Goal: Task Accomplishment & Management: Manage account settings

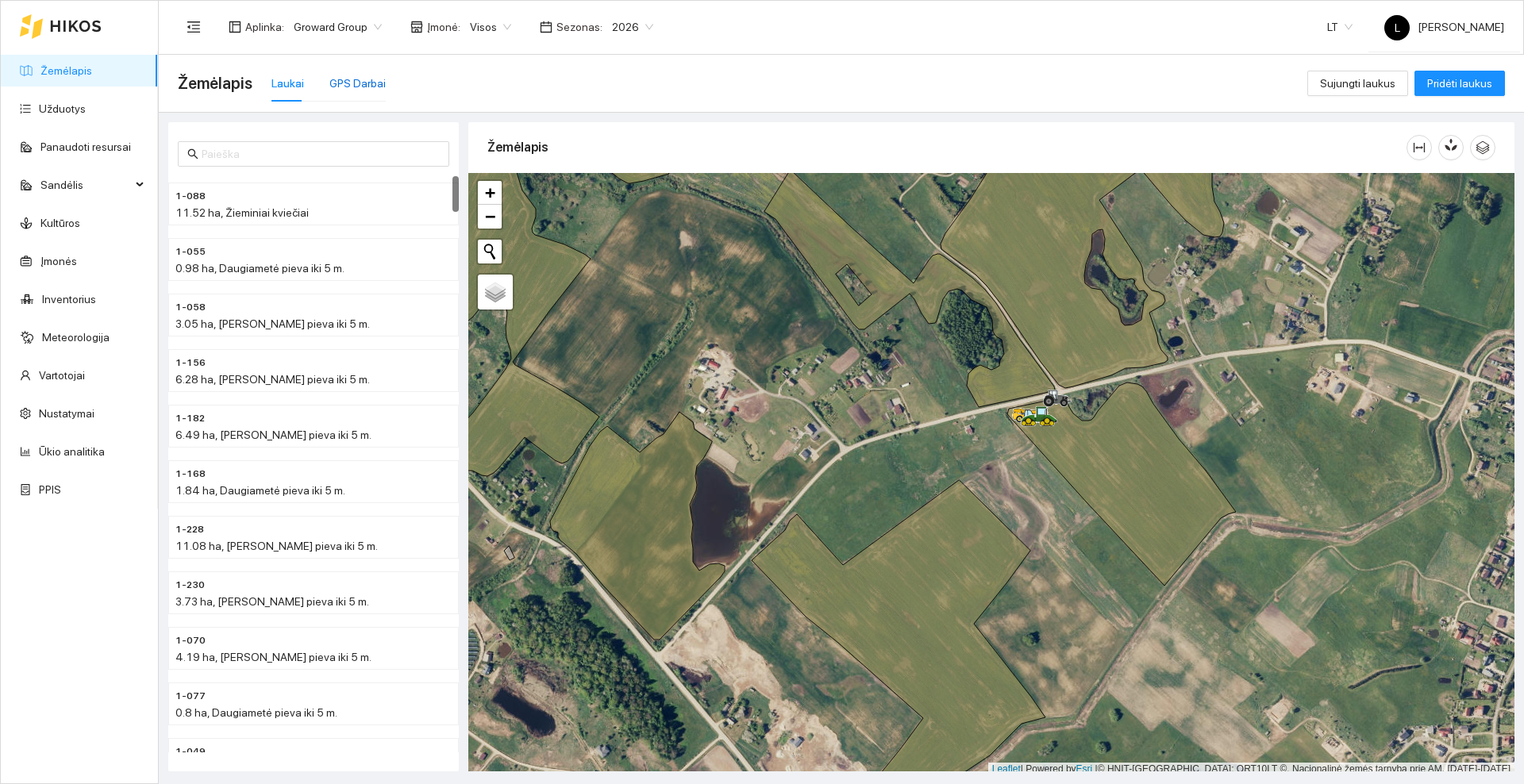
click at [348, 84] on div "GPS Darbai" at bounding box center [357, 83] width 56 height 17
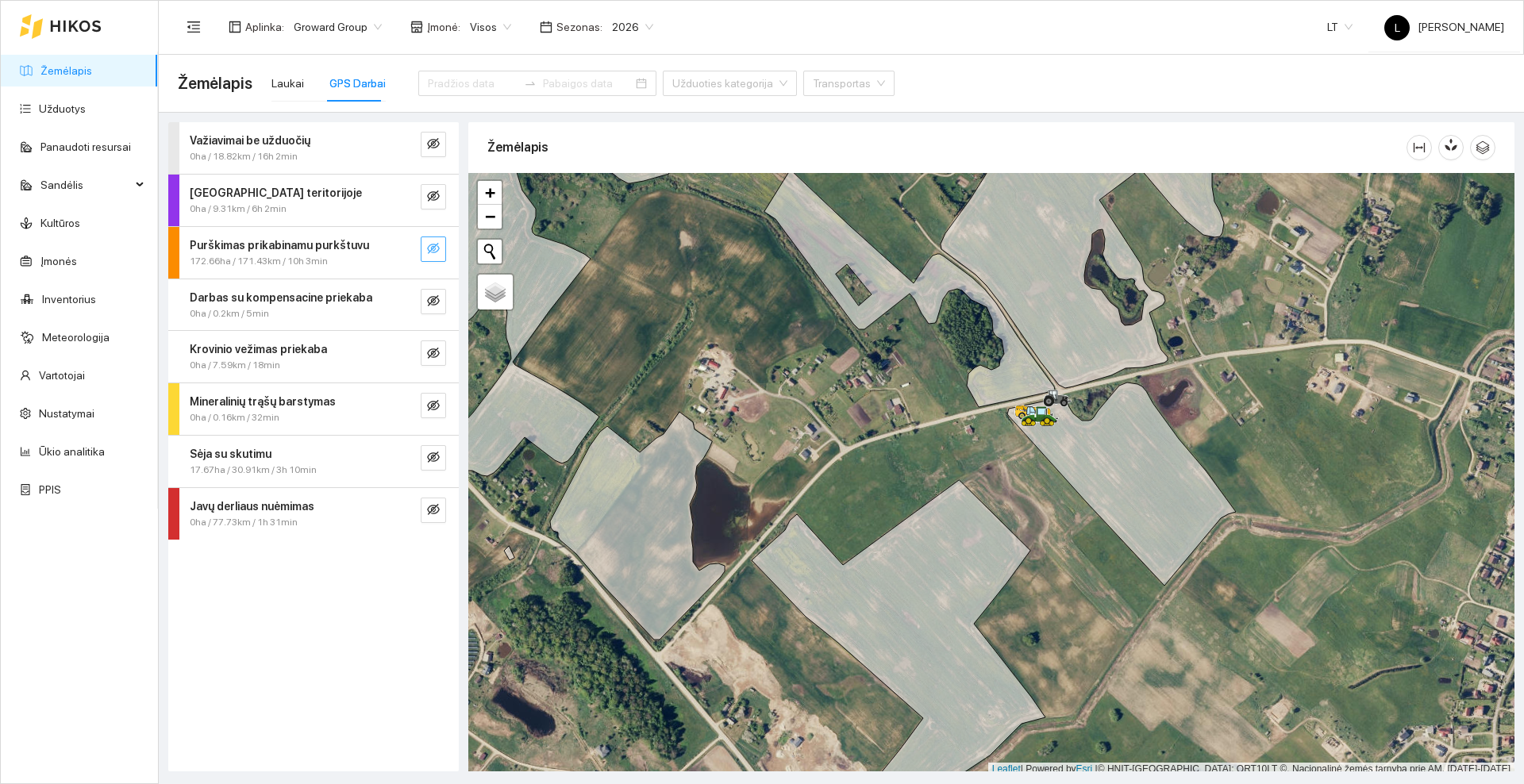
click at [440, 247] on button "button" at bounding box center [433, 248] width 26 height 26
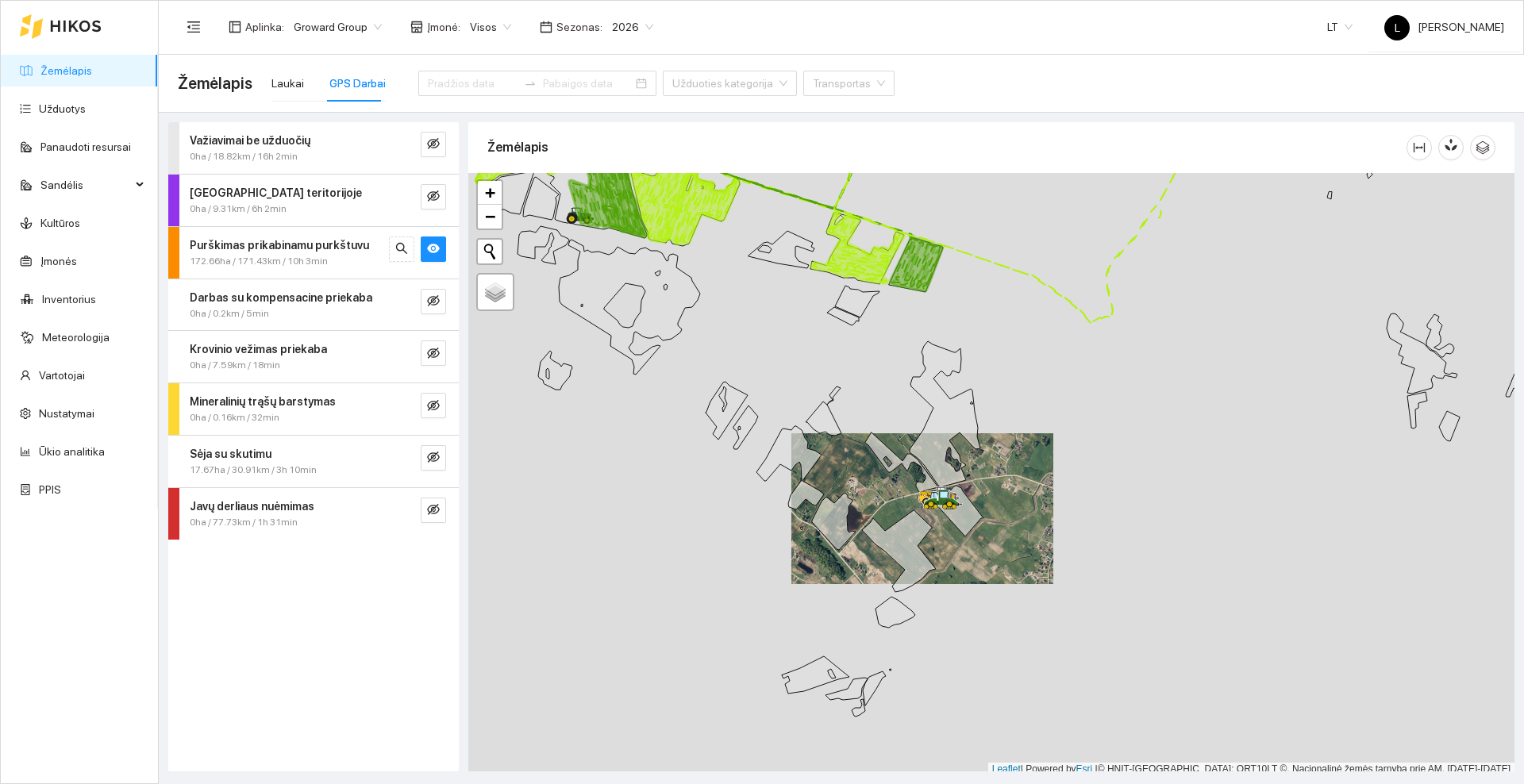
scroll to position [5, 0]
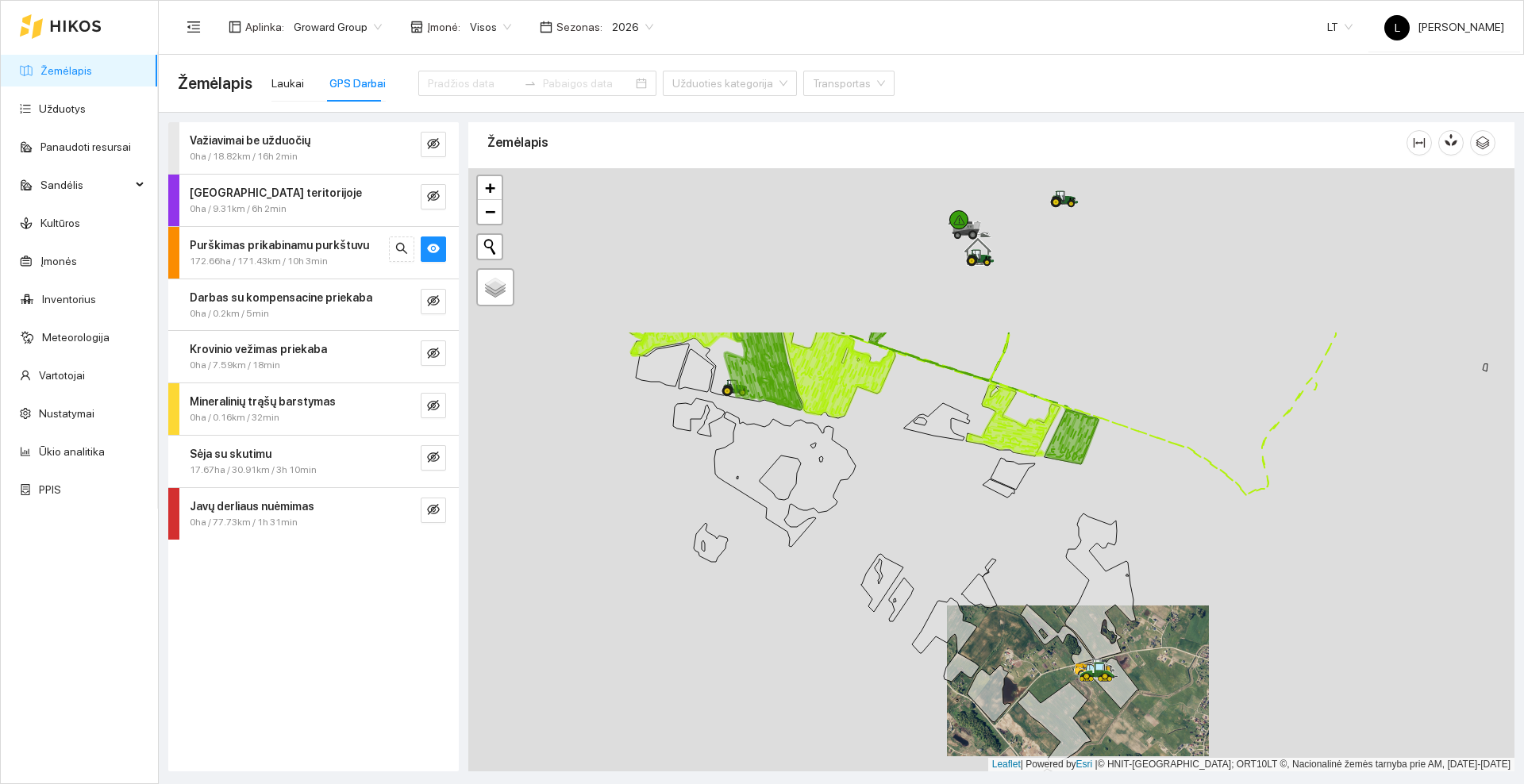
drag, startPoint x: 765, startPoint y: 327, endPoint x: 953, endPoint y: 552, distance: 293.2
click at [953, 552] on div at bounding box center [991, 470] width 1046 height 603
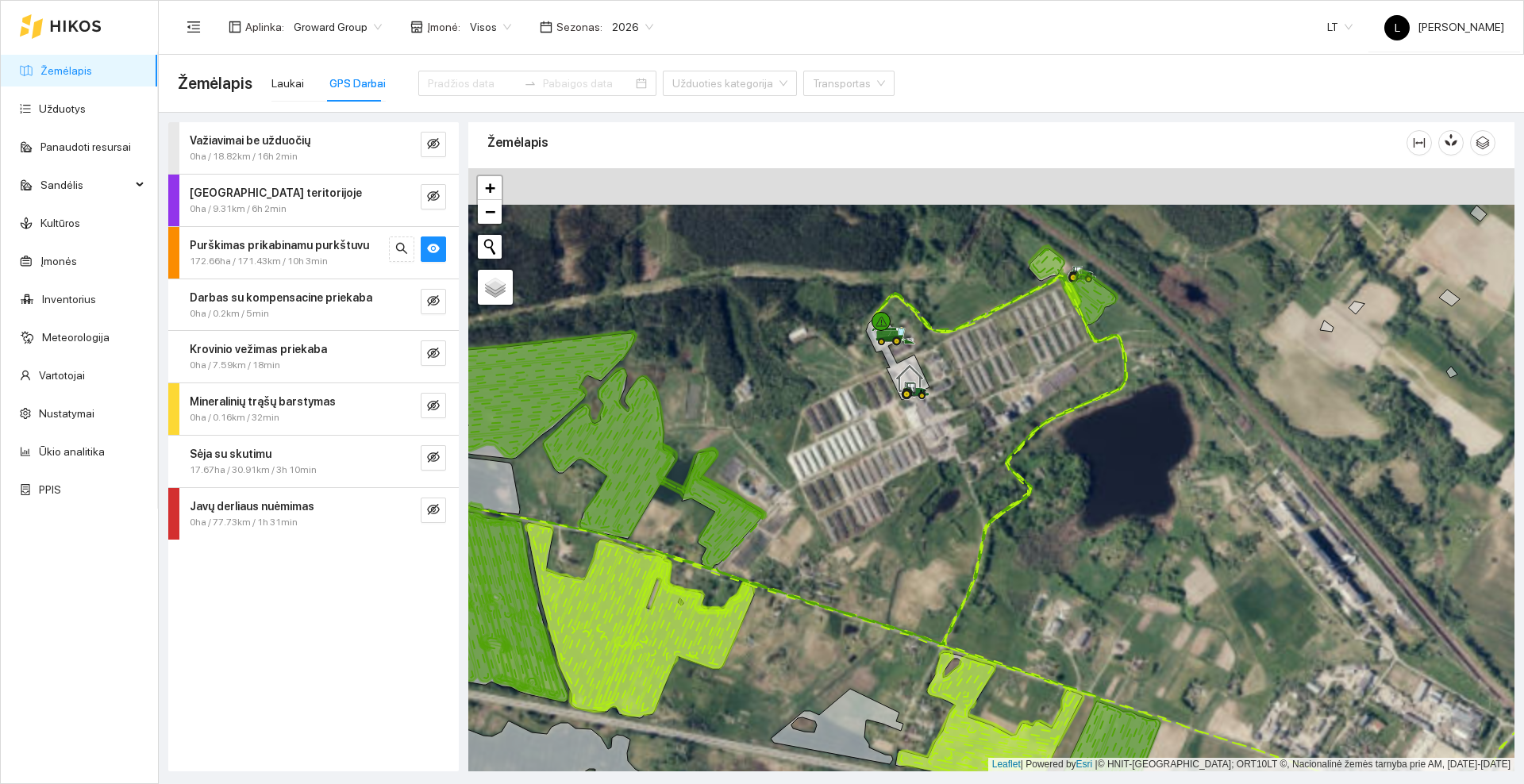
drag, startPoint x: 1046, startPoint y: 313, endPoint x: 1000, endPoint y: 399, distance: 97.5
click at [1000, 399] on div at bounding box center [991, 470] width 1046 height 603
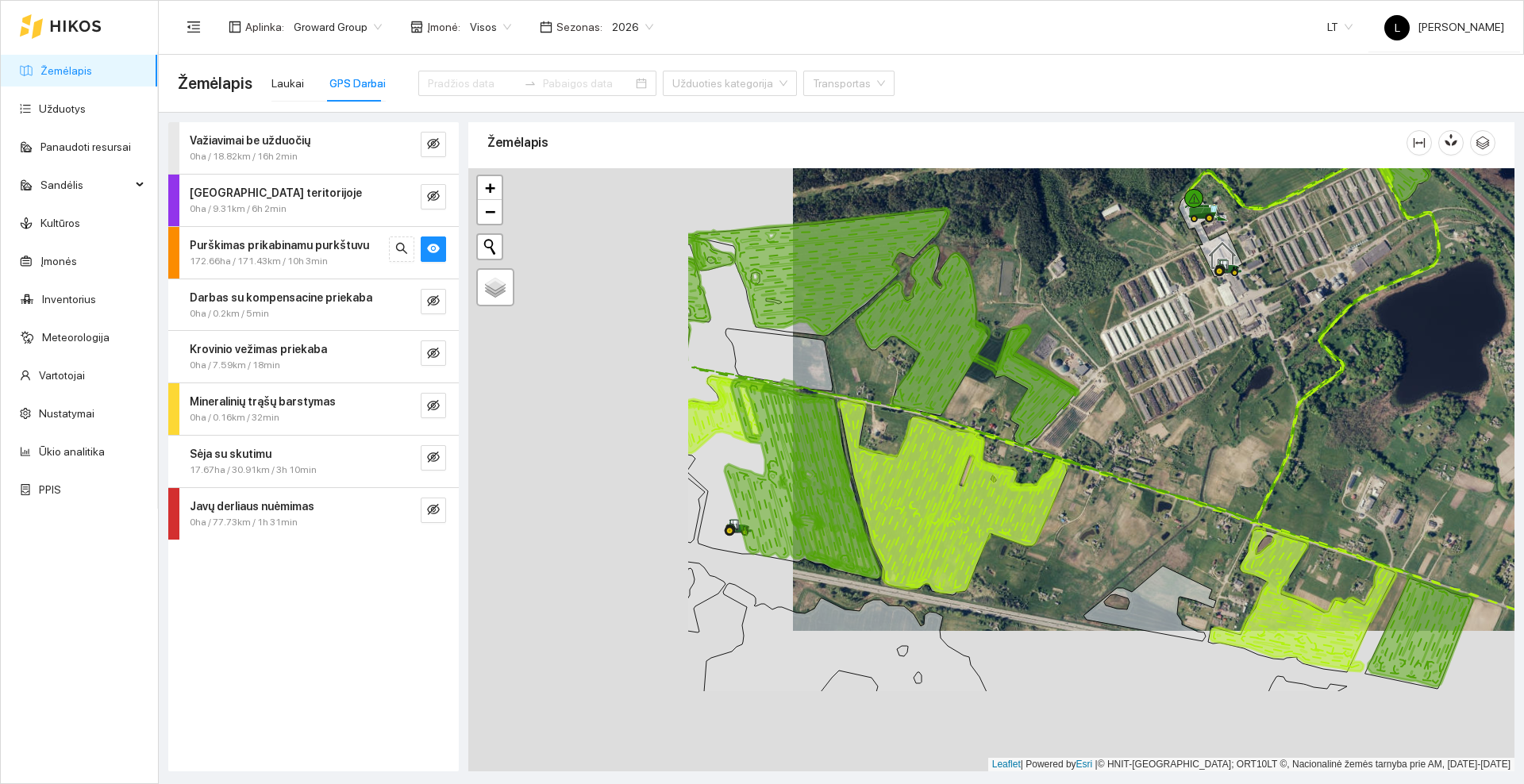
drag, startPoint x: 696, startPoint y: 475, endPoint x: 1020, endPoint y: 334, distance: 353.4
click at [1020, 334] on icon at bounding box center [967, 344] width 222 height 199
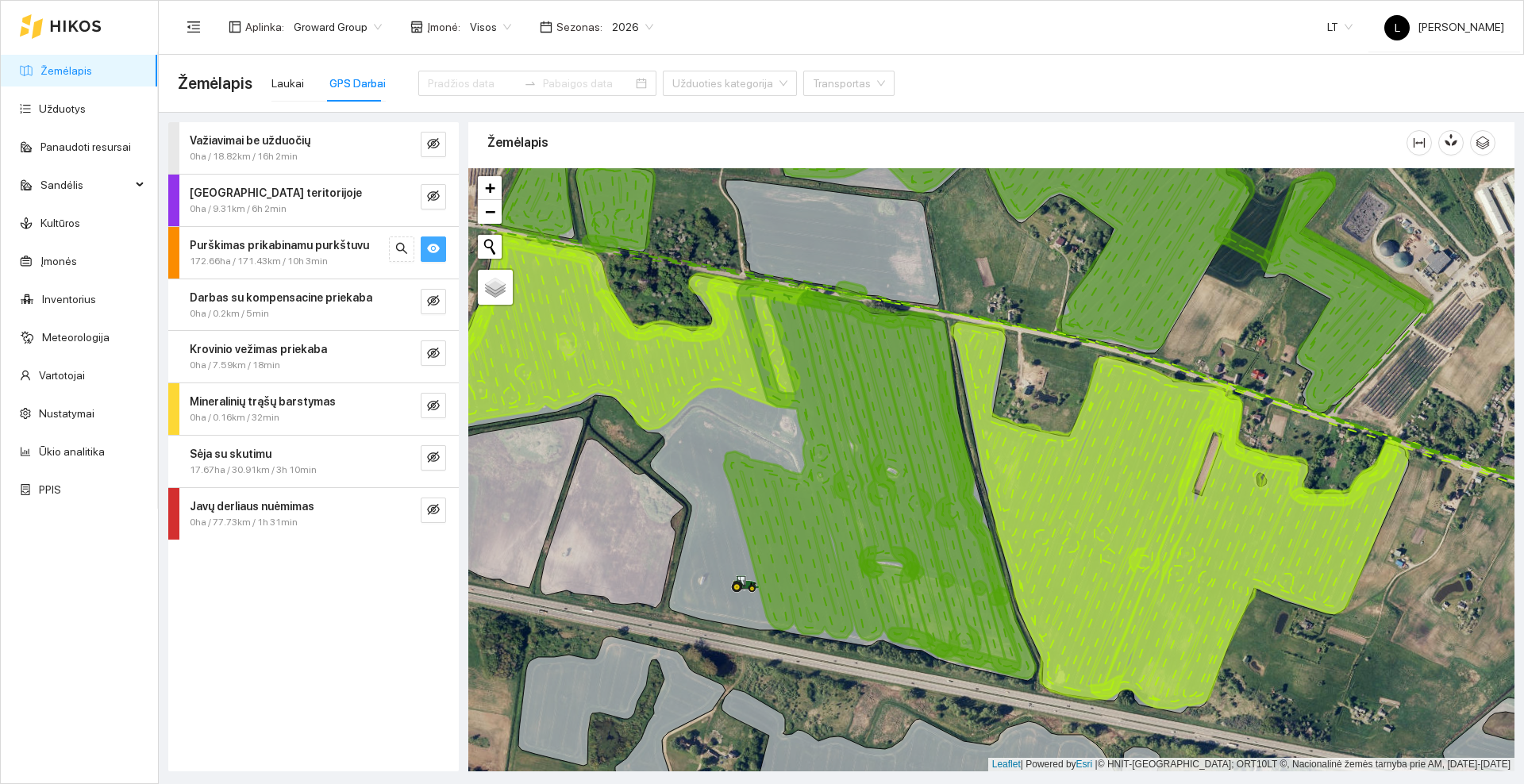
click at [438, 243] on icon "eye" at bounding box center [433, 247] width 12 height 12
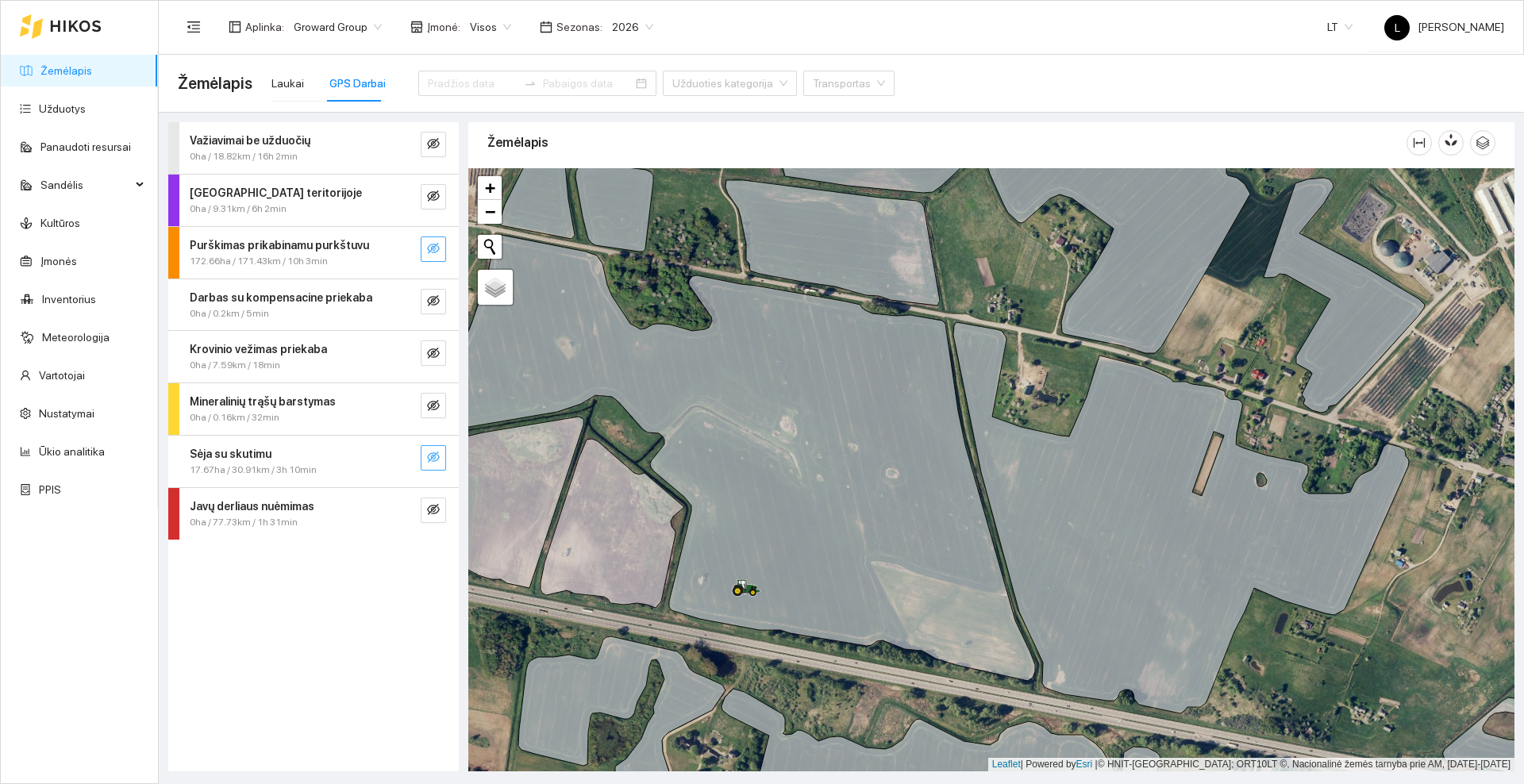
click at [426, 461] on button "button" at bounding box center [433, 458] width 26 height 26
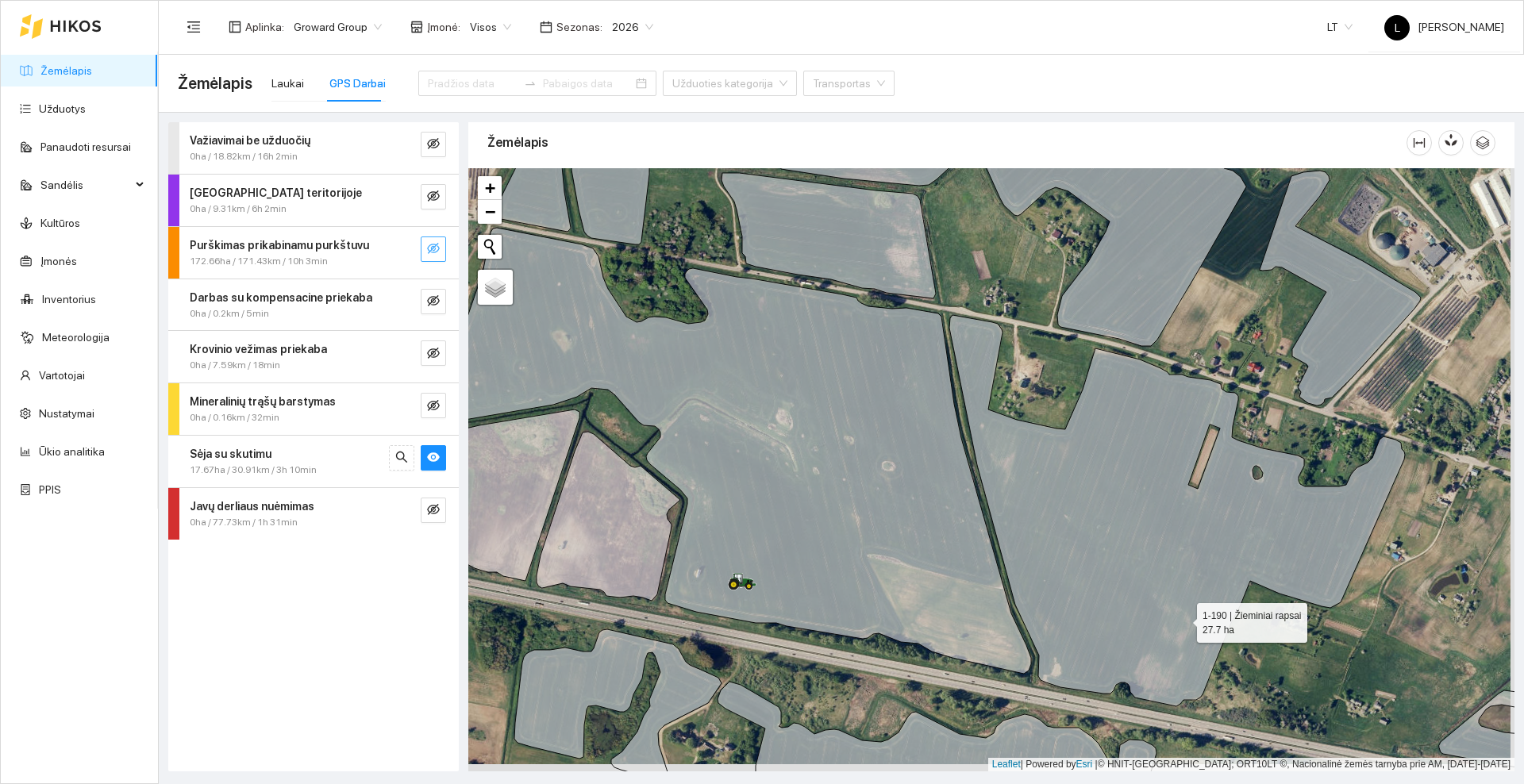
drag, startPoint x: 1191, startPoint y: 633, endPoint x: 703, endPoint y: 304, distance: 588.5
click at [949, 315] on icon at bounding box center [1177, 510] width 456 height 391
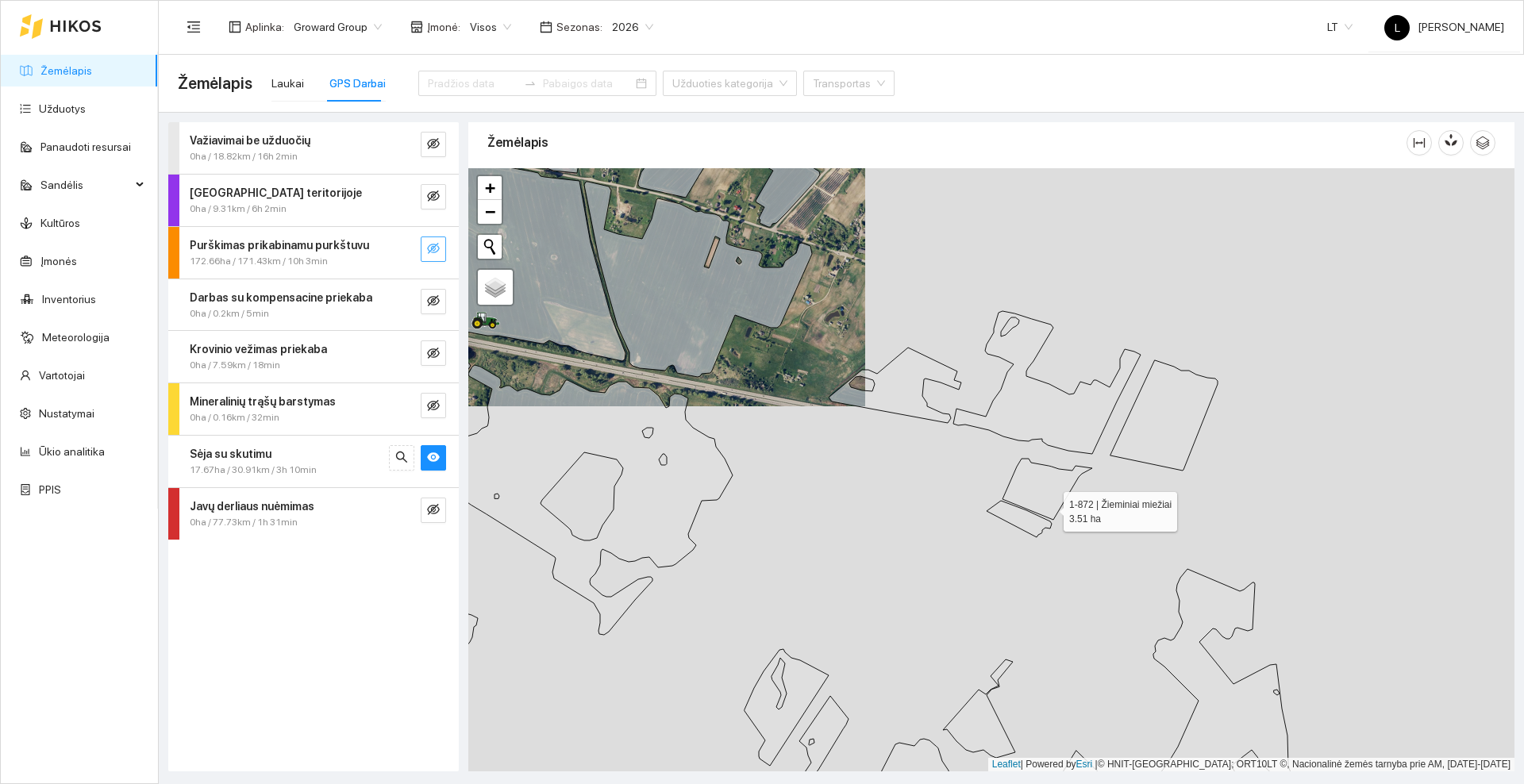
drag, startPoint x: 1056, startPoint y: 512, endPoint x: 820, endPoint y: 384, distance: 268.5
click at [1002, 459] on icon at bounding box center [1047, 489] width 89 height 61
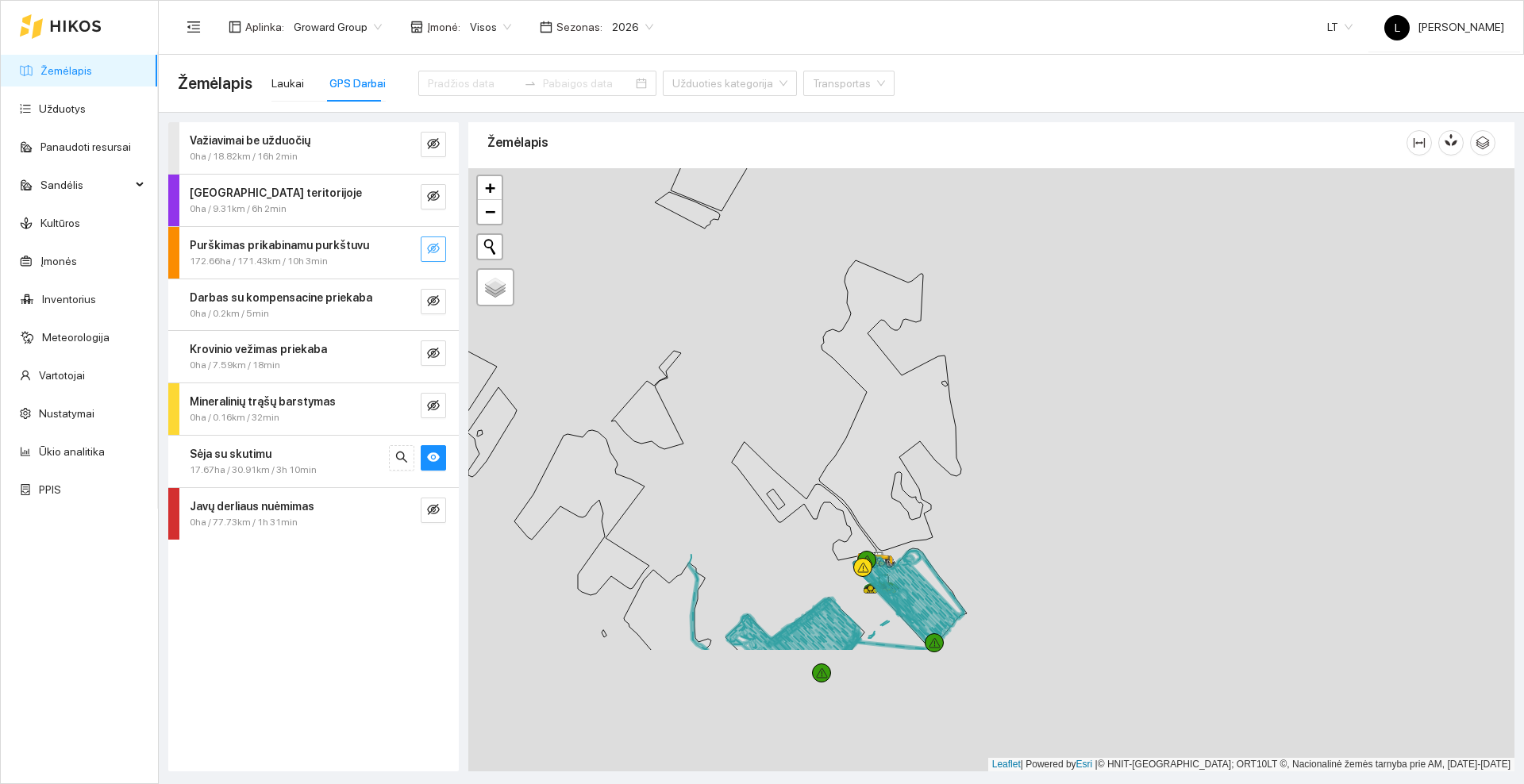
drag, startPoint x: 1139, startPoint y: 480, endPoint x: 1131, endPoint y: 461, distance: 20.6
click at [1138, 455] on div at bounding box center [991, 470] width 1046 height 603
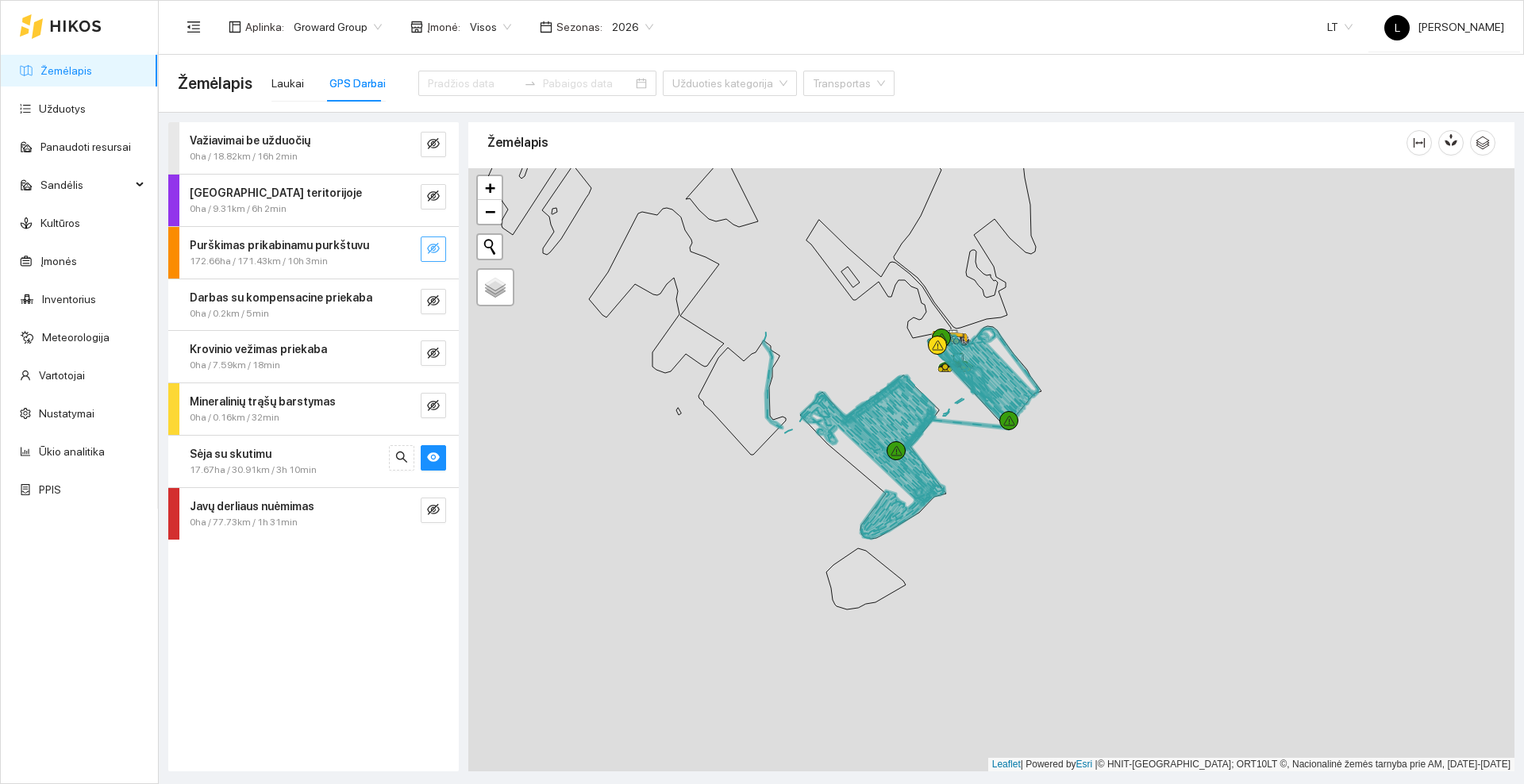
drag, startPoint x: 1110, startPoint y: 446, endPoint x: 1115, endPoint y: 435, distance: 12.1
click at [1115, 435] on div at bounding box center [991, 470] width 1046 height 603
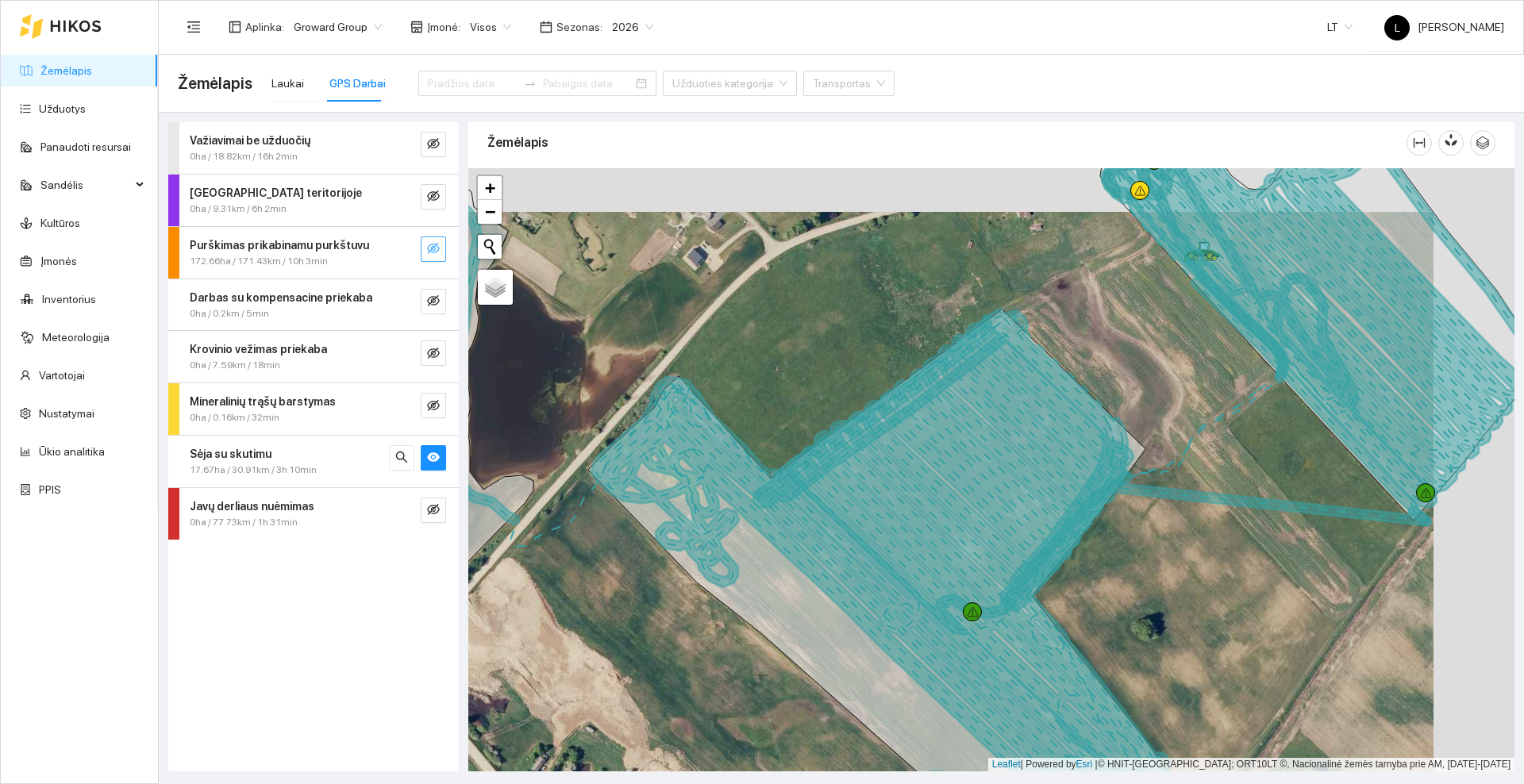
drag, startPoint x: 1281, startPoint y: 413, endPoint x: 960, endPoint y: 555, distance: 351.0
click at [960, 557] on div at bounding box center [991, 470] width 1046 height 603
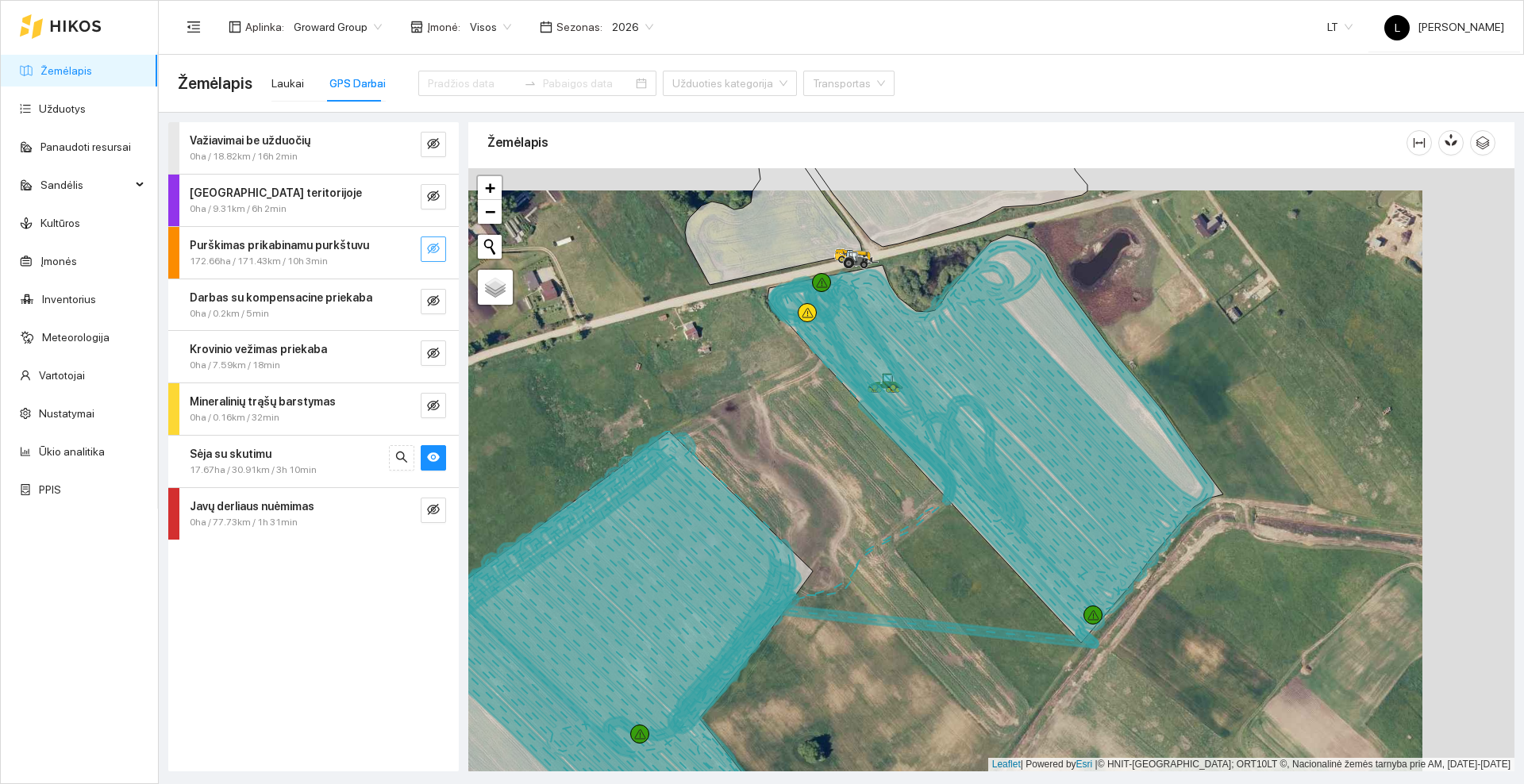
drag, startPoint x: 873, startPoint y: 461, endPoint x: 861, endPoint y: 463, distance: 12.2
click at [861, 463] on div at bounding box center [991, 470] width 1046 height 603
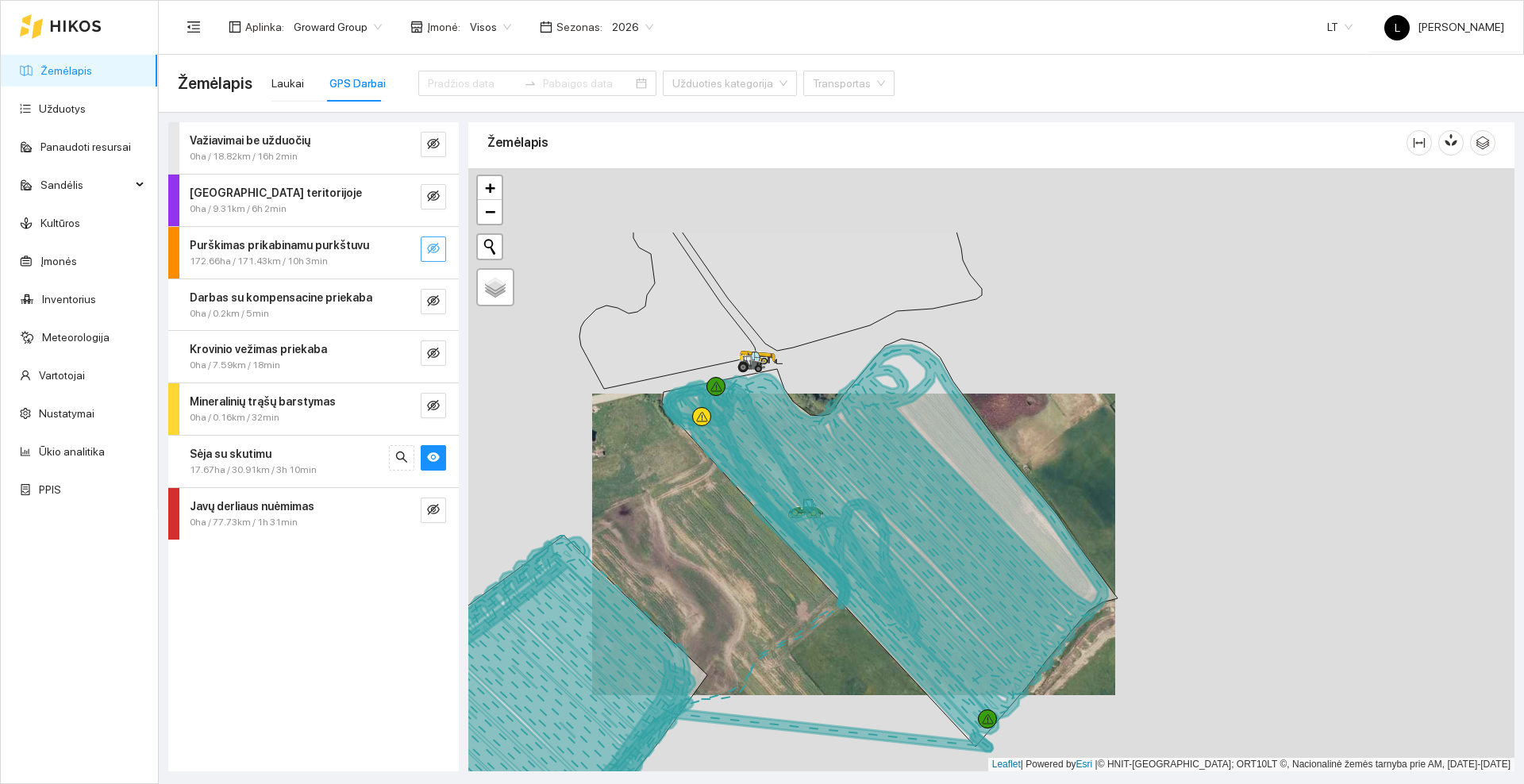
drag, startPoint x: 680, startPoint y: 361, endPoint x: 699, endPoint y: 485, distance: 125.4
click at [699, 485] on div at bounding box center [991, 470] width 1046 height 603
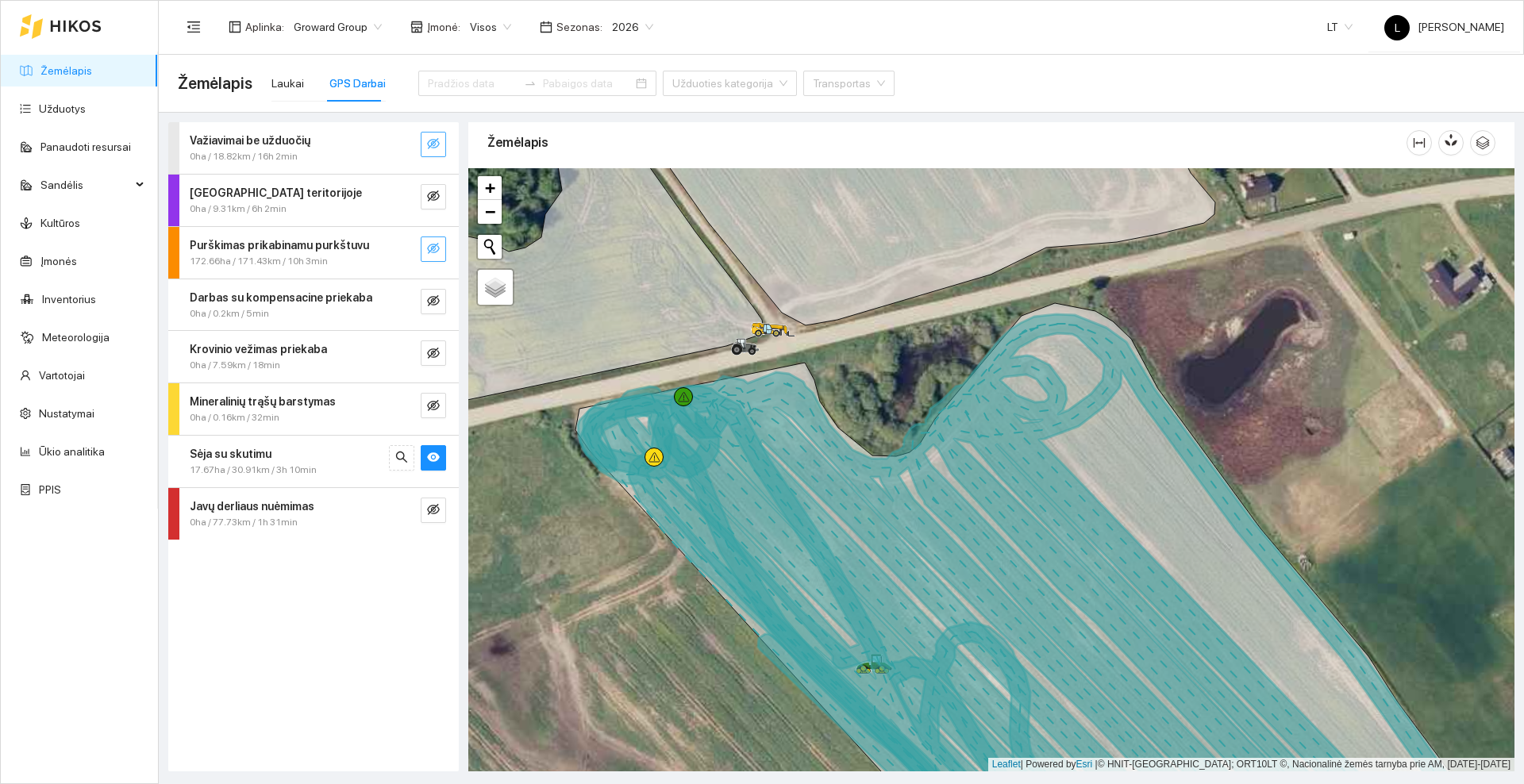
click at [424, 141] on button "button" at bounding box center [433, 144] width 26 height 26
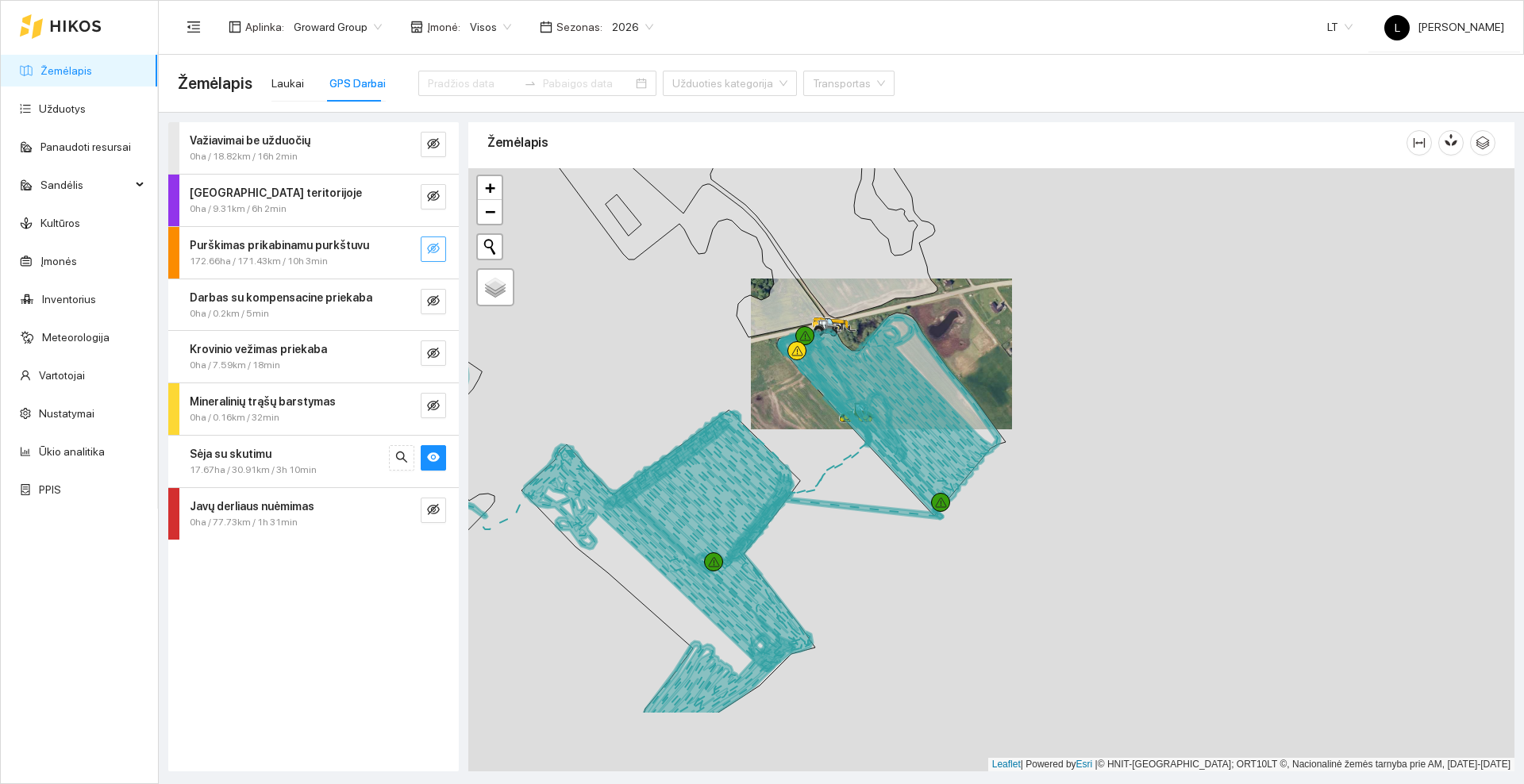
drag, startPoint x: 949, startPoint y: 525, endPoint x: 920, endPoint y: 425, distance: 104.1
click at [920, 425] on icon at bounding box center [889, 408] width 222 height 187
drag, startPoint x: 643, startPoint y: 312, endPoint x: 844, endPoint y: 607, distance: 357.0
click at [844, 607] on div at bounding box center [991, 470] width 1046 height 603
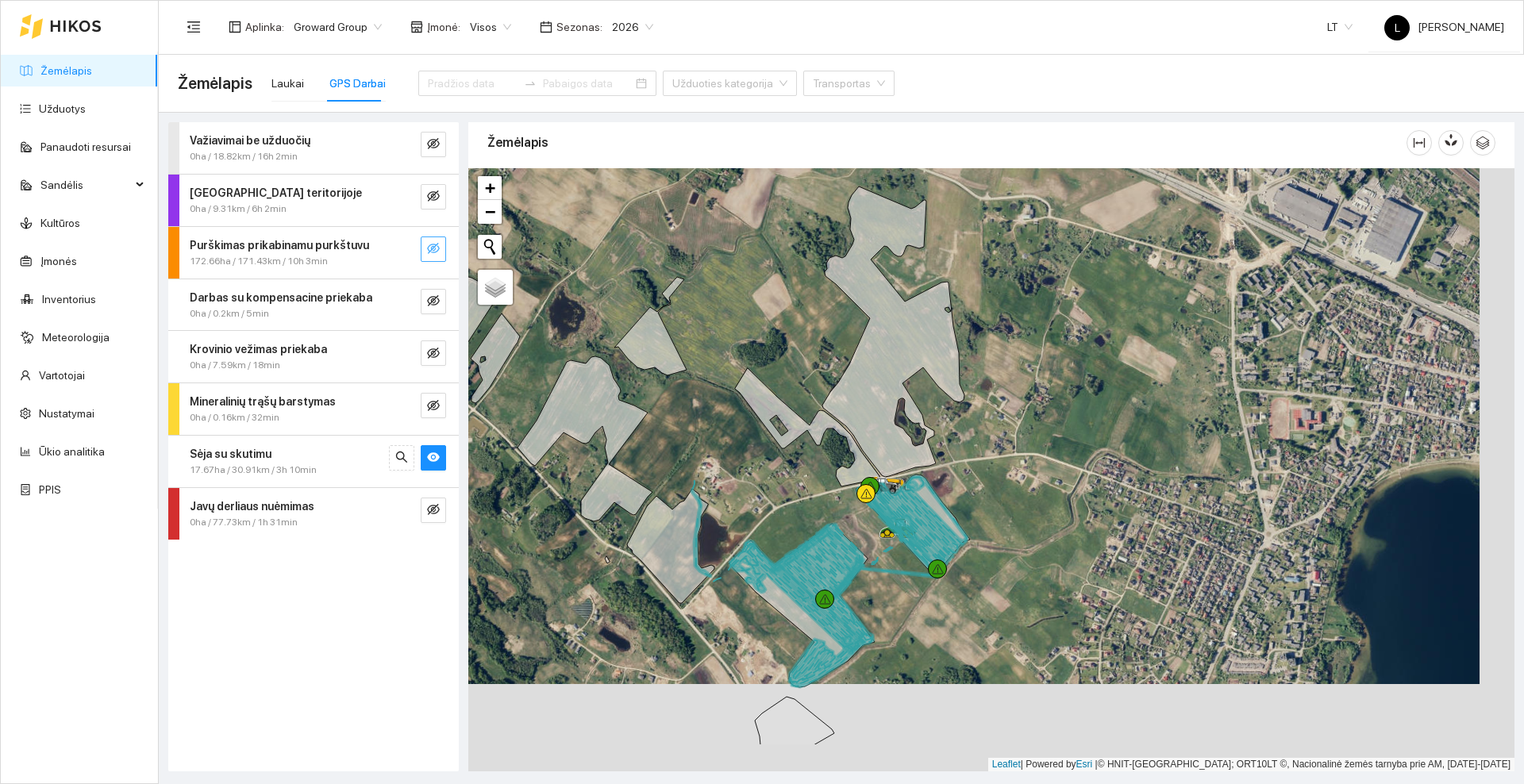
drag, startPoint x: 790, startPoint y: 483, endPoint x: 734, endPoint y: 376, distance: 120.8
click at [734, 376] on div at bounding box center [991, 470] width 1046 height 603
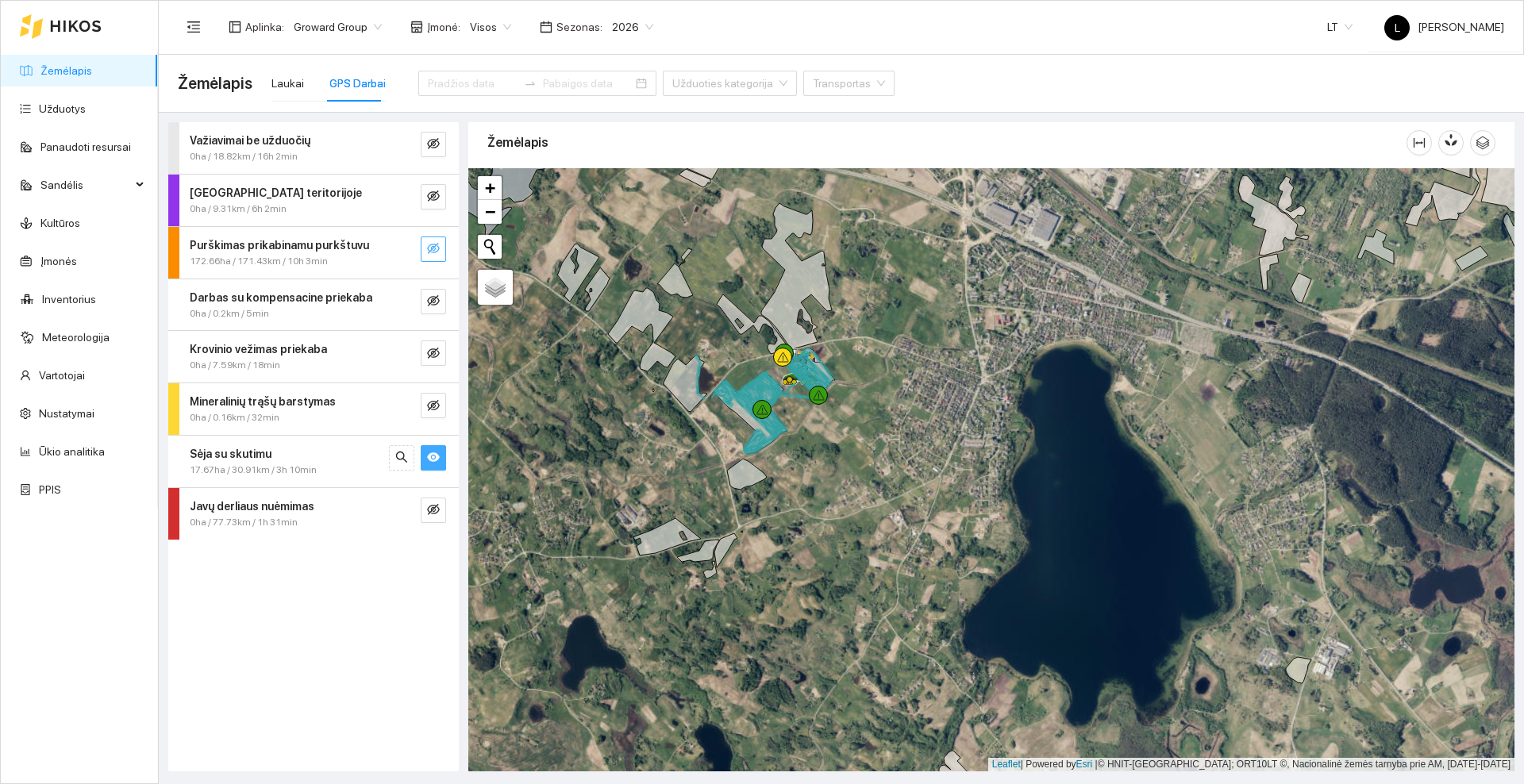
click at [440, 456] on button "button" at bounding box center [433, 458] width 26 height 26
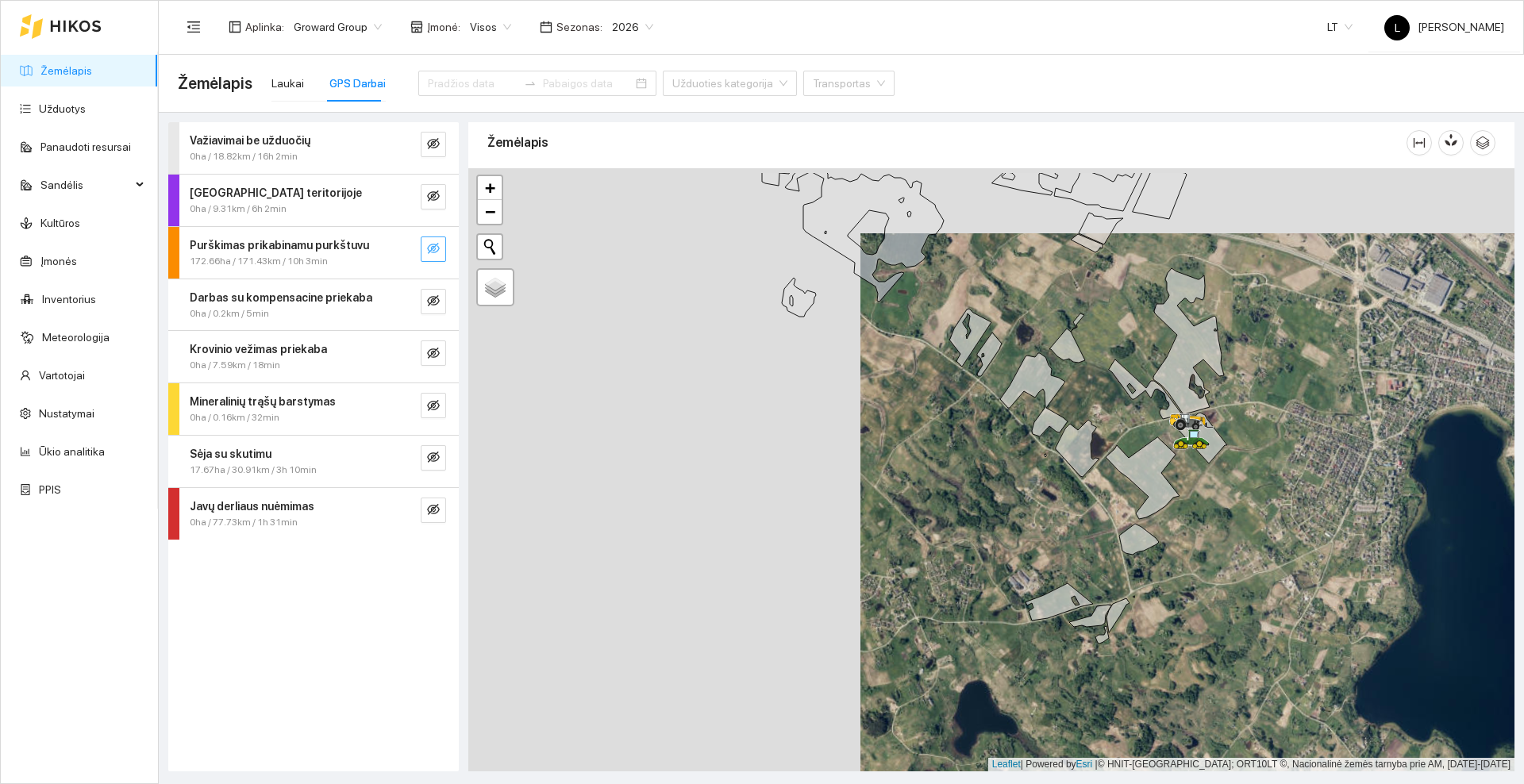
drag, startPoint x: 643, startPoint y: 456, endPoint x: 1041, endPoint y: 532, distance: 405.2
click at [1041, 532] on div at bounding box center [991, 470] width 1046 height 603
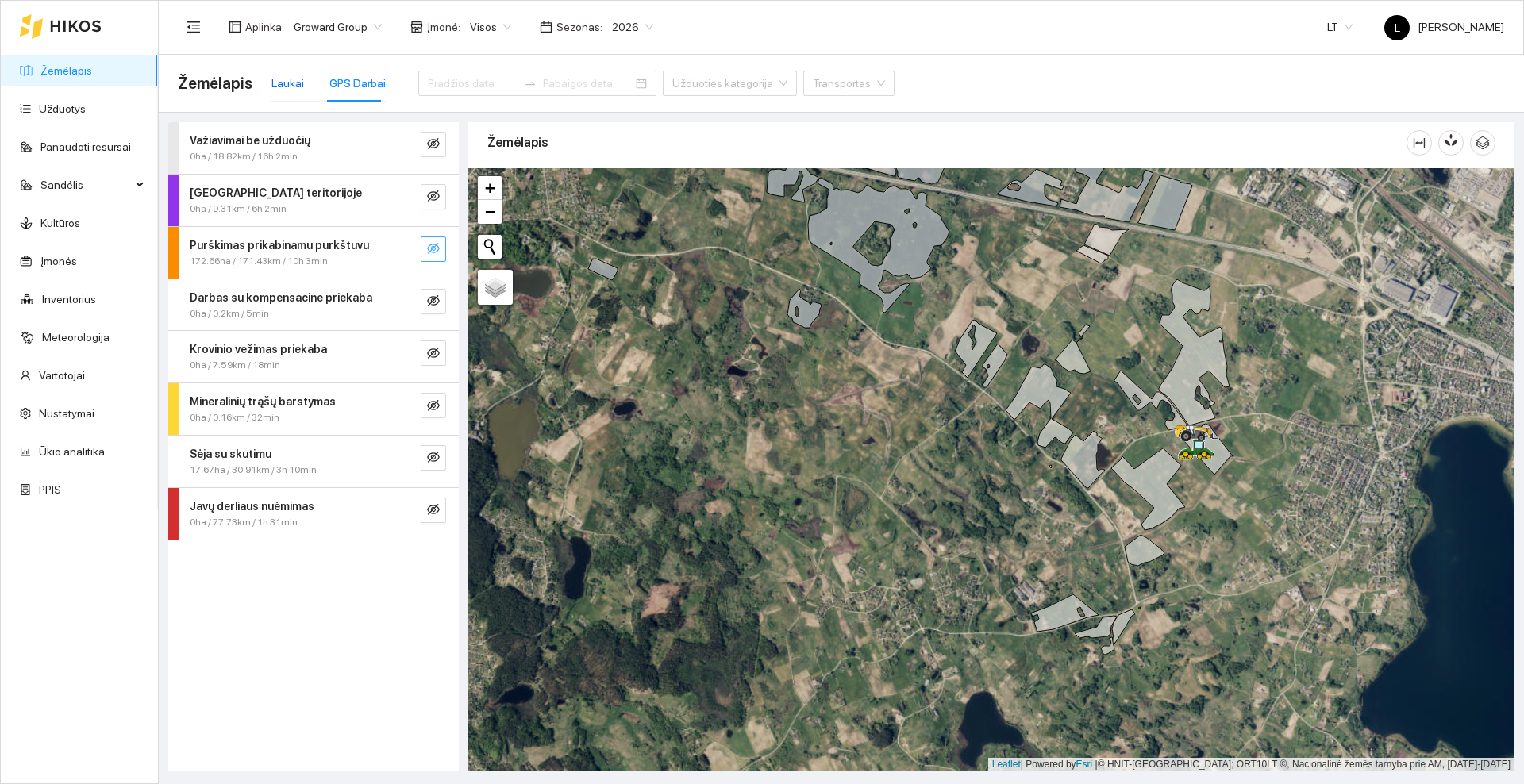
click at [283, 79] on div "Laukai" at bounding box center [287, 83] width 32 height 17
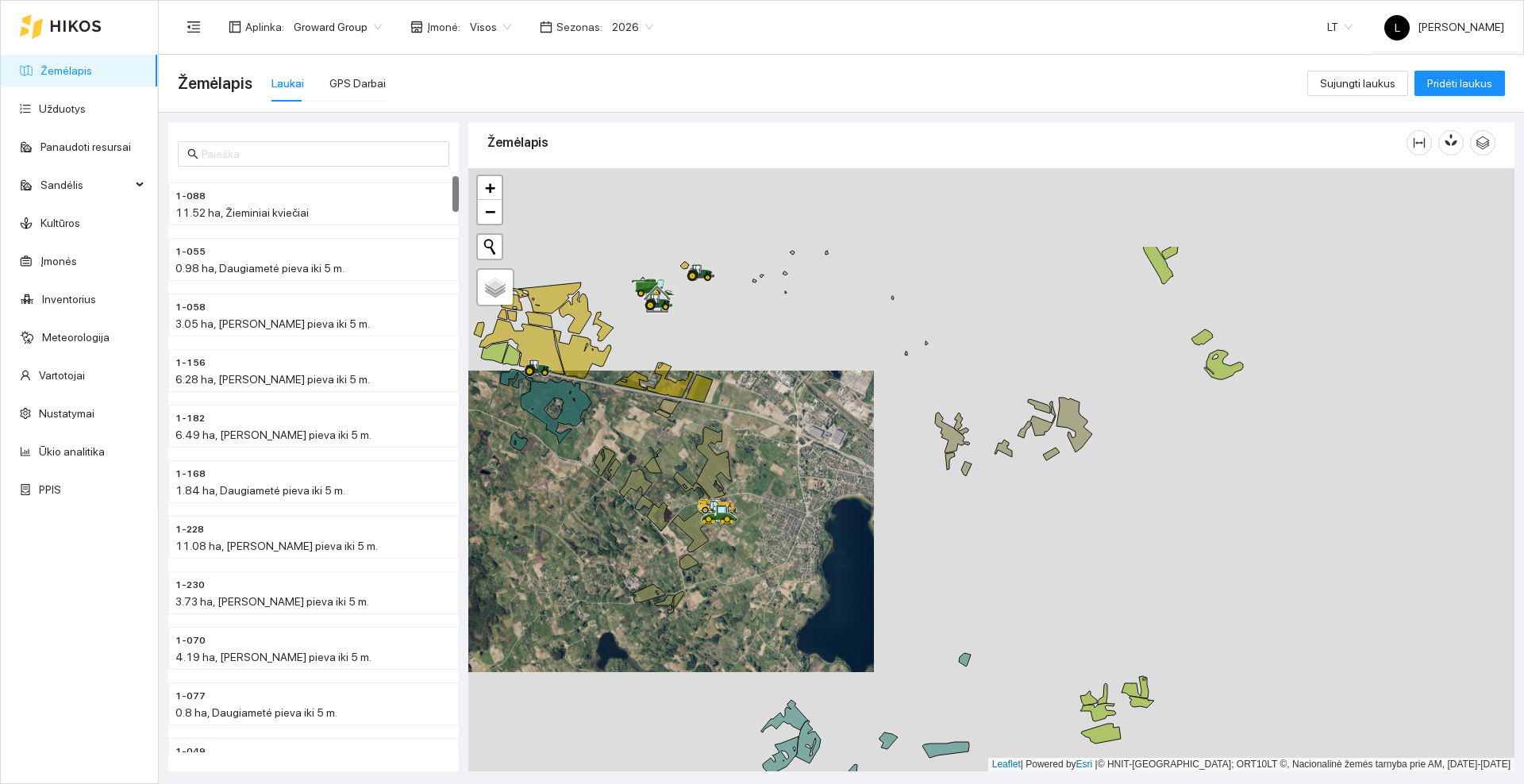
drag, startPoint x: 1059, startPoint y: 332, endPoint x: 784, endPoint y: 455, distance: 301.3
click at [784, 466] on div at bounding box center [991, 470] width 1046 height 603
drag, startPoint x: 916, startPoint y: 418, endPoint x: 920, endPoint y: 451, distance: 33.2
click at [920, 451] on div at bounding box center [991, 470] width 1046 height 603
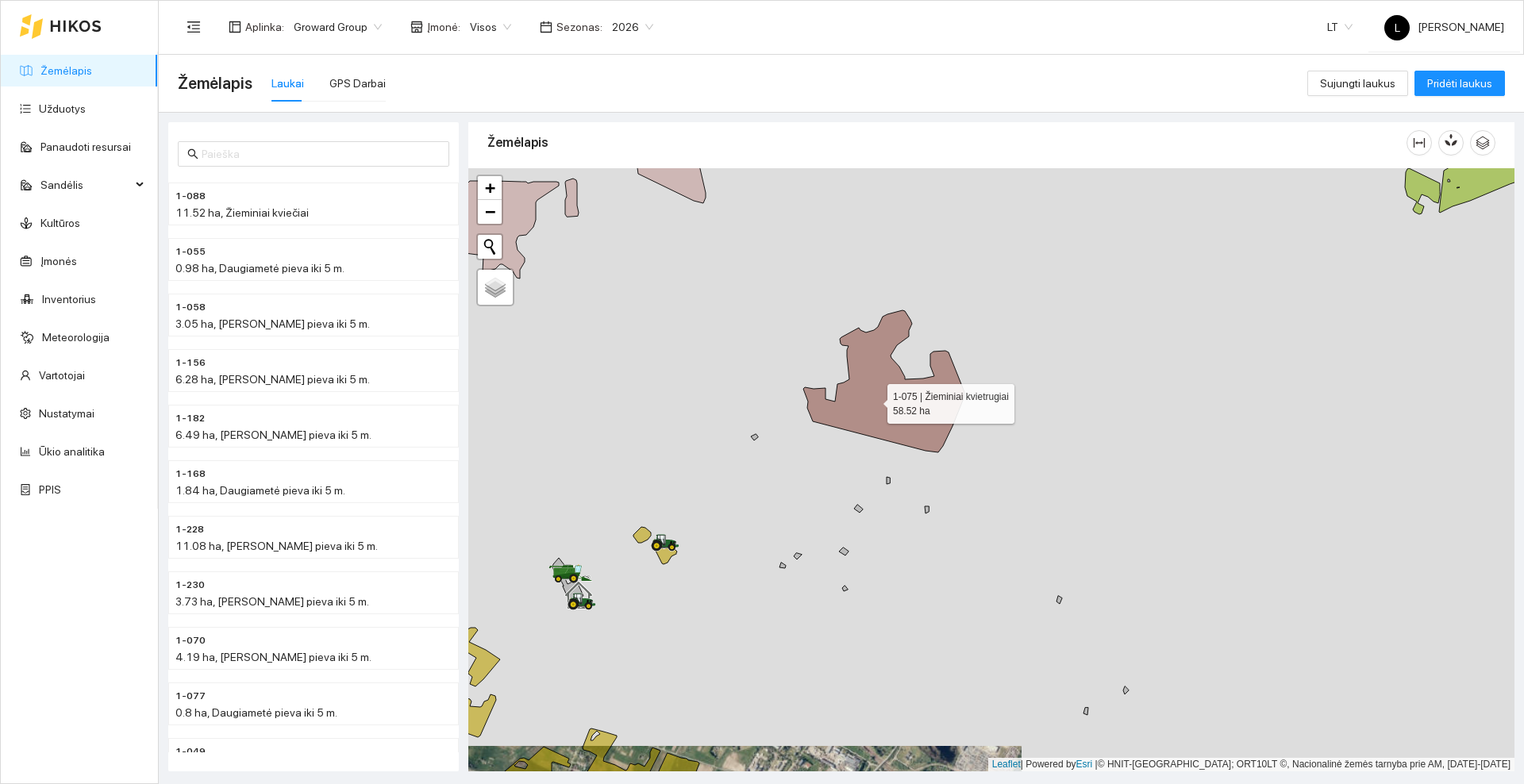
click at [873, 400] on icon at bounding box center [883, 381] width 161 height 142
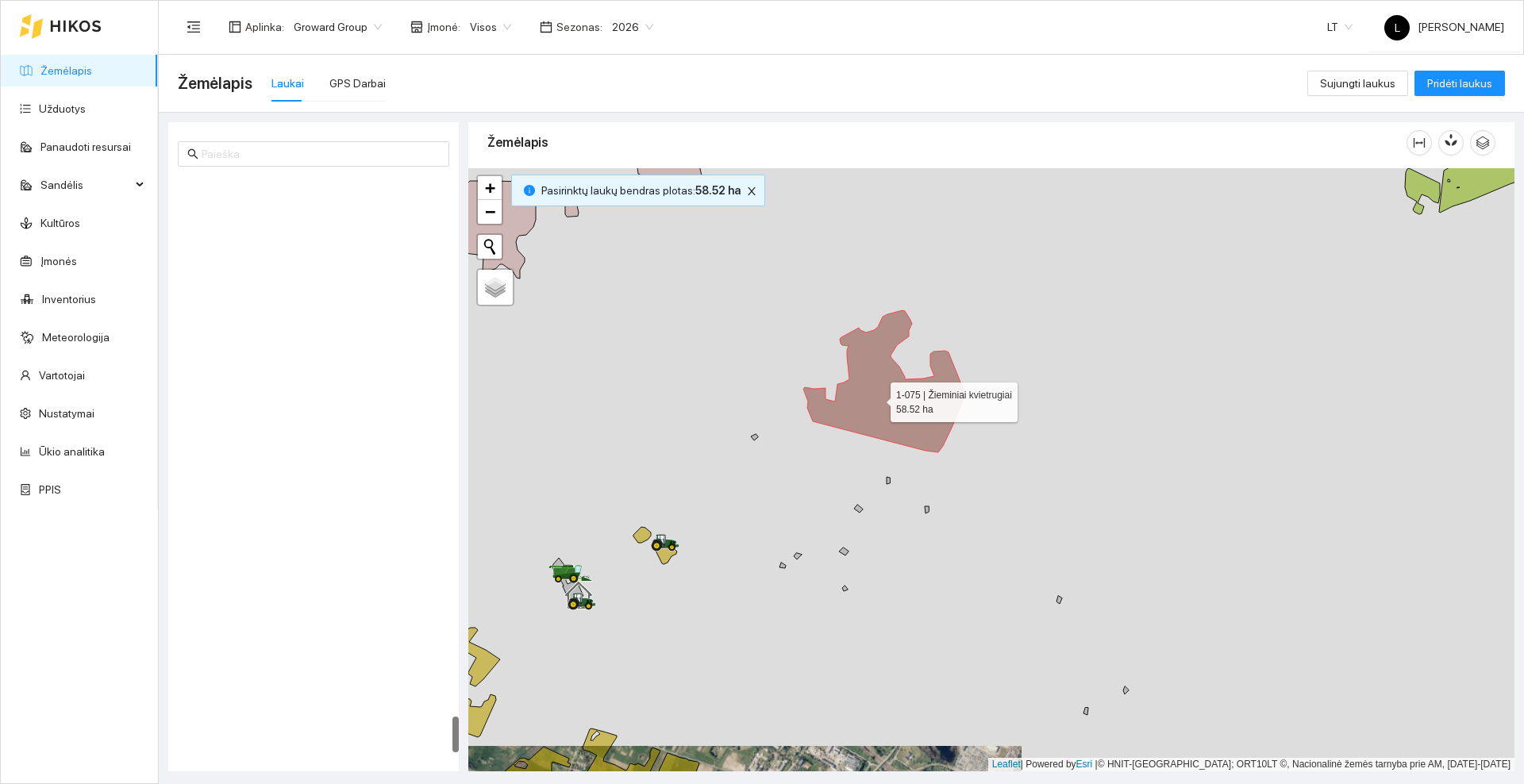
scroll to position [8565, 0]
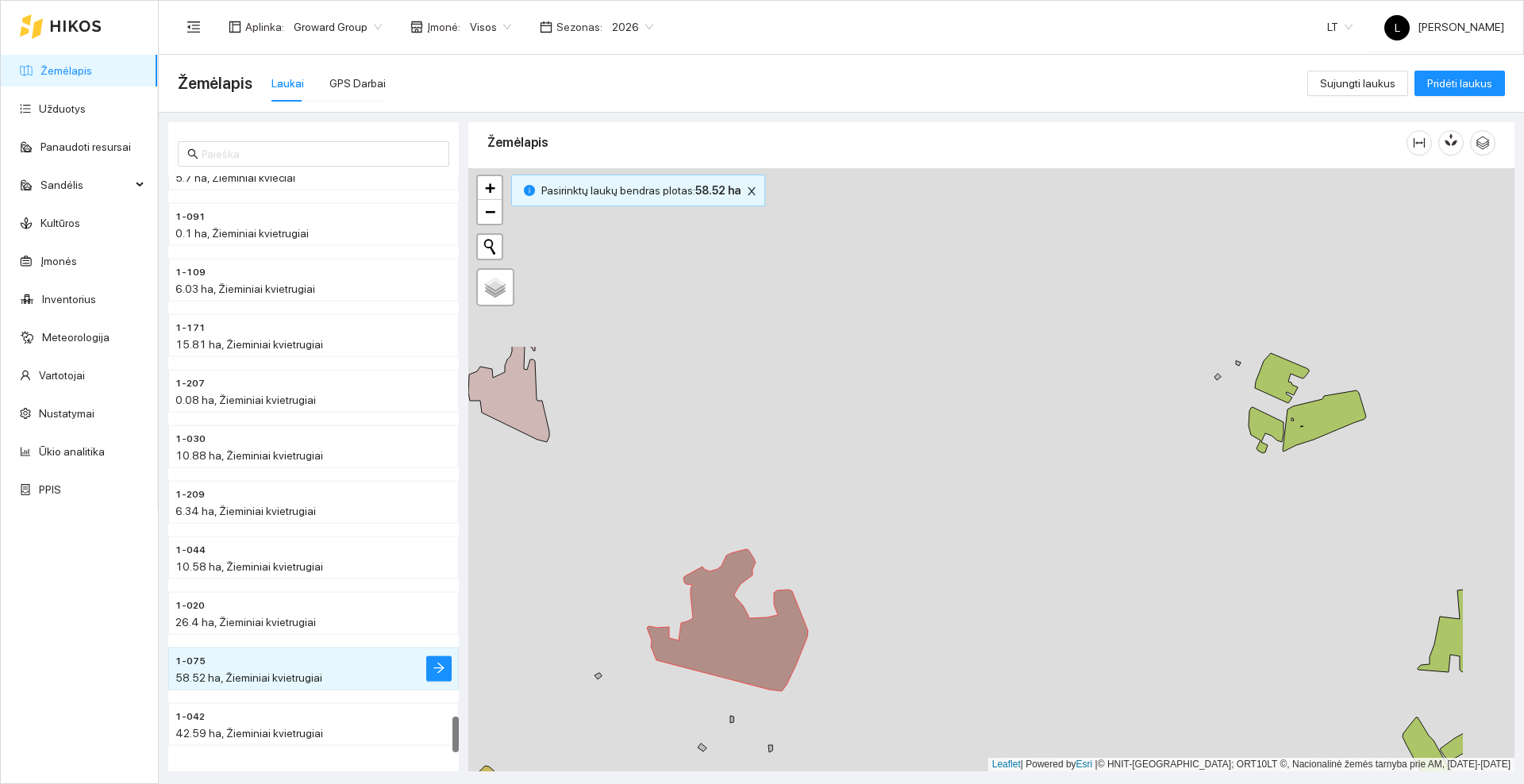
drag, startPoint x: 1085, startPoint y: 259, endPoint x: 929, endPoint y: 499, distance: 286.2
click at [929, 499] on div at bounding box center [991, 470] width 1046 height 603
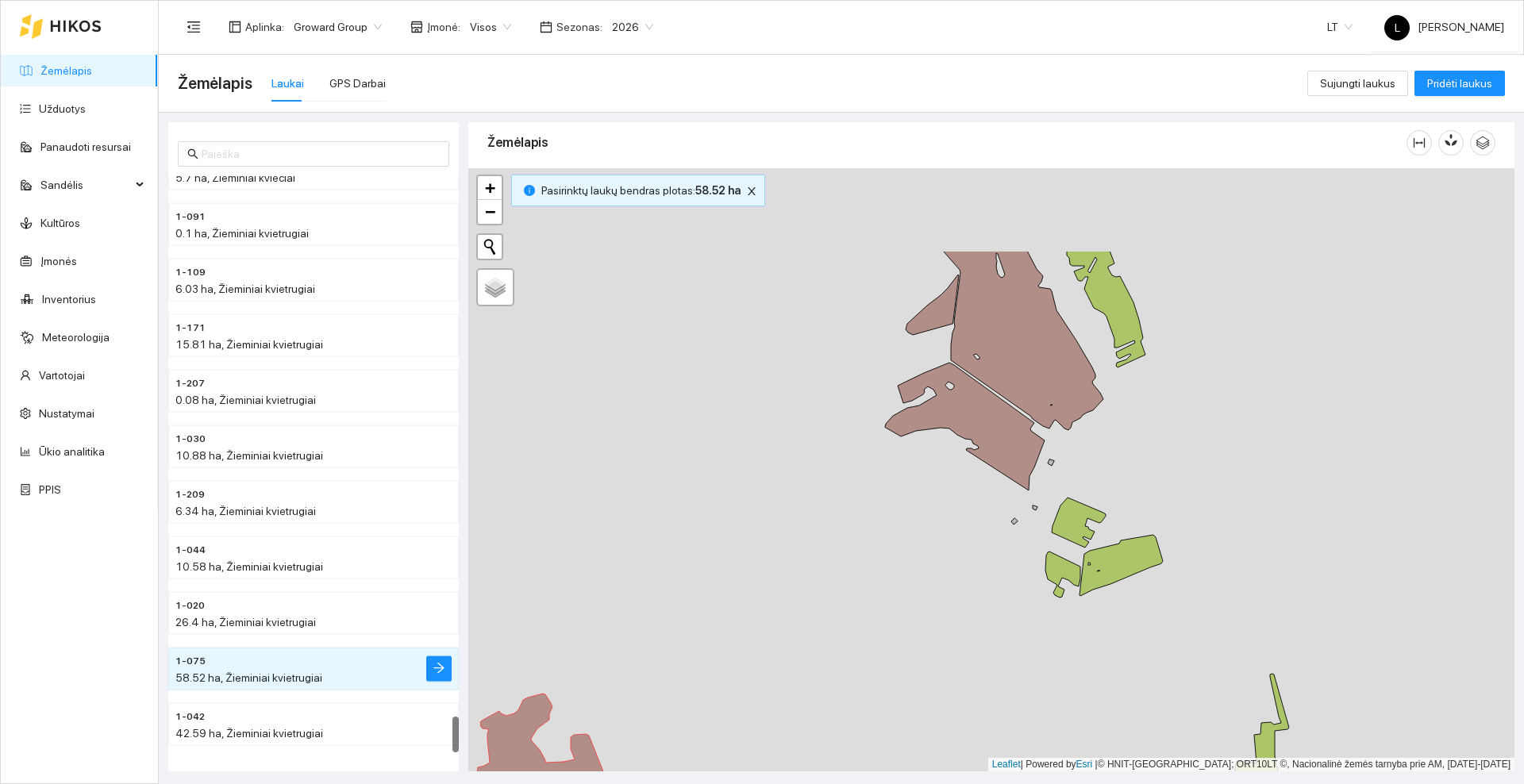
drag, startPoint x: 961, startPoint y: 400, endPoint x: 769, endPoint y: 499, distance: 216.0
click at [741, 557] on div at bounding box center [991, 470] width 1046 height 603
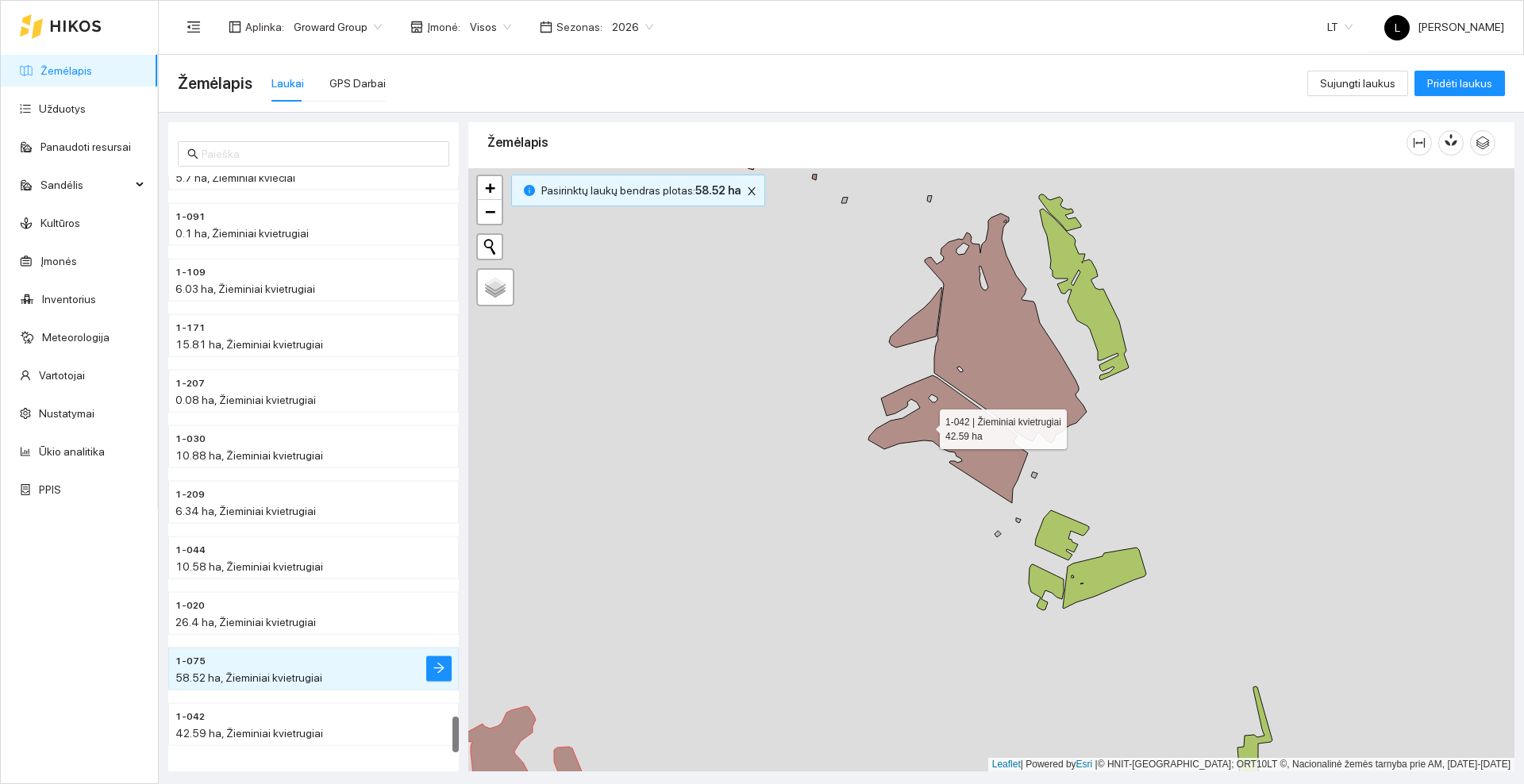
click at [924, 425] on icon at bounding box center [948, 439] width 160 height 127
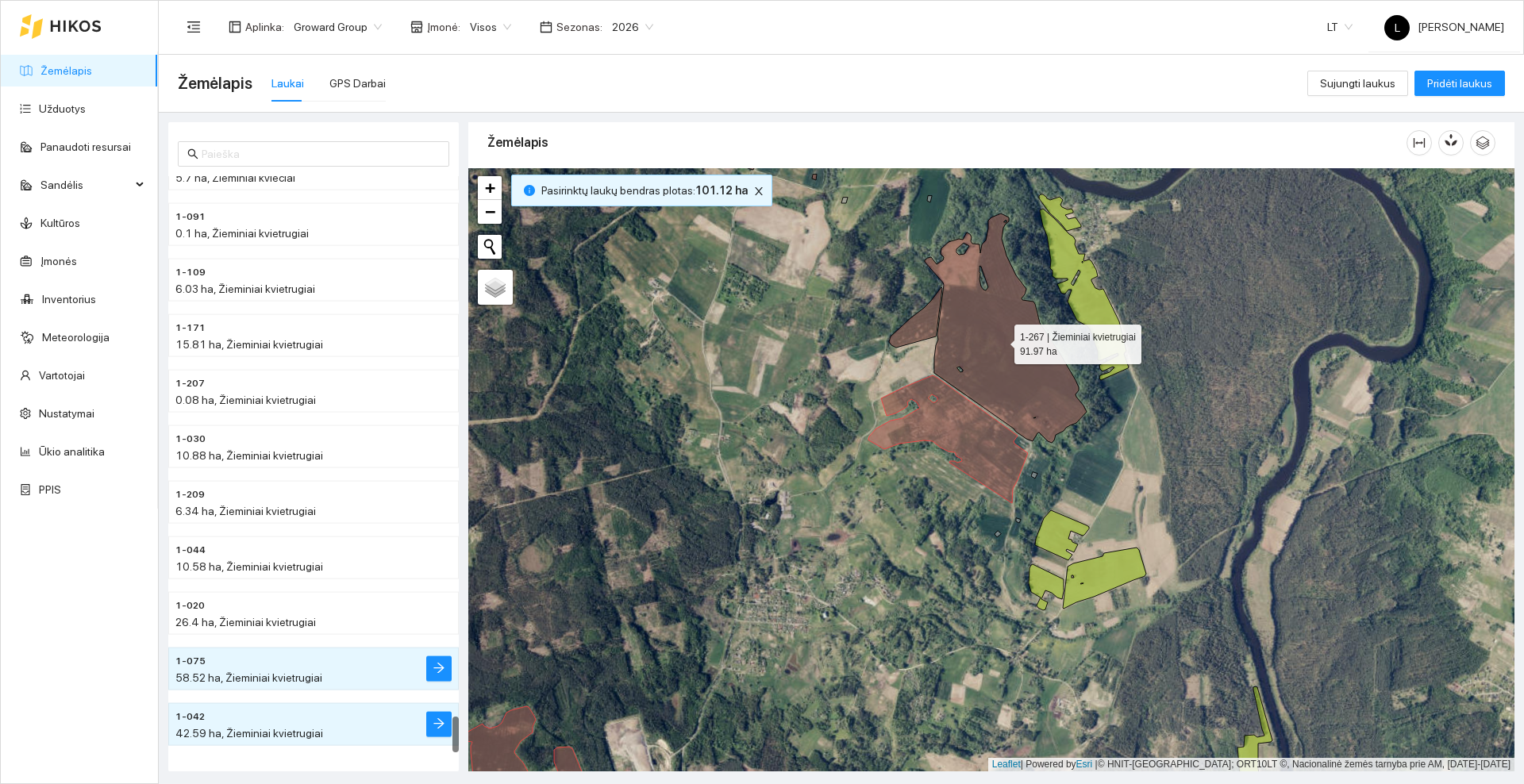
click at [964, 364] on icon at bounding box center [1005, 327] width 162 height 229
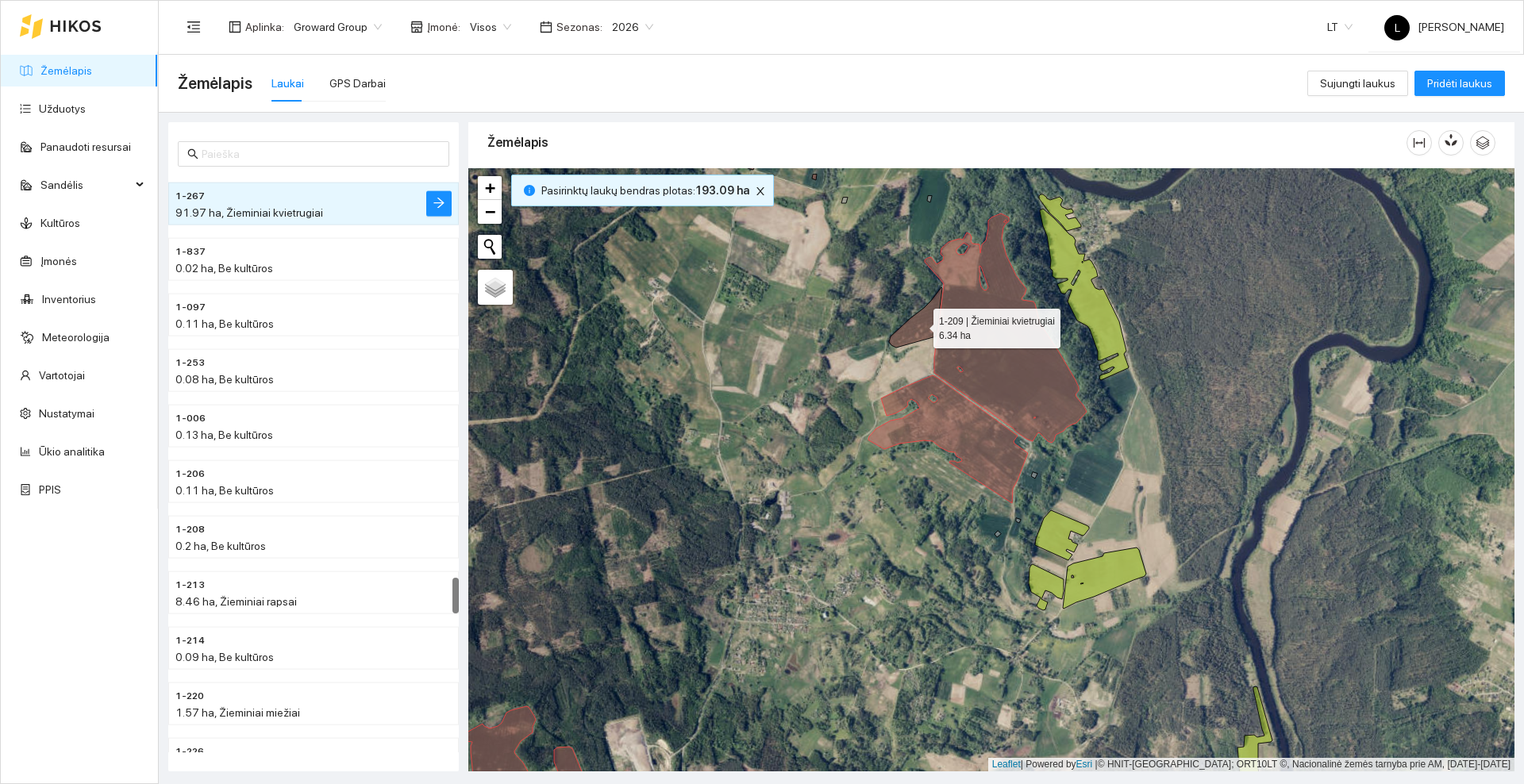
click at [931, 320] on icon at bounding box center [916, 317] width 53 height 60
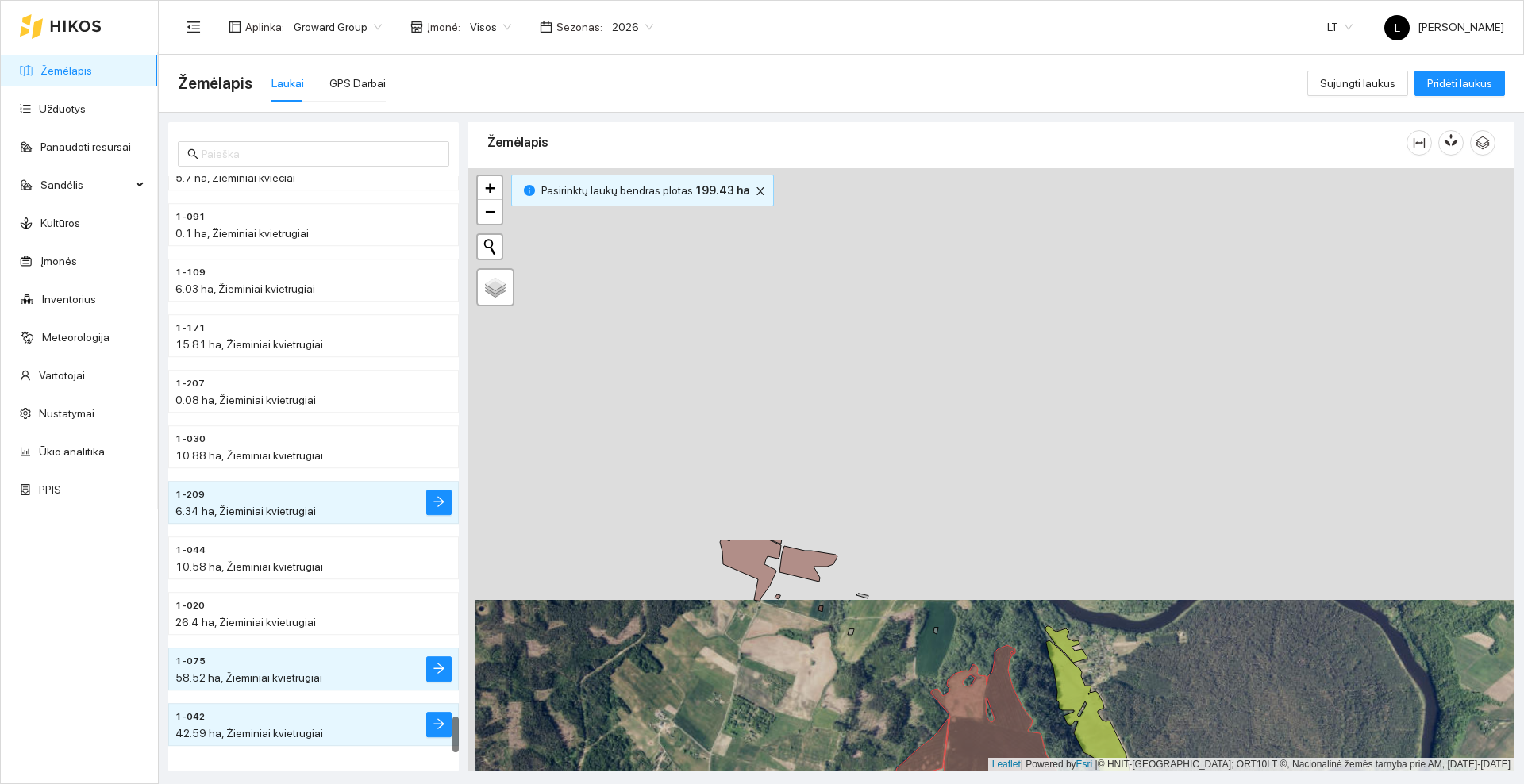
drag, startPoint x: 856, startPoint y: 338, endPoint x: 849, endPoint y: 671, distance: 333.1
click at [849, 671] on div at bounding box center [991, 470] width 1046 height 603
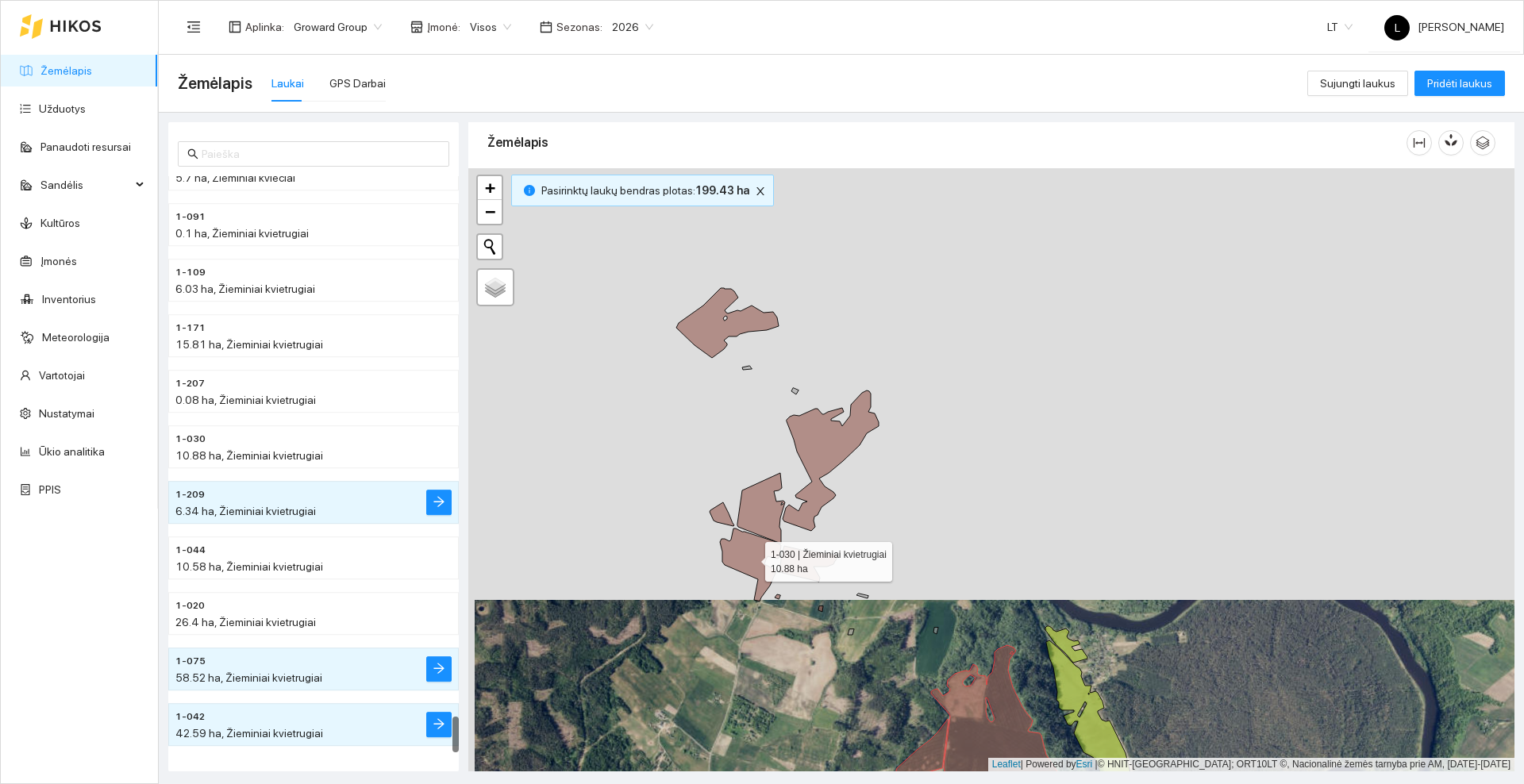
click at [752, 561] on icon at bounding box center [750, 564] width 61 height 73
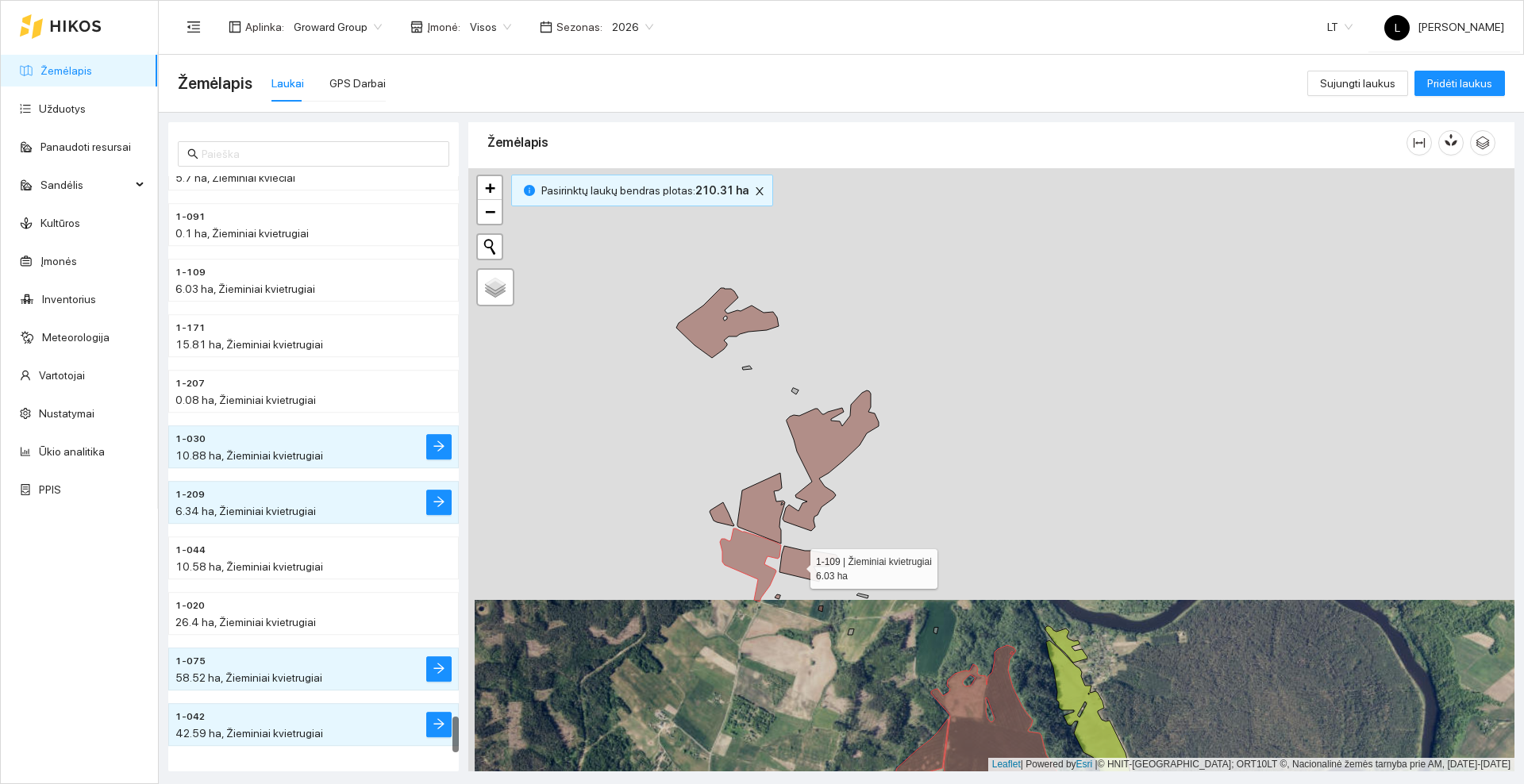
click at [796, 565] on icon at bounding box center [808, 564] width 58 height 36
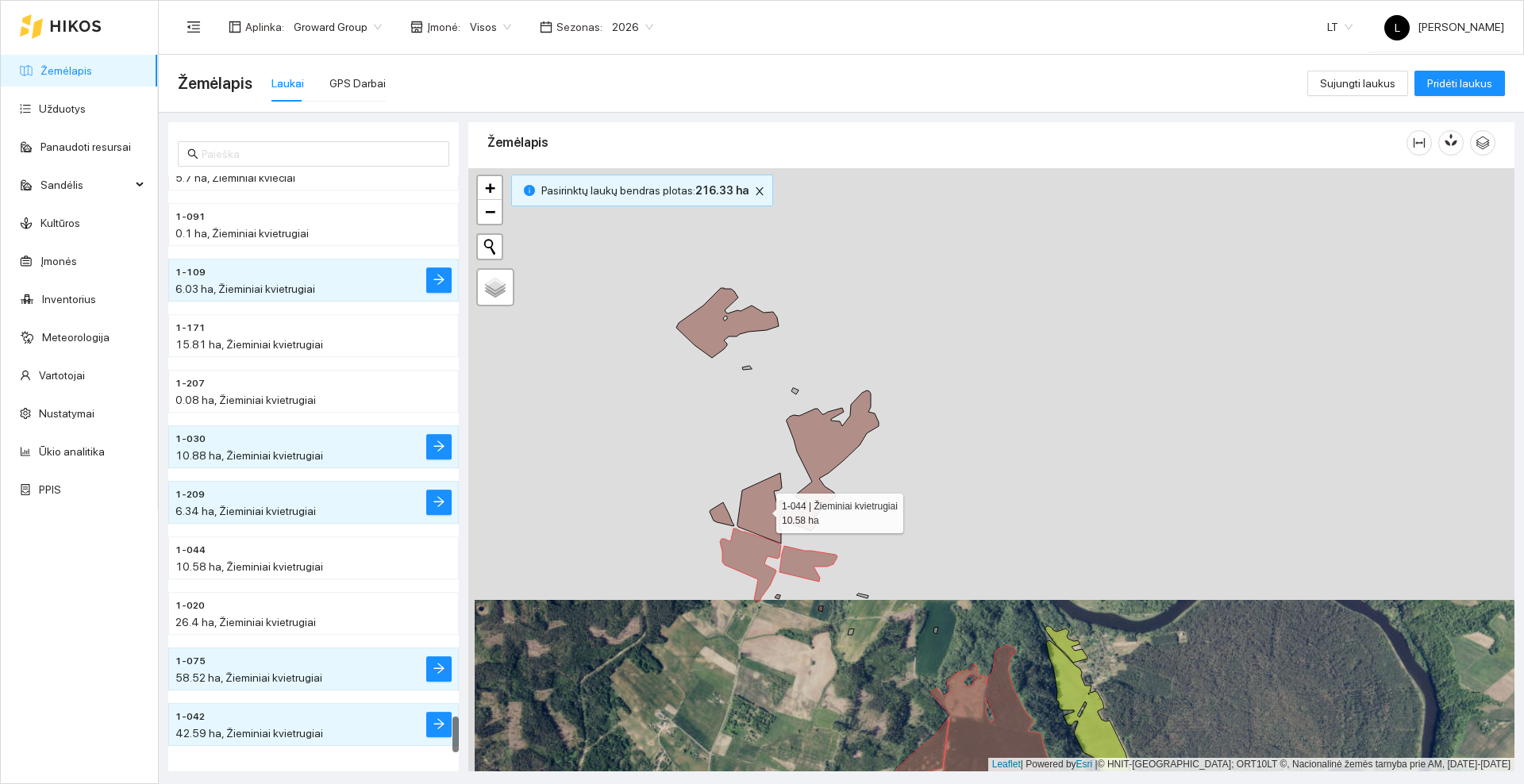
click at [765, 526] on icon at bounding box center [762, 508] width 48 height 70
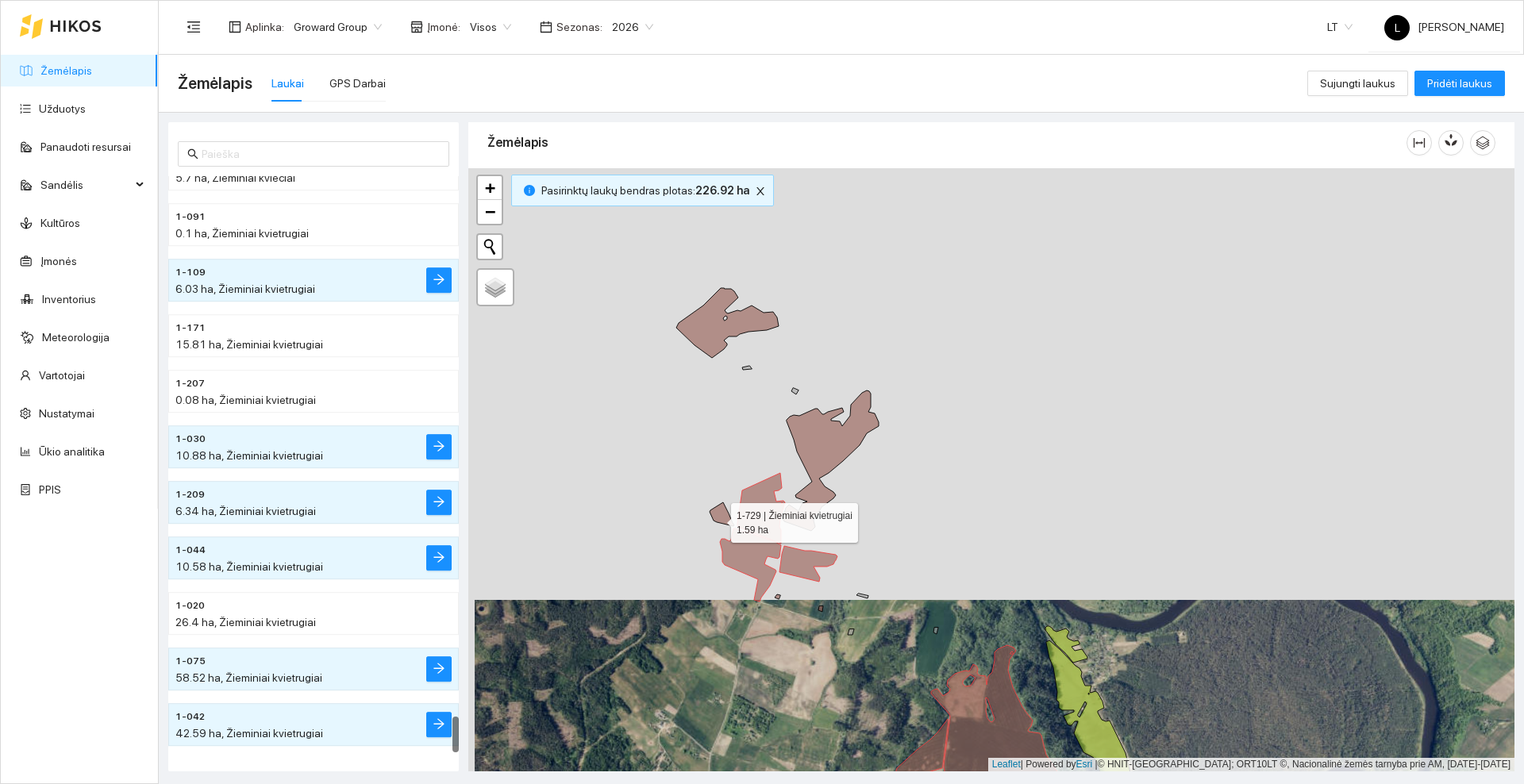
click at [717, 519] on icon at bounding box center [722, 514] width 25 height 24
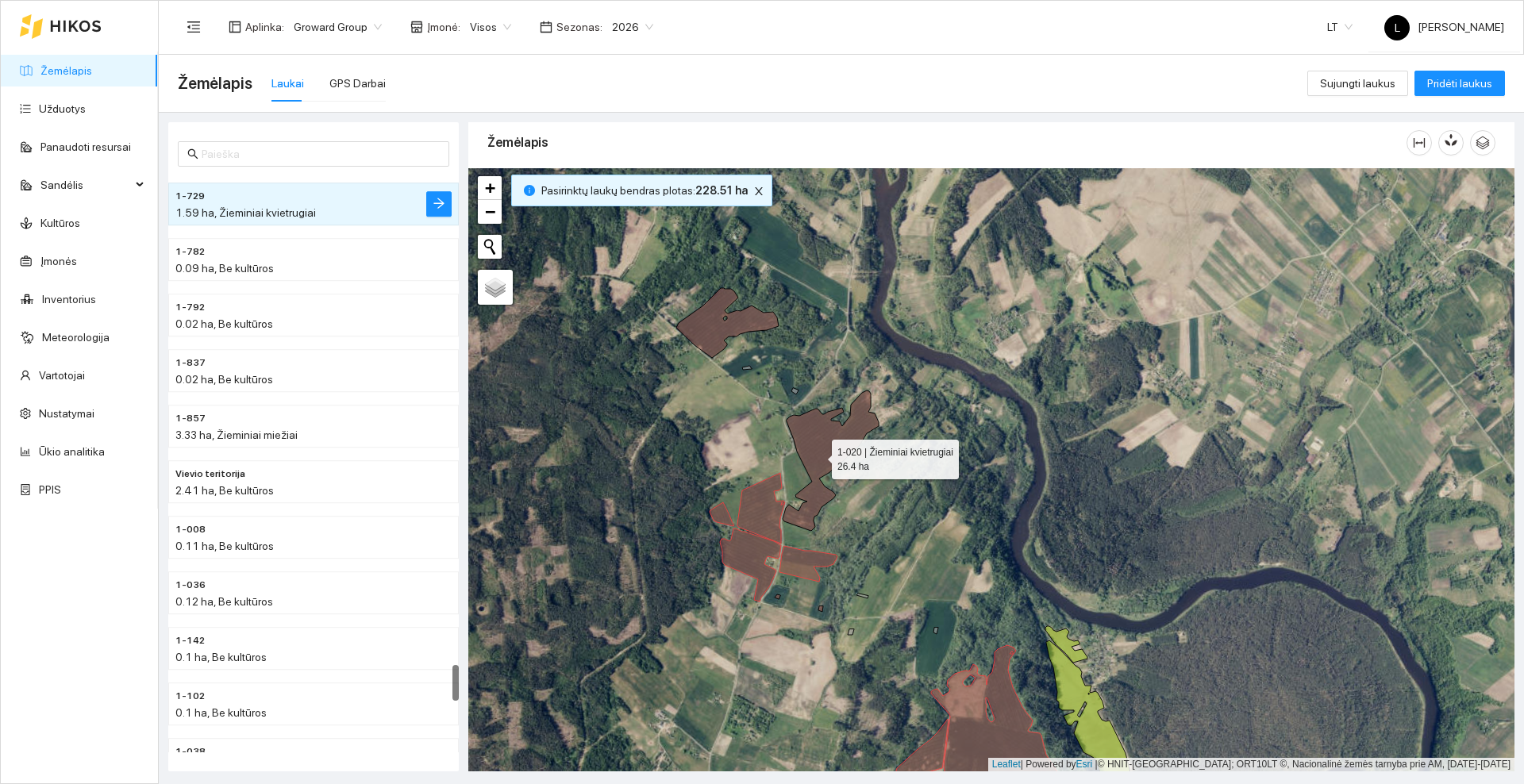
click at [818, 456] on icon at bounding box center [830, 461] width 96 height 141
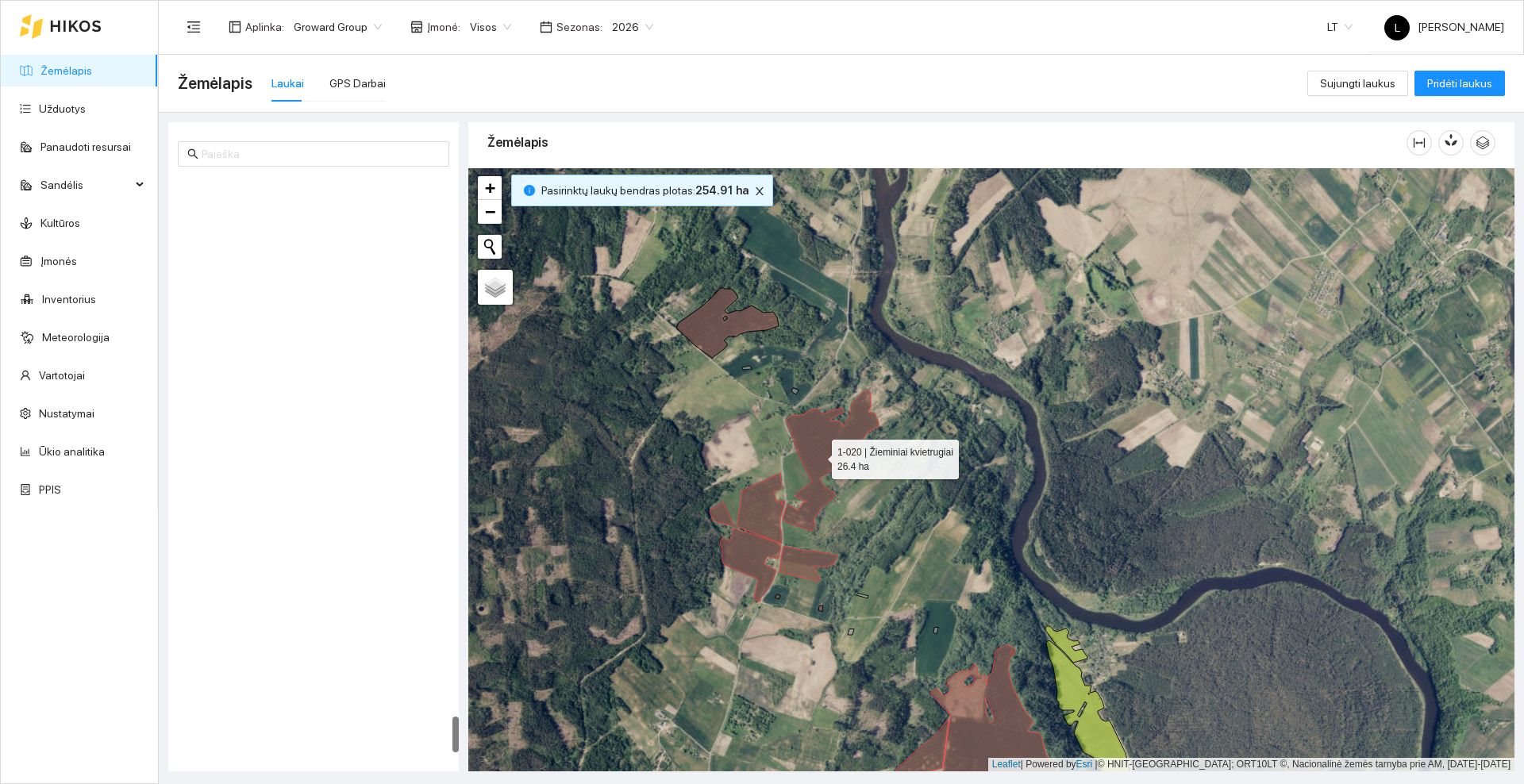
scroll to position [8569, 0]
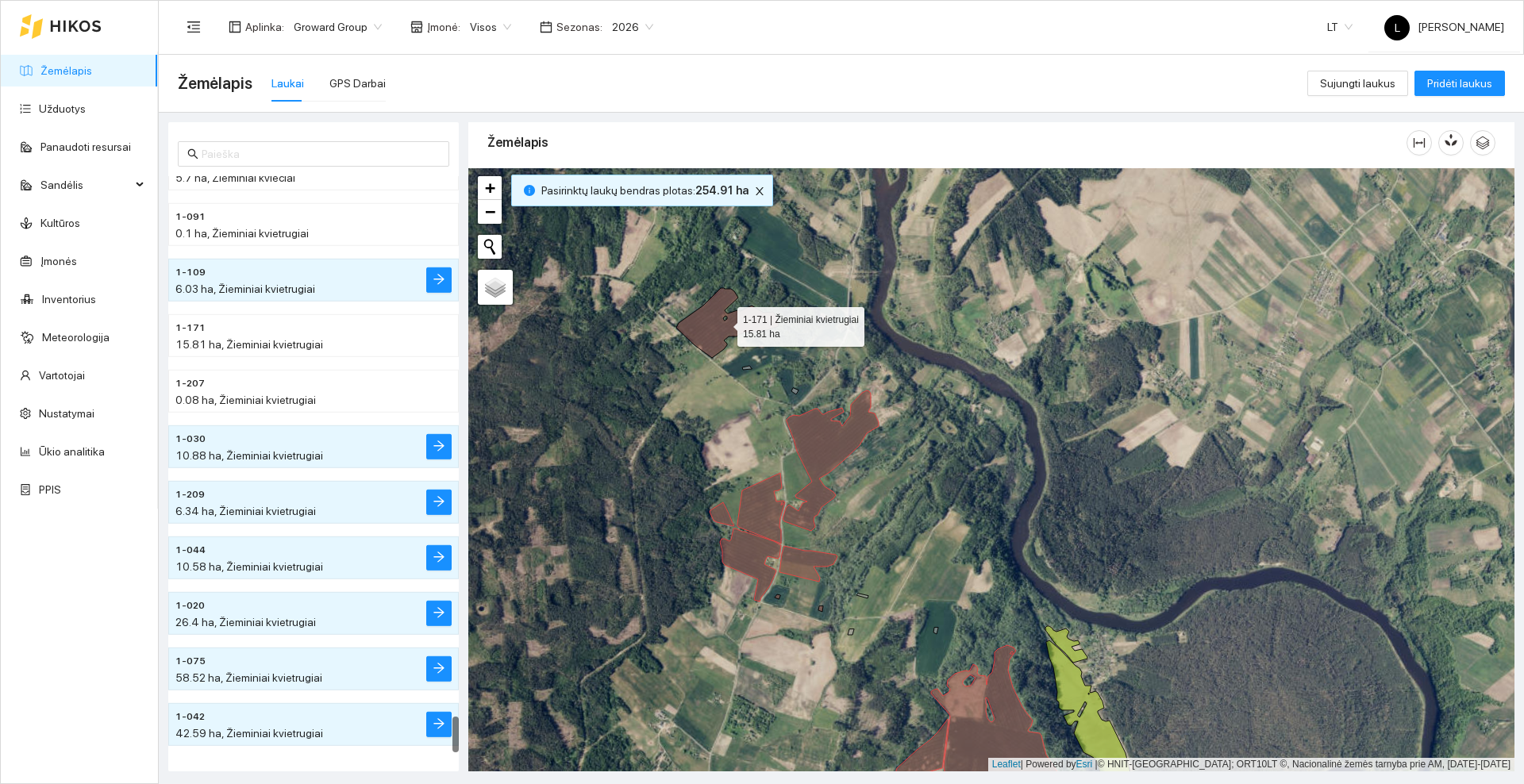
click at [719, 335] on icon at bounding box center [727, 323] width 103 height 69
click at [757, 191] on icon "close" at bounding box center [761, 191] width 8 height 8
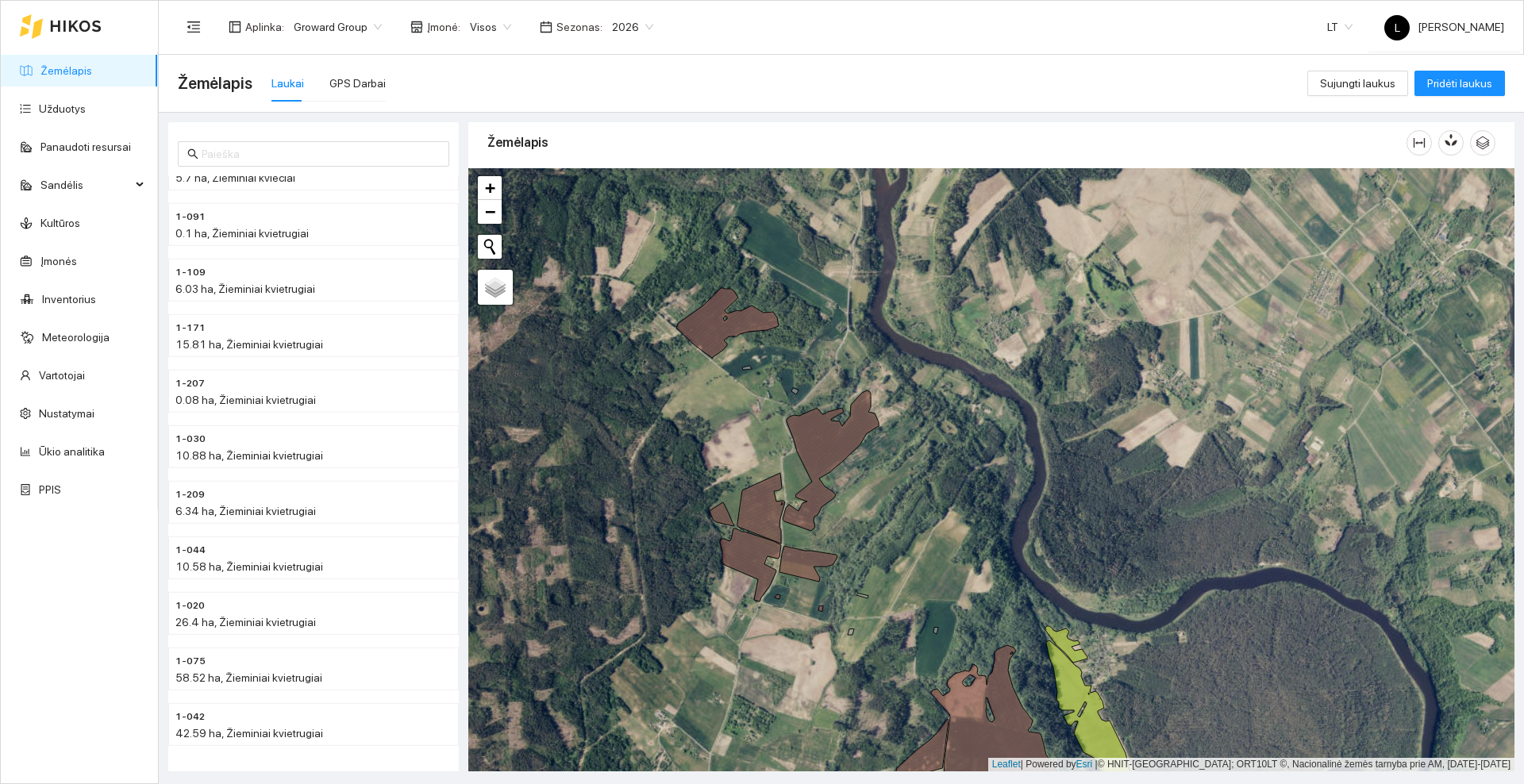
click at [62, 20] on icon at bounding box center [76, 26] width 51 height 12
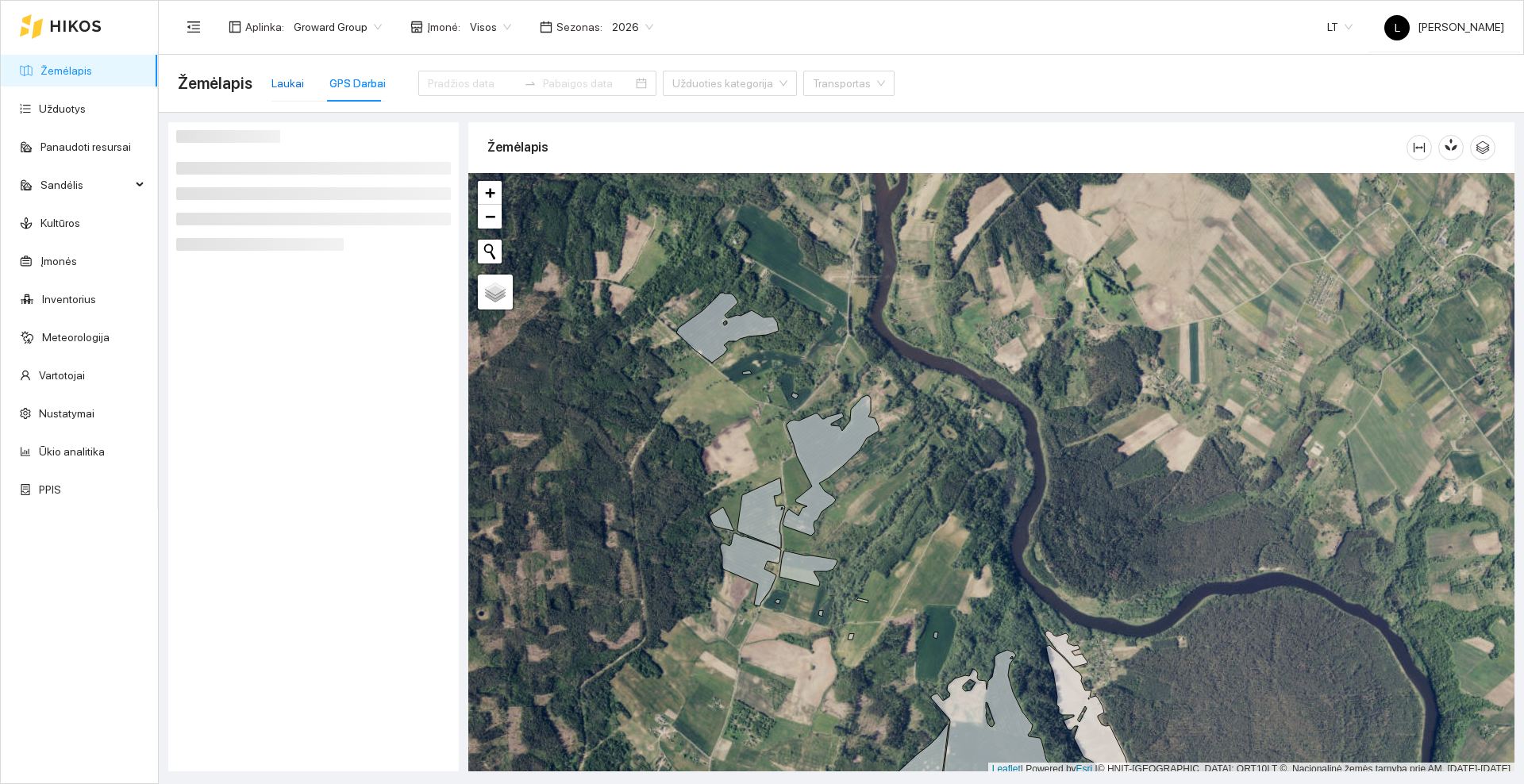
click at [271, 81] on div "Laukai" at bounding box center [287, 83] width 32 height 17
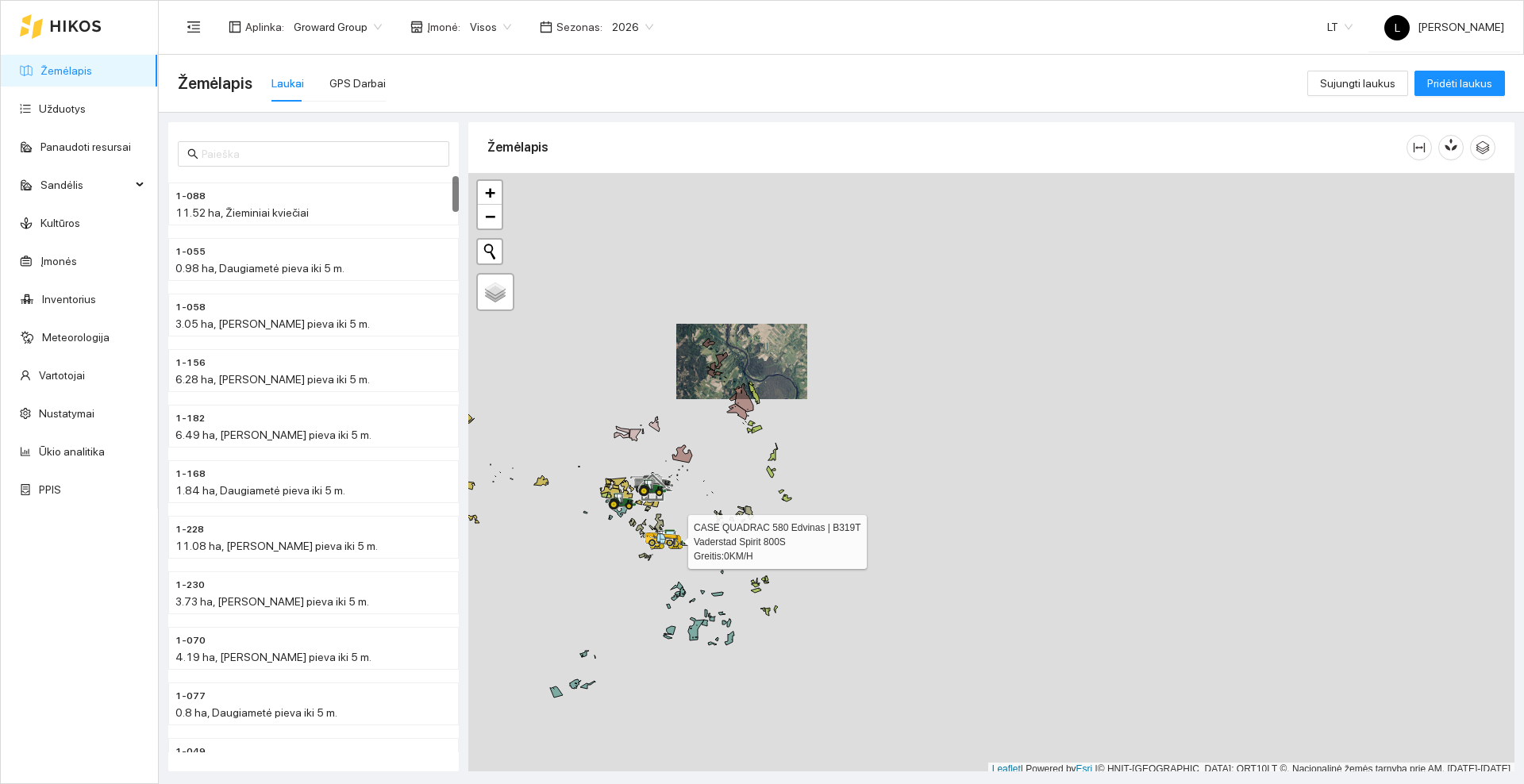
scroll to position [5, 0]
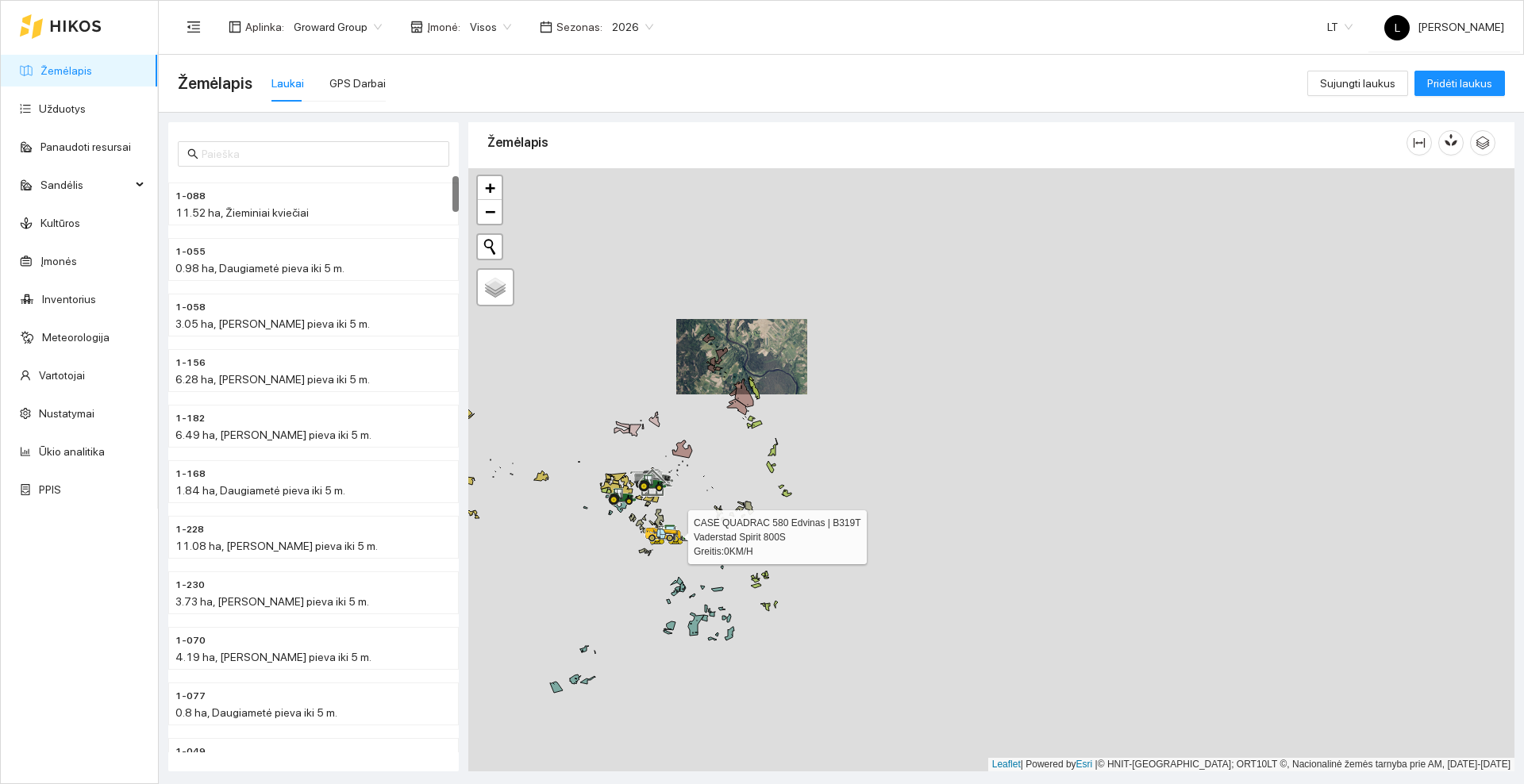
drag, startPoint x: 688, startPoint y: 537, endPoint x: 769, endPoint y: 457, distance: 113.8
click at [689, 527] on icon at bounding box center [666, 535] width 45 height 15
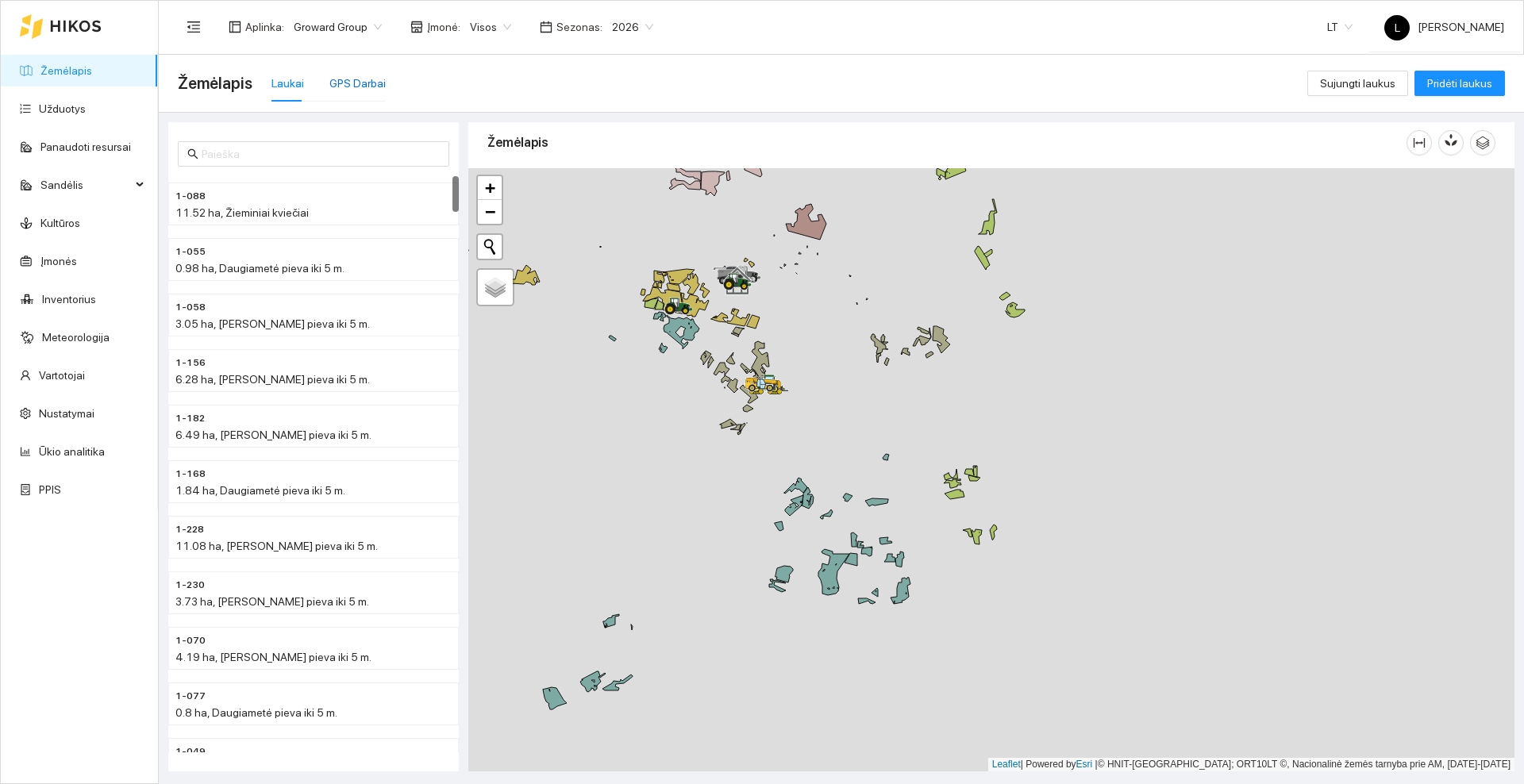
click at [331, 74] on div "GPS Darbai" at bounding box center [357, 83] width 56 height 17
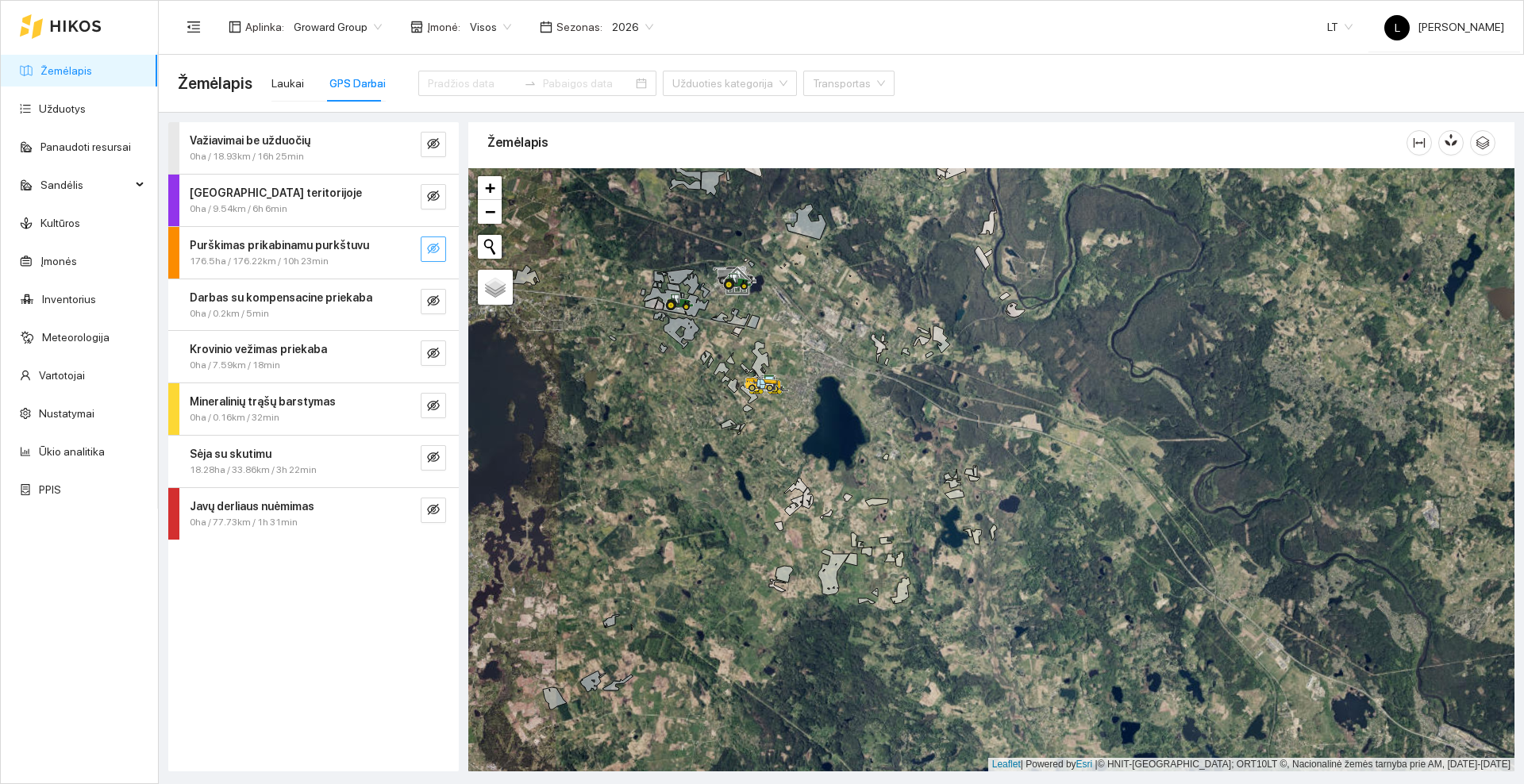
click at [432, 251] on icon "eye-invisible" at bounding box center [433, 248] width 12 height 11
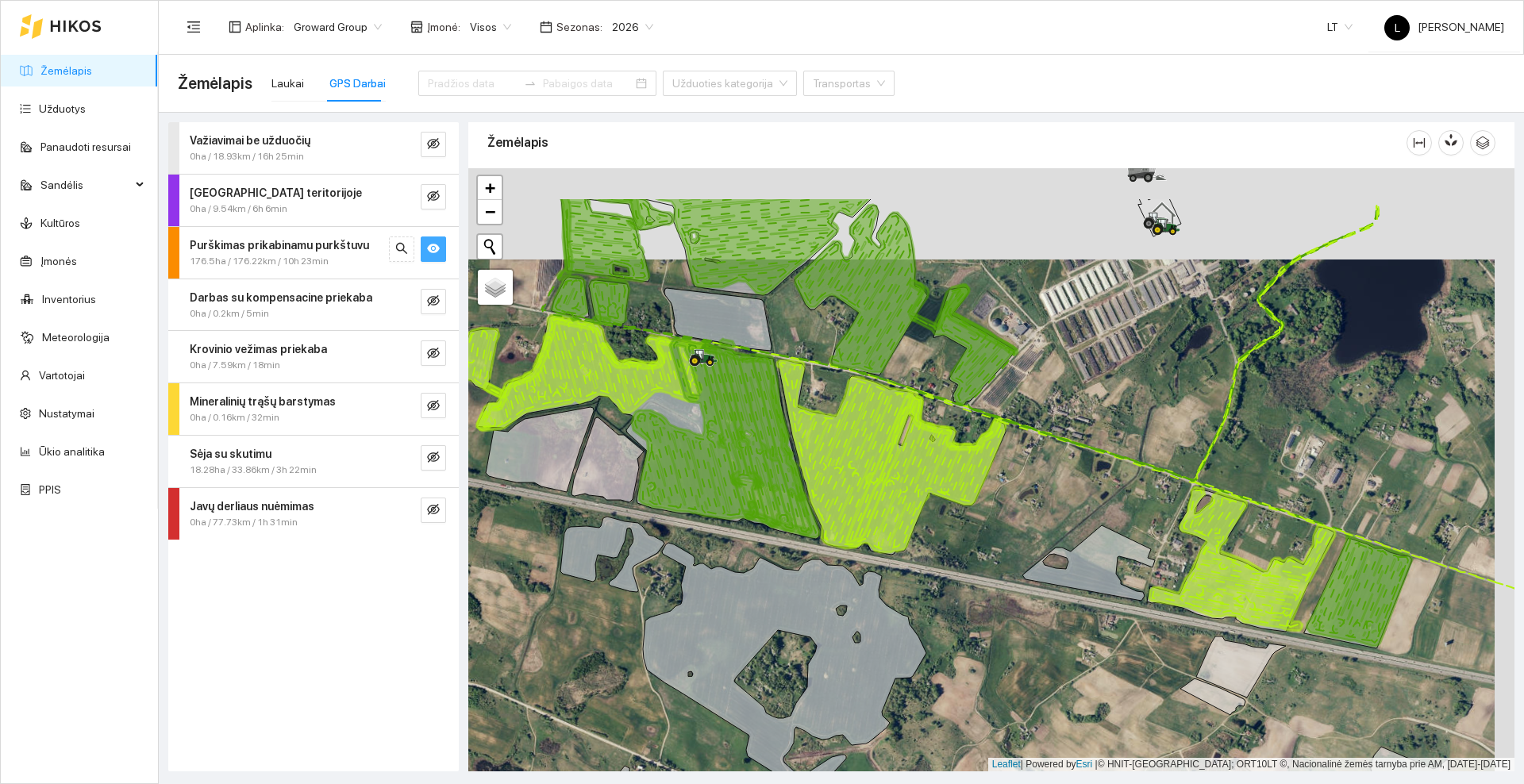
drag, startPoint x: 1128, startPoint y: 329, endPoint x: 1107, endPoint y: 384, distance: 58.9
click at [1107, 384] on div at bounding box center [991, 470] width 1046 height 603
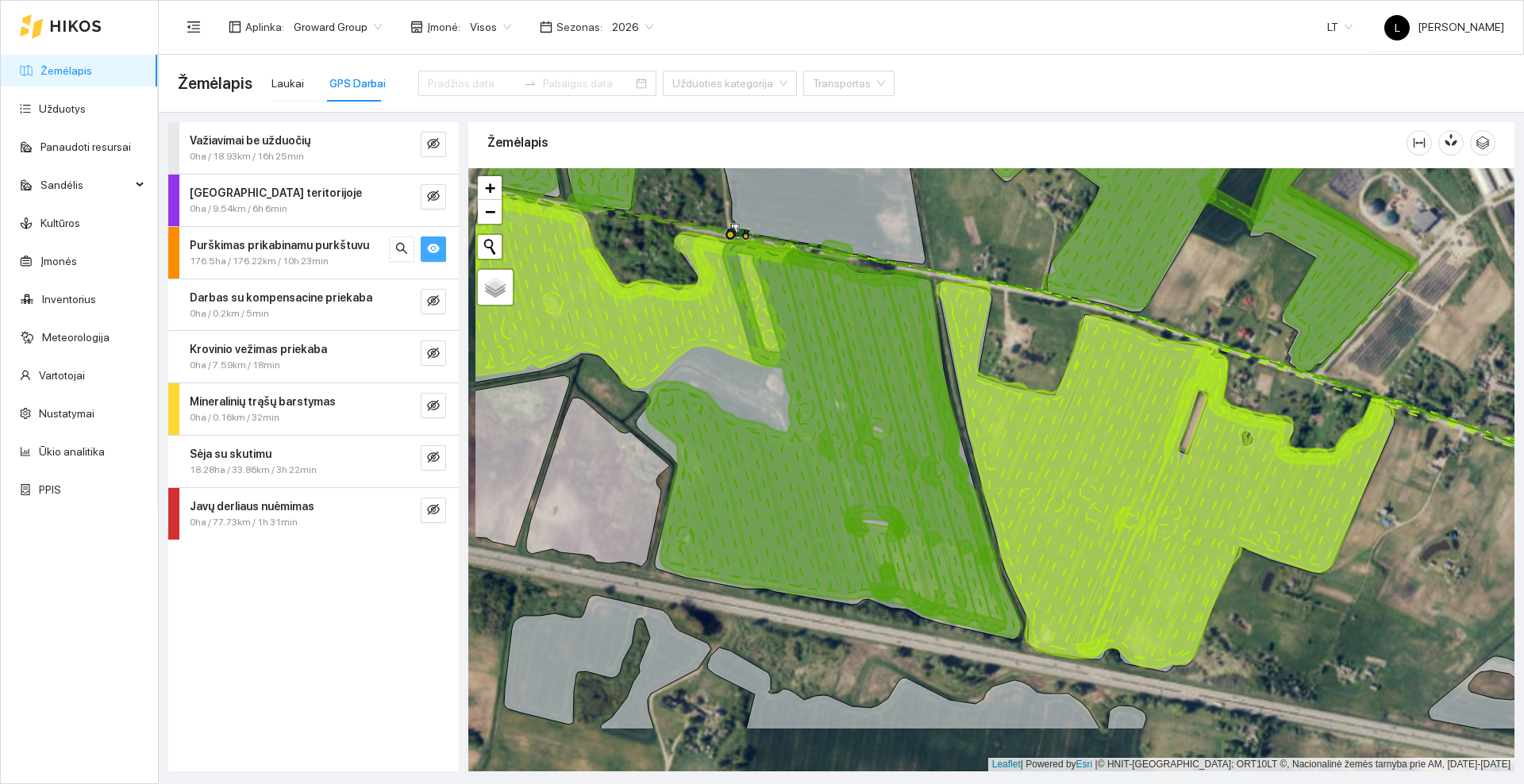
drag, startPoint x: 634, startPoint y: 527, endPoint x: 746, endPoint y: 424, distance: 152.2
click at [746, 424] on icon at bounding box center [775, 419] width 258 height 361
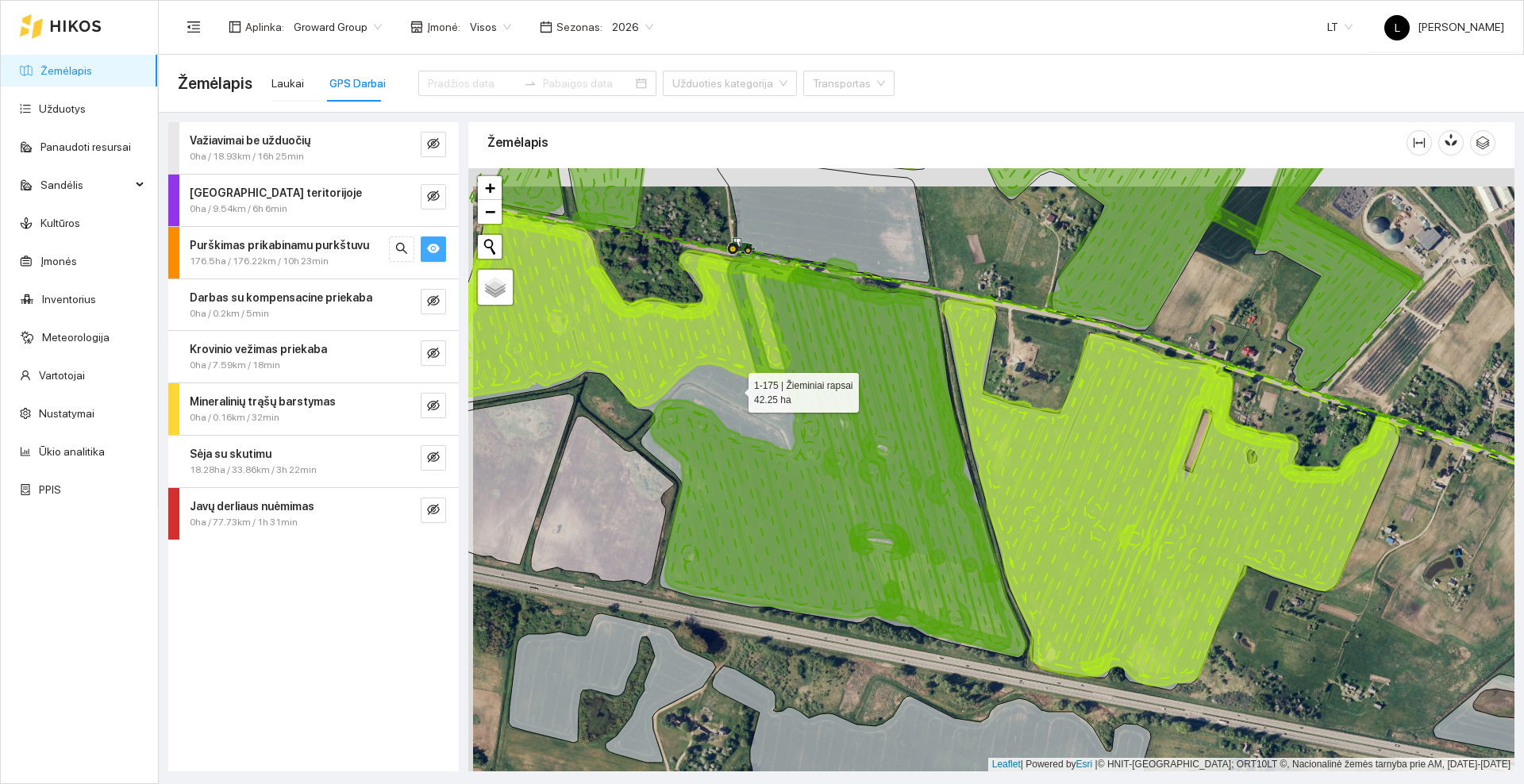
drag, startPoint x: 728, startPoint y: 365, endPoint x: 729, endPoint y: 480, distance: 115.0
click at [729, 480] on icon at bounding box center [696, 435] width 658 height 446
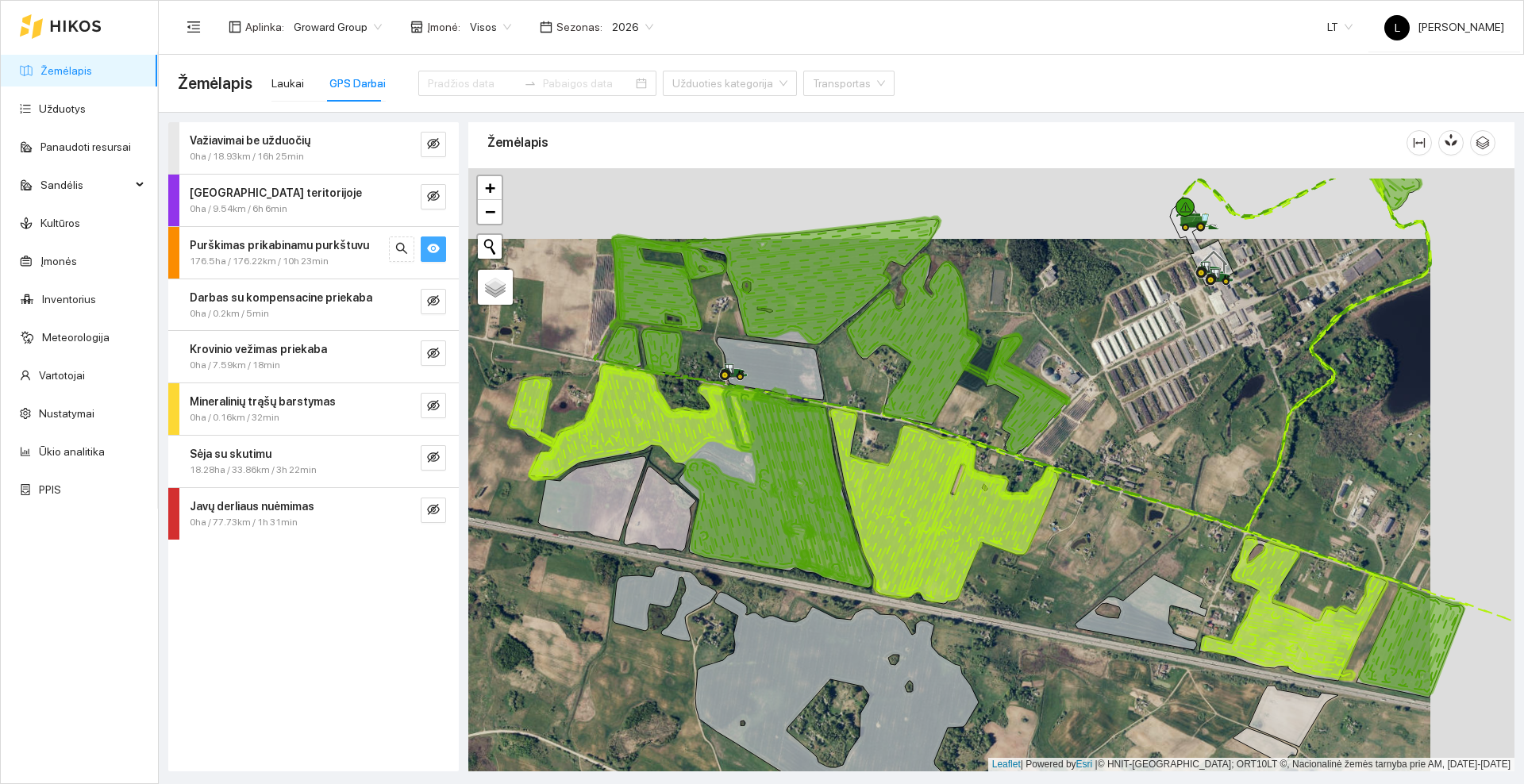
drag, startPoint x: 1165, startPoint y: 421, endPoint x: 1104, endPoint y: 470, distance: 78.2
click at [1104, 470] on div at bounding box center [991, 470] width 1046 height 603
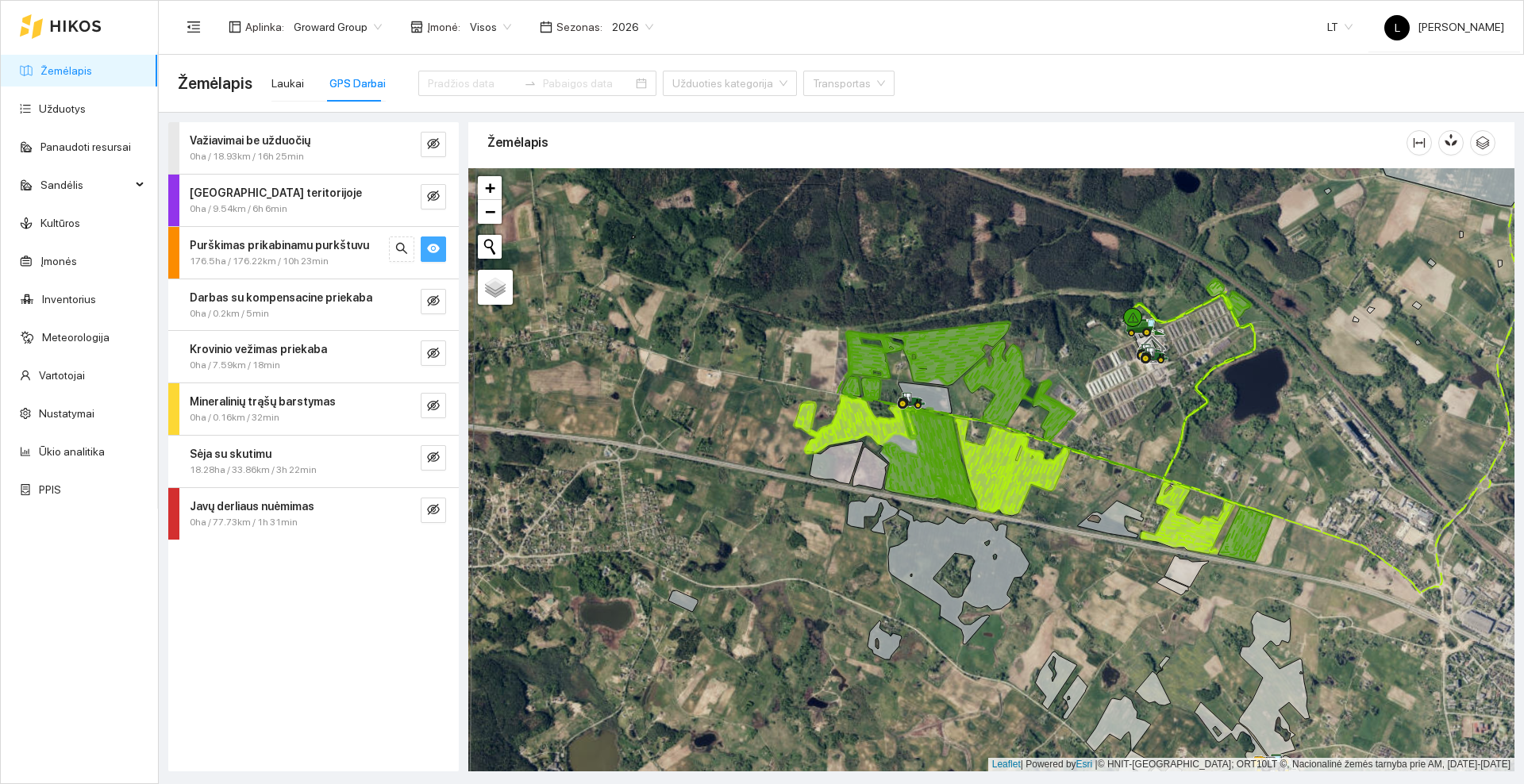
click at [69, 23] on icon at bounding box center [76, 26] width 51 height 12
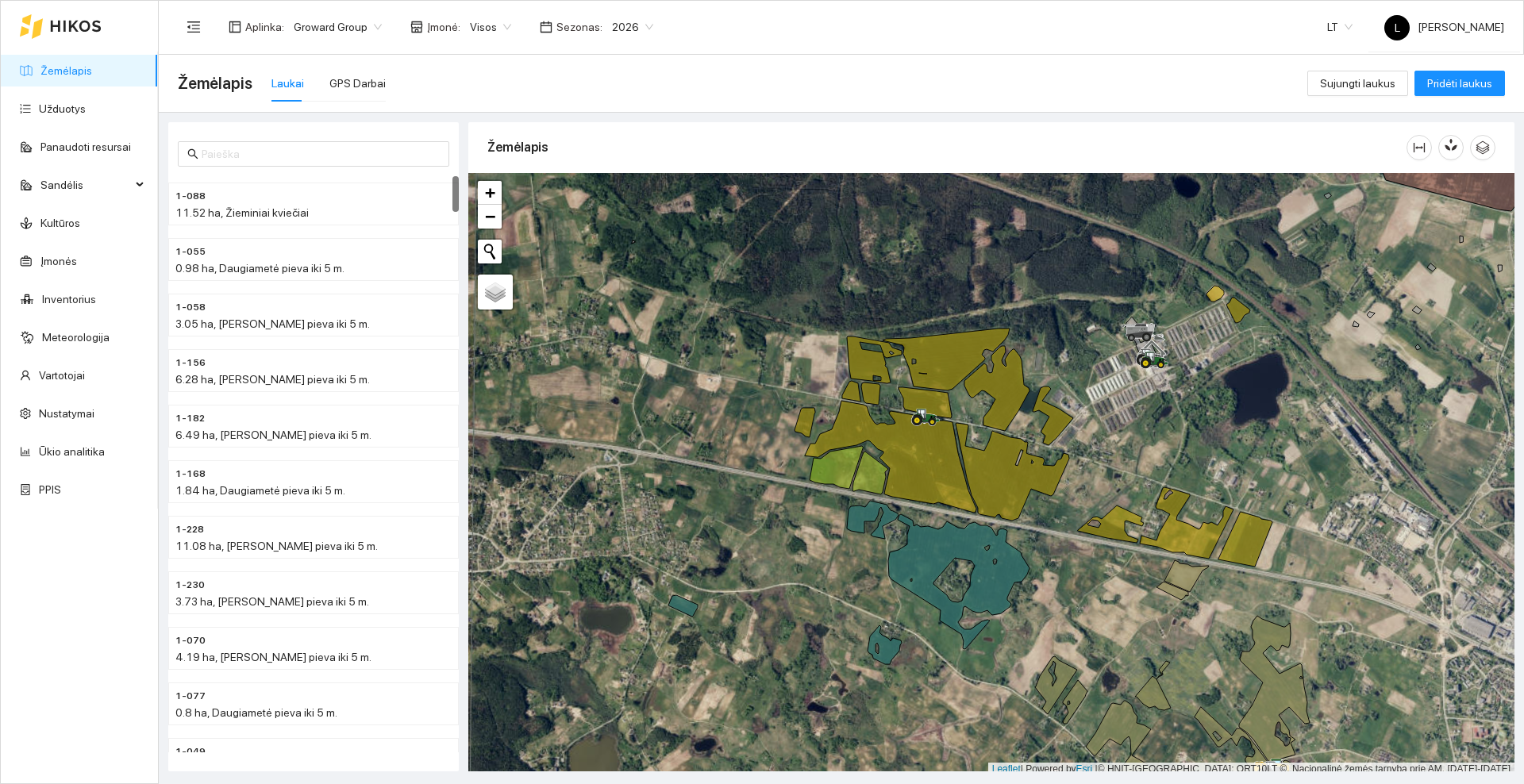
click at [1115, 539] on div at bounding box center [991, 475] width 1046 height 603
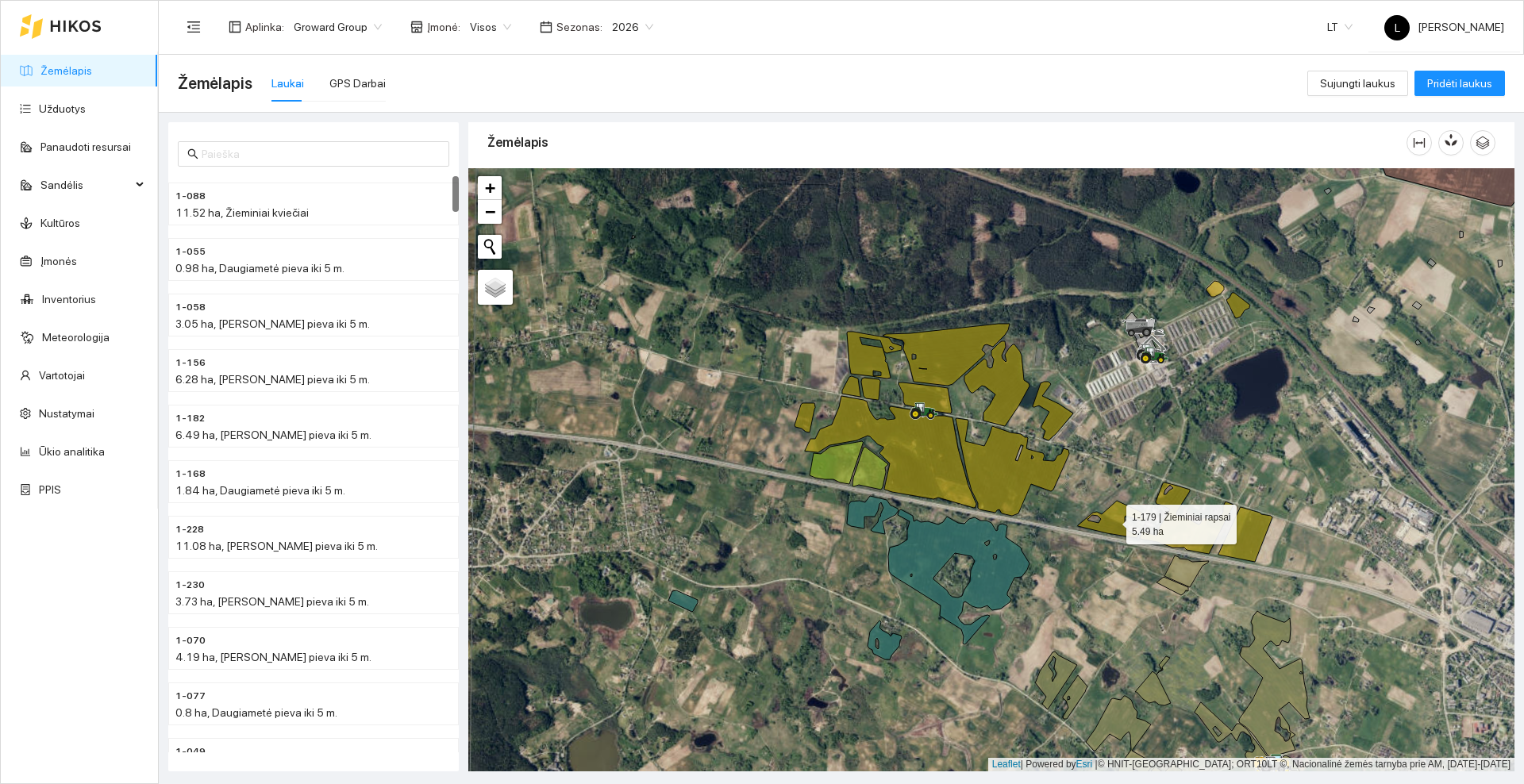
click at [1115, 530] on icon at bounding box center [1110, 519] width 66 height 37
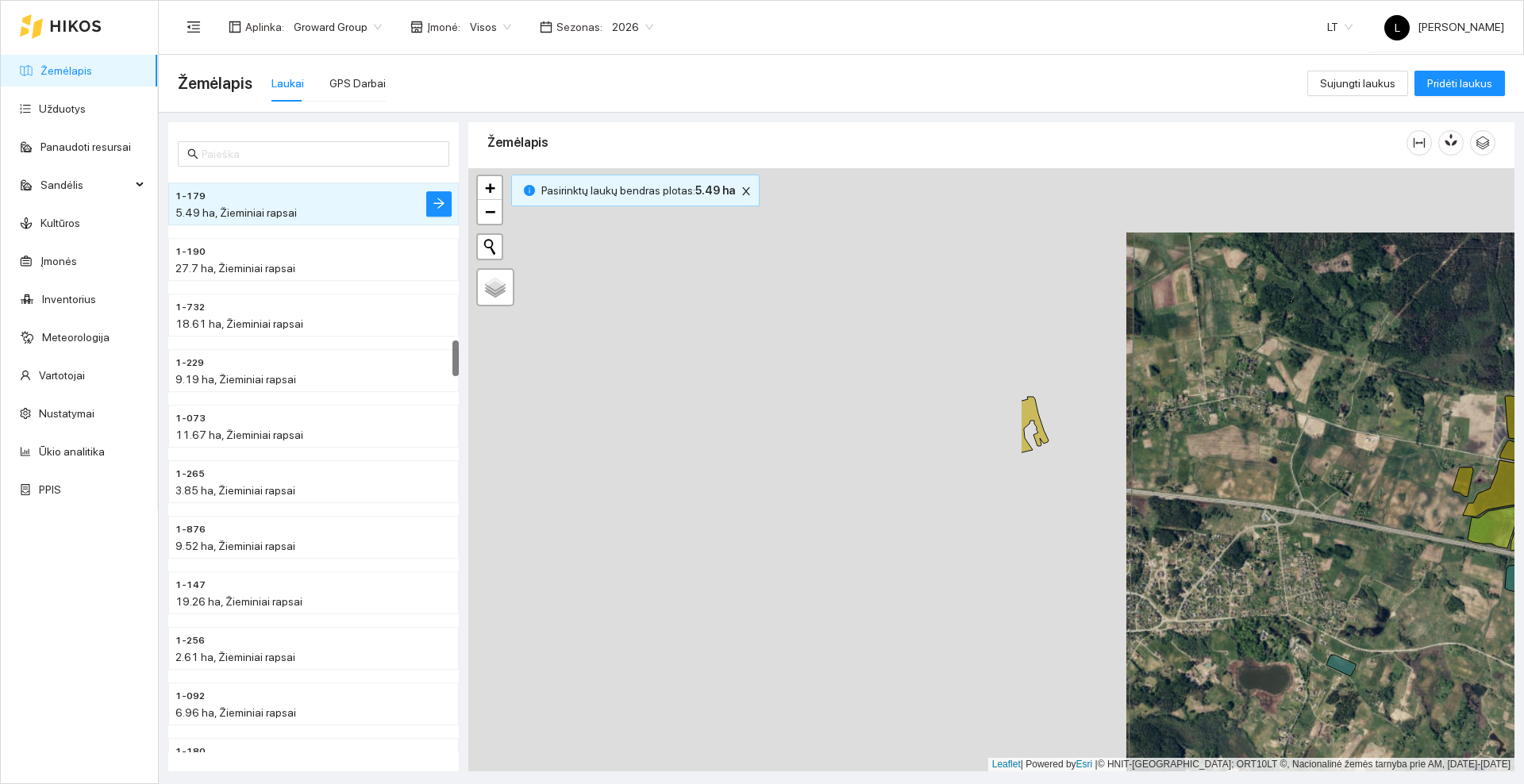
drag, startPoint x: 687, startPoint y: 445, endPoint x: 1319, endPoint y: 509, distance: 635.2
click at [1319, 509] on div at bounding box center [991, 470] width 1046 height 603
click at [987, 420] on icon at bounding box center [989, 412] width 120 height 82
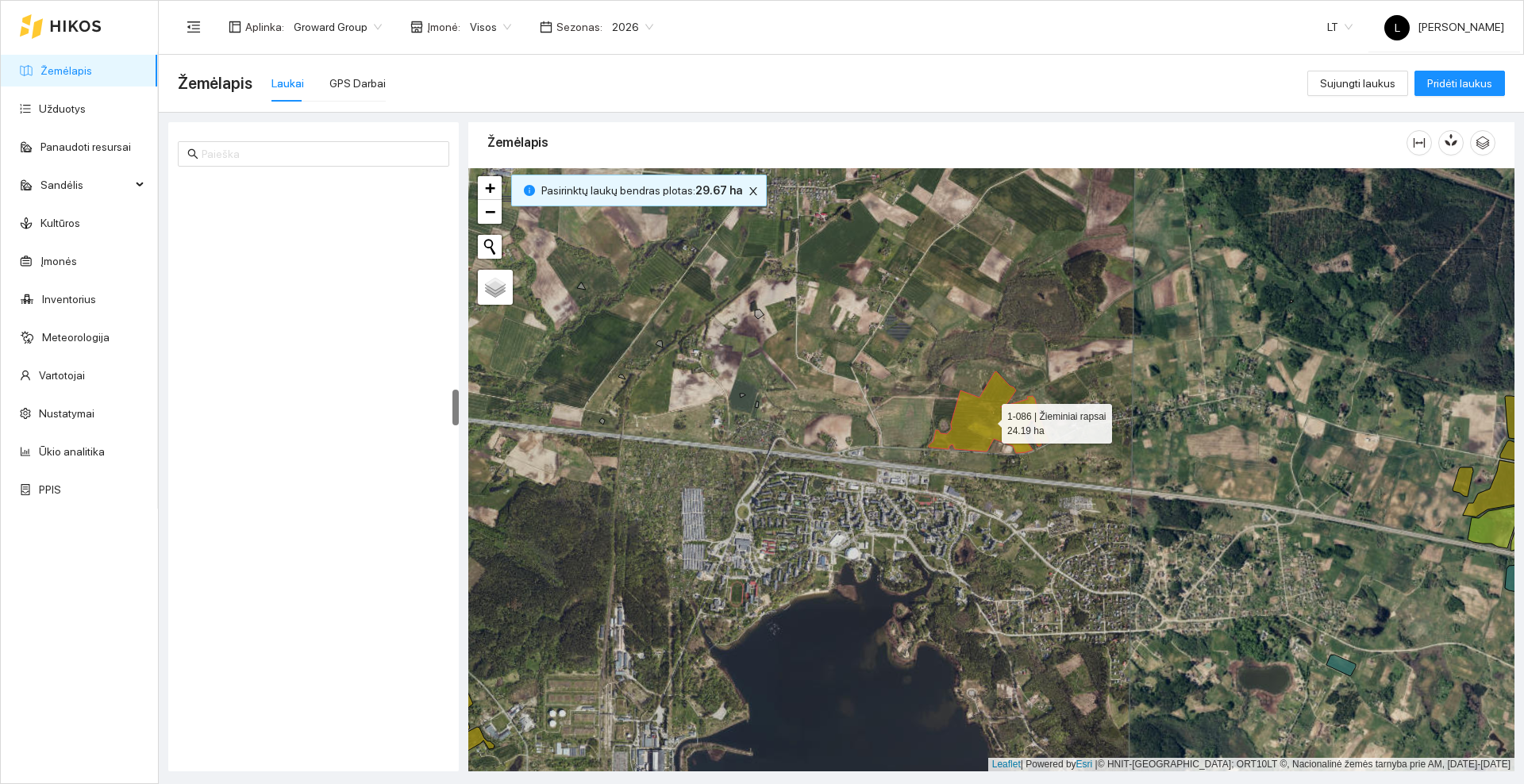
scroll to position [3382, 0]
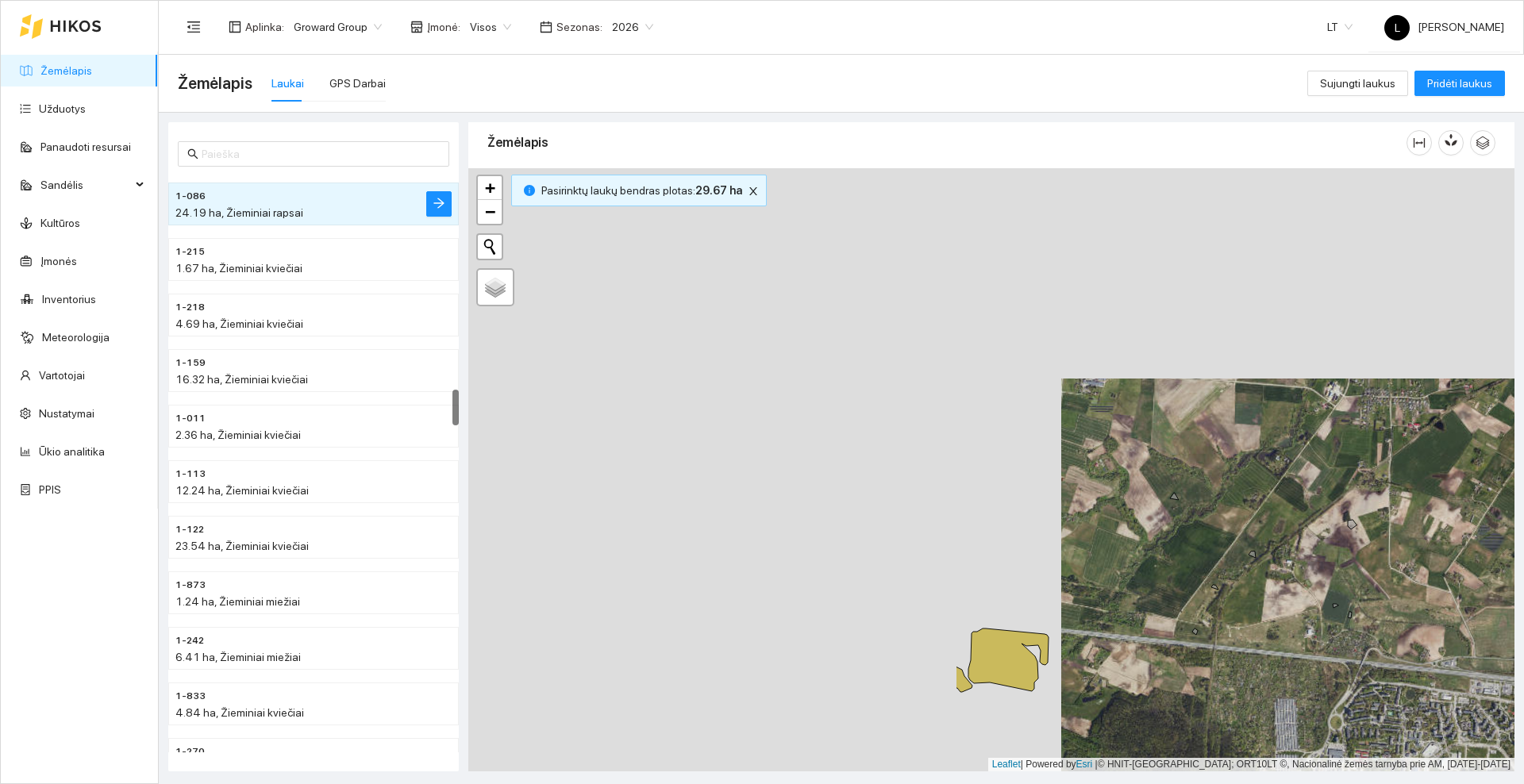
drag, startPoint x: 641, startPoint y: 439, endPoint x: 1235, endPoint y: 646, distance: 629.0
click at [1236, 648] on div at bounding box center [991, 470] width 1046 height 603
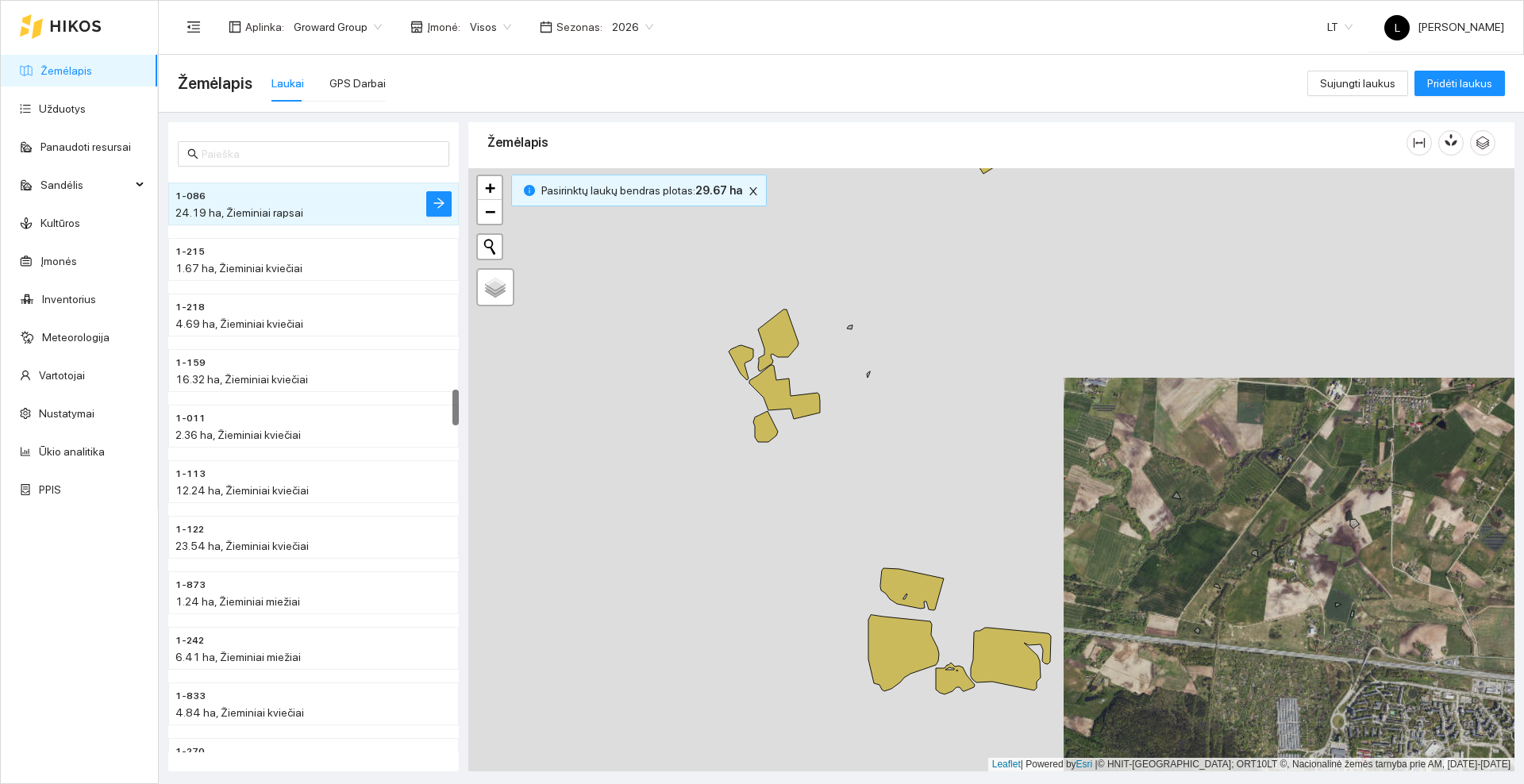
drag, startPoint x: 1148, startPoint y: 612, endPoint x: 1234, endPoint y: 484, distance: 154.2
click at [1234, 484] on div at bounding box center [991, 470] width 1046 height 603
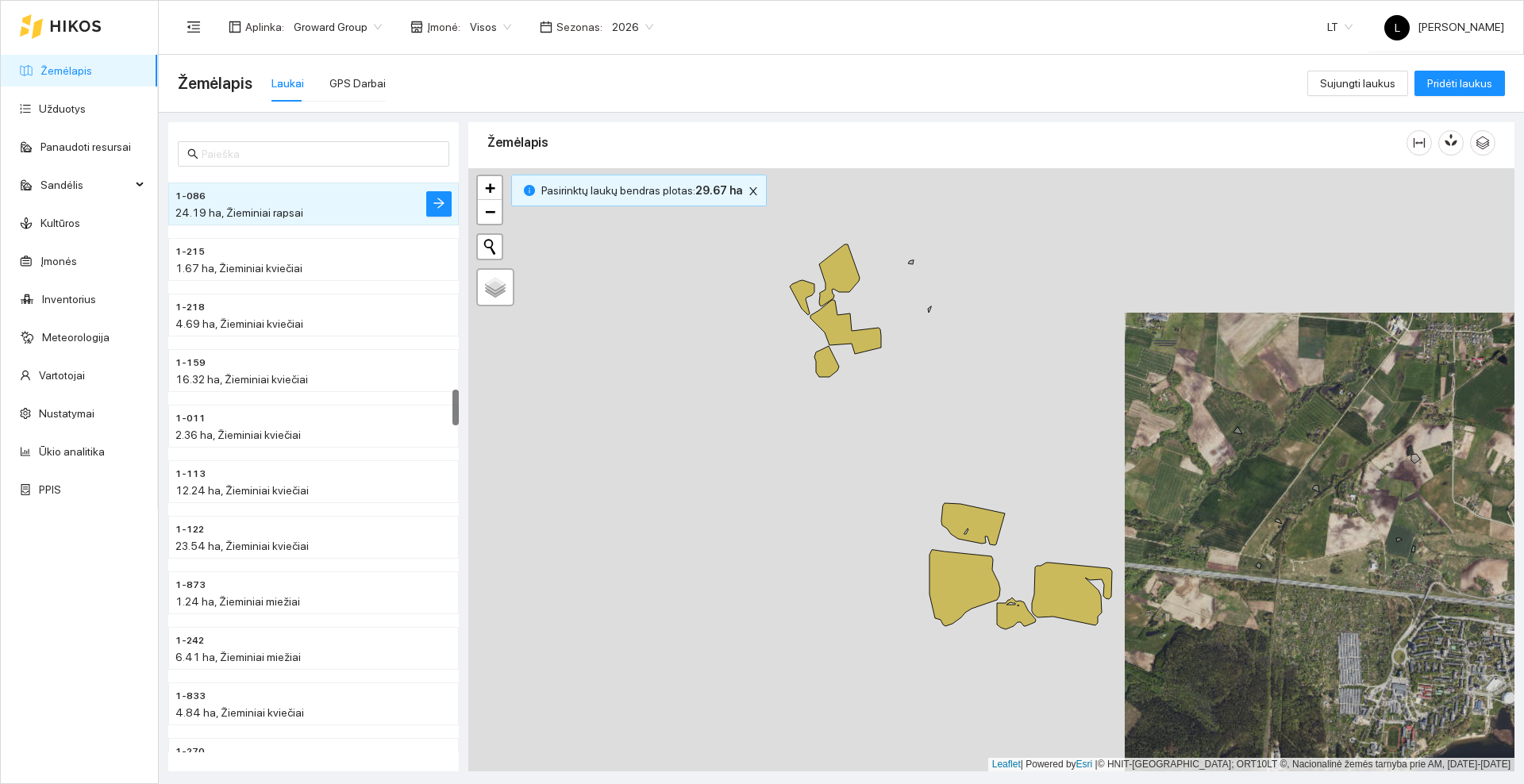
drag, startPoint x: 980, startPoint y: 351, endPoint x: 855, endPoint y: 538, distance: 224.9
click at [855, 538] on div at bounding box center [991, 470] width 1046 height 603
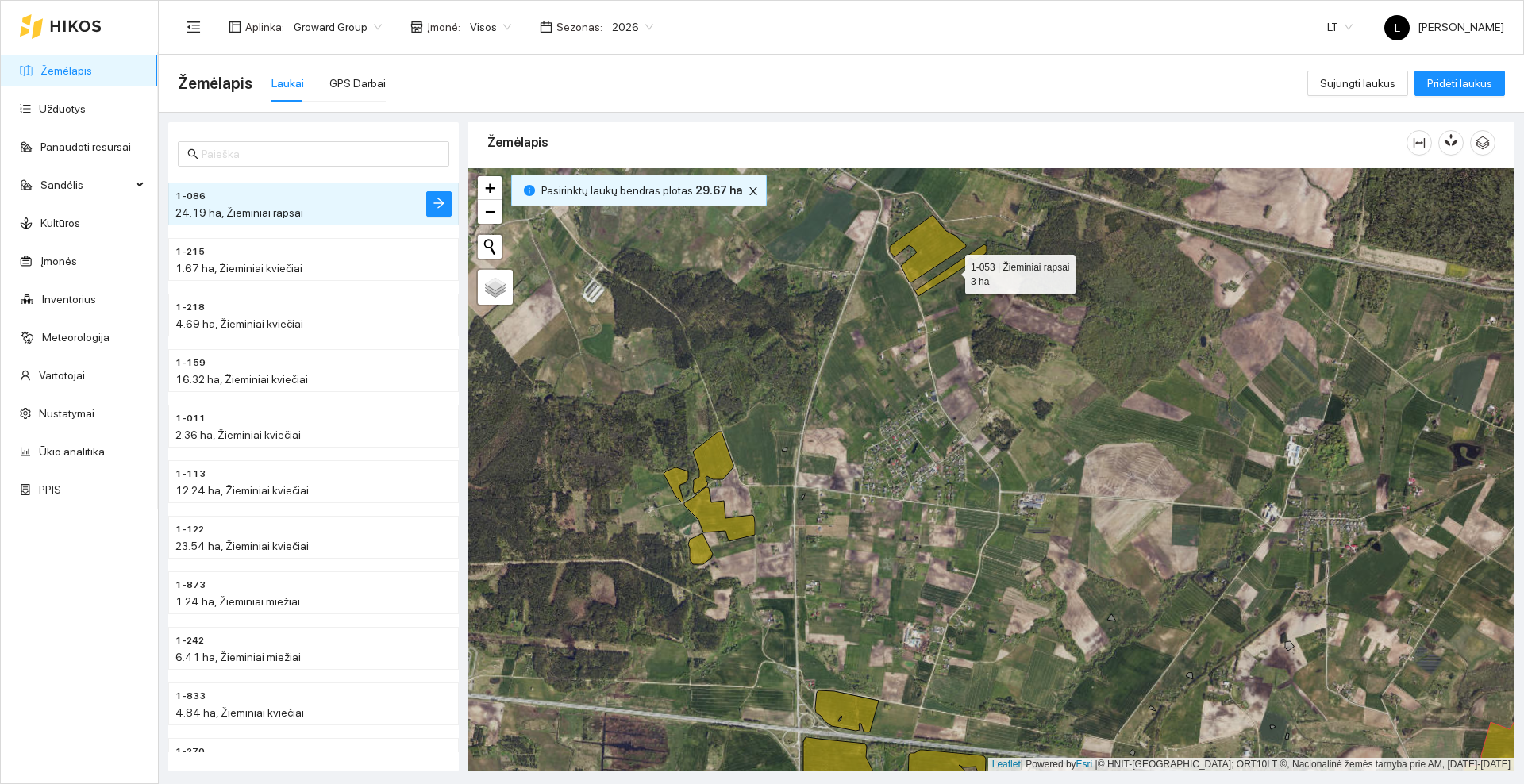
click at [939, 280] on icon at bounding box center [950, 270] width 71 height 51
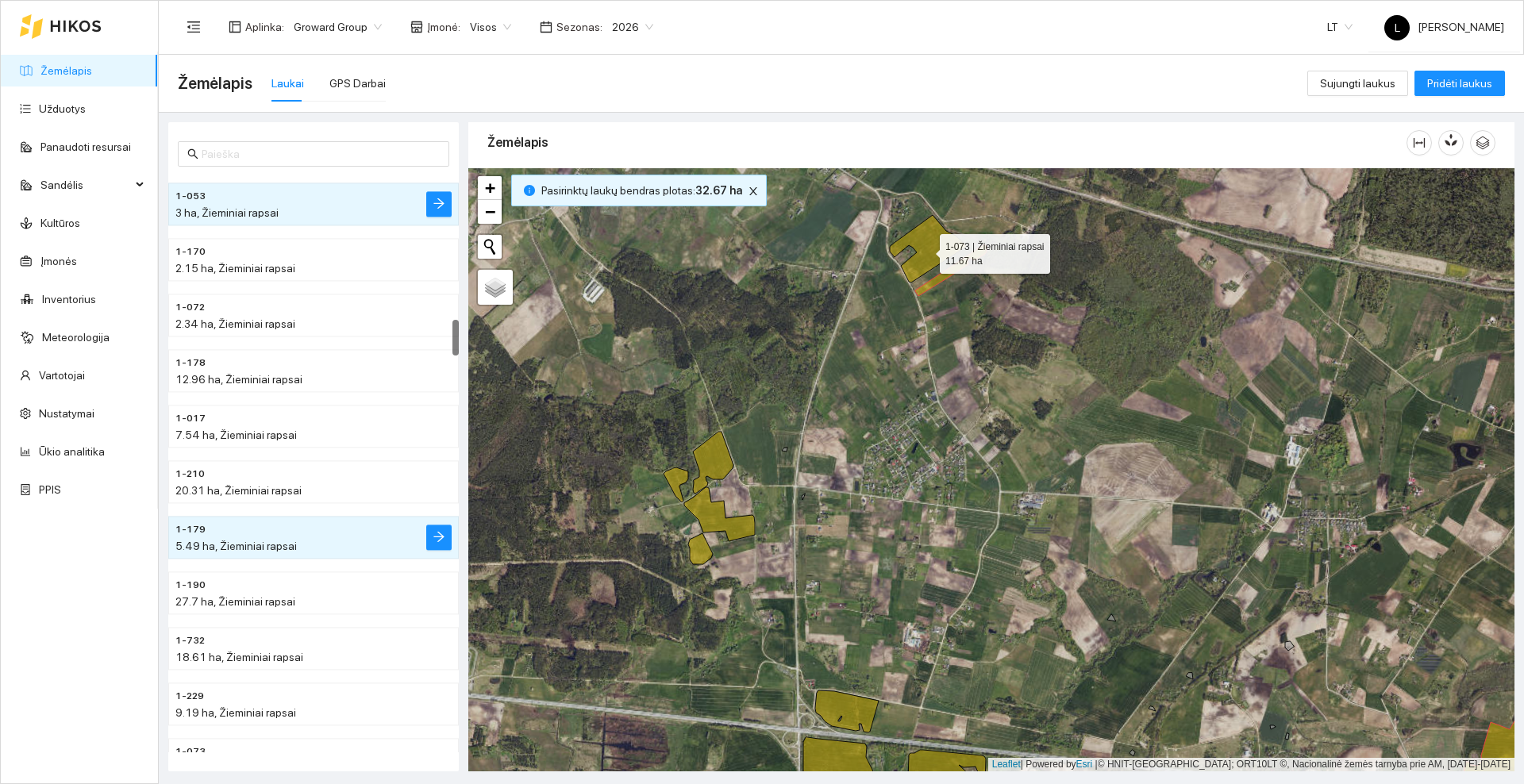
click at [925, 250] on icon at bounding box center [928, 248] width 76 height 68
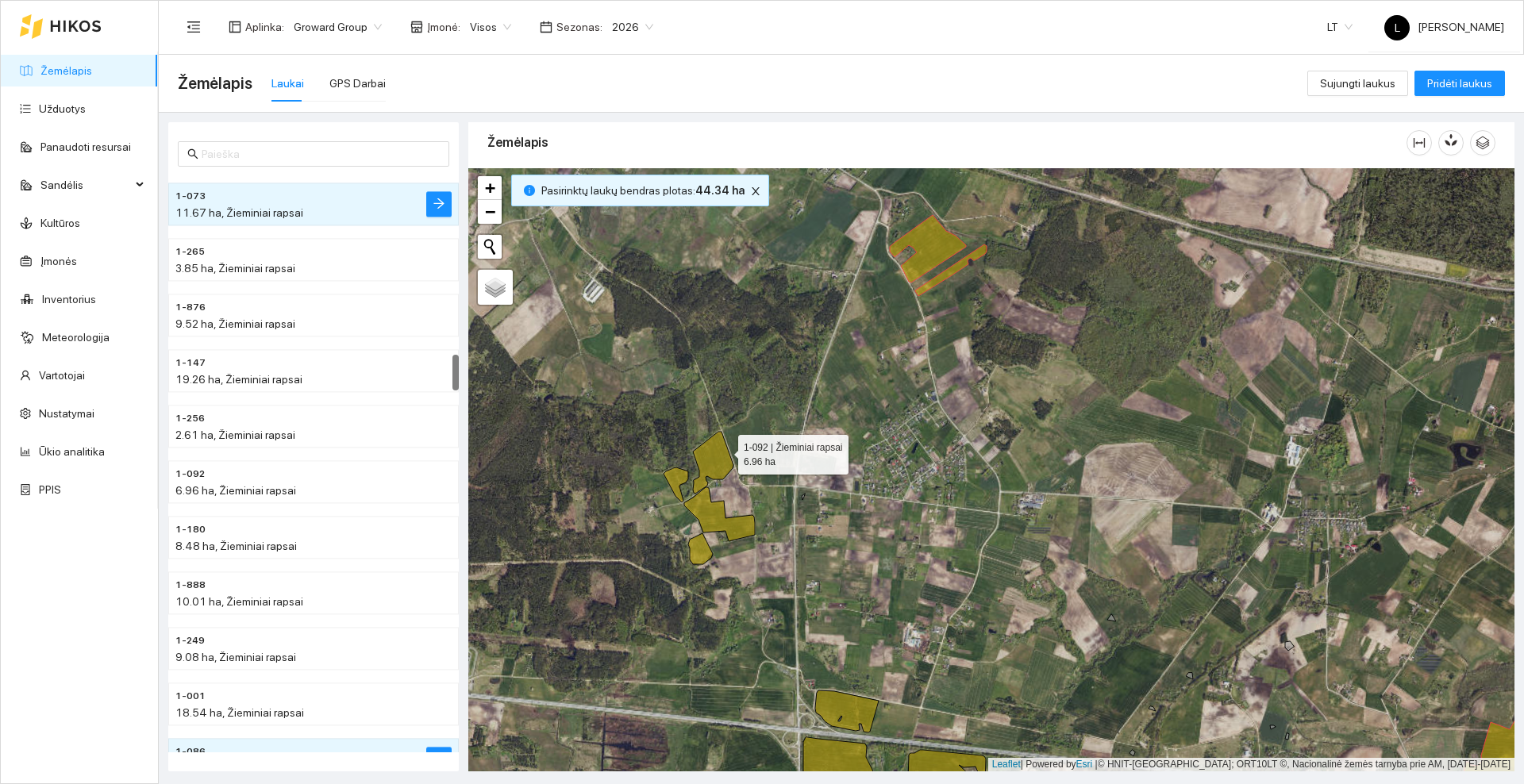
click at [723, 451] on icon at bounding box center [713, 462] width 41 height 62
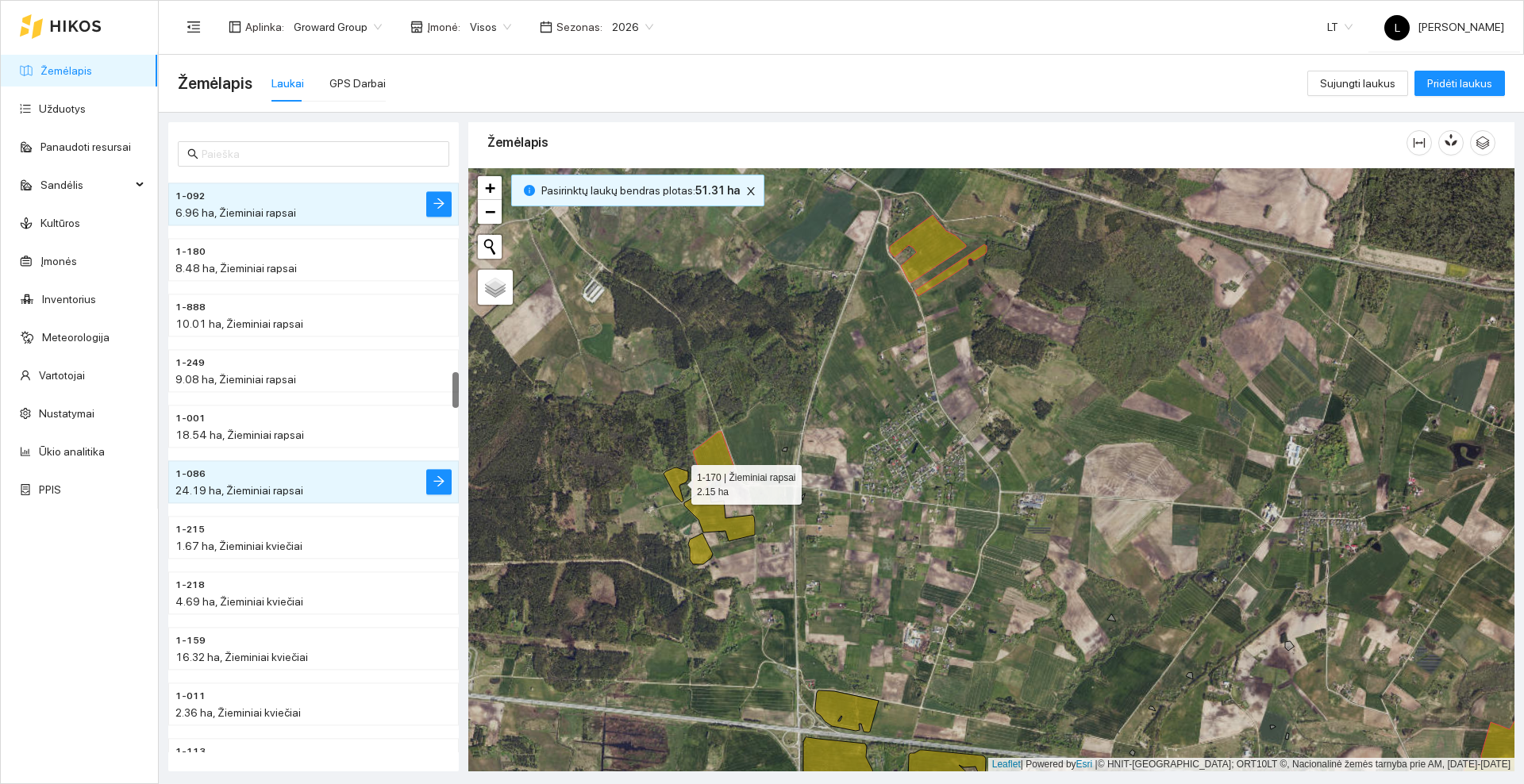
click at [666, 476] on icon at bounding box center [676, 484] width 25 height 35
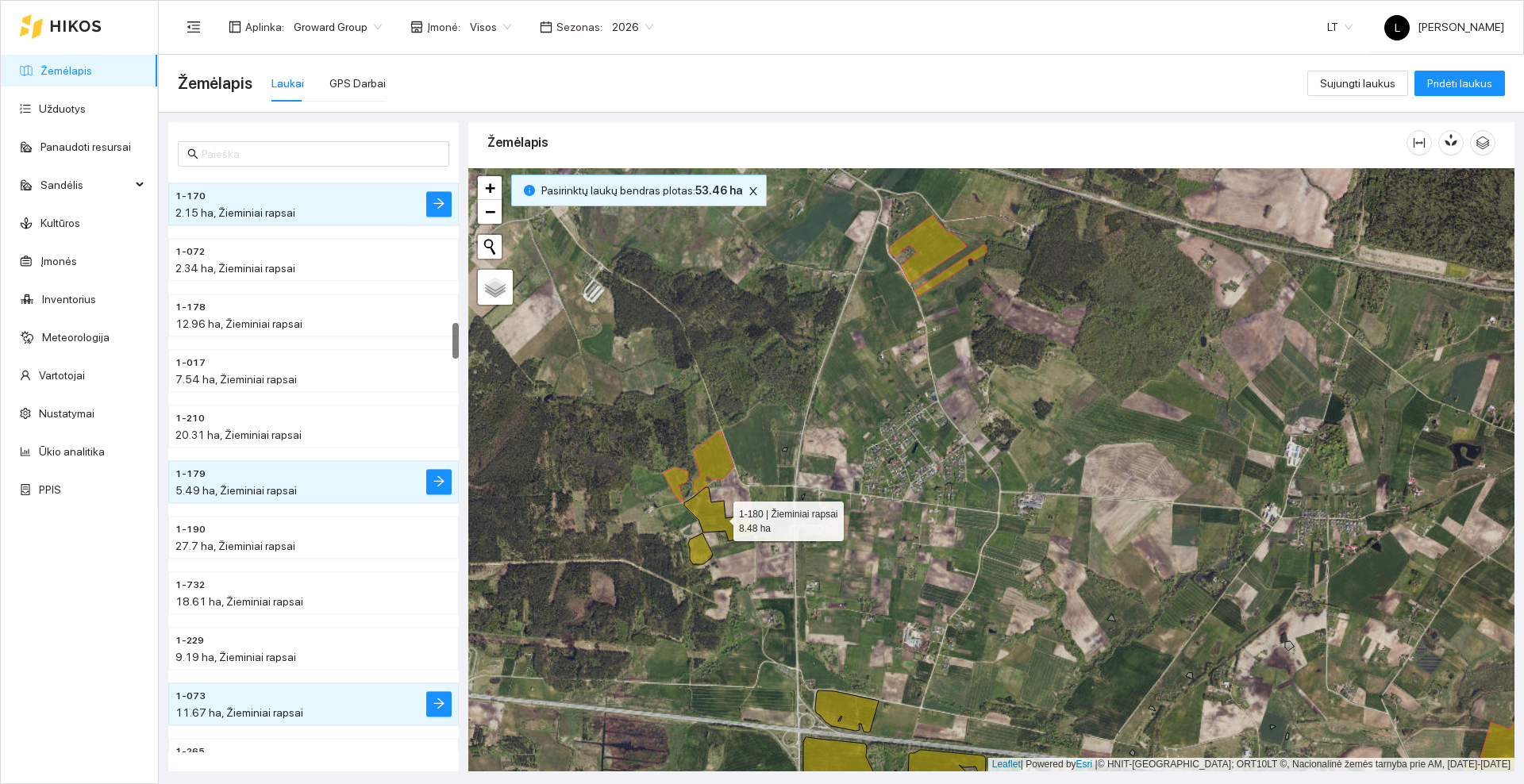
click at [709, 514] on icon at bounding box center [720, 514] width 70 height 54
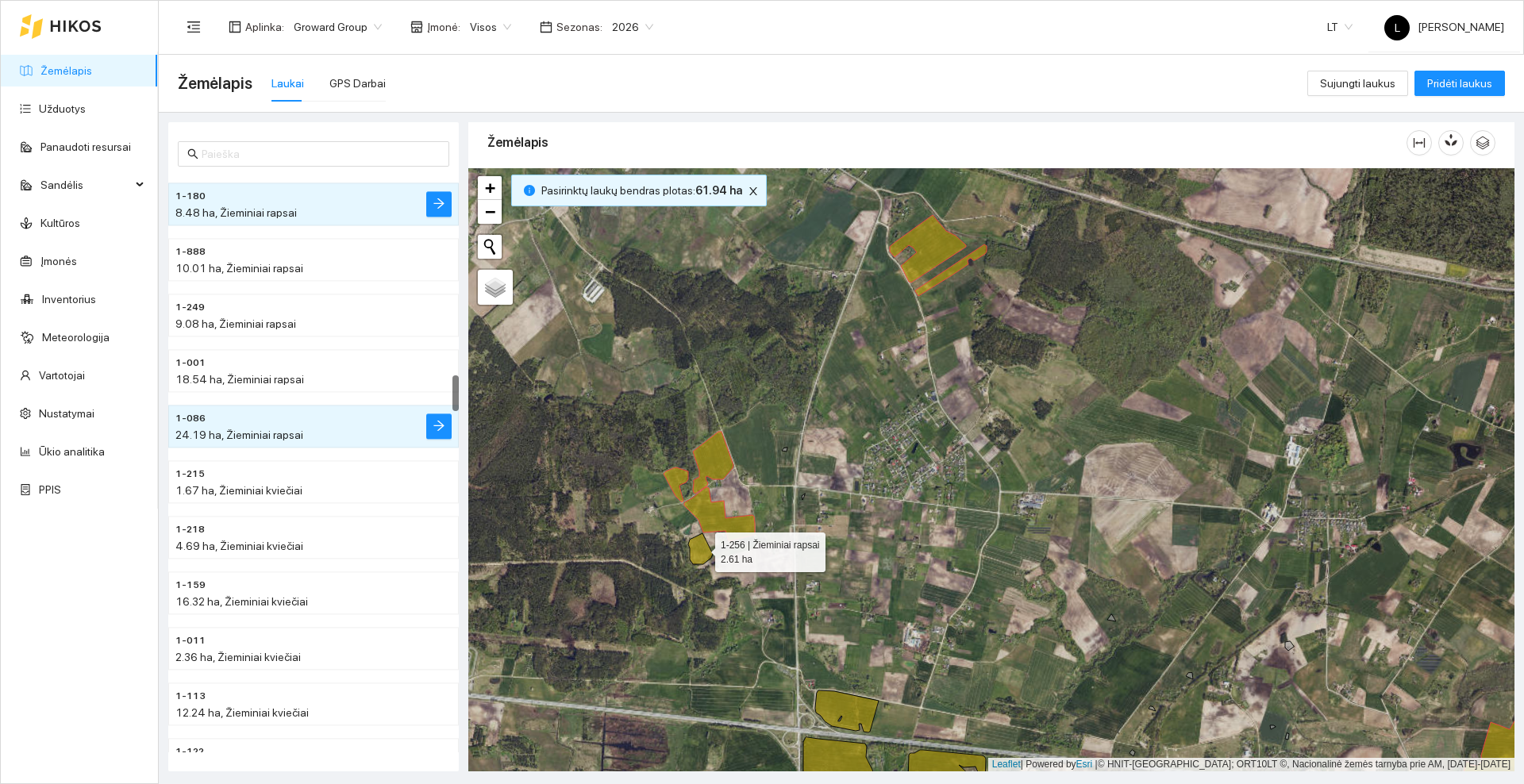
click at [701, 555] on icon at bounding box center [701, 548] width 25 height 31
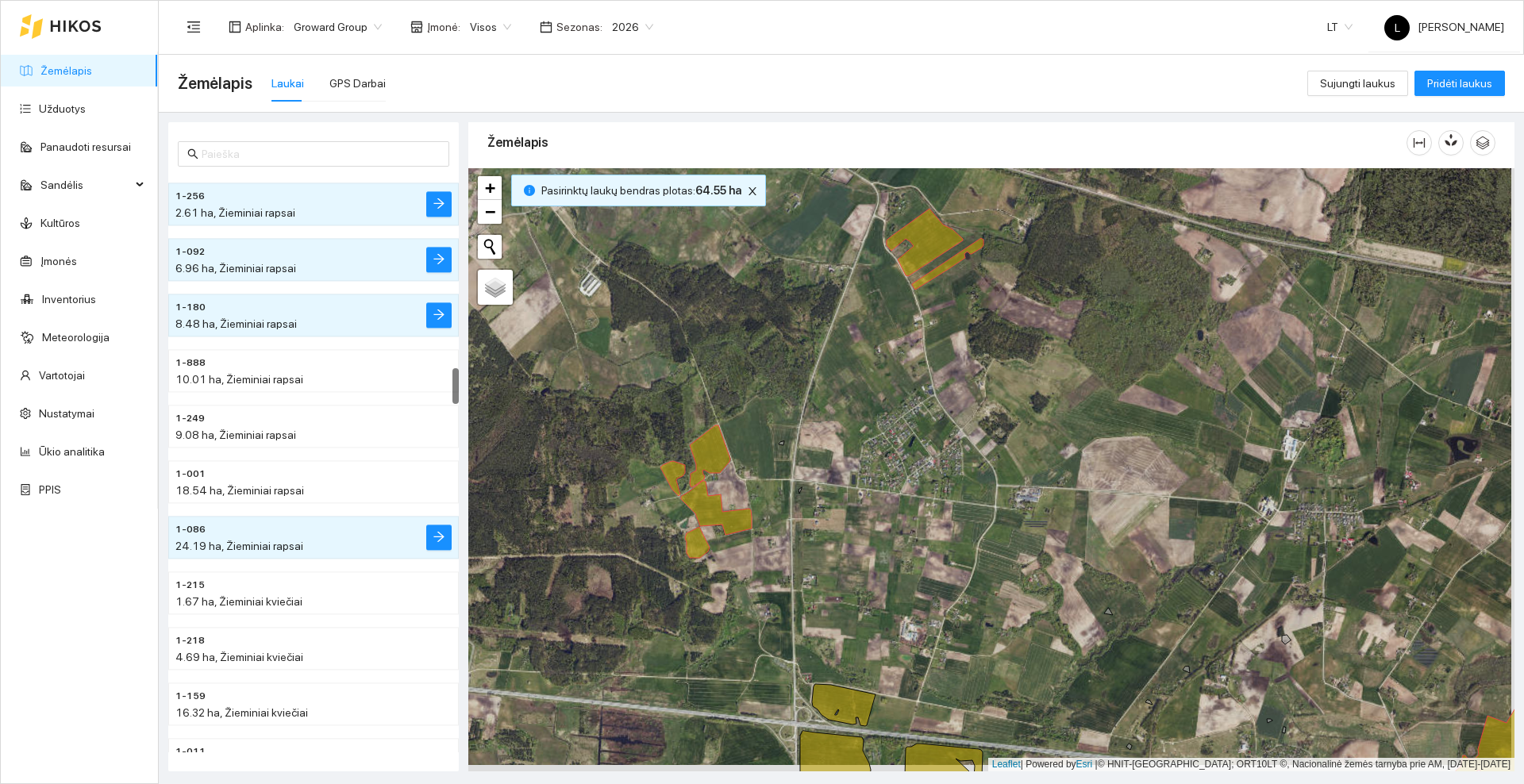
drag, startPoint x: 947, startPoint y: 647, endPoint x: 861, endPoint y: 256, distance: 400.3
click at [861, 257] on div at bounding box center [991, 470] width 1046 height 603
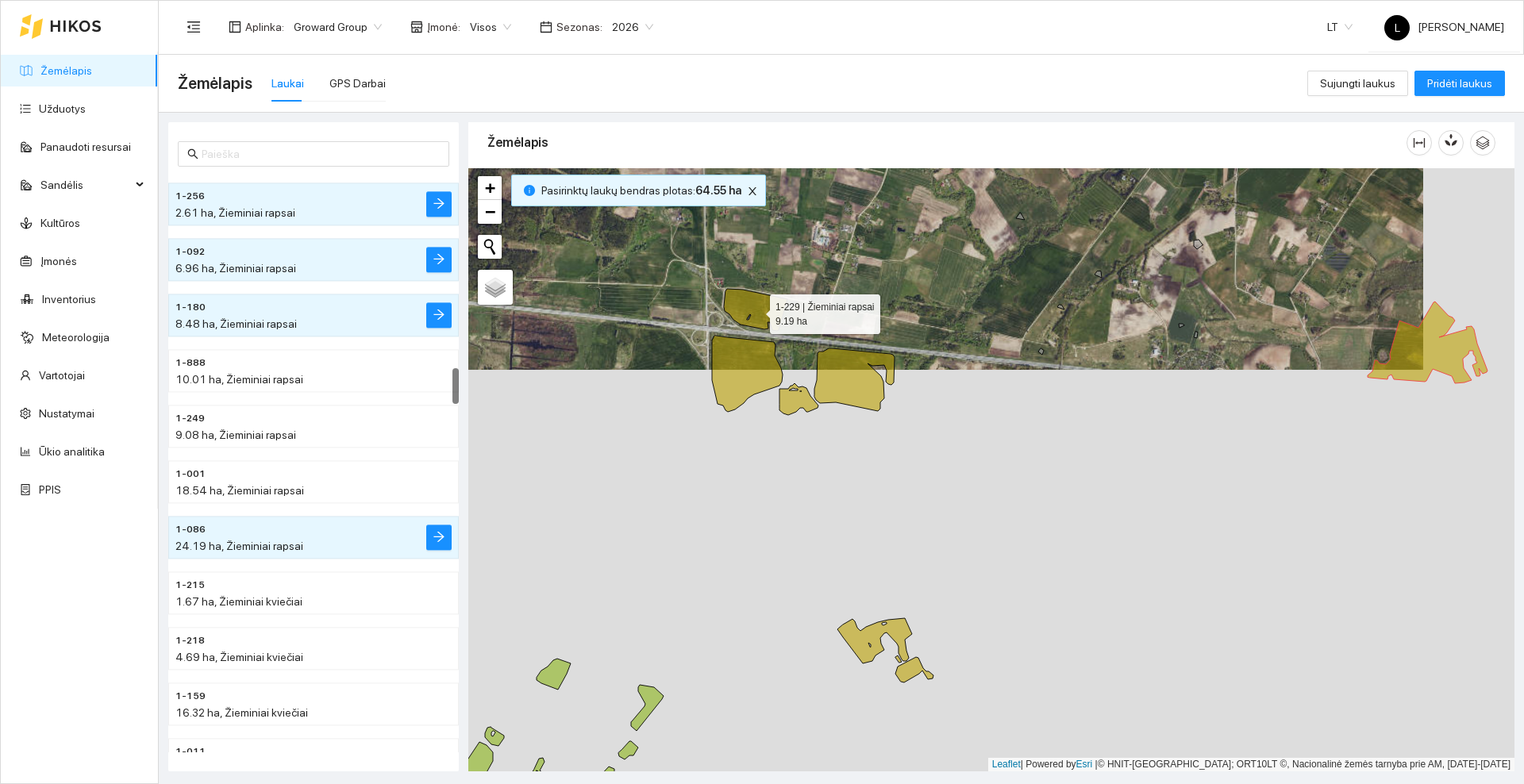
click at [756, 309] on icon at bounding box center [755, 310] width 64 height 42
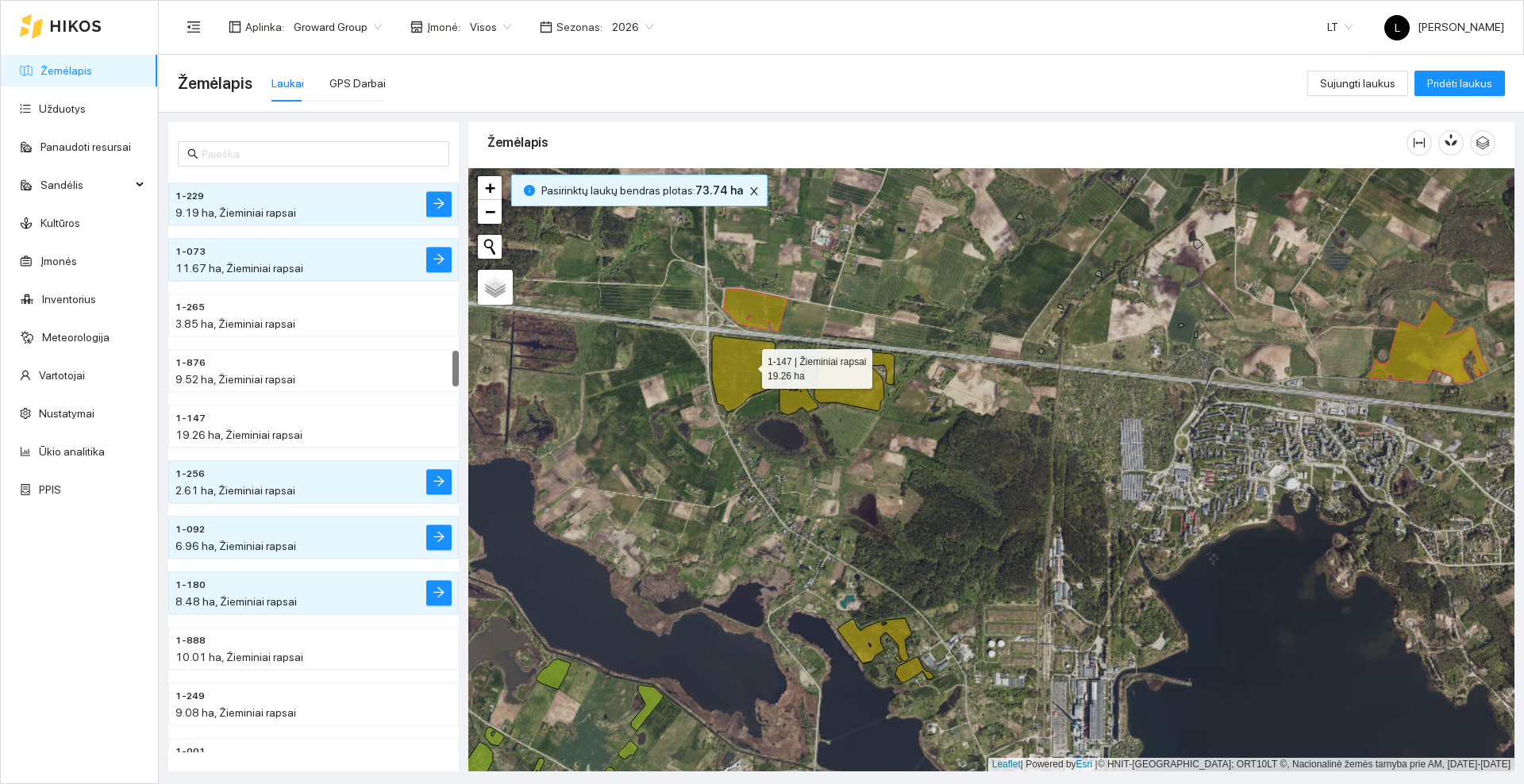
click at [747, 365] on icon at bounding box center [747, 374] width 70 height 76
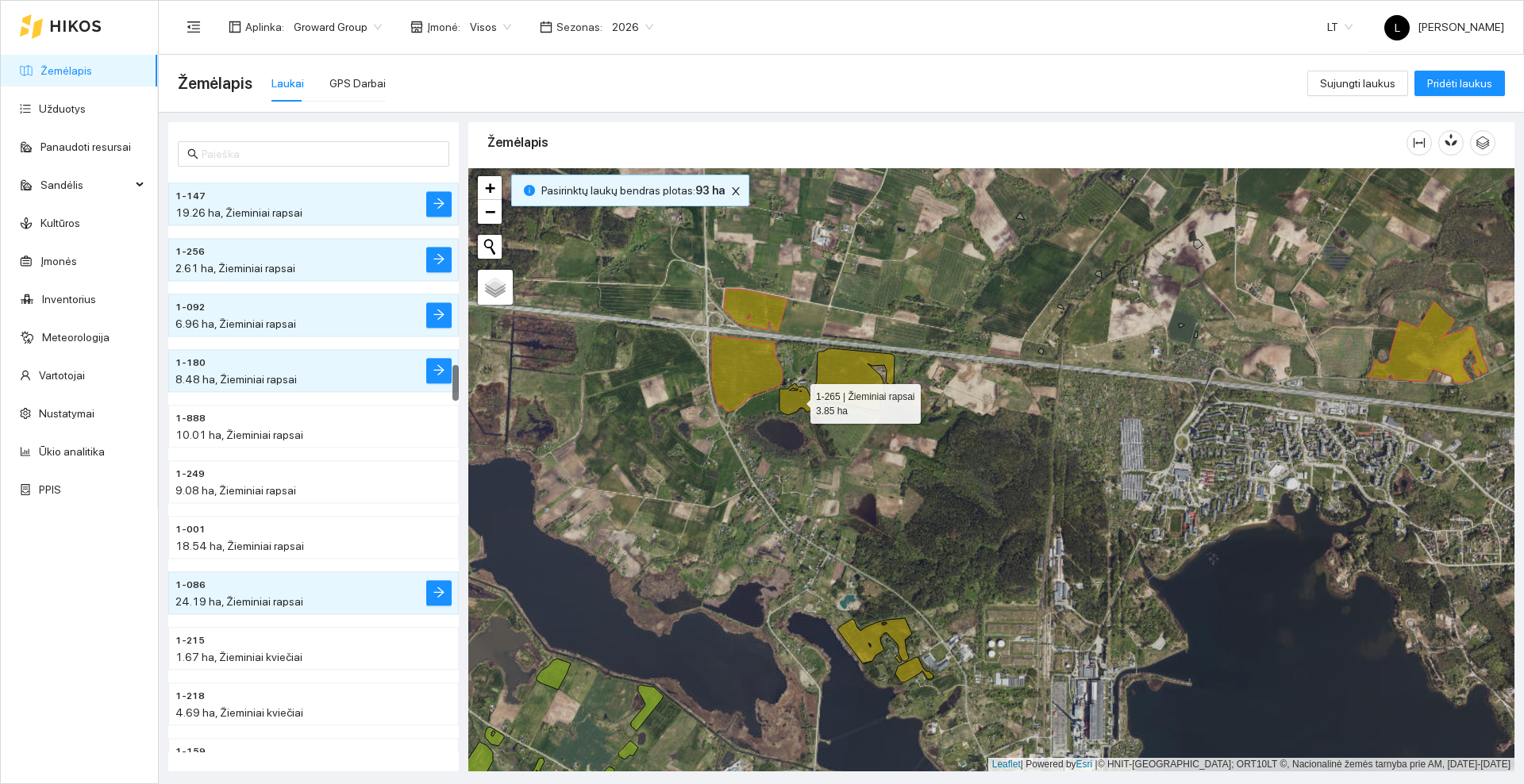
click at [790, 399] on icon at bounding box center [799, 399] width 39 height 31
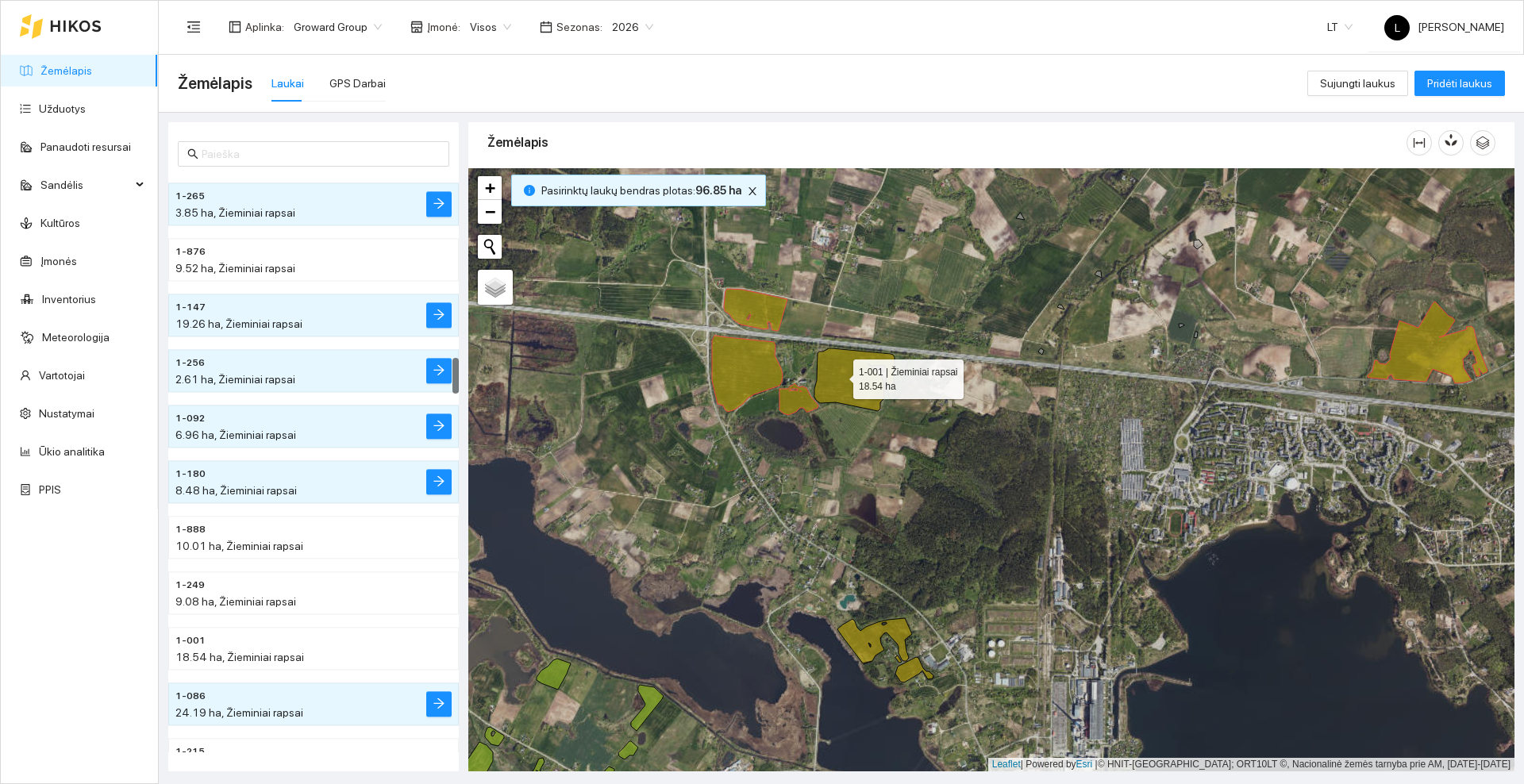
click at [843, 373] on icon at bounding box center [855, 380] width 80 height 63
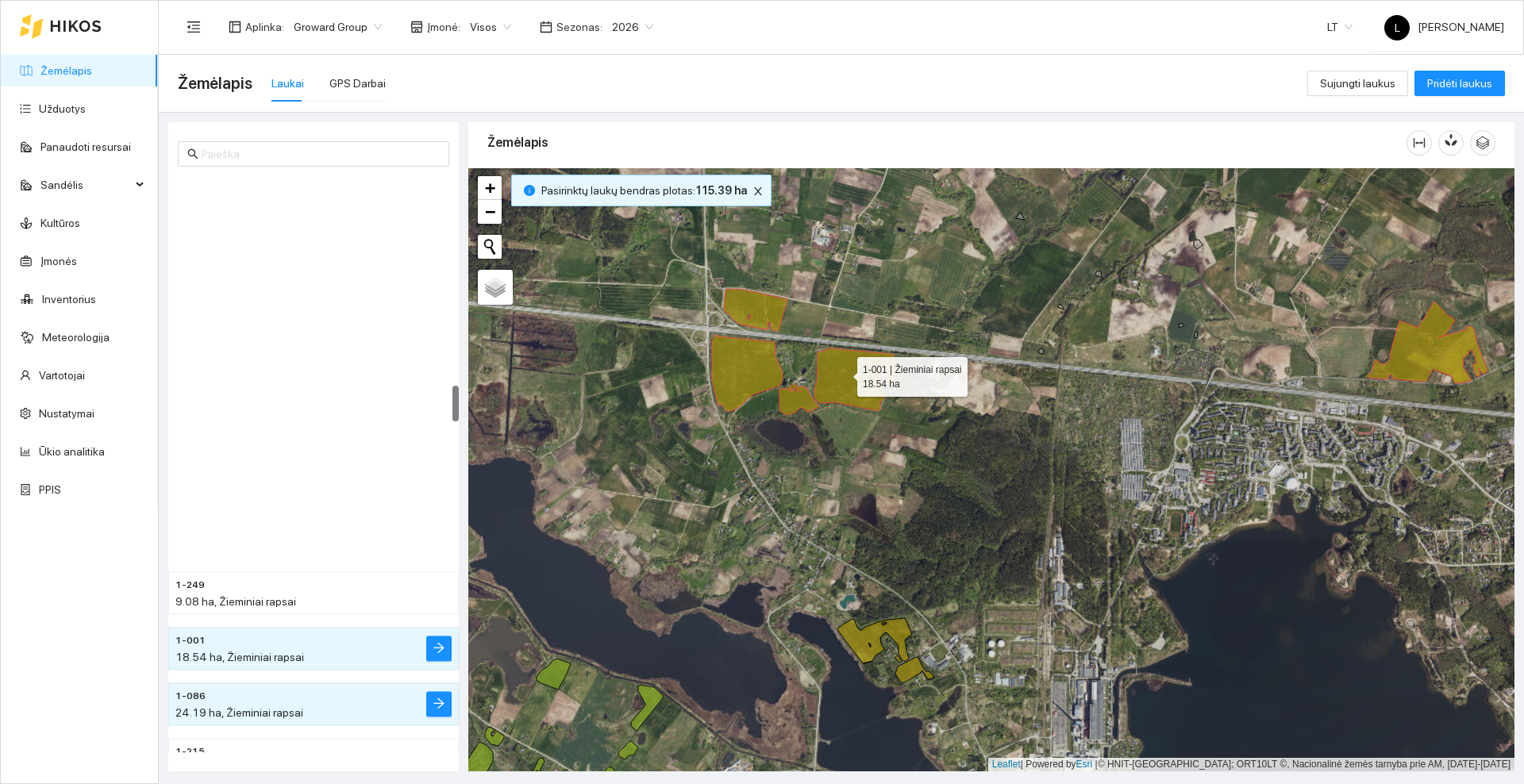
scroll to position [3327, 0]
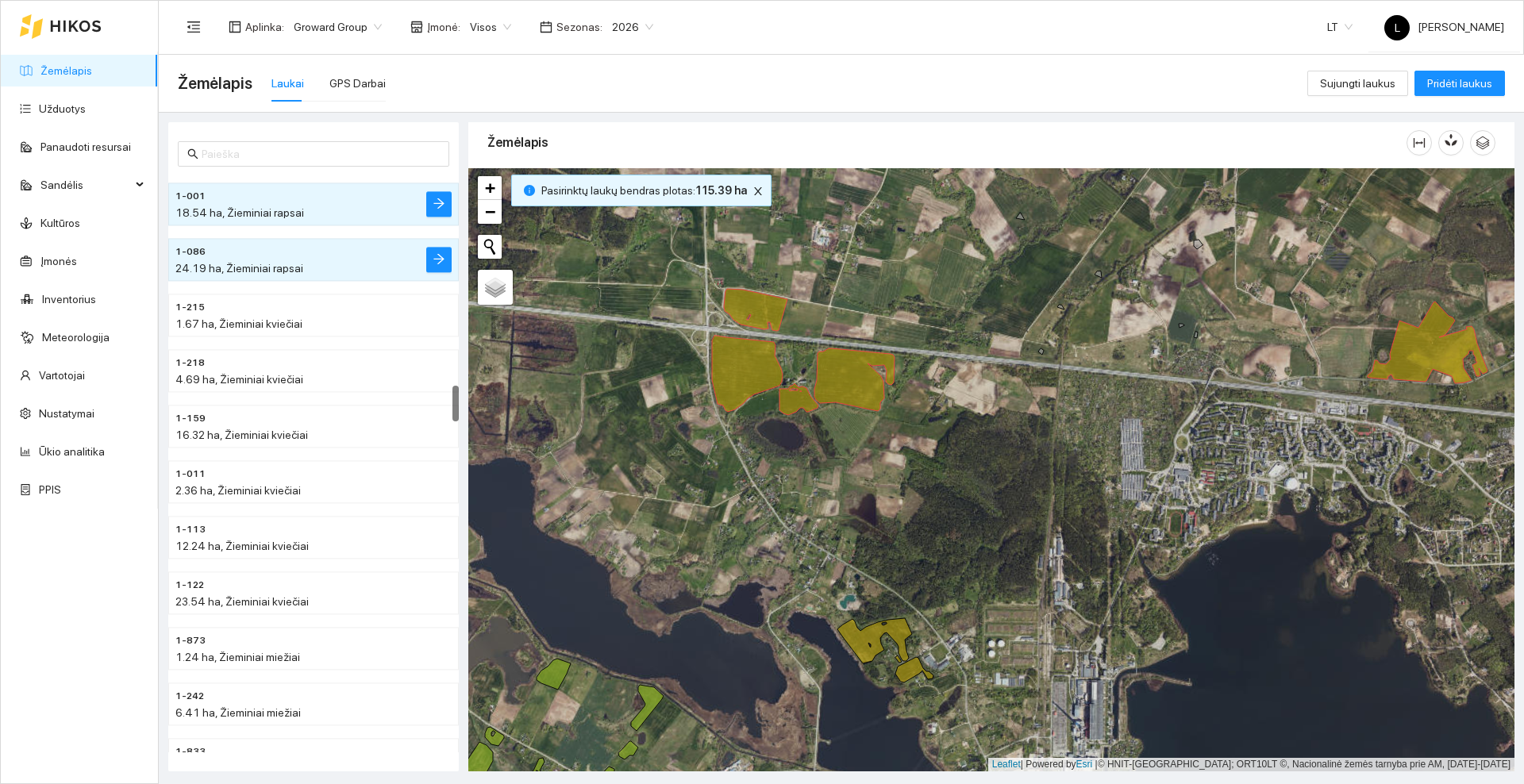
drag, startPoint x: 903, startPoint y: 518, endPoint x: 901, endPoint y: 333, distance: 185.0
click at [901, 333] on div at bounding box center [991, 470] width 1046 height 603
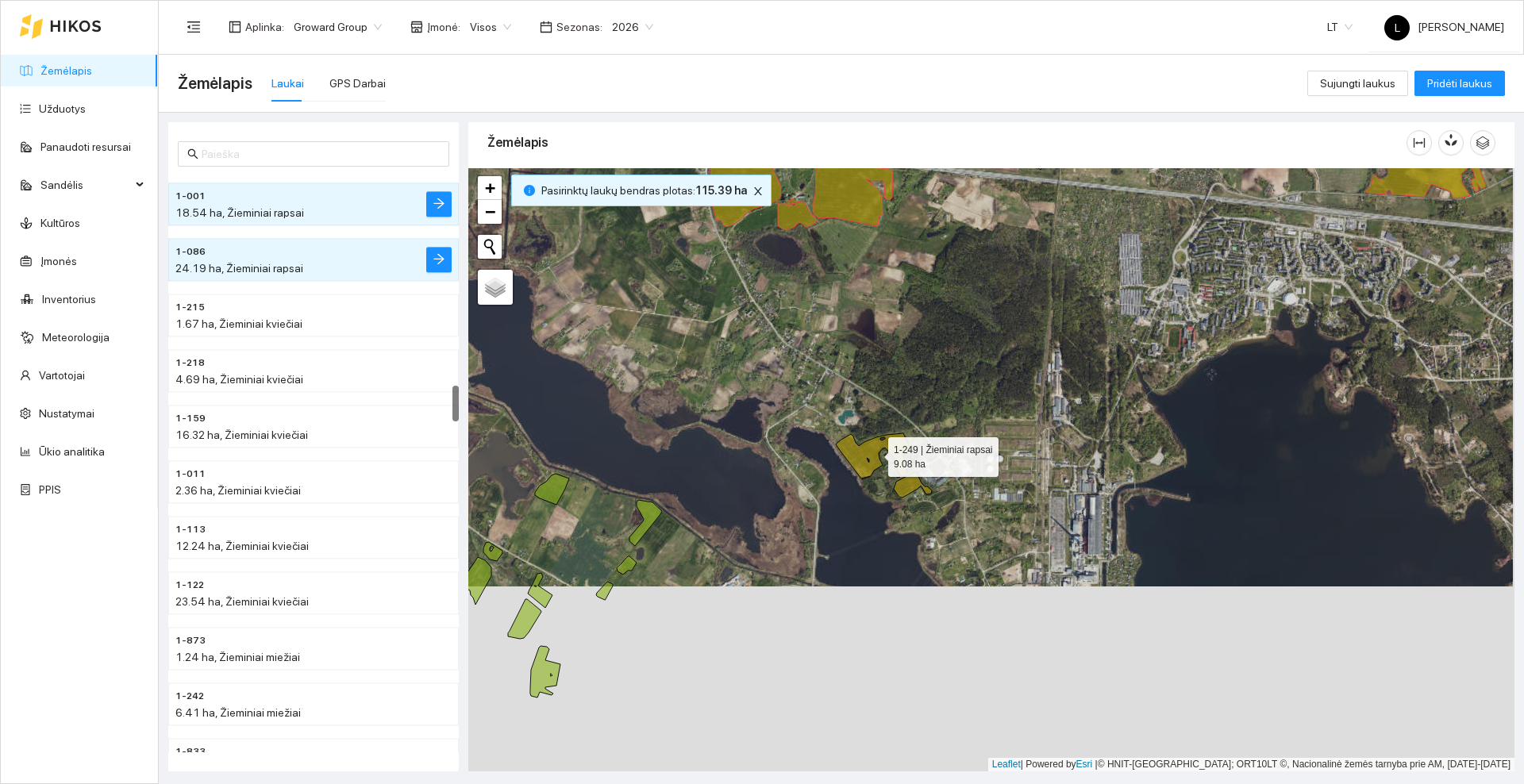
click at [862, 463] on icon at bounding box center [873, 456] width 74 height 46
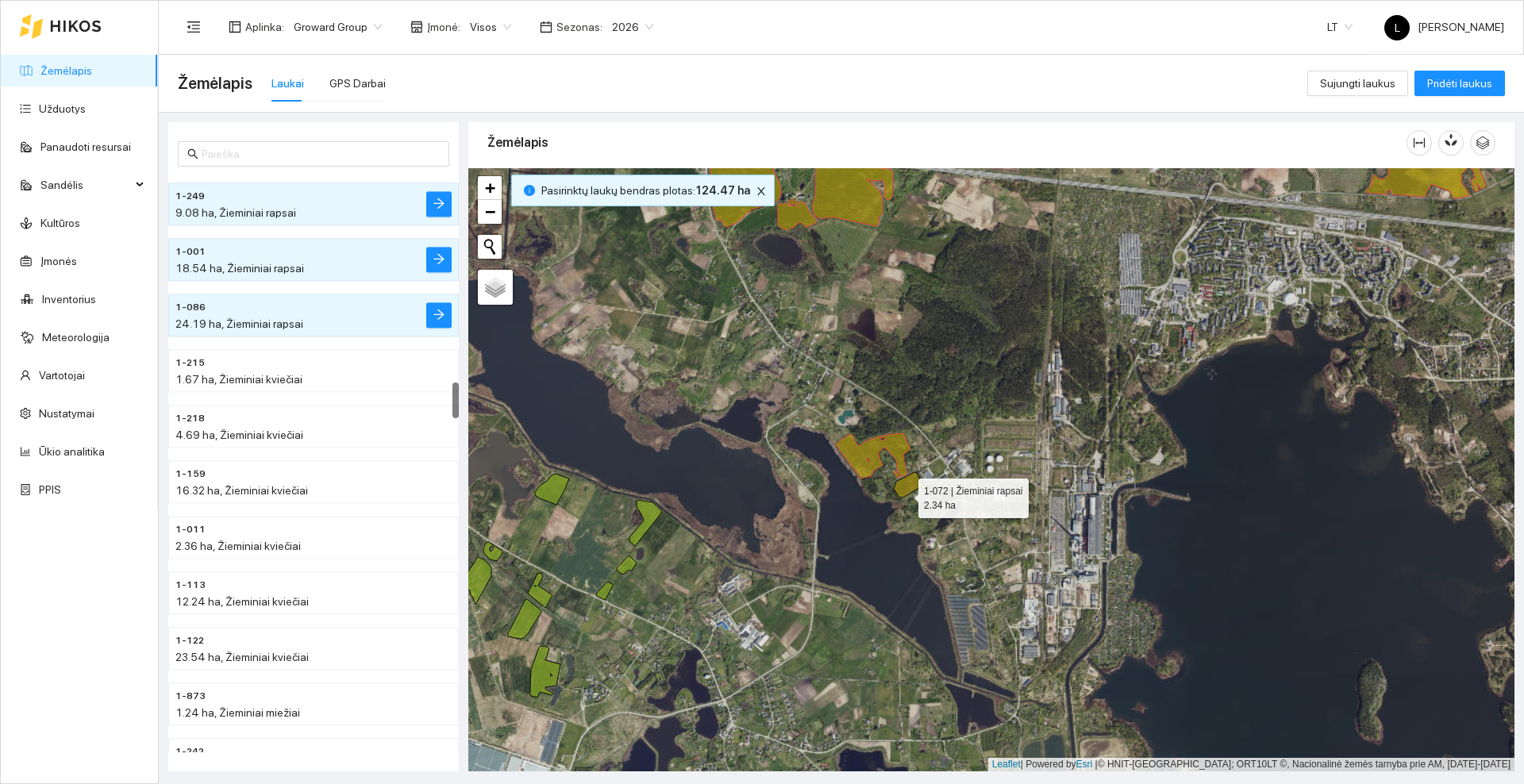
click at [904, 493] on icon at bounding box center [913, 484] width 38 height 26
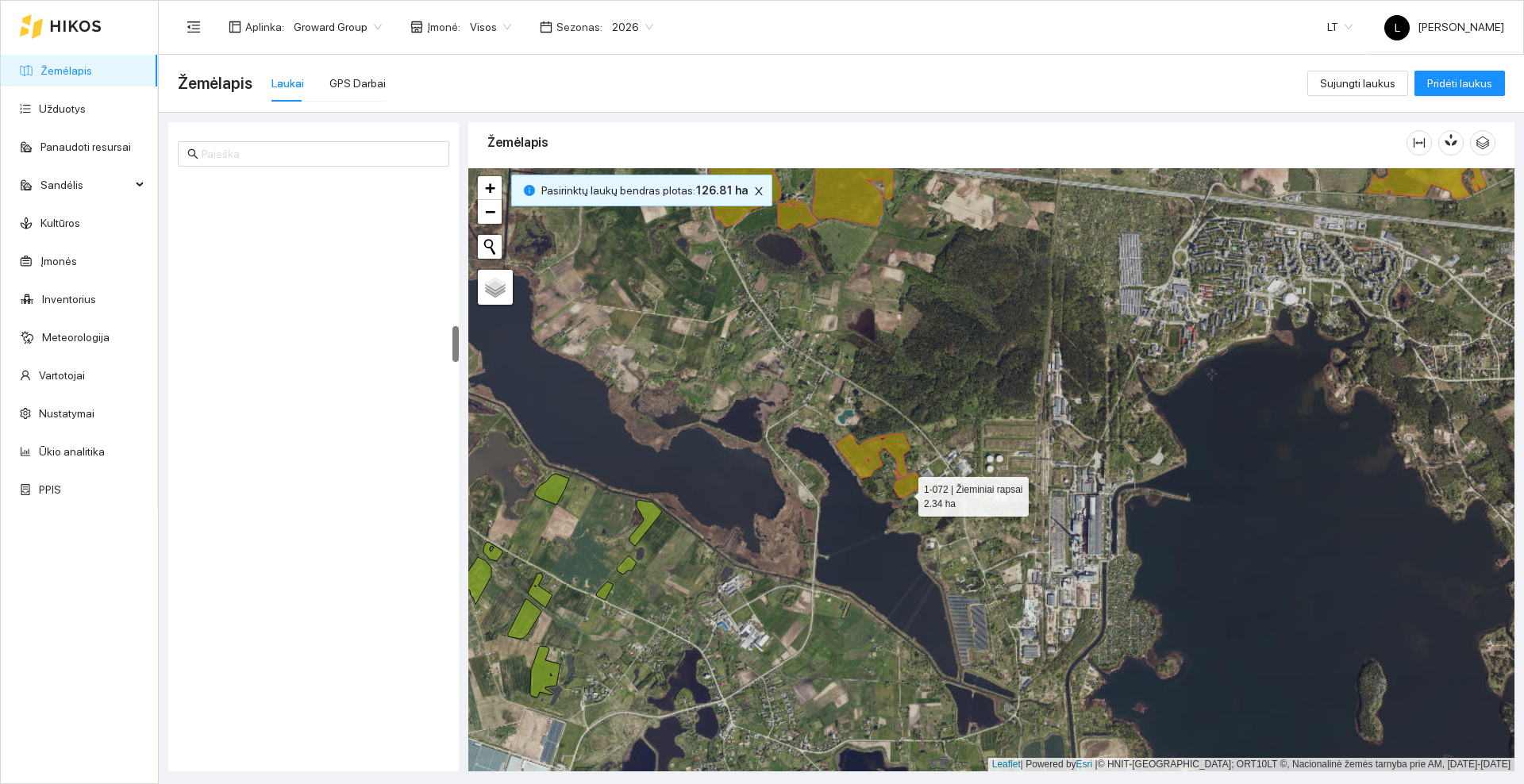
scroll to position [2383, 0]
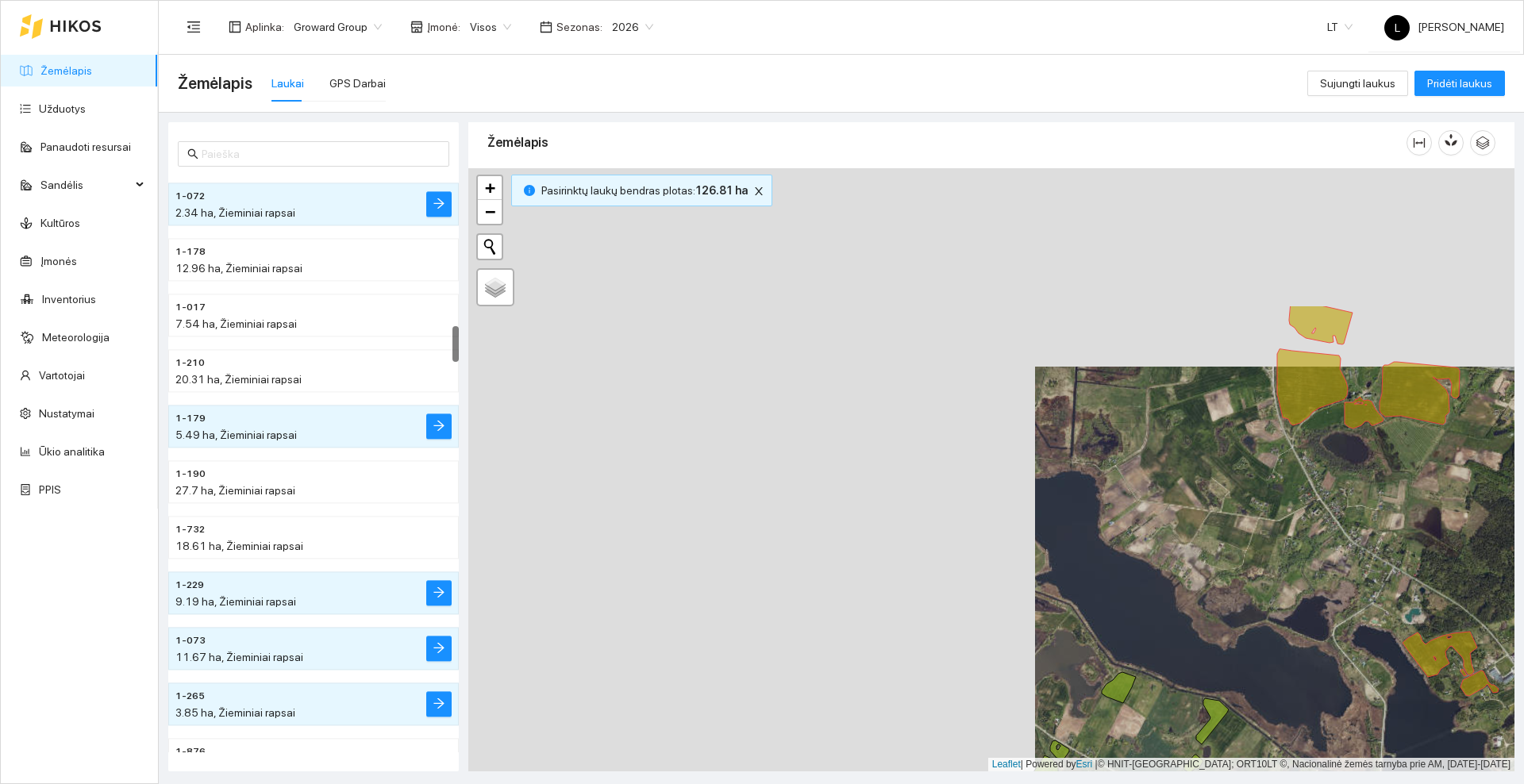
drag, startPoint x: 1182, startPoint y: 519, endPoint x: 1387, endPoint y: 562, distance: 209.5
click at [1387, 562] on div at bounding box center [991, 470] width 1046 height 603
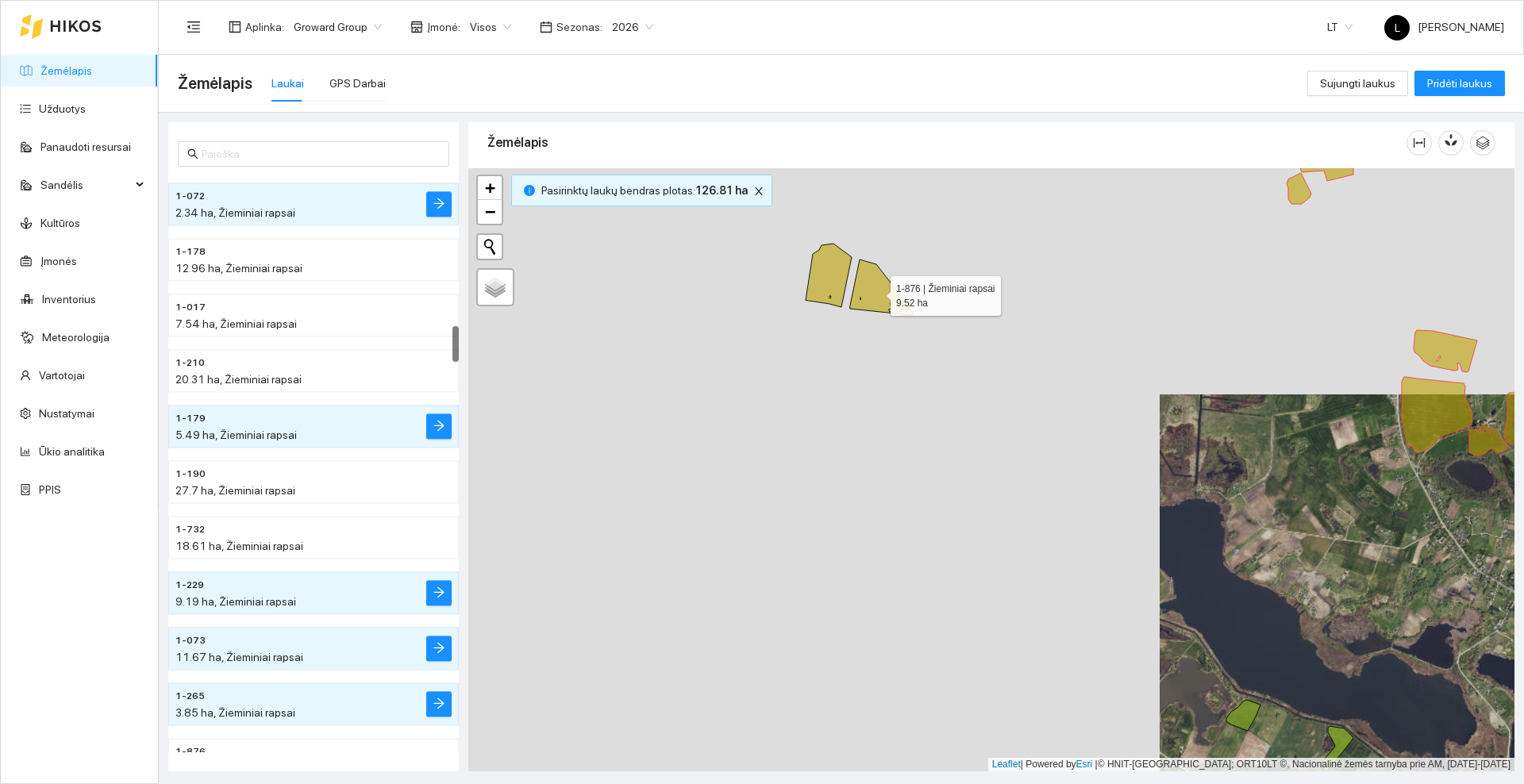
click at [893, 296] on icon at bounding box center [881, 287] width 63 height 55
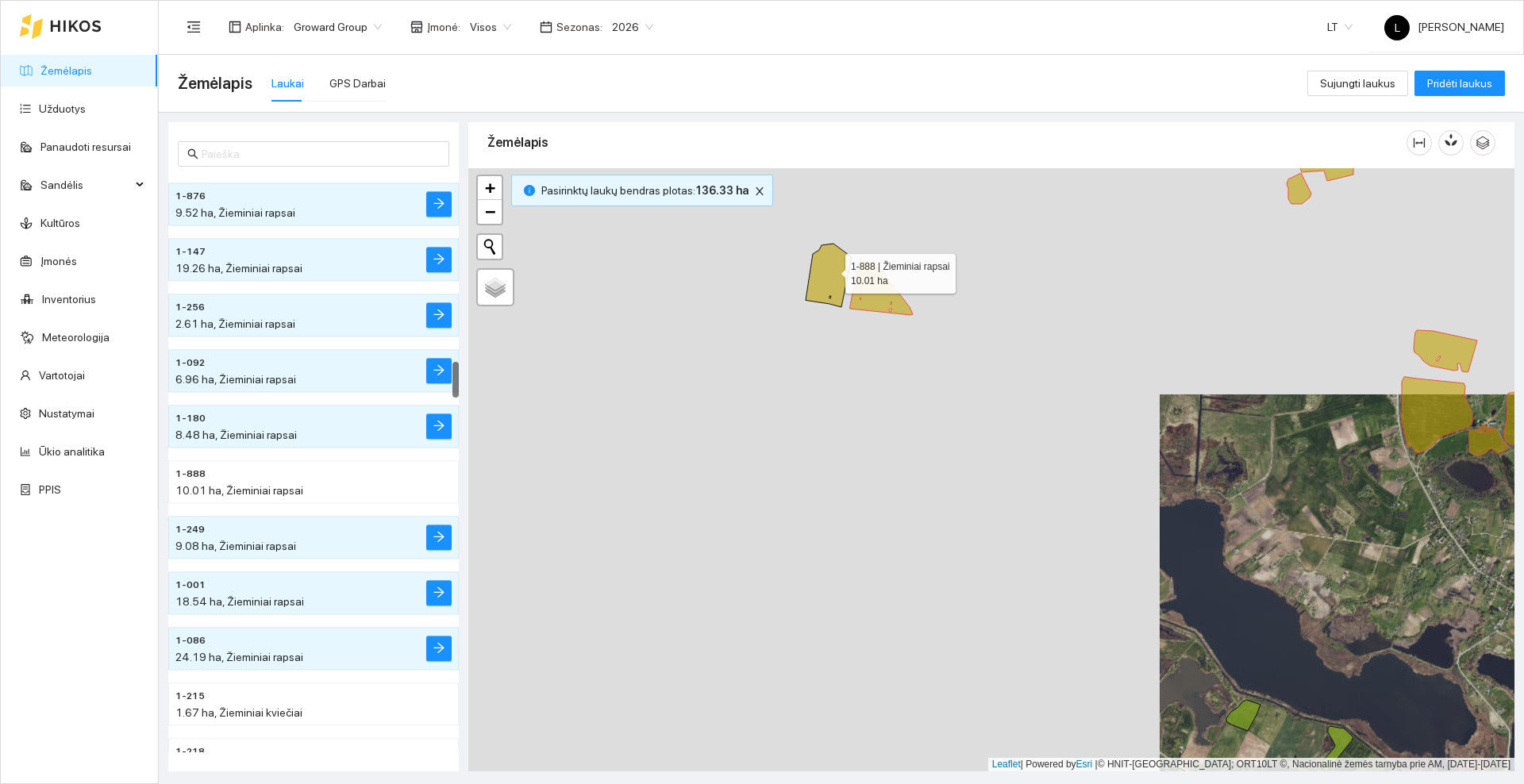
click at [831, 270] on icon at bounding box center [828, 275] width 46 height 64
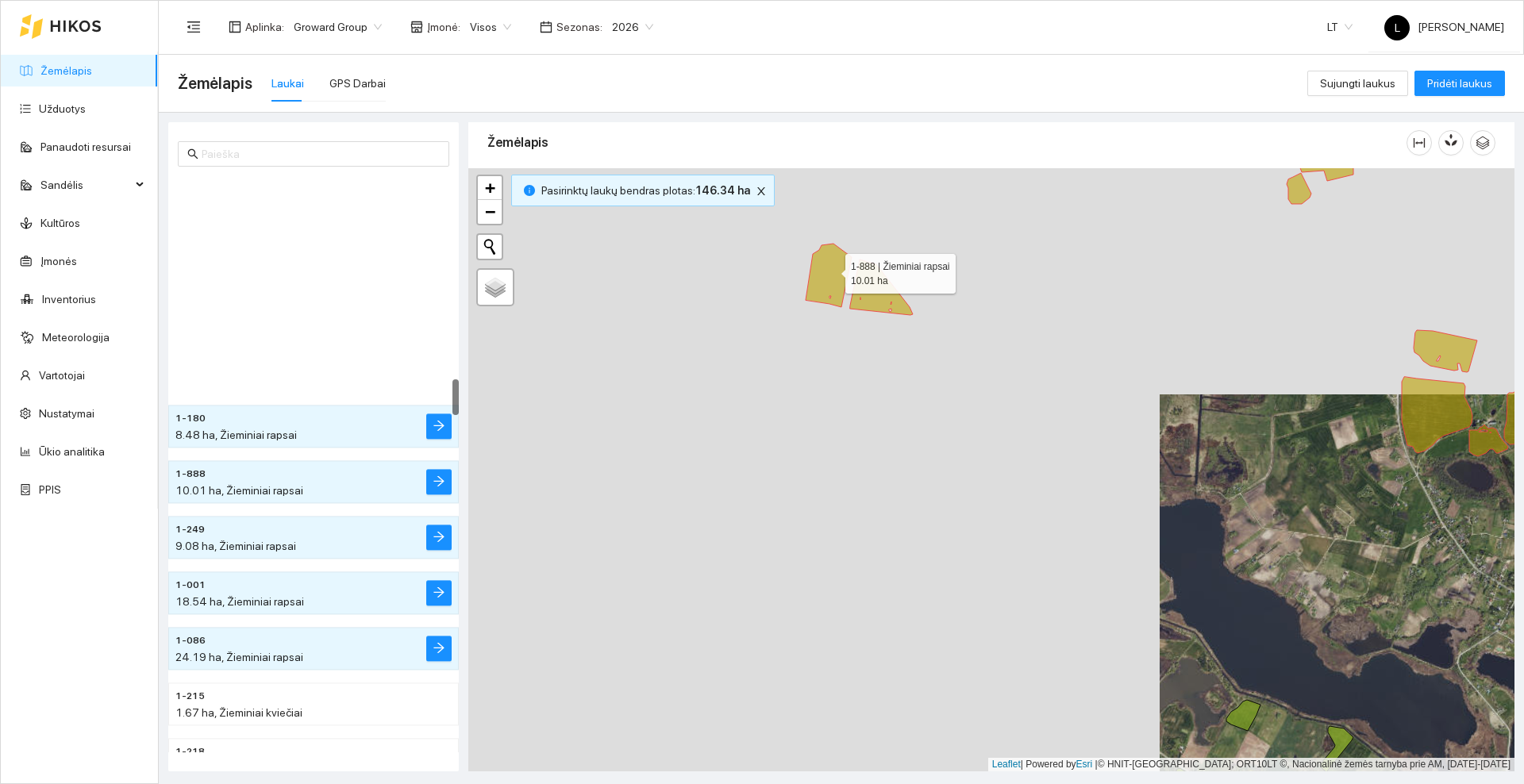
scroll to position [3216, 0]
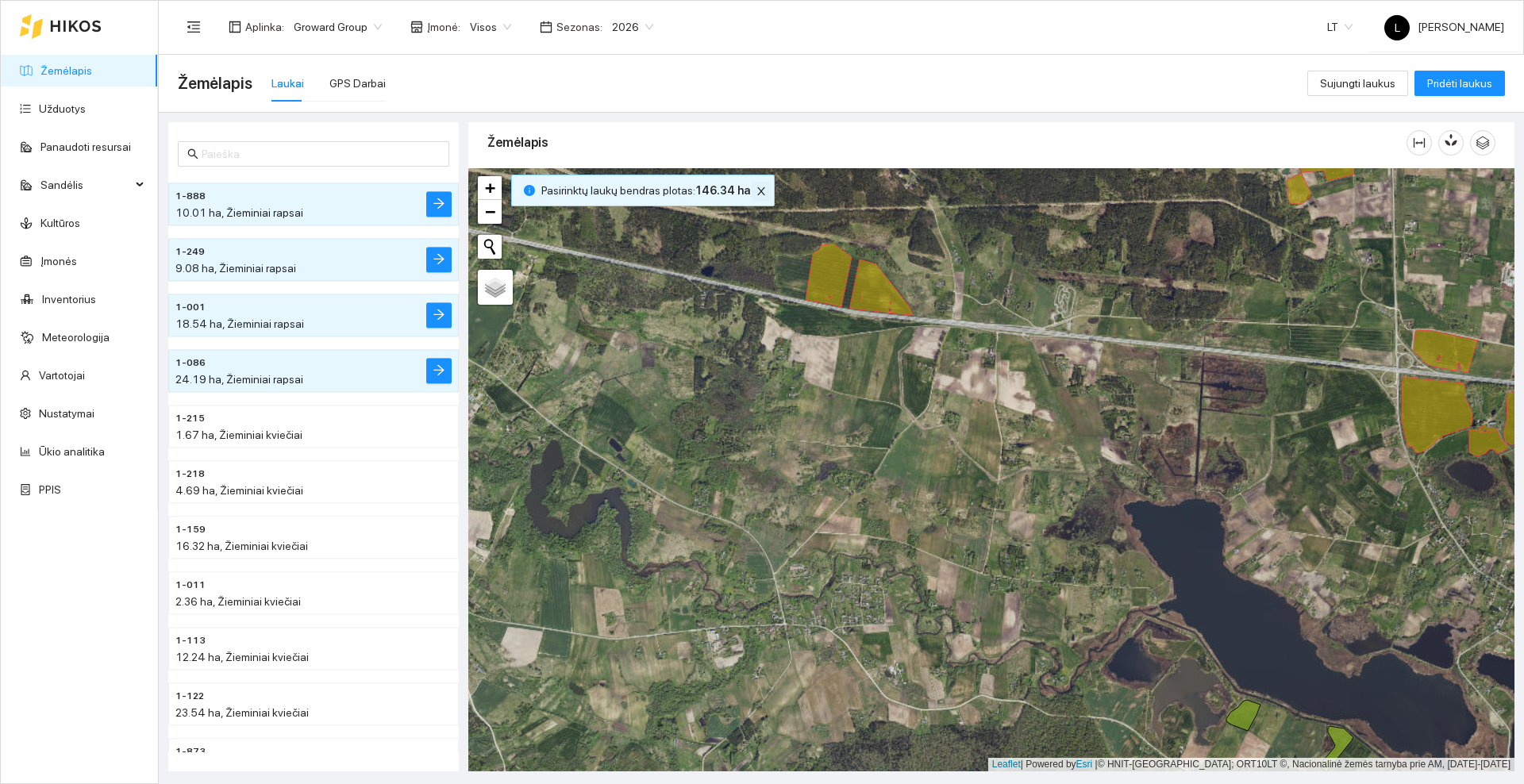
click at [756, 190] on icon "close" at bounding box center [762, 191] width 11 height 11
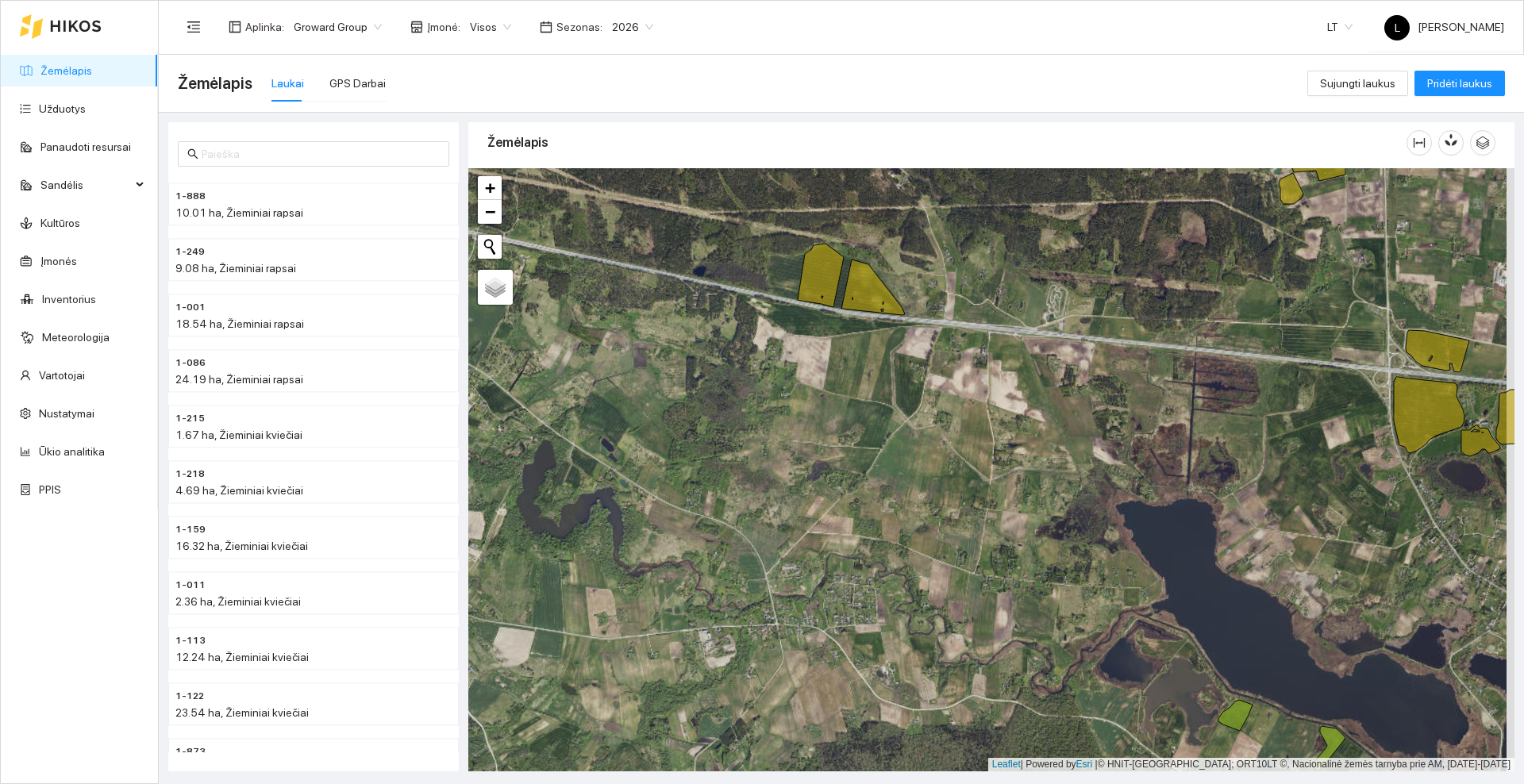
drag, startPoint x: 1233, startPoint y: 475, endPoint x: 650, endPoint y: 373, distance: 591.9
click at [650, 373] on div at bounding box center [991, 470] width 1046 height 603
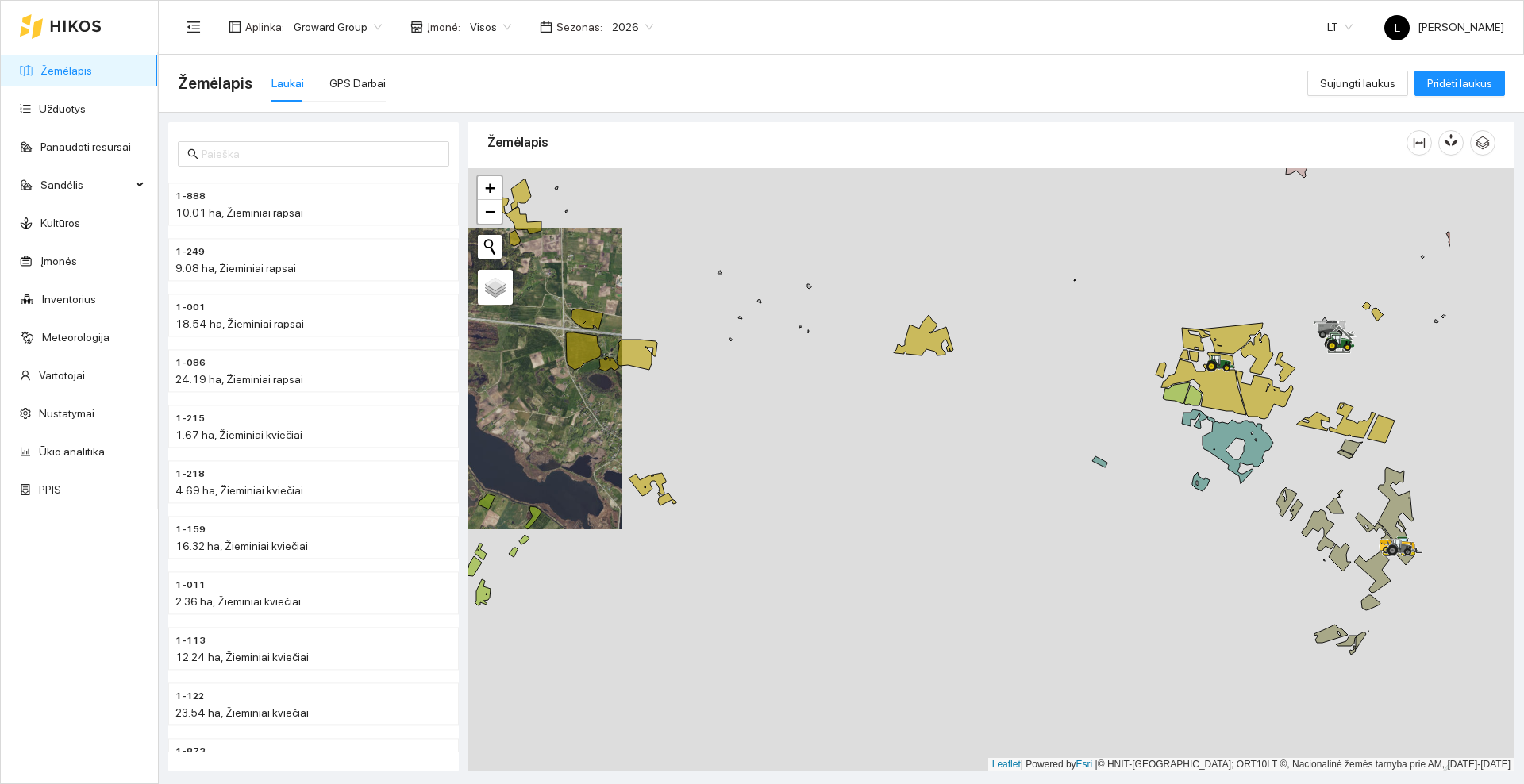
drag, startPoint x: 1205, startPoint y: 494, endPoint x: 1036, endPoint y: 492, distance: 169.0
click at [1036, 492] on div at bounding box center [991, 470] width 1046 height 603
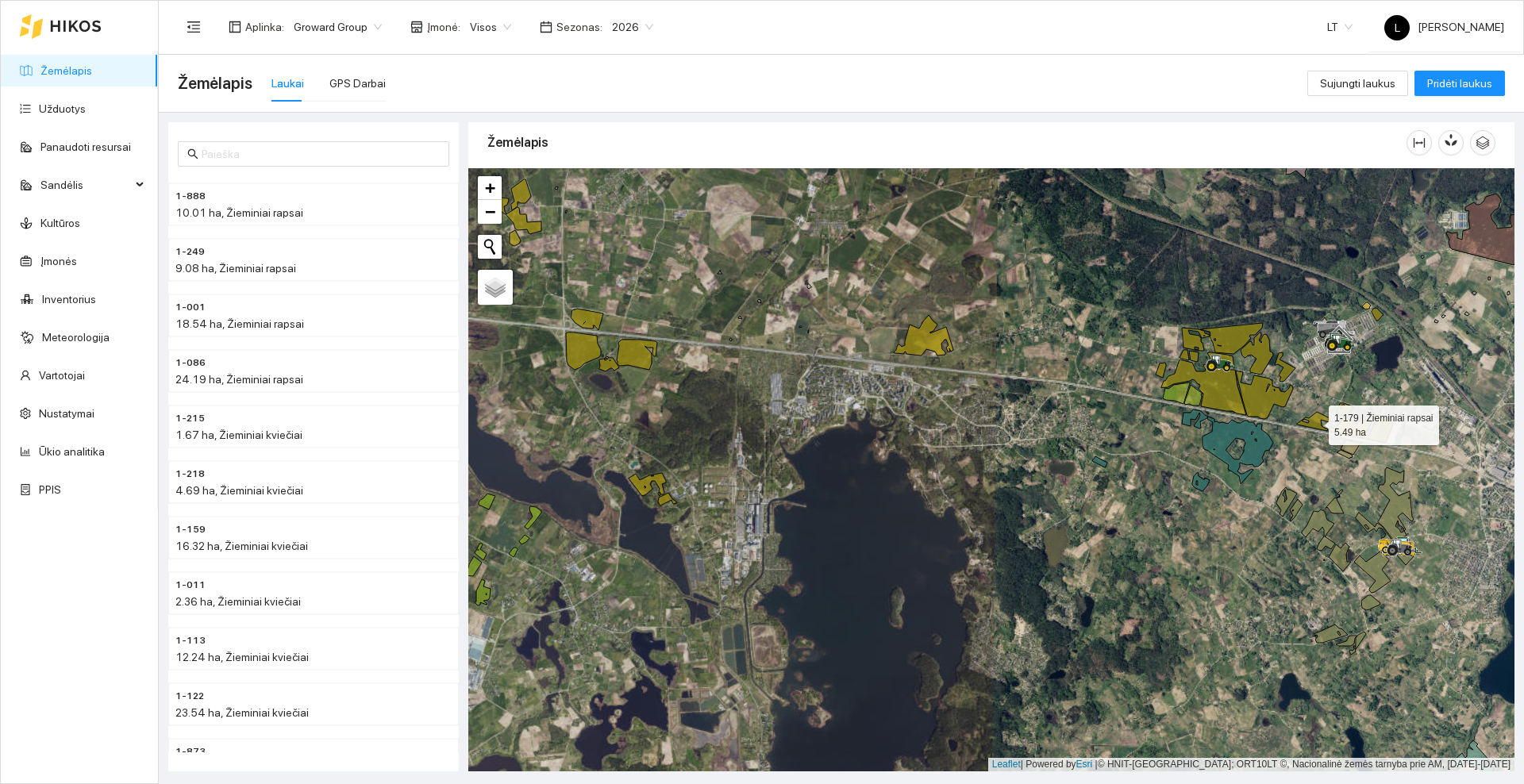
click at [1314, 419] on icon at bounding box center [1313, 421] width 33 height 19
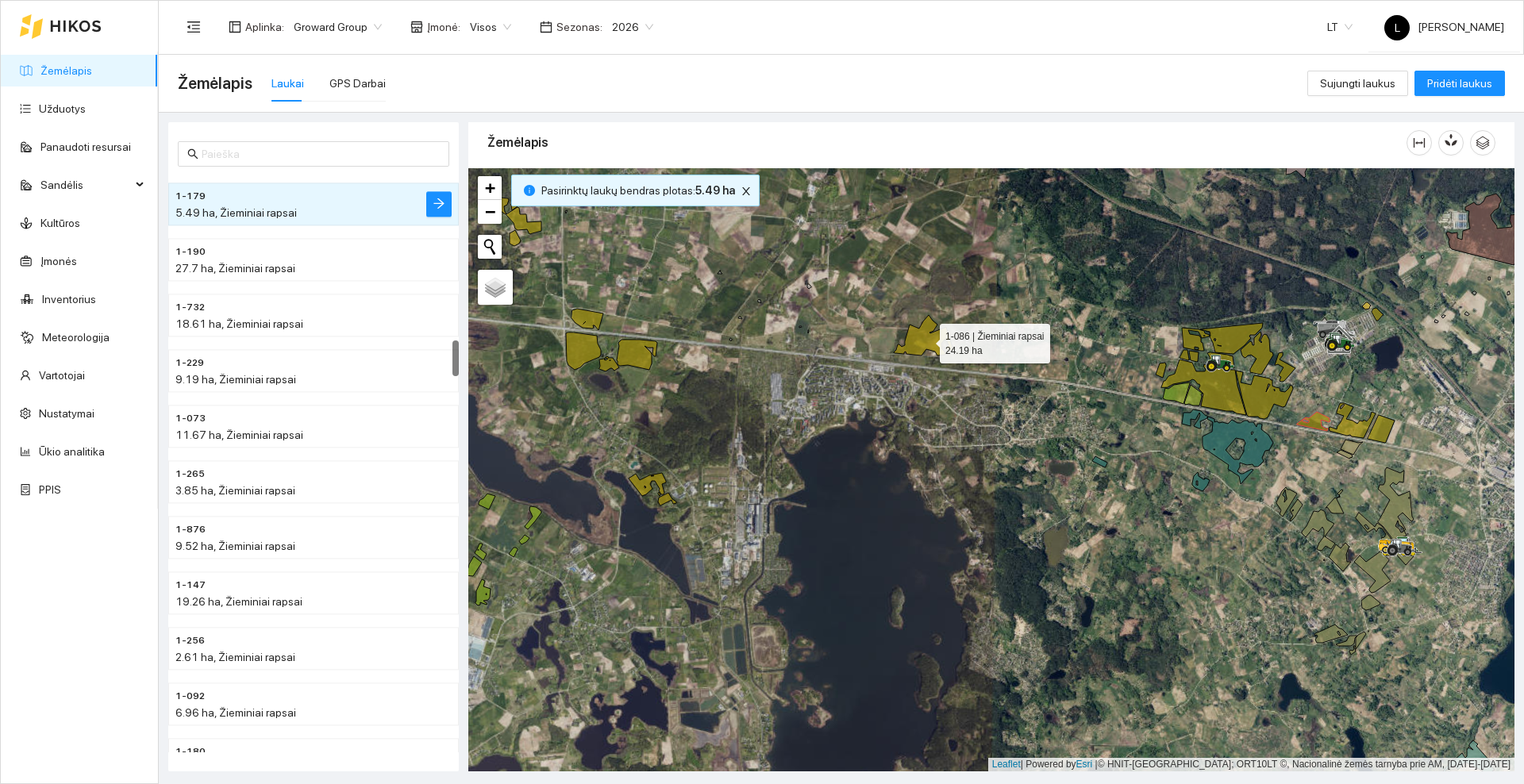
click at [926, 349] on icon at bounding box center [923, 335] width 60 height 41
click at [747, 186] on icon "close" at bounding box center [753, 191] width 11 height 11
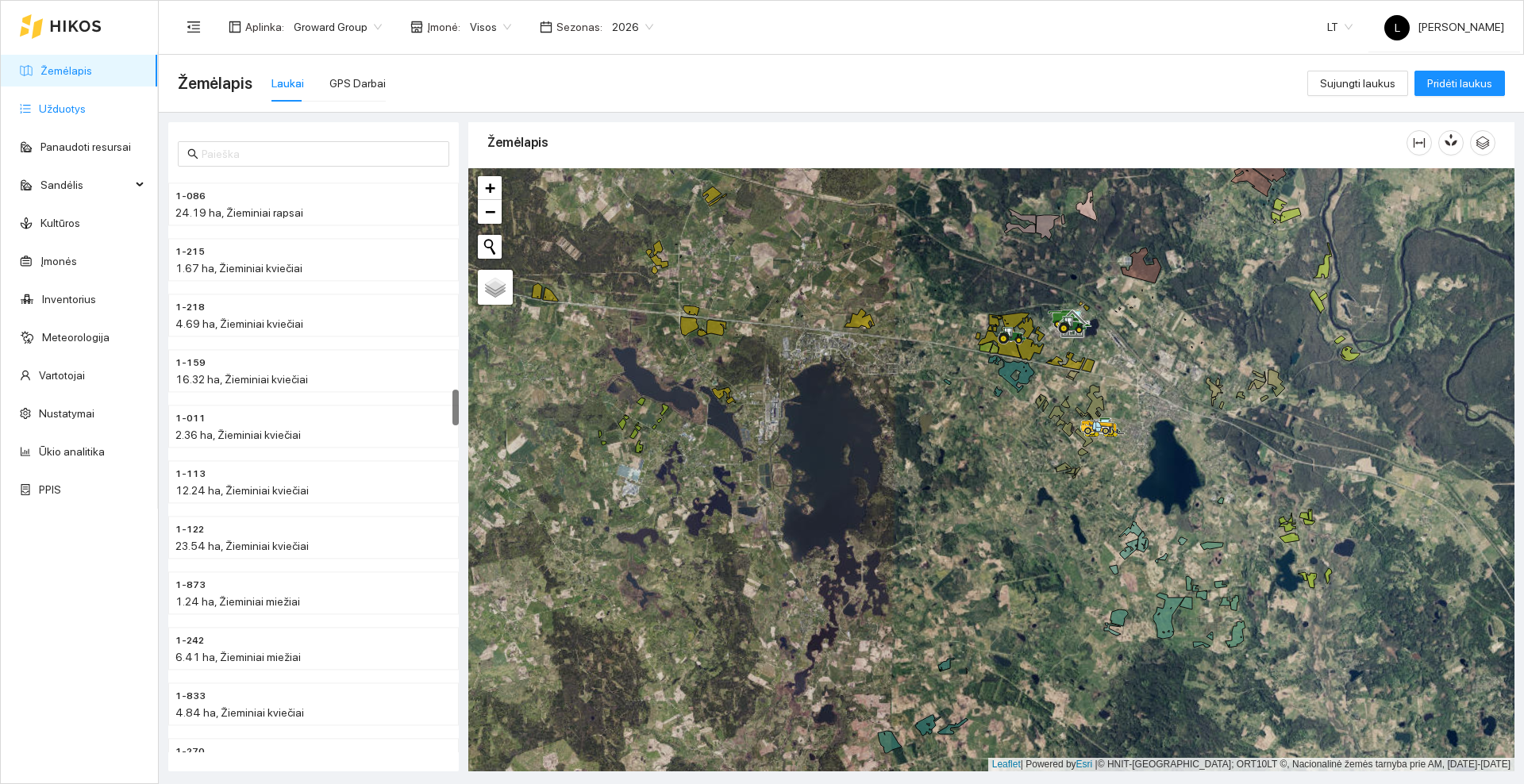
click at [70, 112] on link "Užduotys" at bounding box center [62, 108] width 47 height 12
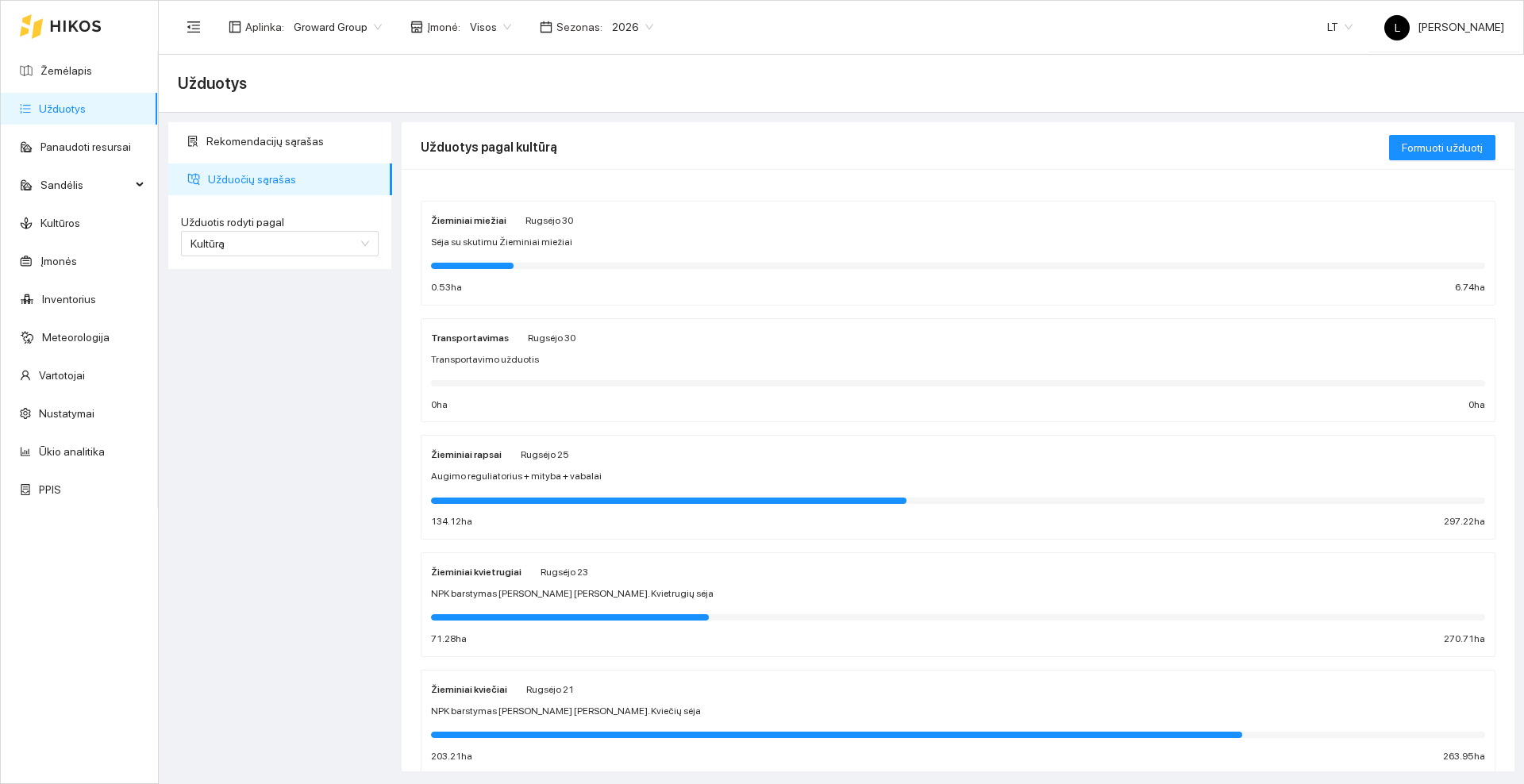
scroll to position [99, 0]
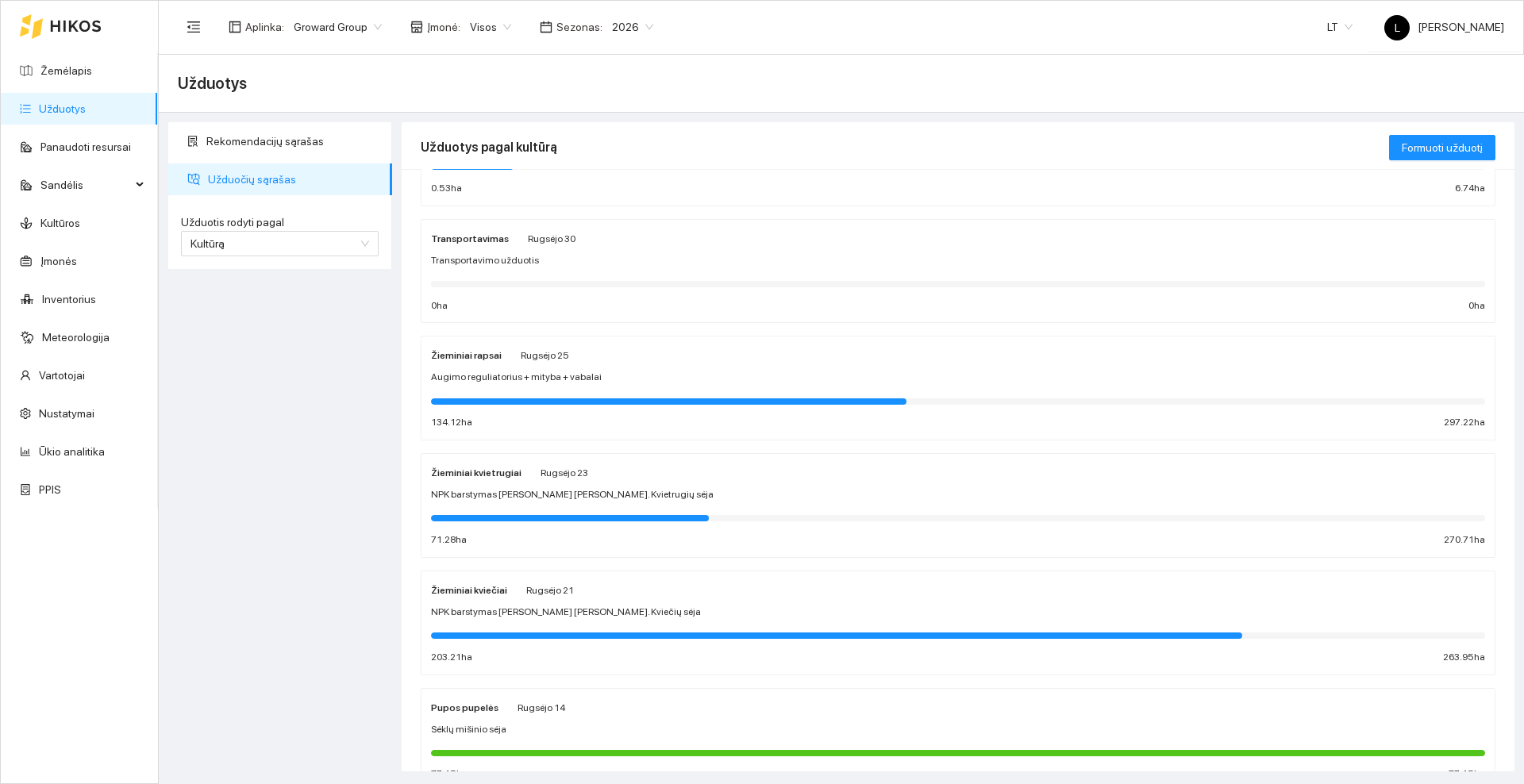
click at [604, 483] on div "Žieminiai kvietrugiai Rugsėjo 23 NPK barstymas [PERSON_NAME] [PERSON_NAME]. Kvi…" at bounding box center [958, 505] width 1054 height 84
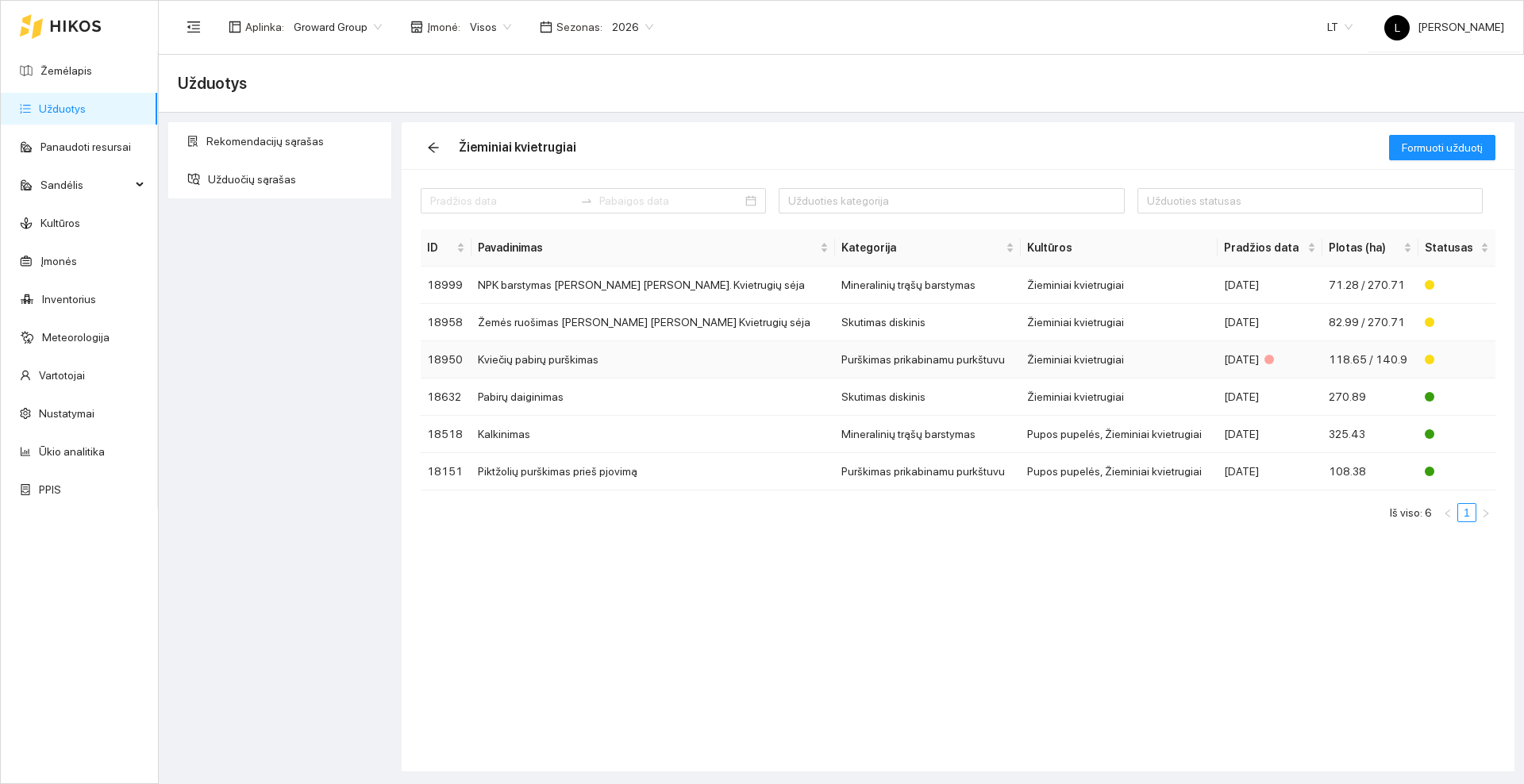
click at [606, 356] on td "Kviečių pabirų purškimas" at bounding box center [653, 360] width 364 height 37
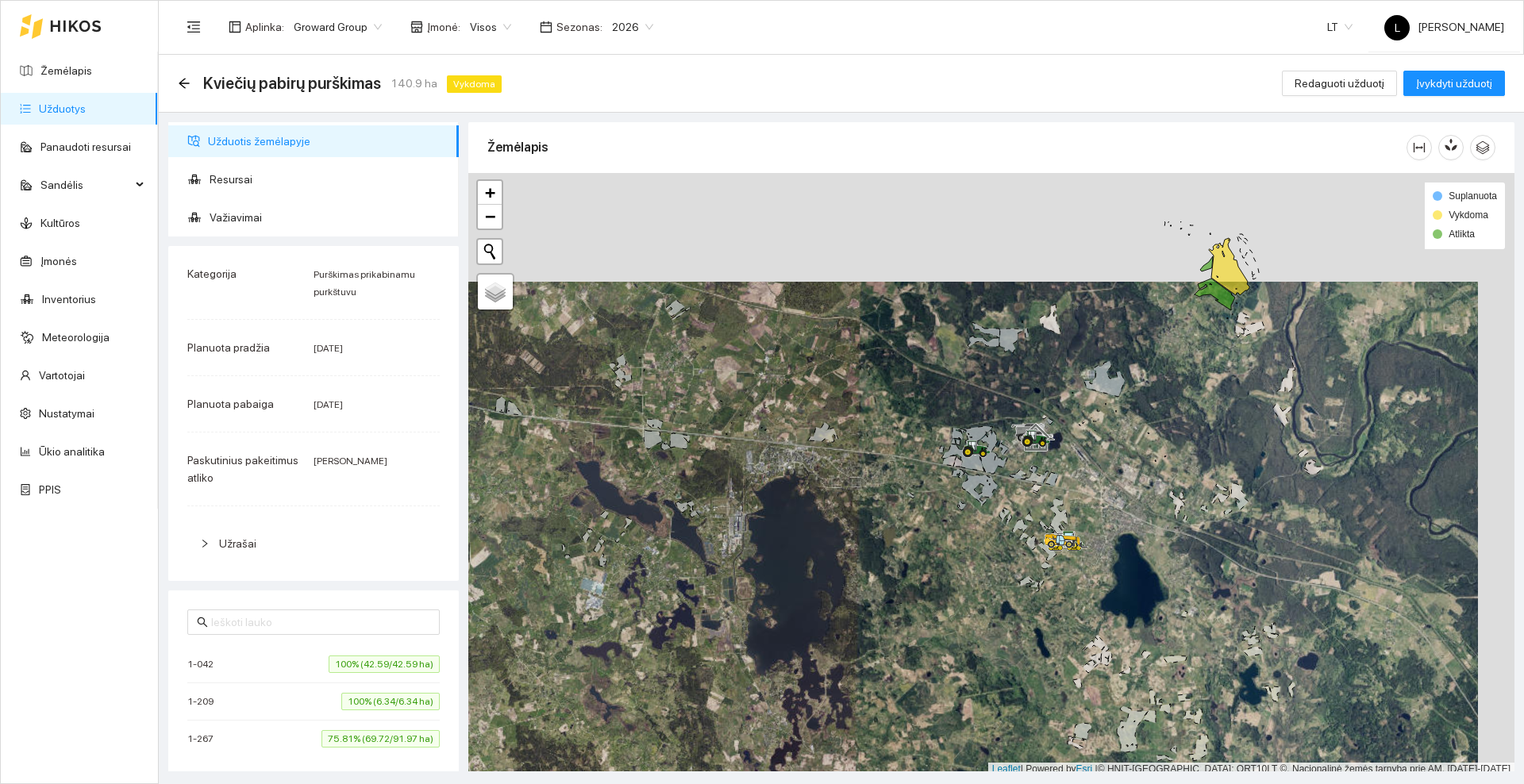
scroll to position [5, 0]
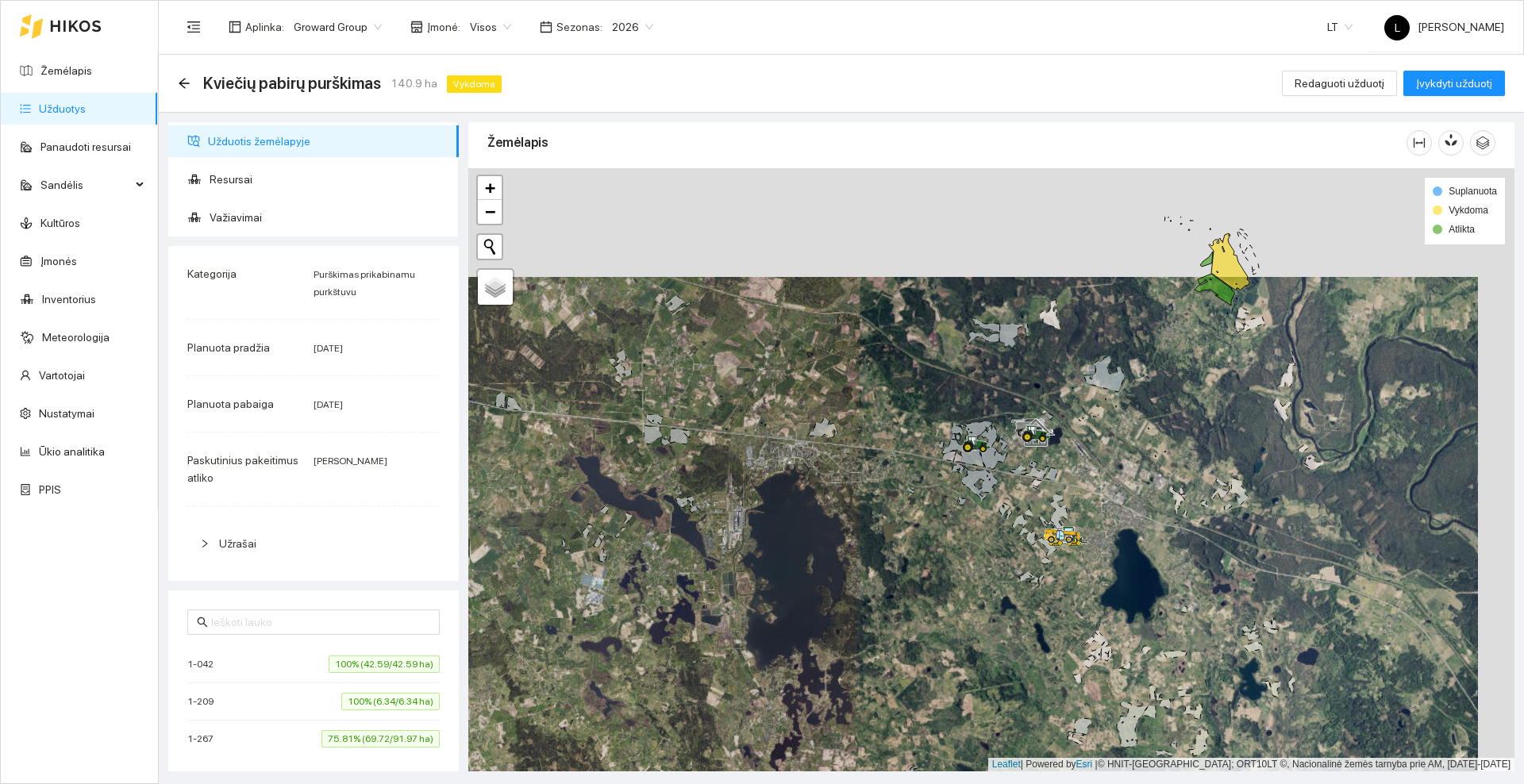
drag, startPoint x: 1310, startPoint y: 320, endPoint x: 1186, endPoint y: 462, distance: 188.5
click at [1186, 462] on div at bounding box center [991, 470] width 1046 height 603
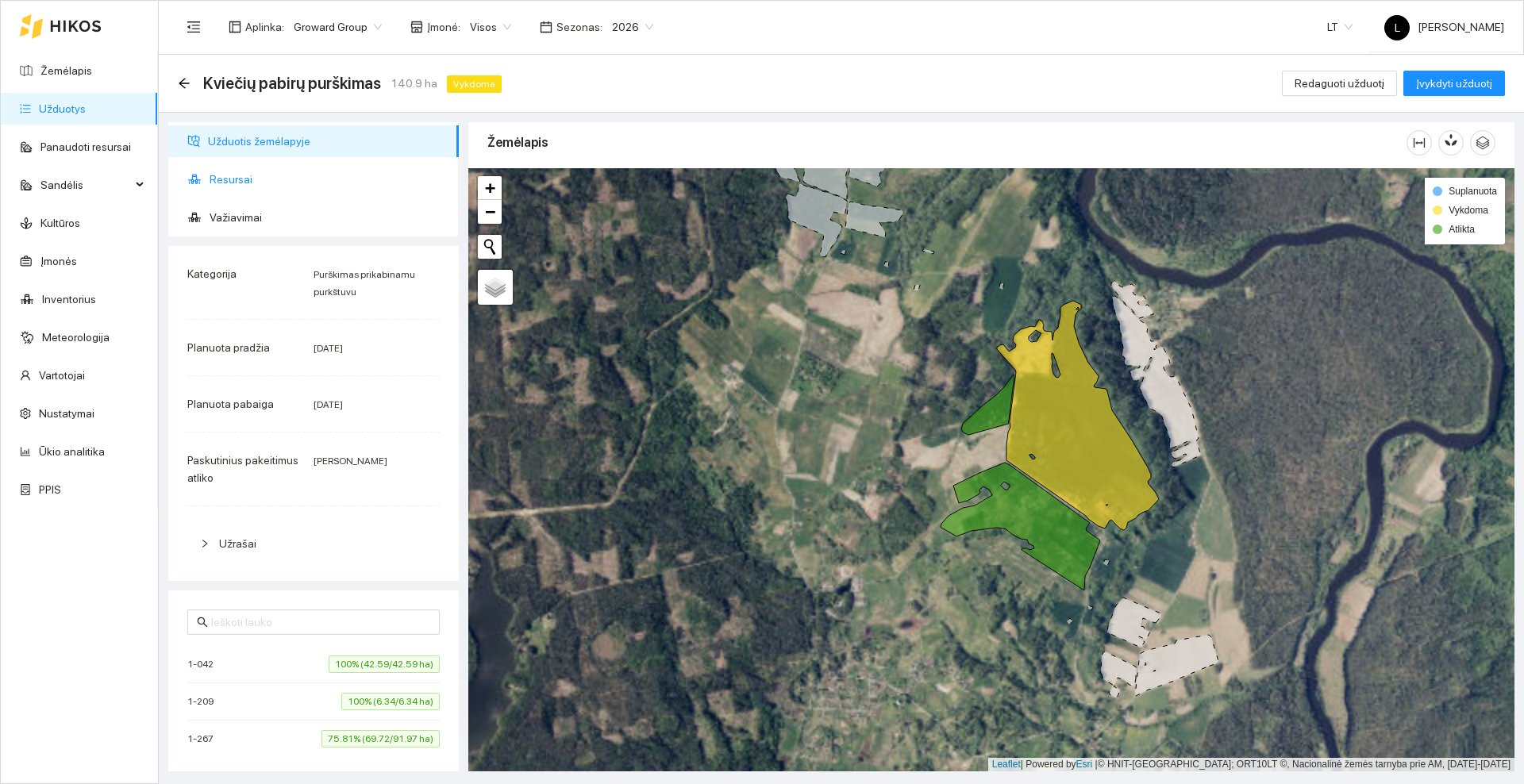
click at [225, 189] on span "Resursai" at bounding box center [327, 179] width 236 height 31
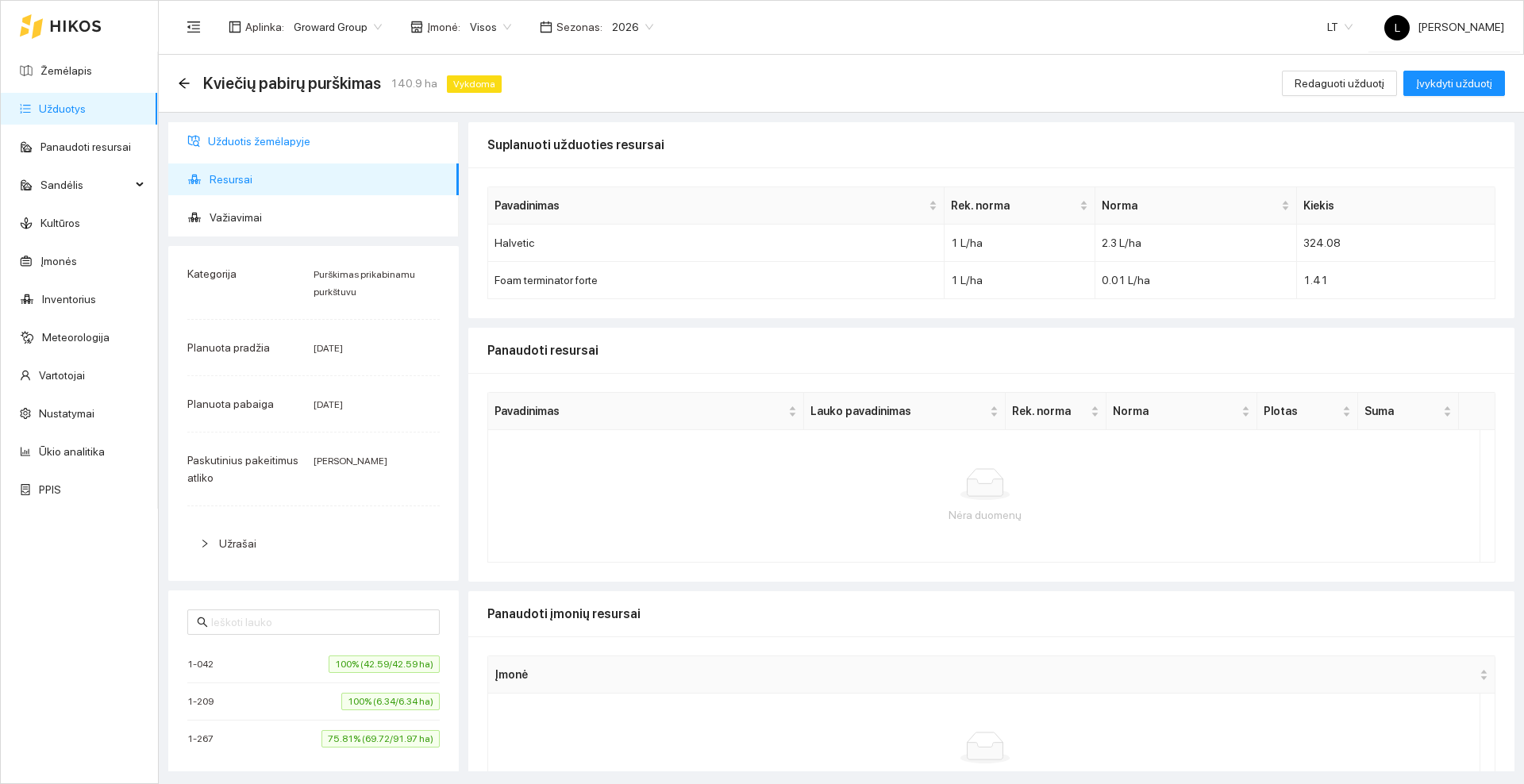
click at [233, 137] on span "Užduotis žemėlapyje" at bounding box center [327, 141] width 238 height 31
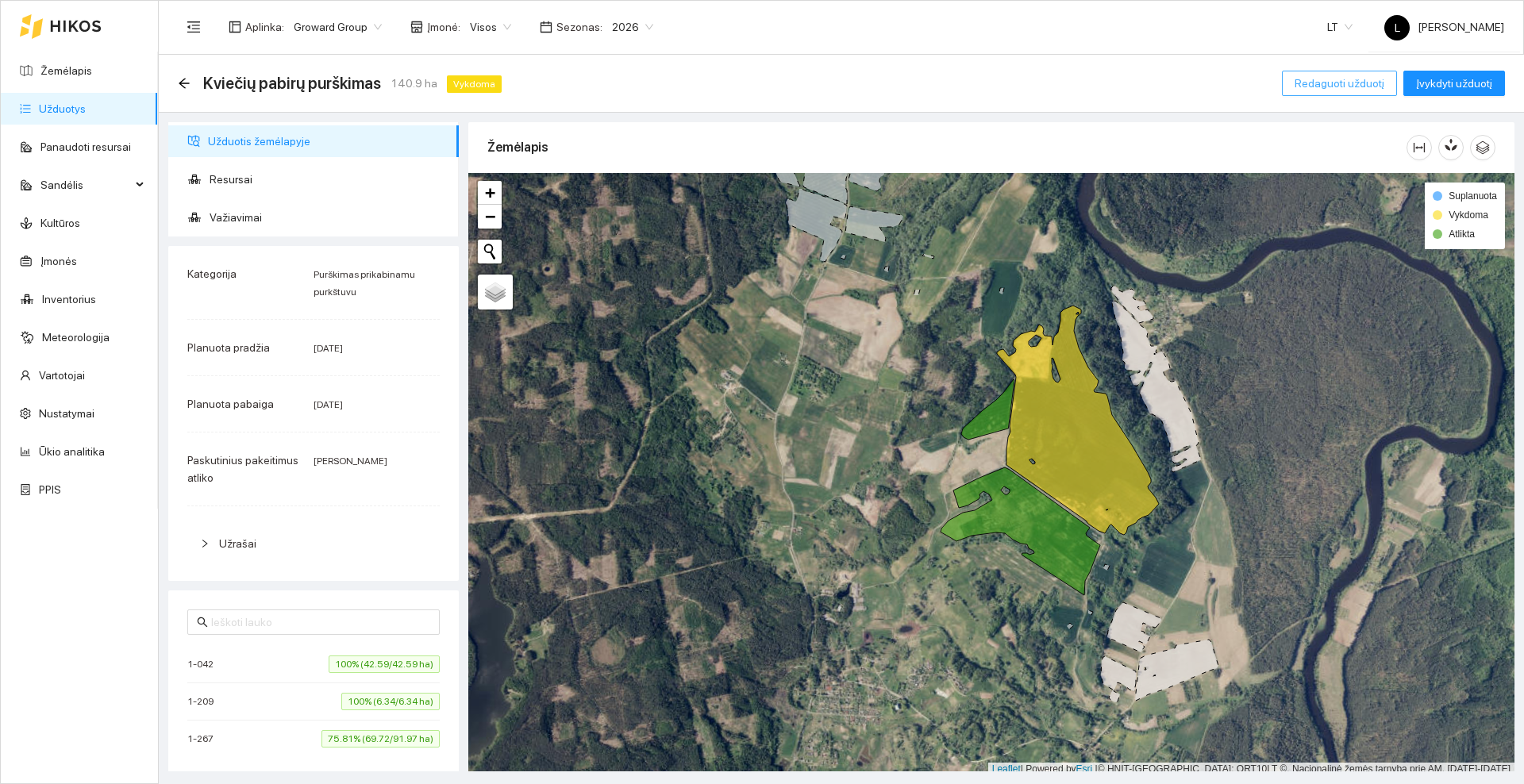
click at [1340, 84] on span "Redaguoti užduotį" at bounding box center [1339, 83] width 89 height 17
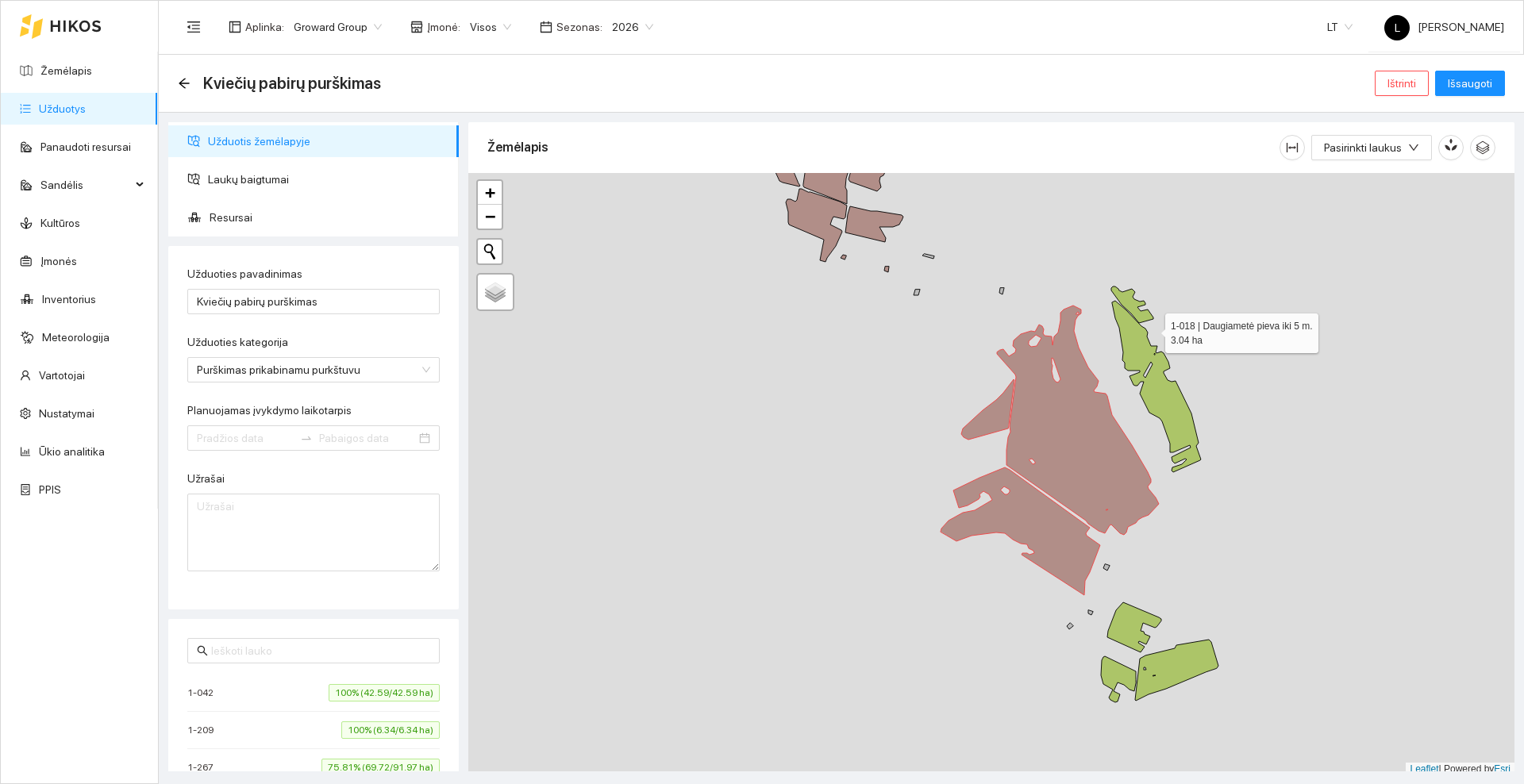
type input "[DATE]"
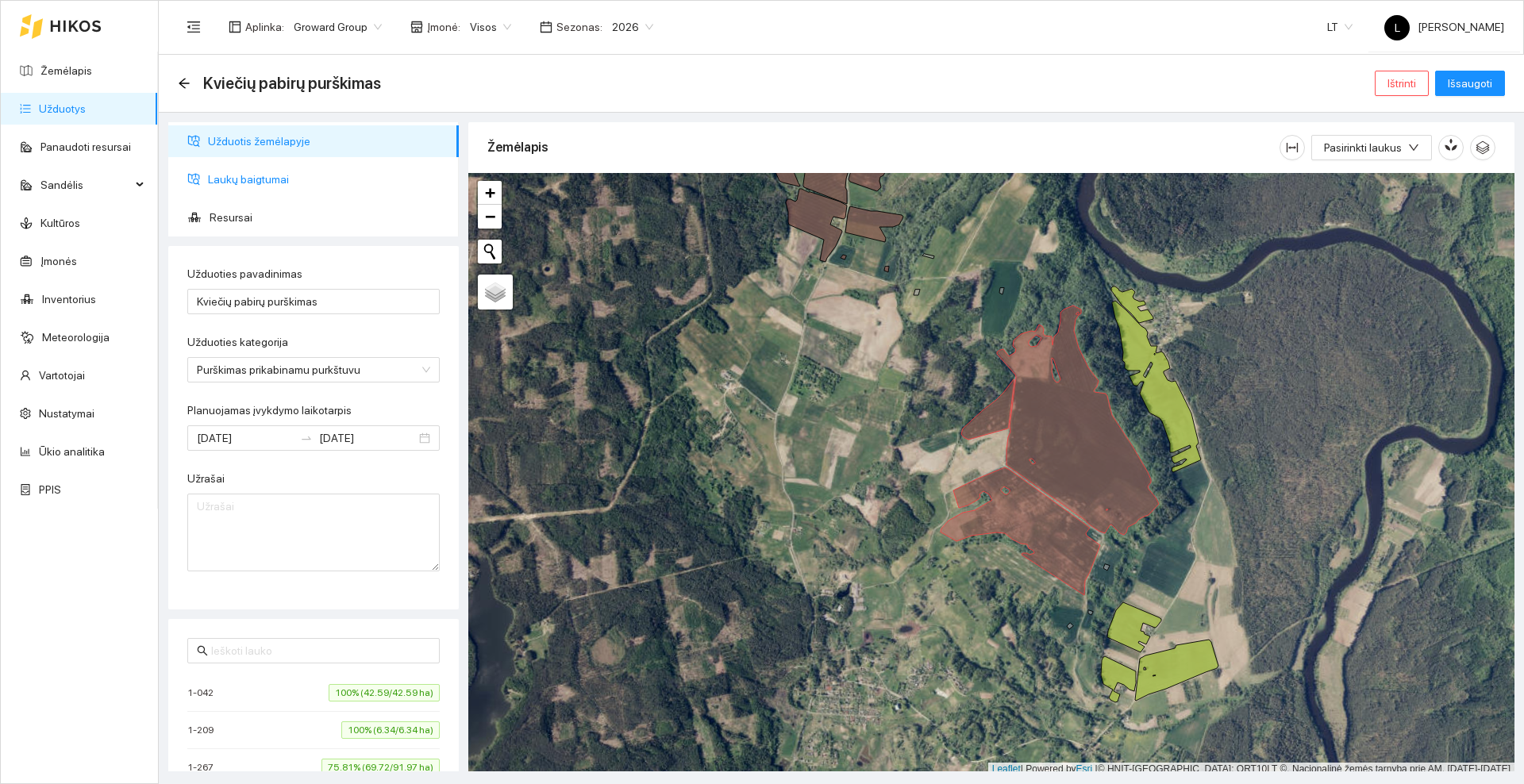
click at [275, 183] on span "Laukų baigtumai" at bounding box center [327, 179] width 238 height 31
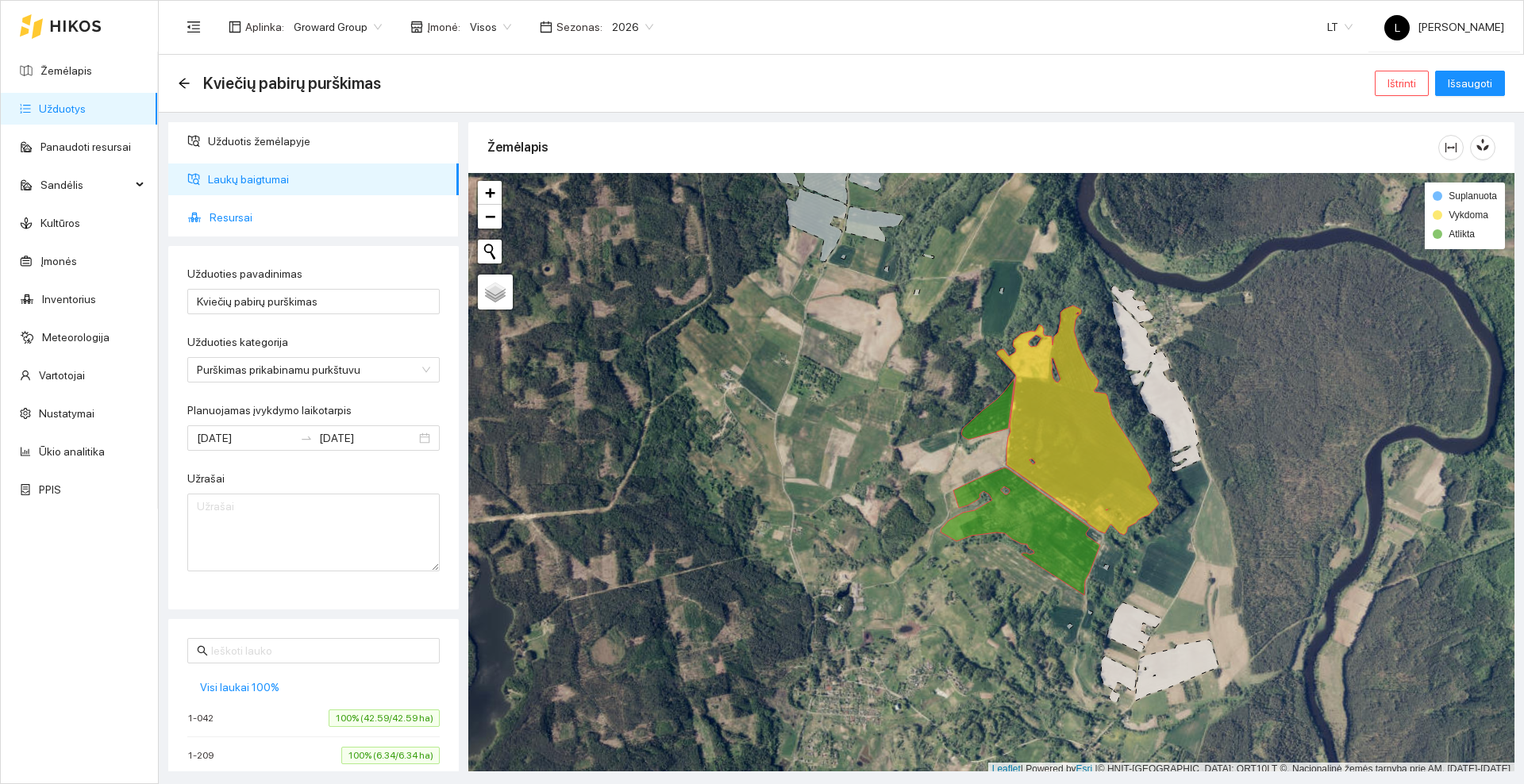
click at [268, 215] on span "Resursai" at bounding box center [327, 217] width 236 height 31
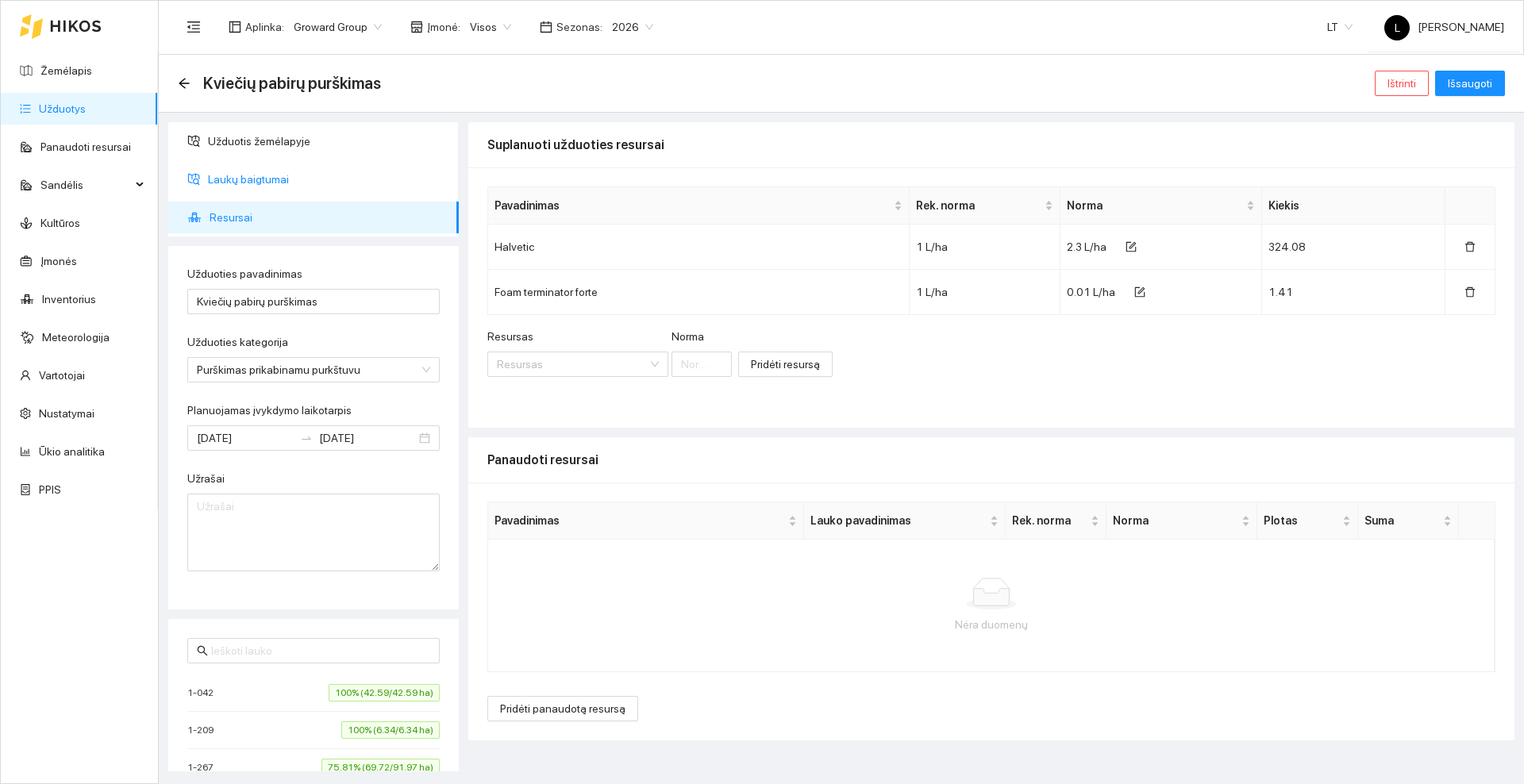
click at [260, 177] on span "Laukų baigtumai" at bounding box center [327, 179] width 238 height 31
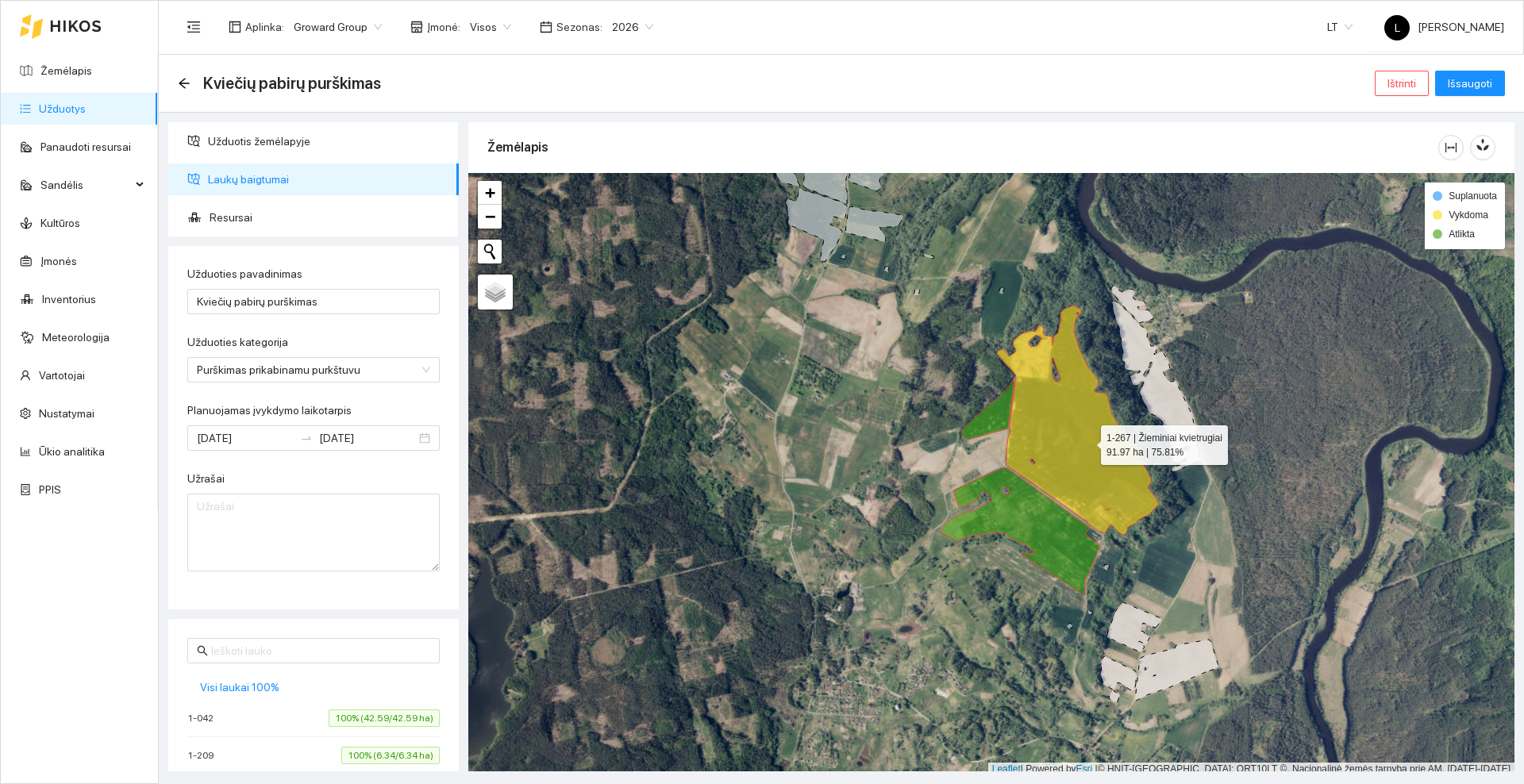
scroll to position [5, 0]
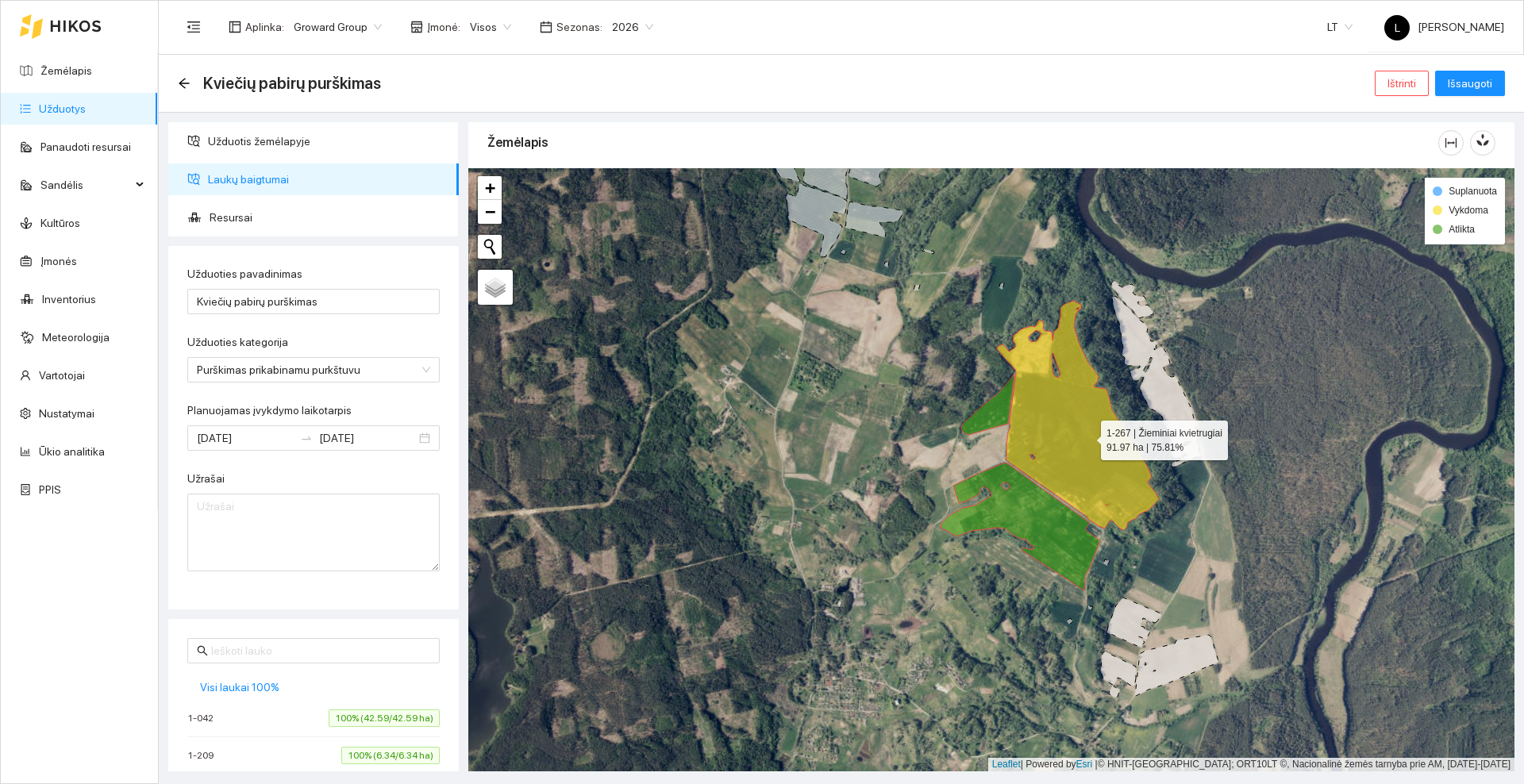
click at [1087, 441] on icon at bounding box center [1078, 415] width 162 height 229
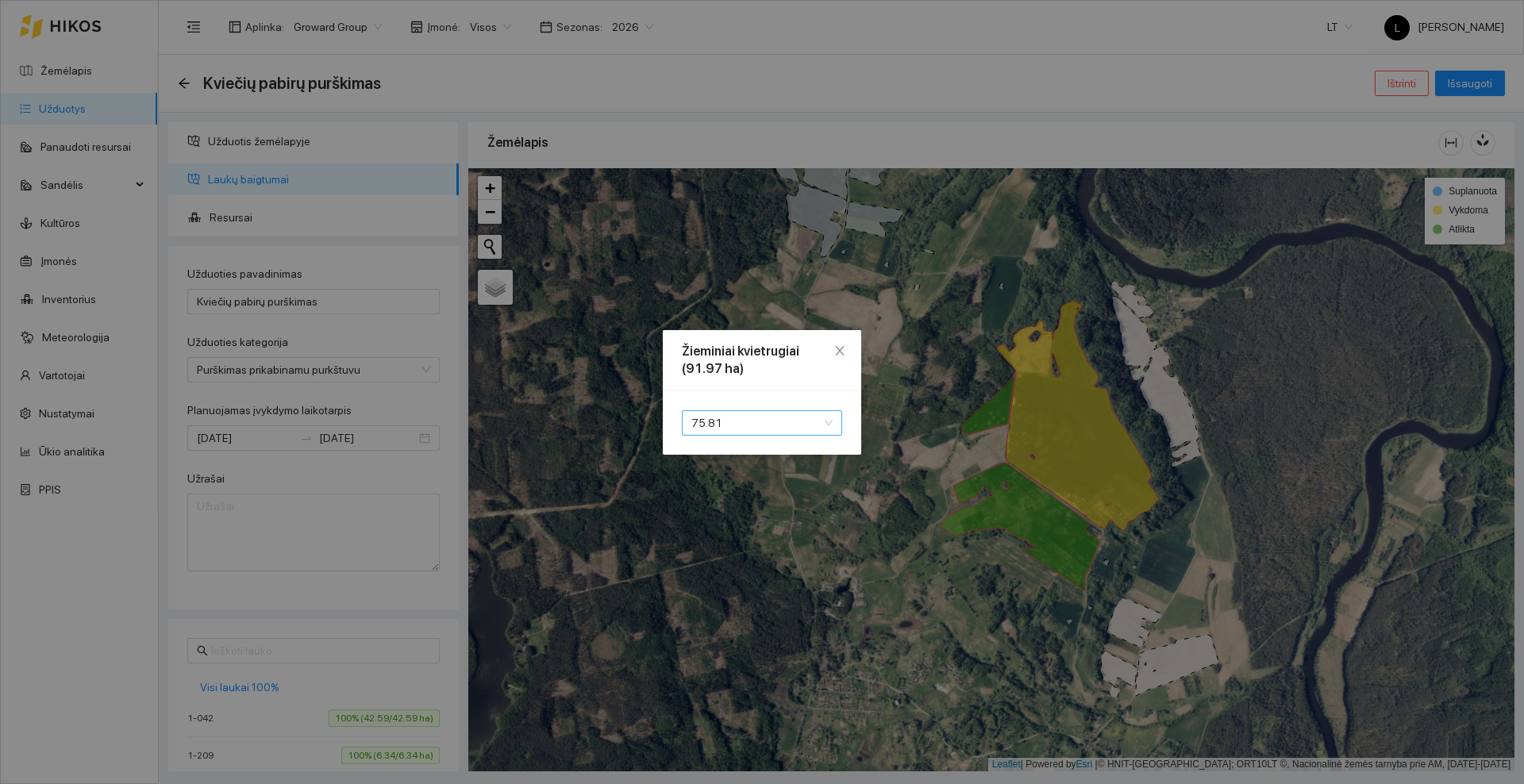
click at [814, 420] on span "75.81" at bounding box center [762, 422] width 141 height 24
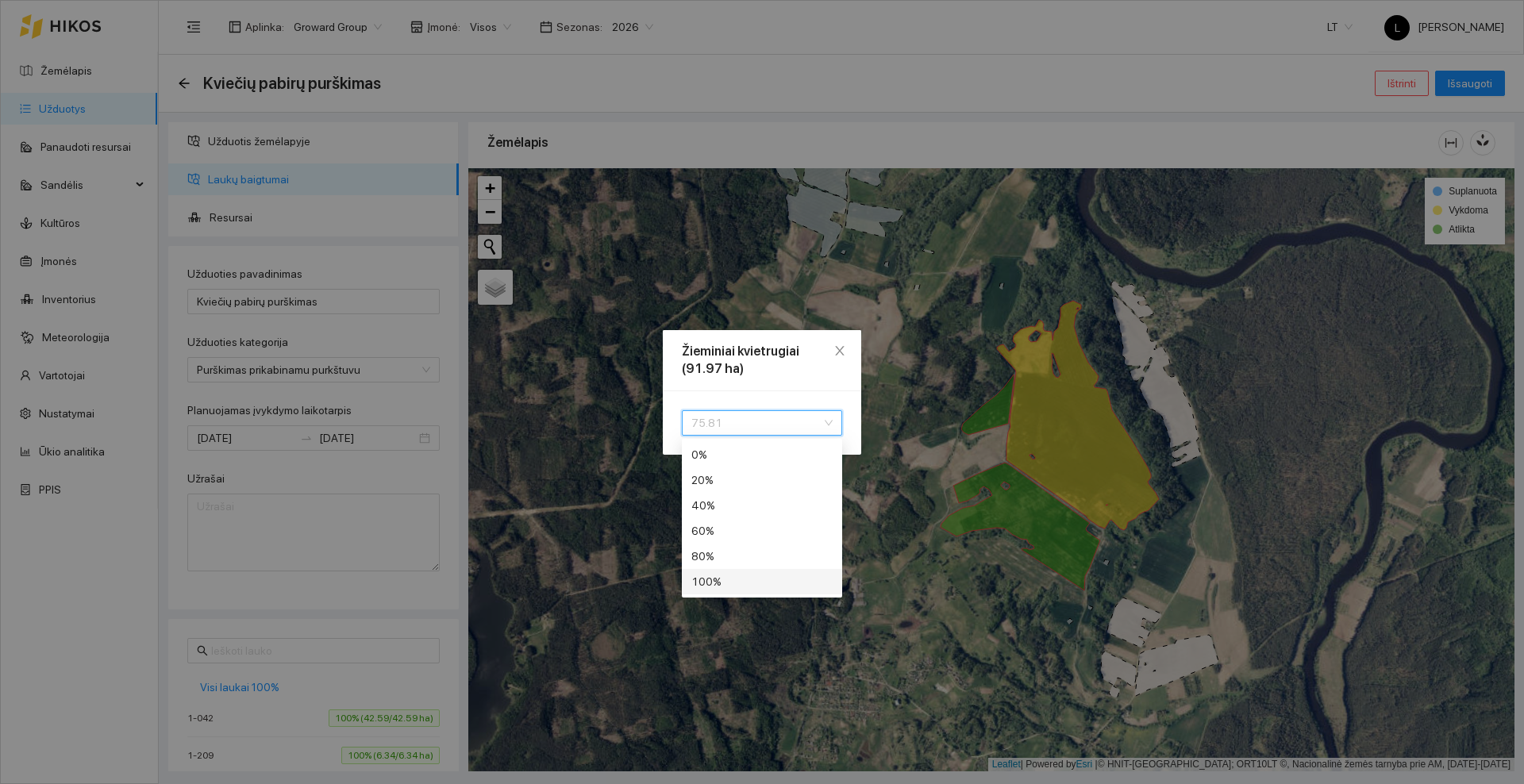
click at [721, 583] on div "100 %" at bounding box center [762, 581] width 141 height 17
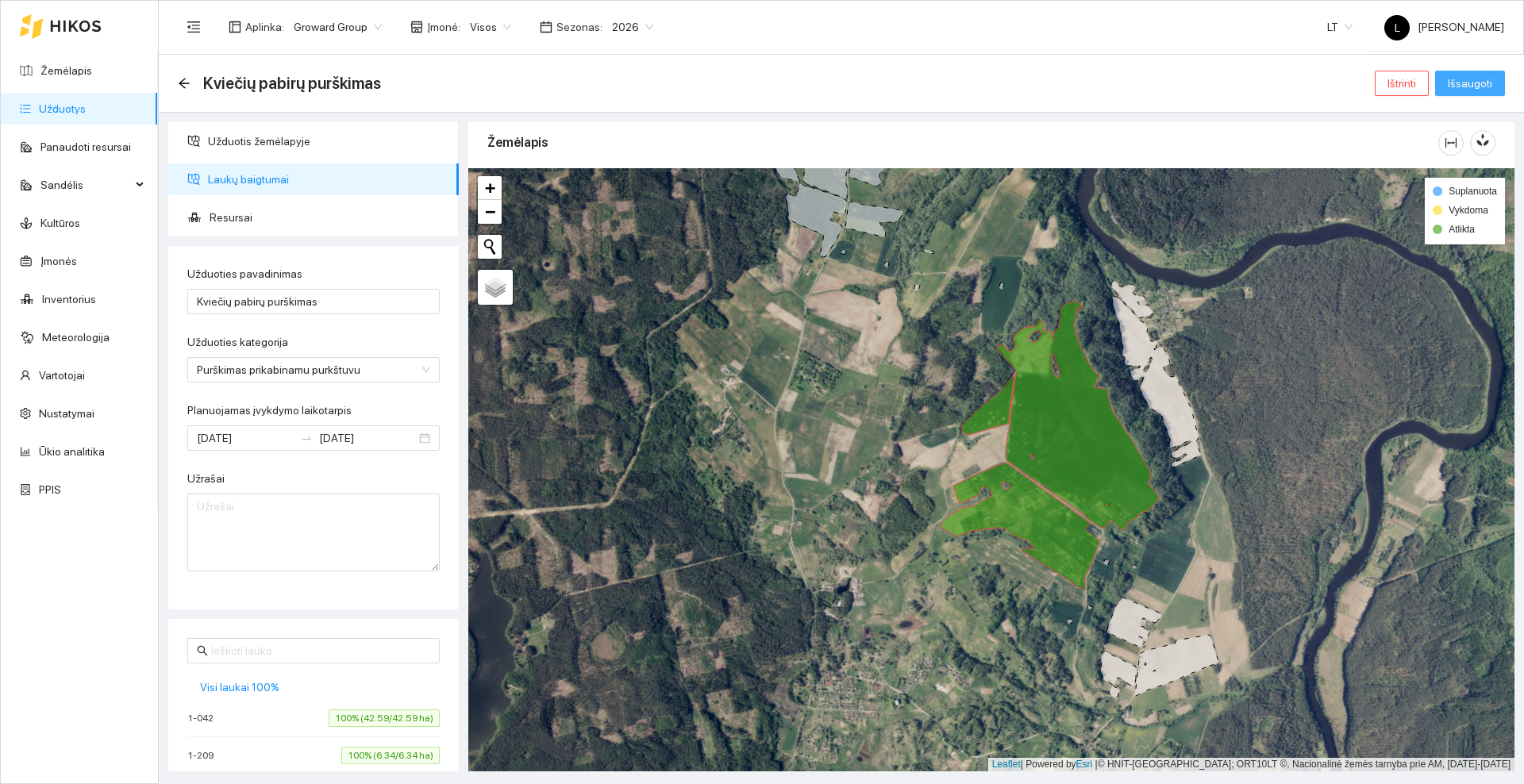
click at [1483, 75] on span "Išsaugoti" at bounding box center [1470, 83] width 45 height 17
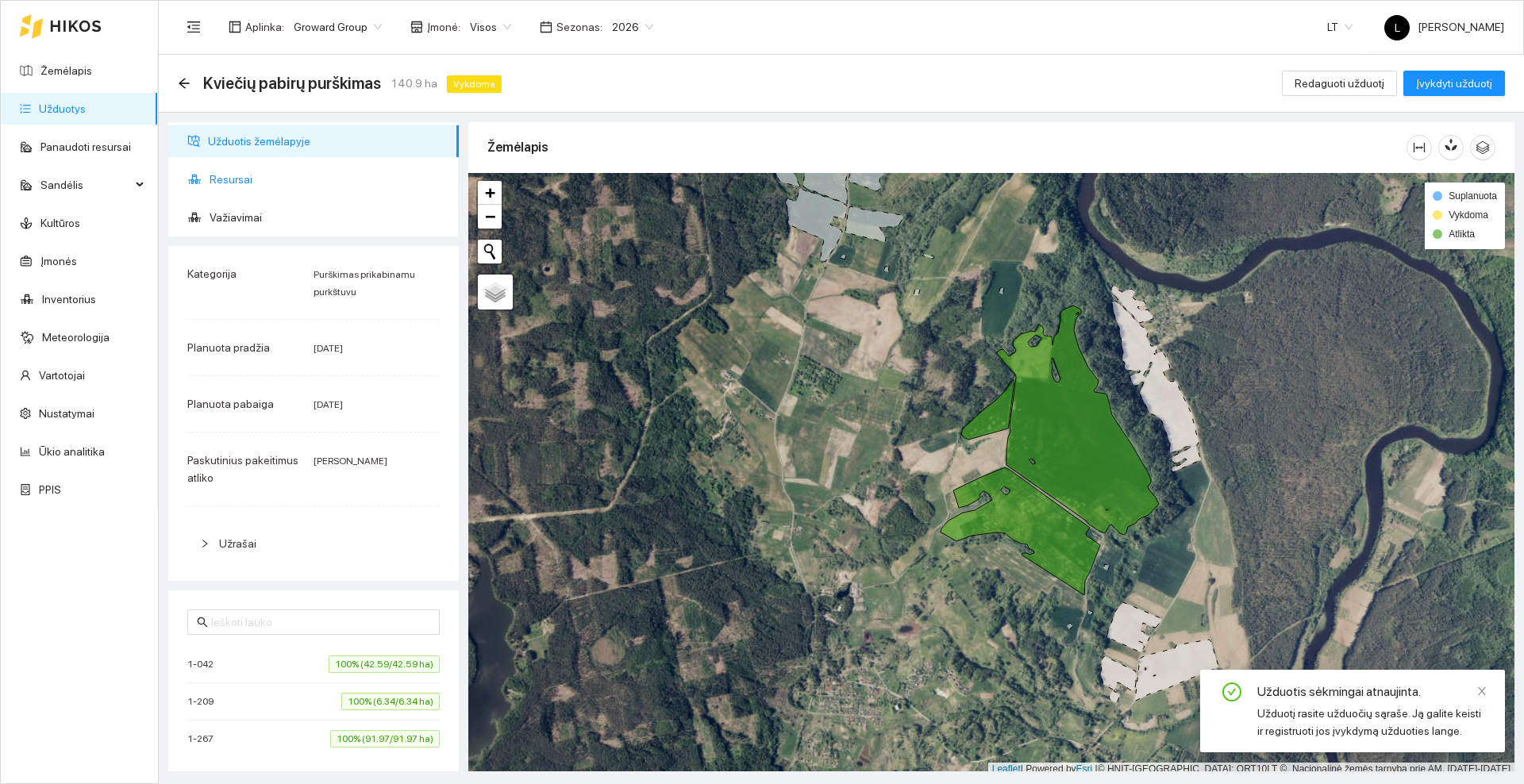
click at [223, 188] on span "Resursai" at bounding box center [327, 179] width 236 height 31
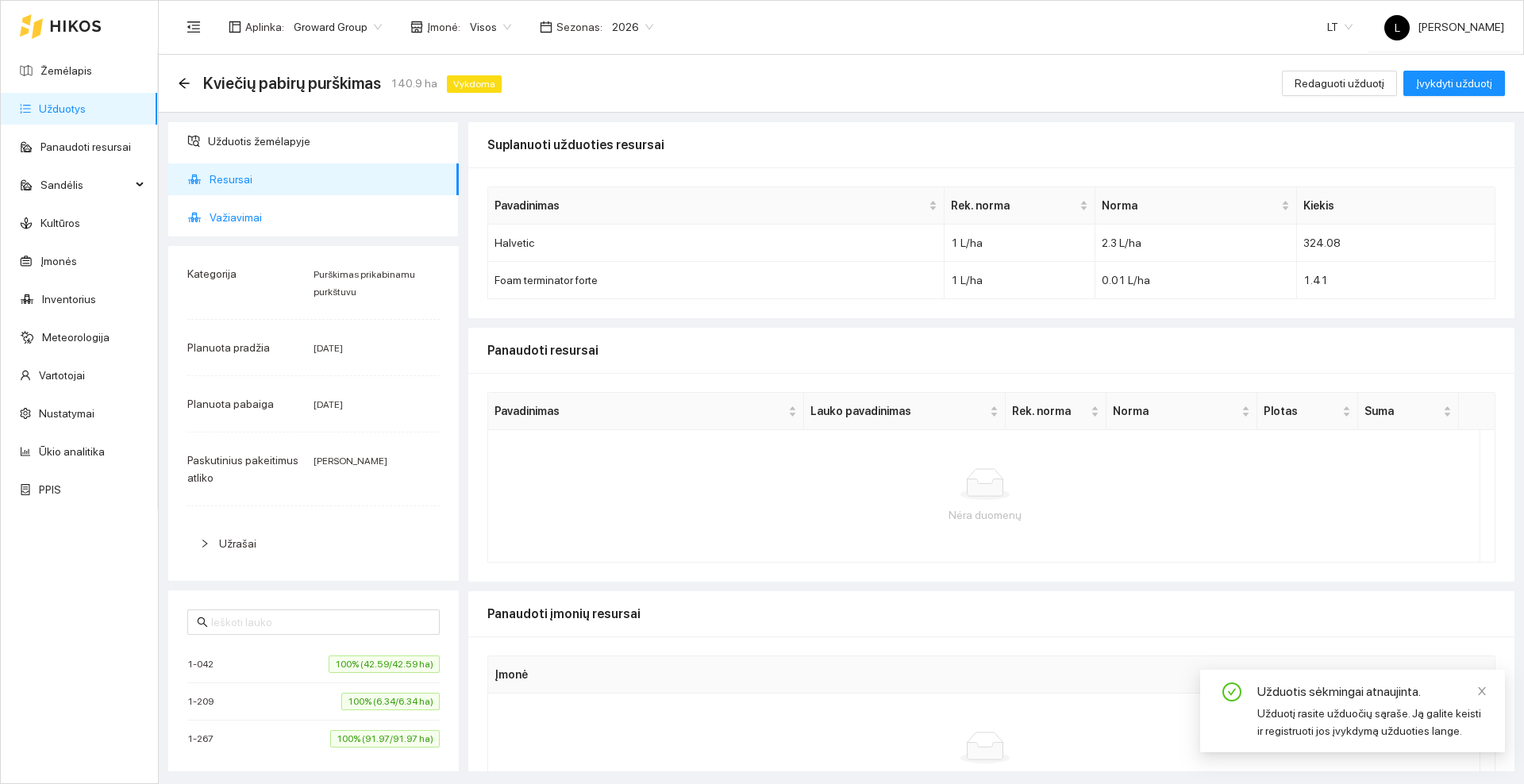
click at [233, 217] on span "Važiavimai" at bounding box center [327, 217] width 236 height 31
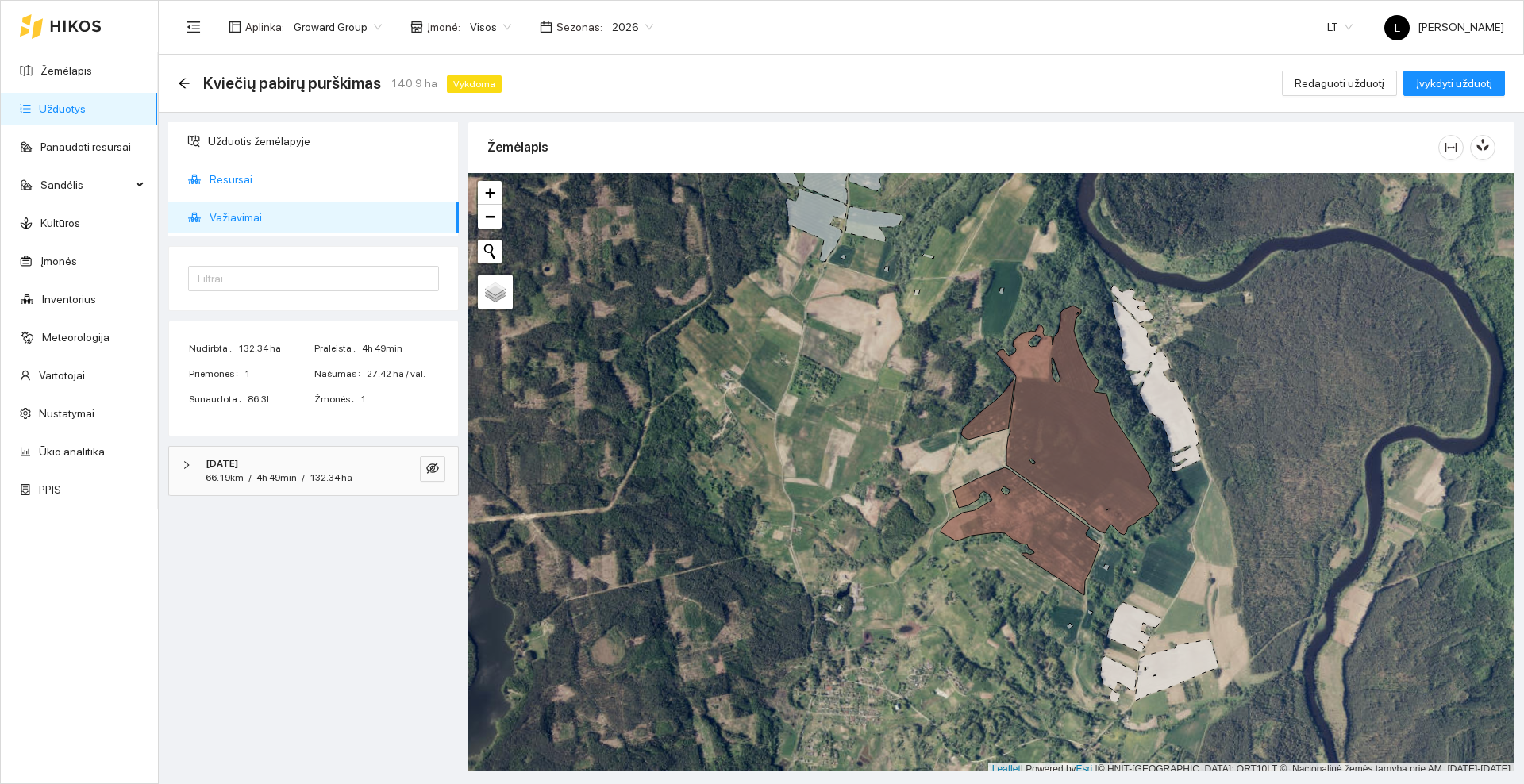
click at [243, 179] on span "Resursai" at bounding box center [327, 179] width 236 height 31
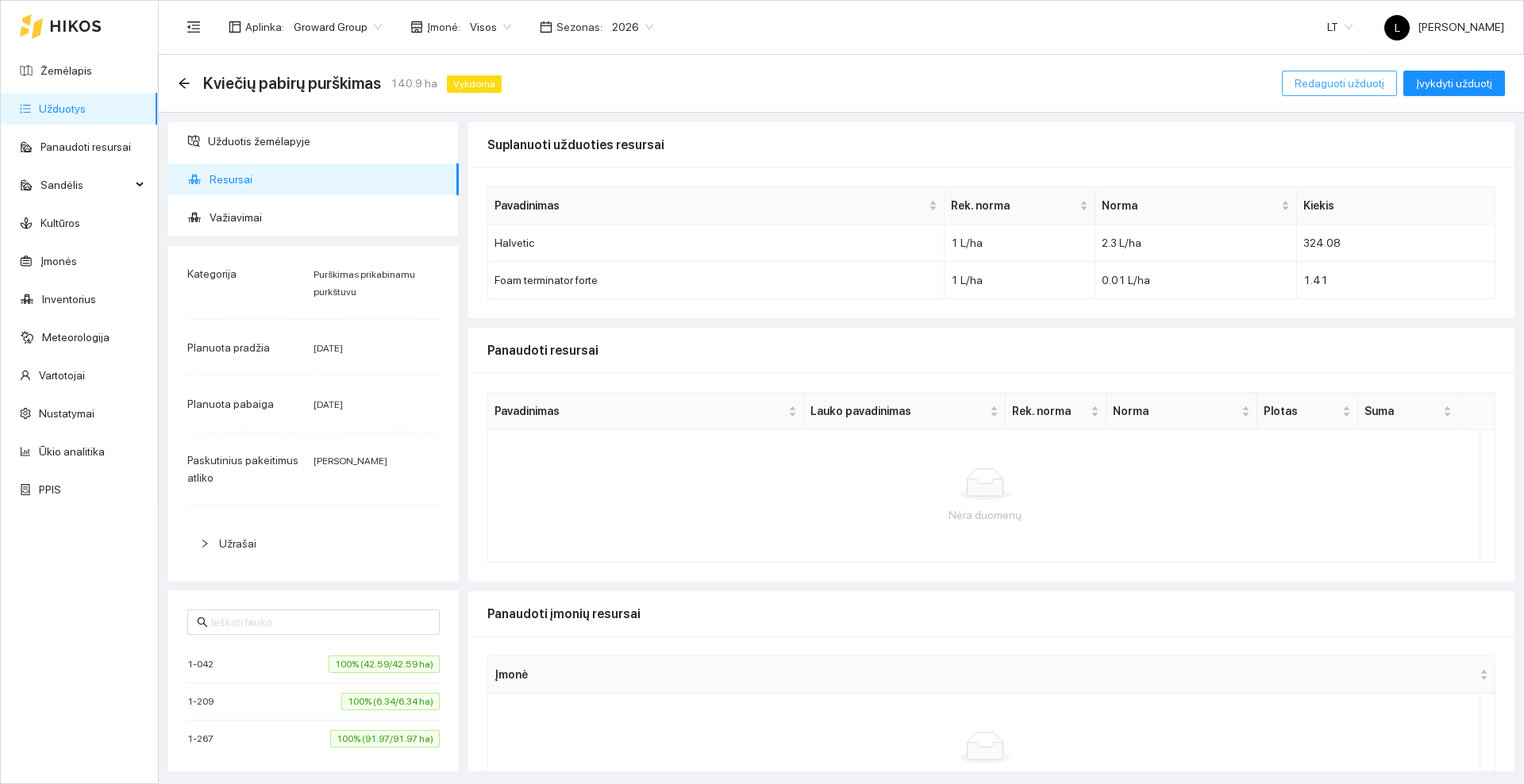
click at [1370, 80] on span "Redaguoti užduotį" at bounding box center [1339, 83] width 89 height 17
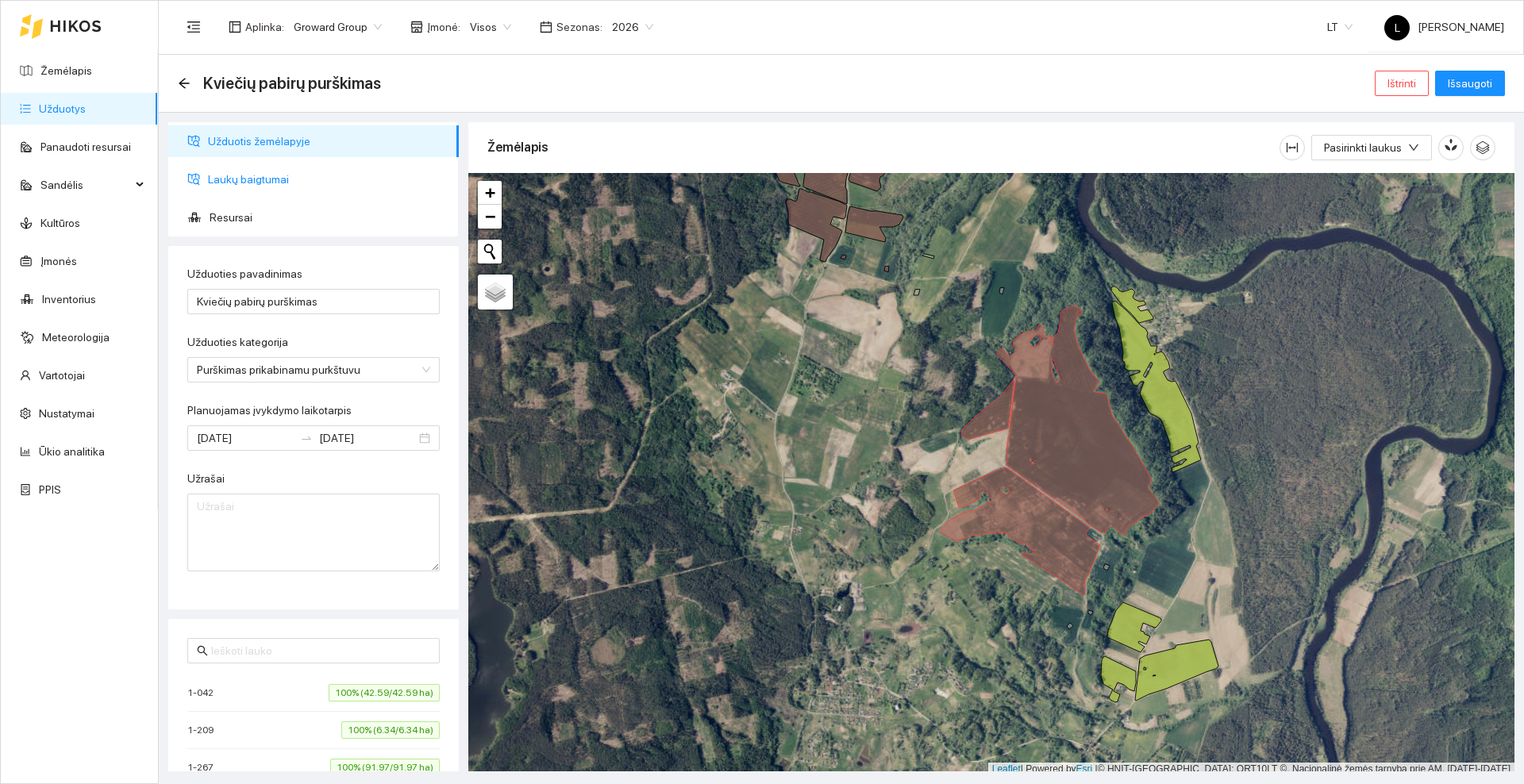
click at [254, 174] on span "Laukų baigtumai" at bounding box center [327, 179] width 238 height 31
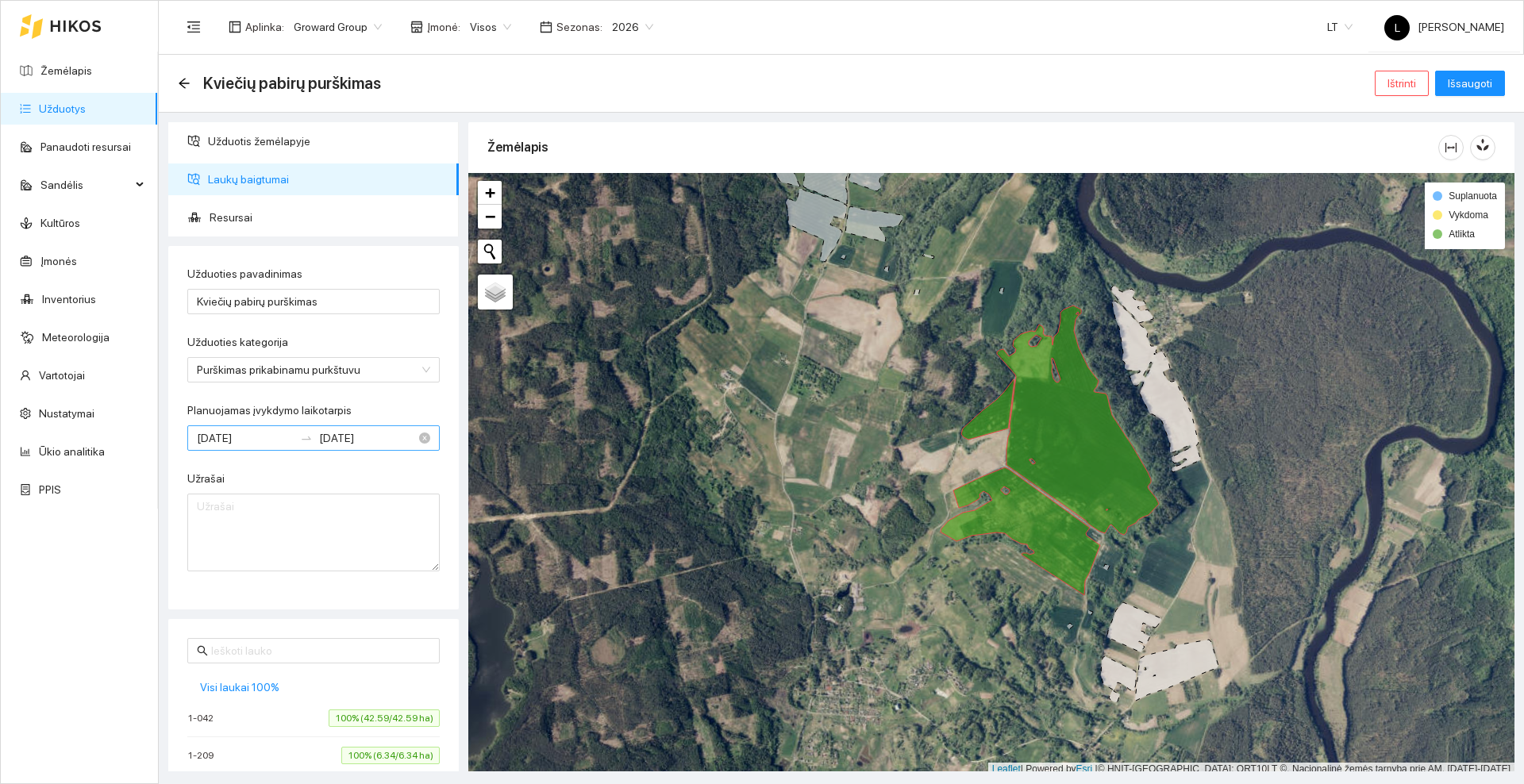
click at [389, 438] on input "[DATE]" at bounding box center [367, 438] width 97 height 17
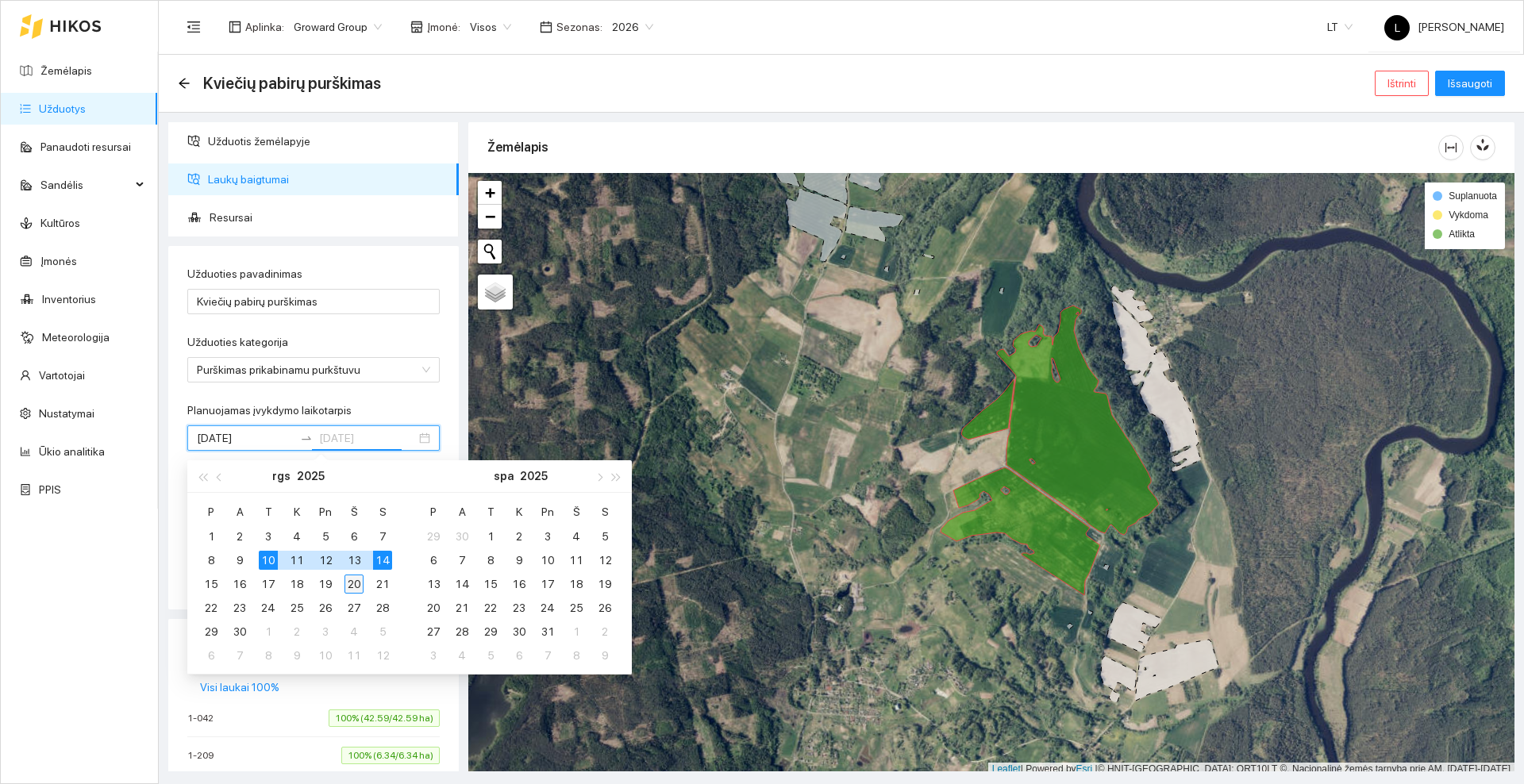
type input "[DATE]"
click at [357, 588] on div "20" at bounding box center [354, 584] width 19 height 19
type input "[DATE]"
click at [263, 560] on div "10" at bounding box center [268, 560] width 19 height 19
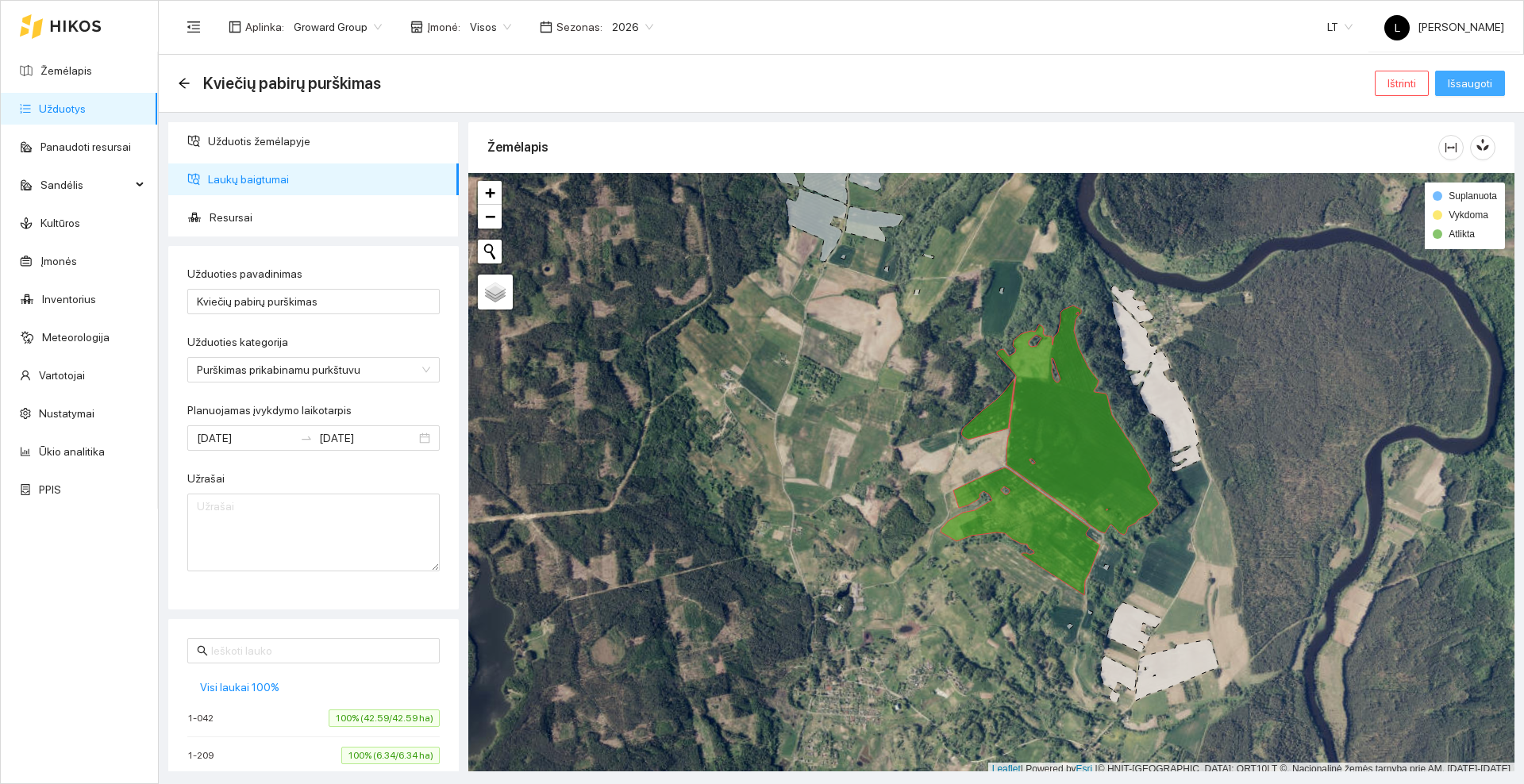
click at [1471, 86] on span "Išsaugoti" at bounding box center [1470, 83] width 45 height 17
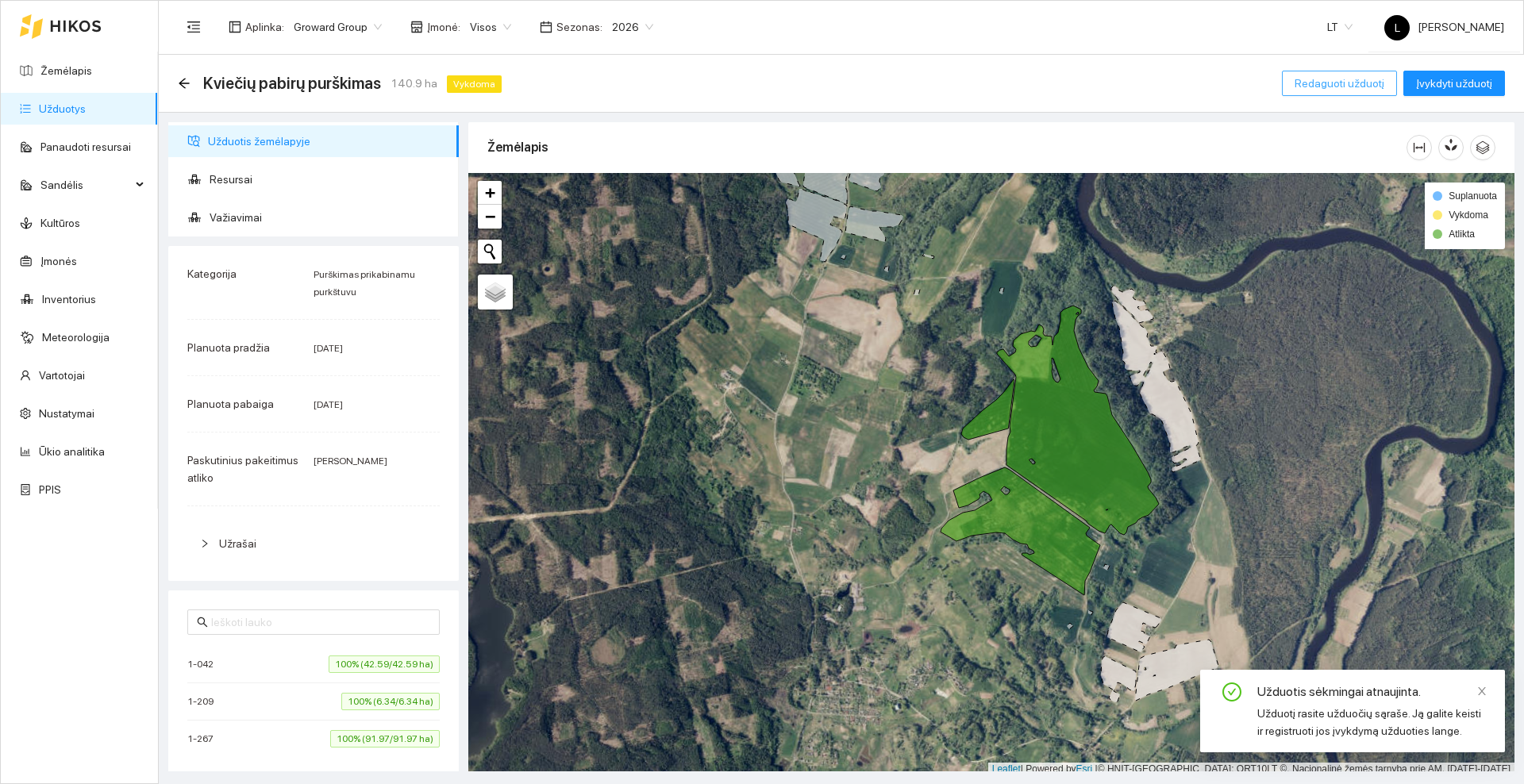
click at [1330, 80] on span "Redaguoti užduotį" at bounding box center [1339, 83] width 89 height 17
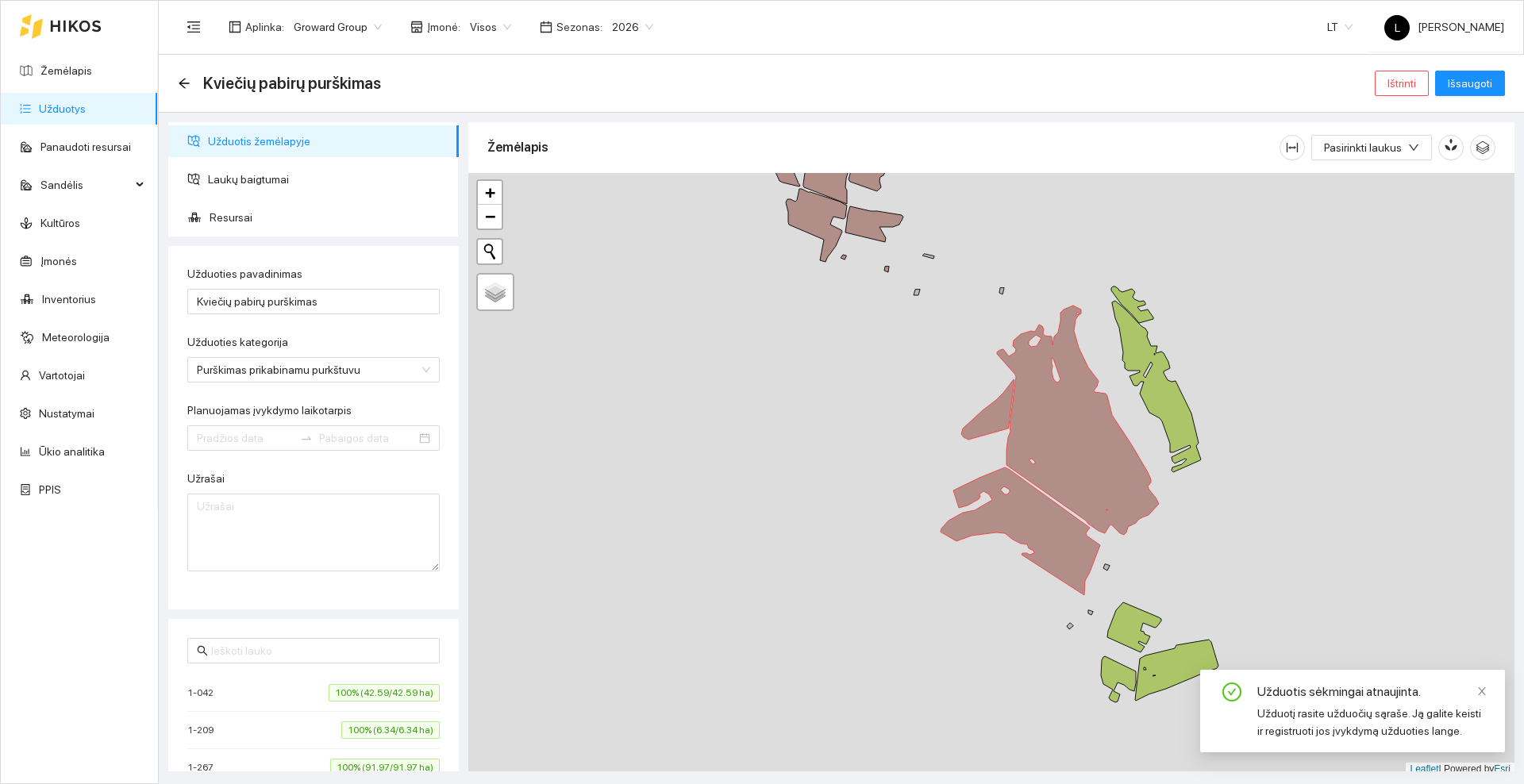
type input "[DATE]"
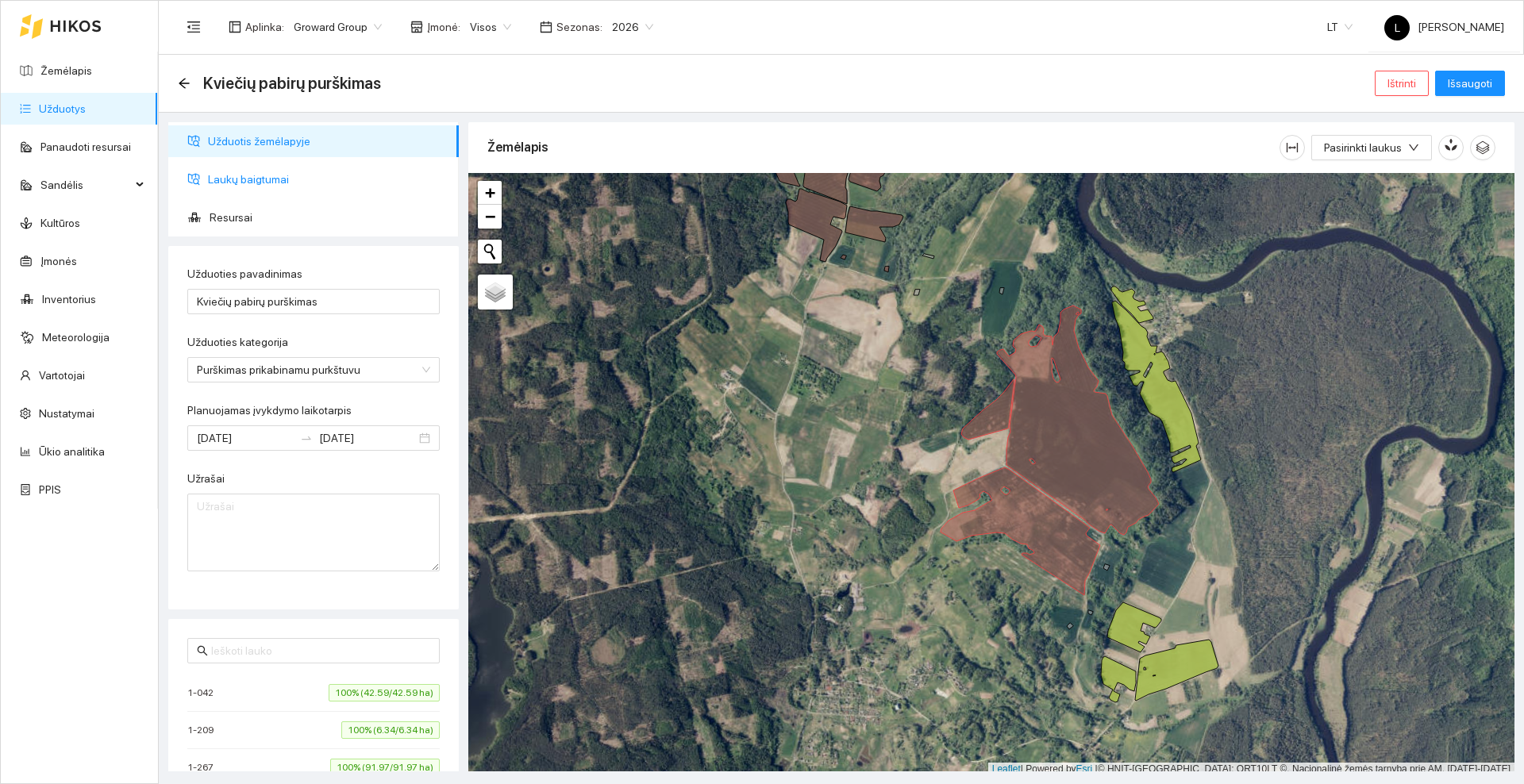
click at [281, 181] on span "Laukų baigtumai" at bounding box center [327, 179] width 238 height 31
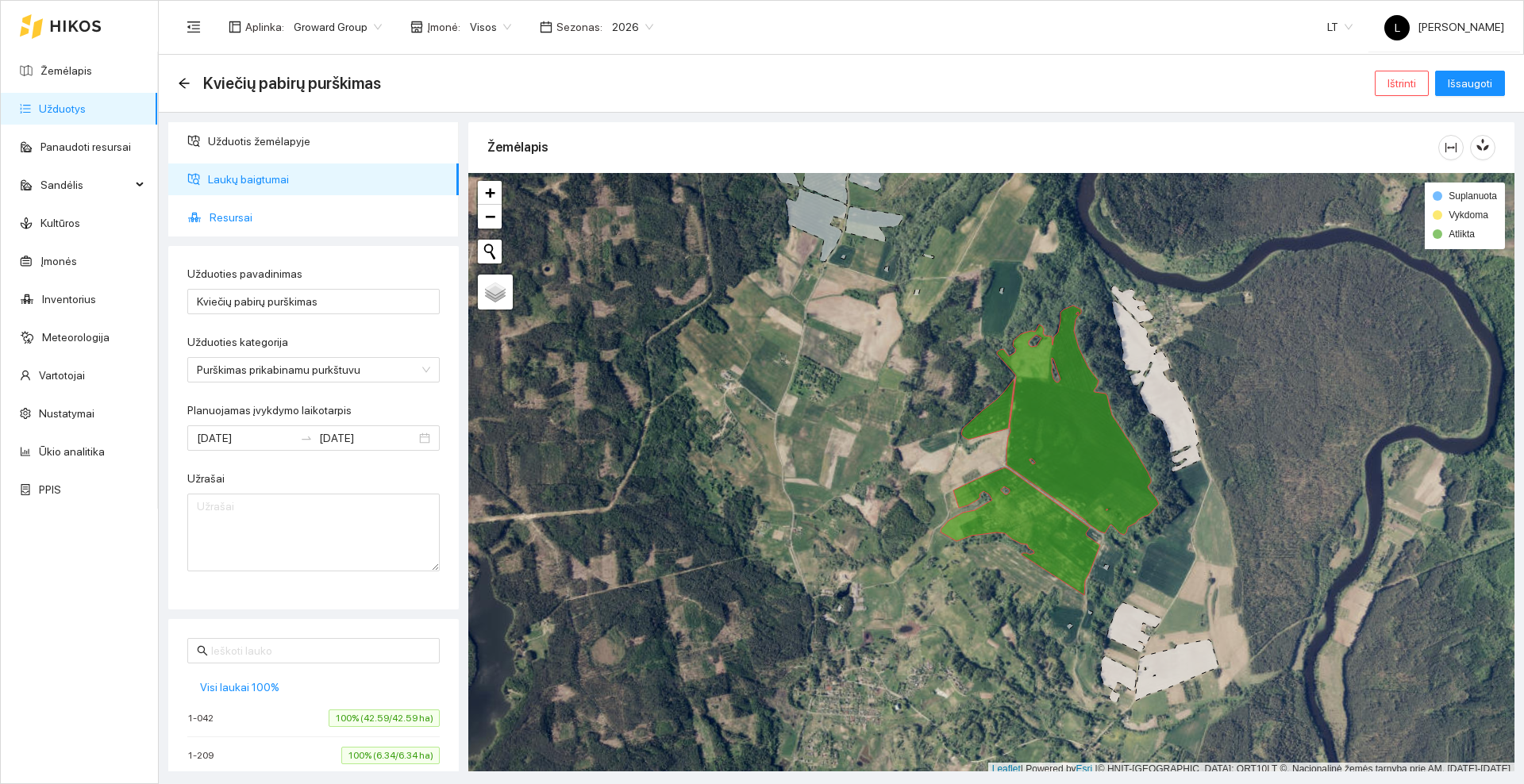
click at [265, 218] on span "Resursai" at bounding box center [327, 217] width 236 height 31
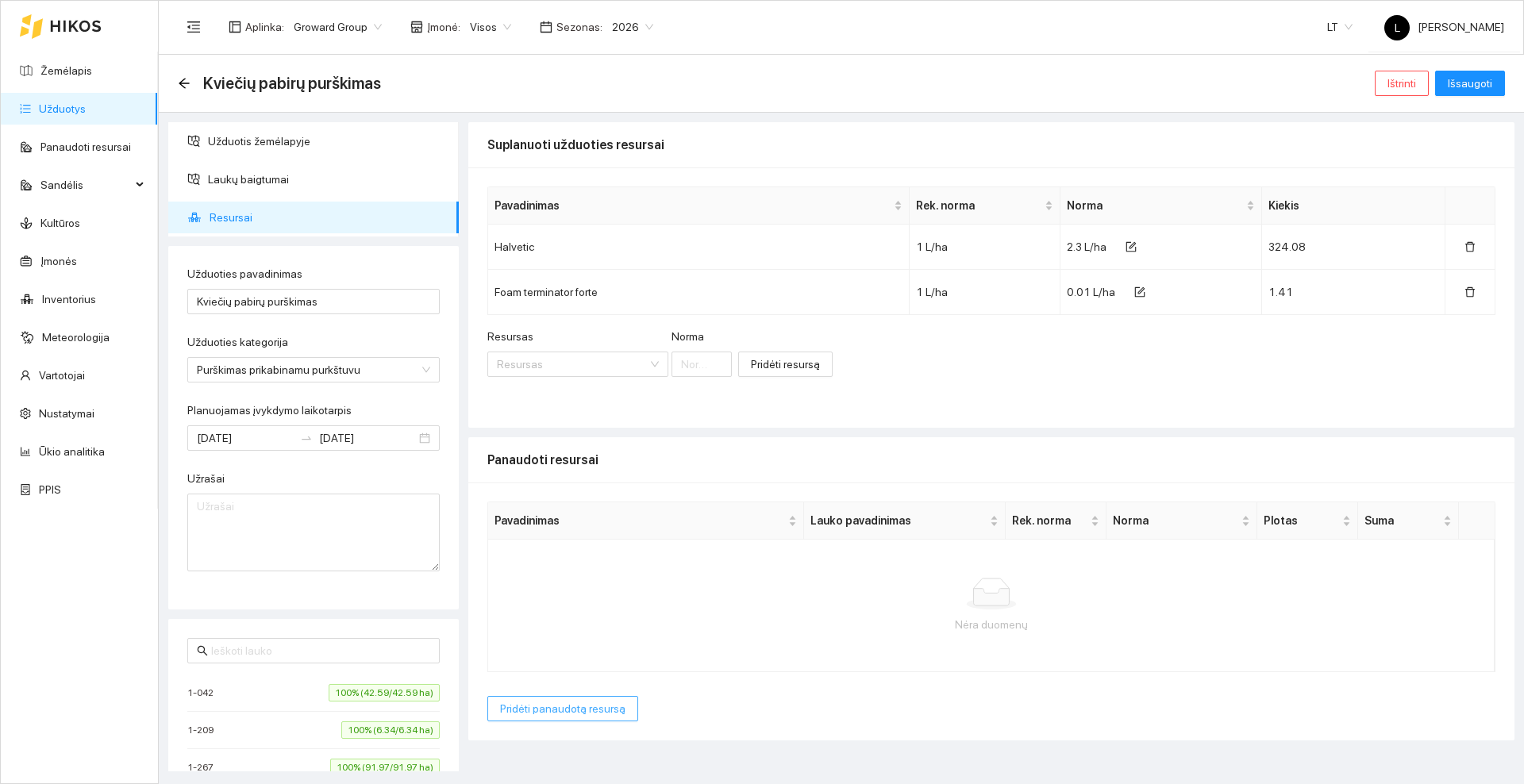
click at [542, 706] on span "Pridėti panaudotą resursą" at bounding box center [563, 708] width 126 height 17
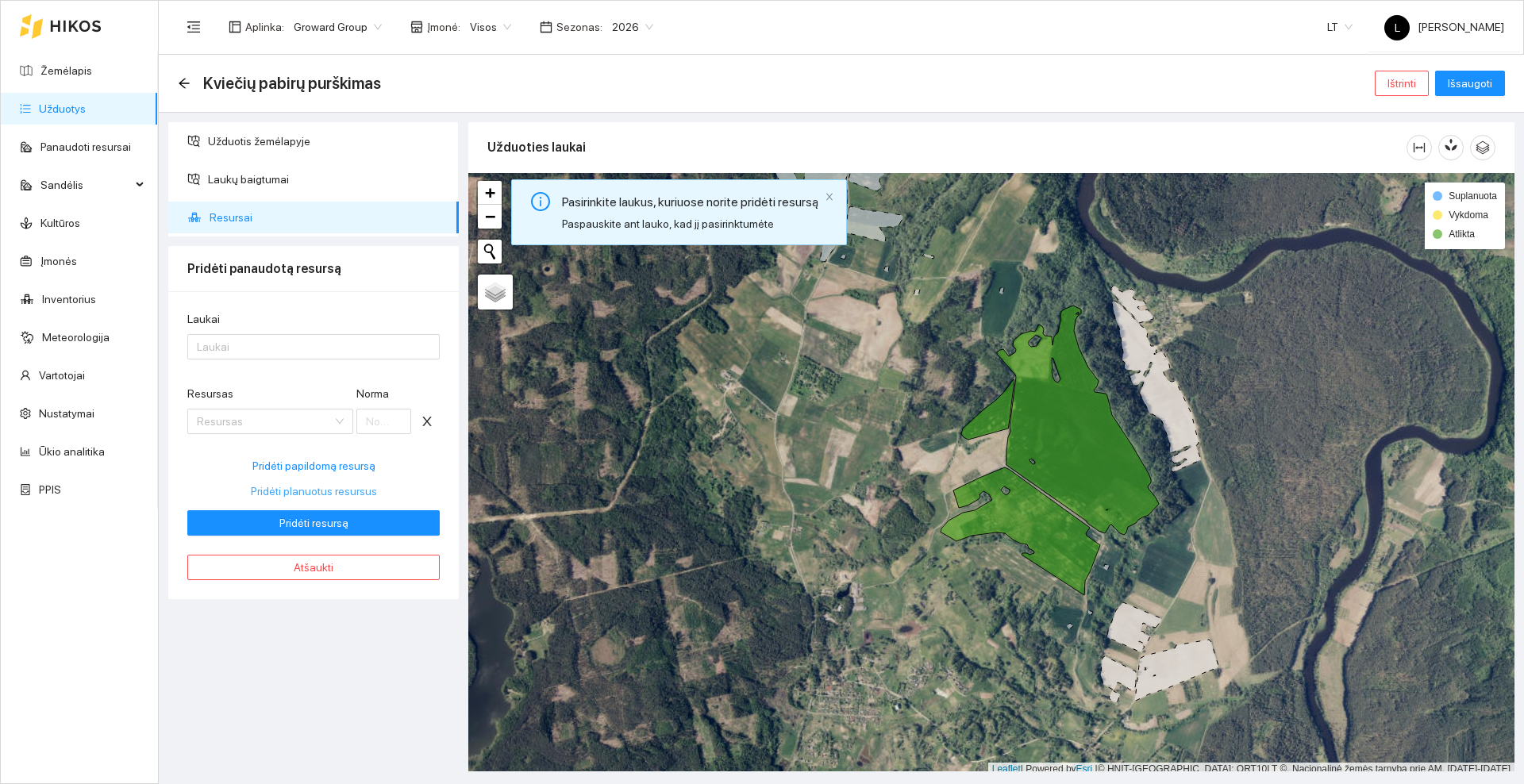
click at [296, 490] on span "Pridėti planuotus resursus" at bounding box center [313, 491] width 127 height 17
type input "2.3"
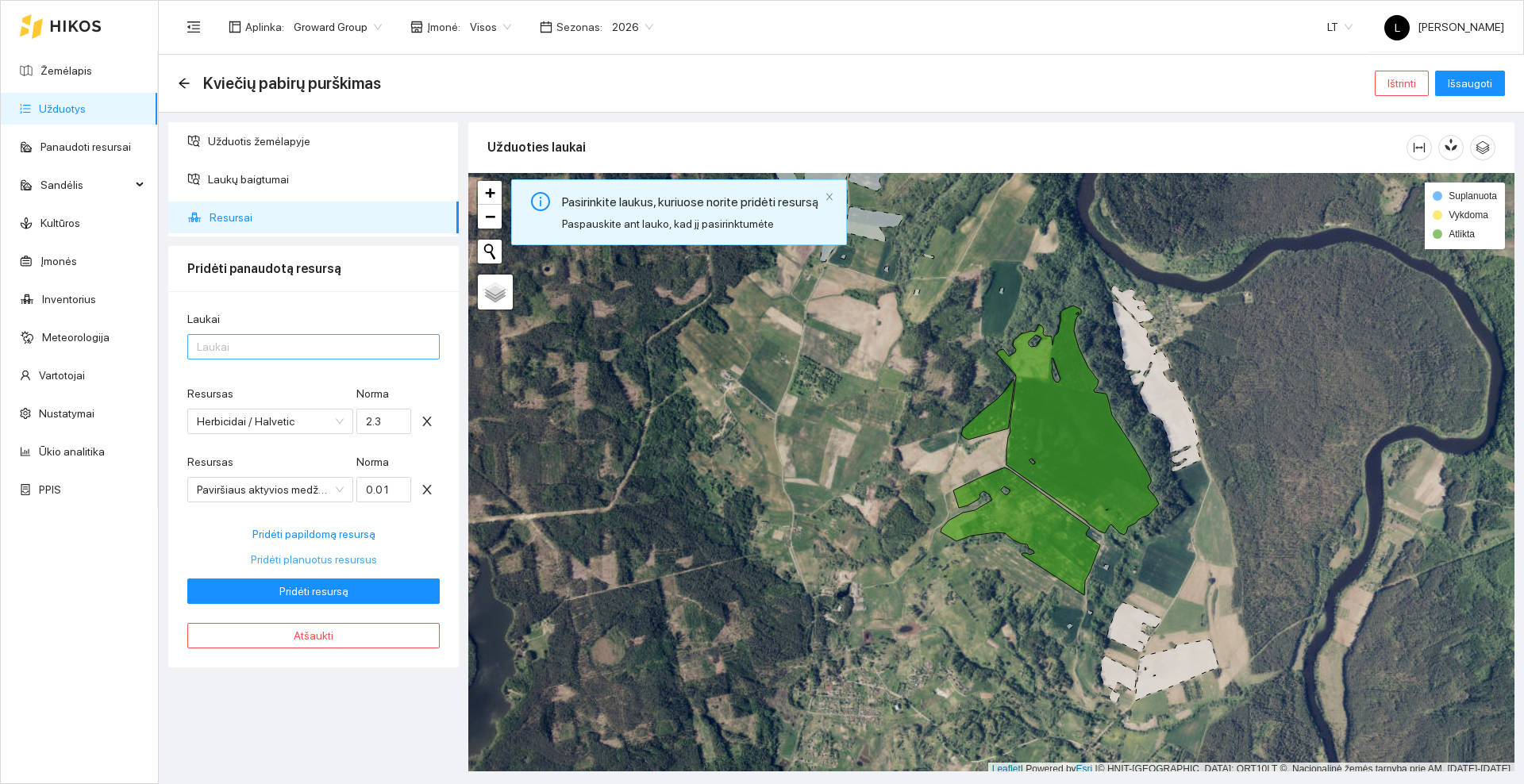
click at [254, 354] on div at bounding box center [306, 346] width 228 height 19
click at [241, 375] on div "Visi laukai" at bounding box center [313, 379] width 233 height 17
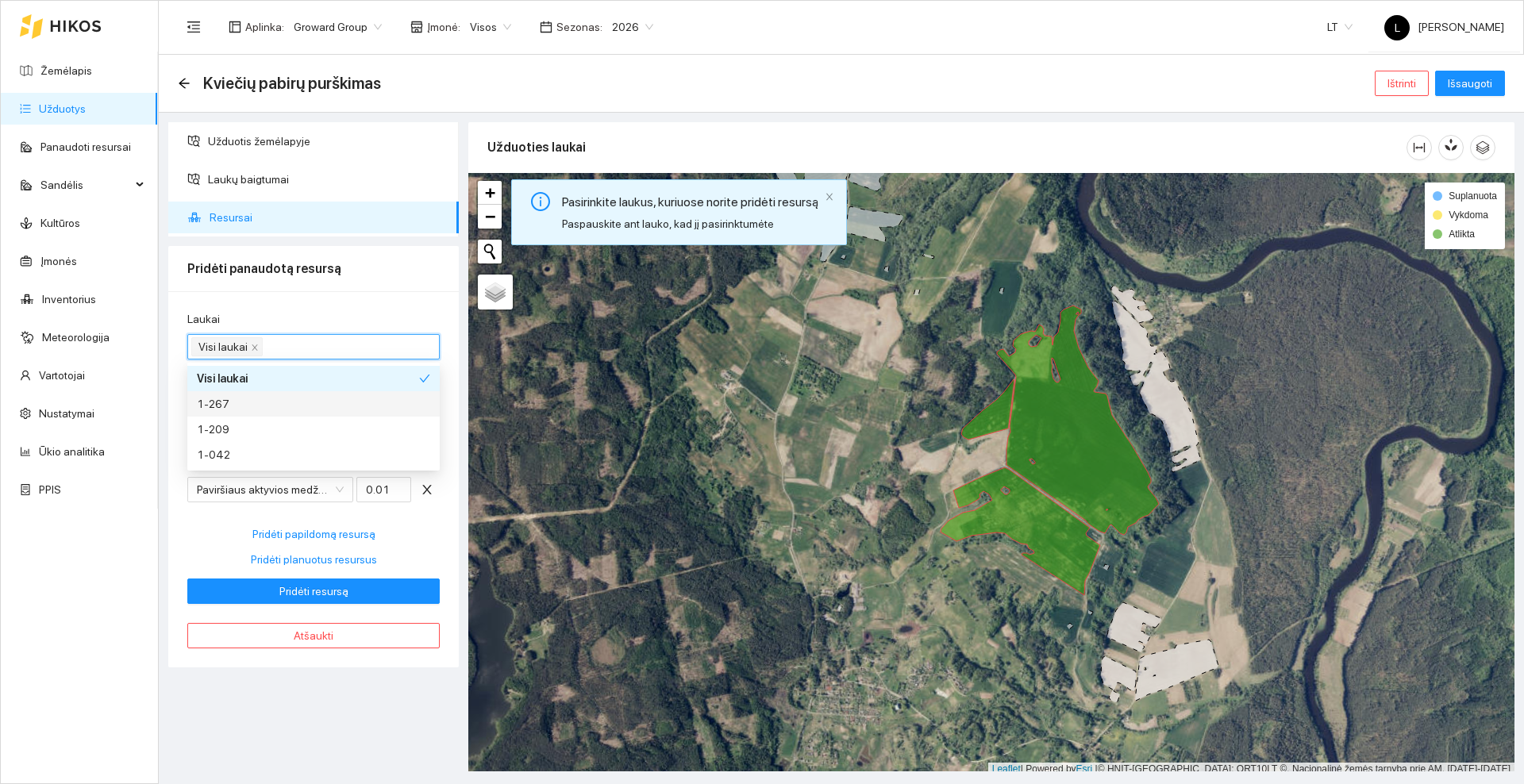
click at [325, 687] on div "Užduotis žemėlapyje Laukų baigtumai Resursai Pridėti panaudotą resursą Laukai V…" at bounding box center [313, 446] width 300 height 649
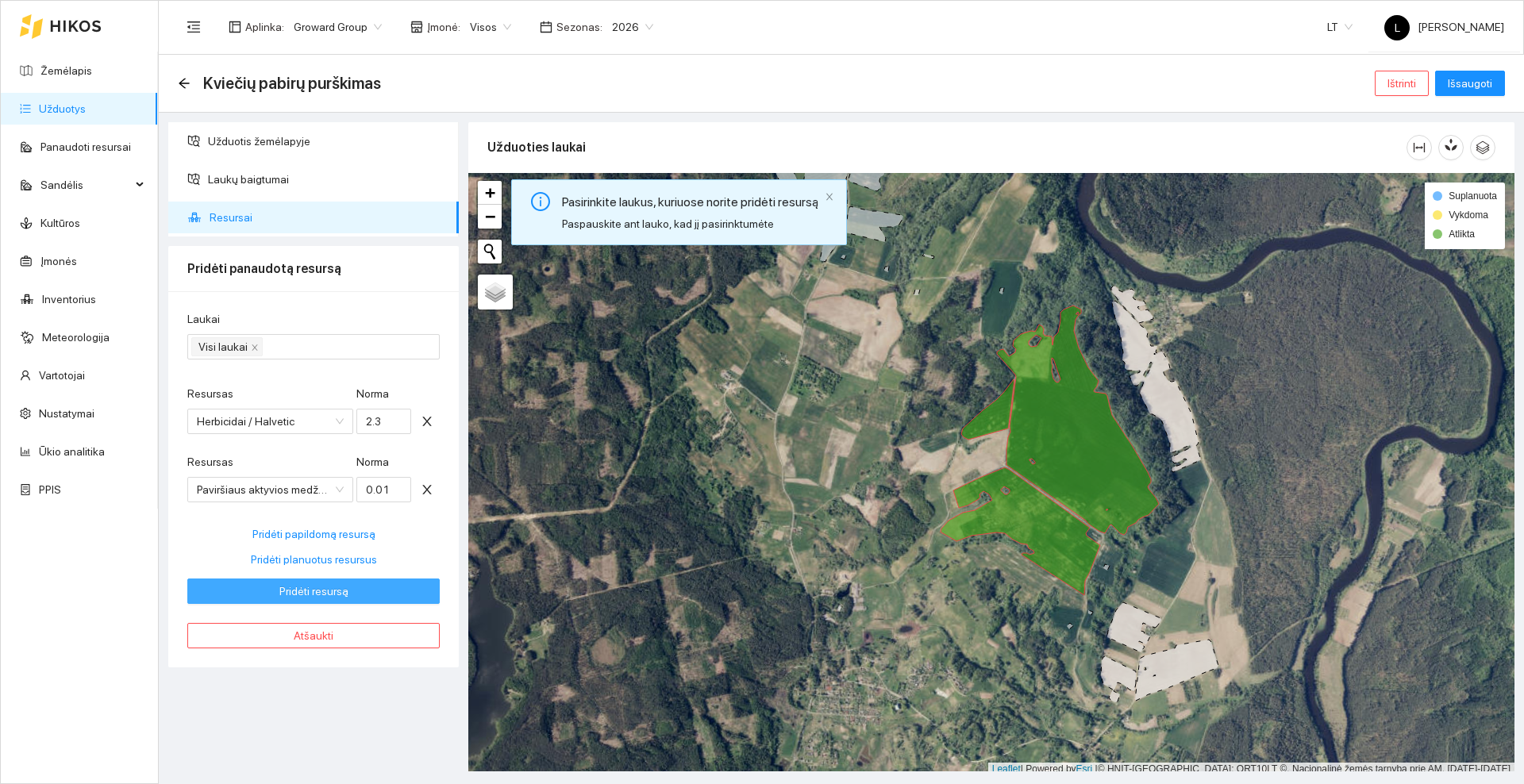
click at [345, 590] on span "Pridėti resursą" at bounding box center [314, 591] width 69 height 17
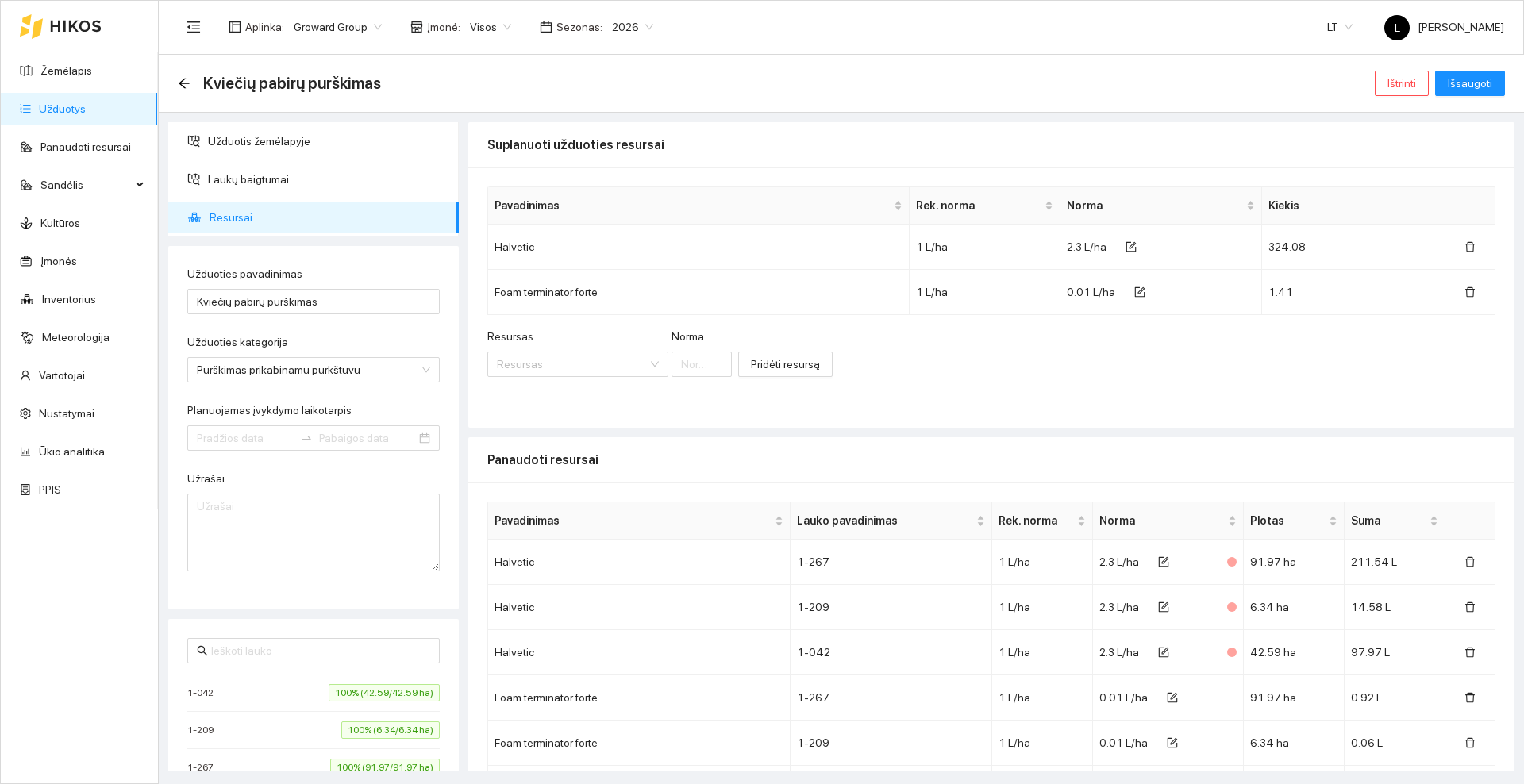
type input "[DATE]"
click at [1476, 79] on span "Išsaugoti" at bounding box center [1470, 83] width 45 height 17
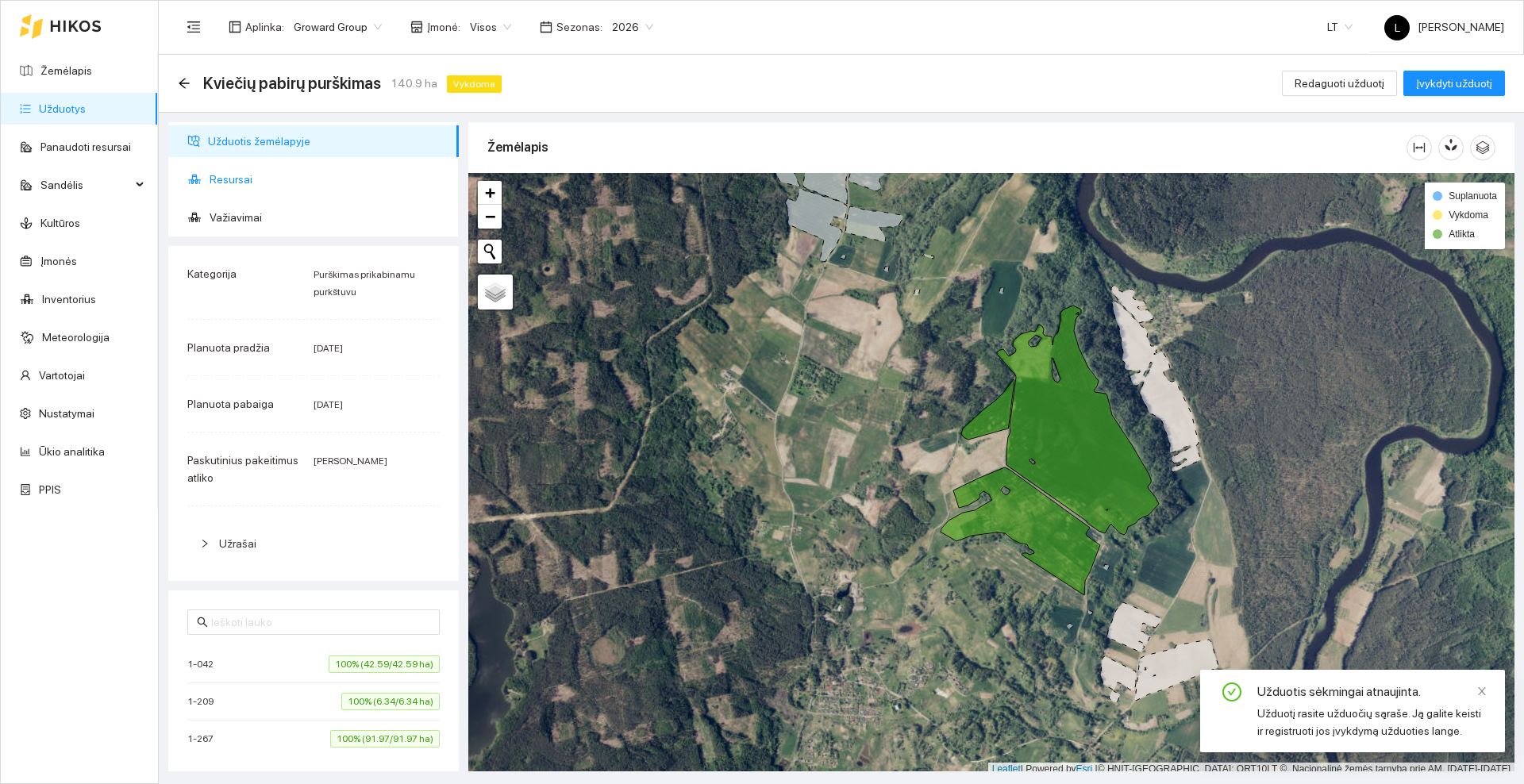
click at [272, 183] on span "Resursai" at bounding box center [327, 179] width 236 height 31
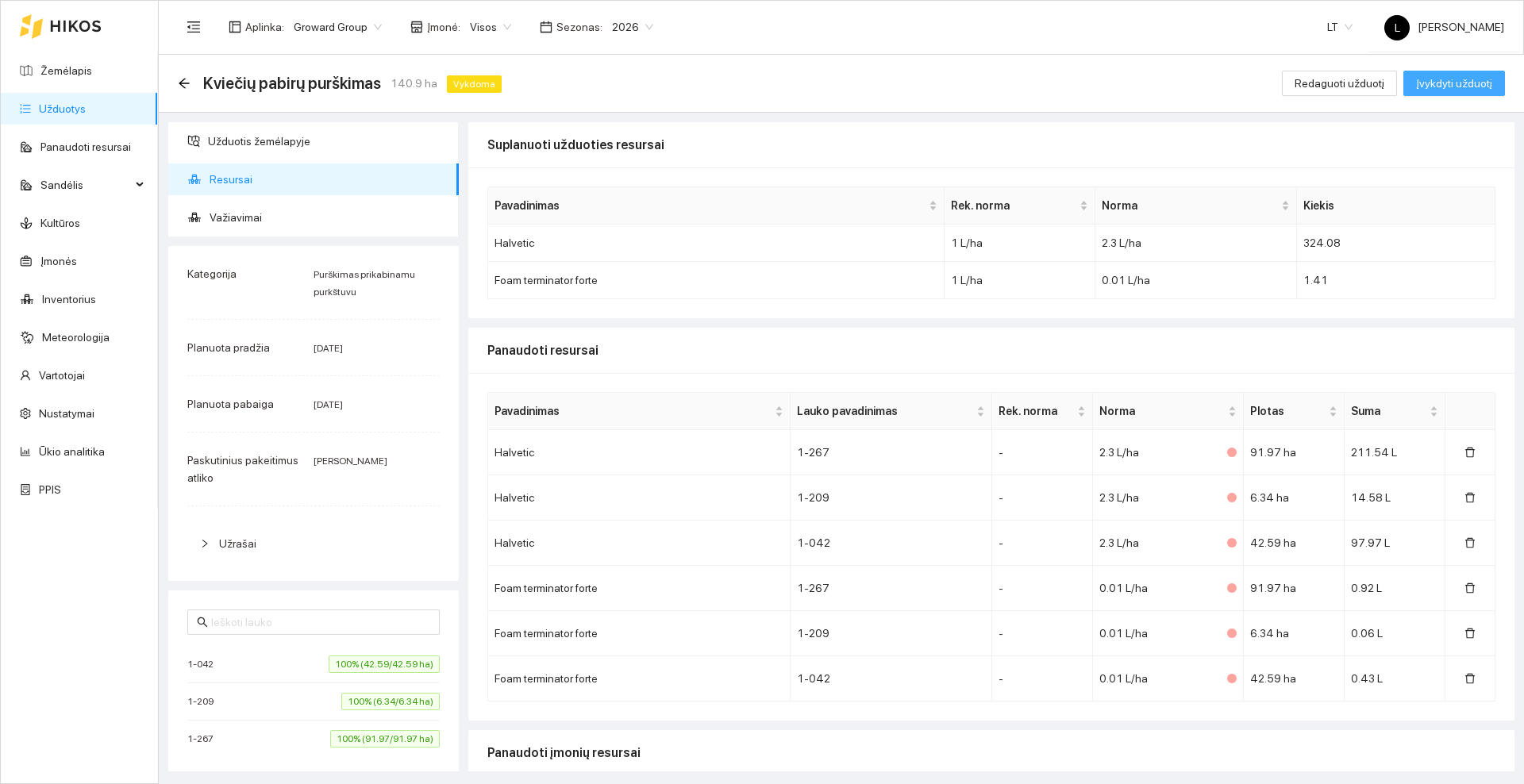
click at [1457, 85] on span "Įvykdyti užduotį" at bounding box center [1455, 83] width 76 height 17
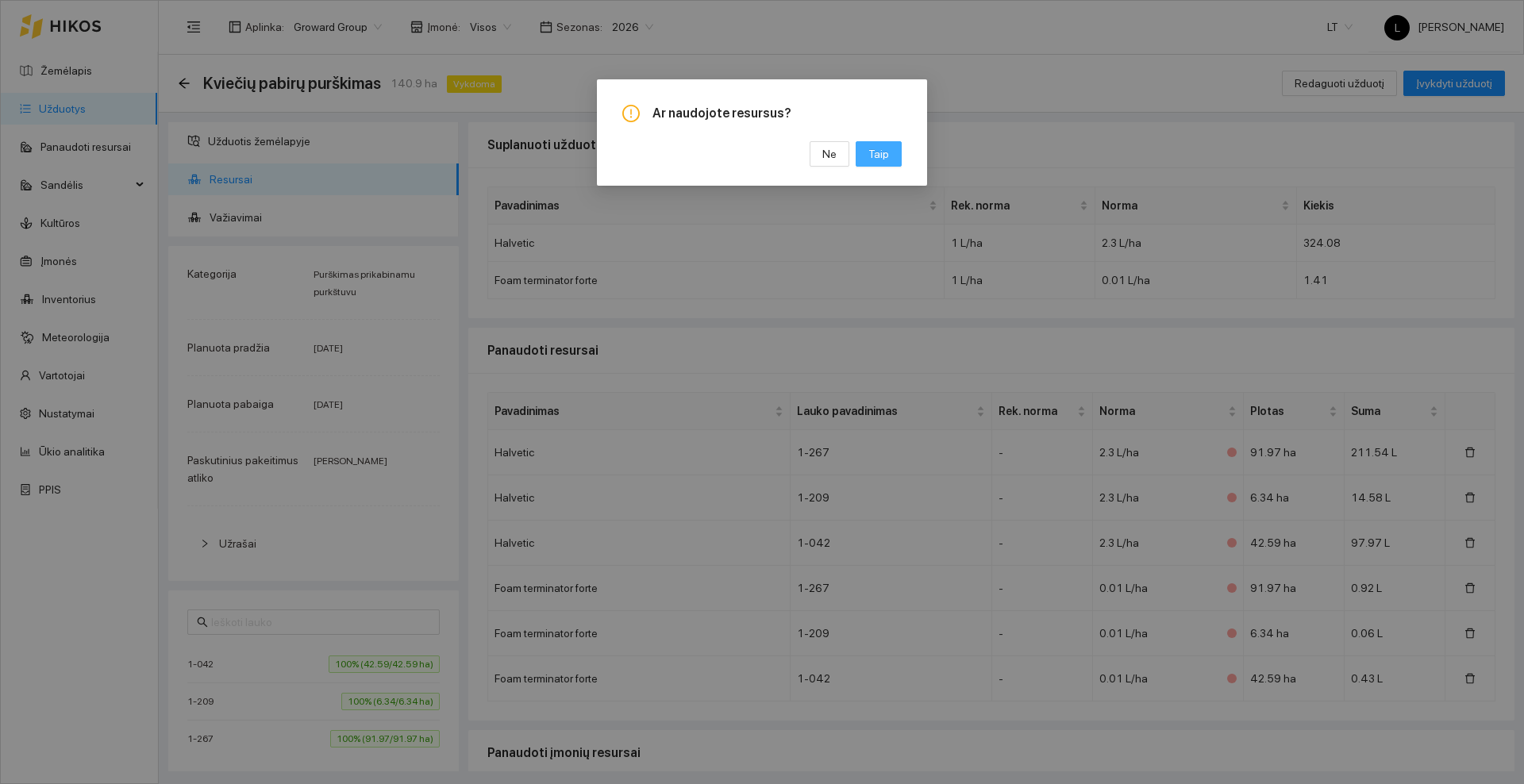
click at [879, 149] on span "Taip" at bounding box center [879, 154] width 21 height 17
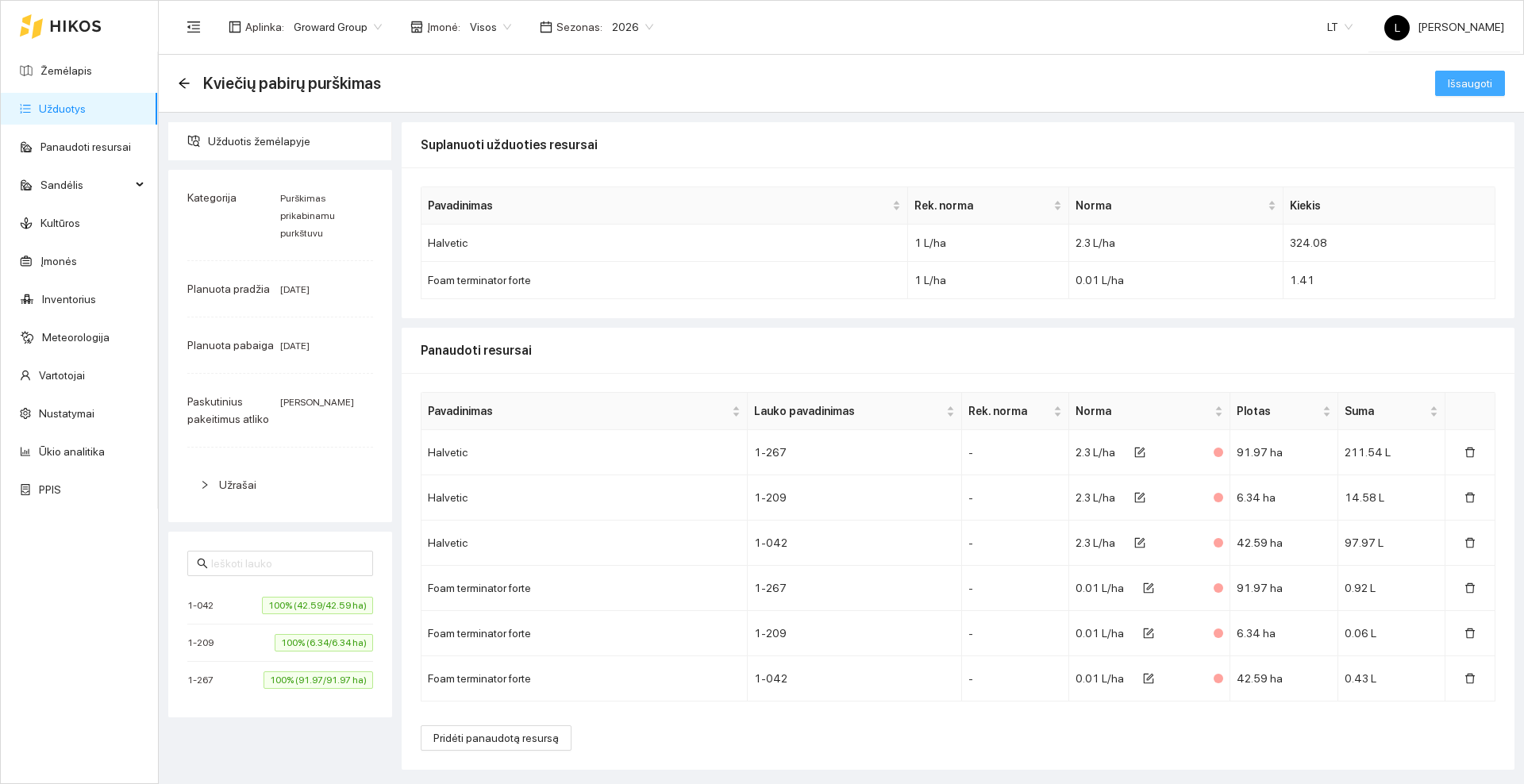
click at [1474, 74] on span "Išsaugoti" at bounding box center [1470, 83] width 45 height 17
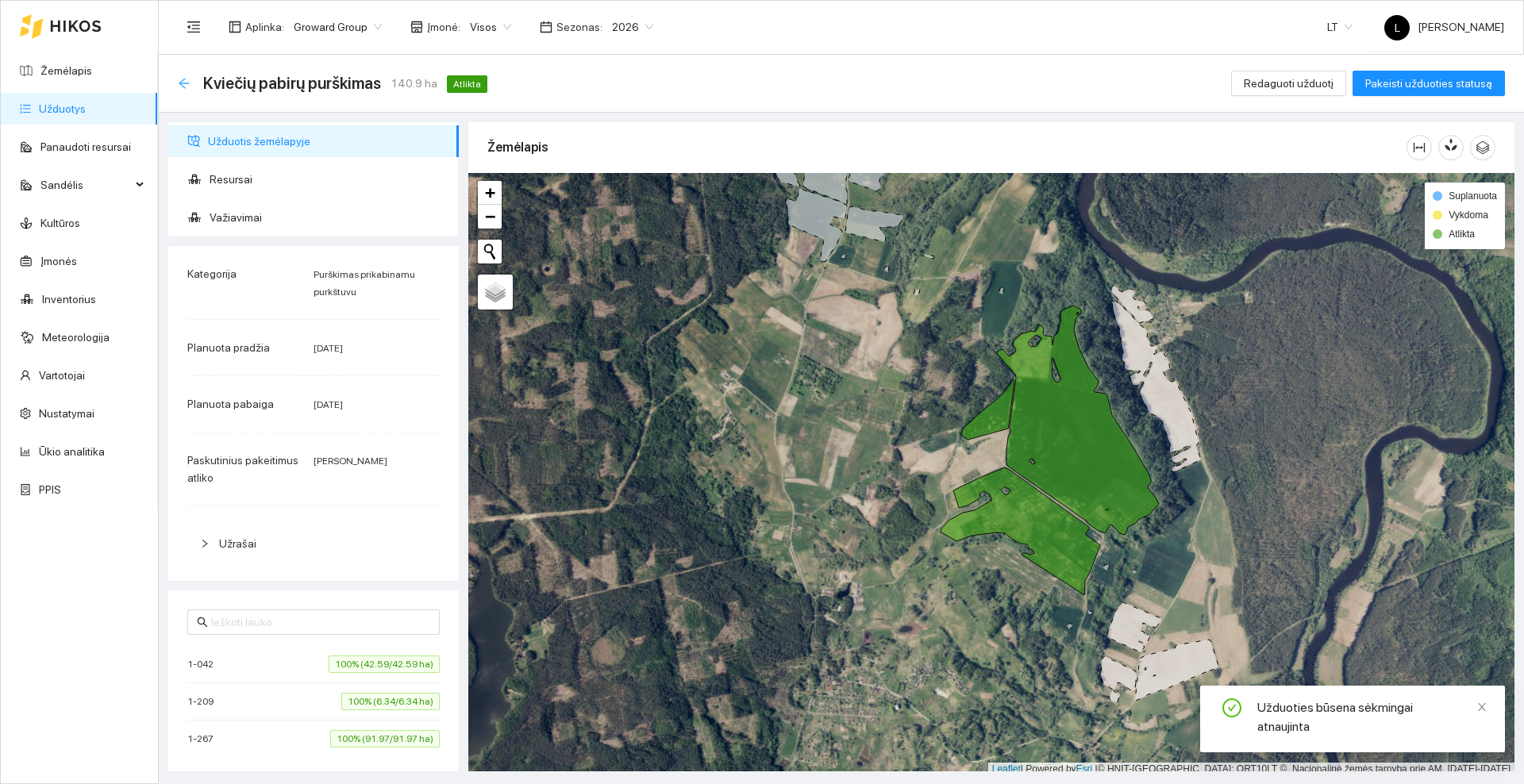
click at [182, 79] on icon "arrow-left" at bounding box center [184, 83] width 12 height 12
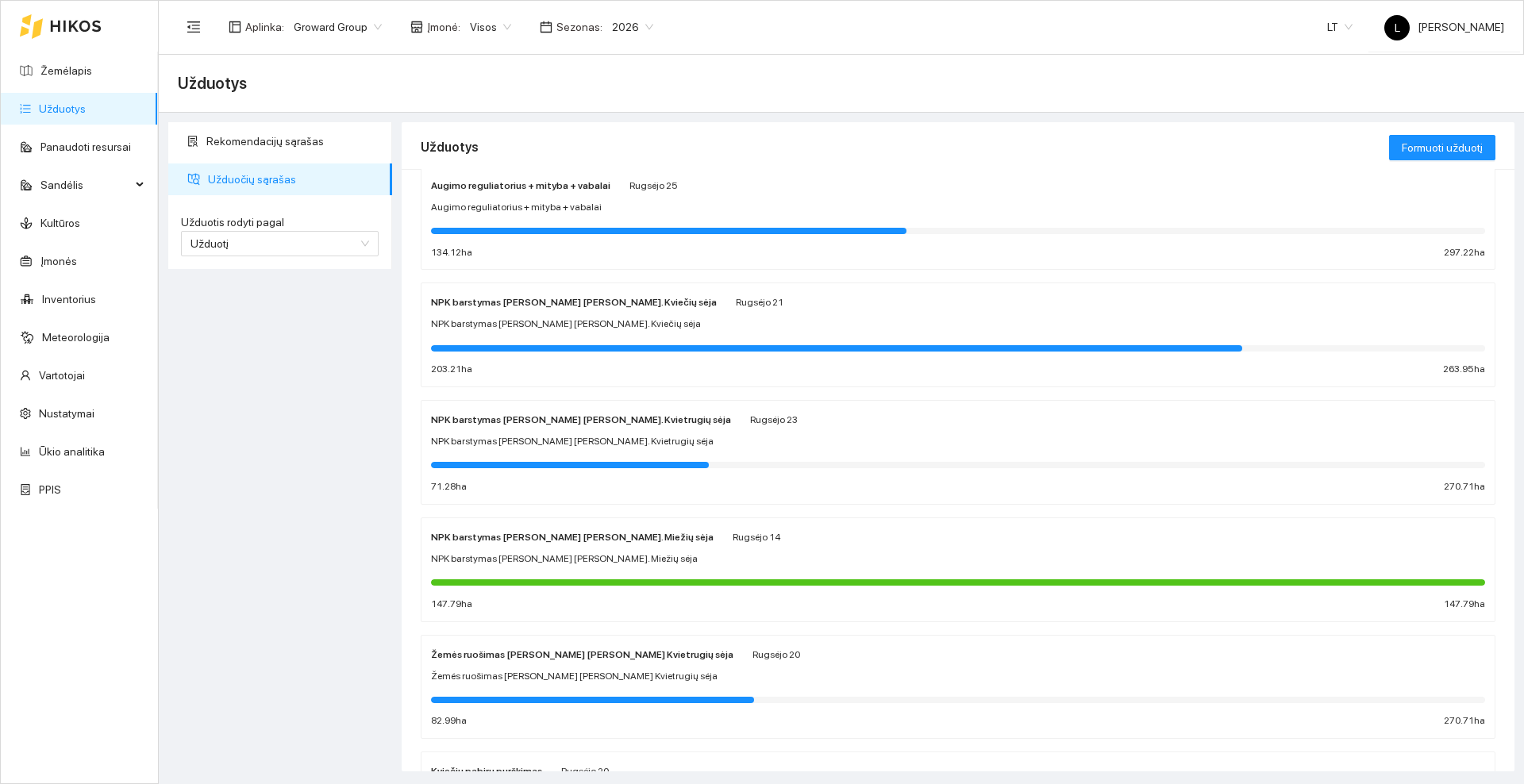
scroll to position [198, 0]
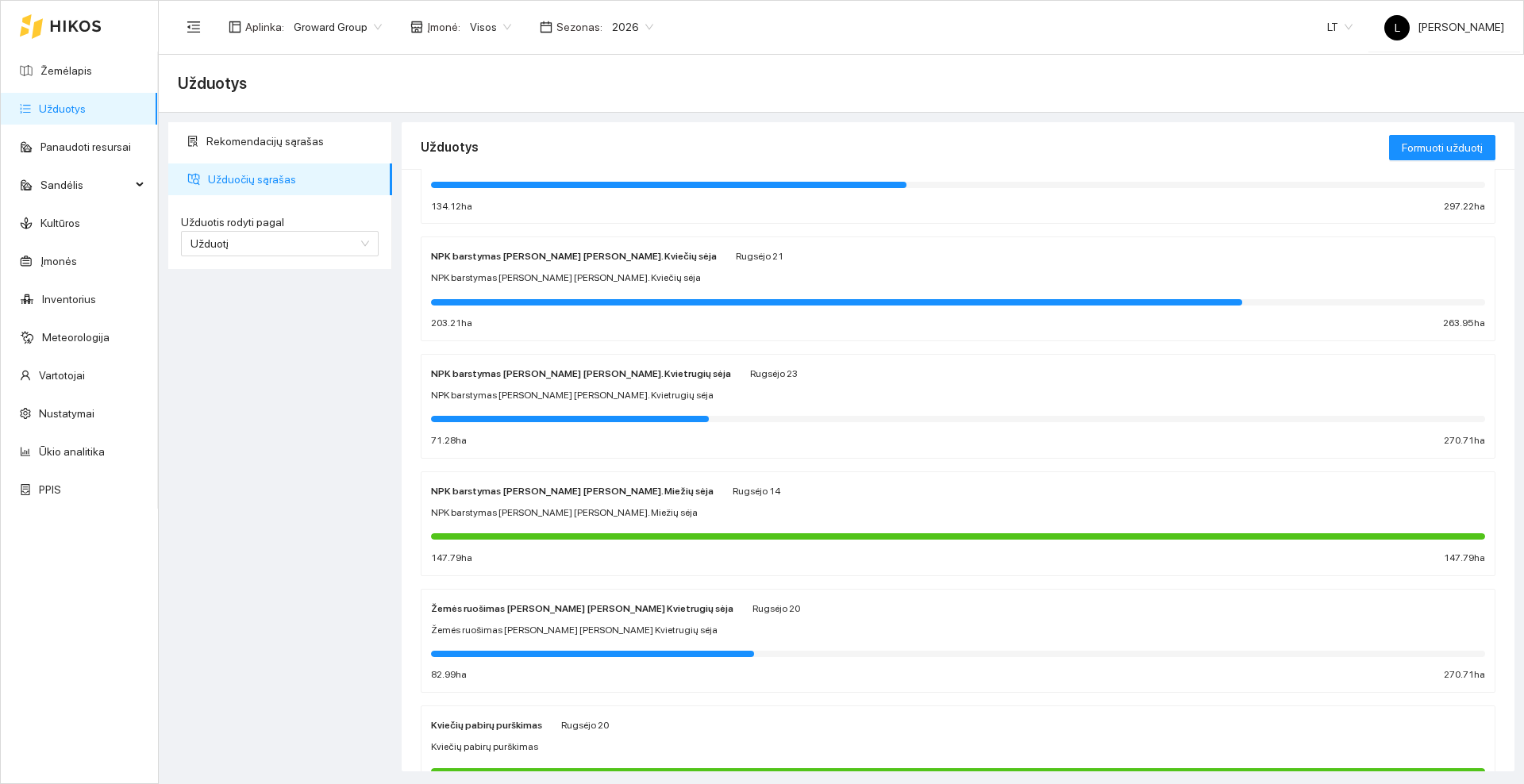
click at [81, 17] on div at bounding box center [61, 26] width 82 height 50
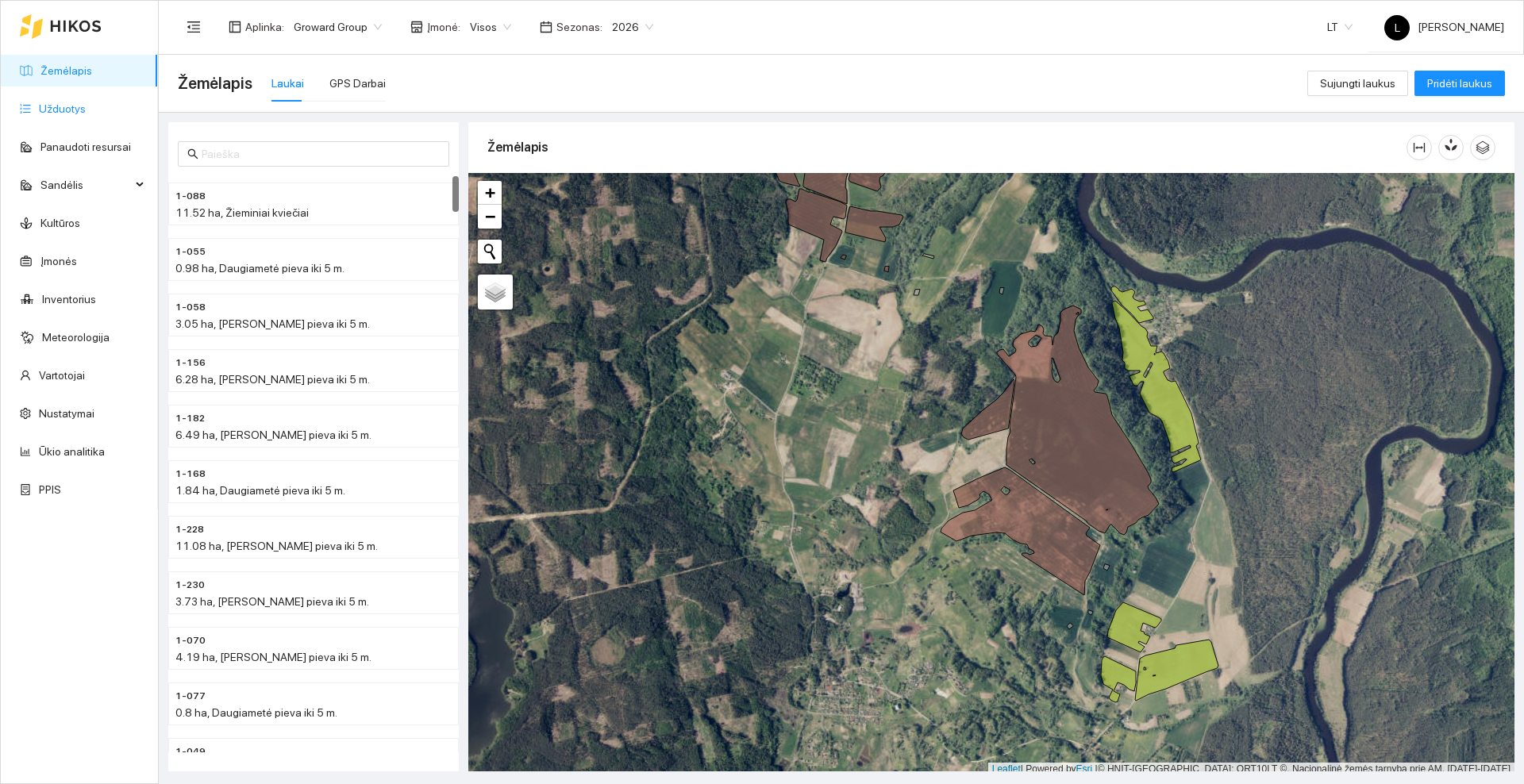
click at [75, 106] on link "Užduotys" at bounding box center [62, 108] width 47 height 12
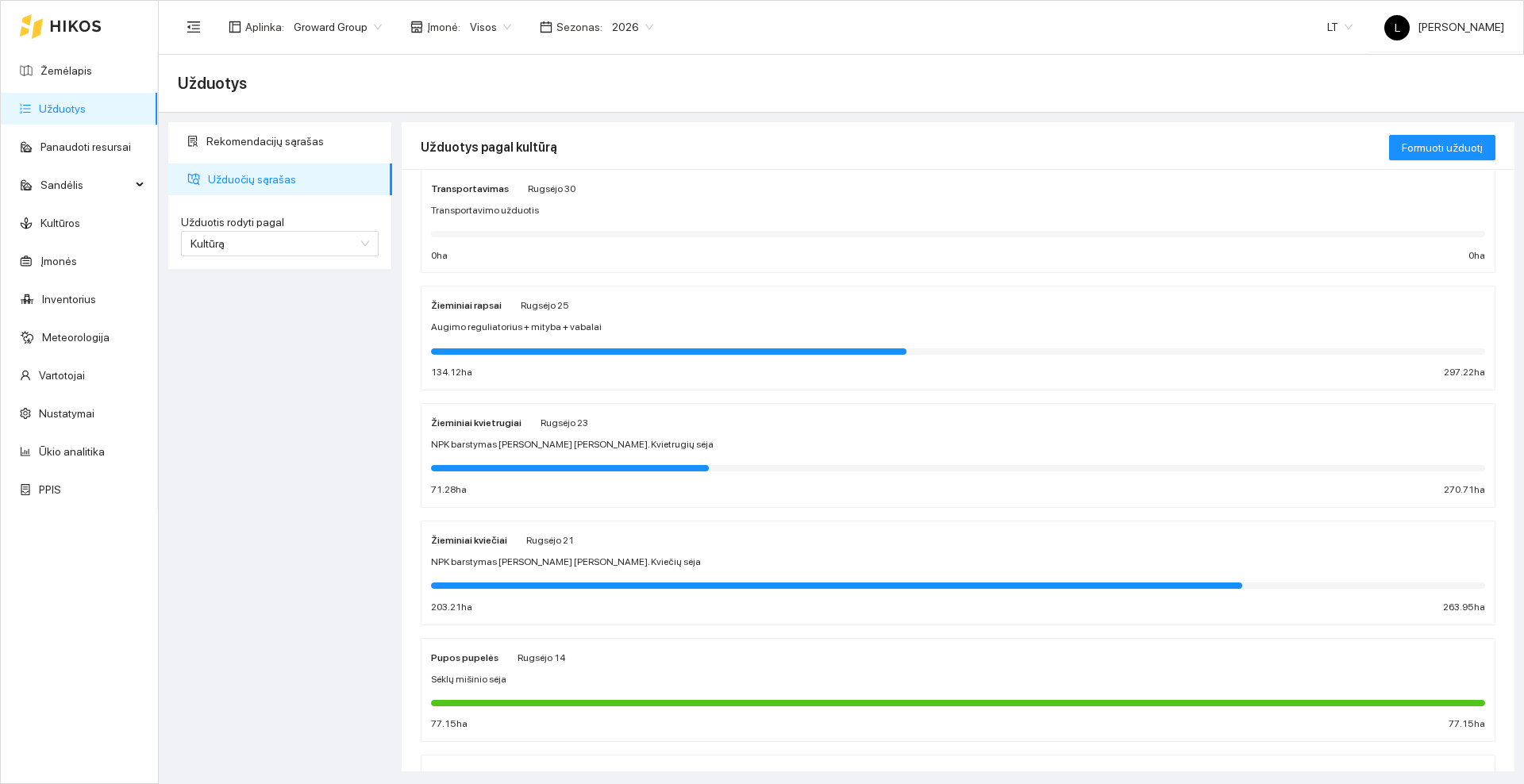
scroll to position [198, 0]
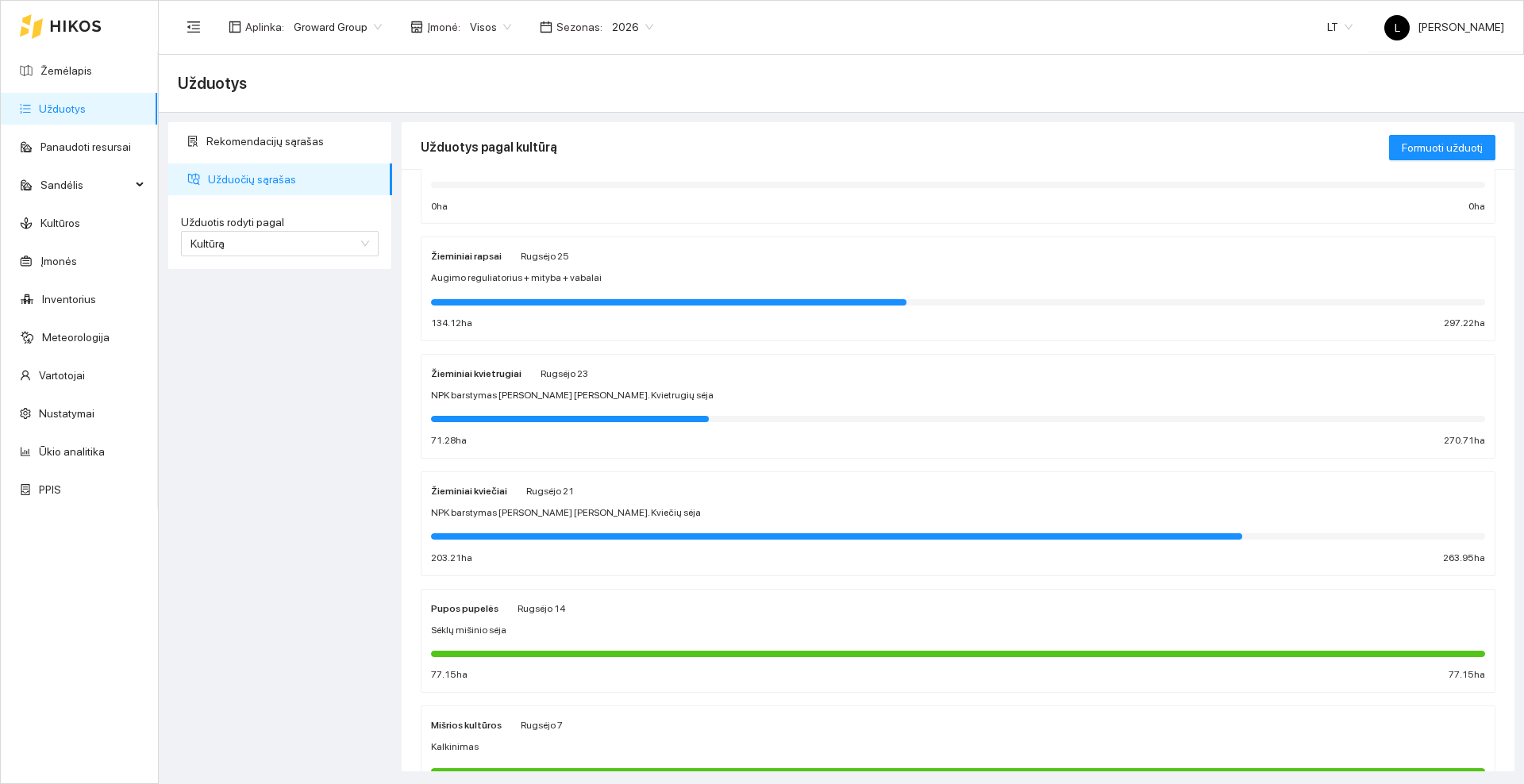
click at [600, 394] on div "NPK barstymas [PERSON_NAME] [PERSON_NAME]. Kvietrugių sėja" at bounding box center [958, 396] width 1054 height 15
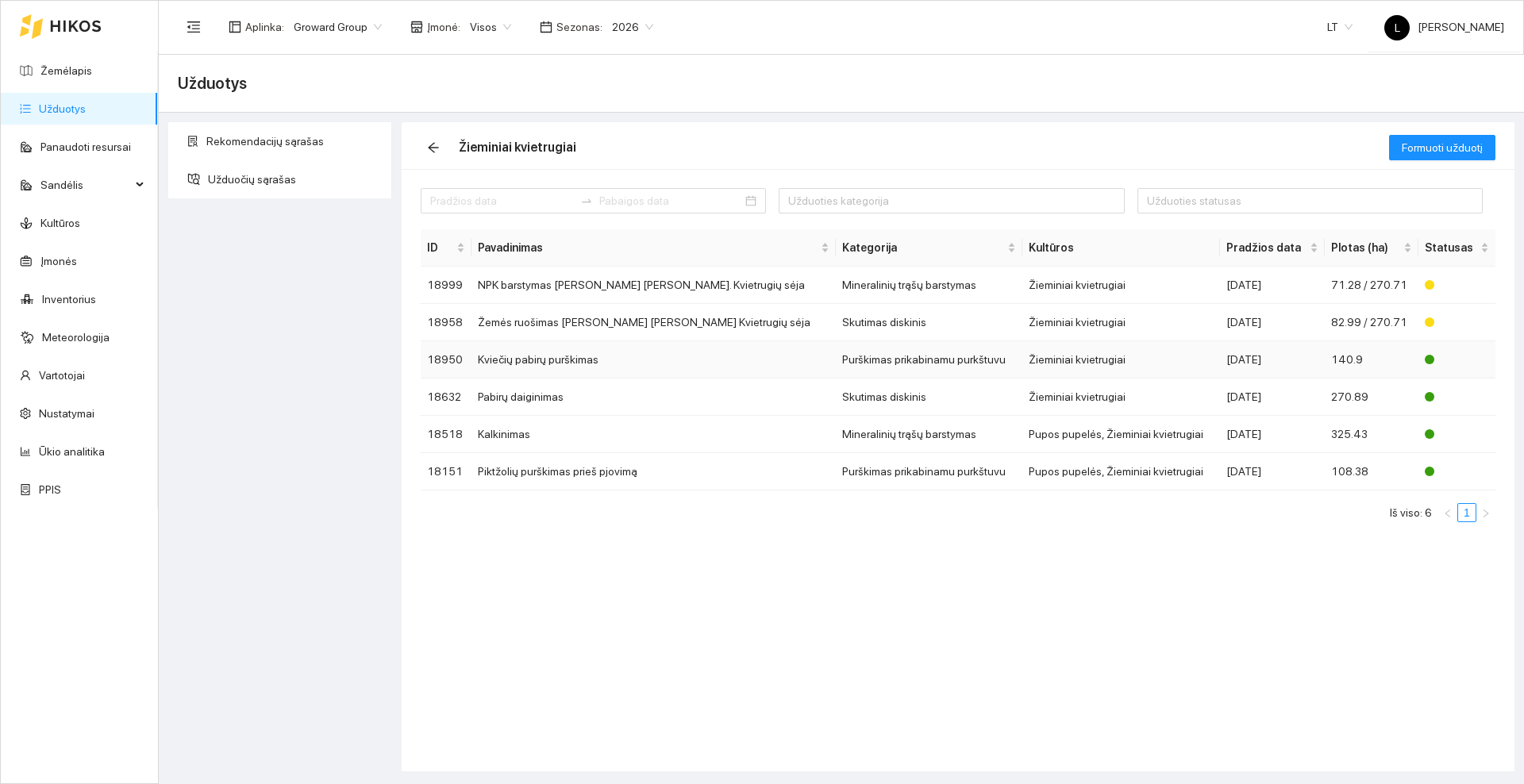
click at [616, 356] on td "Kviečių pabirų purškimas" at bounding box center [653, 360] width 365 height 37
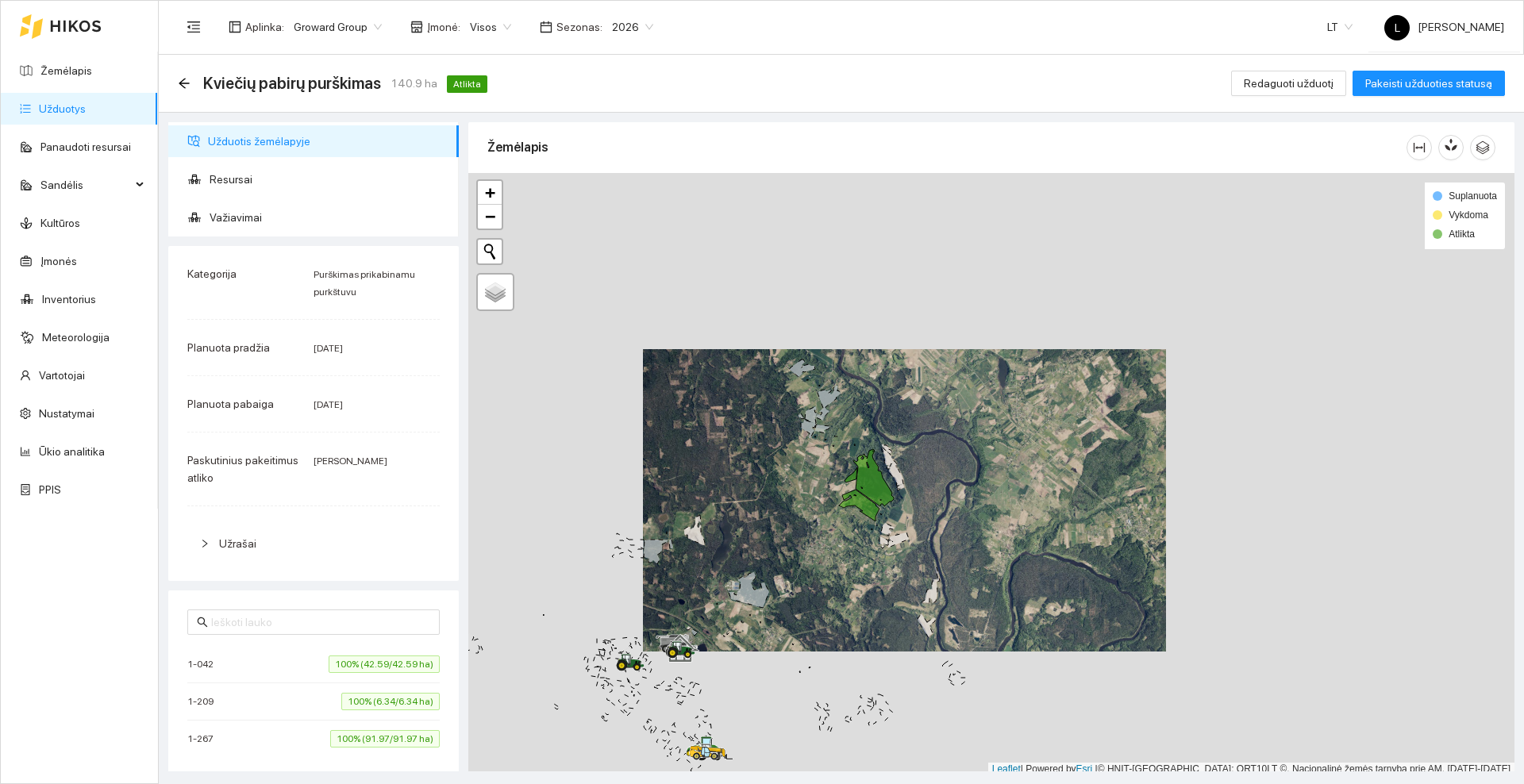
scroll to position [5, 0]
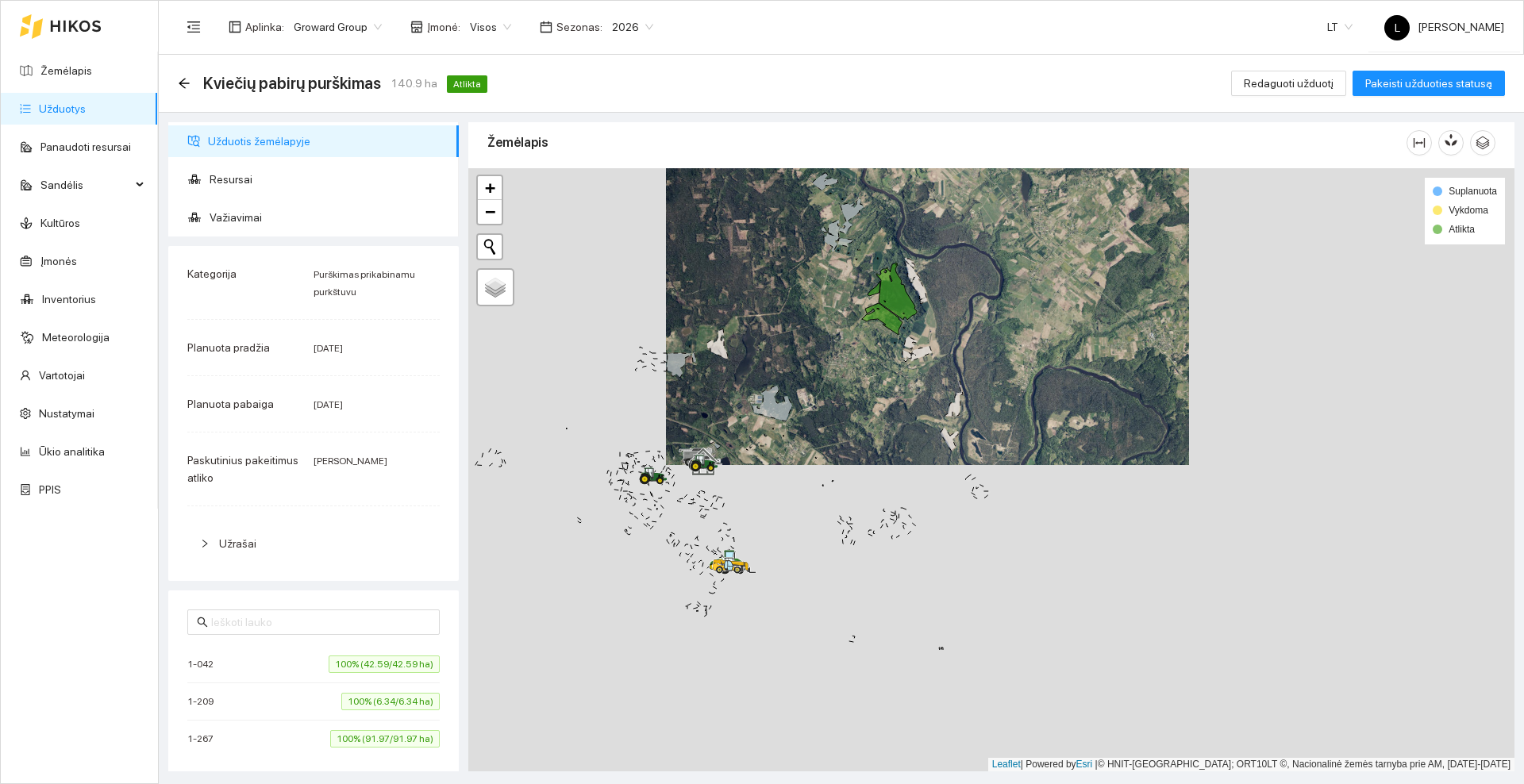
drag, startPoint x: 819, startPoint y: 582, endPoint x: 842, endPoint y: 393, distance: 190.4
click at [842, 393] on div at bounding box center [991, 470] width 1046 height 603
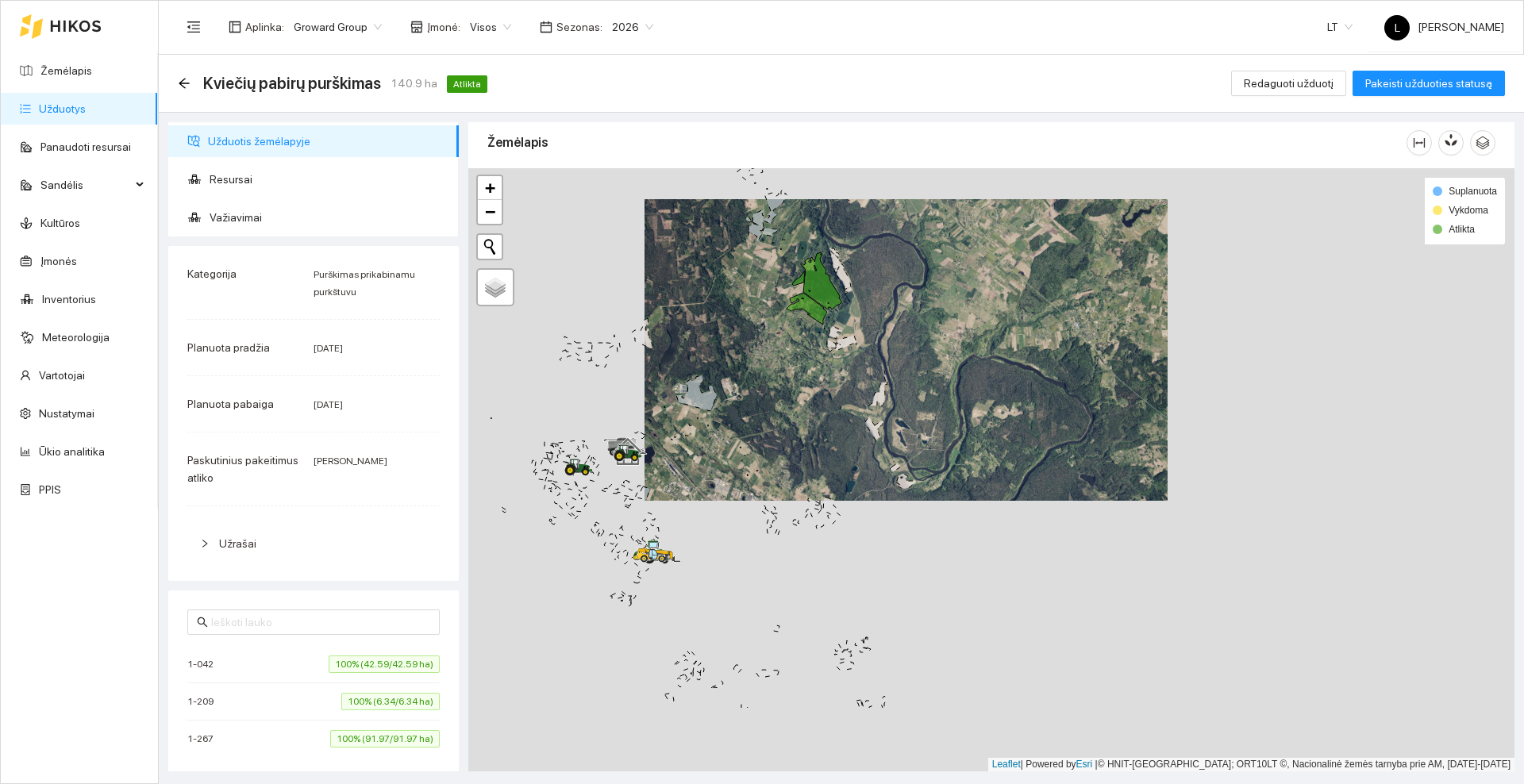
drag, startPoint x: 756, startPoint y: 375, endPoint x: 764, endPoint y: 352, distance: 24.4
click at [764, 352] on div at bounding box center [991, 470] width 1046 height 603
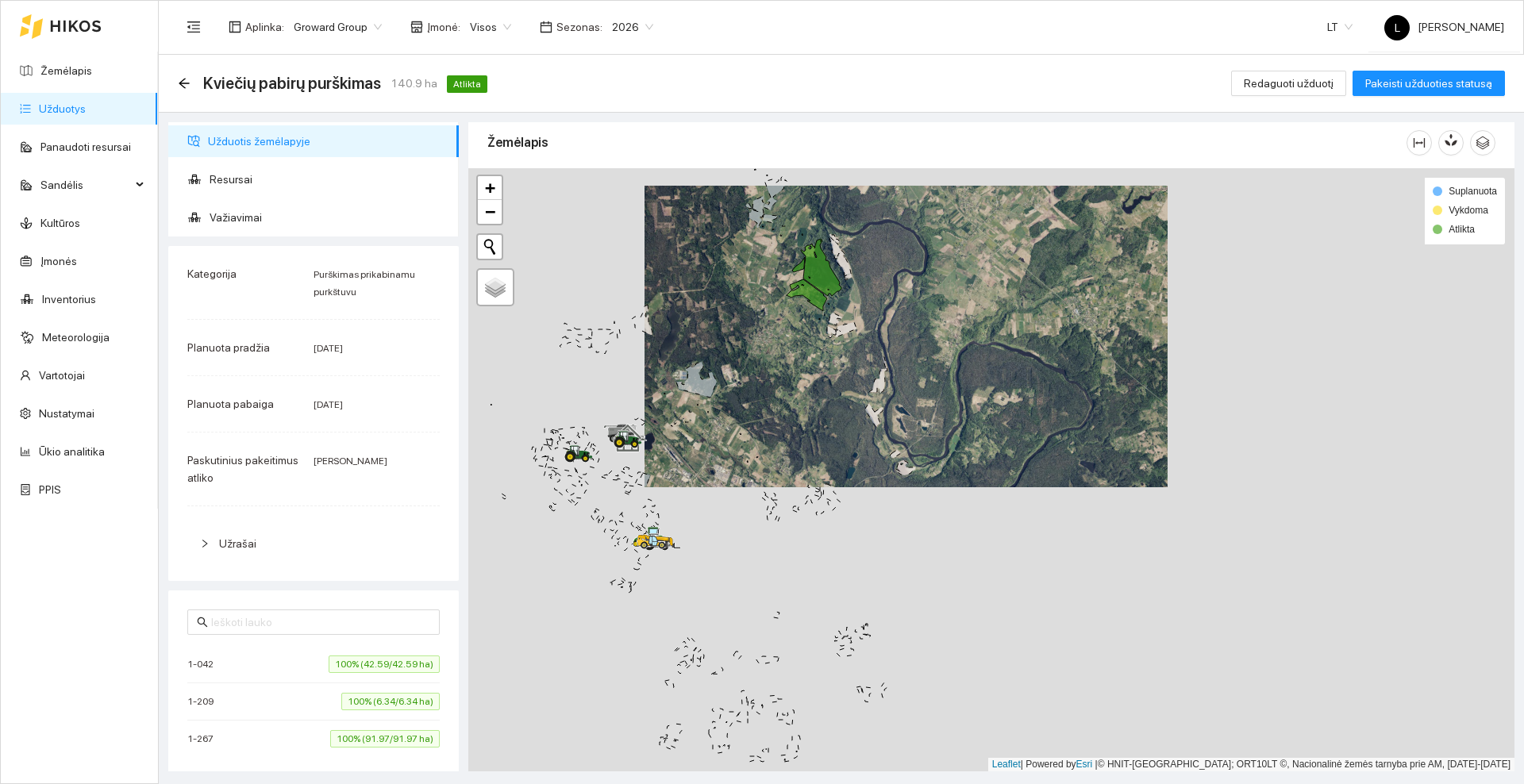
drag, startPoint x: 729, startPoint y: 440, endPoint x: 821, endPoint y: 304, distance: 164.2
click at [820, 307] on div at bounding box center [991, 470] width 1046 height 603
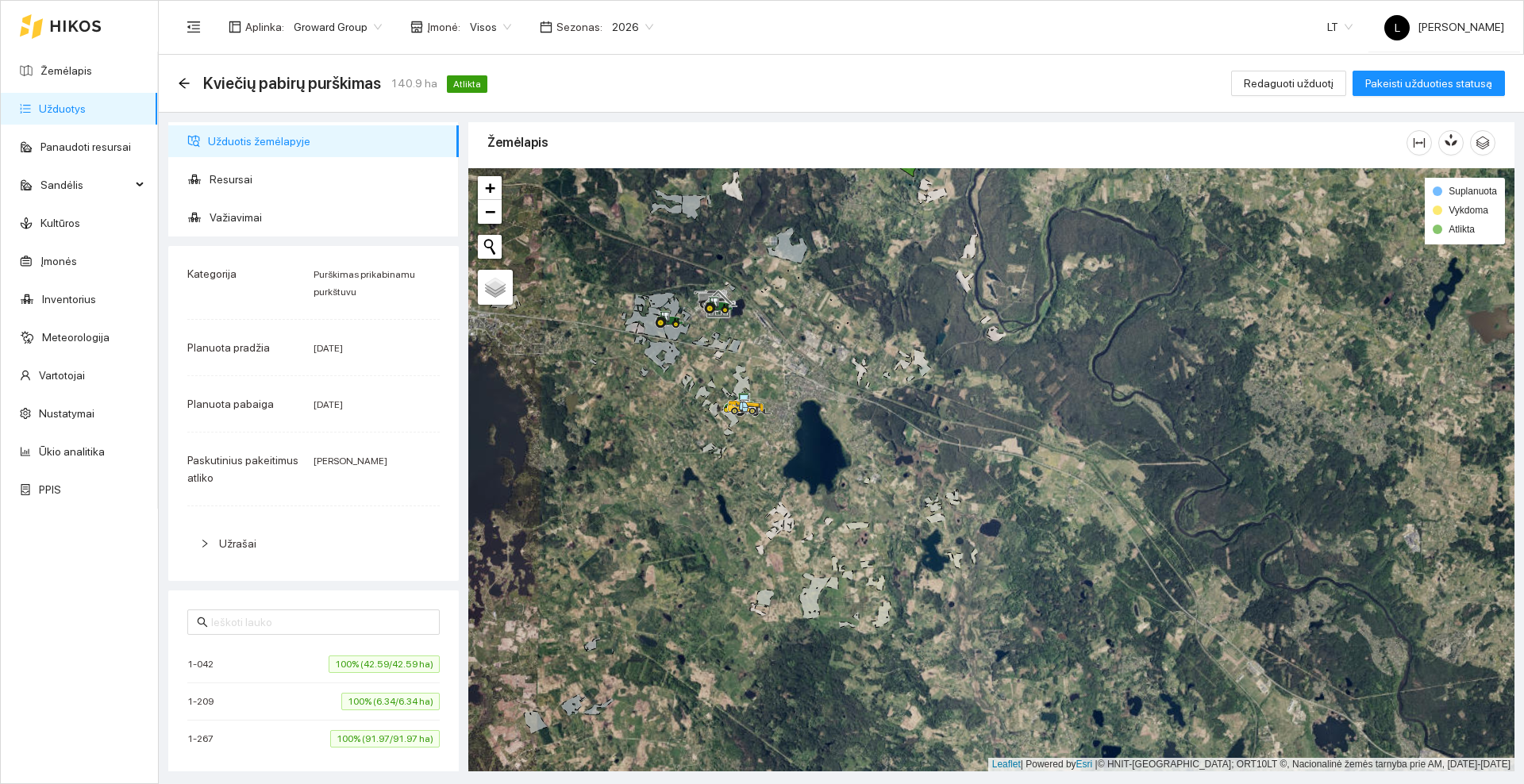
click at [71, 25] on icon at bounding box center [76, 26] width 51 height 12
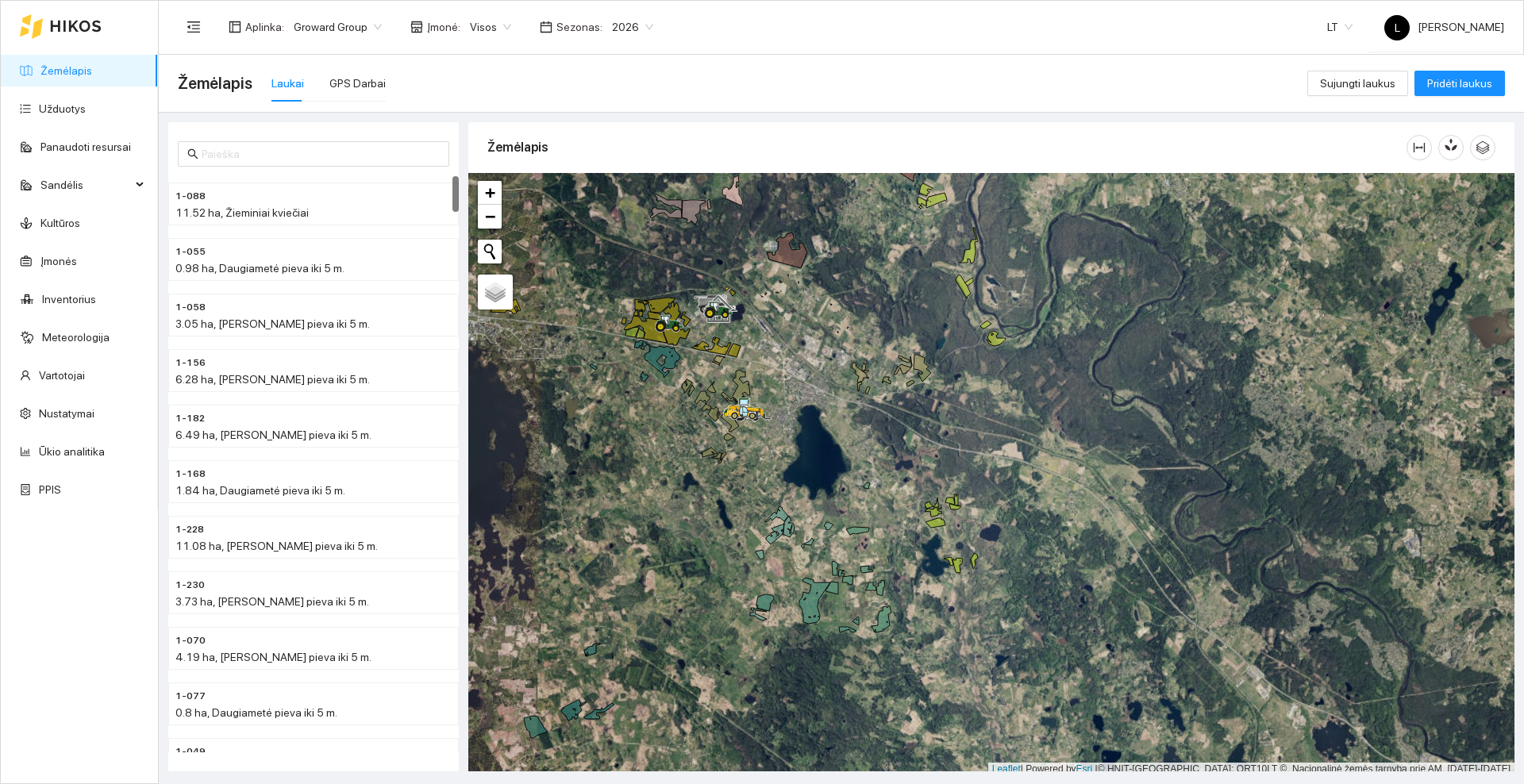
click at [81, 25] on icon at bounding box center [75, 27] width 50 height 11
click at [68, 115] on link "Užduotys" at bounding box center [62, 108] width 47 height 12
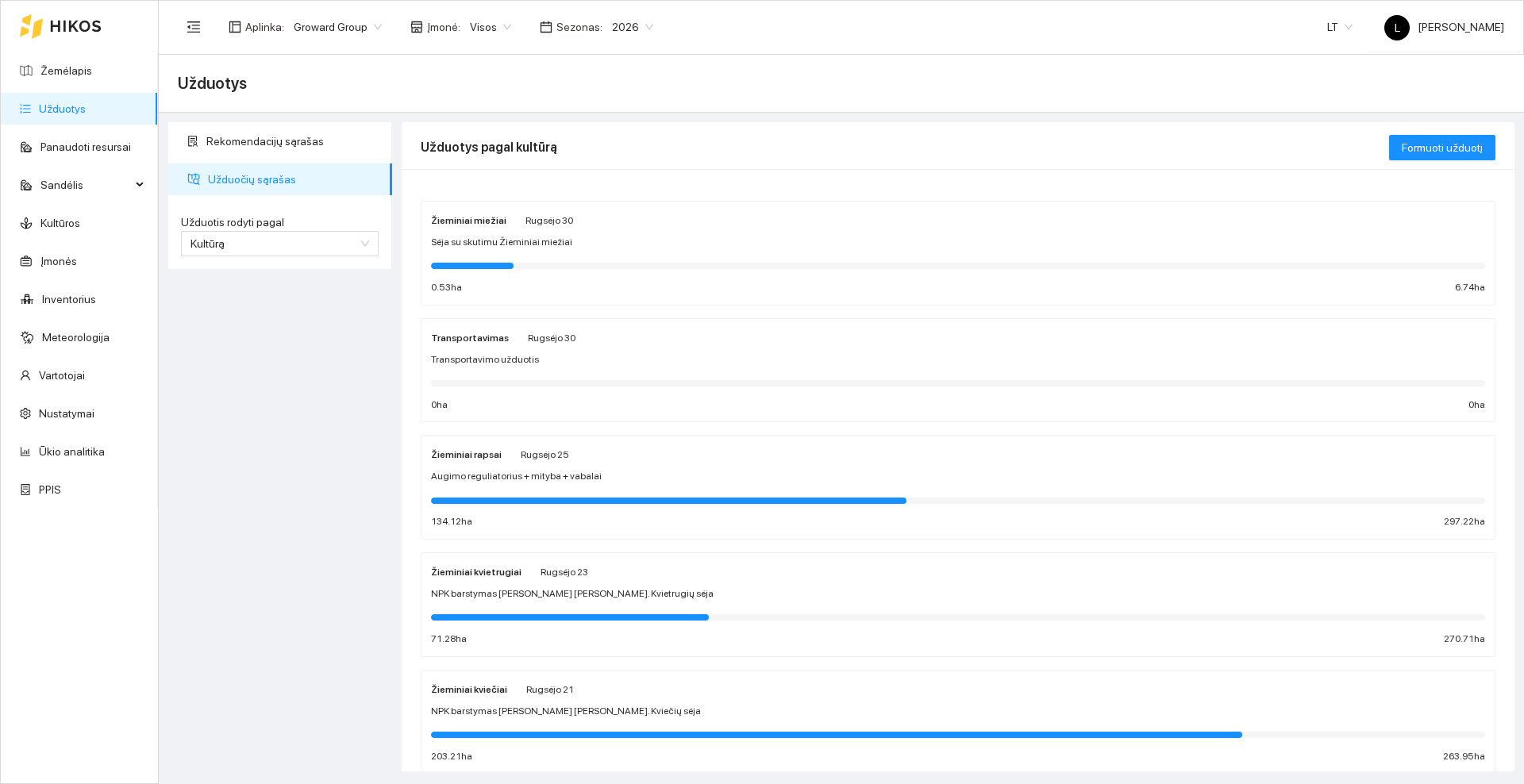
click at [553, 352] on div "Transportavimo užduotis" at bounding box center [958, 360] width 1054 height 15
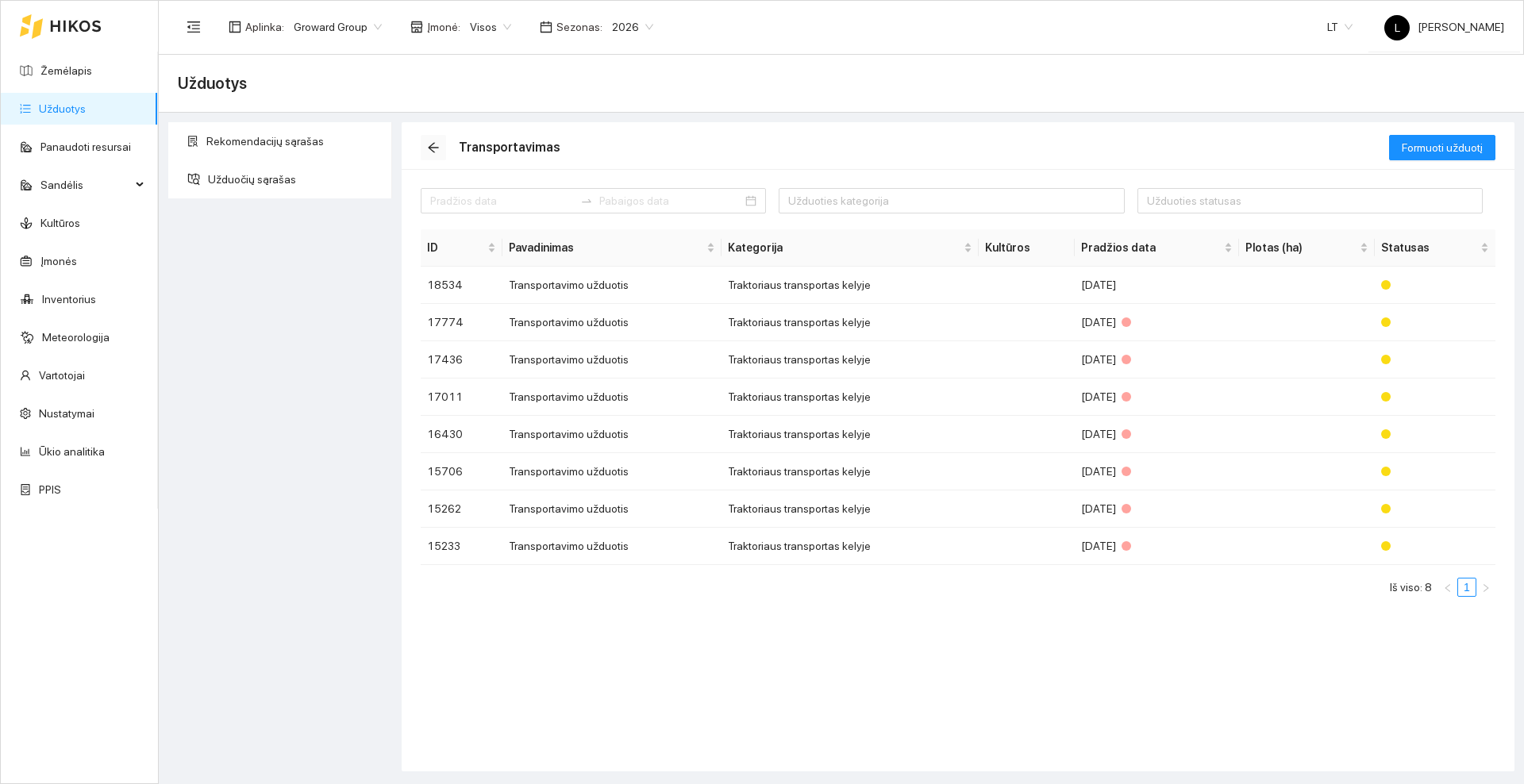
click at [433, 147] on icon "arrow-left" at bounding box center [432, 147] width 10 height 10
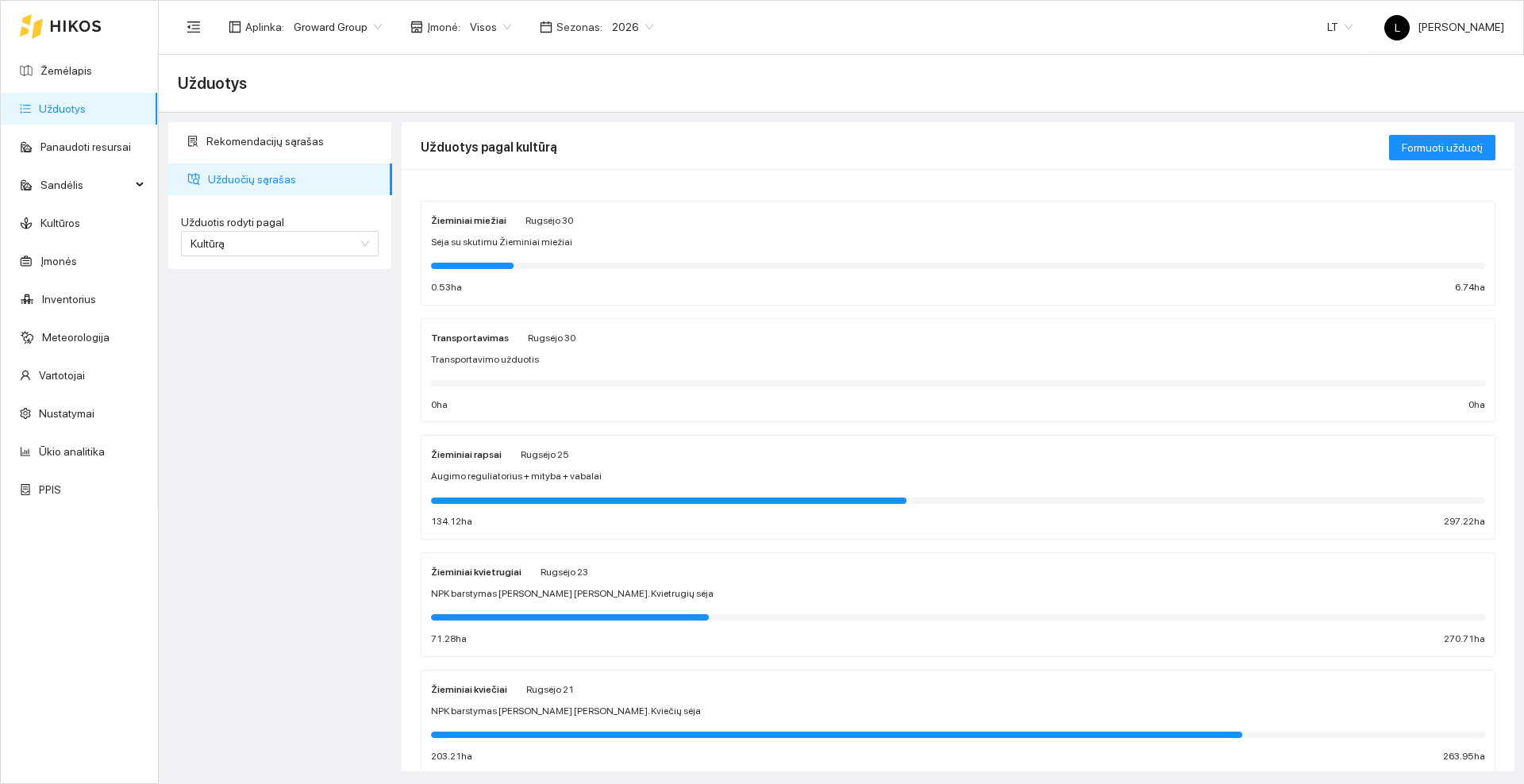
click at [603, 228] on div "Žieminiai miežiai [PERSON_NAME] 30 Sėja su skutimu Žieminiai miežiai 0.53 ha 6.…" at bounding box center [958, 253] width 1054 height 84
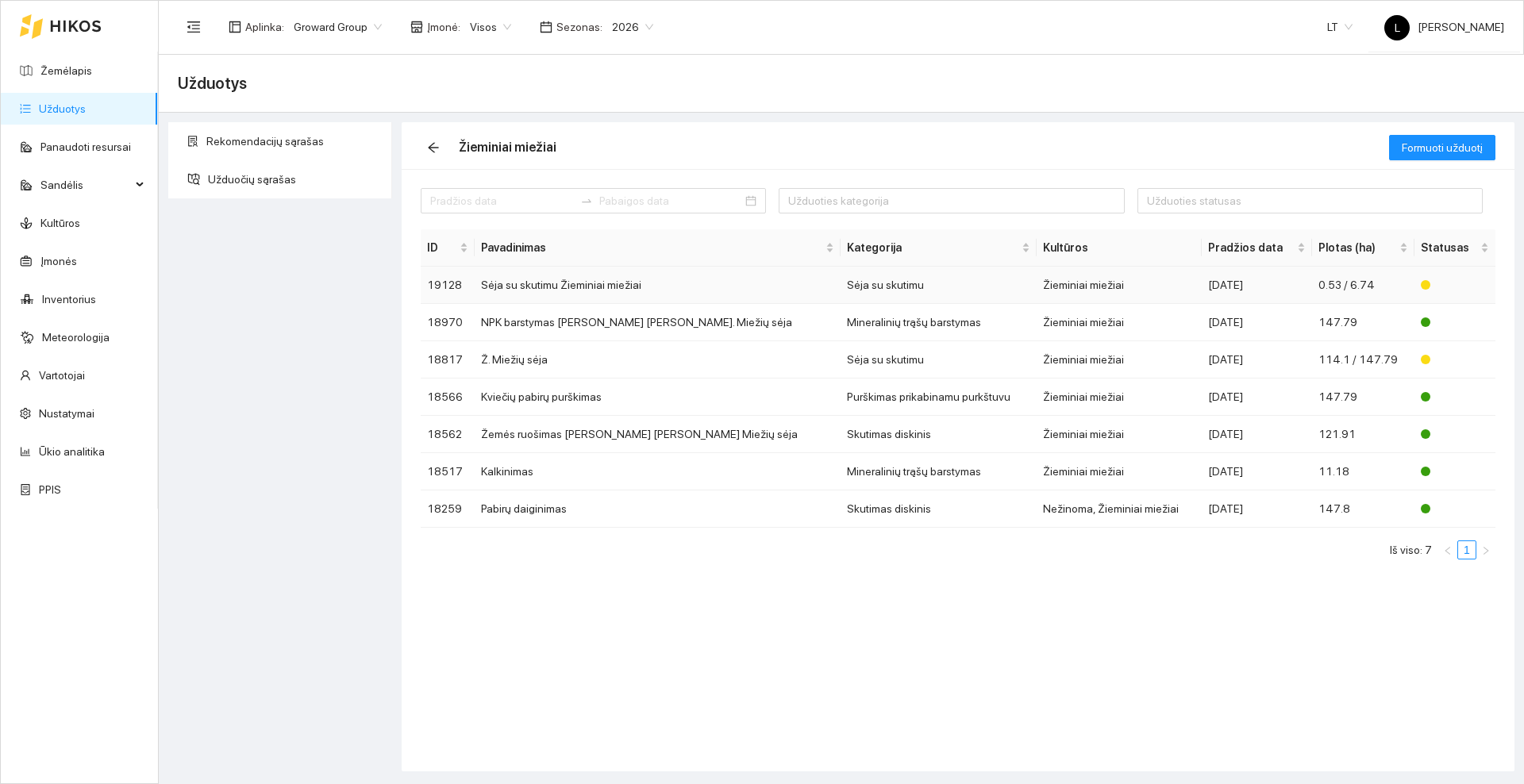
click at [637, 281] on td "Sėja su skutimu Žieminiai miežiai" at bounding box center [658, 284] width 366 height 37
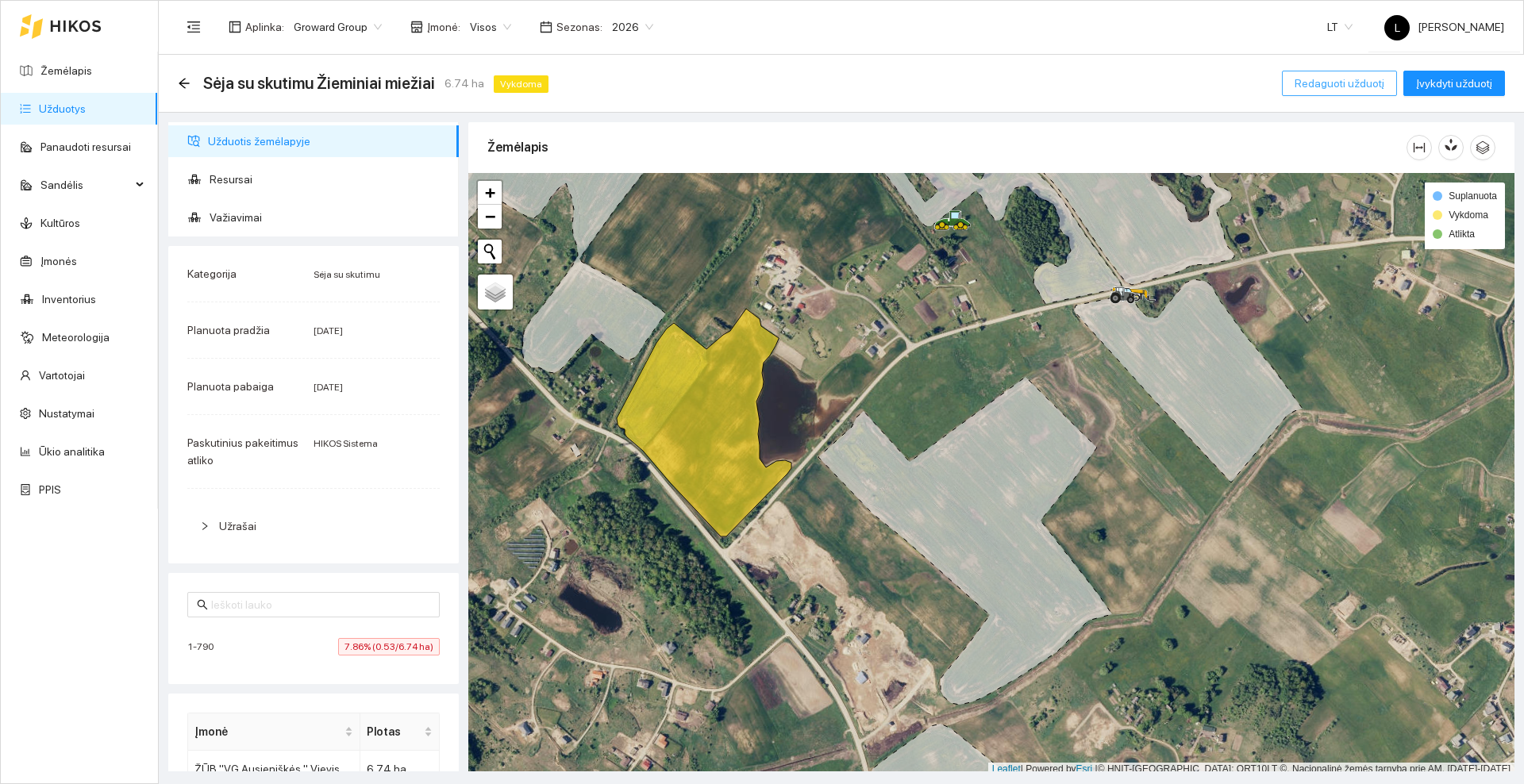
click at [1349, 83] on span "Redaguoti užduotį" at bounding box center [1339, 83] width 89 height 17
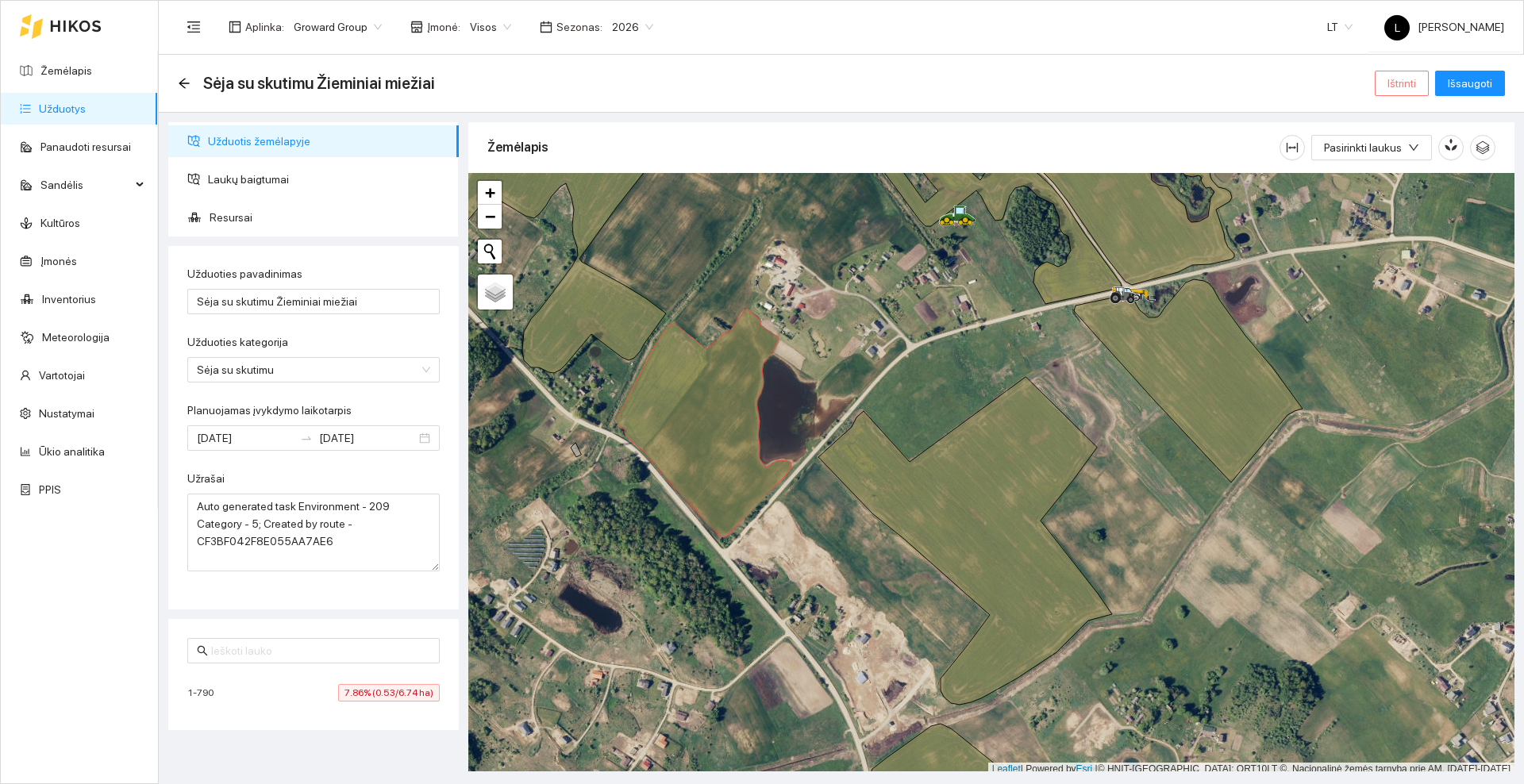
click at [1392, 79] on span "Ištrinti" at bounding box center [1402, 83] width 29 height 17
click at [1397, 159] on span "Taip" at bounding box center [1408, 160] width 21 height 17
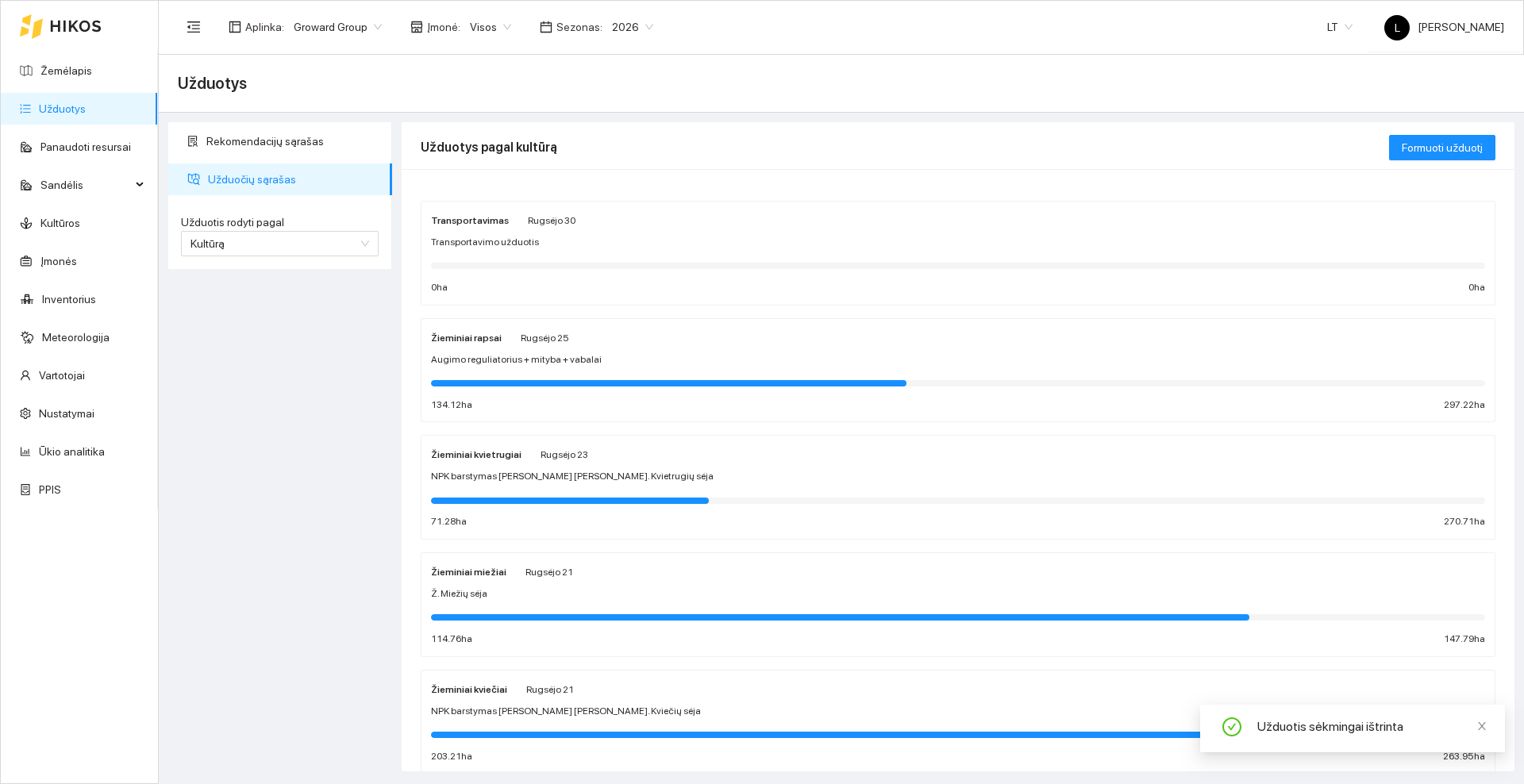
click at [643, 466] on div "Žieminiai kvietrugiai Rugsėjo 23 NPK barstymas [PERSON_NAME] [PERSON_NAME]. Kvi…" at bounding box center [958, 487] width 1054 height 84
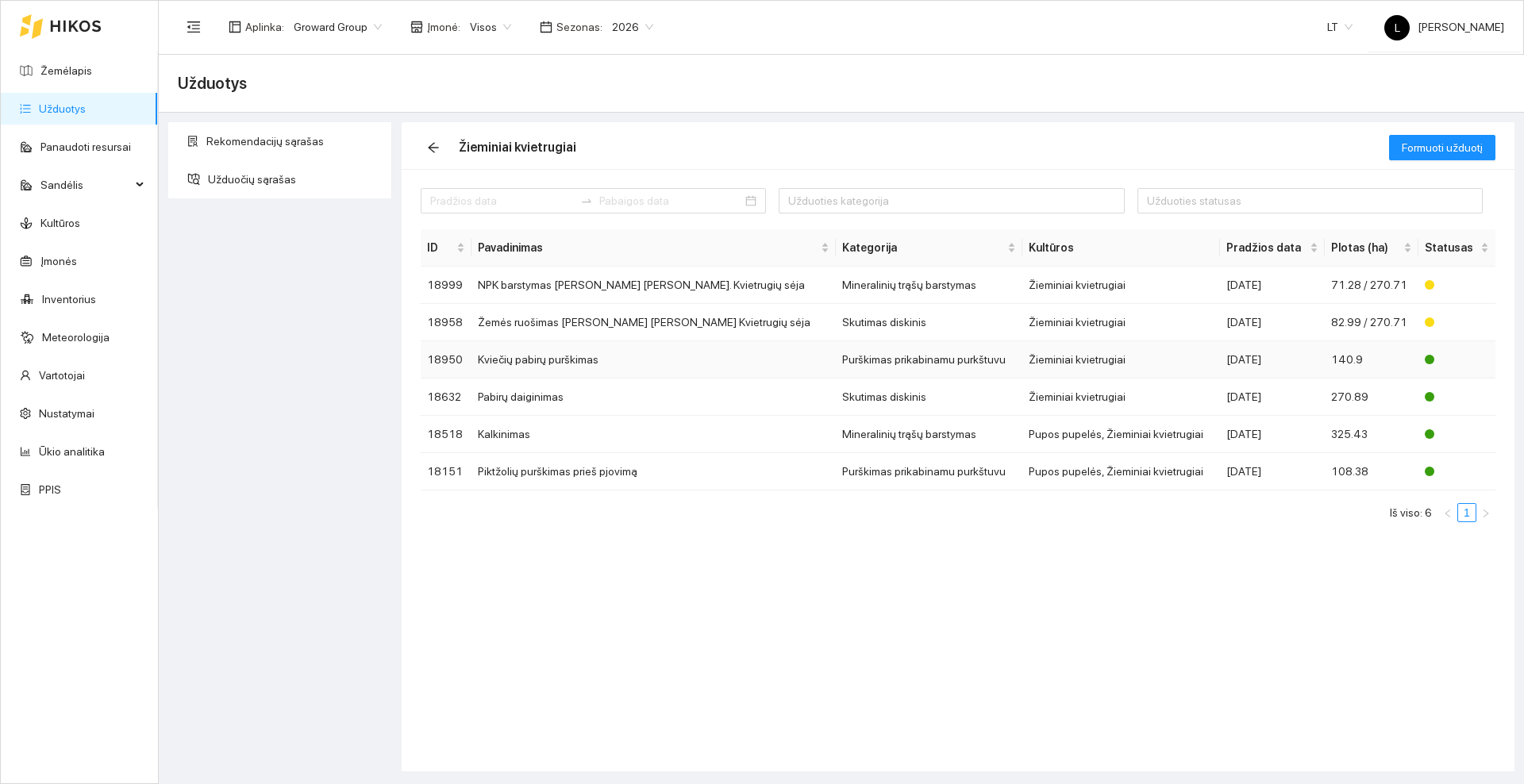
click at [638, 352] on td "Kviečių pabirų purškimas" at bounding box center [653, 360] width 365 height 37
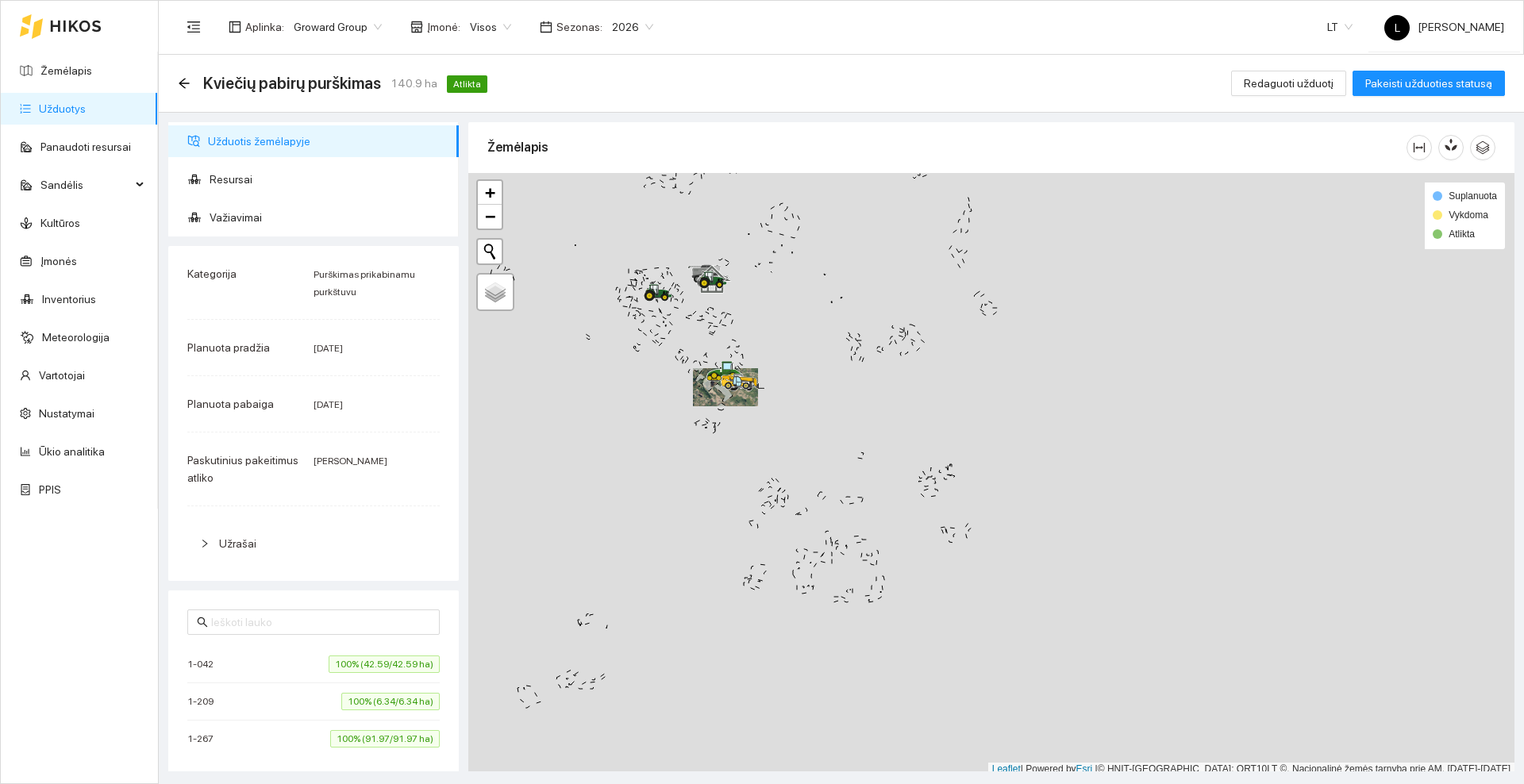
scroll to position [5, 0]
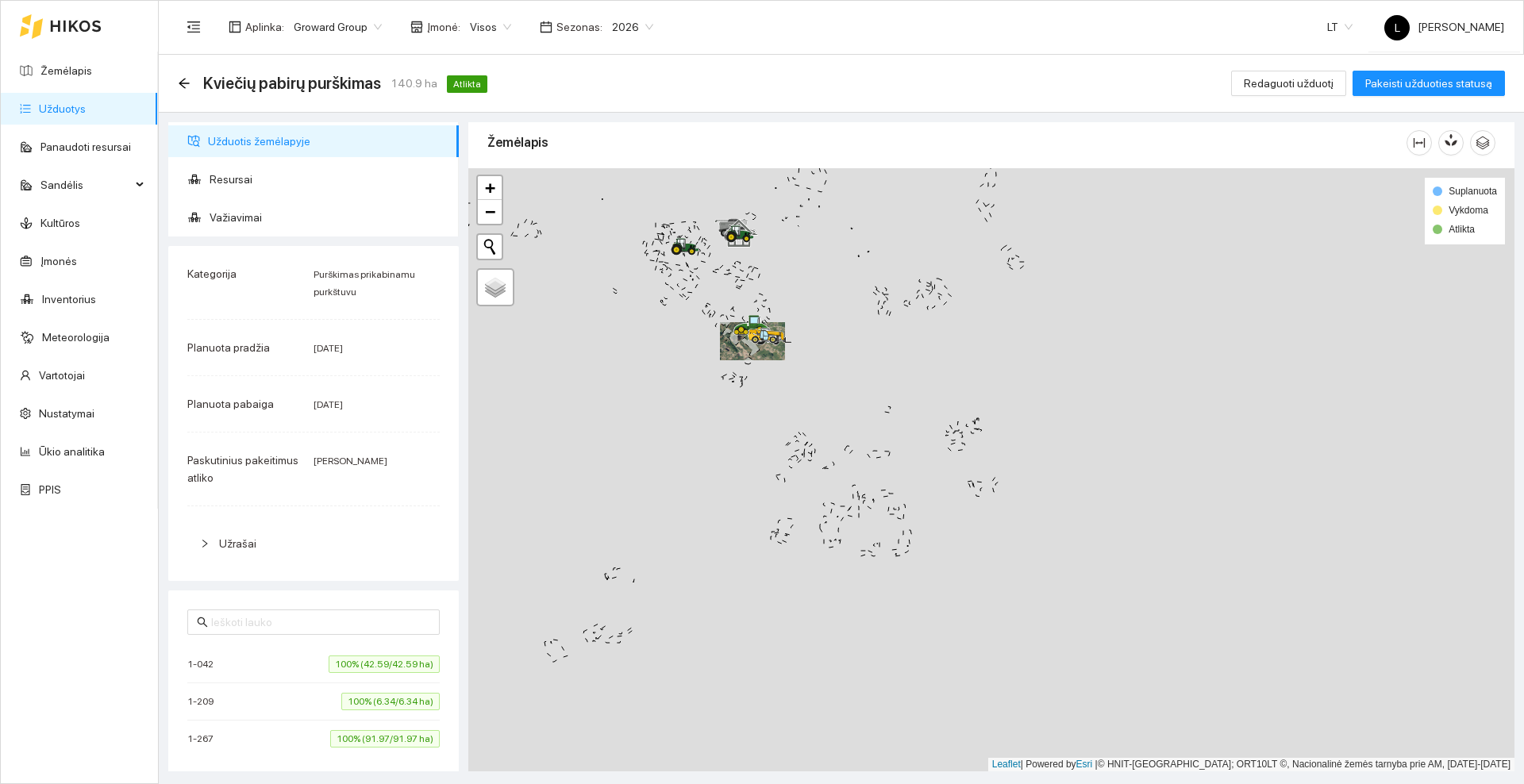
drag, startPoint x: 692, startPoint y: 423, endPoint x: 762, endPoint y: 355, distance: 97.6
click at [762, 355] on div at bounding box center [991, 470] width 1046 height 603
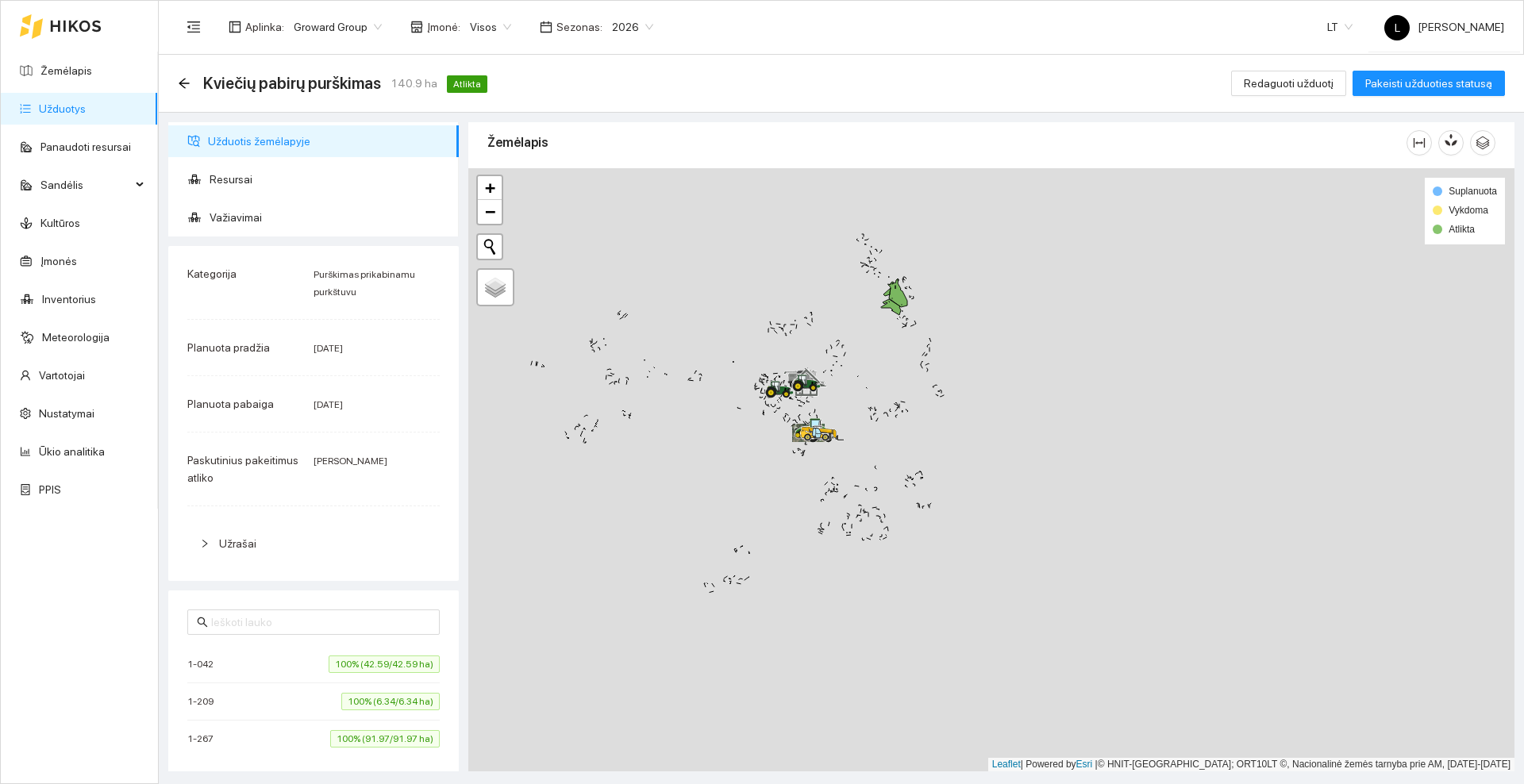
drag, startPoint x: 742, startPoint y: 339, endPoint x: 767, endPoint y: 437, distance: 101.1
click at [755, 474] on div at bounding box center [991, 470] width 1046 height 603
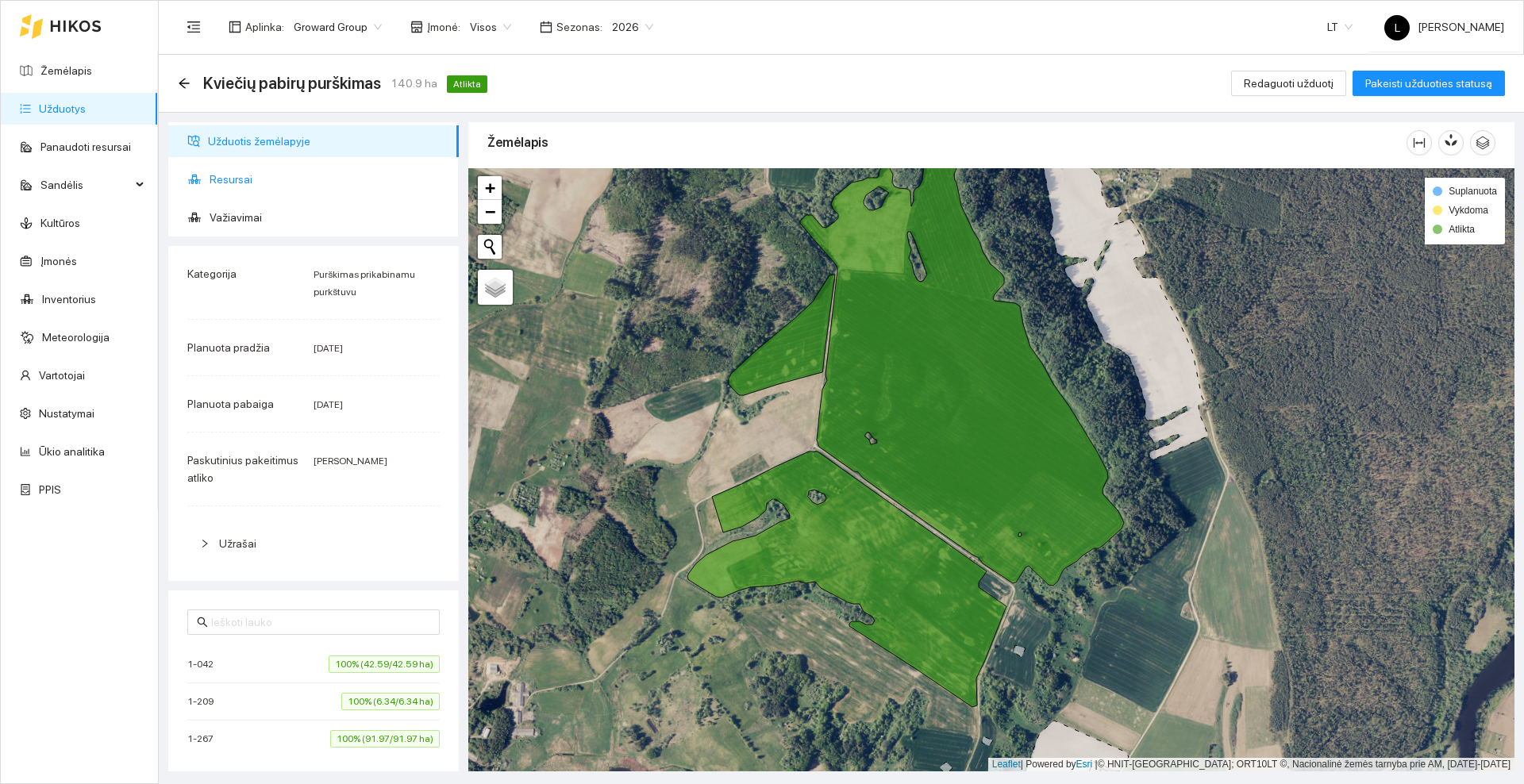
click at [235, 182] on span "Resursai" at bounding box center [327, 179] width 236 height 31
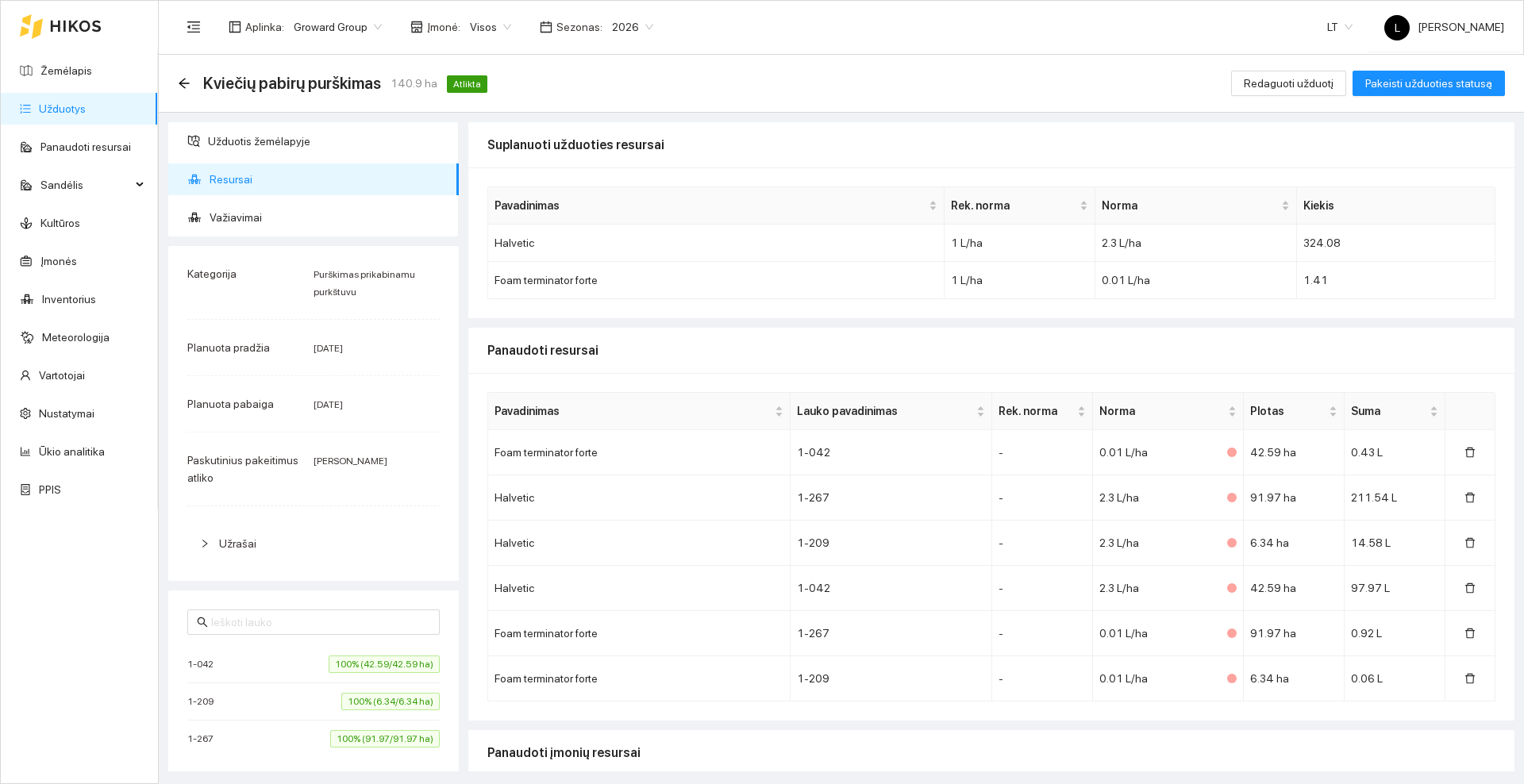
click at [824, 354] on div "Panaudoti resursai" at bounding box center [991, 350] width 1008 height 46
click at [877, 363] on div "Panaudoti resursai" at bounding box center [991, 350] width 1008 height 46
click at [188, 82] on icon "arrow-left" at bounding box center [184, 83] width 12 height 12
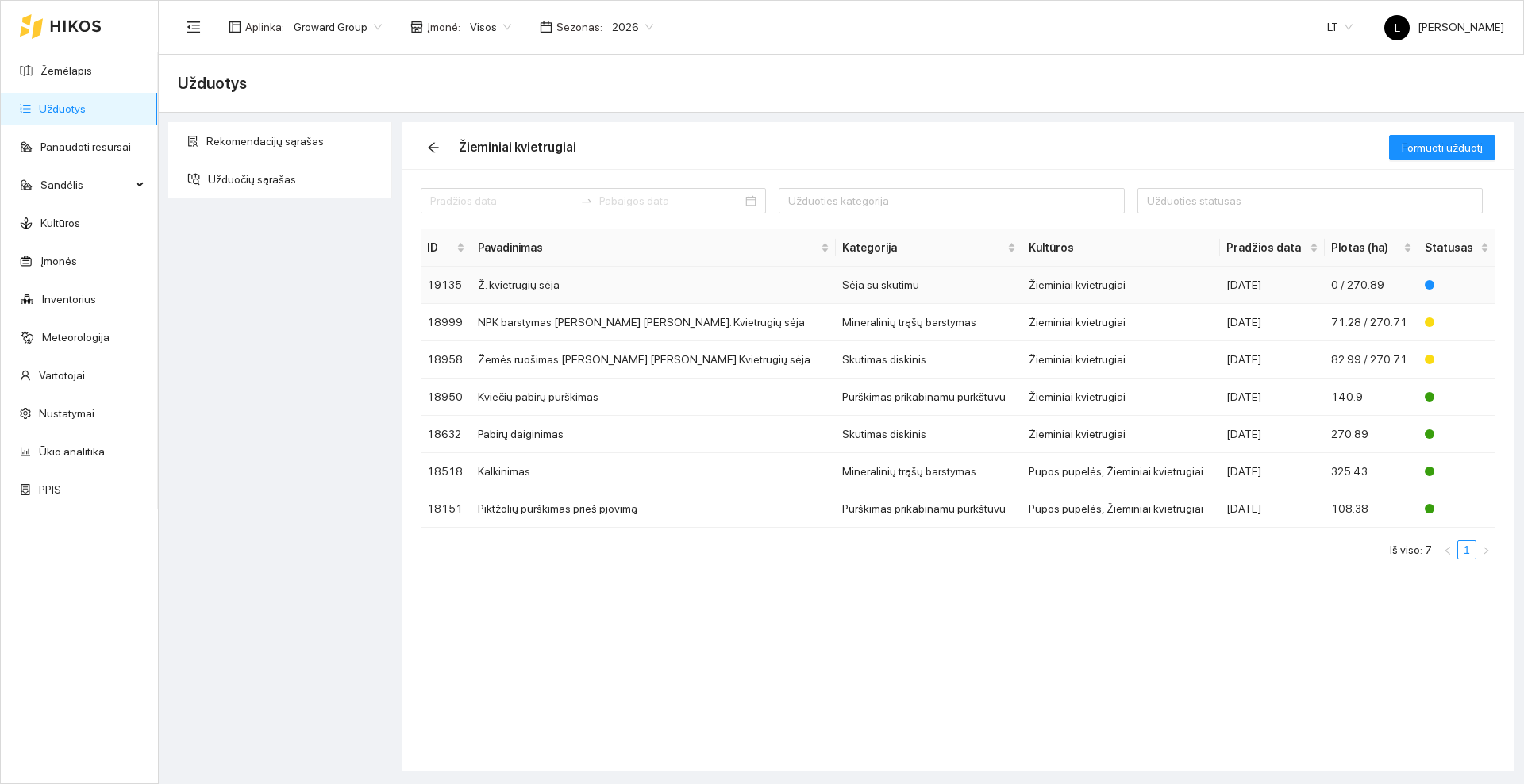
click at [573, 281] on td "Ž. kvietrugių sėja" at bounding box center [653, 284] width 365 height 37
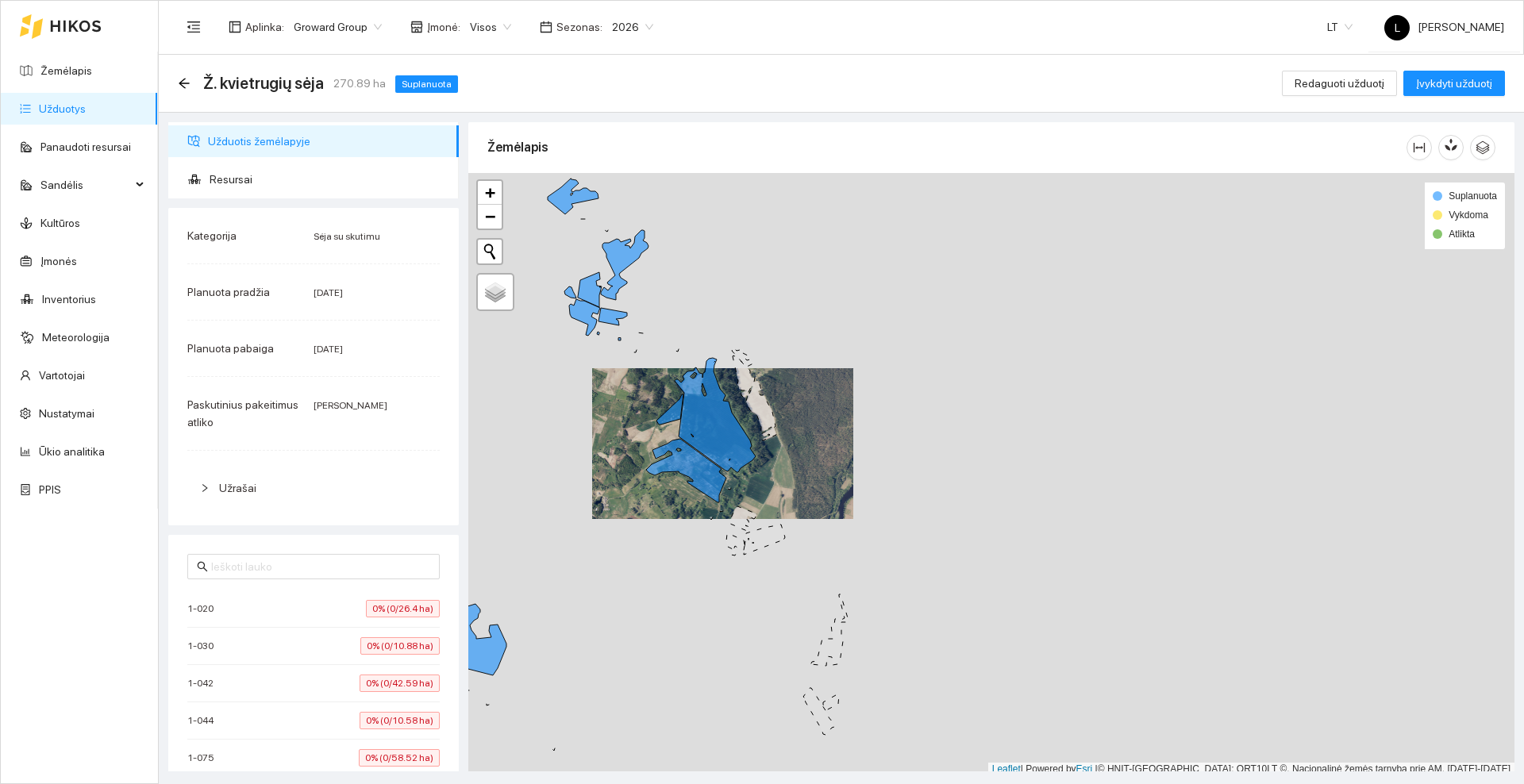
scroll to position [5, 0]
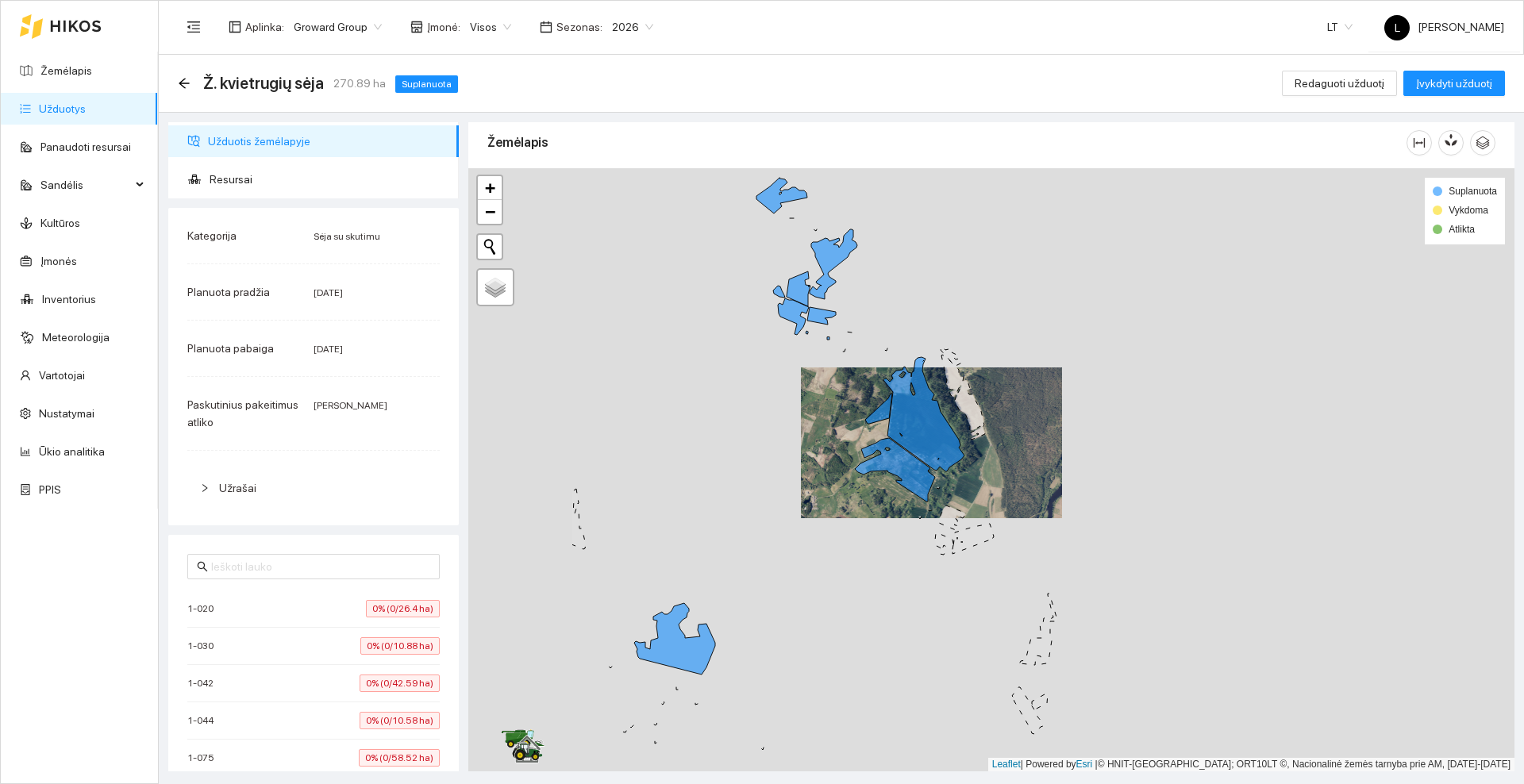
drag, startPoint x: 623, startPoint y: 413, endPoint x: 833, endPoint y: 417, distance: 210.0
click at [833, 417] on div at bounding box center [991, 470] width 1046 height 603
click at [265, 179] on span "Resursai" at bounding box center [327, 179] width 236 height 31
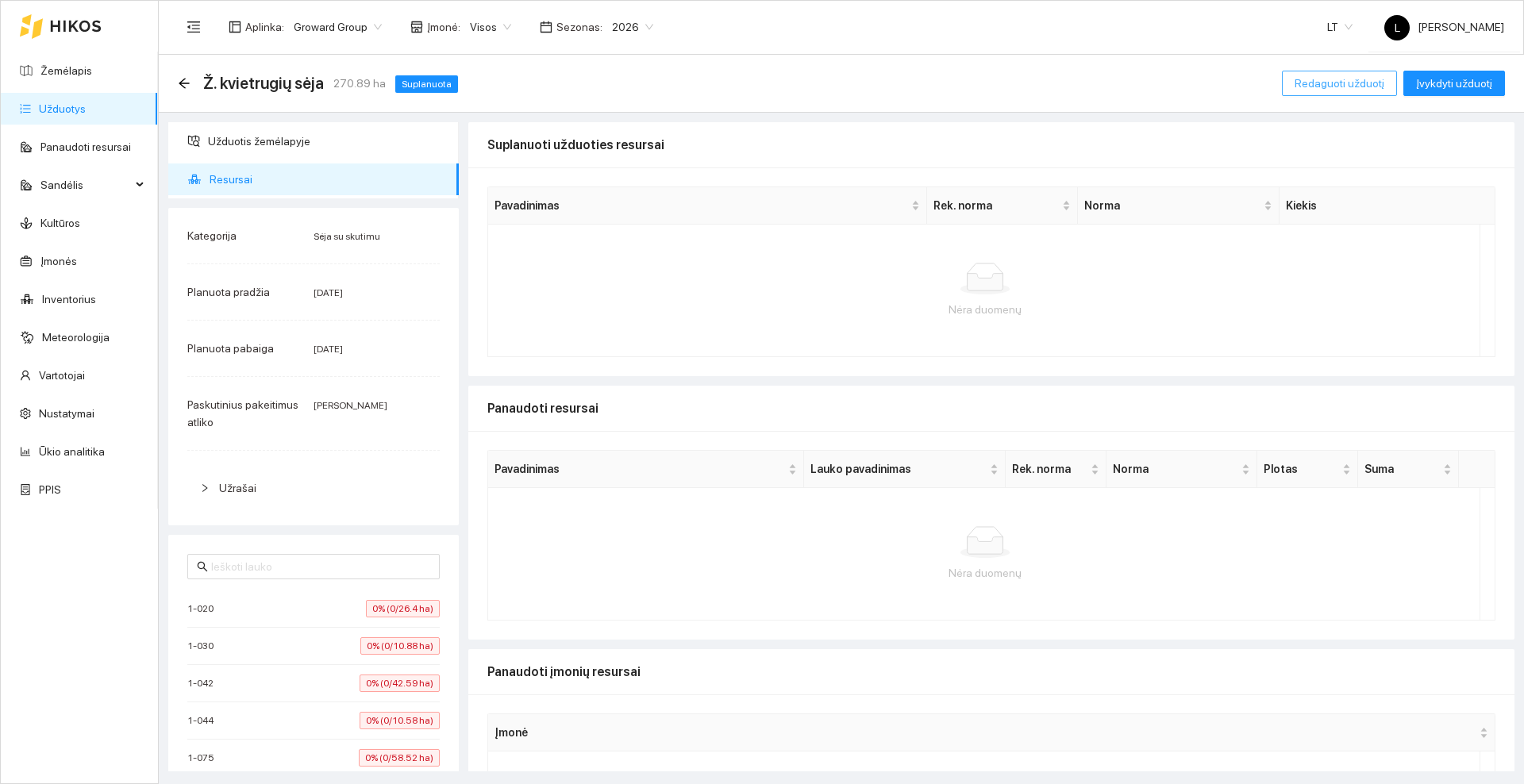
click at [1355, 77] on span "Redaguoti užduotį" at bounding box center [1339, 83] width 89 height 17
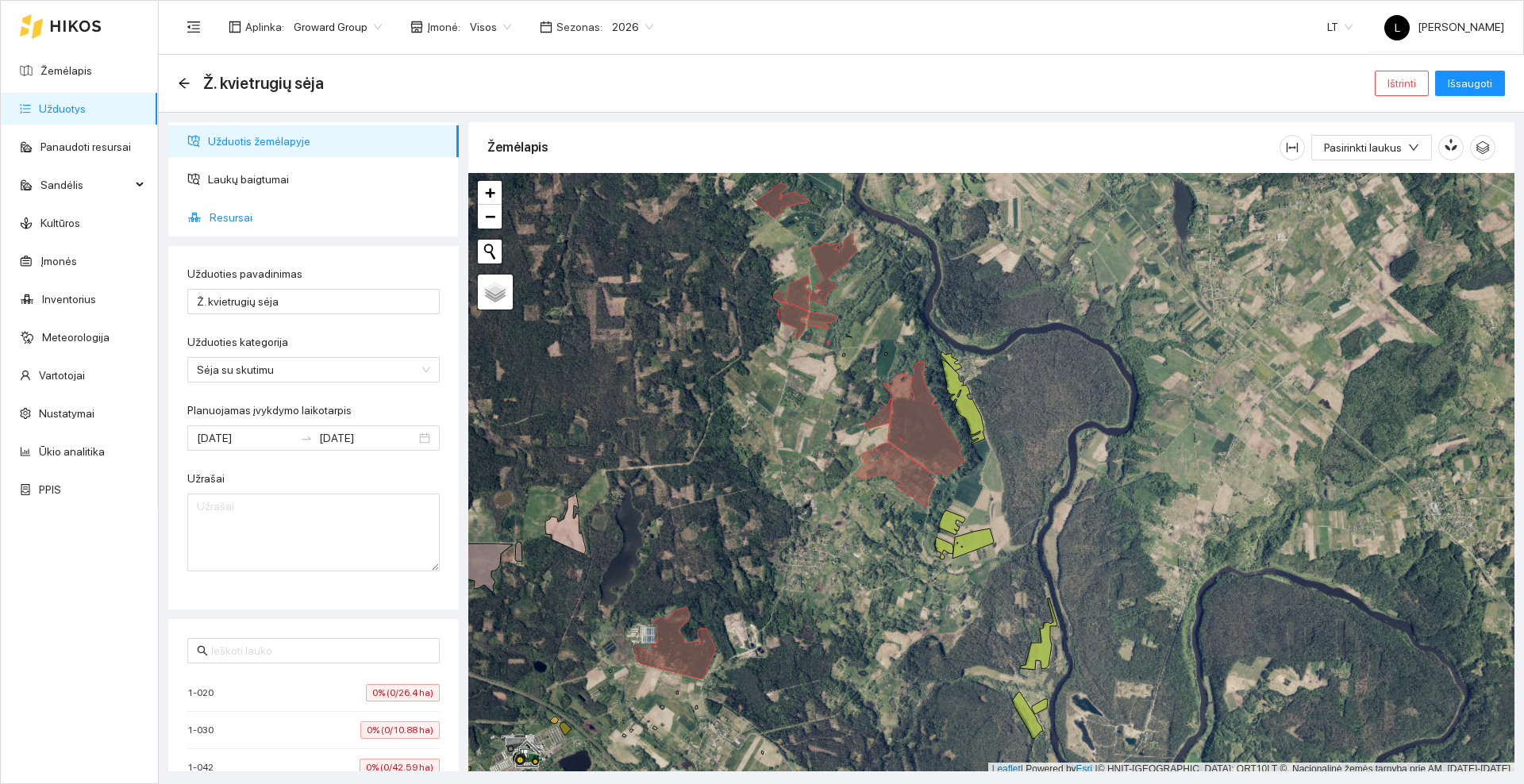
click at [231, 207] on span "Resursai" at bounding box center [327, 217] width 236 height 31
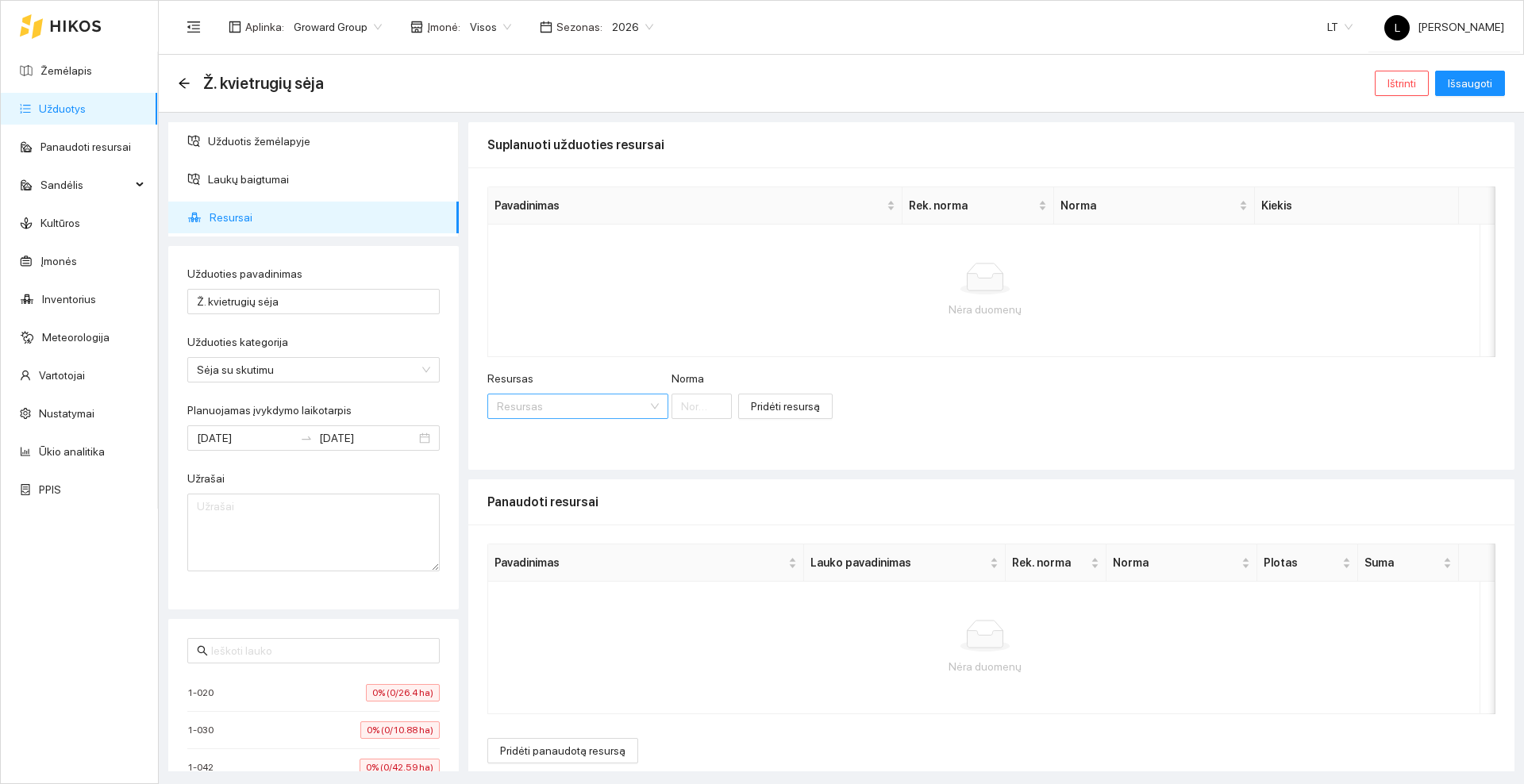
click at [568, 403] on input "Resursas" at bounding box center [572, 405] width 150 height 24
type input "V"
type input "+"
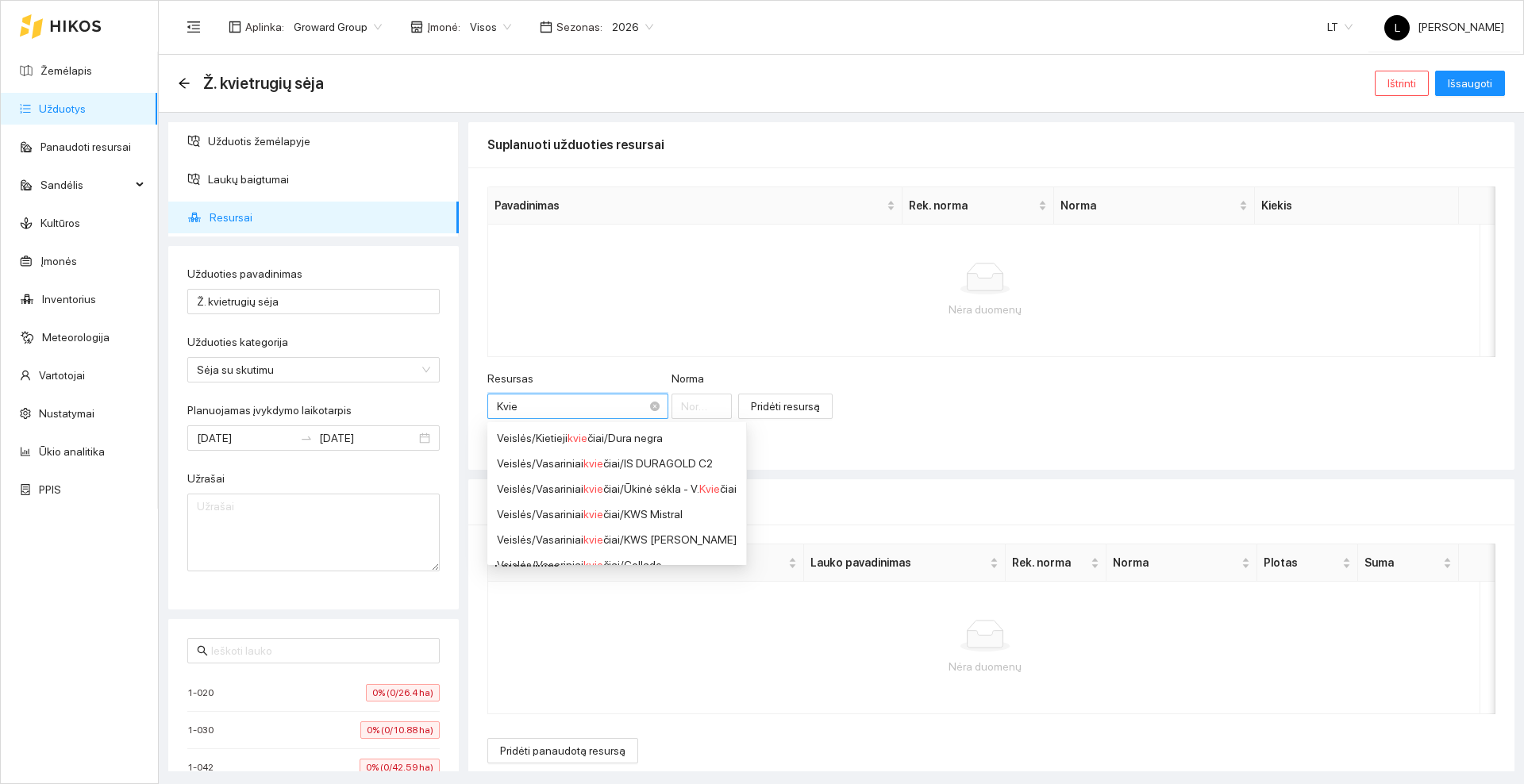
type input "Kviet"
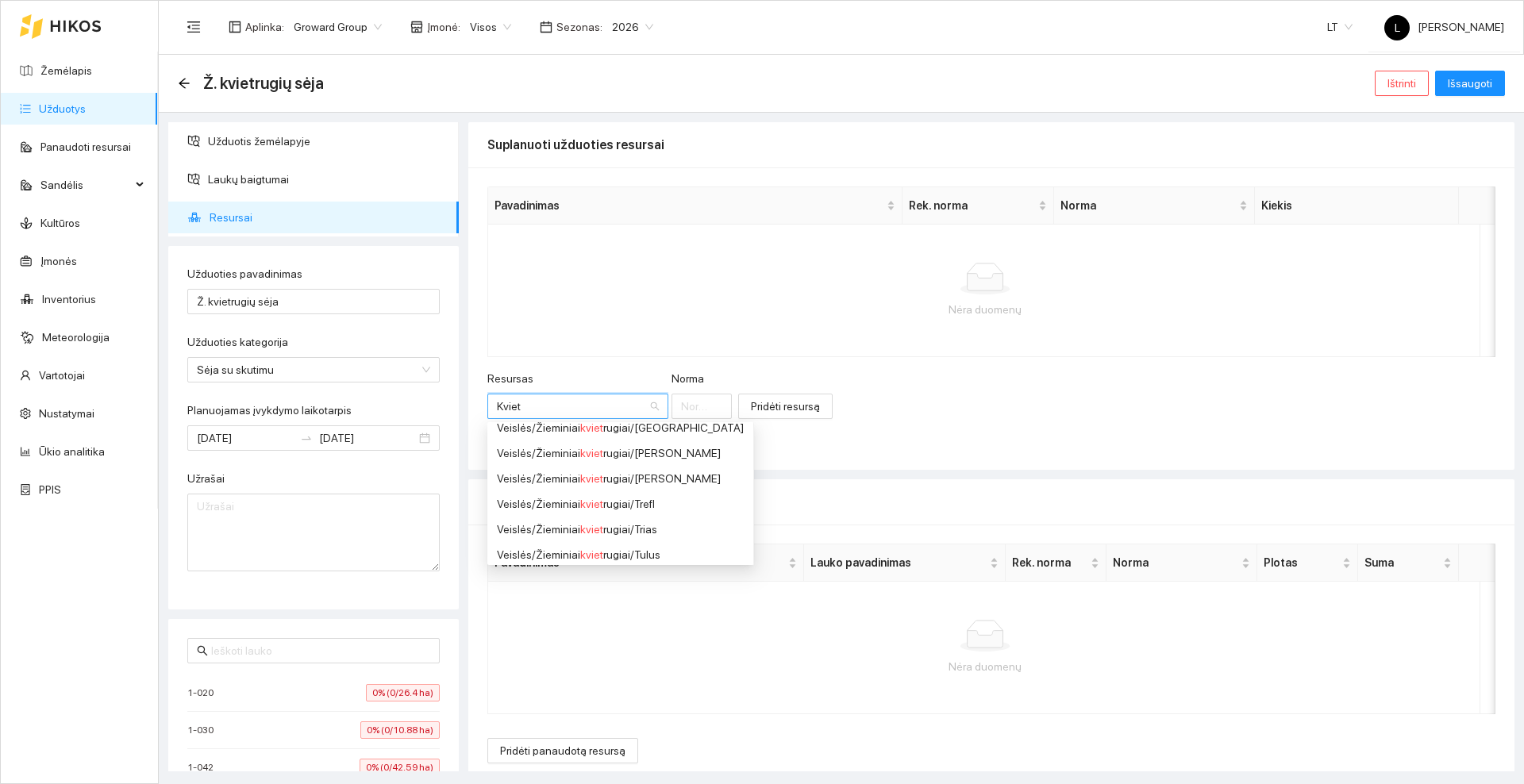
scroll to position [321, 0]
click at [184, 81] on icon "arrow-left" at bounding box center [184, 83] width 12 height 12
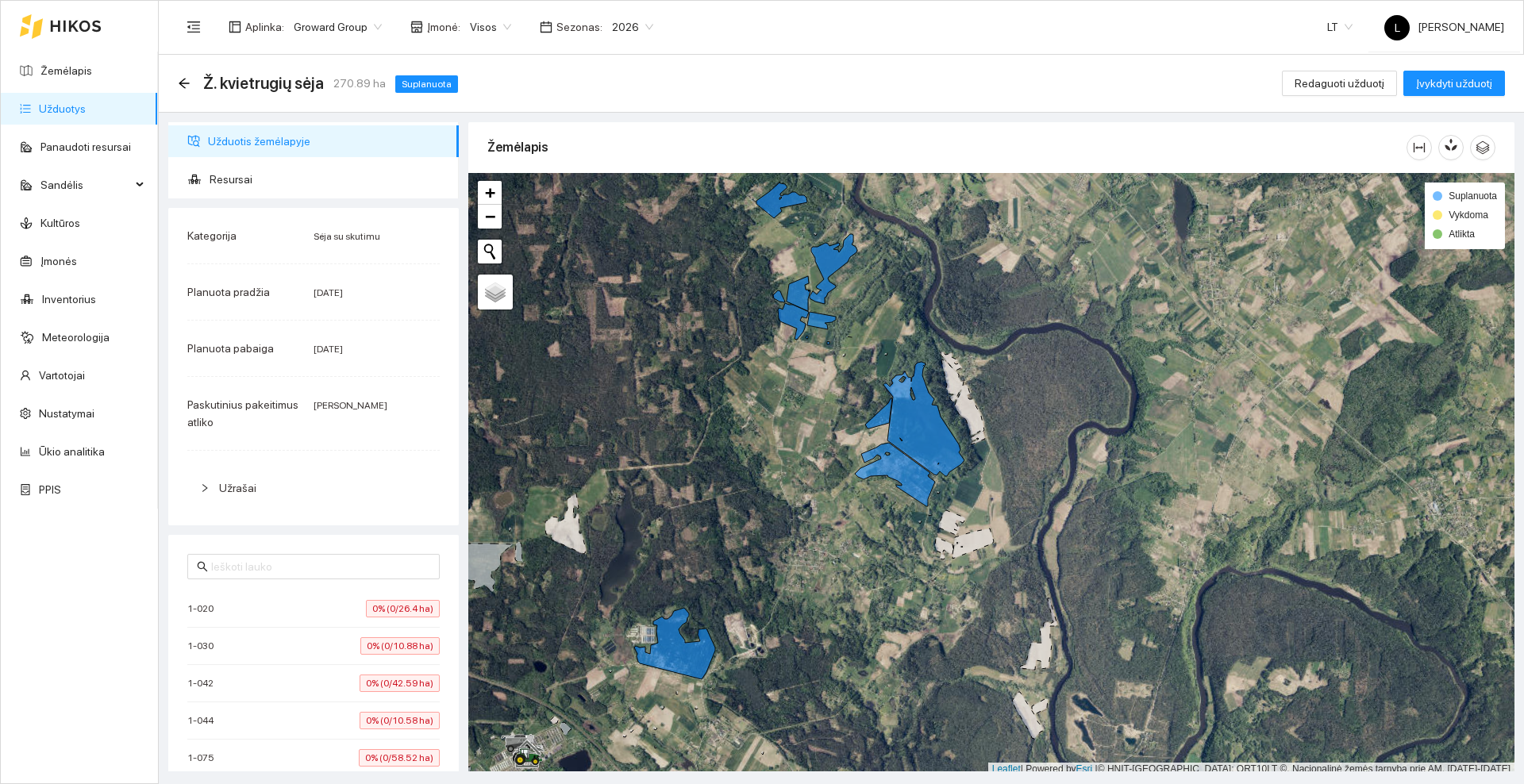
click at [75, 22] on icon at bounding box center [75, 27] width 50 height 11
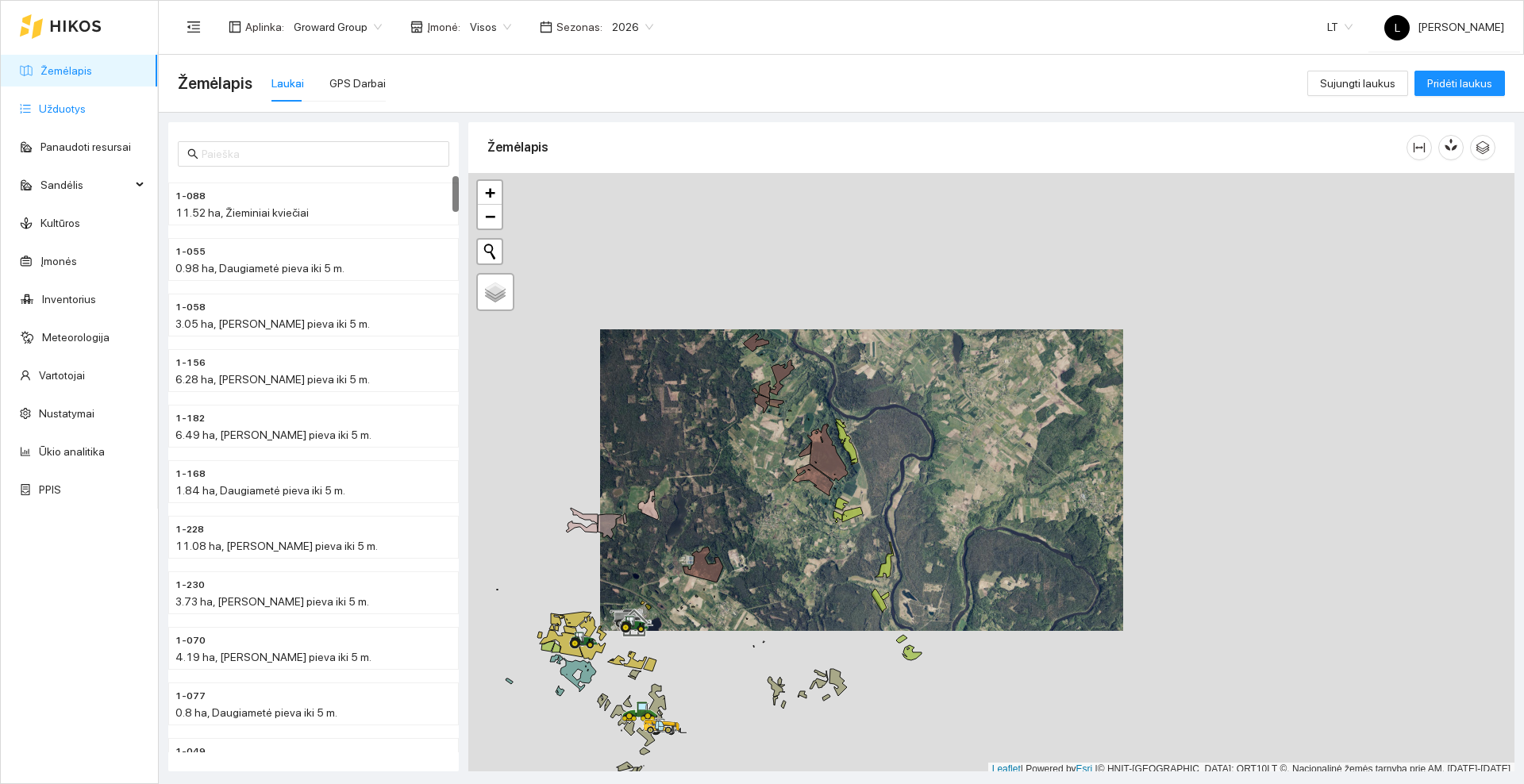
click at [47, 103] on link "Užduotys" at bounding box center [62, 108] width 47 height 12
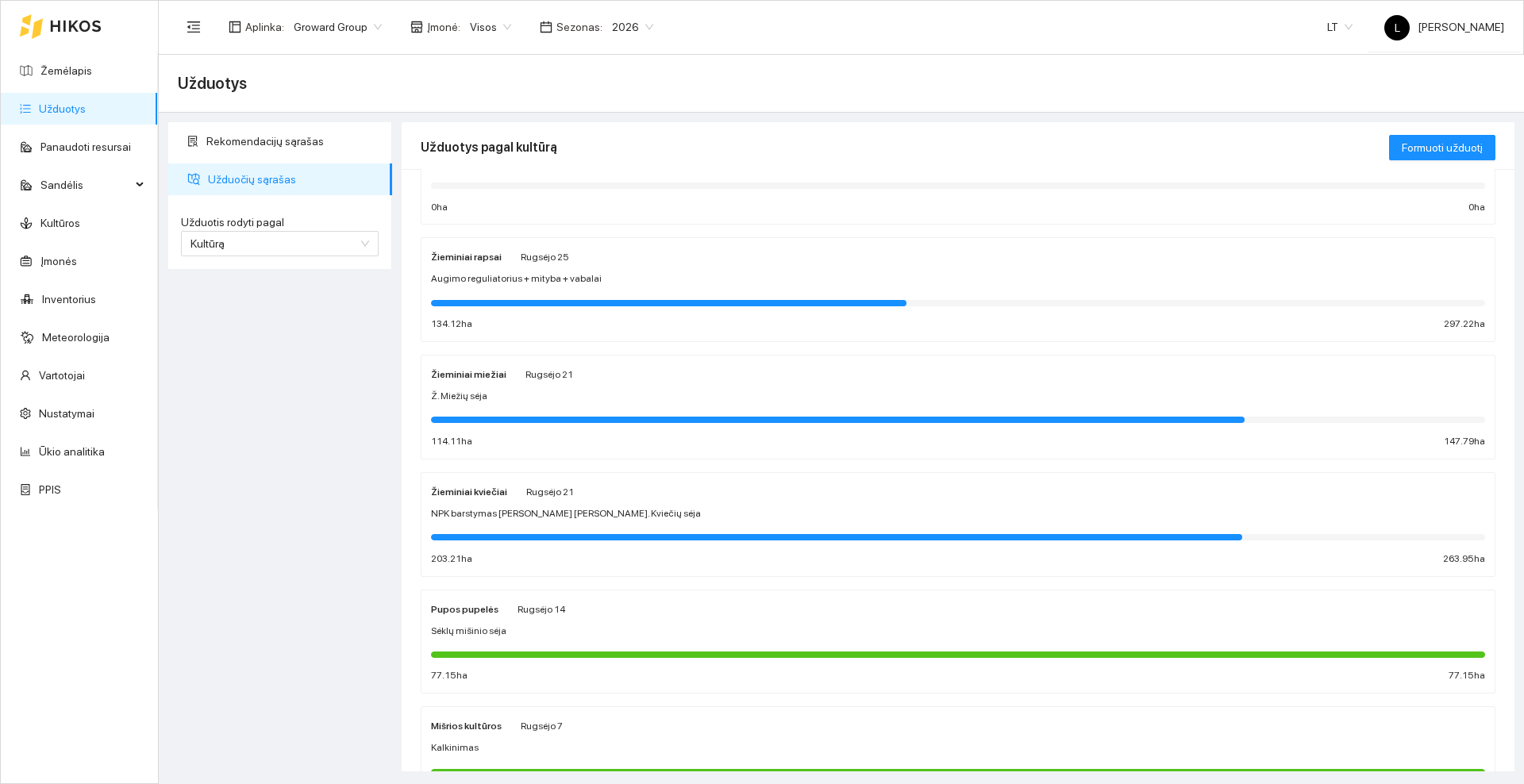
scroll to position [198, 0]
click at [647, 368] on div "Žieminiai miežiai [PERSON_NAME] 21" at bounding box center [958, 373] width 1054 height 17
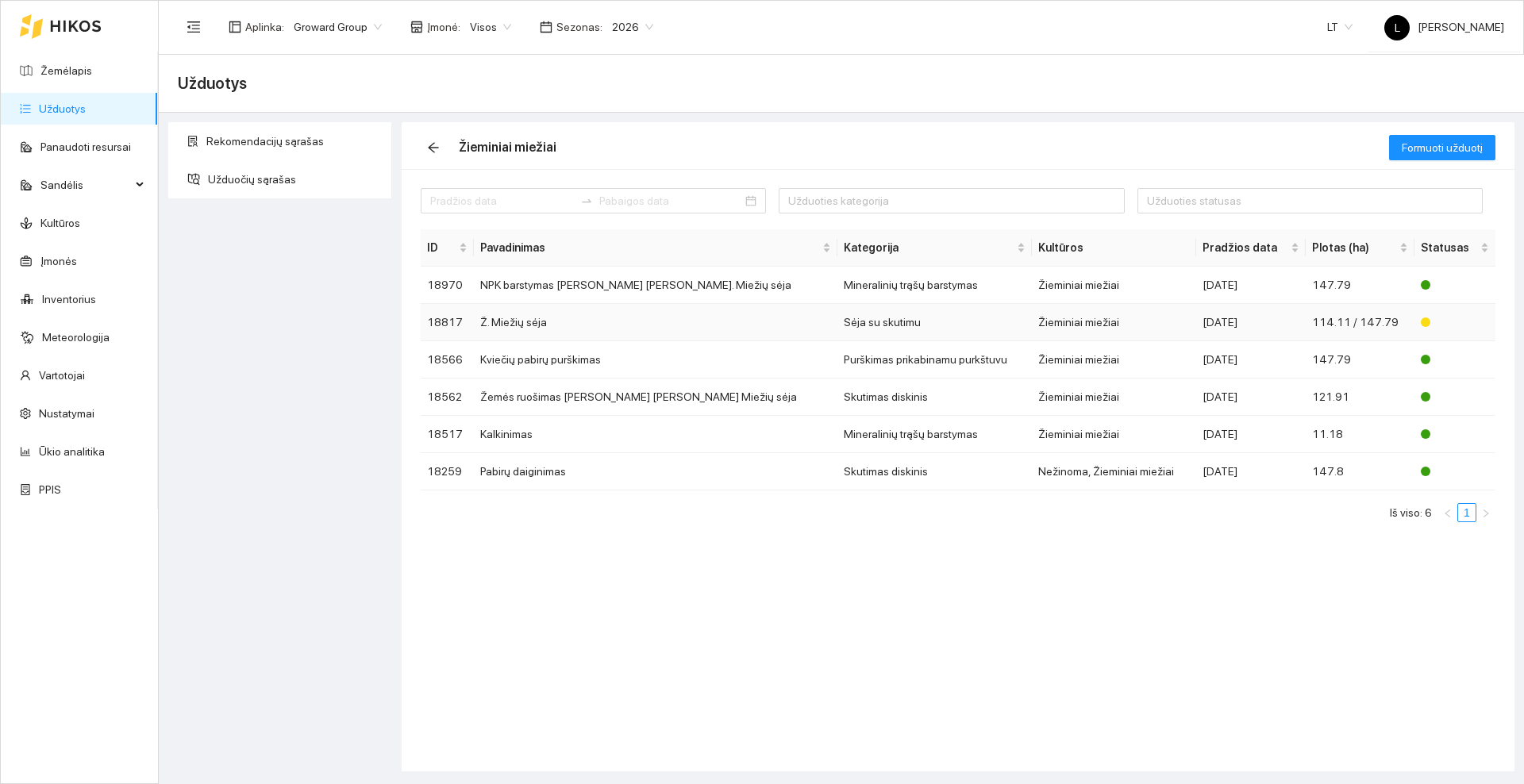
click at [575, 316] on td "Ž. Miežių sėja" at bounding box center [656, 322] width 364 height 37
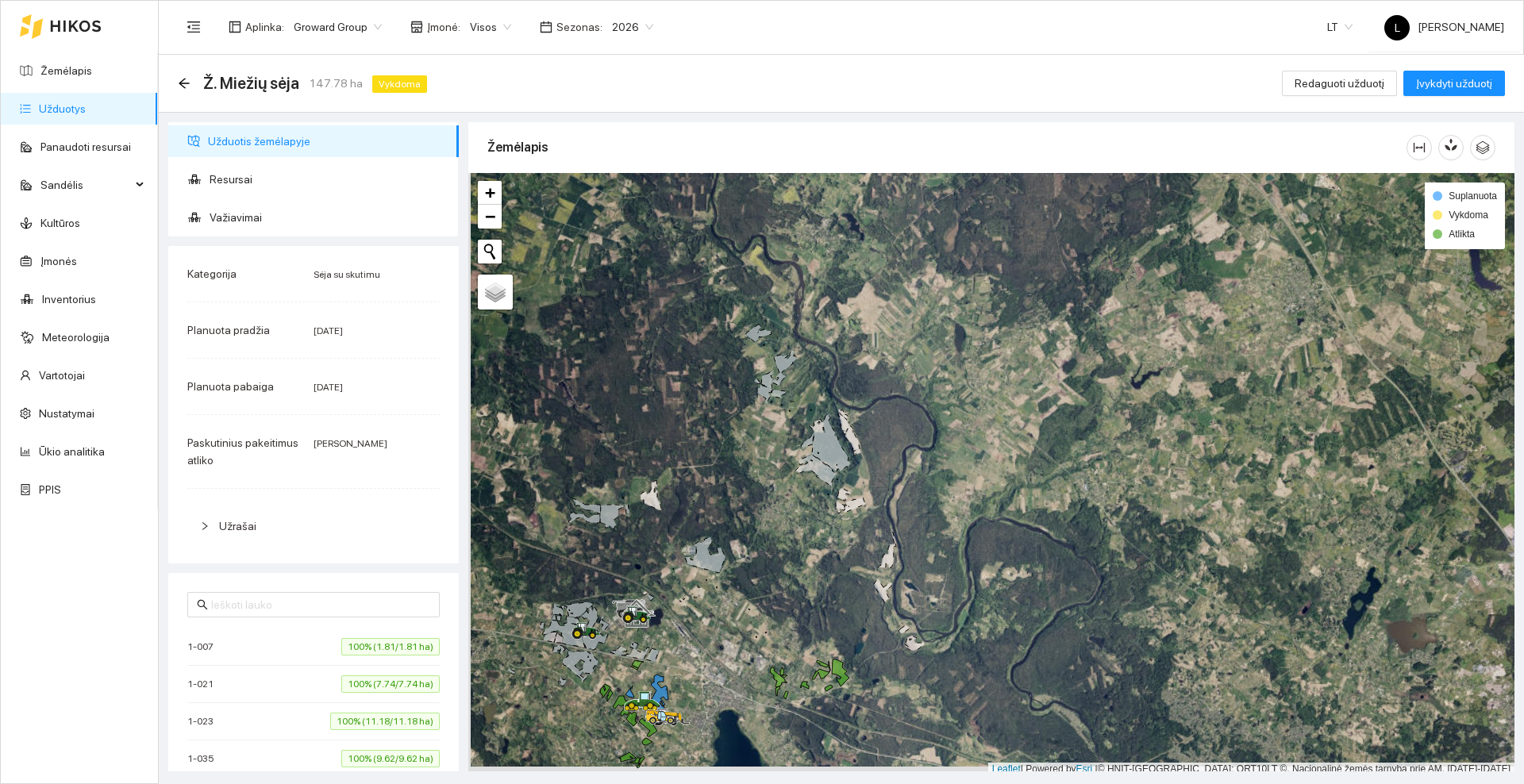
scroll to position [5, 0]
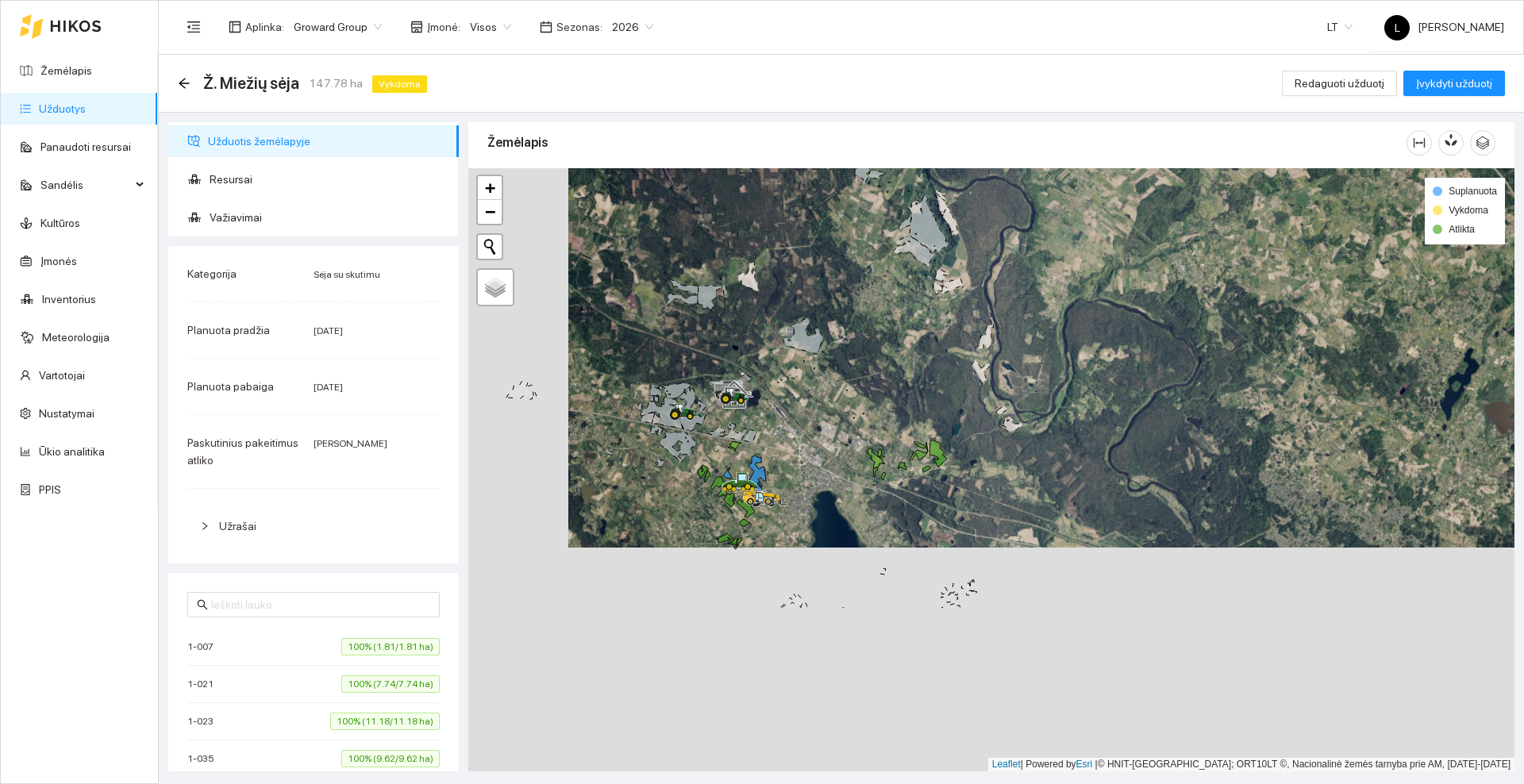
drag, startPoint x: 750, startPoint y: 560, endPoint x: 848, endPoint y: 346, distance: 235.4
click at [848, 346] on div at bounding box center [991, 470] width 1046 height 603
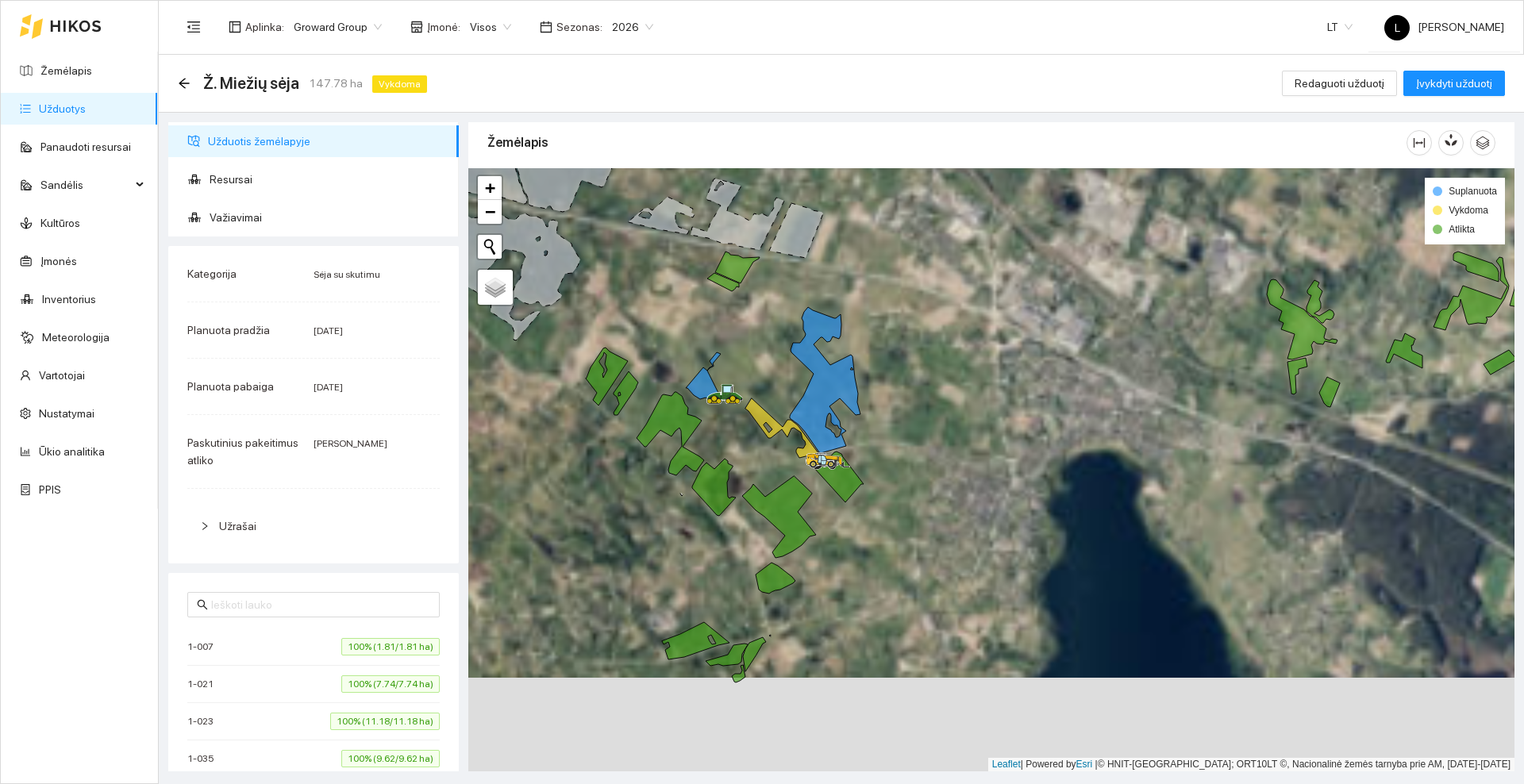
drag, startPoint x: 804, startPoint y: 481, endPoint x: 890, endPoint y: 402, distance: 116.8
click at [890, 402] on div at bounding box center [991, 470] width 1046 height 603
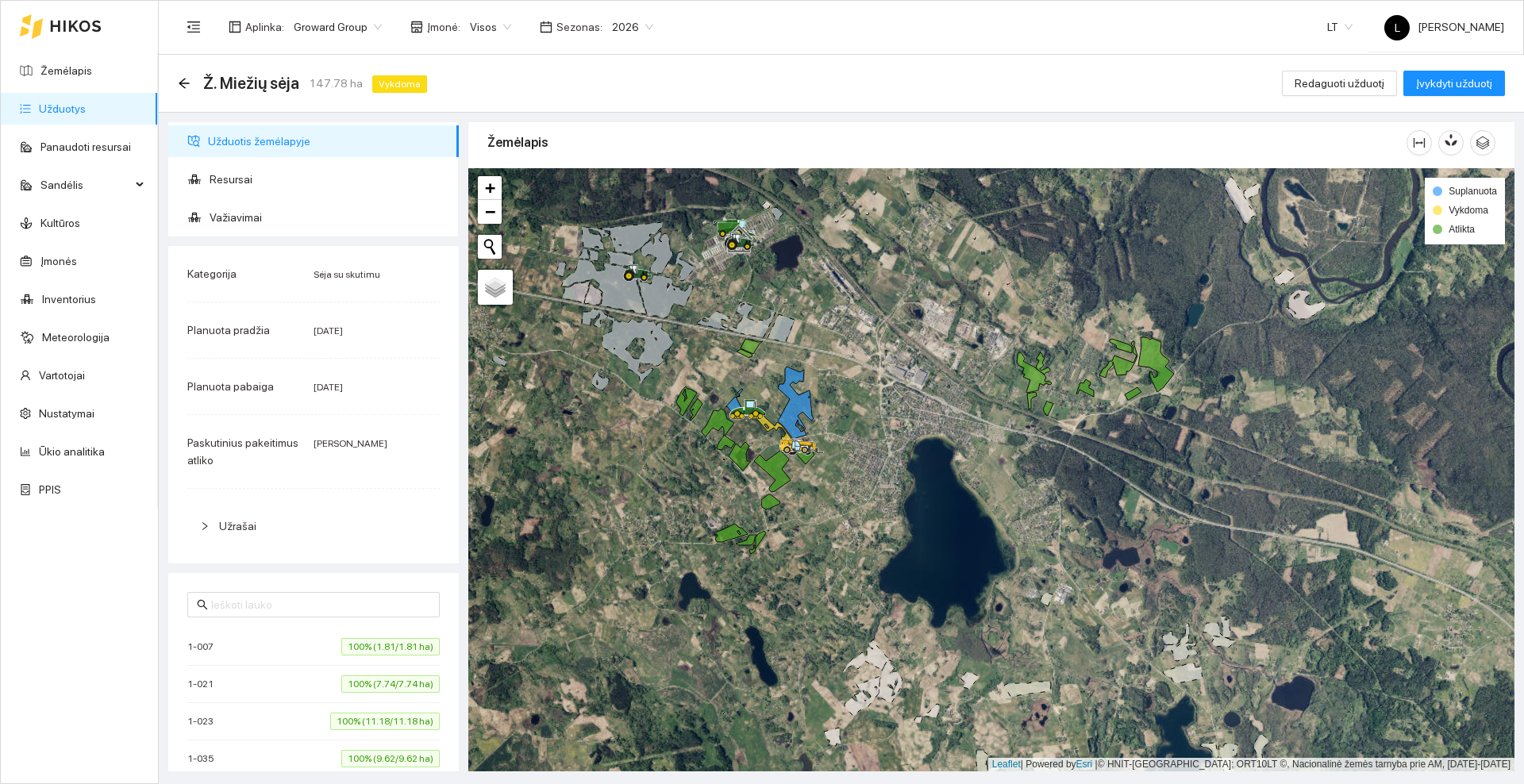
drag, startPoint x: 875, startPoint y: 332, endPoint x: 919, endPoint y: 456, distance: 131.6
click at [919, 456] on div at bounding box center [991, 470] width 1046 height 603
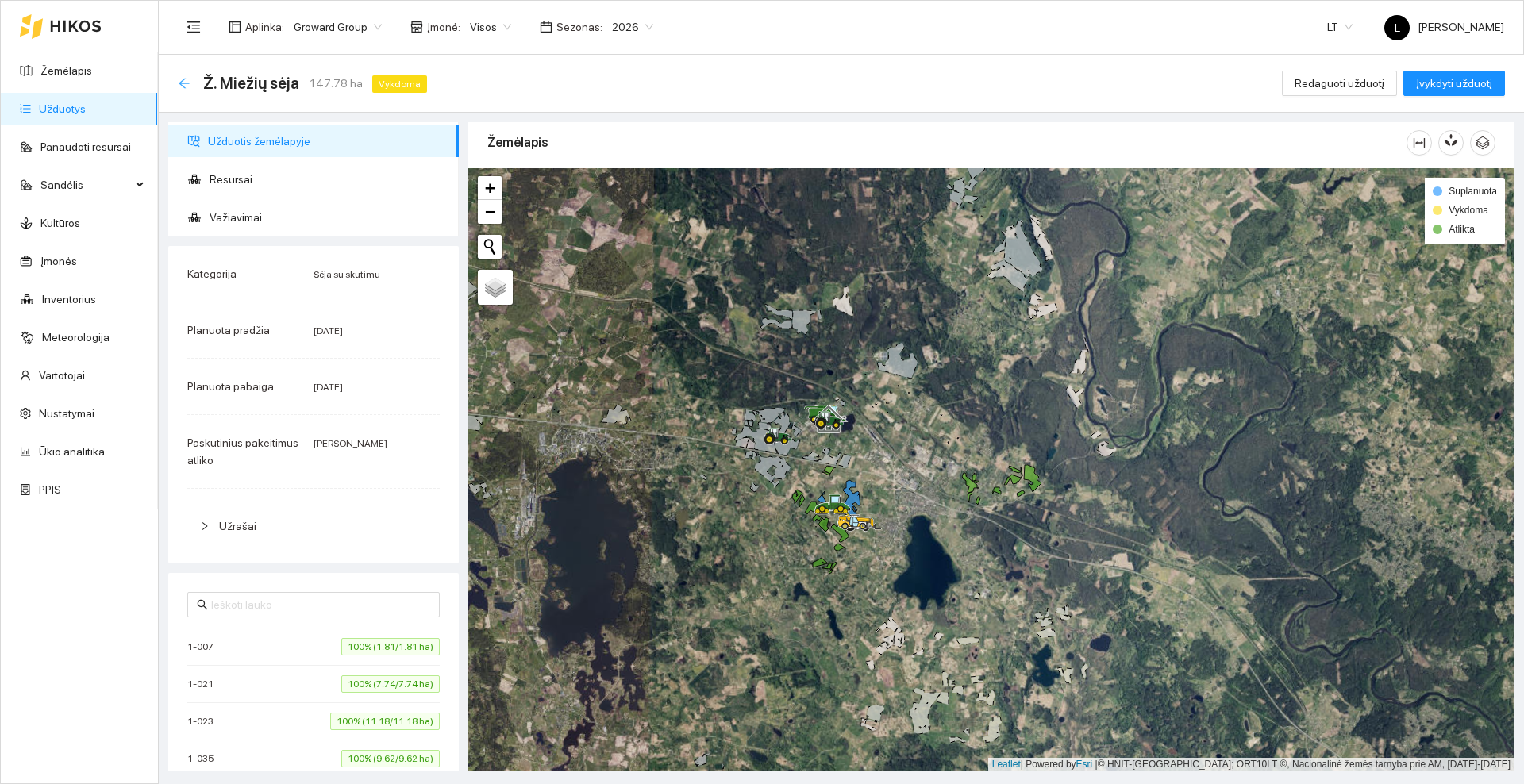
click at [184, 82] on icon "arrow-left" at bounding box center [184, 83] width 12 height 12
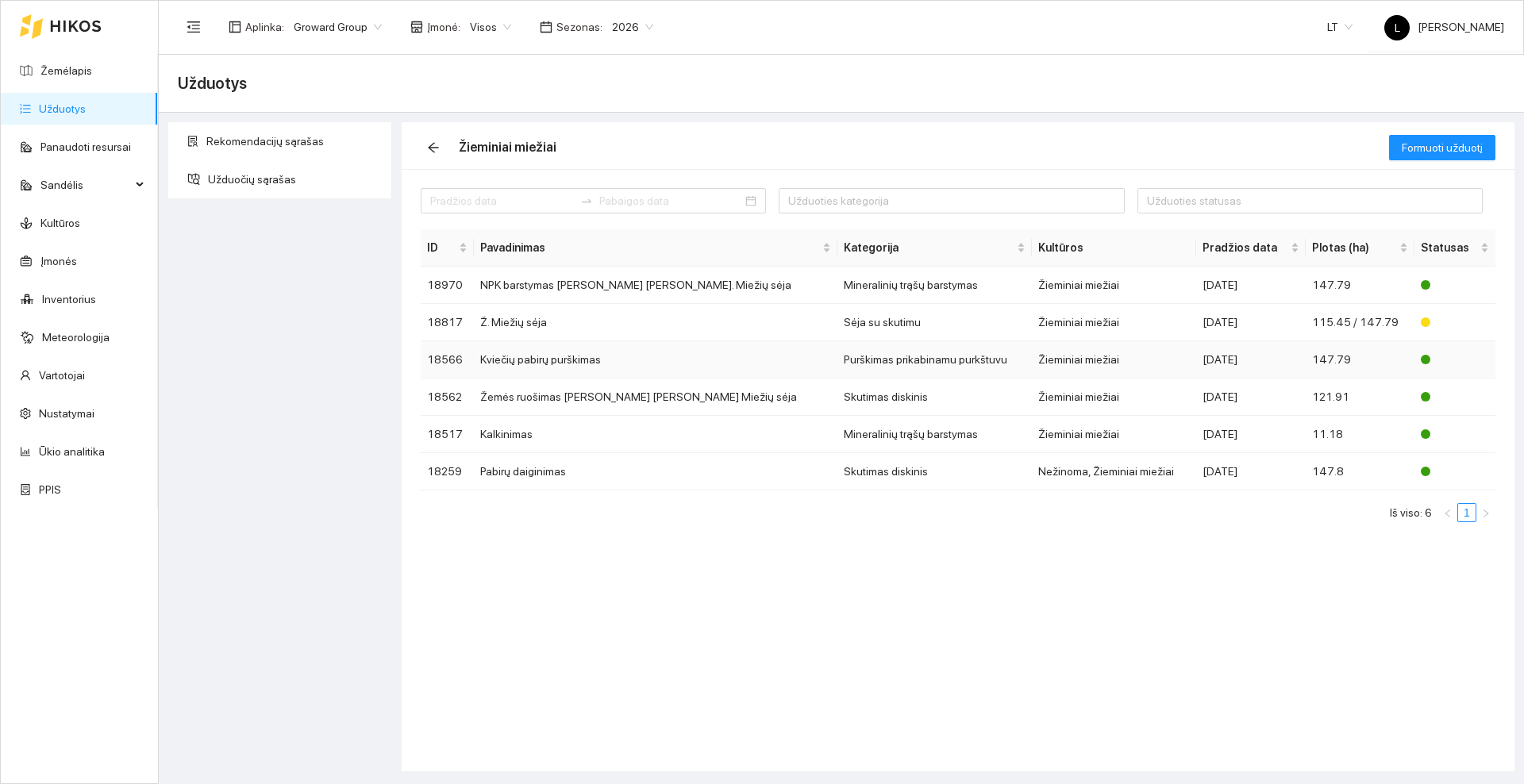
click at [563, 361] on td "Kviečių pabirų purškimas" at bounding box center [656, 360] width 364 height 37
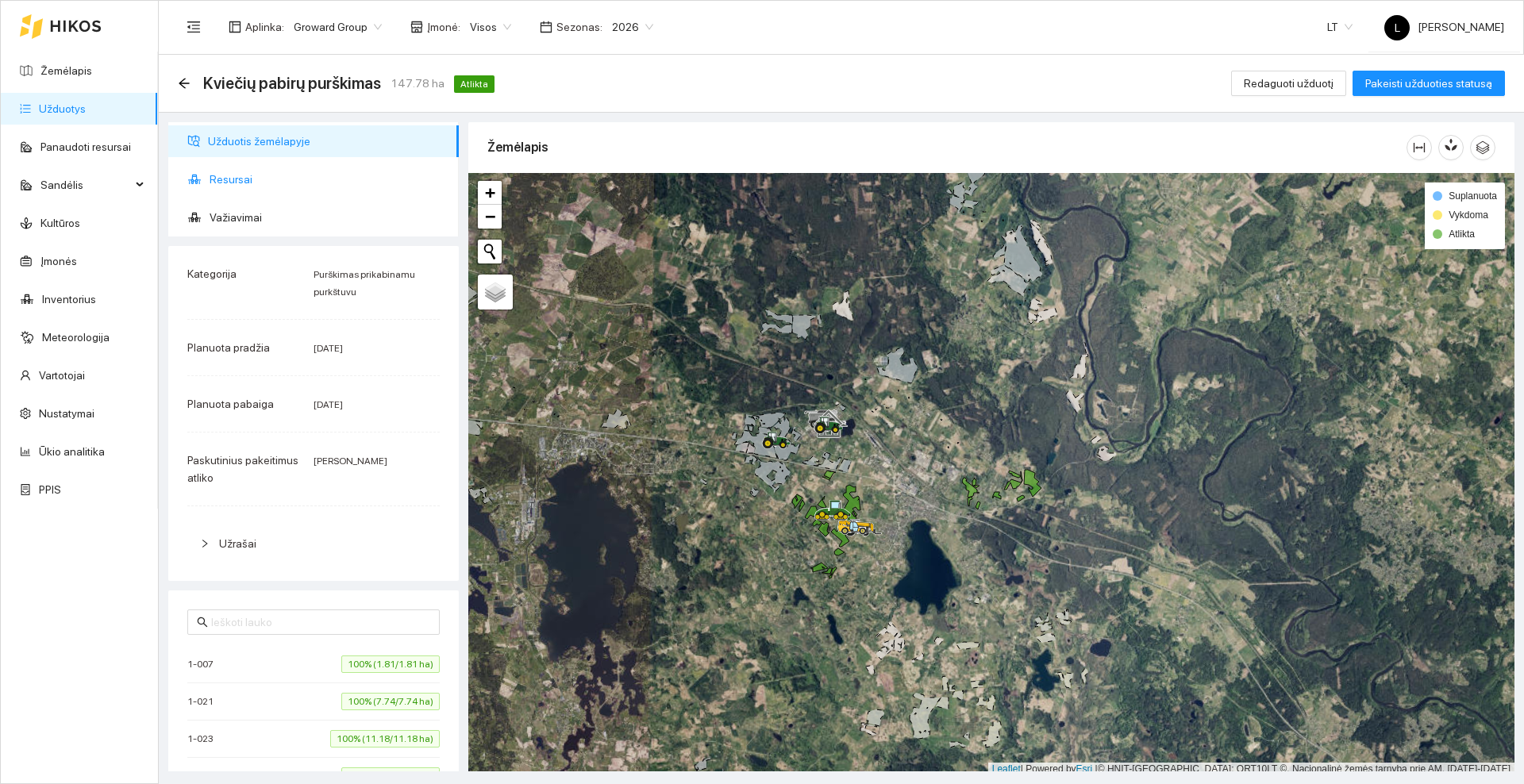
click at [275, 175] on span "Resursai" at bounding box center [327, 179] width 236 height 31
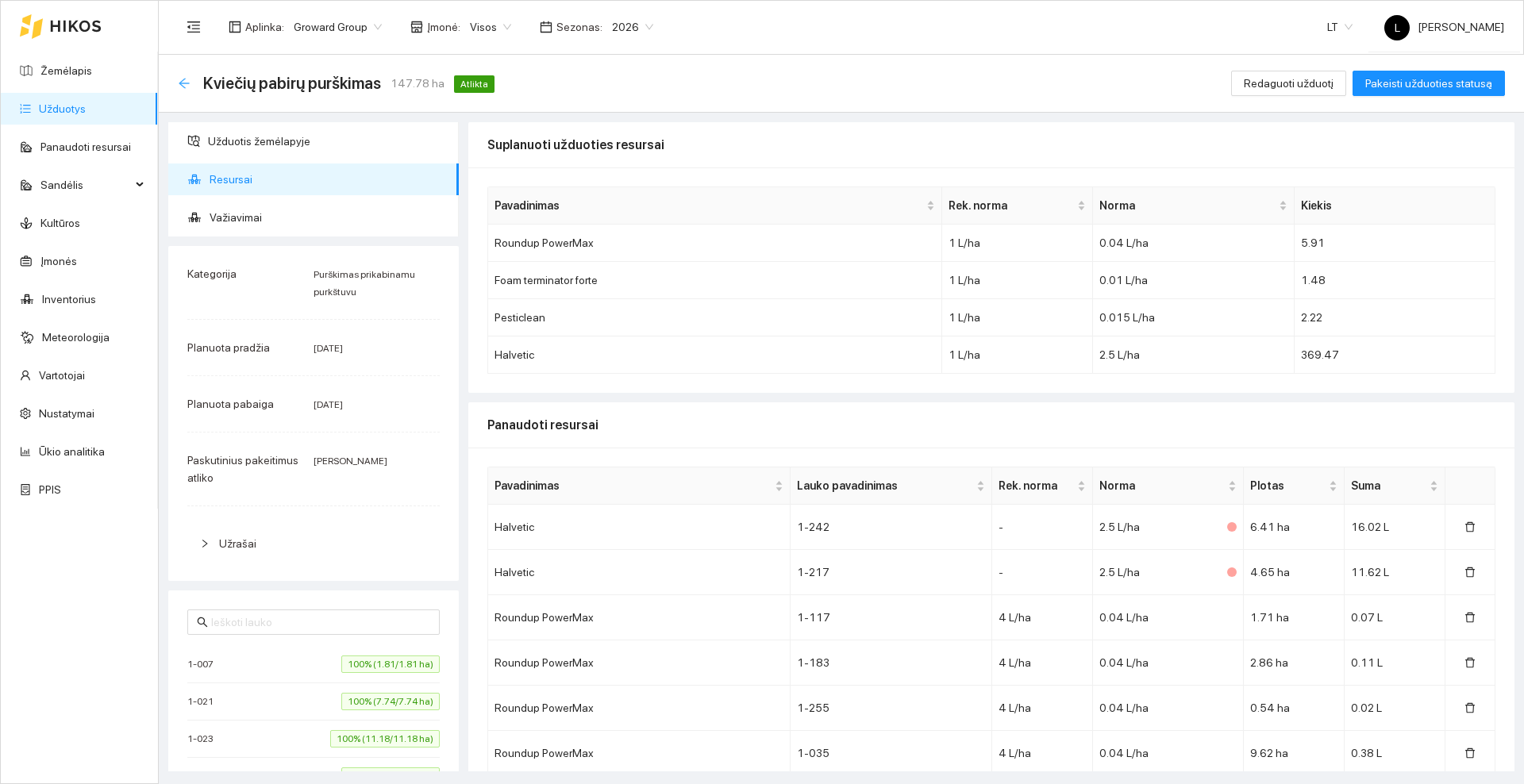
click at [180, 84] on icon "arrow-left" at bounding box center [184, 83] width 10 height 10
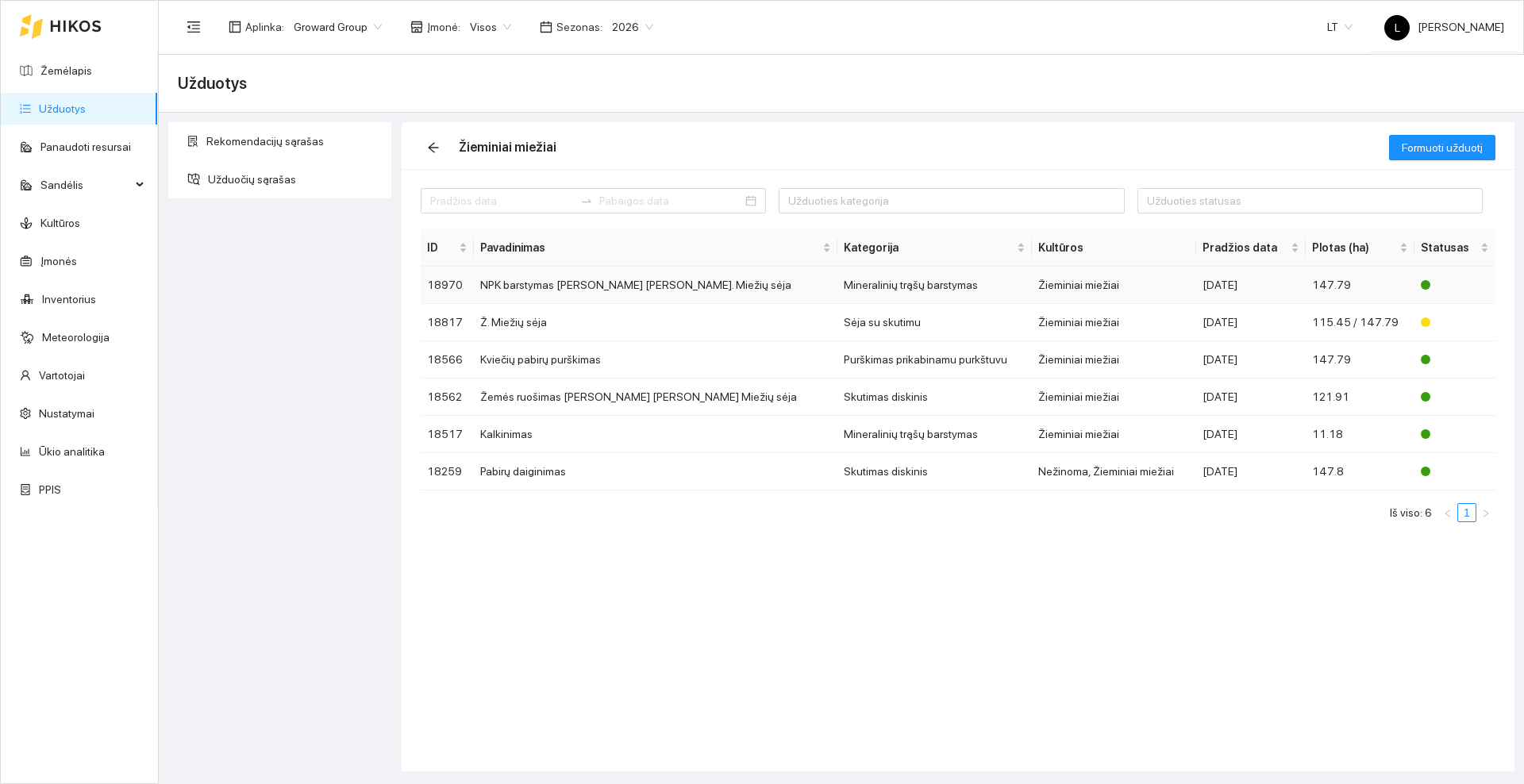
click at [567, 288] on td "NPK barstymas [PERSON_NAME] [PERSON_NAME]. Miežių sėja" at bounding box center [656, 284] width 364 height 37
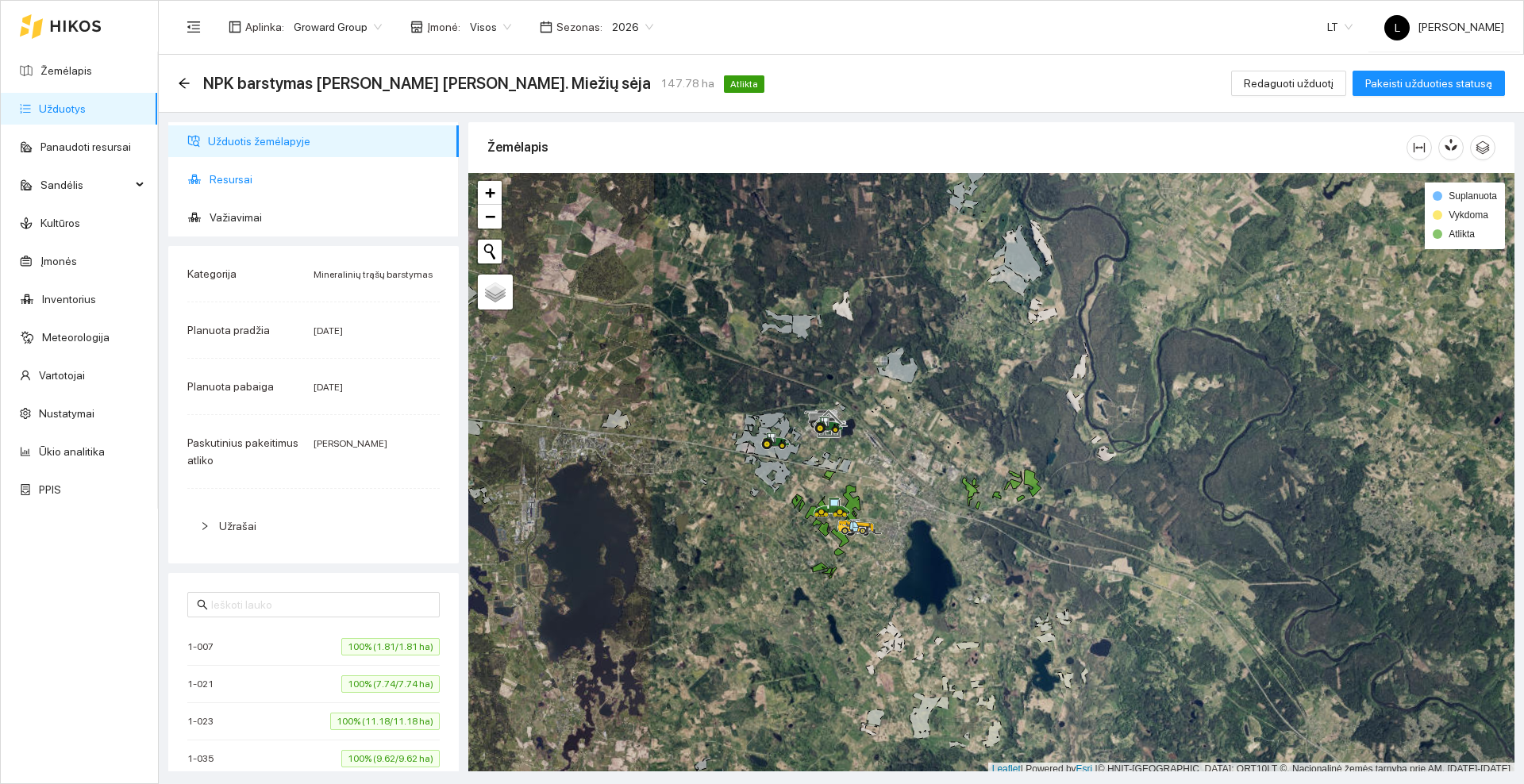
click at [236, 177] on span "Resursai" at bounding box center [327, 179] width 236 height 31
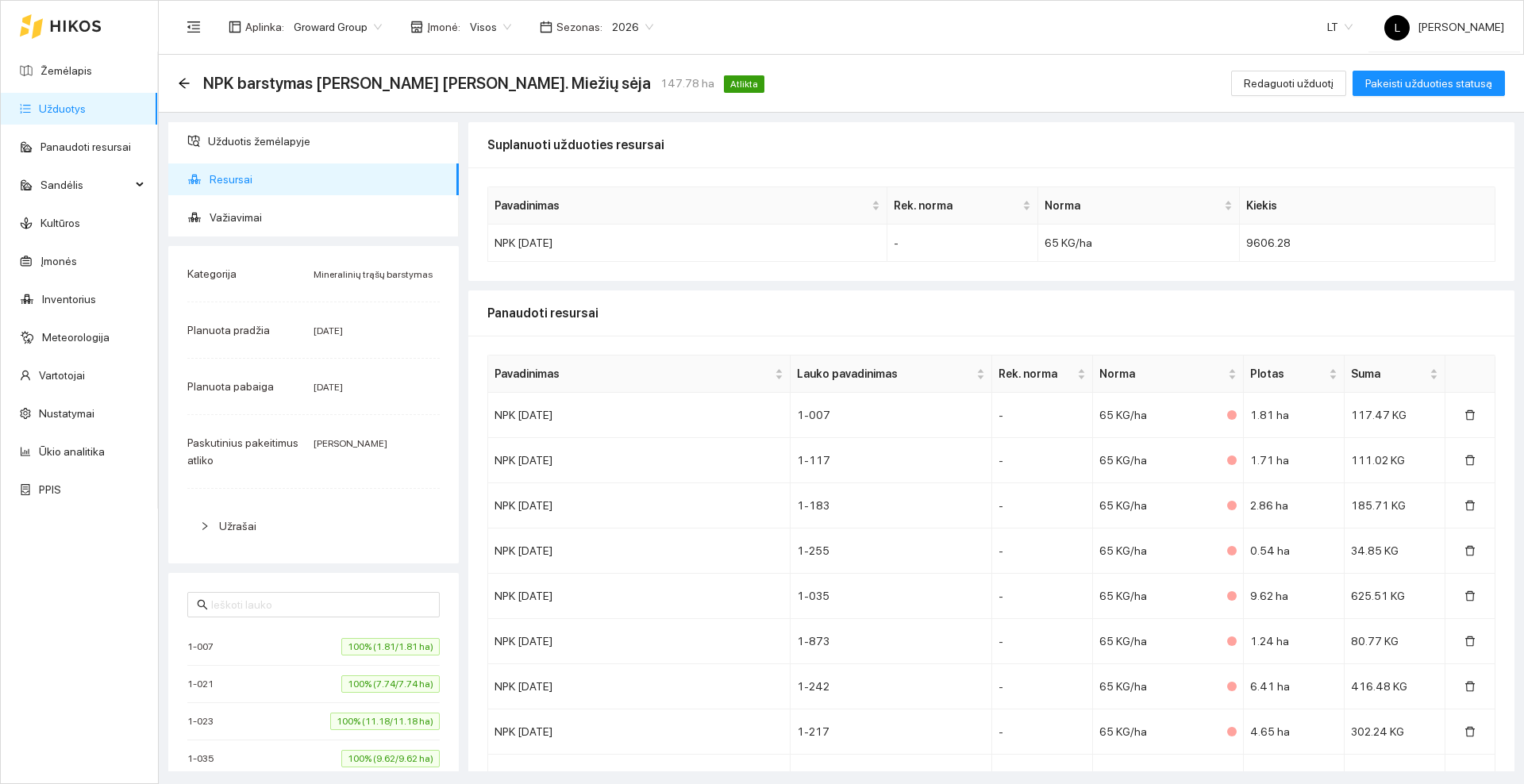
click at [52, 22] on icon at bounding box center [75, 27] width 50 height 11
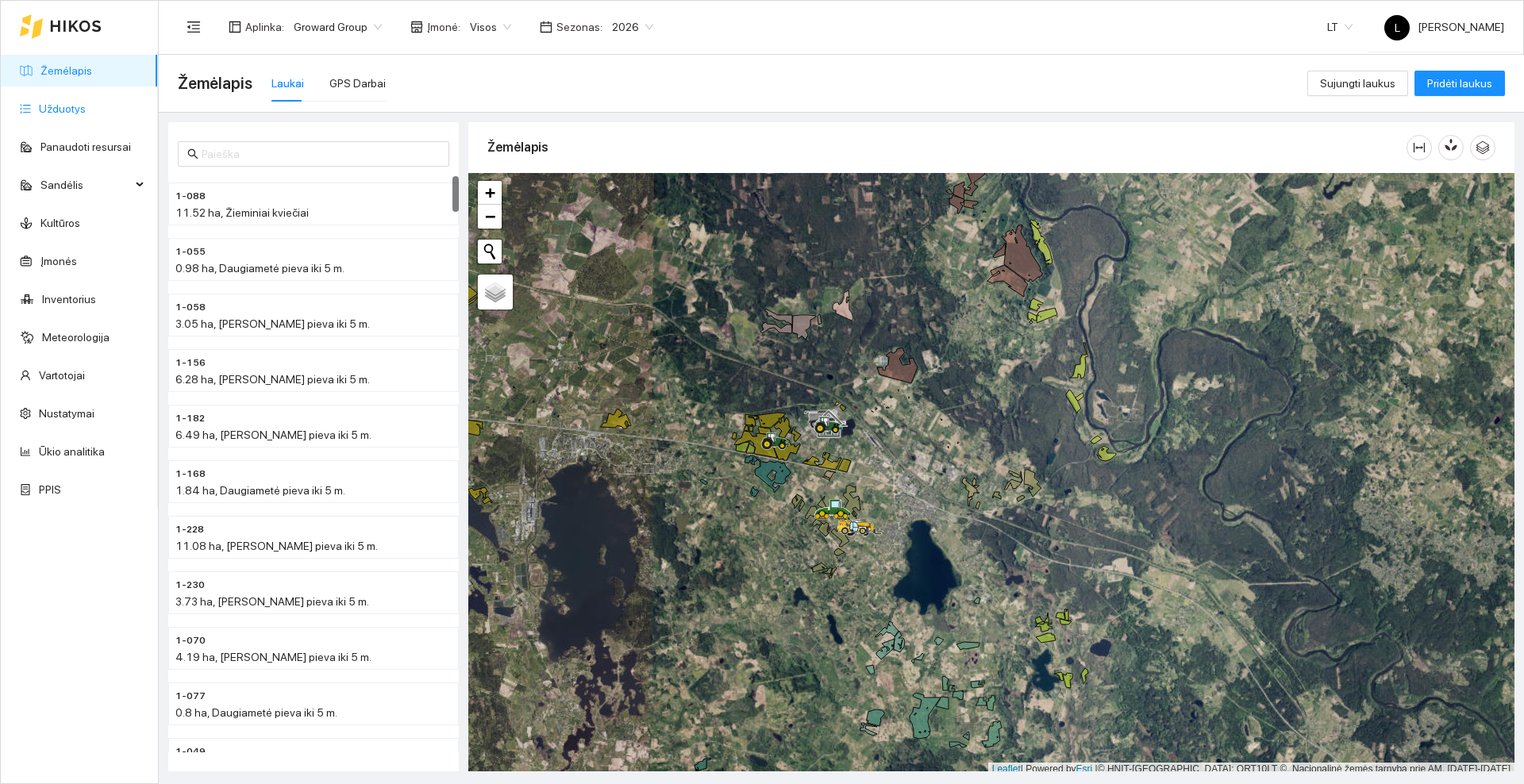
click at [58, 106] on link "Užduotys" at bounding box center [62, 108] width 47 height 12
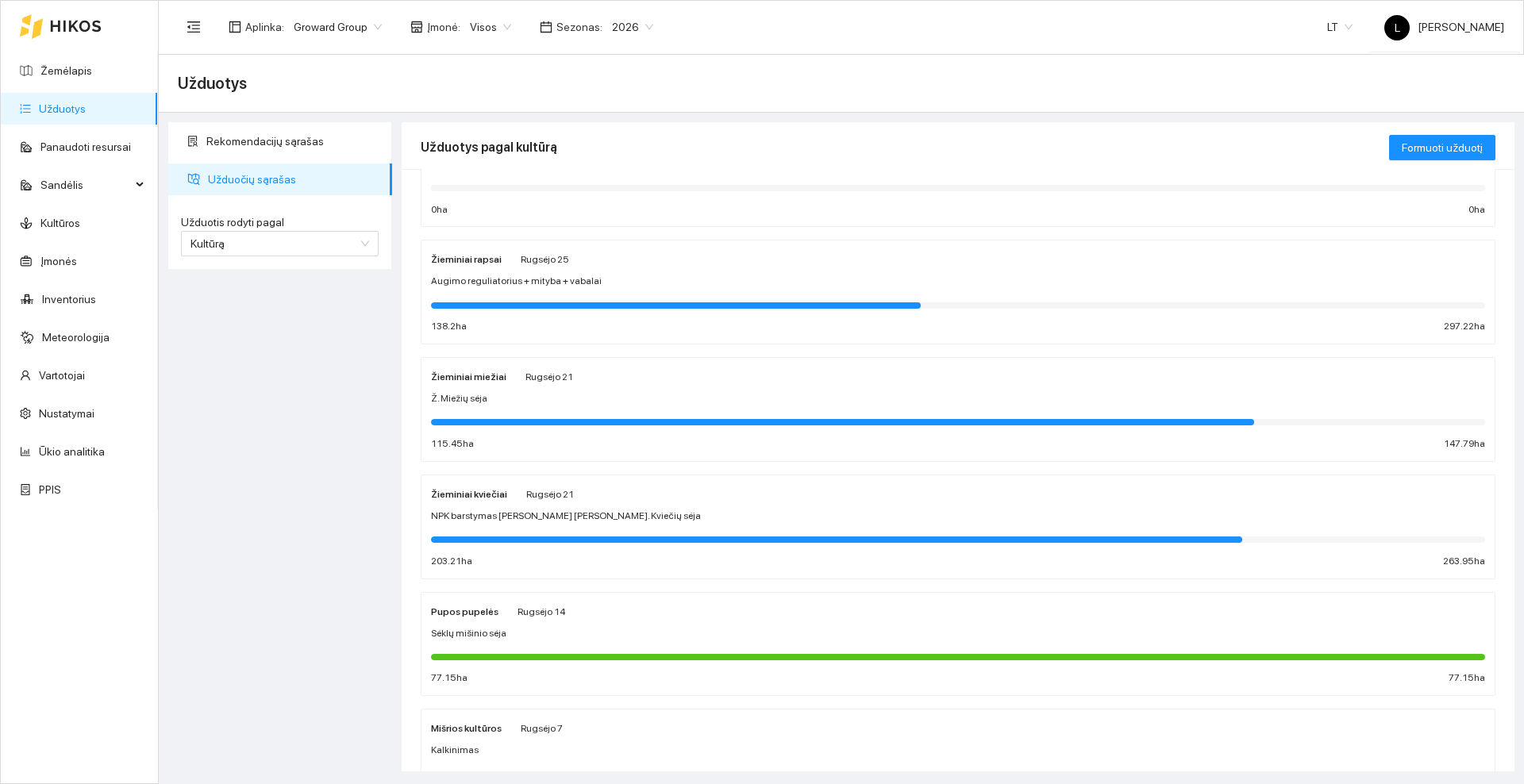
scroll to position [198, 0]
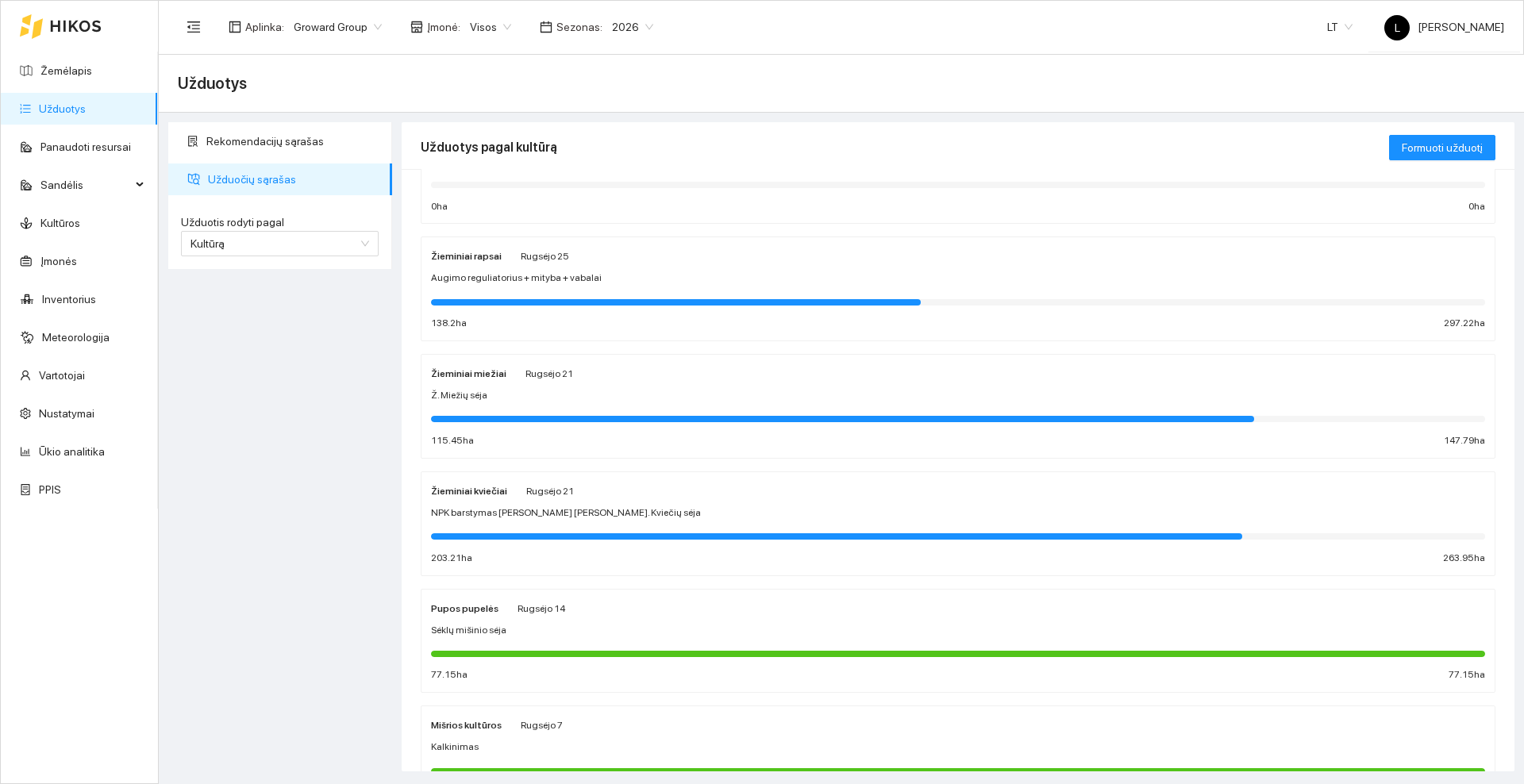
click at [648, 268] on div "Žieminiai rapsai [PERSON_NAME] 25 Augimo reguliatorius + [PERSON_NAME] + vabala…" at bounding box center [958, 288] width 1054 height 84
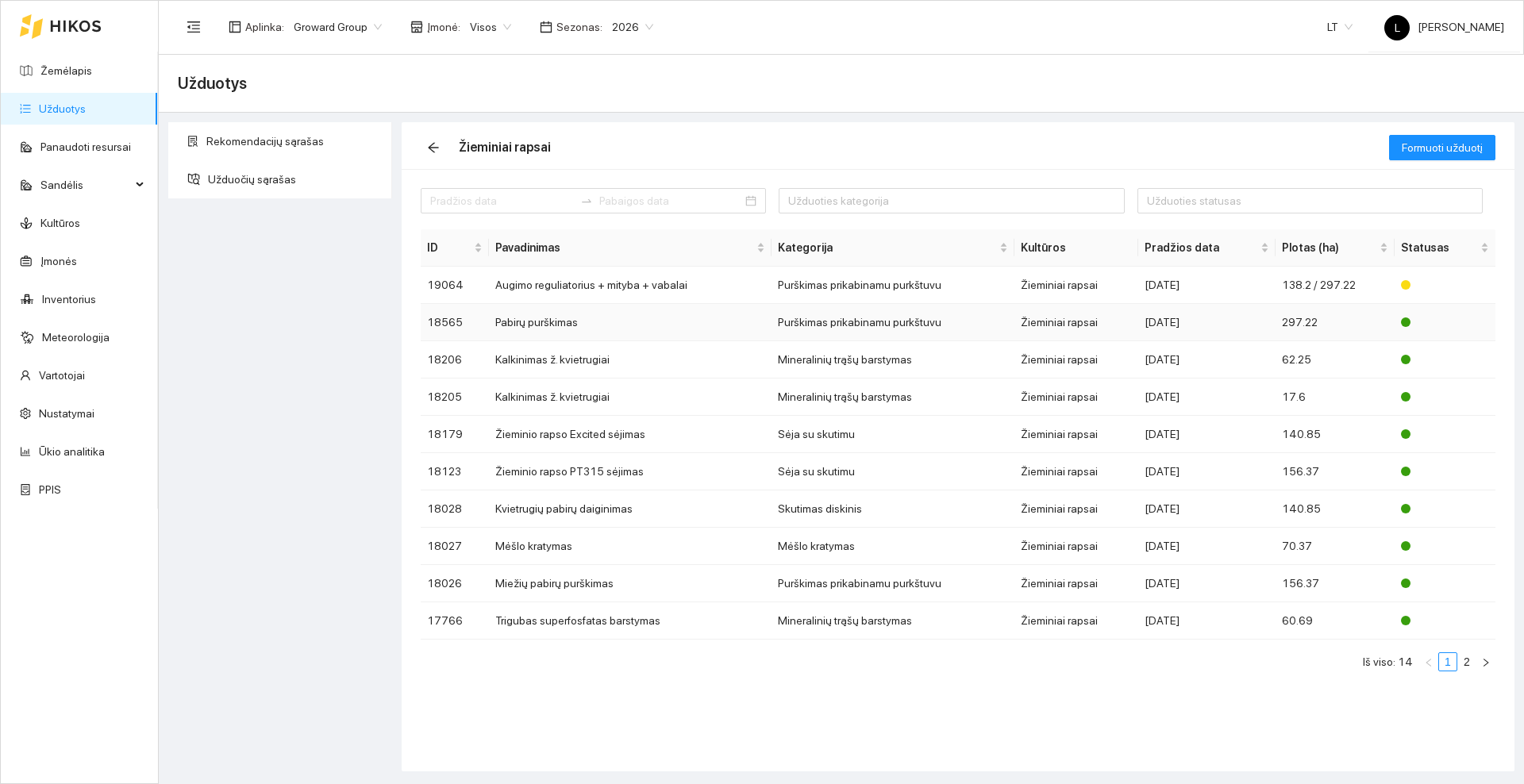
click at [584, 324] on td "Pabirų purškimas" at bounding box center [630, 322] width 283 height 37
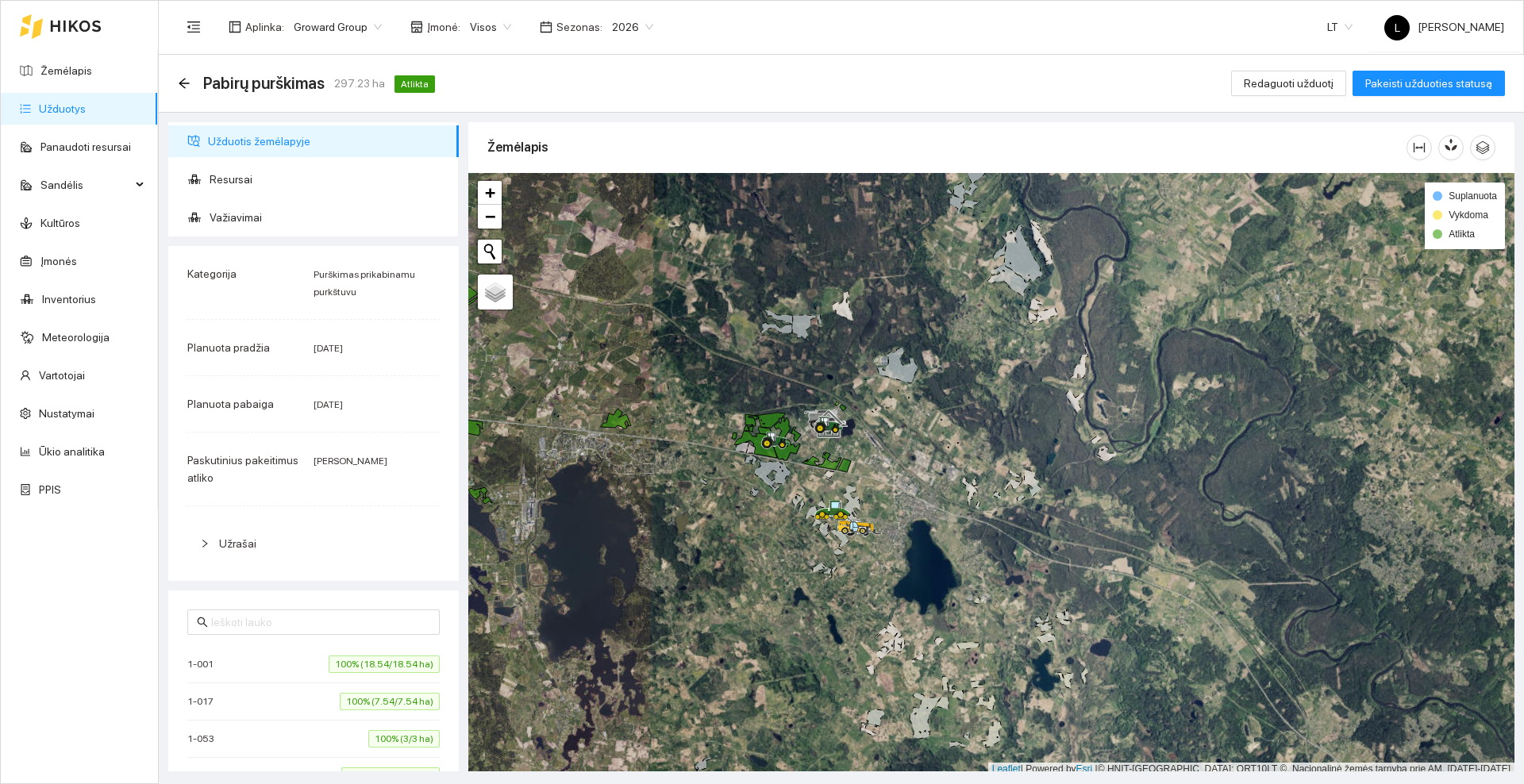
scroll to position [5, 0]
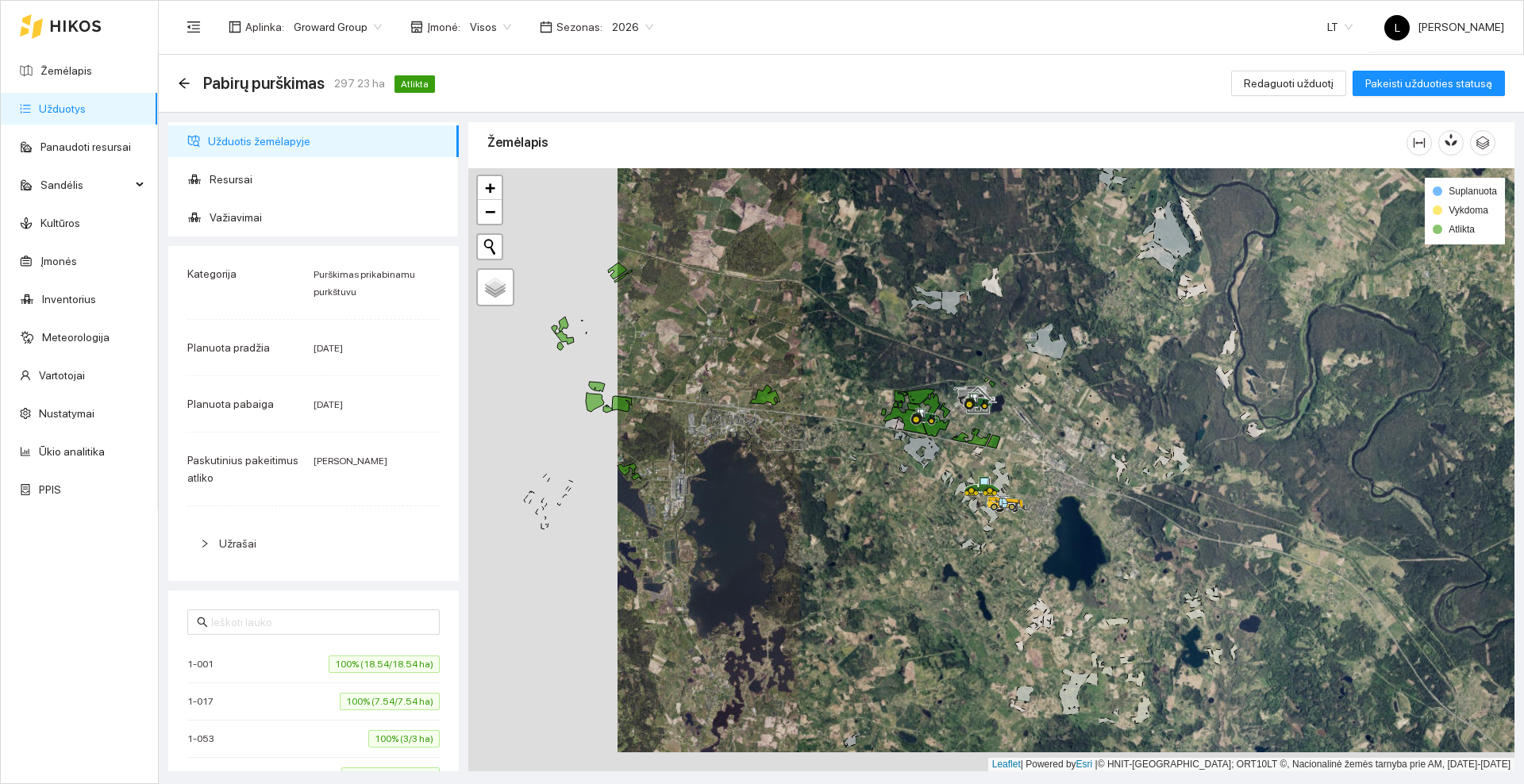
drag, startPoint x: 695, startPoint y: 378, endPoint x: 843, endPoint y: 358, distance: 149.3
click at [843, 358] on div at bounding box center [991, 470] width 1046 height 603
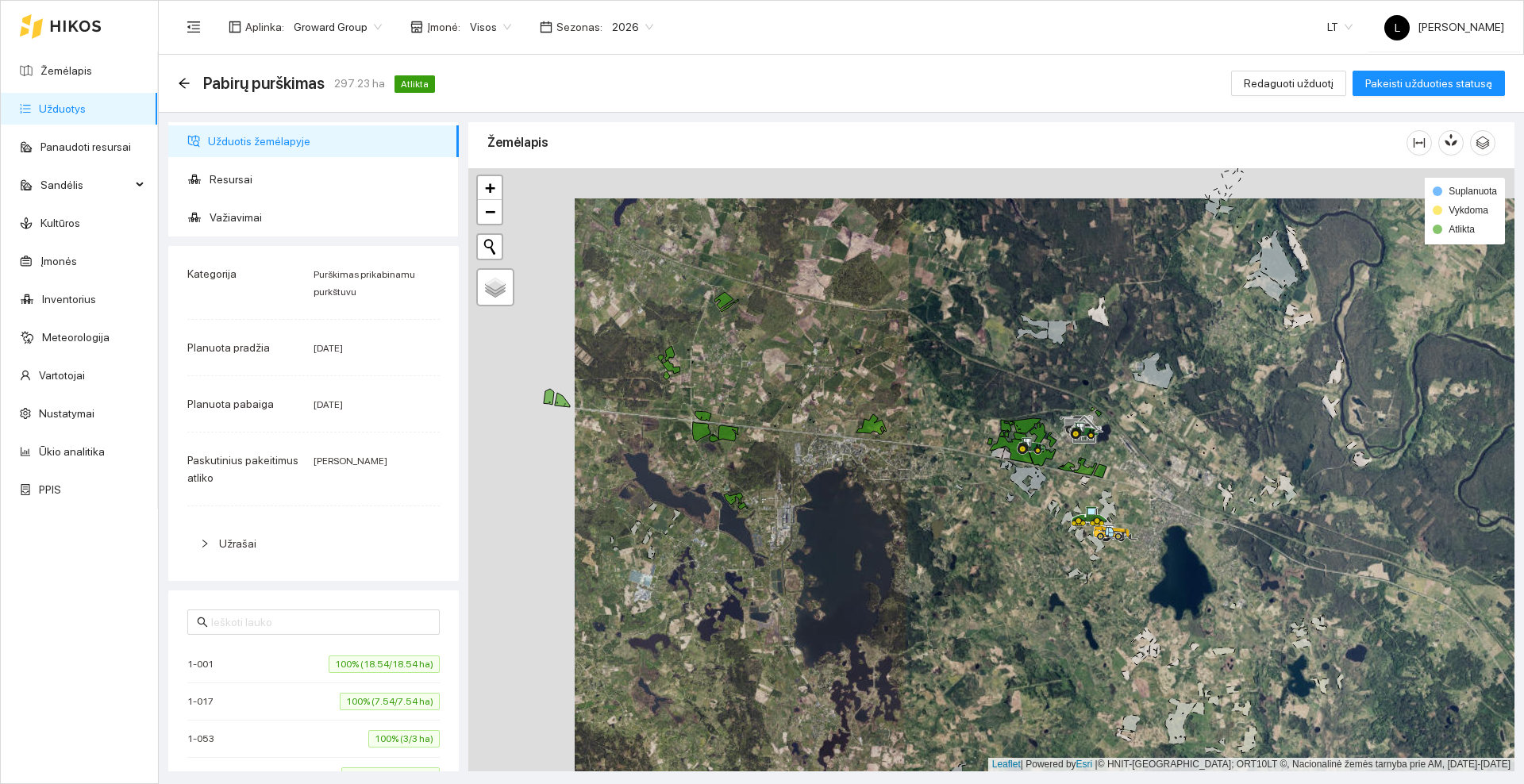
drag, startPoint x: 705, startPoint y: 375, endPoint x: 812, endPoint y: 405, distance: 111.1
click at [812, 405] on div at bounding box center [991, 470] width 1046 height 603
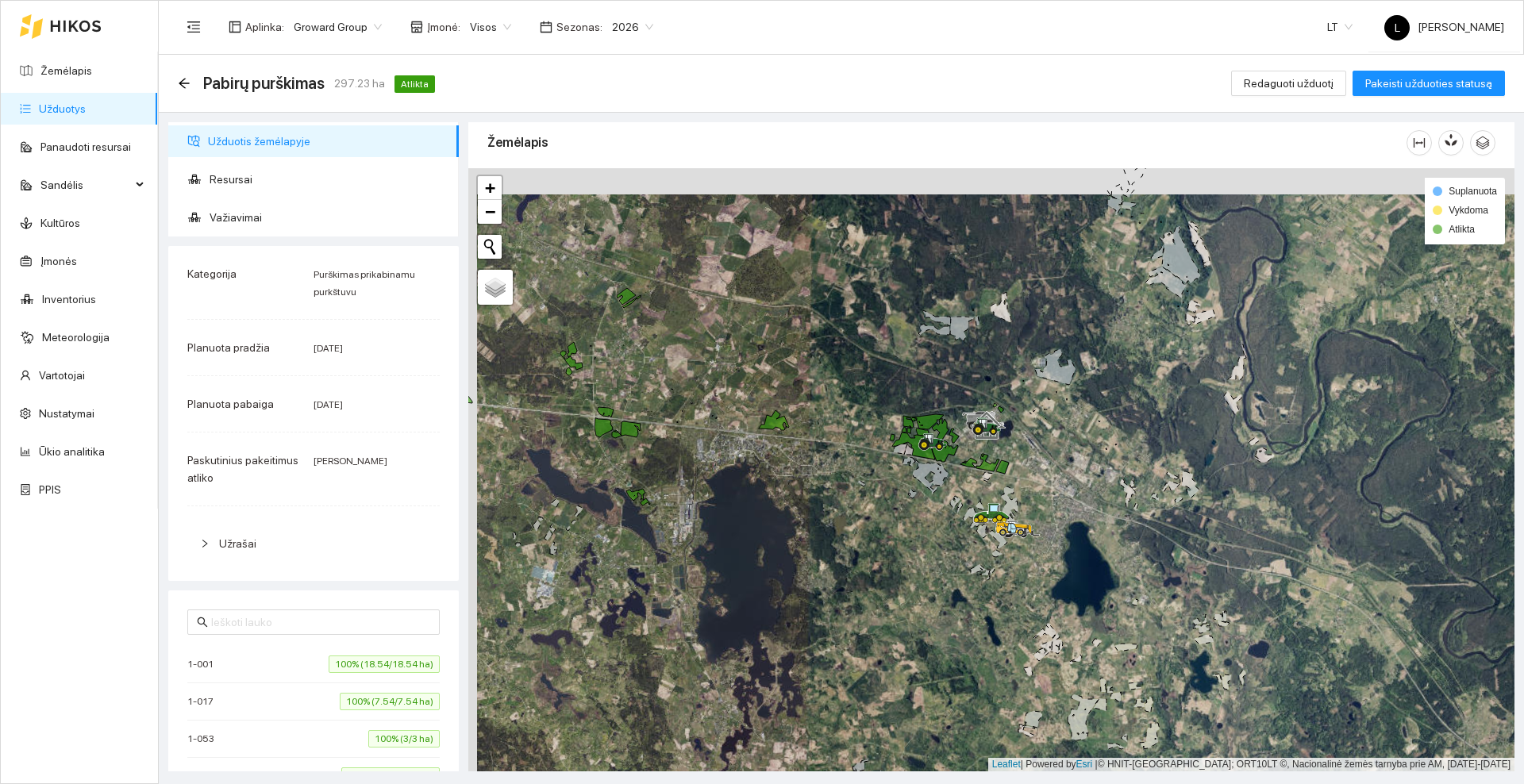
drag, startPoint x: 812, startPoint y: 405, endPoint x: 676, endPoint y: 425, distance: 137.5
click at [676, 425] on div at bounding box center [991, 470] width 1046 height 603
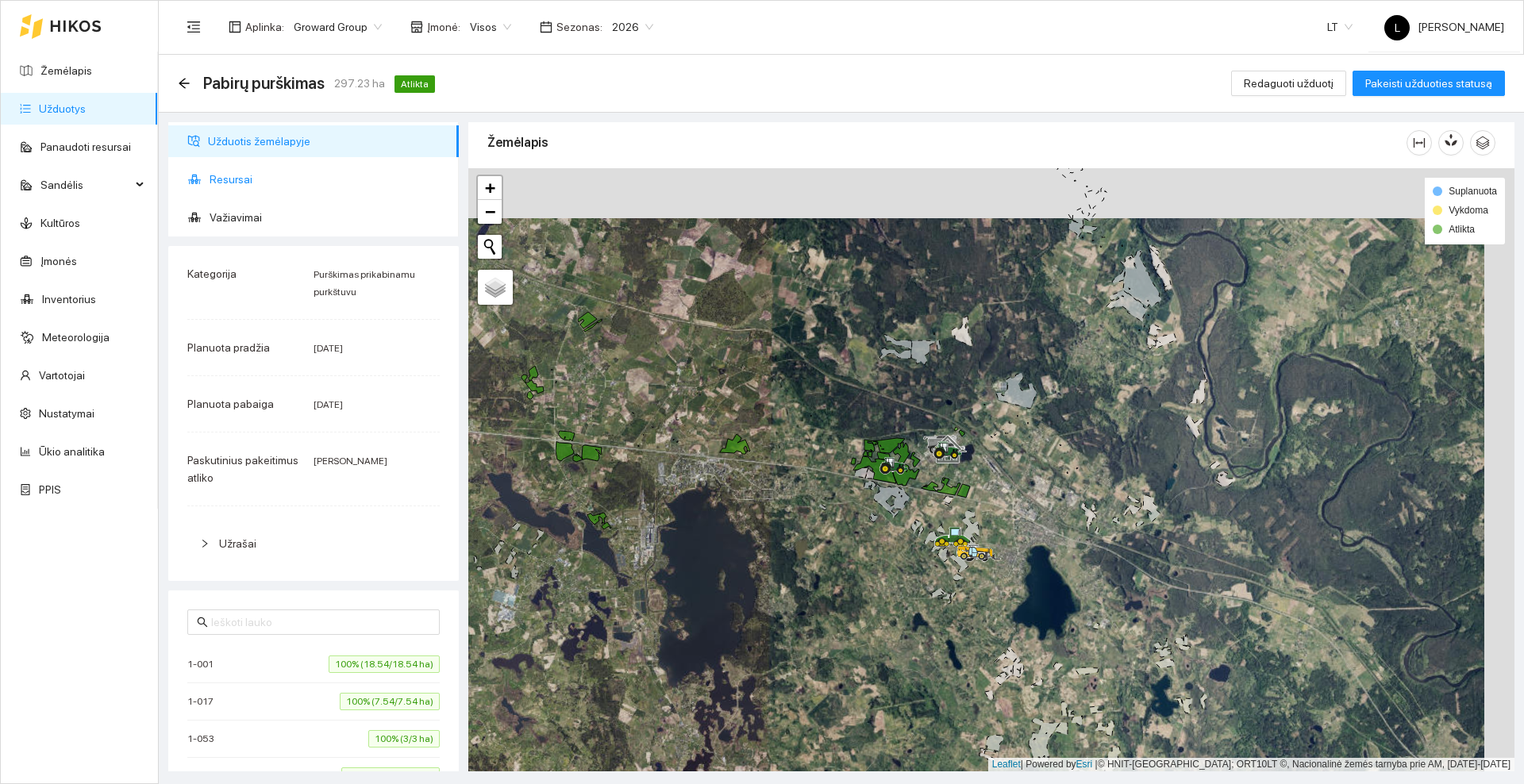
click at [245, 177] on span "Resursai" at bounding box center [327, 179] width 236 height 31
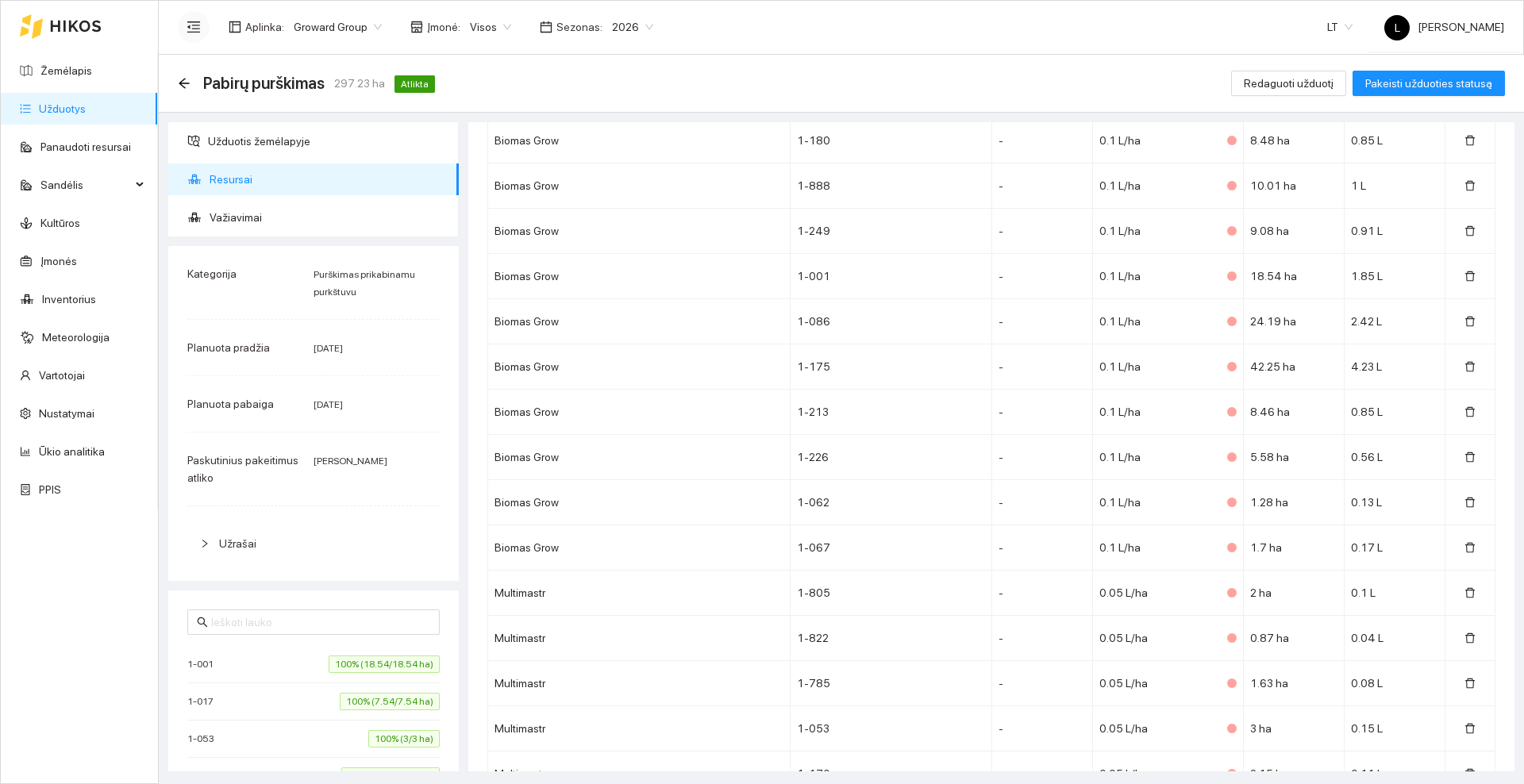
scroll to position [2548, 0]
click at [186, 87] on icon "arrow-left" at bounding box center [184, 83] width 12 height 12
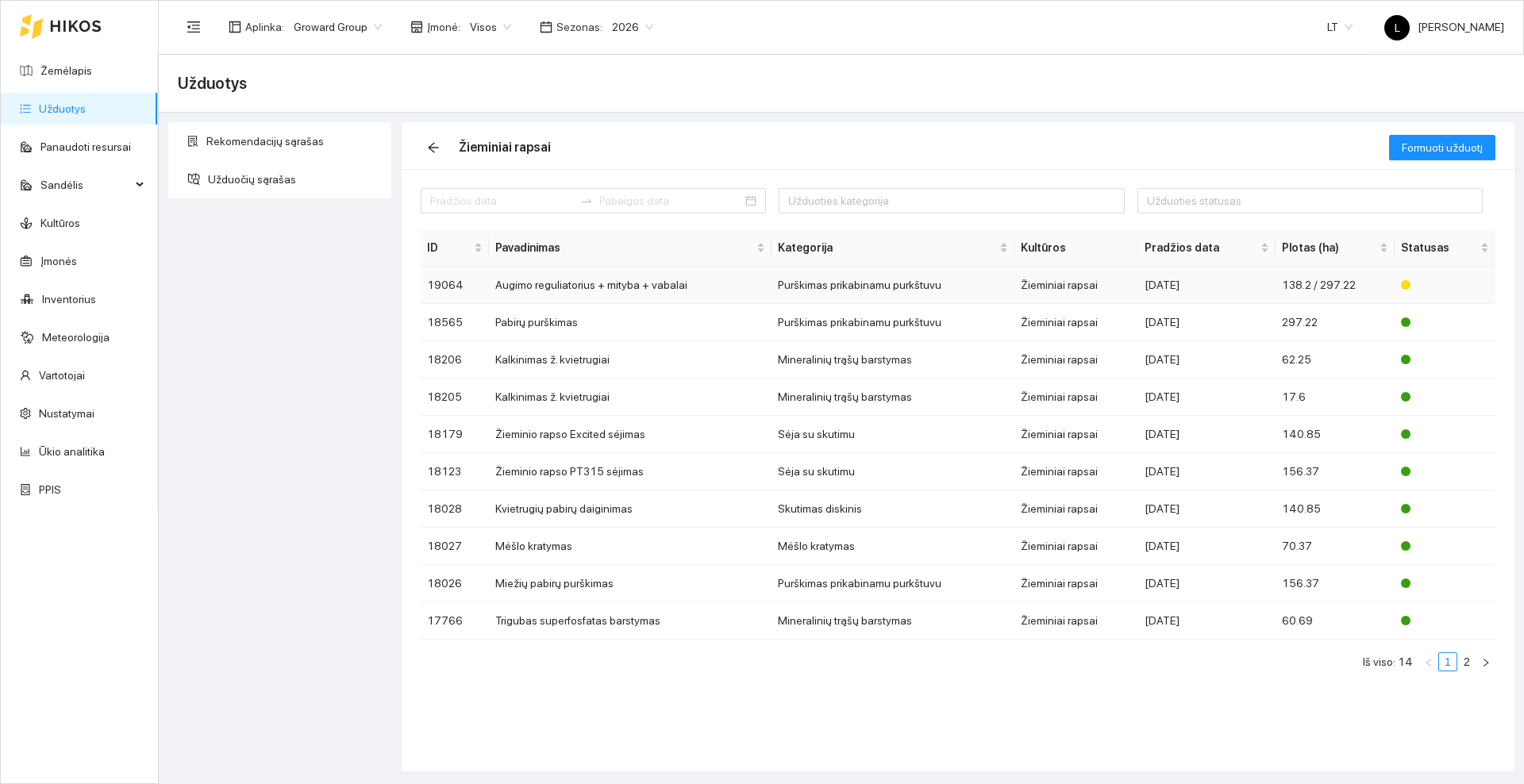
click at [614, 287] on td "Augimo reguliatorius + mityba + vabalai" at bounding box center [630, 284] width 283 height 37
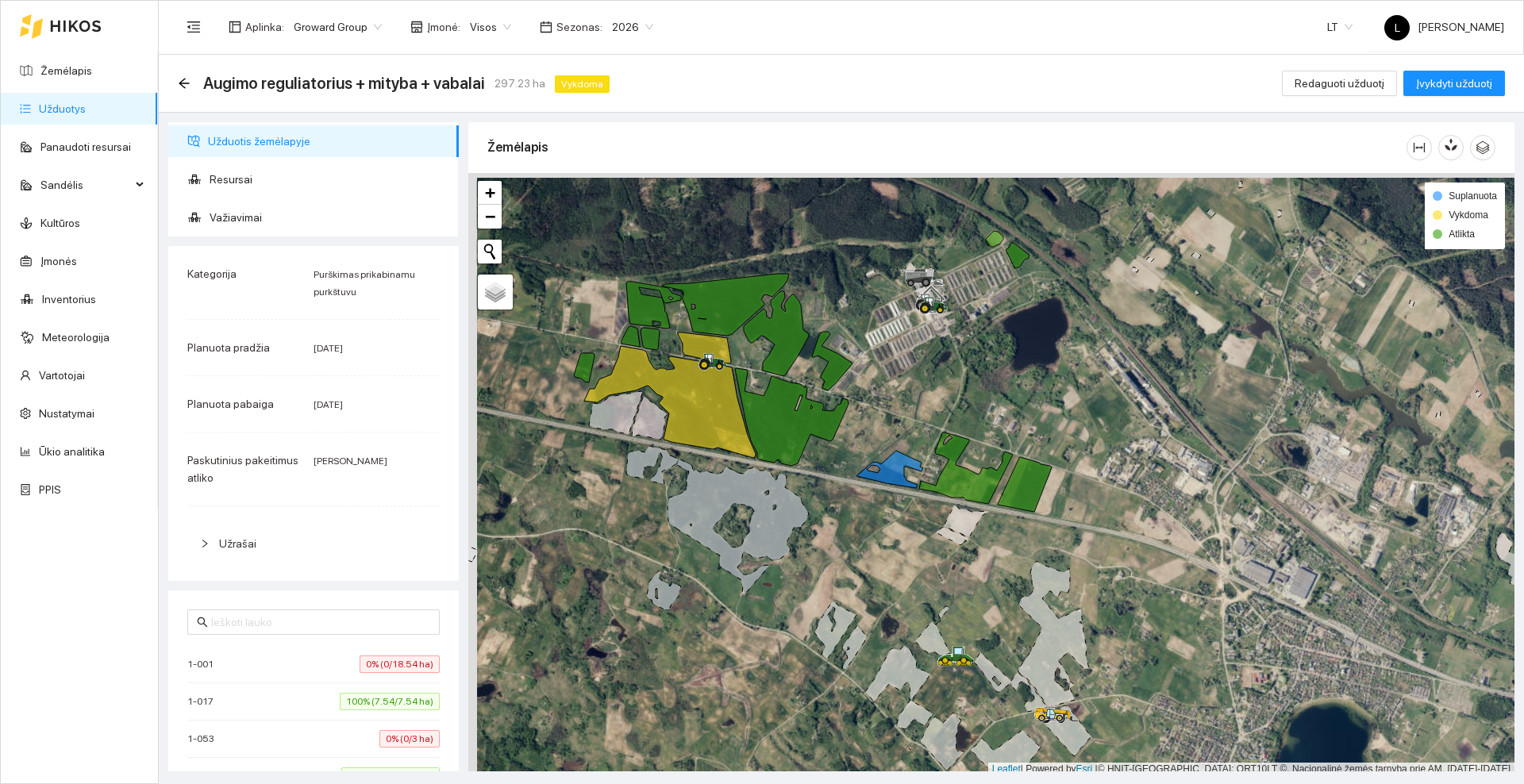
scroll to position [5, 0]
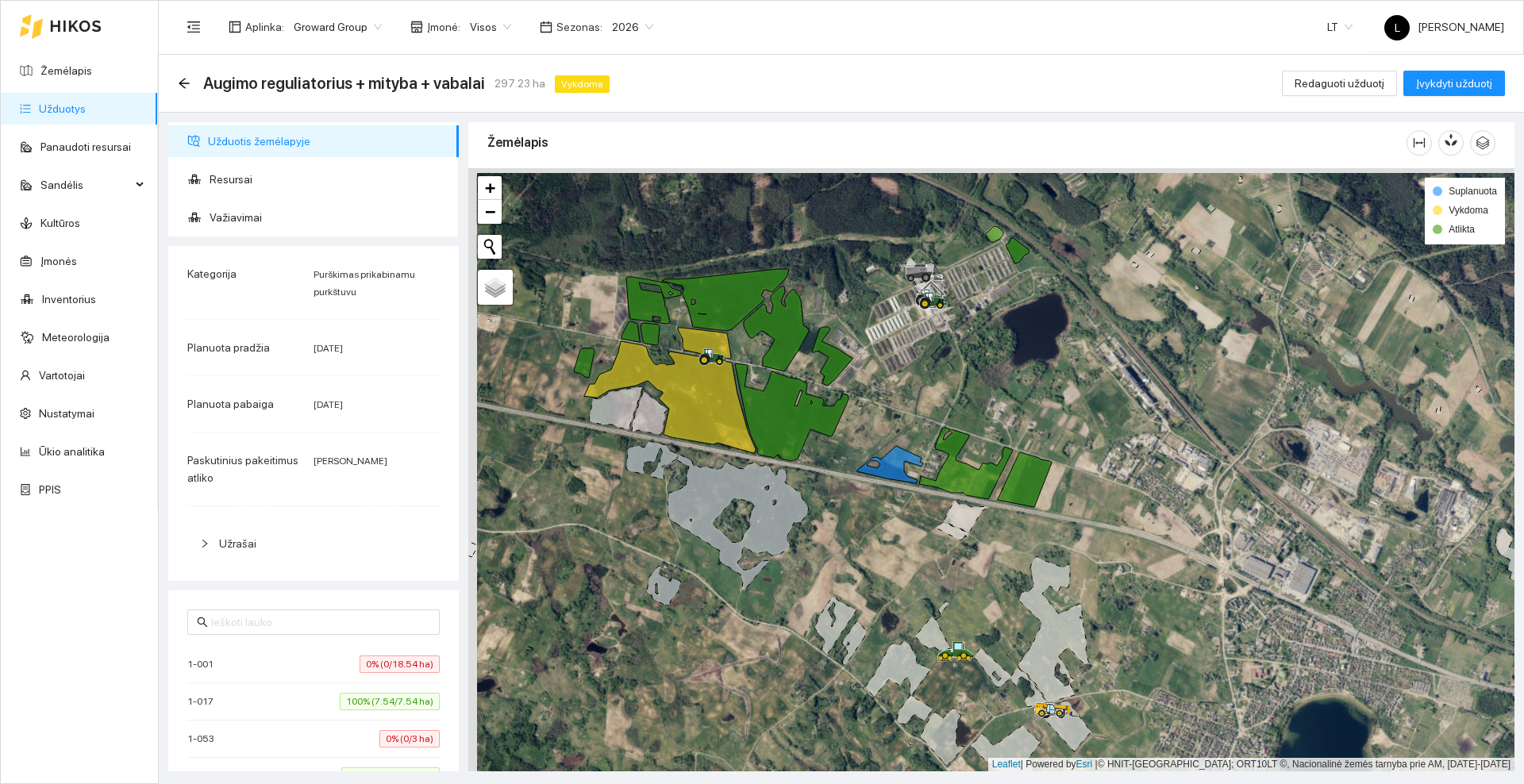
drag, startPoint x: 605, startPoint y: 471, endPoint x: 727, endPoint y: 503, distance: 126.1
click at [727, 507] on div at bounding box center [991, 470] width 1046 height 603
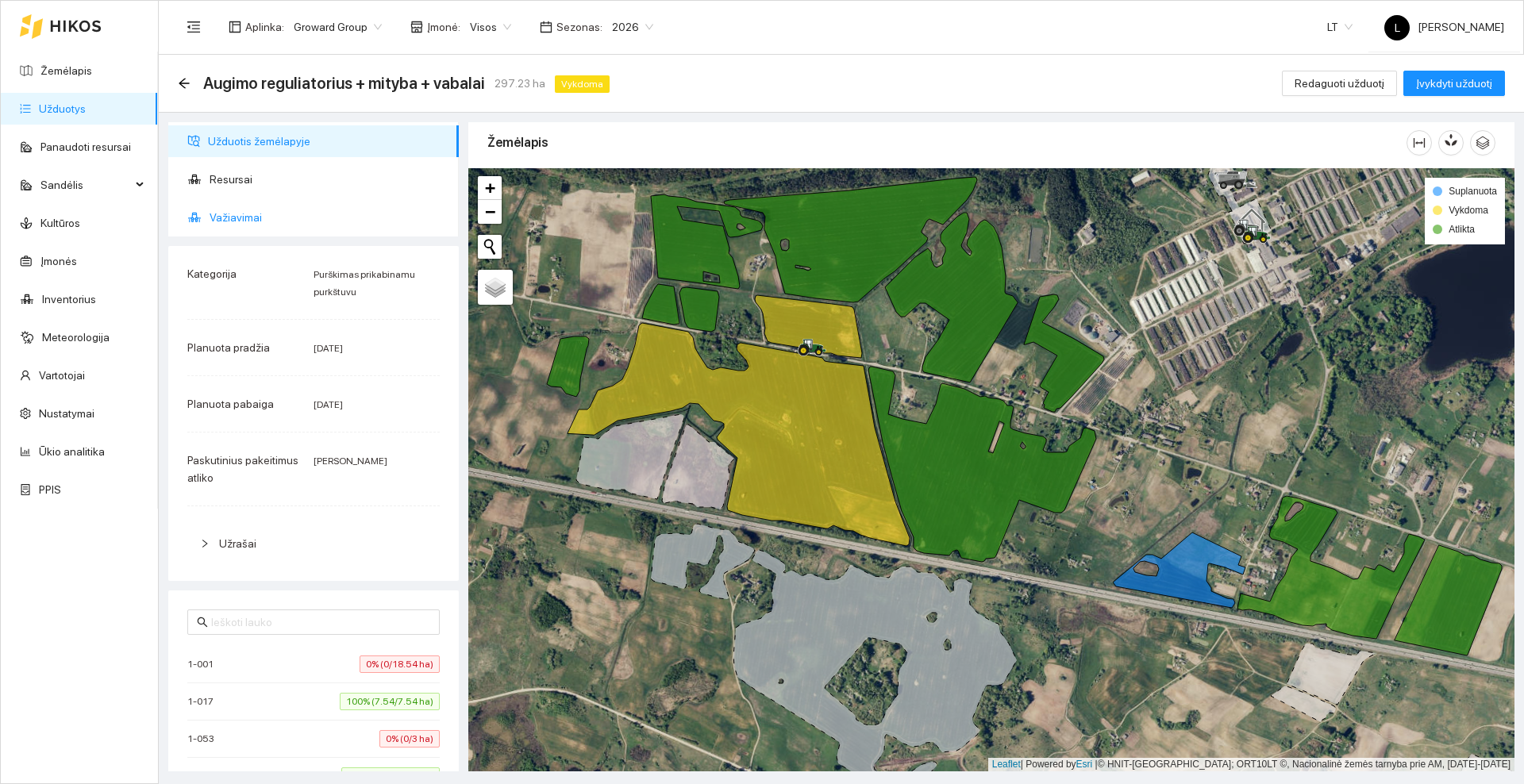
click at [287, 212] on span "Važiavimai" at bounding box center [327, 217] width 236 height 31
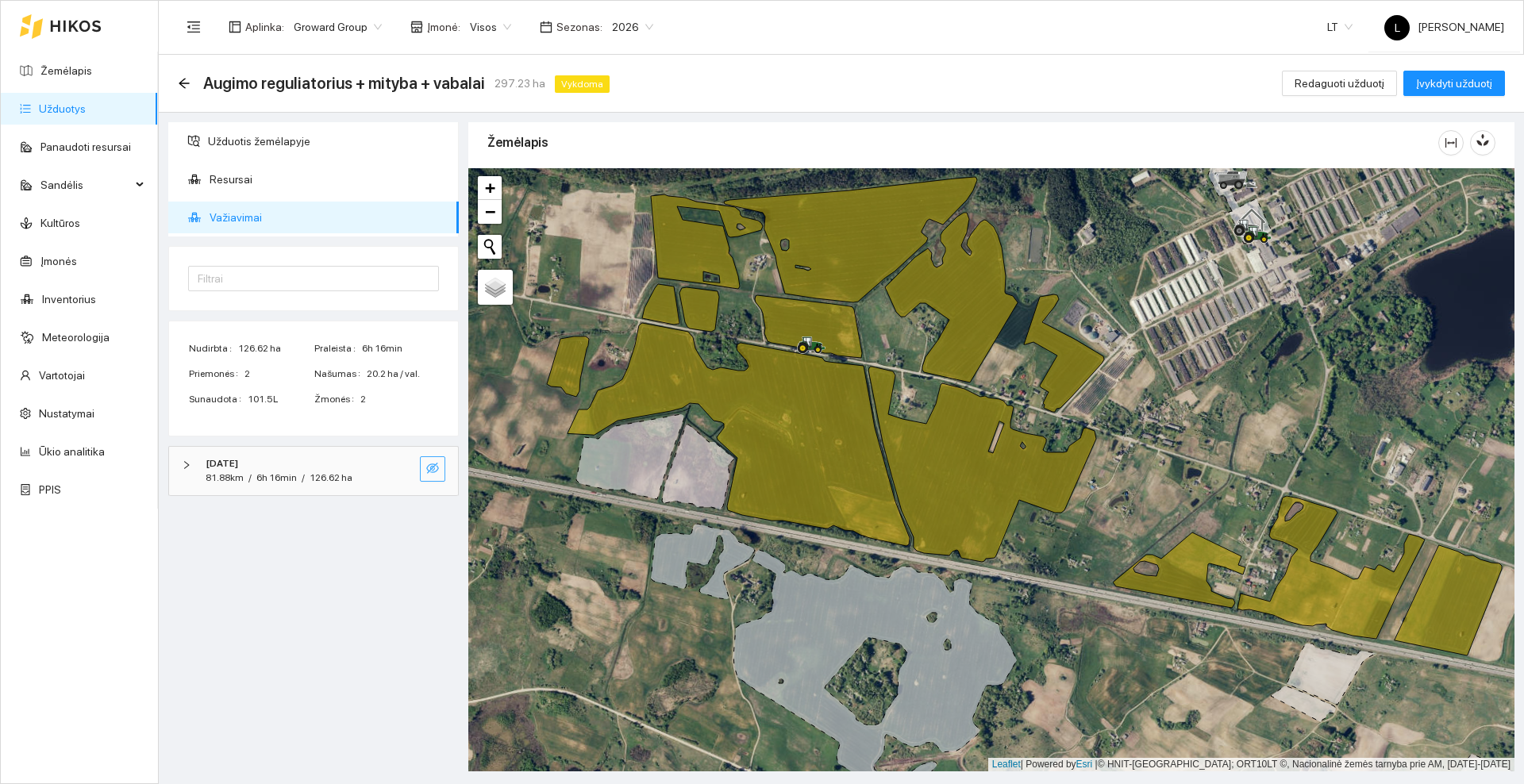
click at [440, 471] on button "button" at bounding box center [432, 468] width 26 height 26
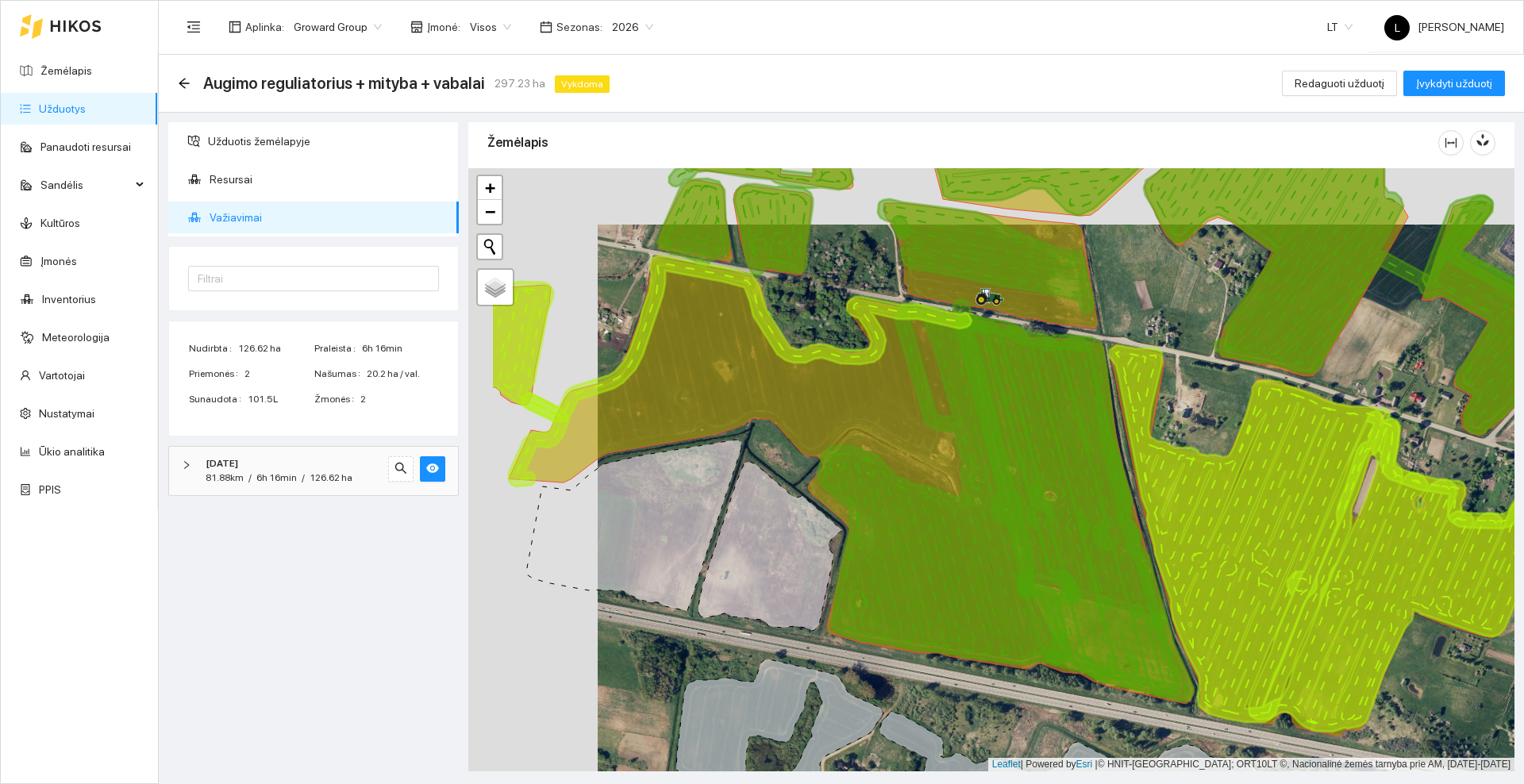
drag, startPoint x: 716, startPoint y: 341, endPoint x: 845, endPoint y: 397, distance: 140.6
click at [845, 397] on icon at bounding box center [850, 480] width 684 height 446
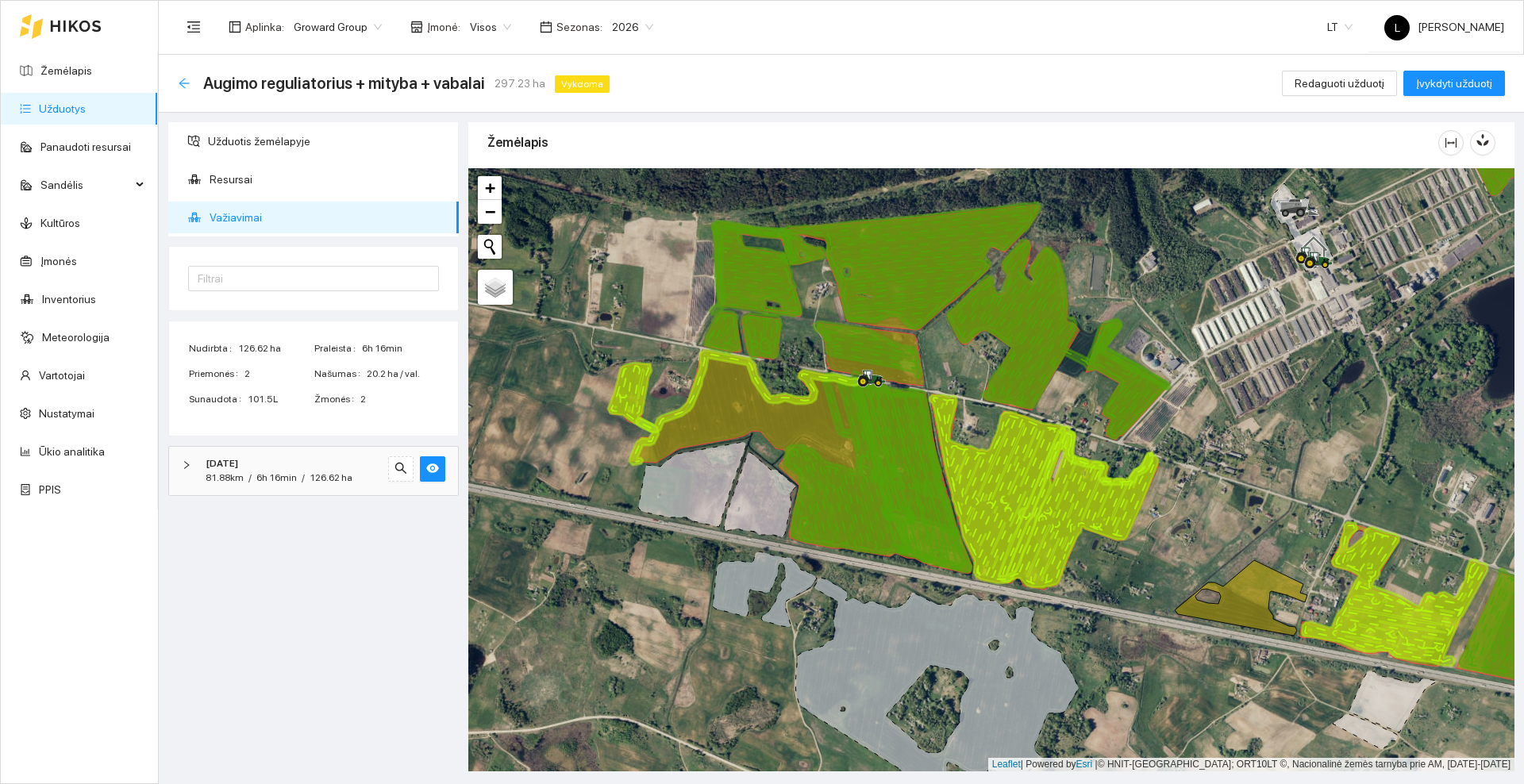
click at [186, 80] on icon "arrow-left" at bounding box center [184, 83] width 12 height 12
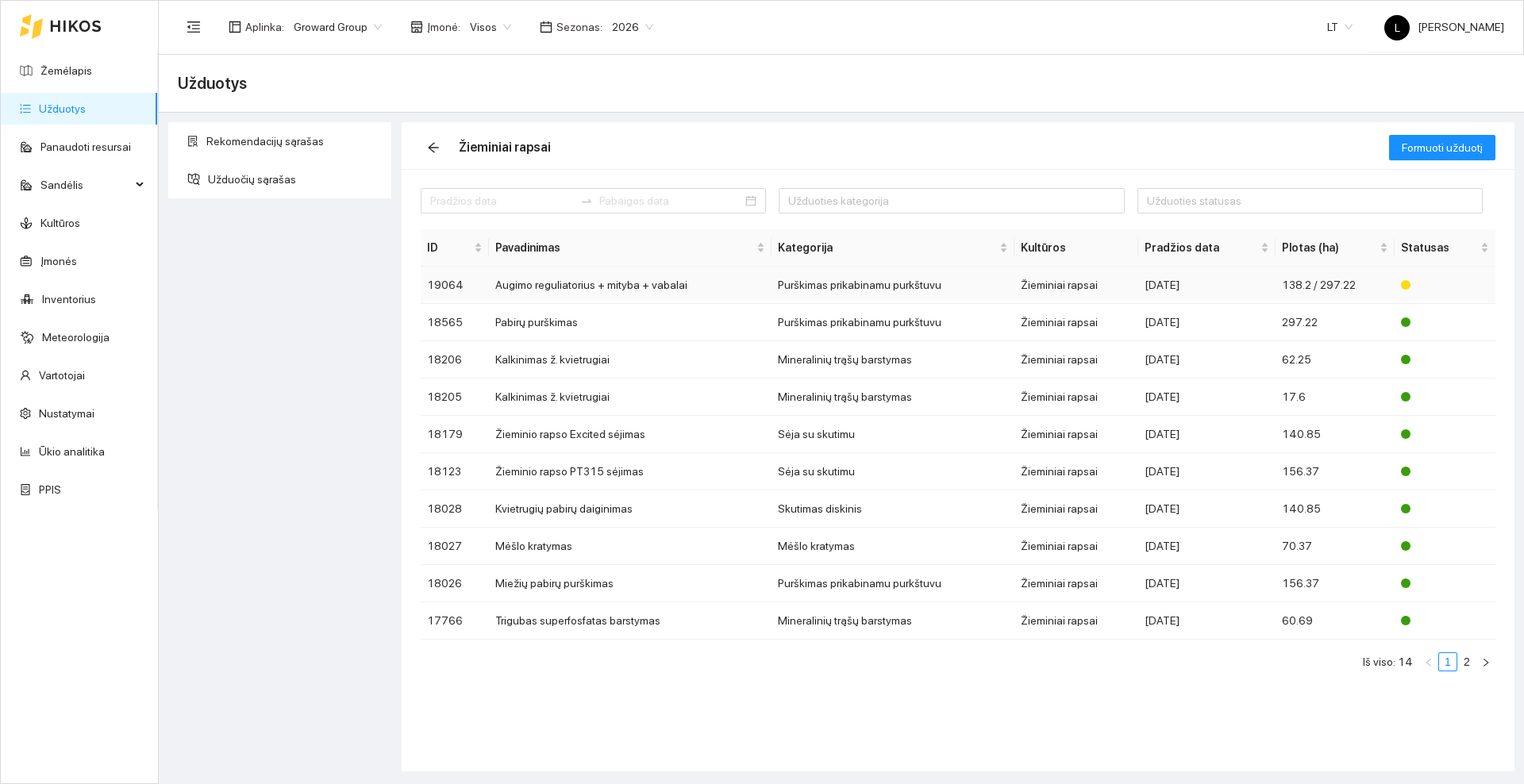
click at [654, 285] on td "Augimo reguliatorius + mityba + vabalai" at bounding box center [630, 284] width 283 height 37
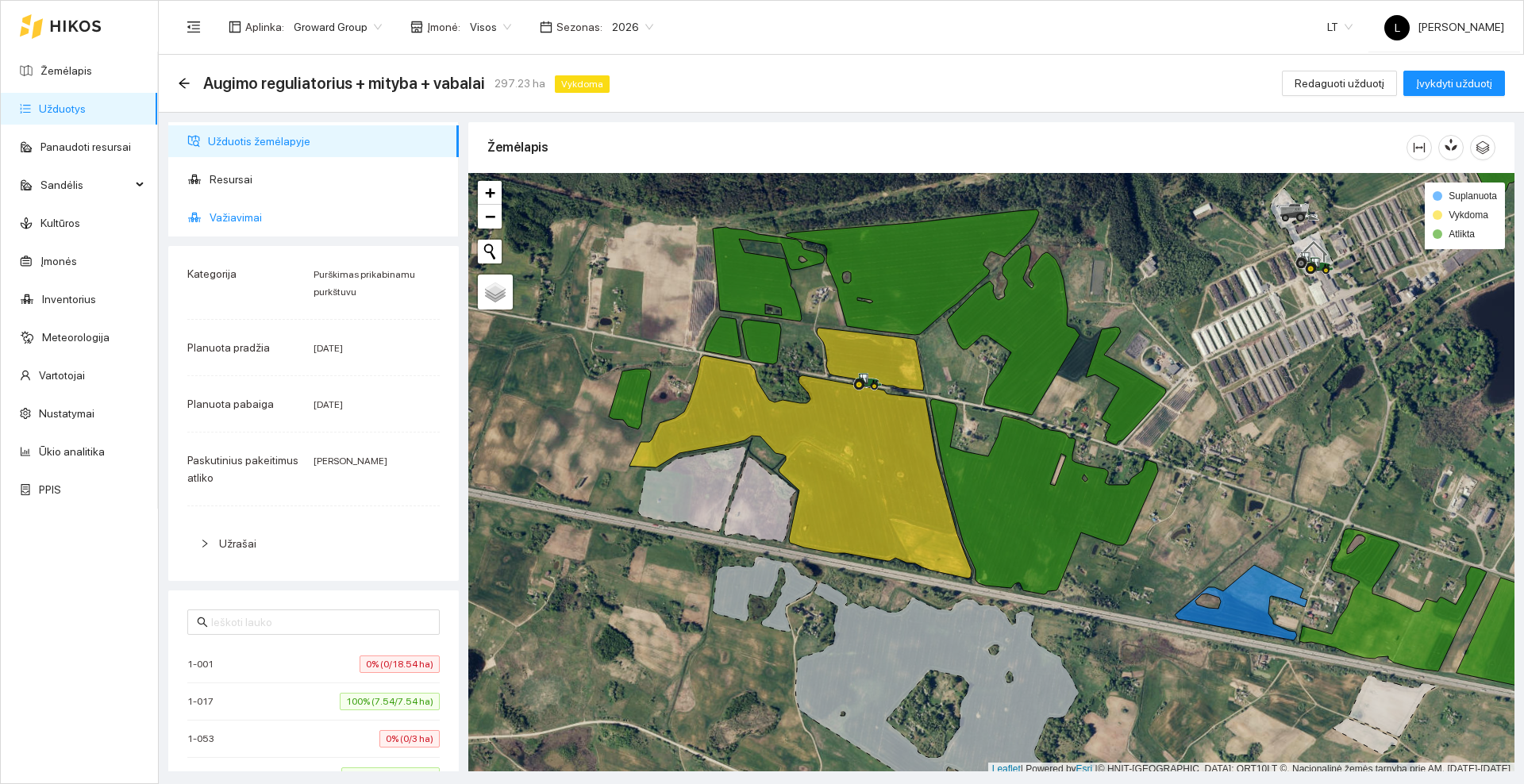
click at [236, 221] on span "Važiavimai" at bounding box center [327, 217] width 236 height 31
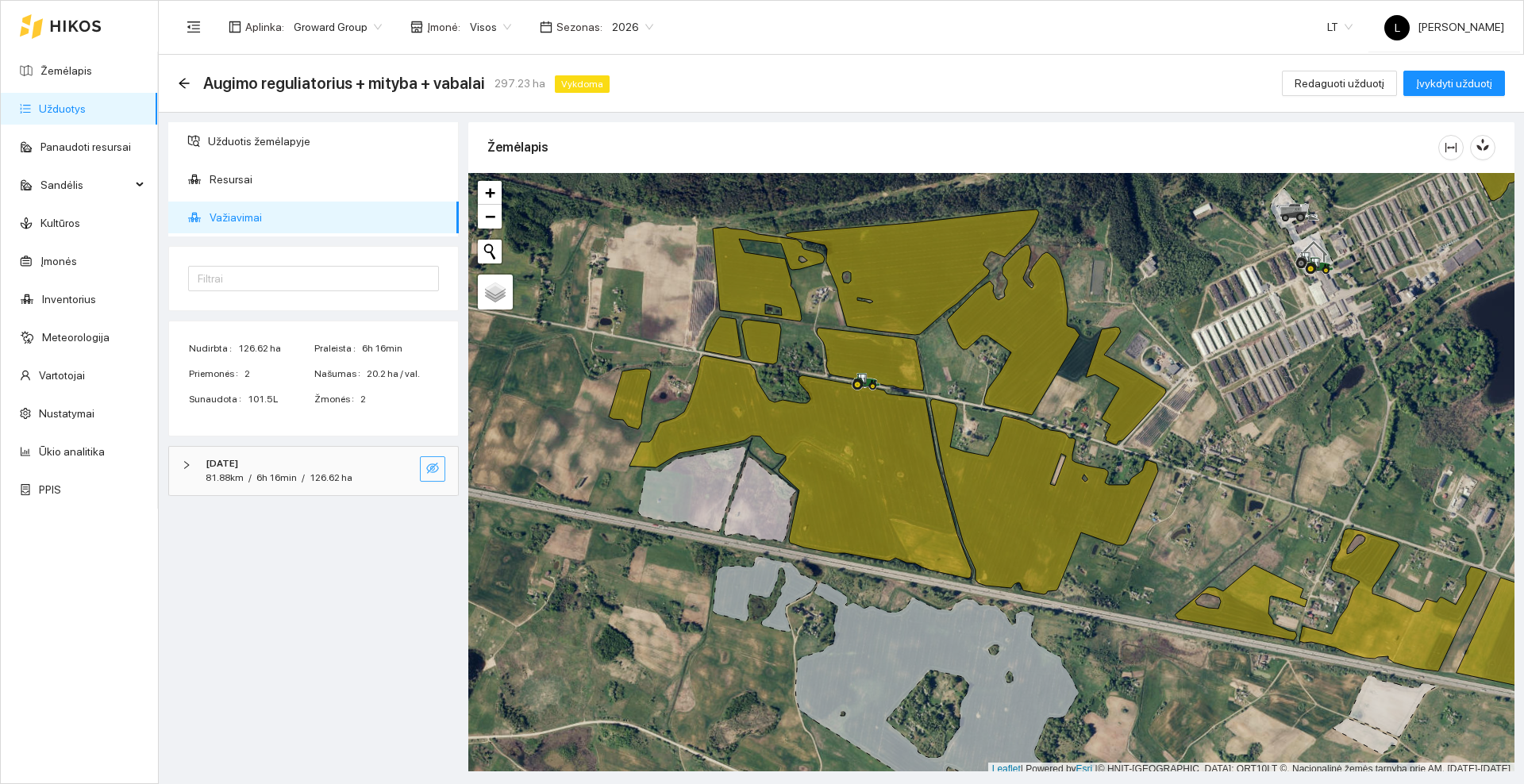
click at [428, 470] on icon "eye-invisible" at bounding box center [432, 468] width 12 height 11
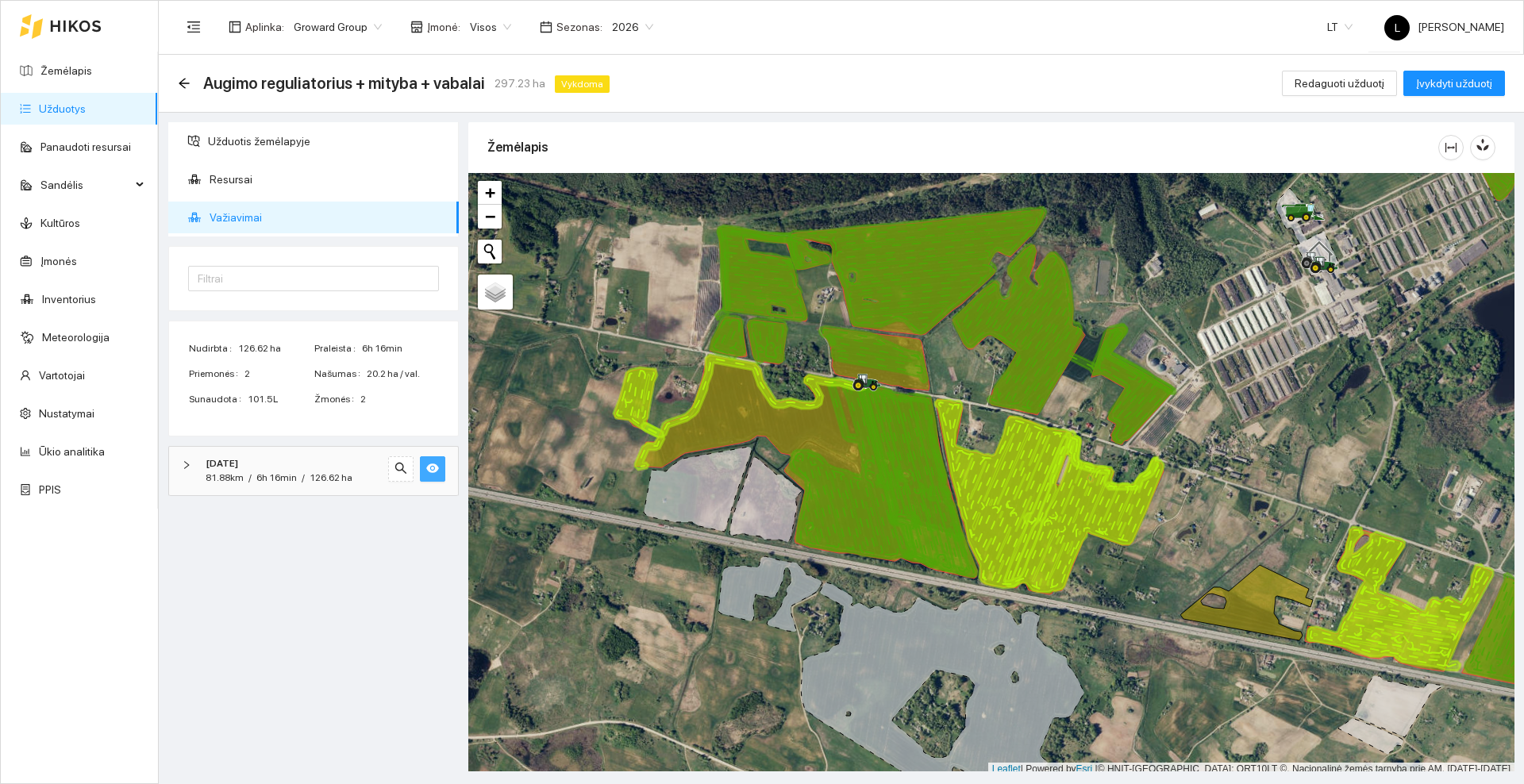
click at [423, 457] on button "button" at bounding box center [432, 468] width 26 height 26
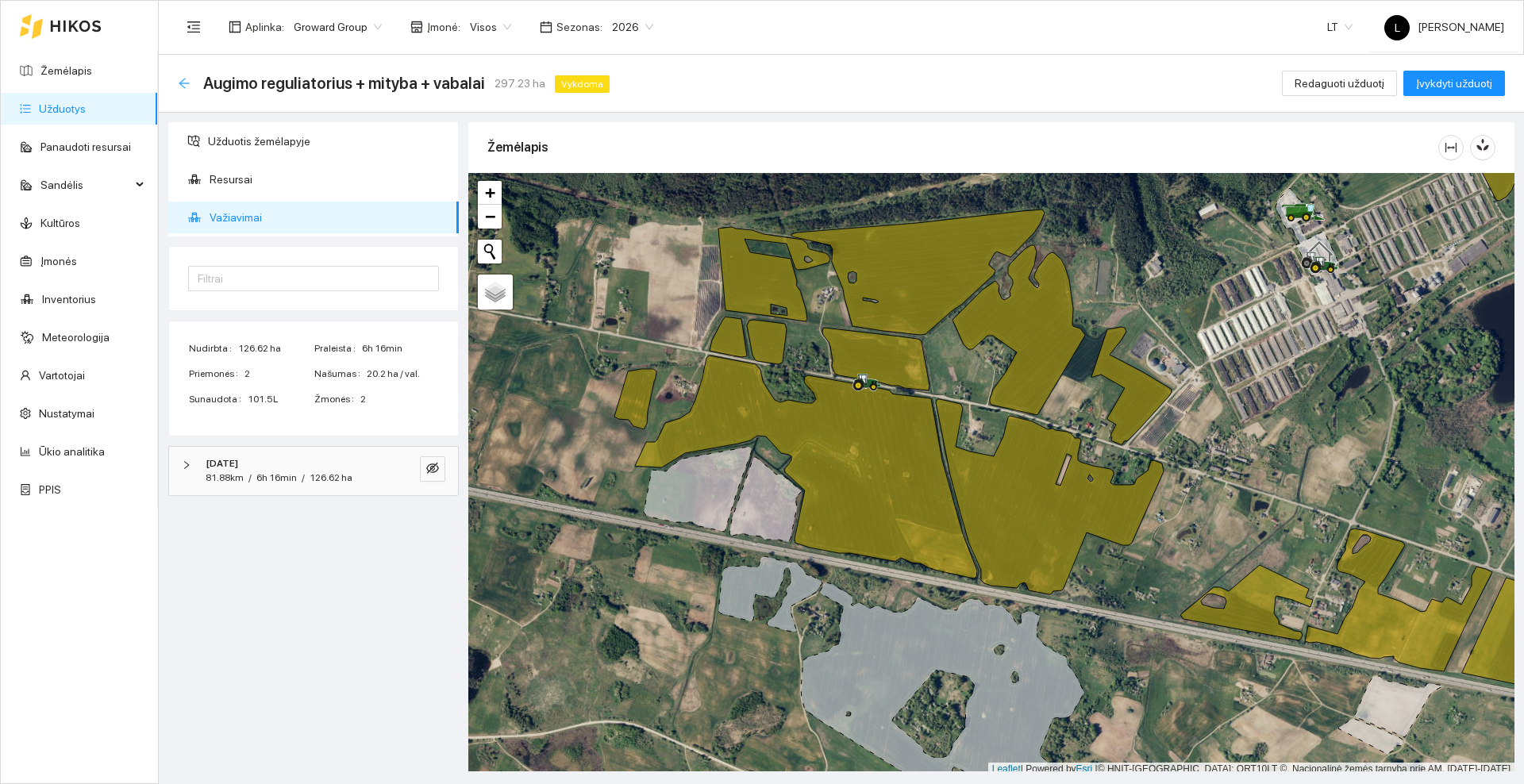
click at [179, 77] on icon "arrow-left" at bounding box center [184, 83] width 12 height 12
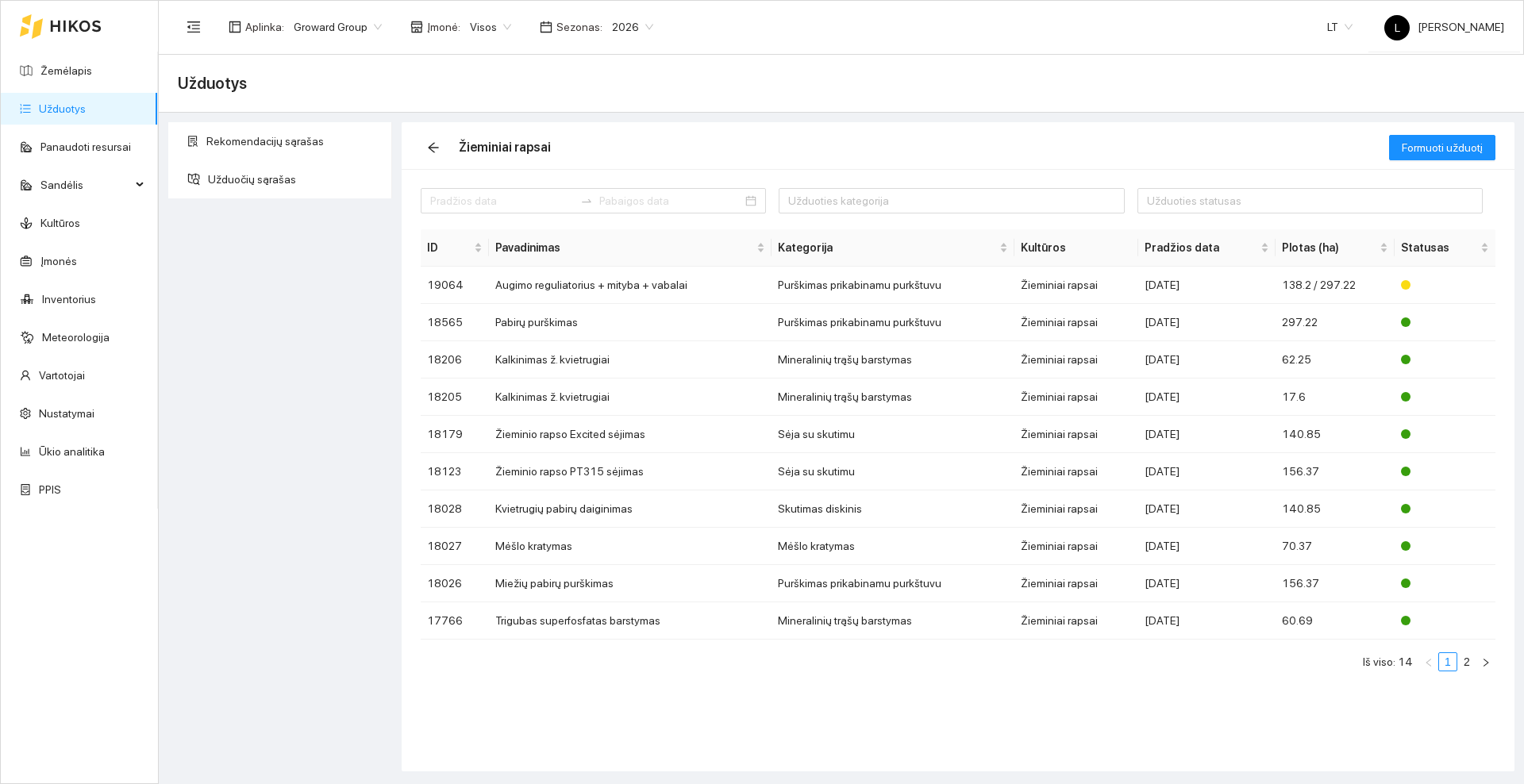
click at [65, 20] on icon at bounding box center [76, 26] width 51 height 12
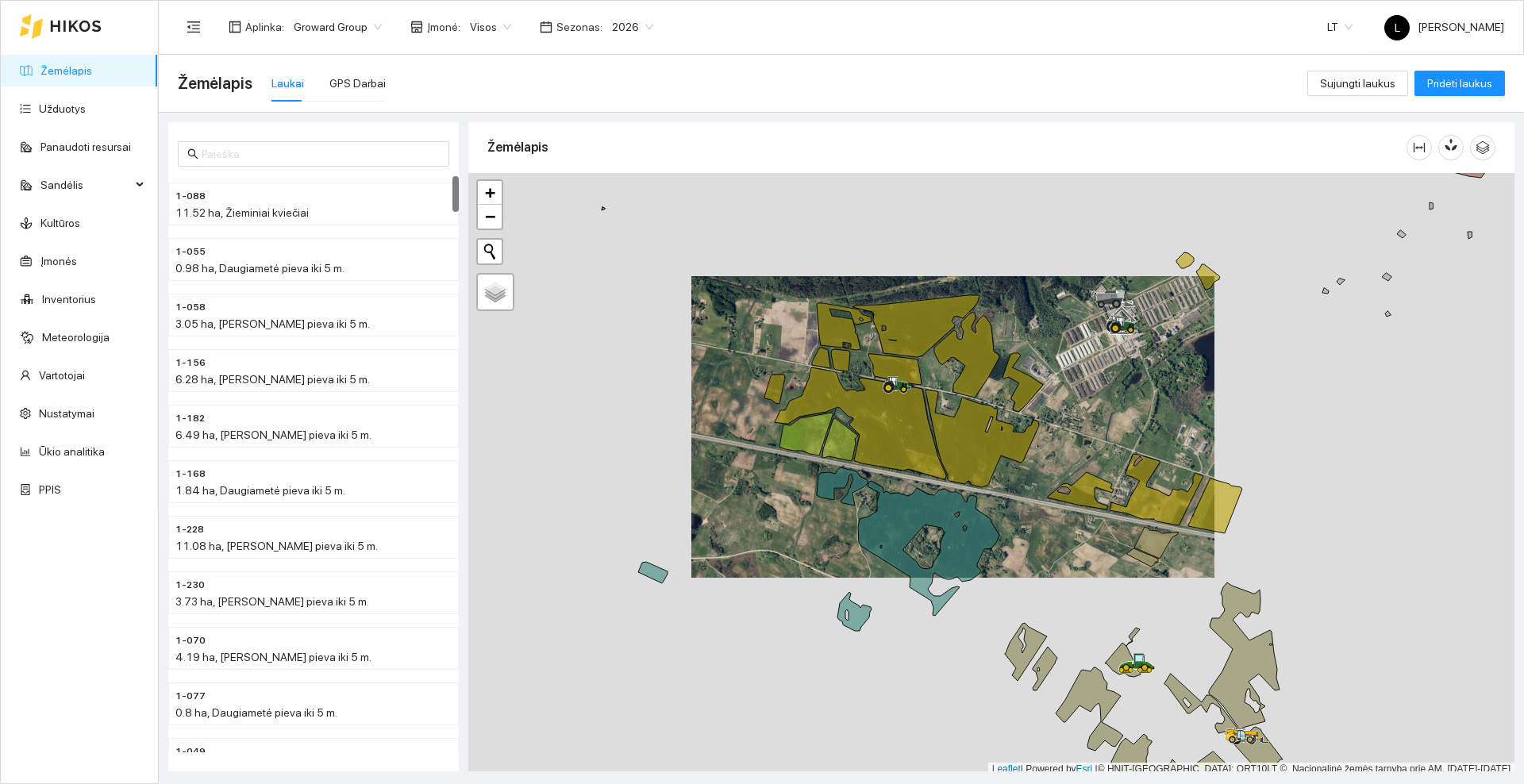
scroll to position [5, 0]
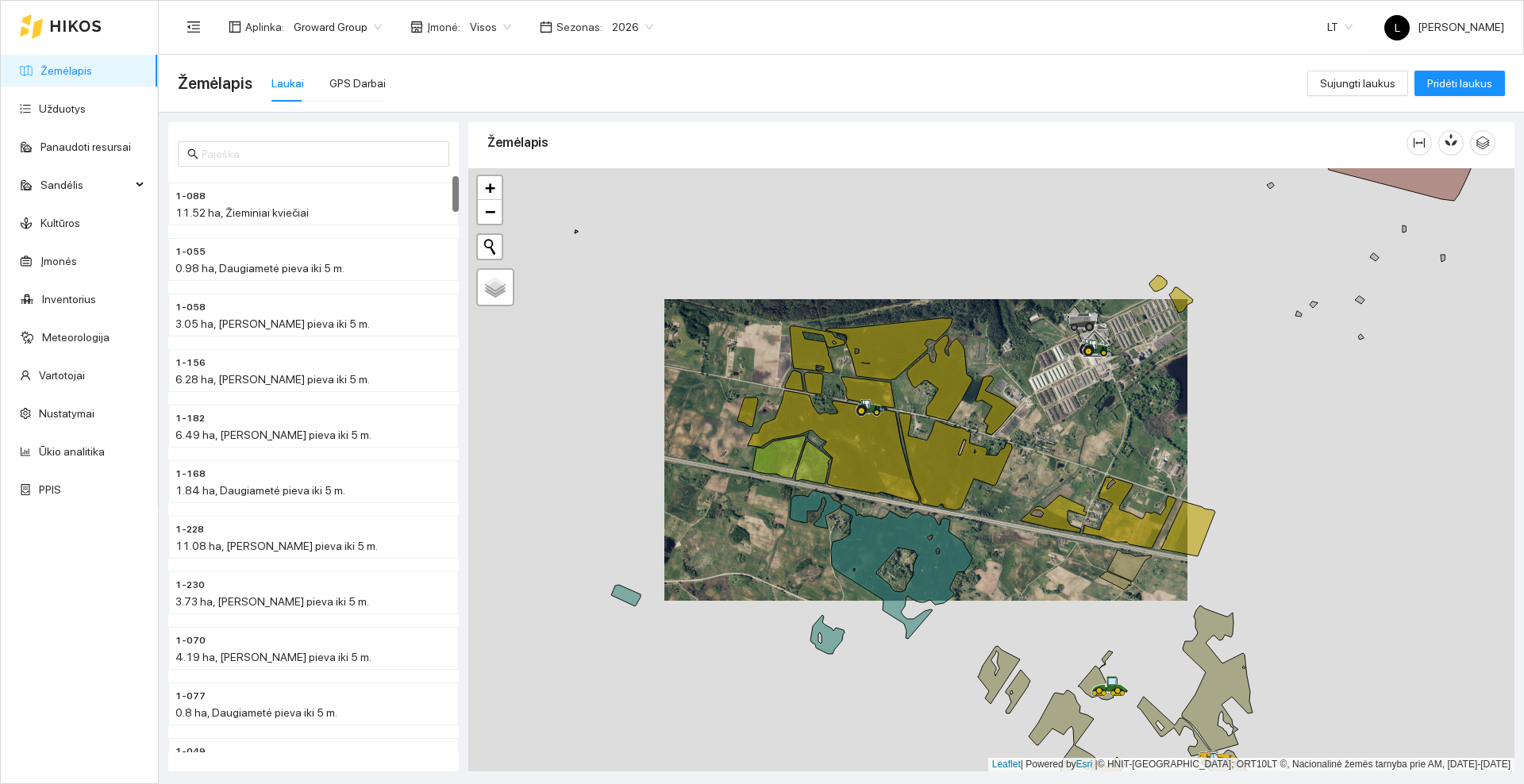
drag, startPoint x: 1118, startPoint y: 389, endPoint x: 948, endPoint y: 490, distance: 197.7
click at [948, 490] on div at bounding box center [991, 470] width 1046 height 603
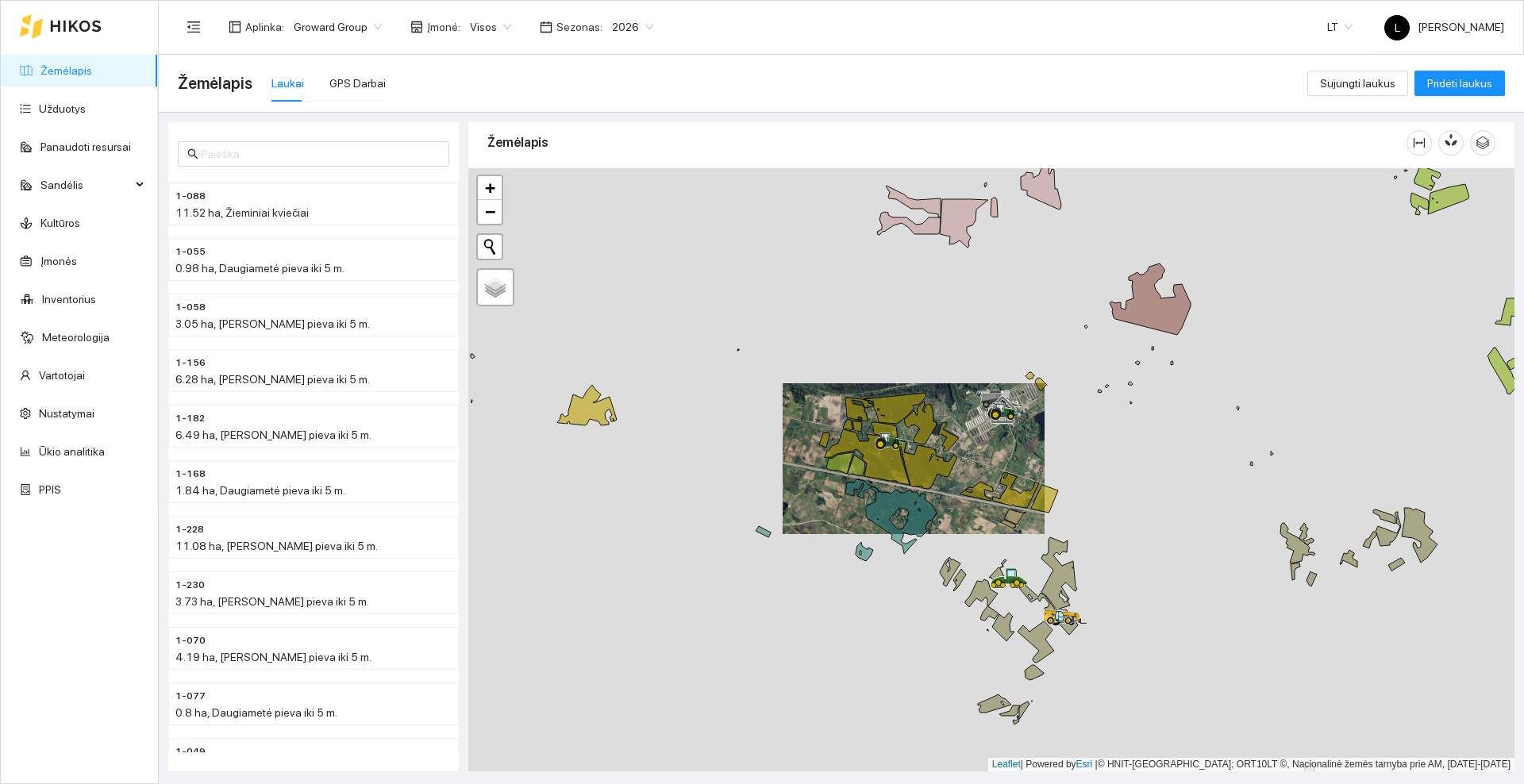
drag, startPoint x: 925, startPoint y: 508, endPoint x: 974, endPoint y: 461, distance: 67.9
click at [974, 461] on div at bounding box center [991, 470] width 1046 height 603
drag, startPoint x: 1035, startPoint y: 444, endPoint x: 881, endPoint y: 548, distance: 185.8
click at [881, 548] on div at bounding box center [991, 470] width 1046 height 603
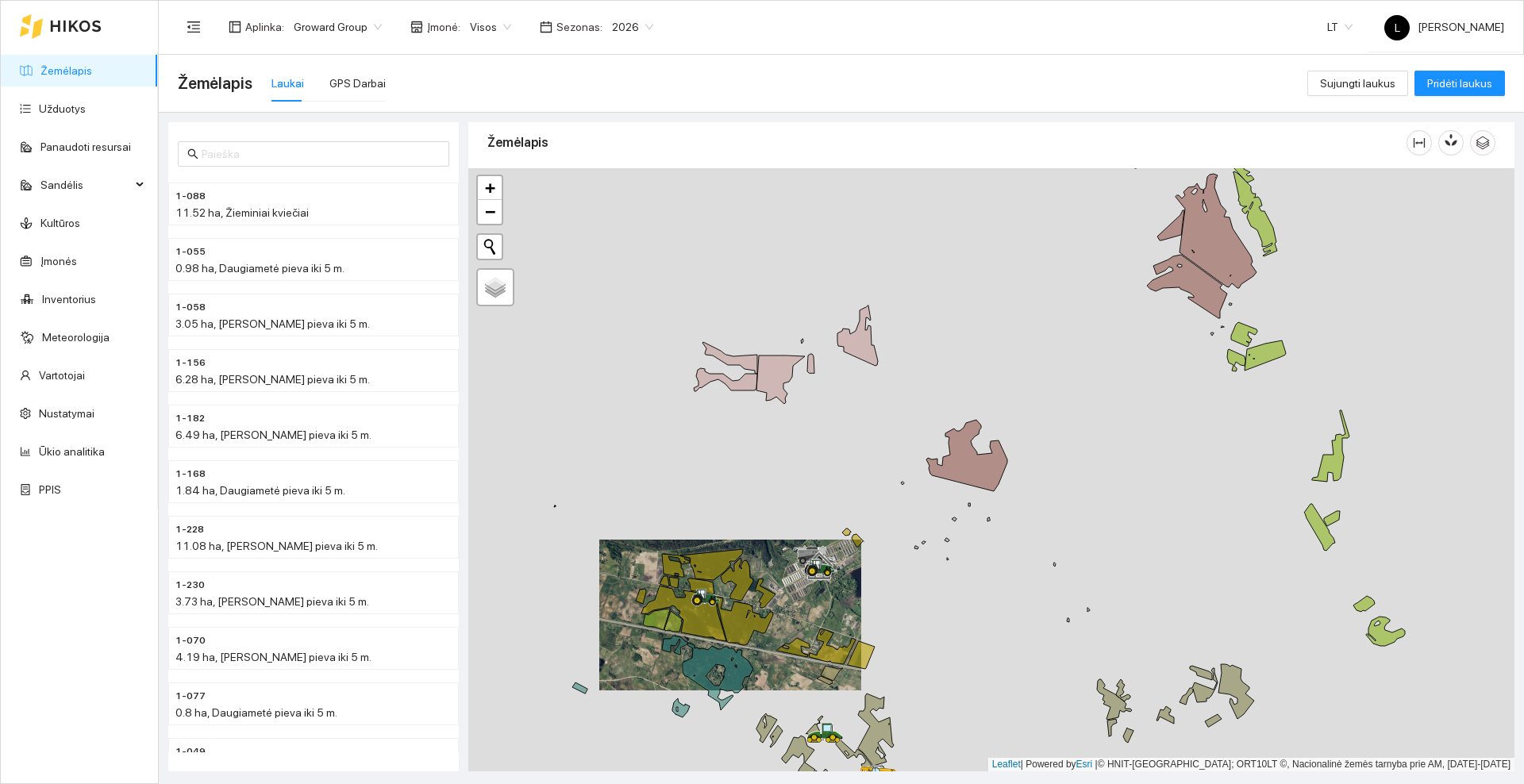
drag, startPoint x: 1076, startPoint y: 309, endPoint x: 922, endPoint y: 456, distance: 212.9
click at [922, 456] on div at bounding box center [991, 470] width 1046 height 603
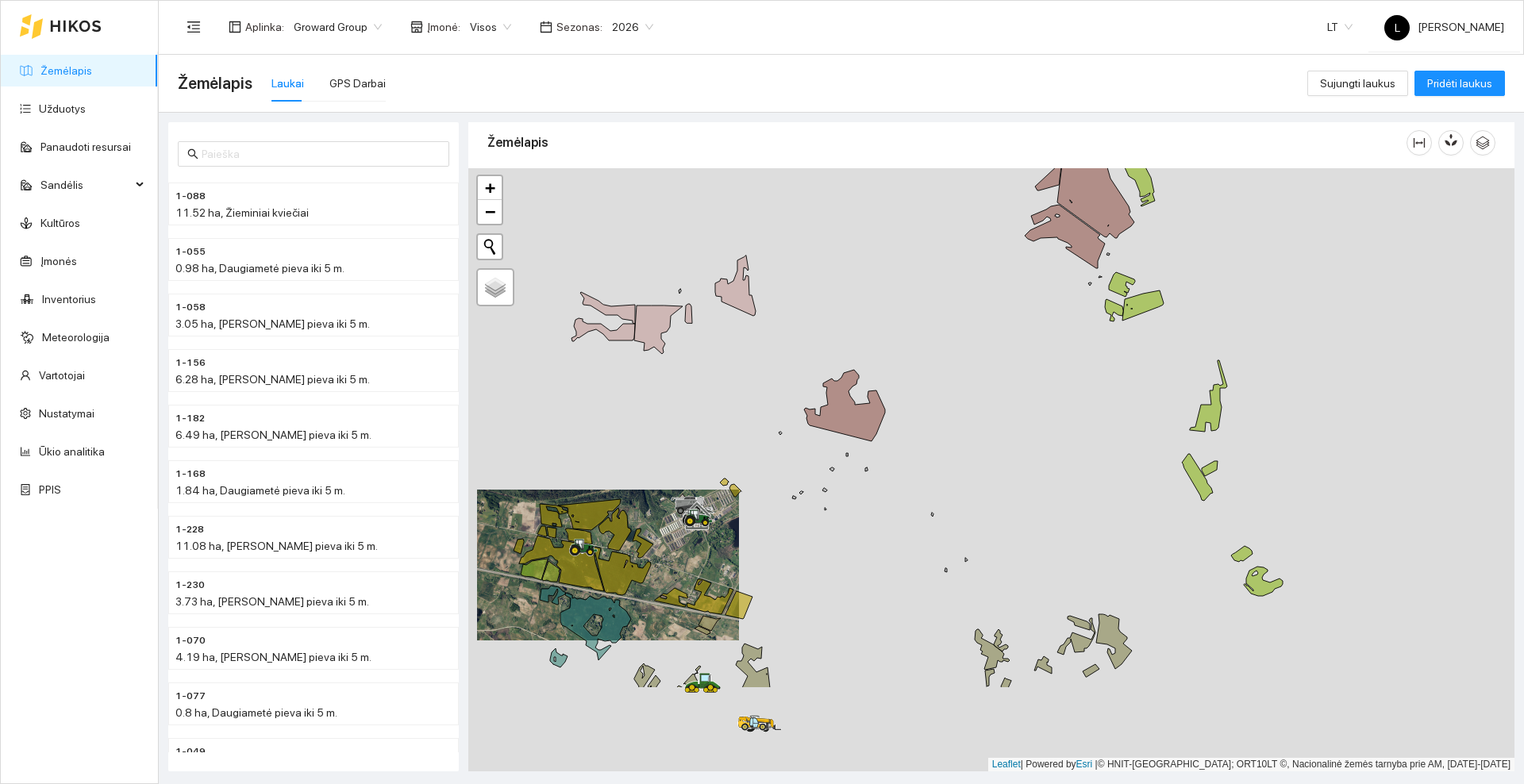
drag, startPoint x: 921, startPoint y: 564, endPoint x: 926, endPoint y: 380, distance: 184.1
click at [930, 357] on div at bounding box center [991, 470] width 1046 height 603
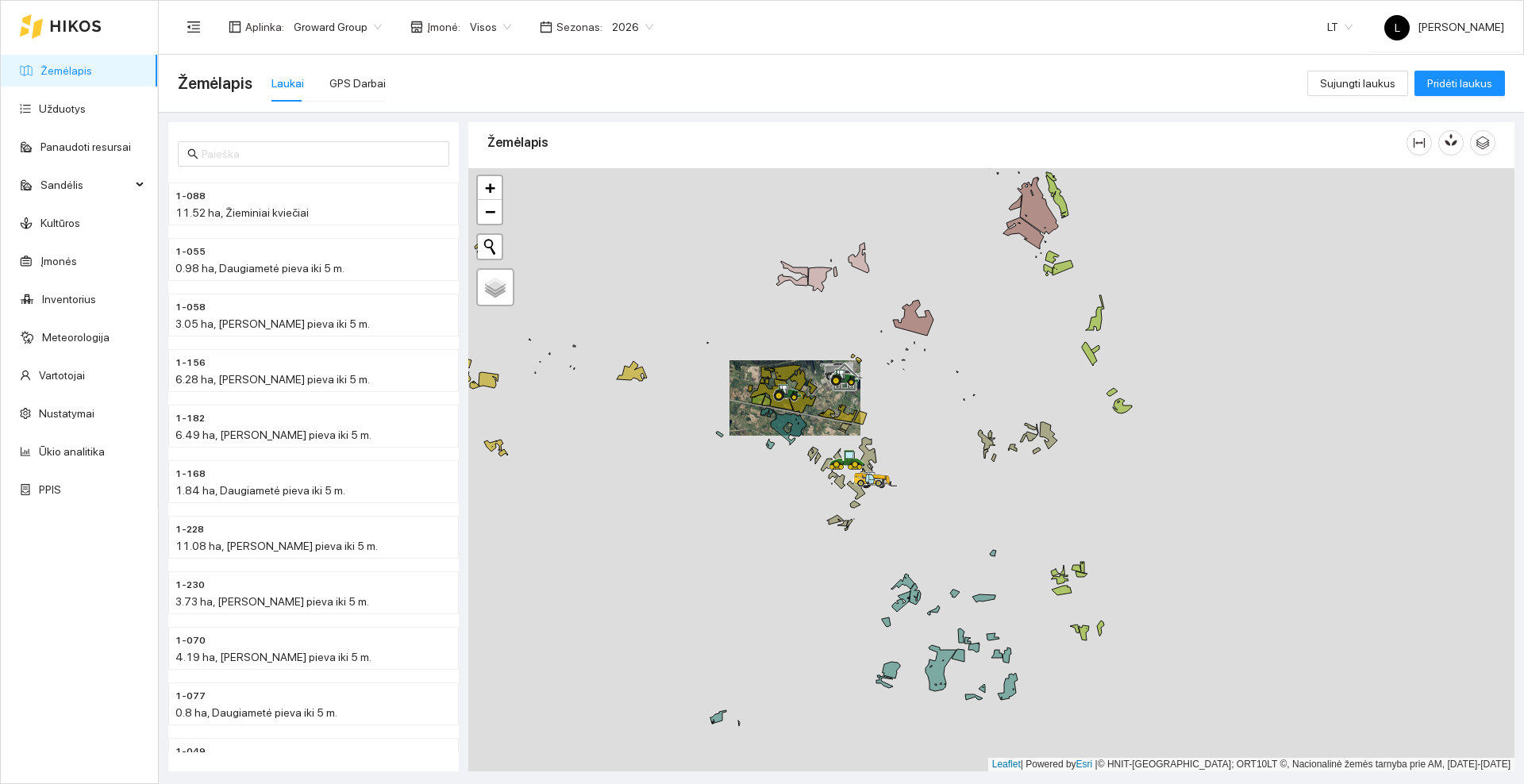
drag, startPoint x: 914, startPoint y: 427, endPoint x: 991, endPoint y: 326, distance: 127.0
click at [991, 326] on div at bounding box center [991, 470] width 1046 height 603
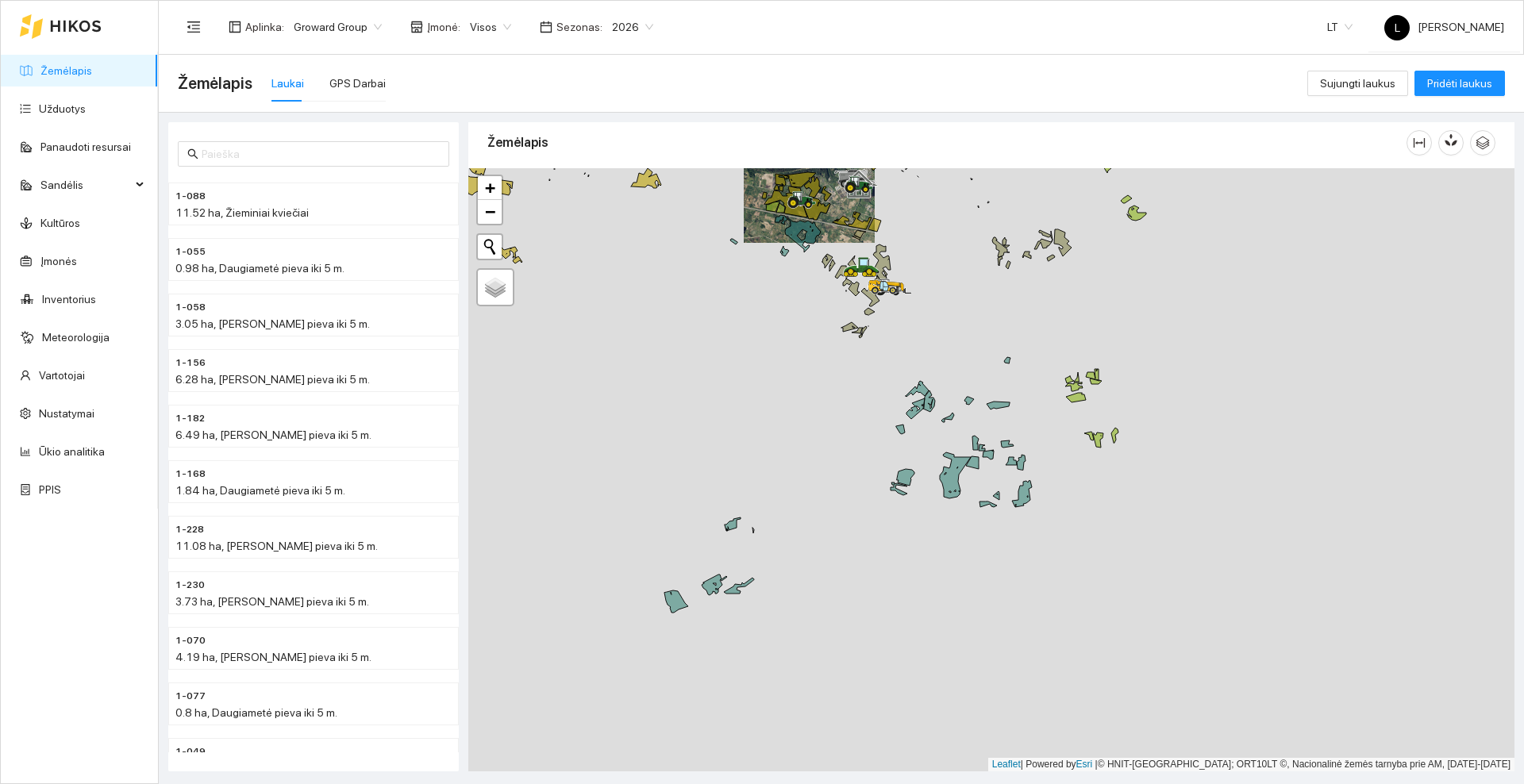
drag, startPoint x: 807, startPoint y: 415, endPoint x: 801, endPoint y: 388, distance: 27.7
click at [800, 394] on div at bounding box center [991, 470] width 1046 height 603
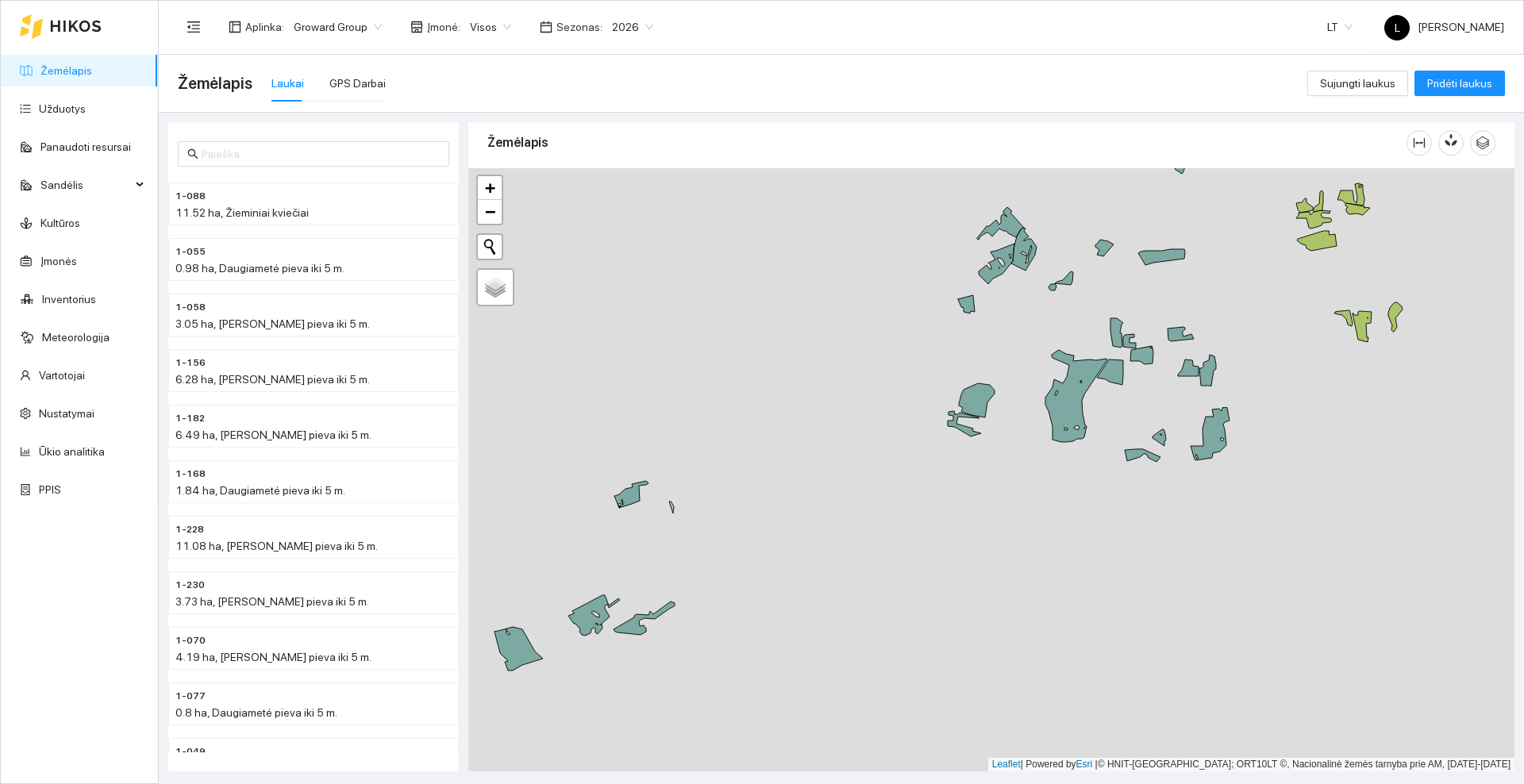
drag, startPoint x: 838, startPoint y: 450, endPoint x: 760, endPoint y: 522, distance: 106.2
click at [760, 522] on div at bounding box center [991, 470] width 1046 height 603
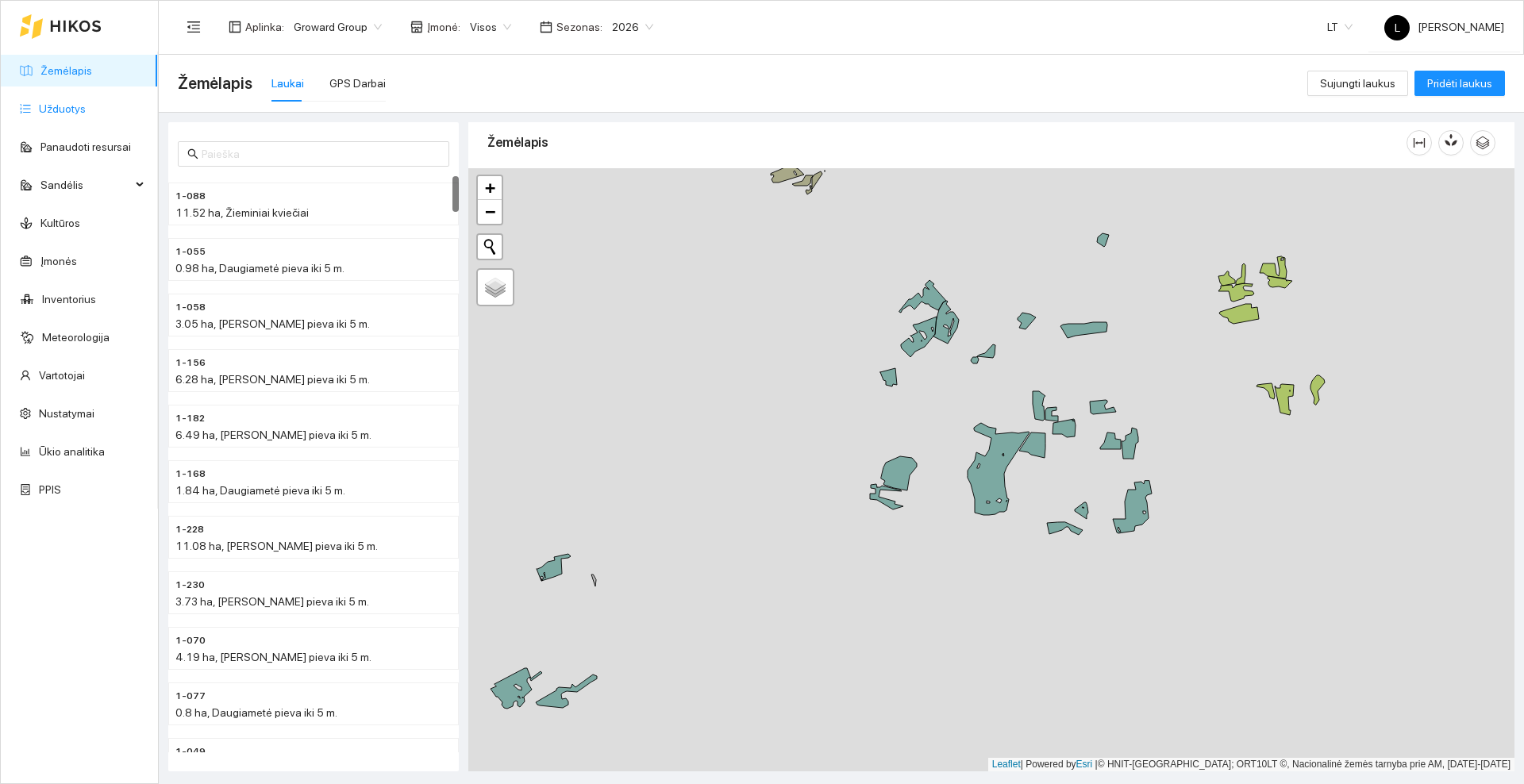
click at [84, 109] on link "Užduotys" at bounding box center [62, 108] width 47 height 12
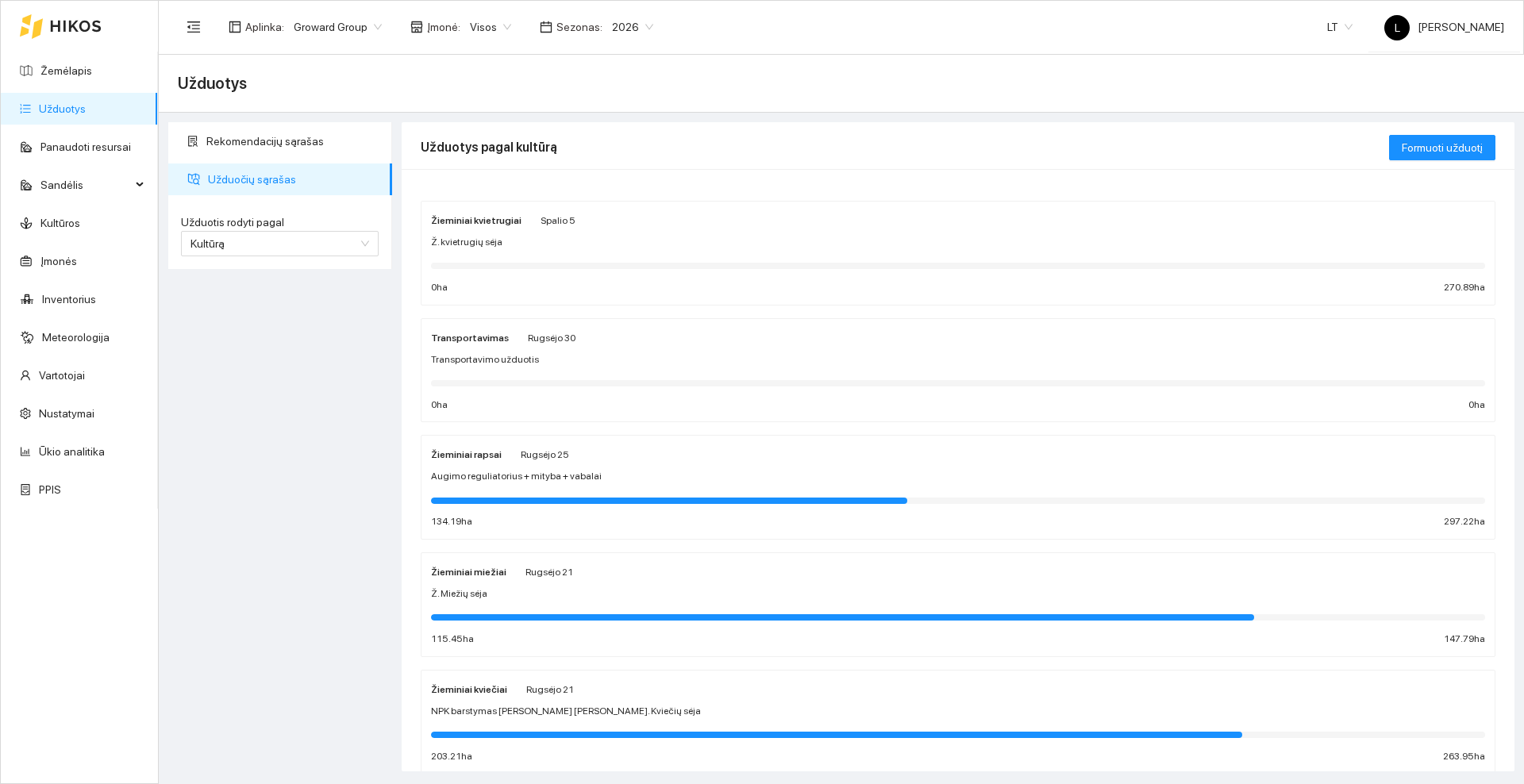
scroll to position [99, 0]
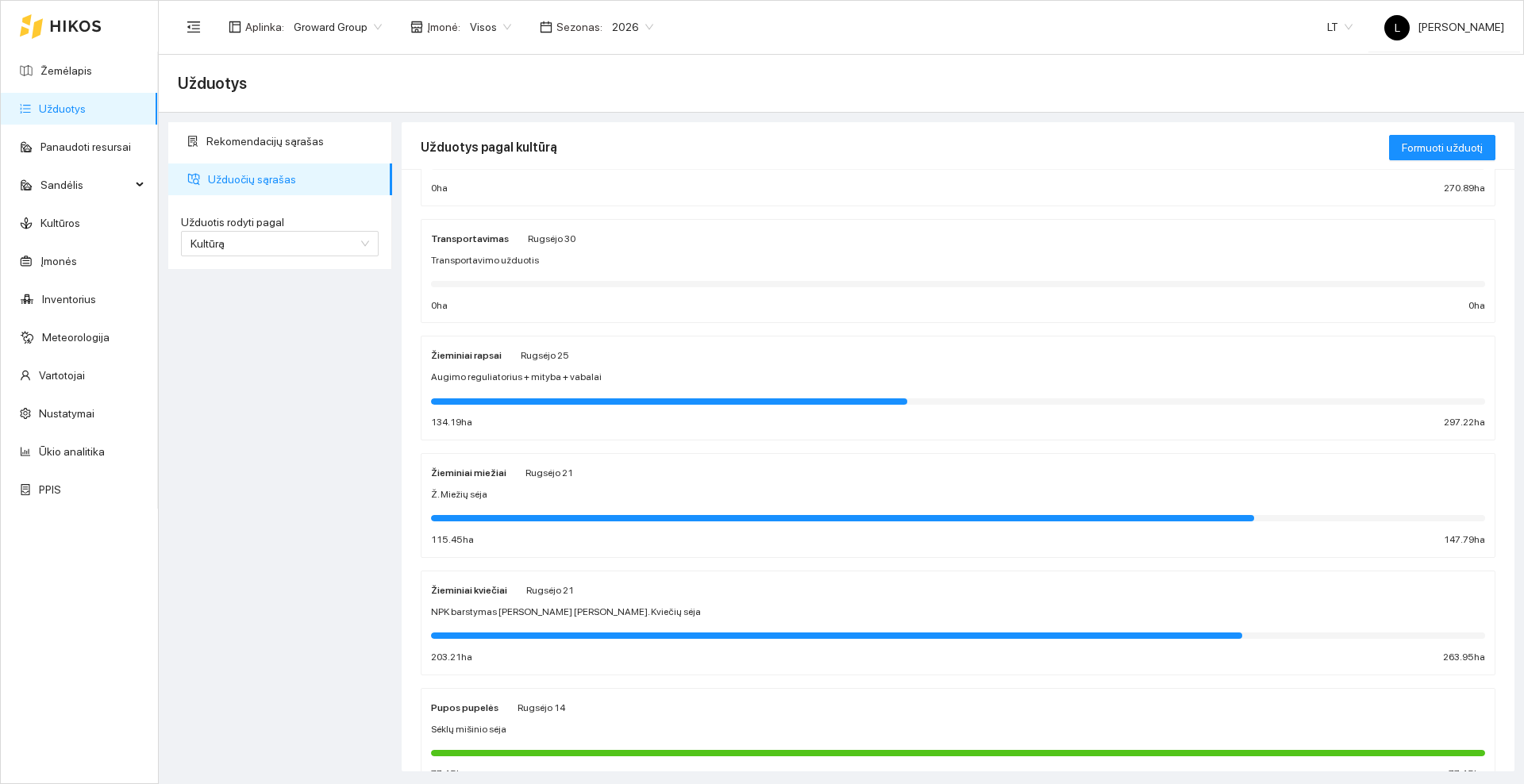
click at [624, 600] on div "Žieminiai kviečiai [PERSON_NAME] 21 NPK barstymas [PERSON_NAME] [PERSON_NAME]. …" at bounding box center [958, 622] width 1054 height 84
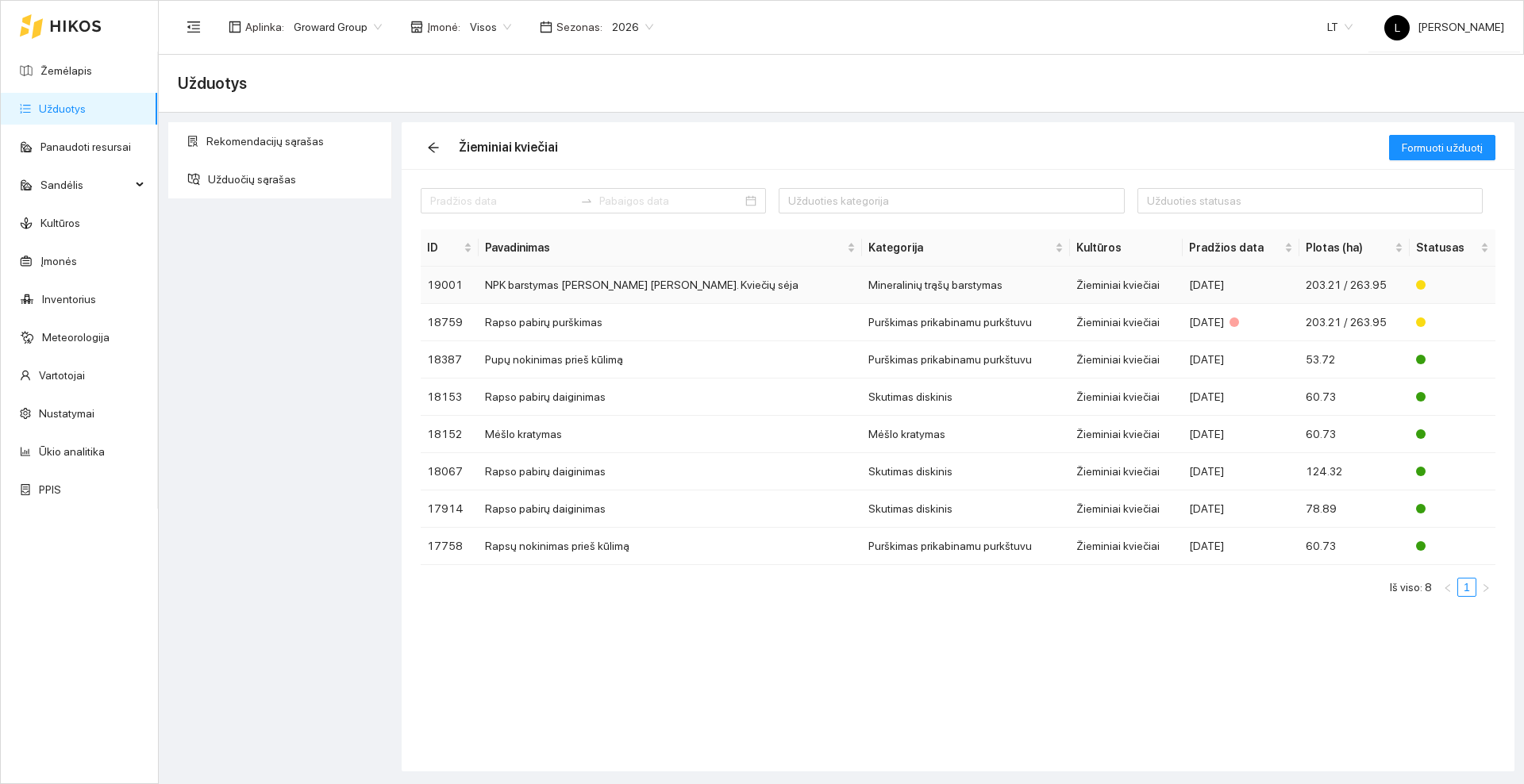
click at [614, 287] on td "NPK barstymas [PERSON_NAME] [PERSON_NAME]. Kviečių sėja" at bounding box center [670, 284] width 384 height 37
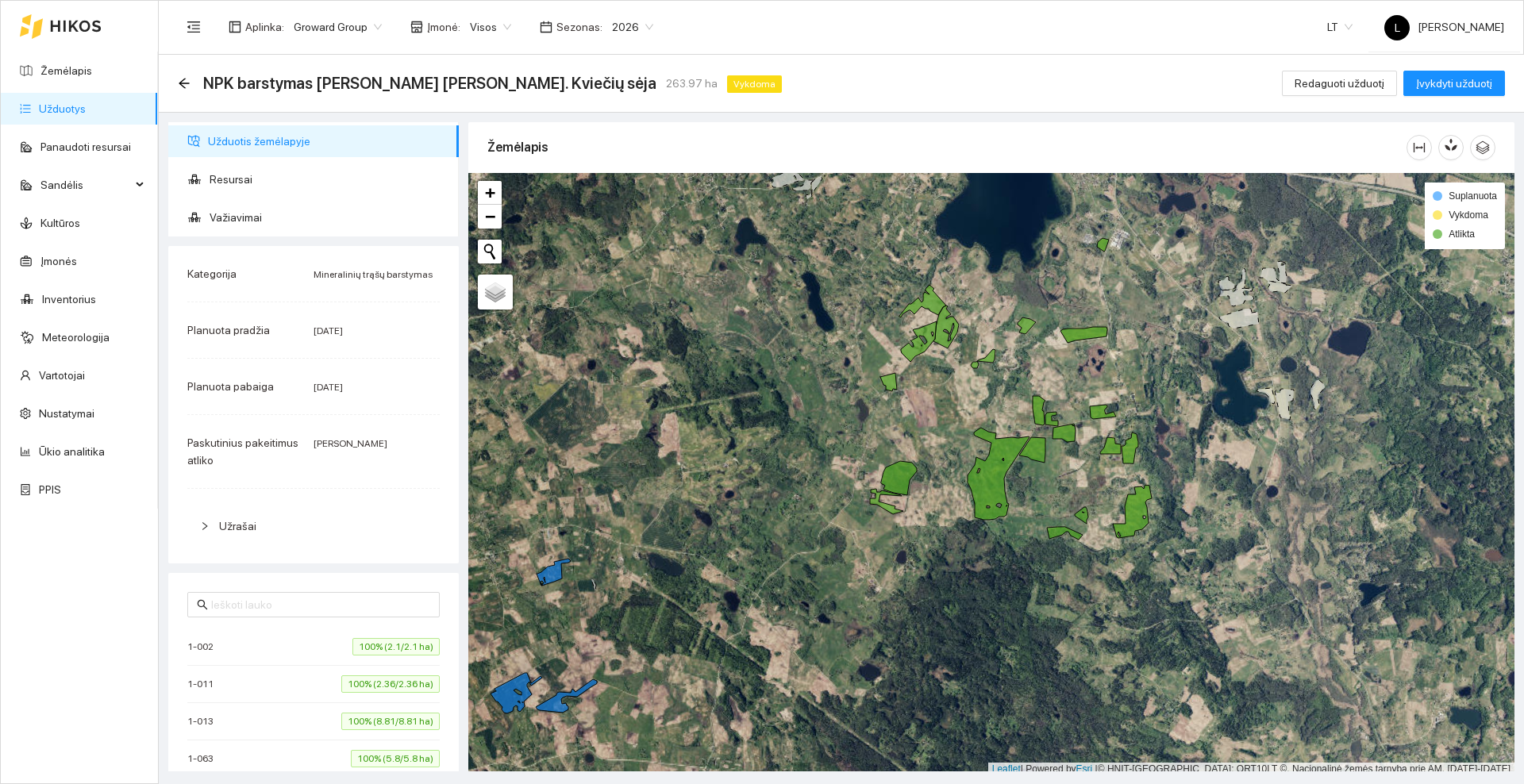
scroll to position [5, 0]
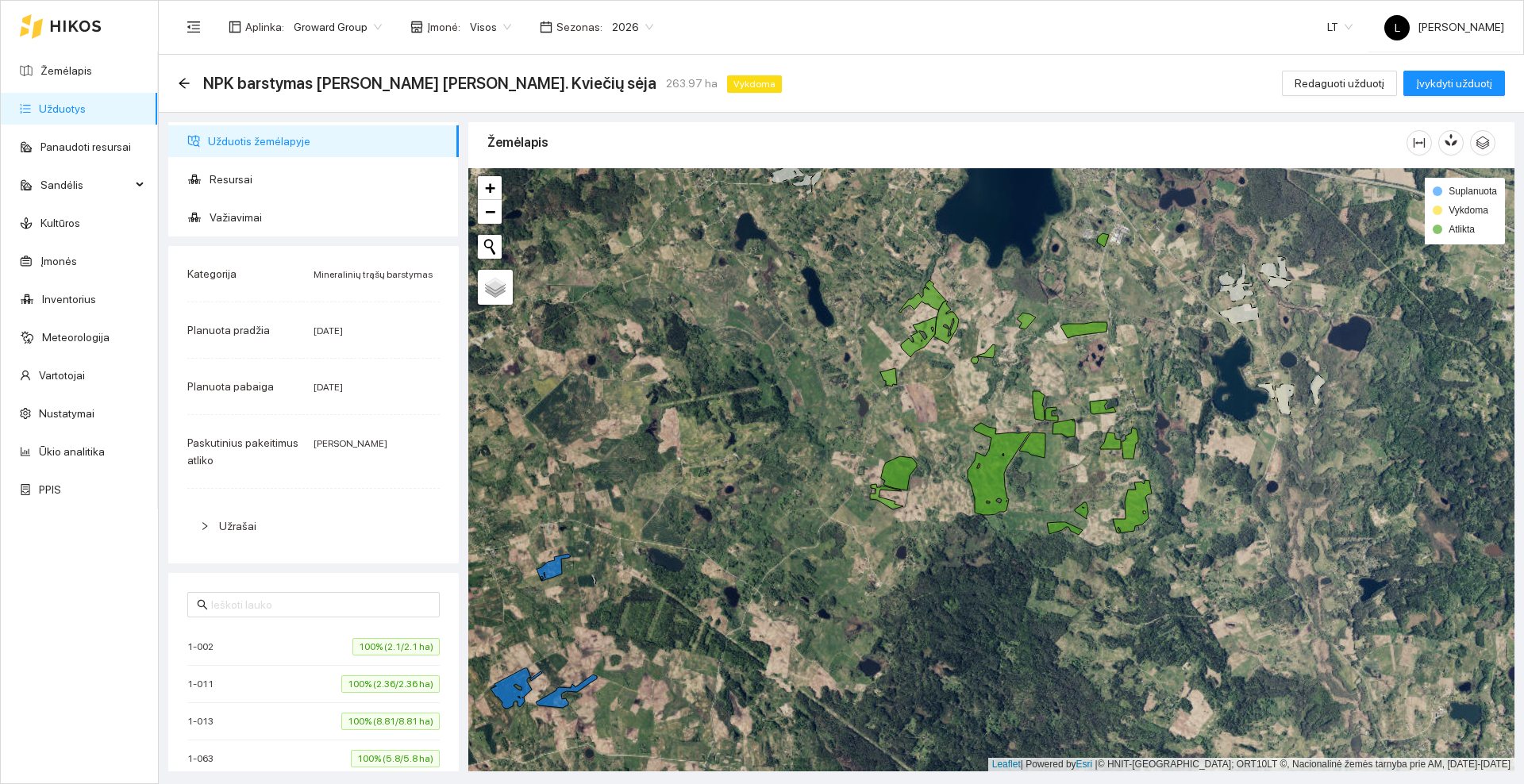
drag, startPoint x: 794, startPoint y: 400, endPoint x: 763, endPoint y: 443, distance: 53.0
click at [763, 443] on div at bounding box center [991, 470] width 1046 height 603
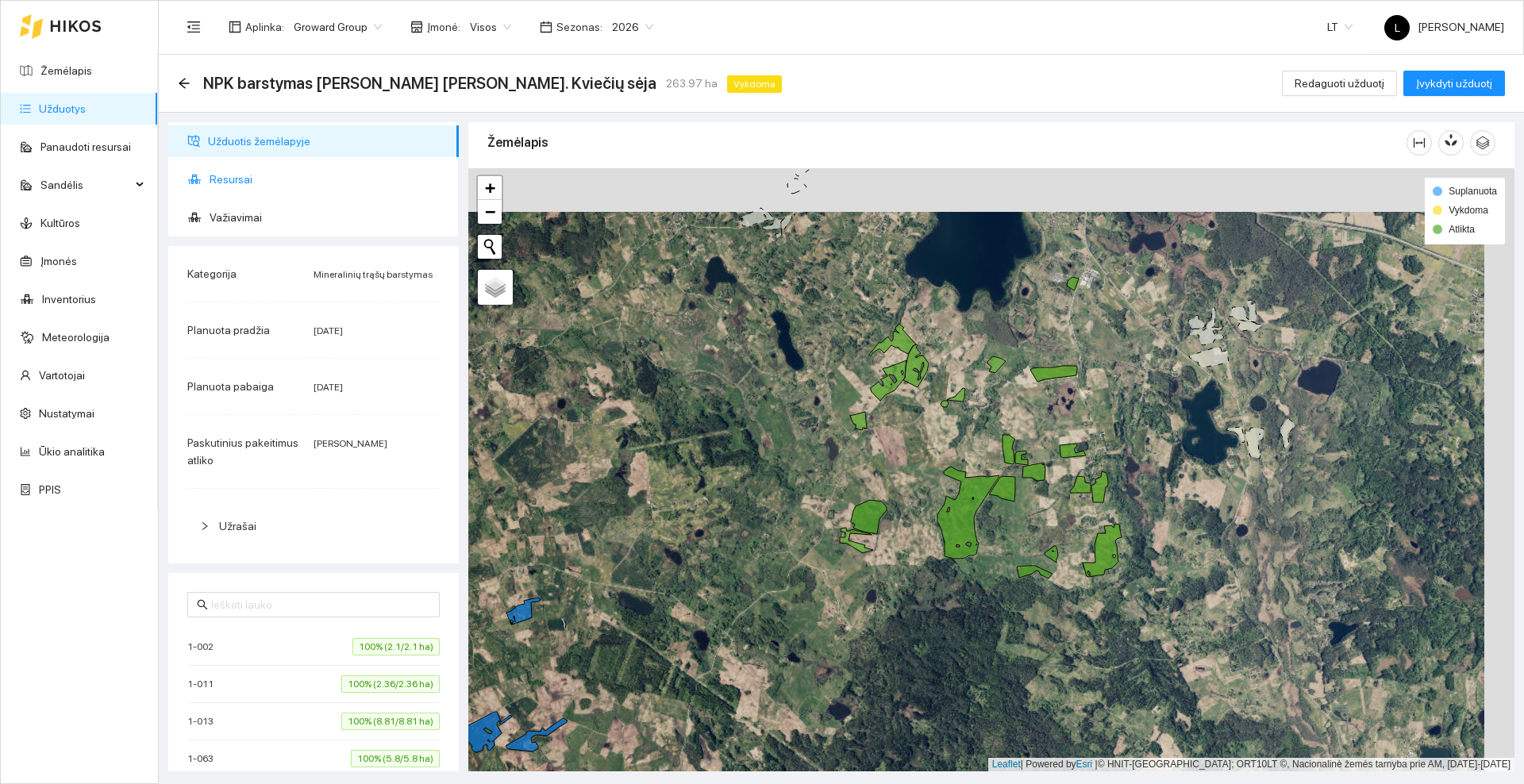
click at [249, 179] on span "Resursai" at bounding box center [327, 179] width 236 height 31
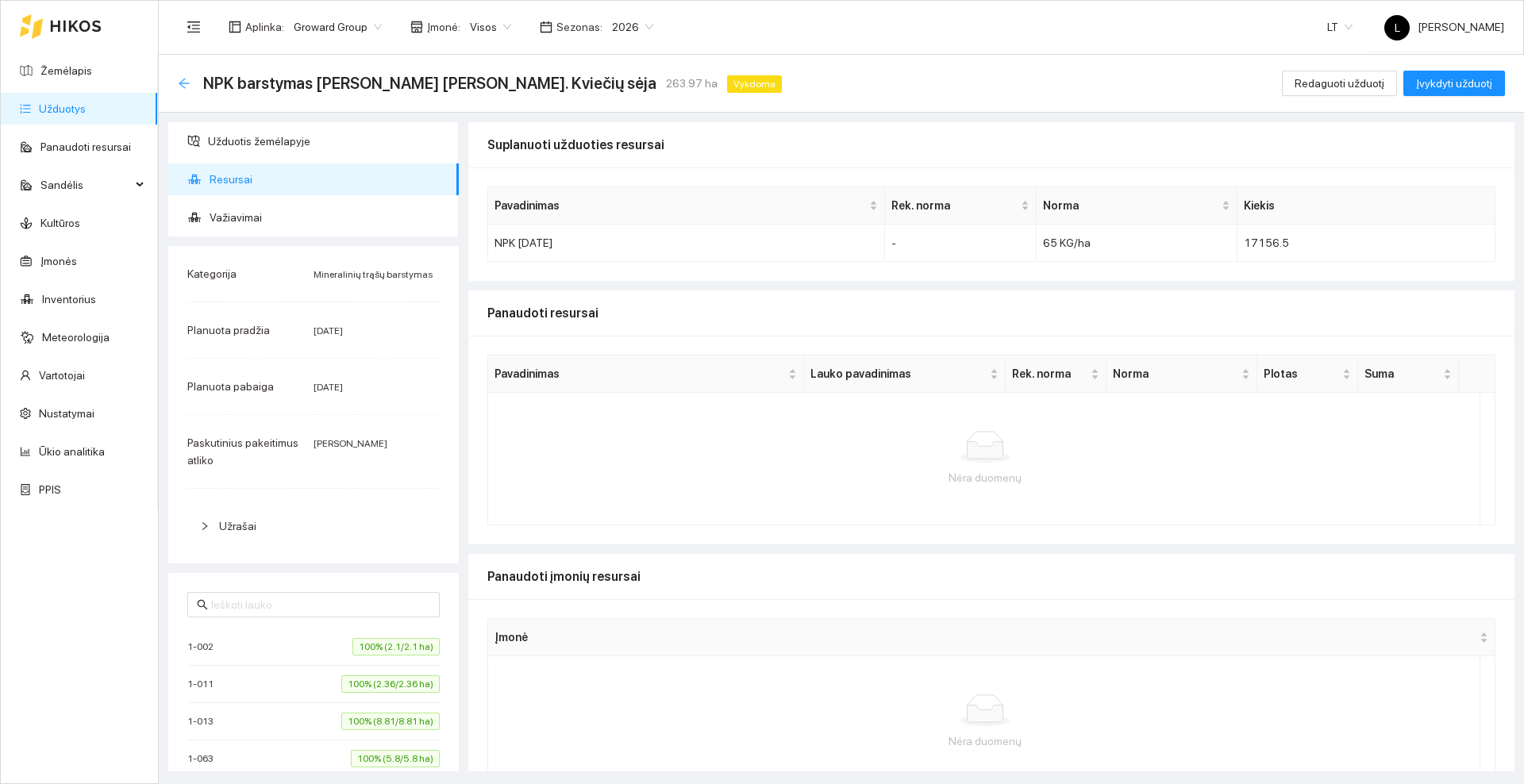
click at [178, 83] on icon "arrow-left" at bounding box center [184, 83] width 12 height 12
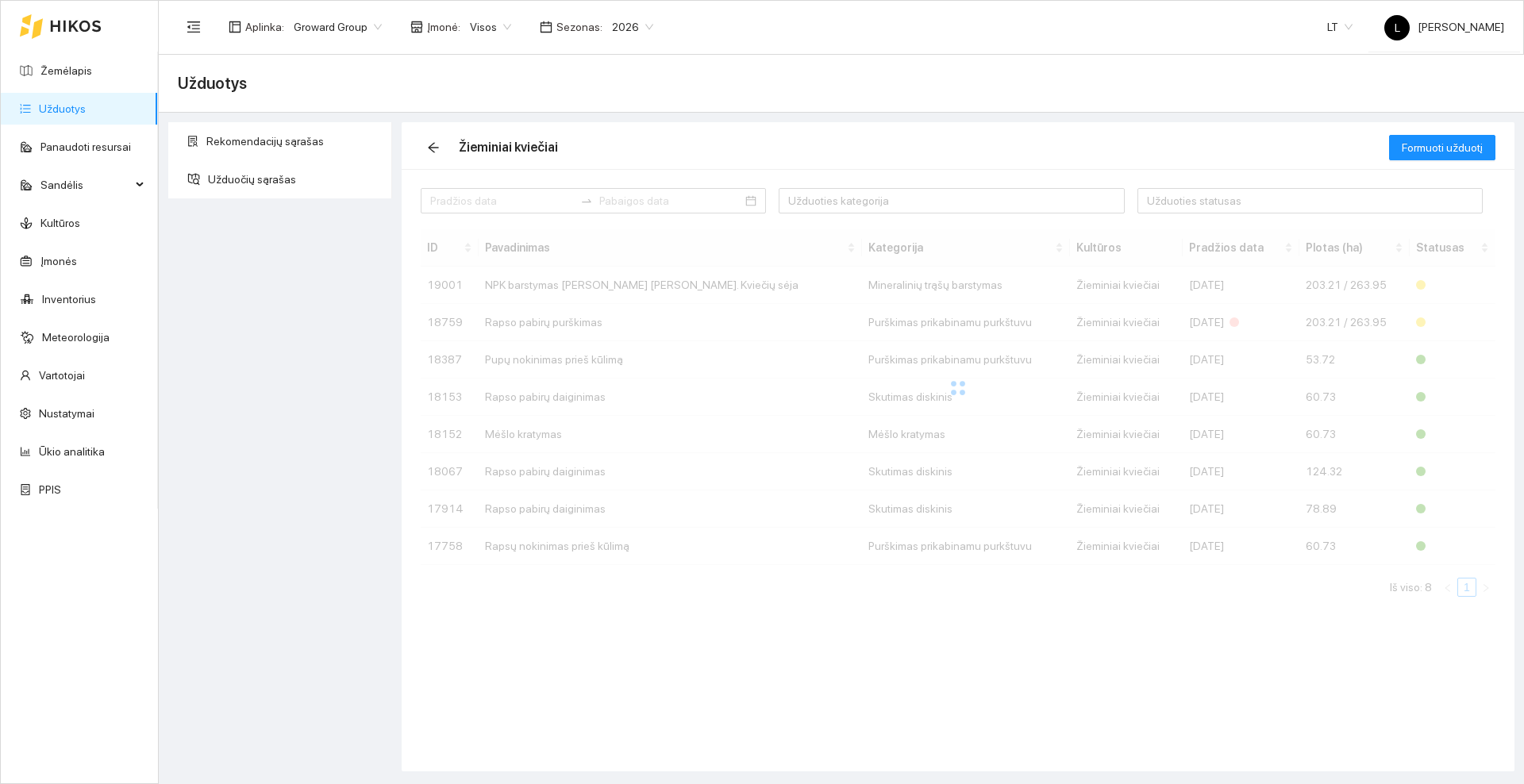
click at [69, 17] on div at bounding box center [61, 26] width 82 height 50
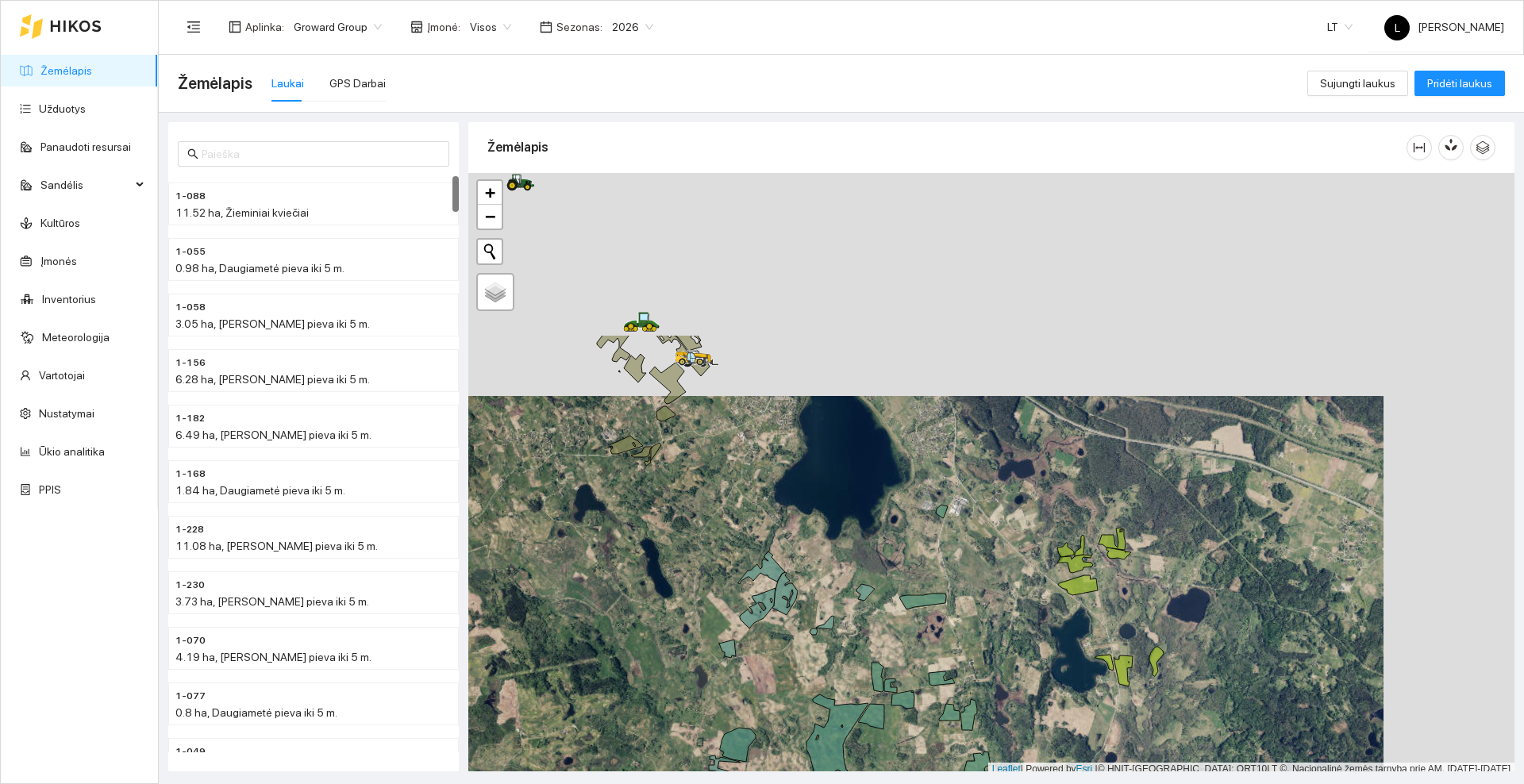
scroll to position [5, 0]
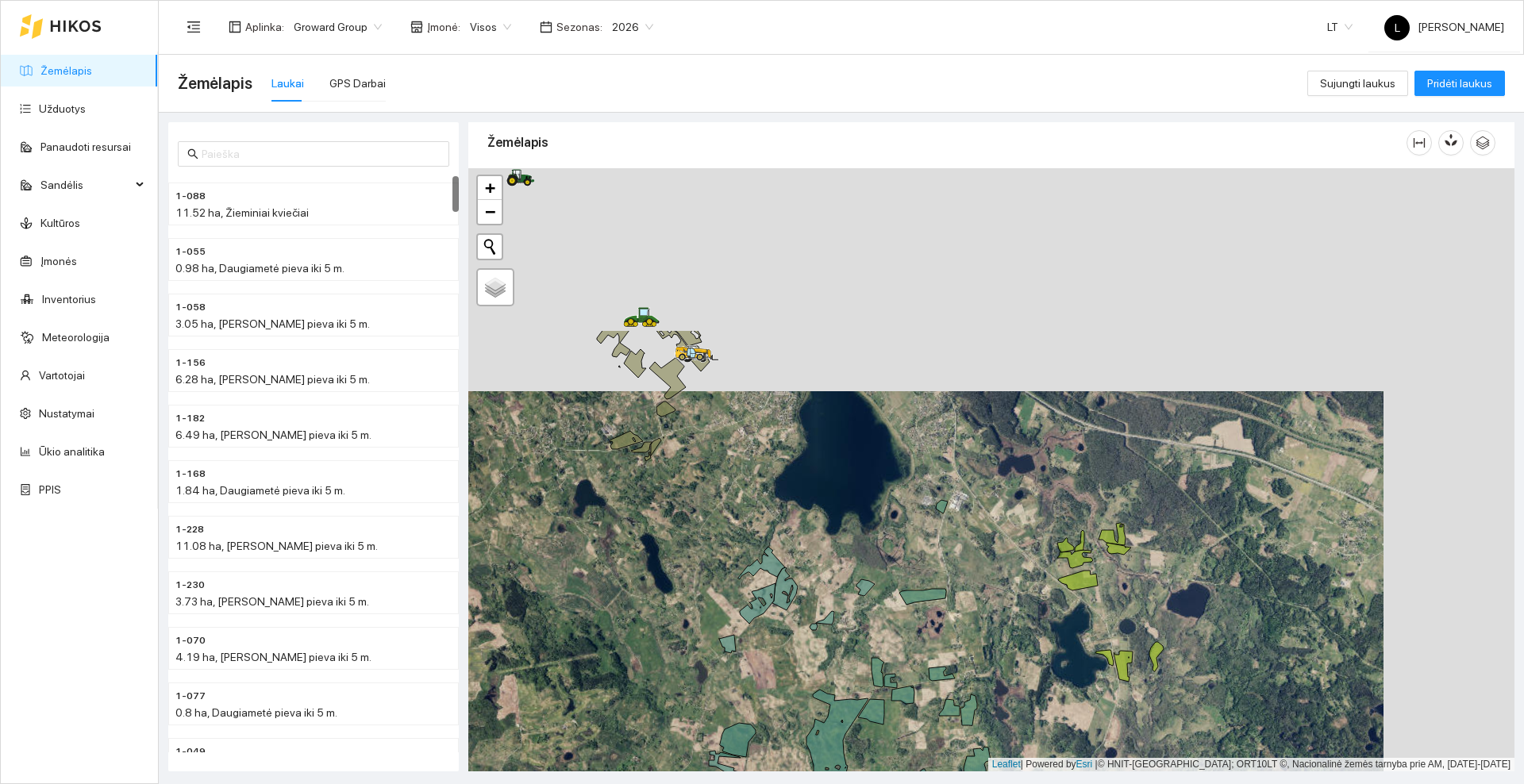
drag, startPoint x: 987, startPoint y: 288, endPoint x: 858, endPoint y: 489, distance: 238.8
click at [851, 516] on div at bounding box center [991, 470] width 1046 height 603
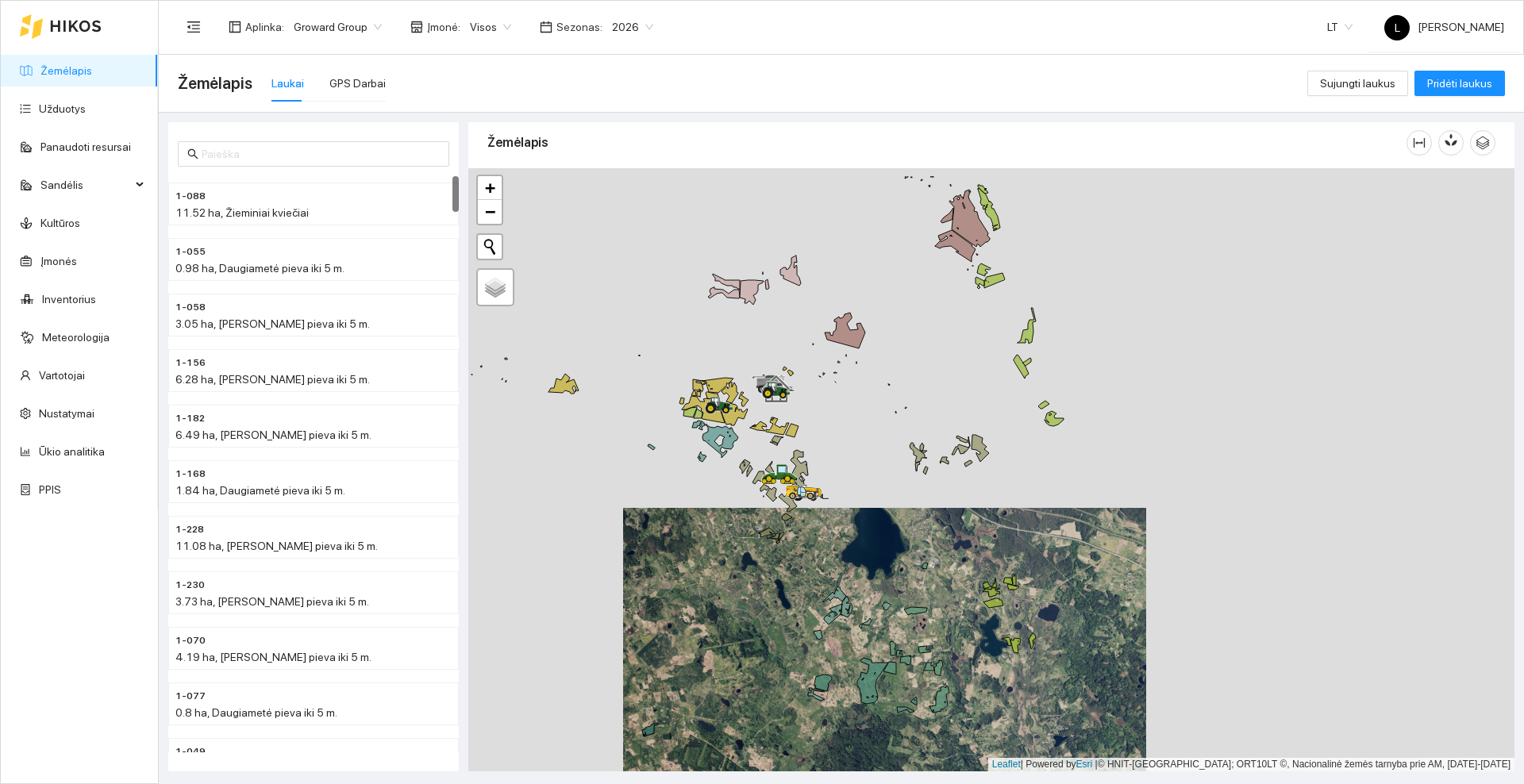
drag, startPoint x: 871, startPoint y: 353, endPoint x: 898, endPoint y: 421, distance: 73.2
click at [898, 421] on div at bounding box center [991, 470] width 1046 height 603
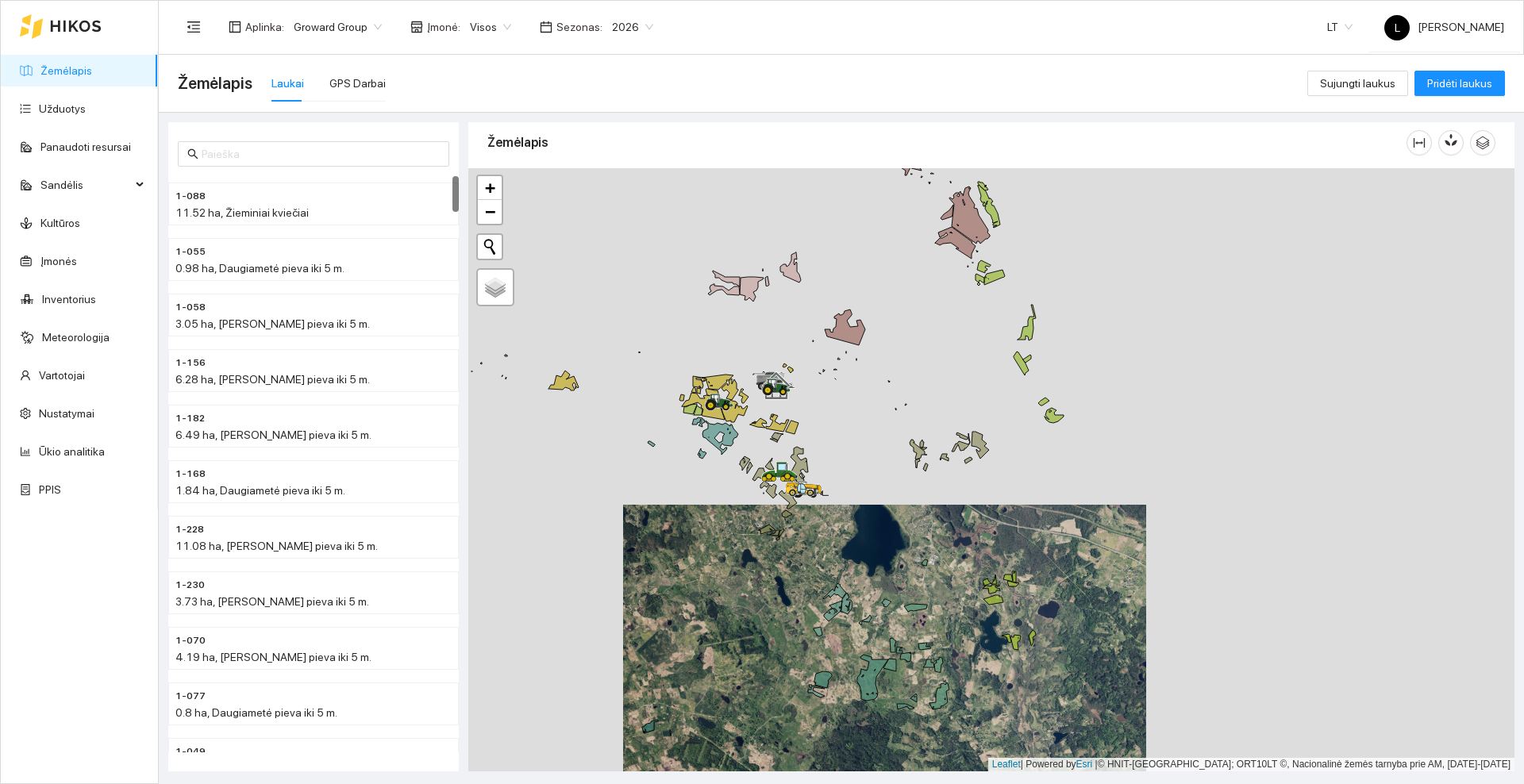
drag, startPoint x: 881, startPoint y: 591, endPoint x: 901, endPoint y: 374, distance: 217.9
click at [901, 374] on div at bounding box center [991, 470] width 1046 height 603
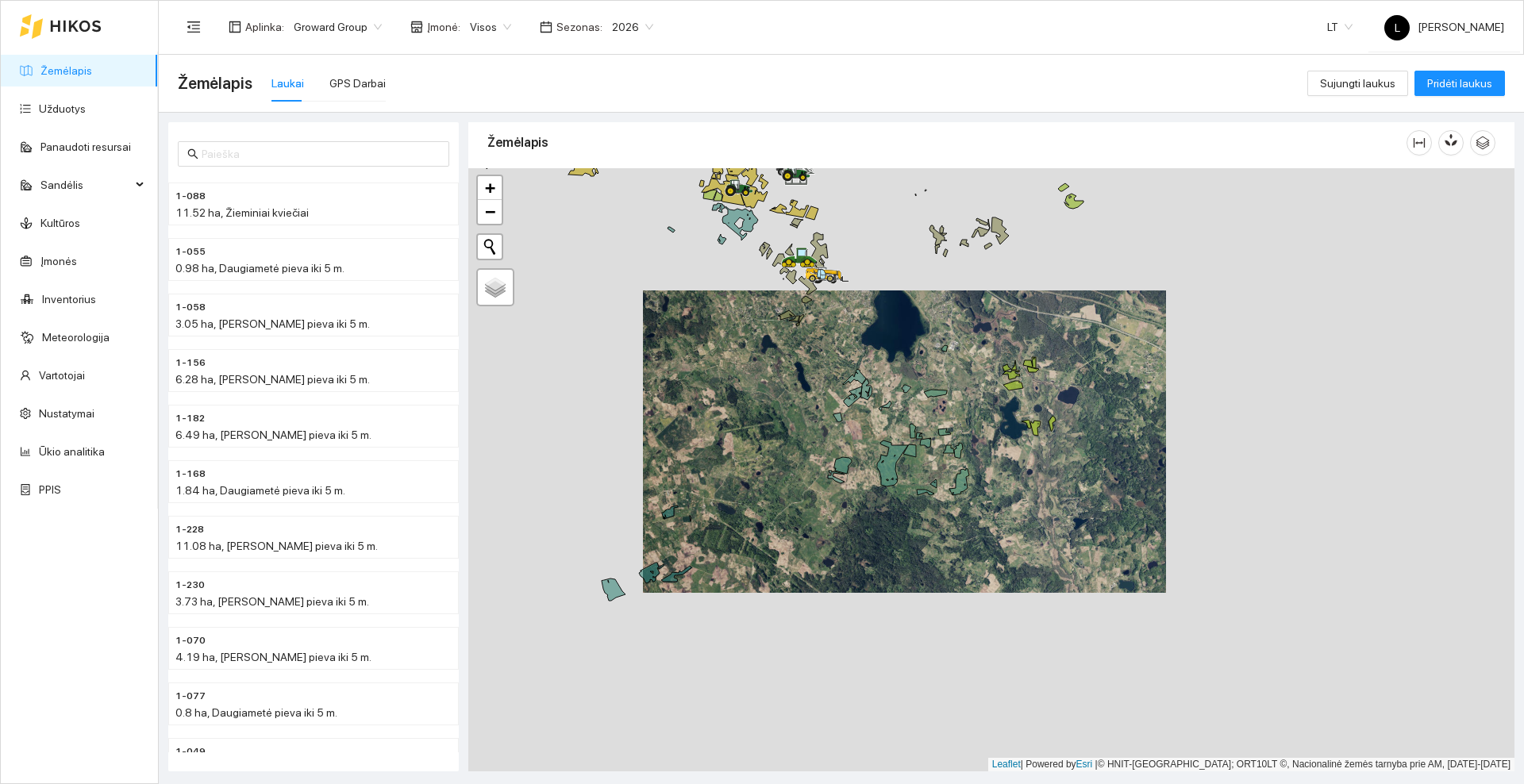
drag, startPoint x: 771, startPoint y: 489, endPoint x: 878, endPoint y: 367, distance: 162.3
click at [878, 367] on div at bounding box center [991, 470] width 1046 height 603
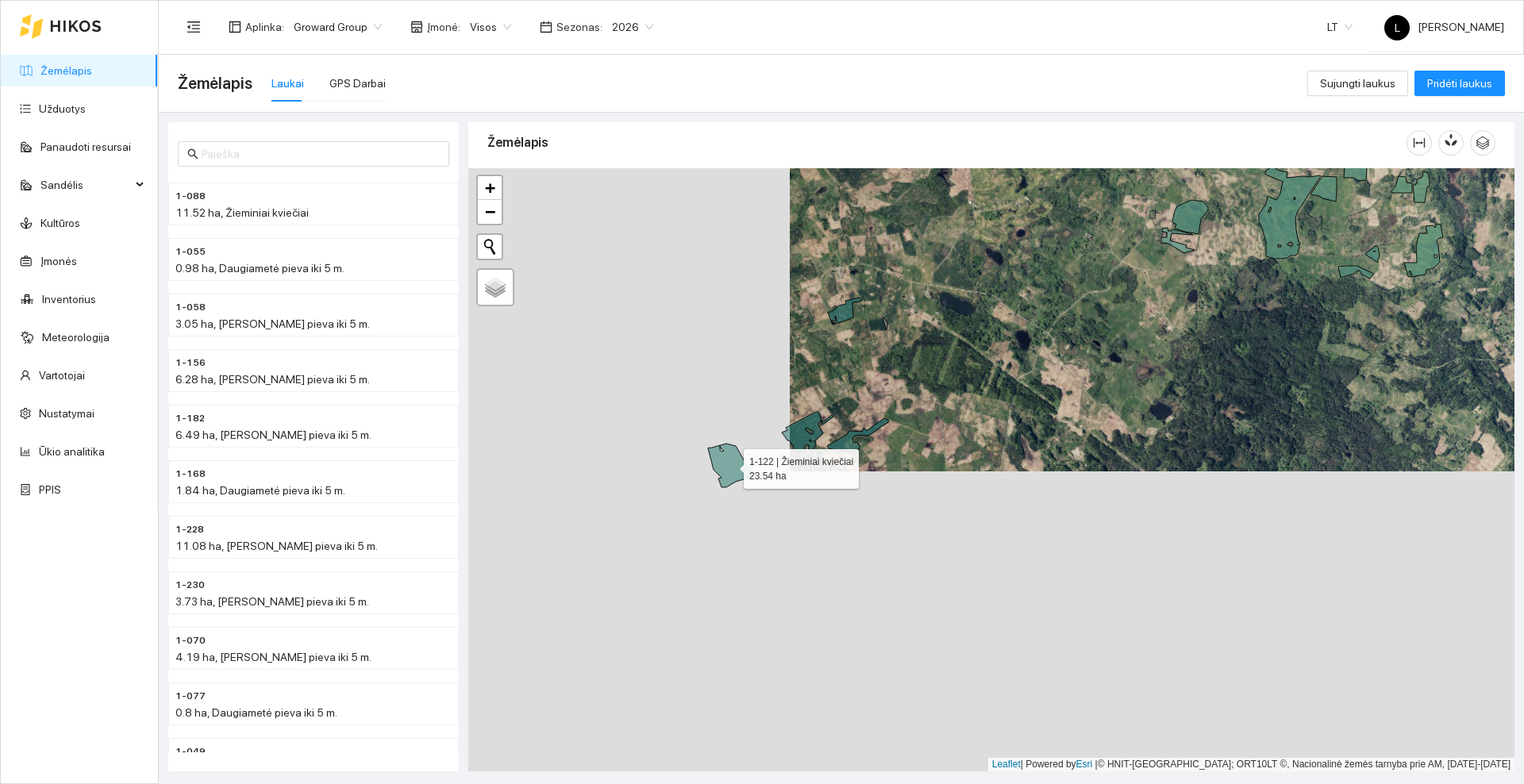
click at [729, 465] on icon at bounding box center [732, 465] width 49 height 44
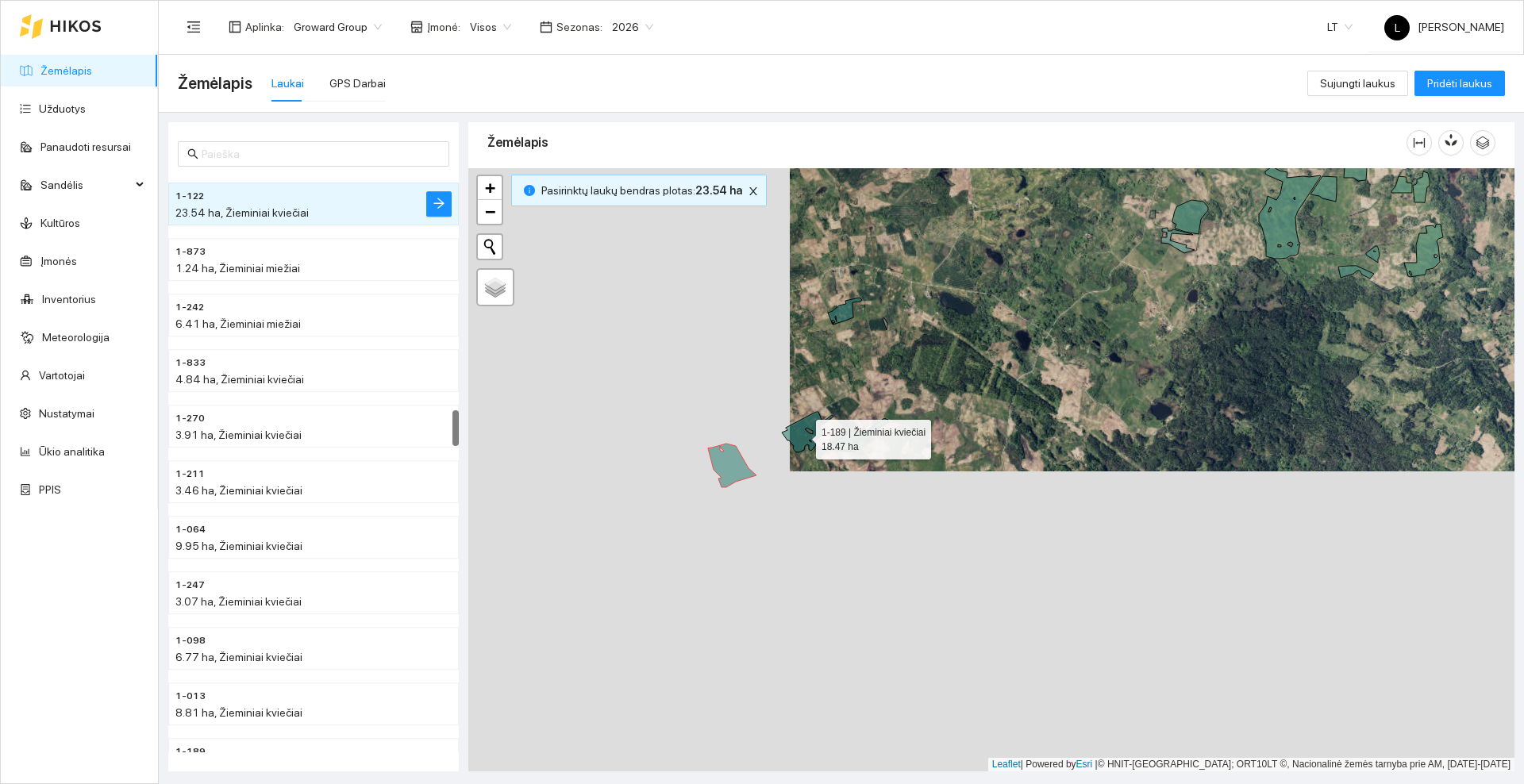
click at [802, 436] on icon at bounding box center [807, 432] width 51 height 41
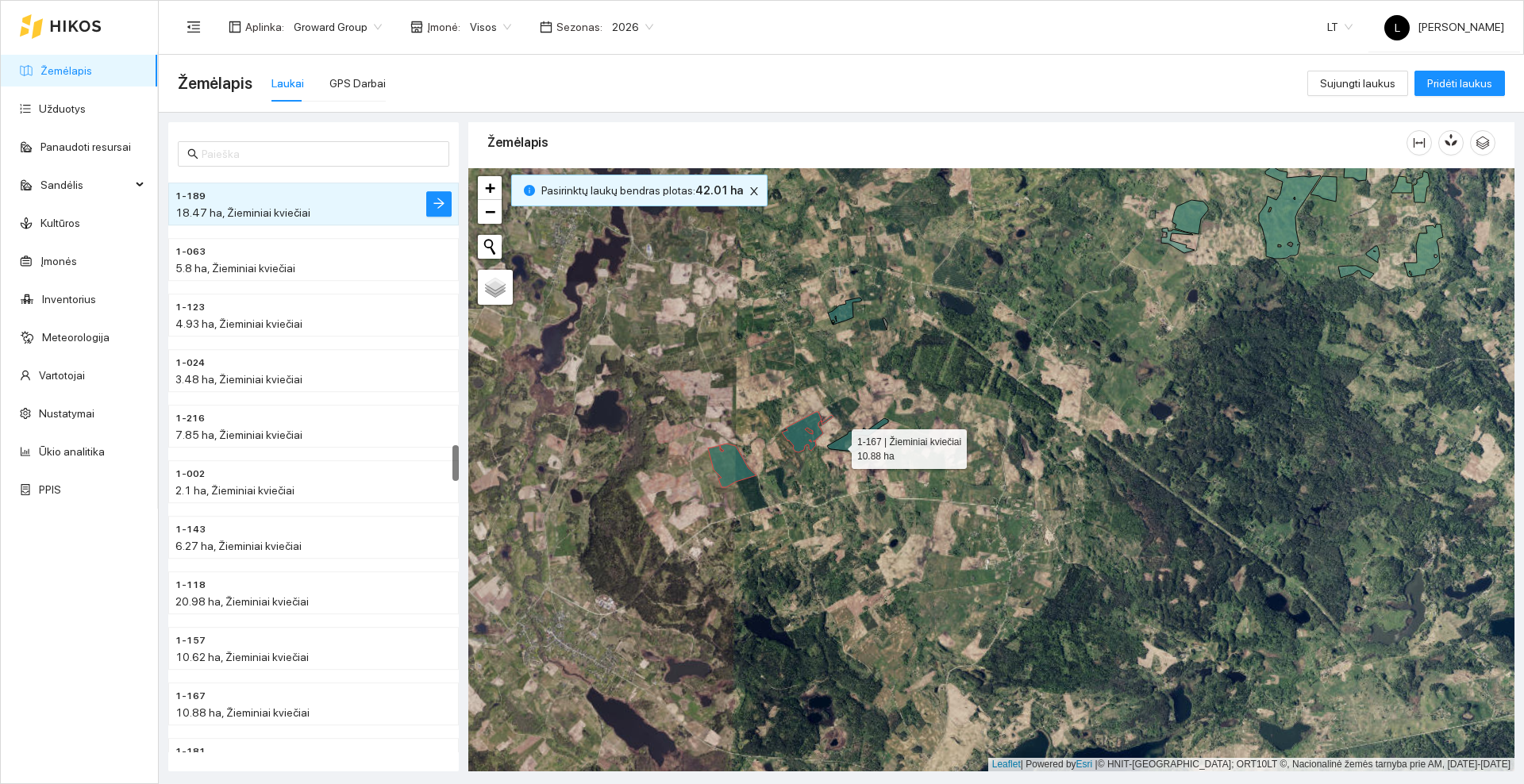
click at [839, 445] on icon at bounding box center [858, 434] width 61 height 33
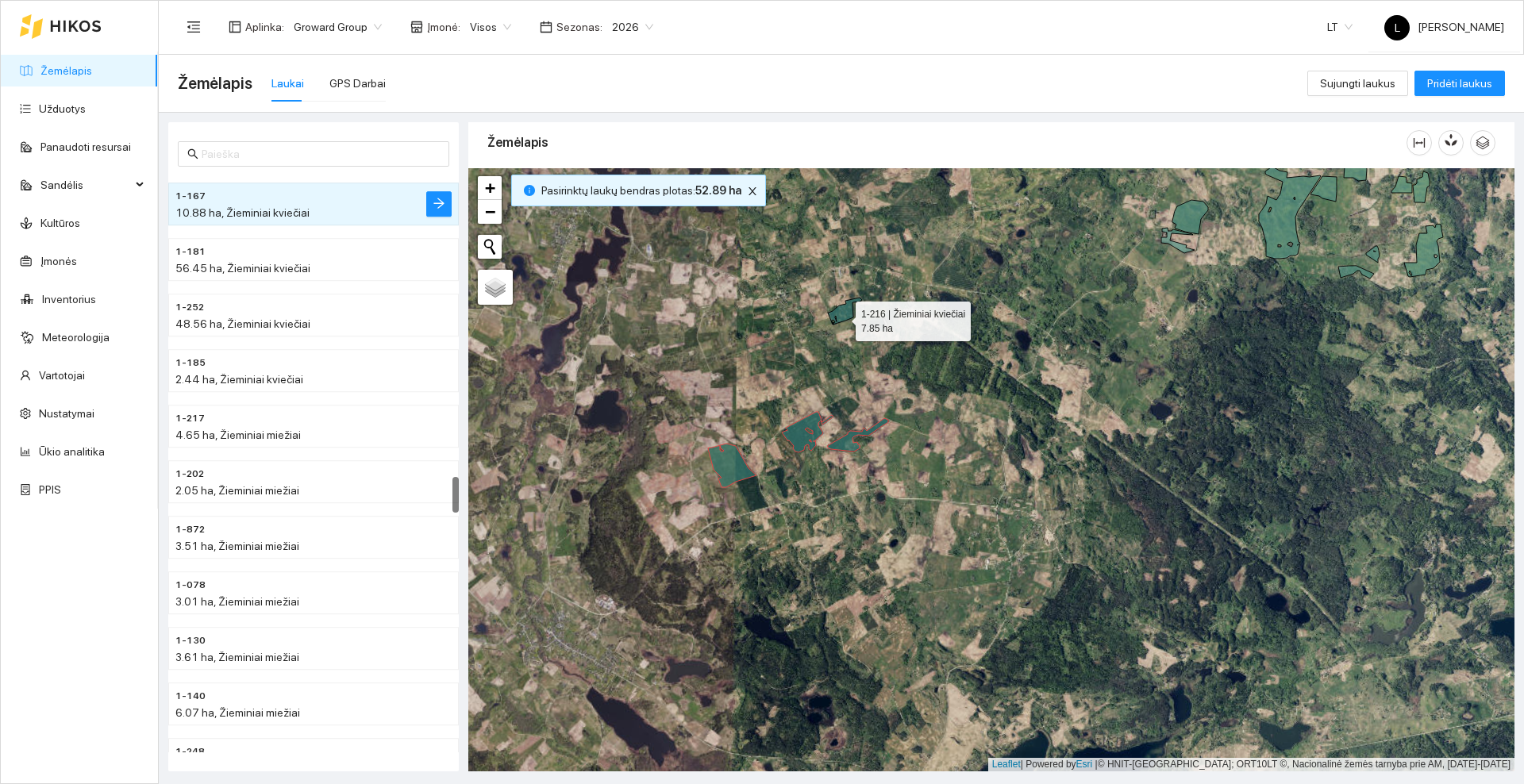
click at [841, 318] on icon at bounding box center [845, 311] width 34 height 27
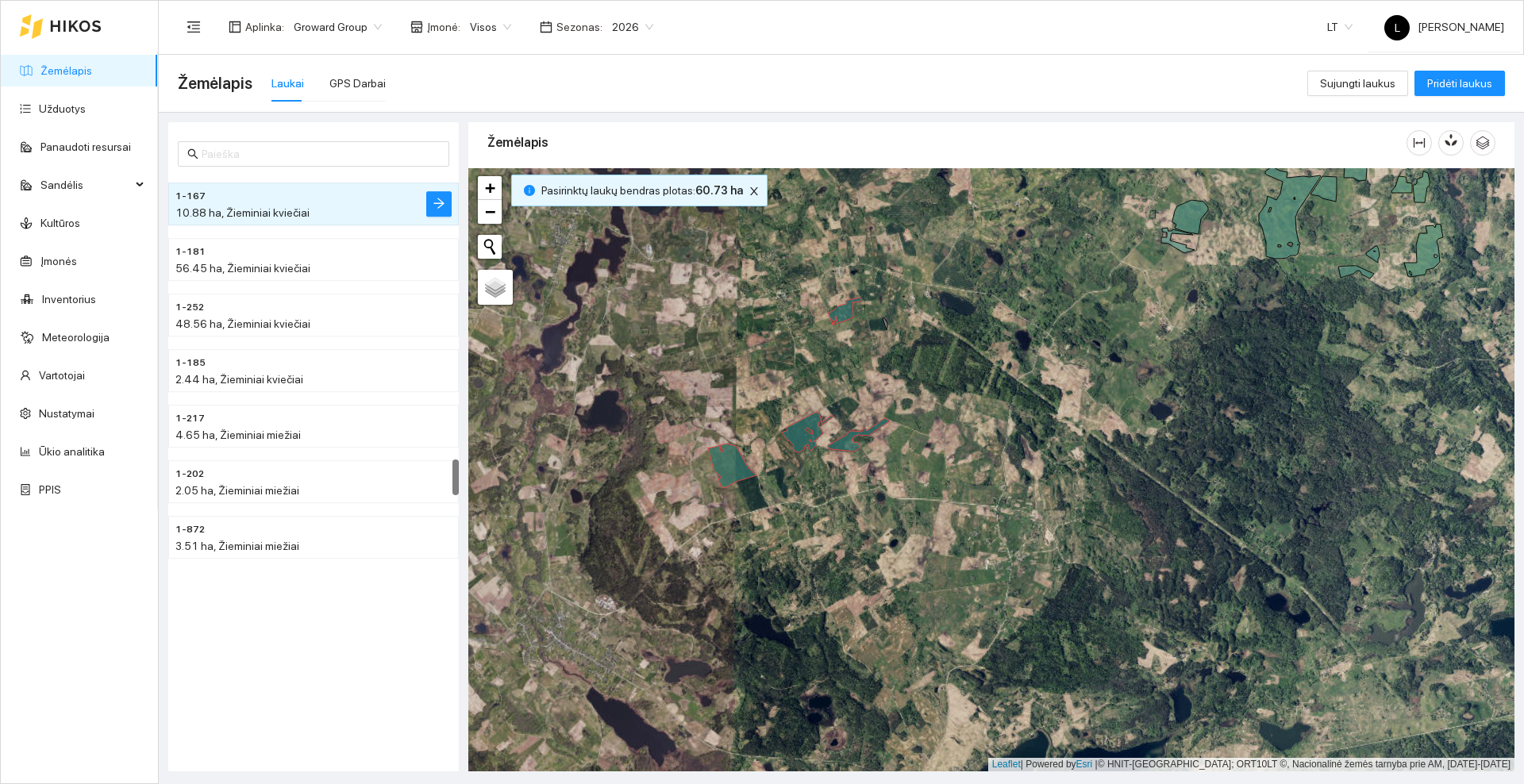
scroll to position [4490, 0]
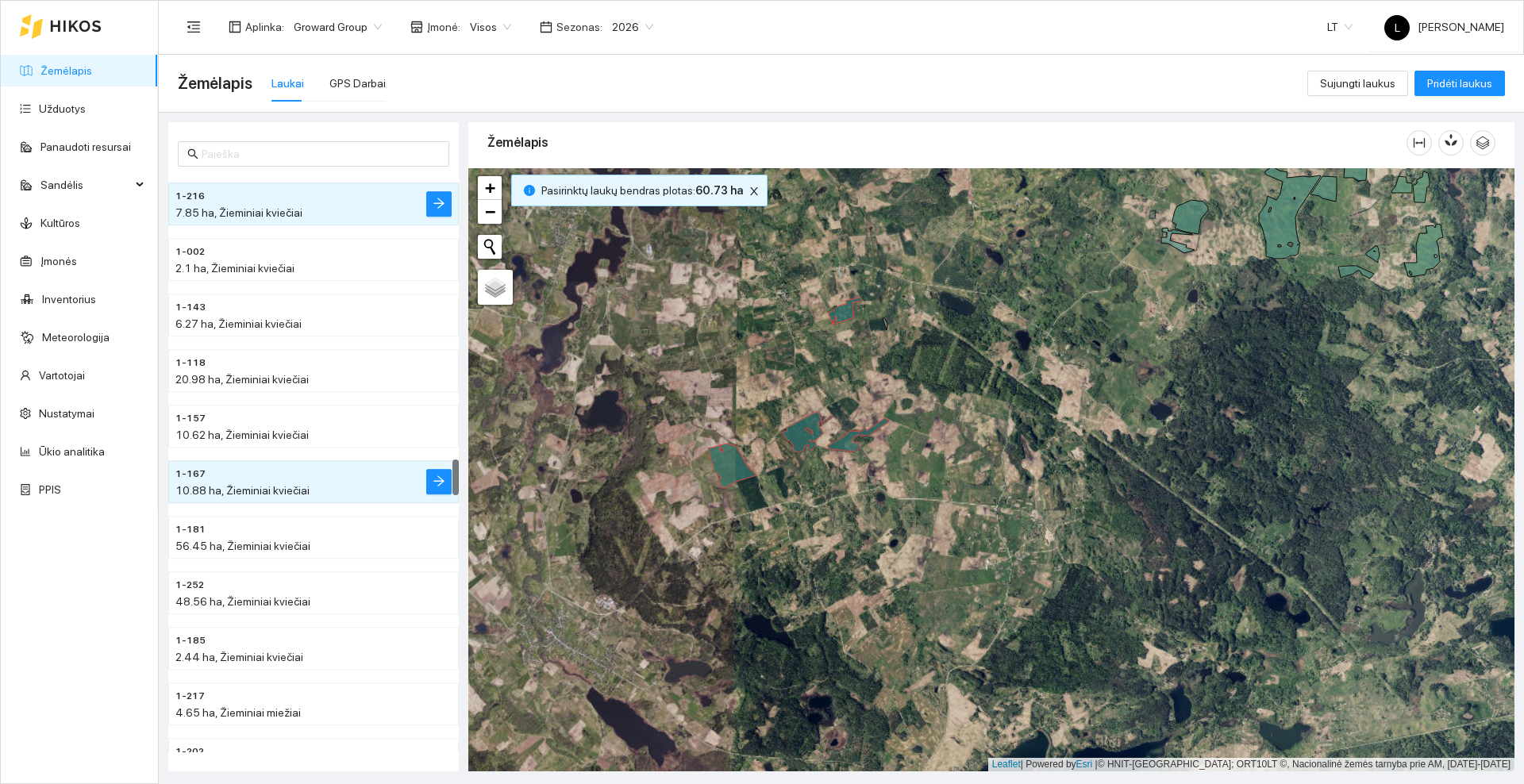
drag, startPoint x: 1003, startPoint y: 289, endPoint x: 874, endPoint y: 604, distance: 340.4
click at [874, 604] on div at bounding box center [991, 470] width 1046 height 603
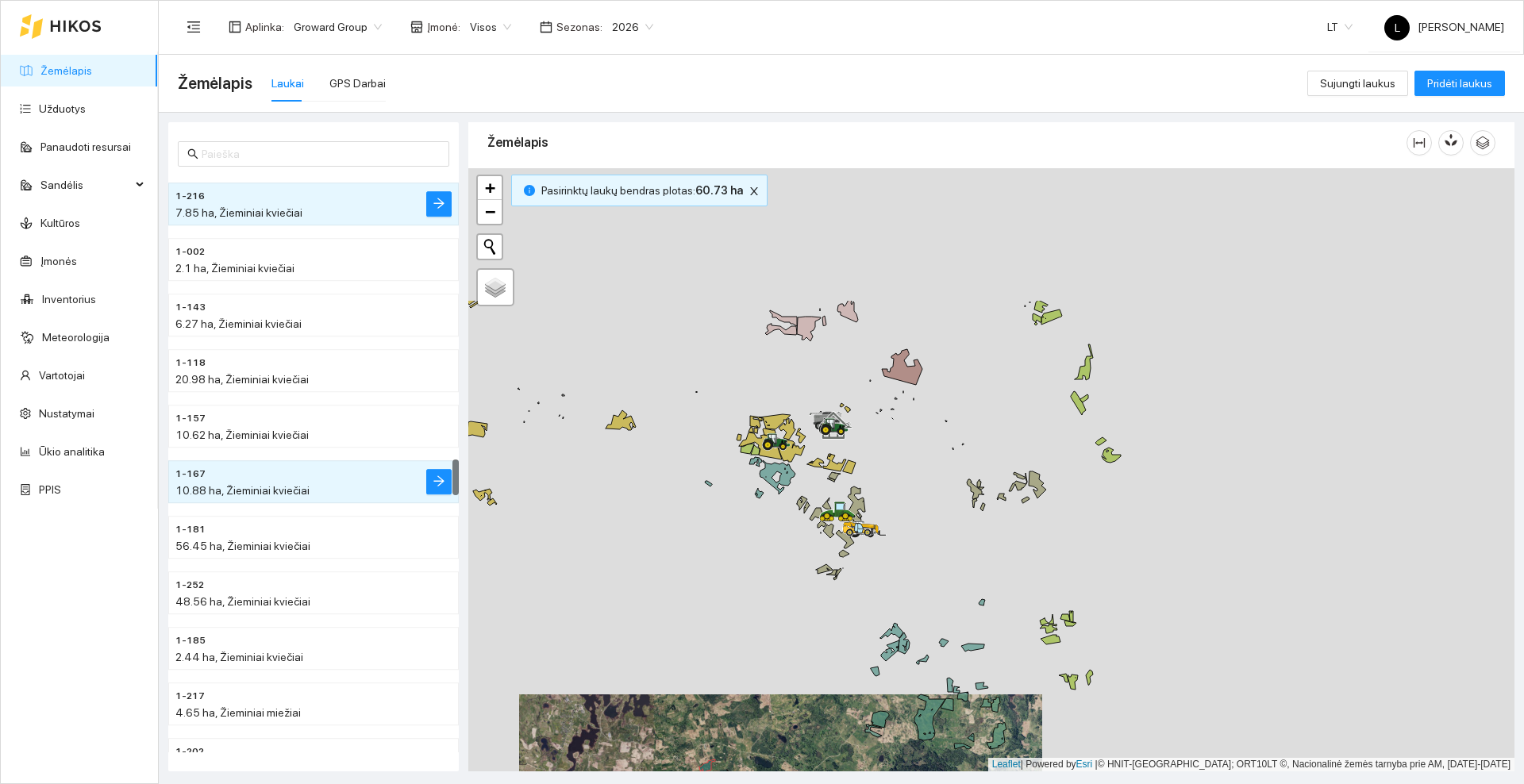
drag, startPoint x: 1018, startPoint y: 333, endPoint x: 906, endPoint y: 531, distance: 227.5
click at [908, 529] on div at bounding box center [991, 470] width 1046 height 603
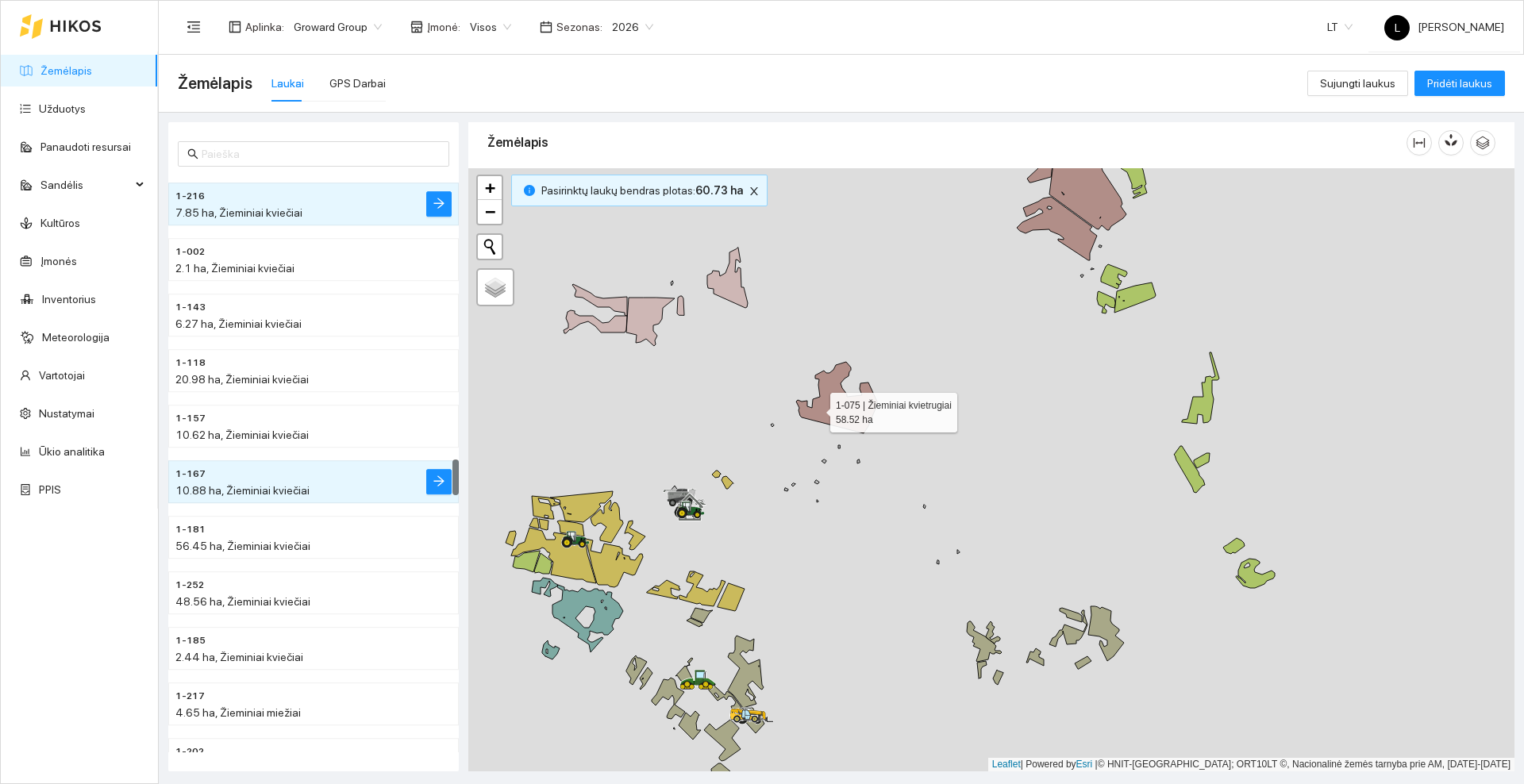
click at [816, 408] on icon at bounding box center [836, 397] width 81 height 71
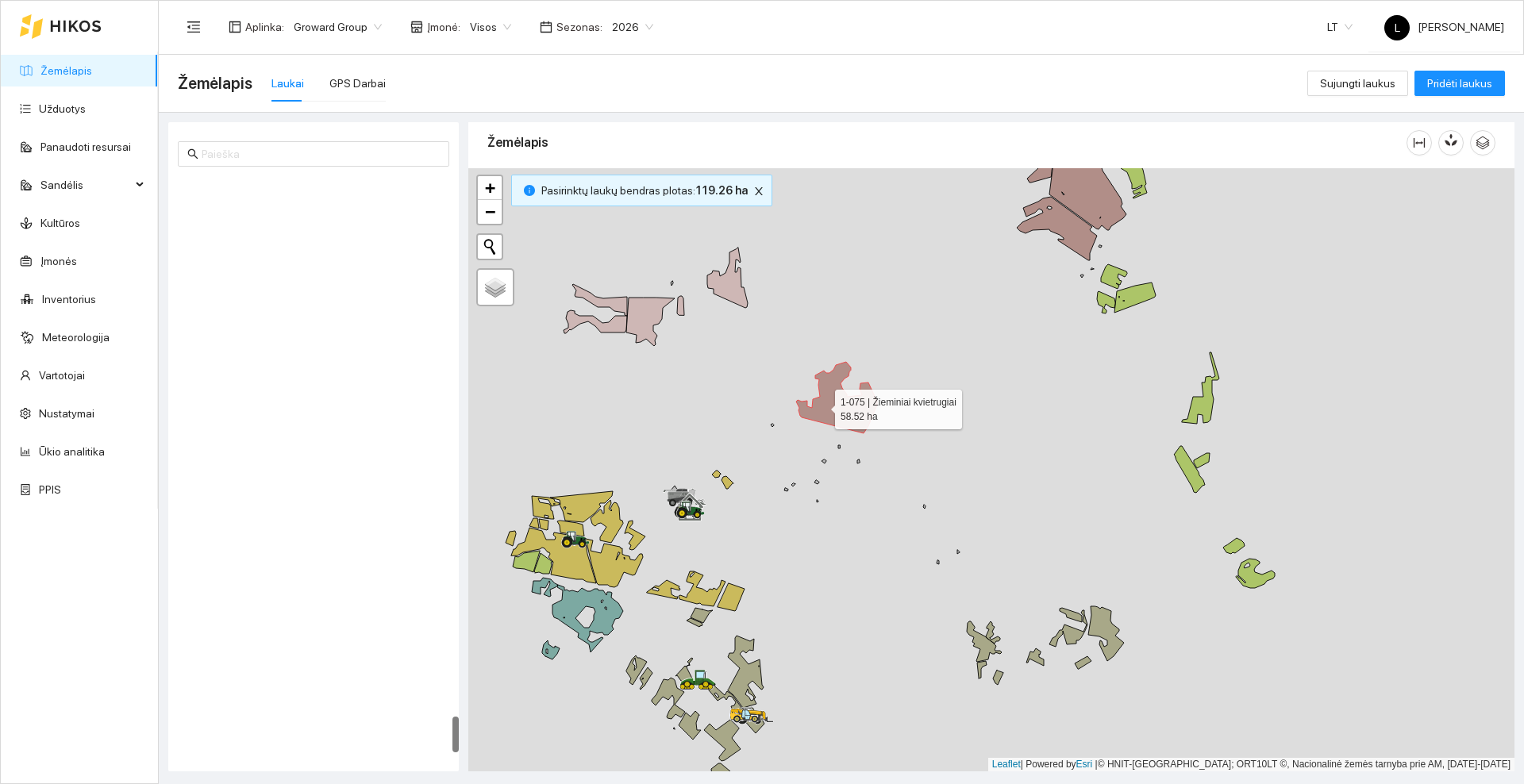
scroll to position [8570, 0]
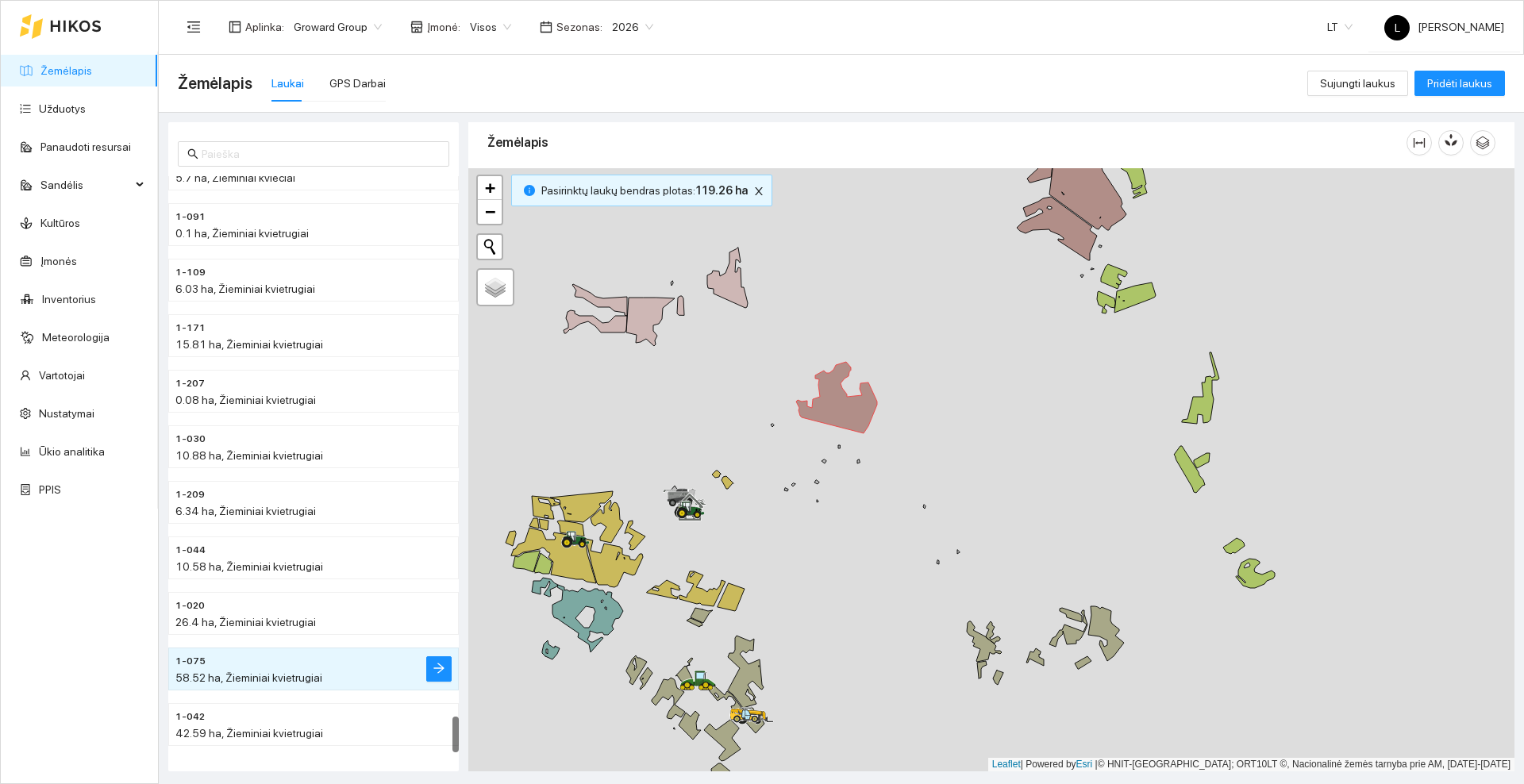
drag, startPoint x: 917, startPoint y: 332, endPoint x: 831, endPoint y: 402, distance: 110.9
click at [822, 419] on div at bounding box center [991, 470] width 1046 height 603
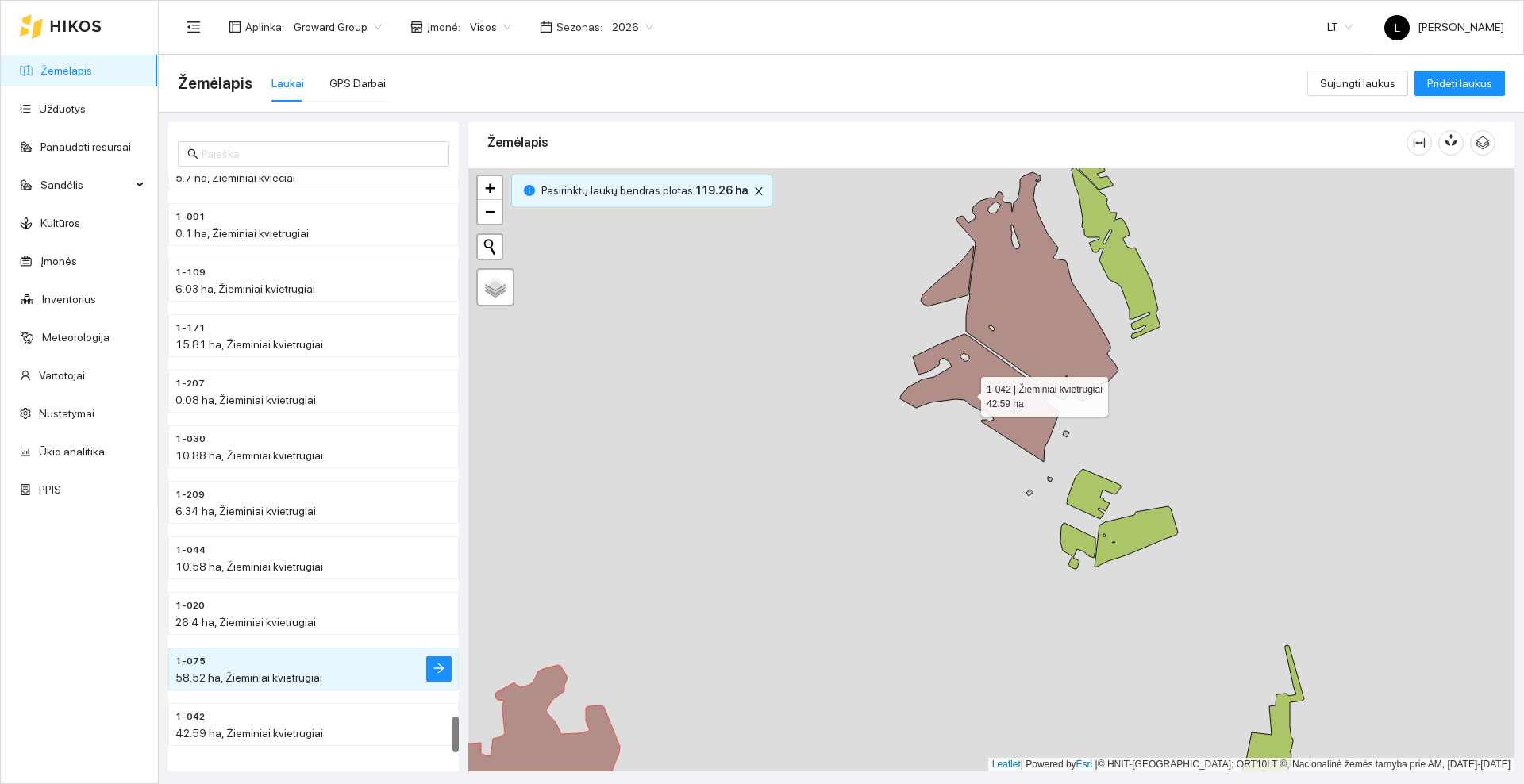
click at [967, 393] on icon at bounding box center [980, 398] width 160 height 127
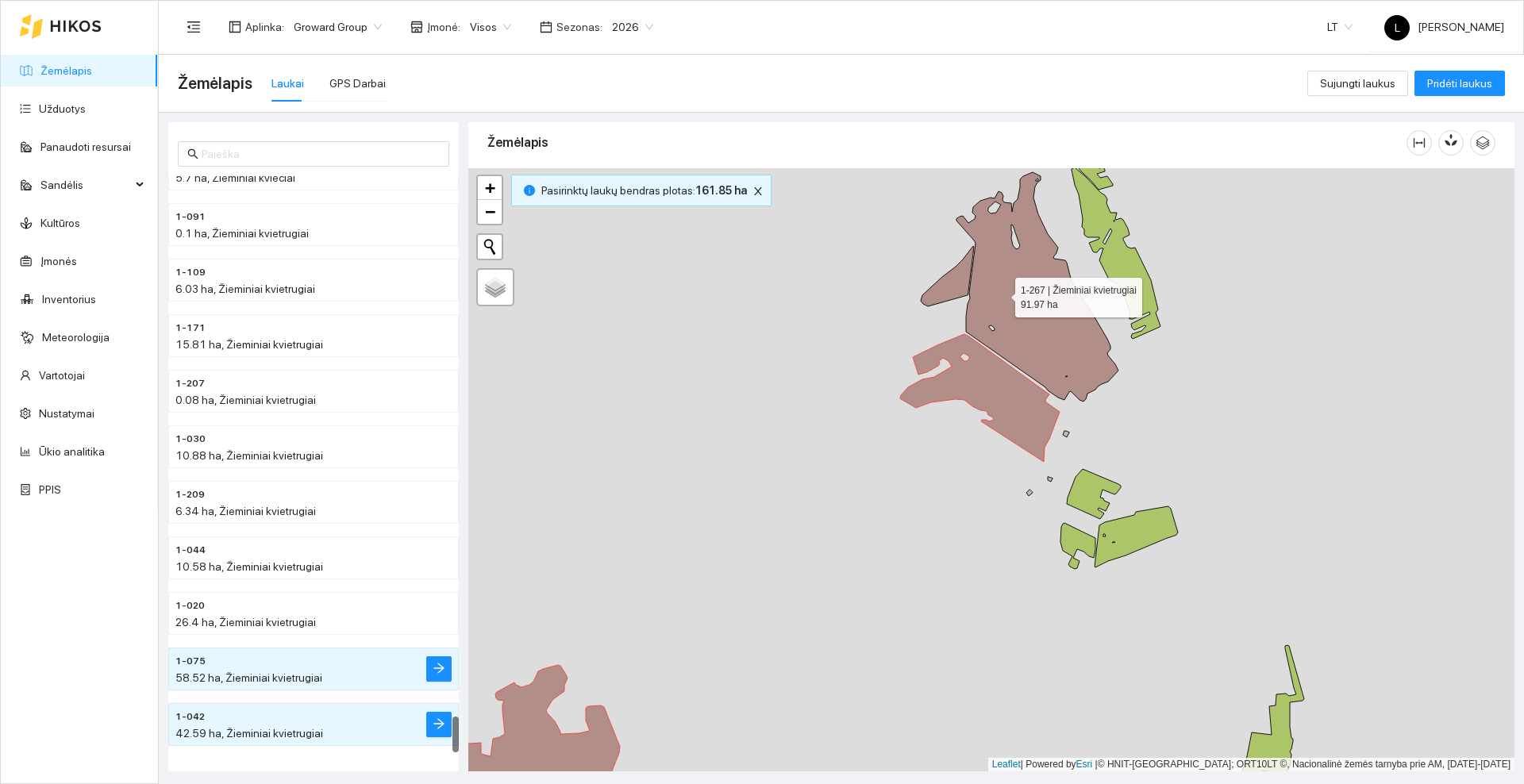
click at [1000, 294] on icon at bounding box center [1038, 286] width 162 height 229
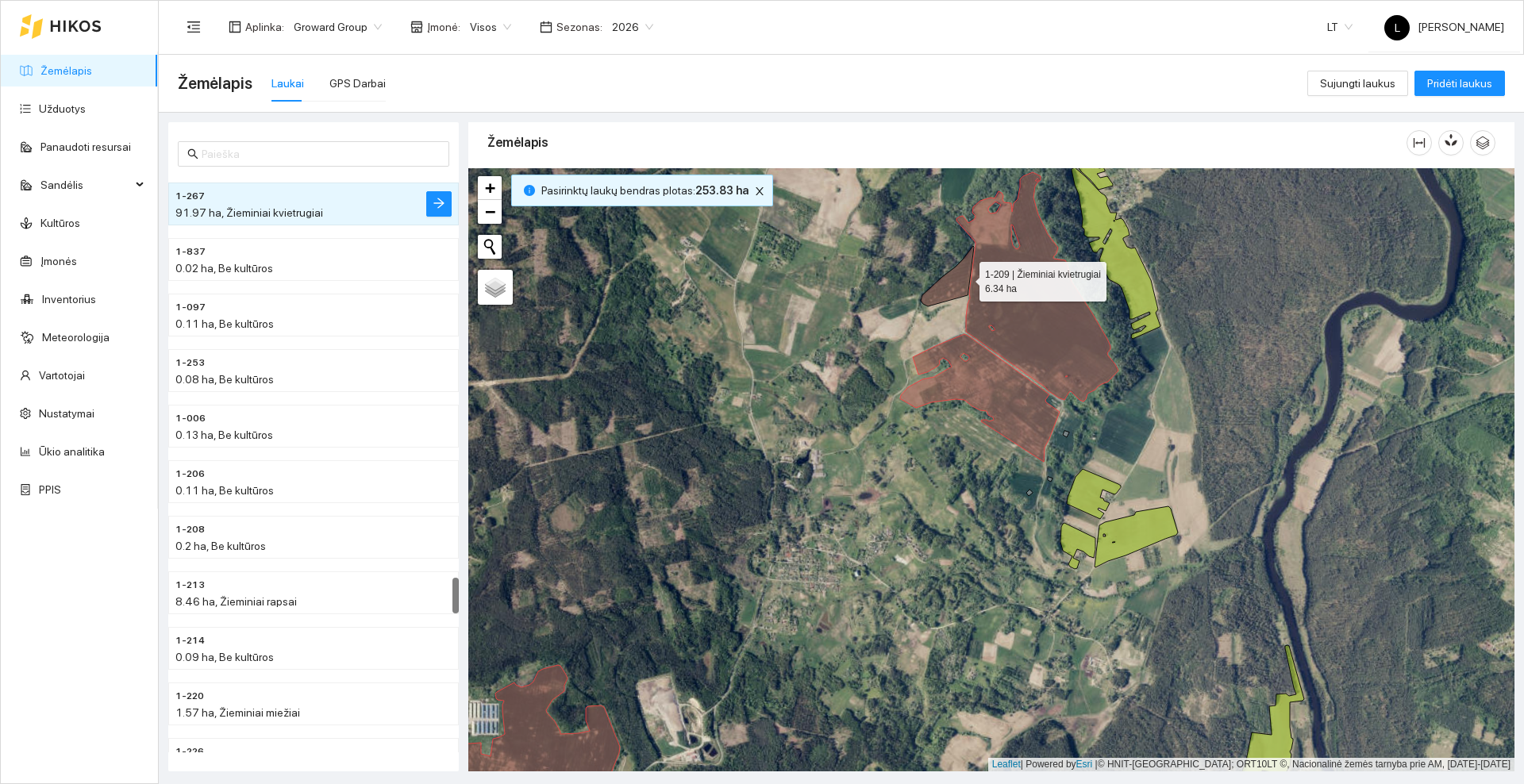
click at [964, 278] on icon at bounding box center [947, 275] width 53 height 60
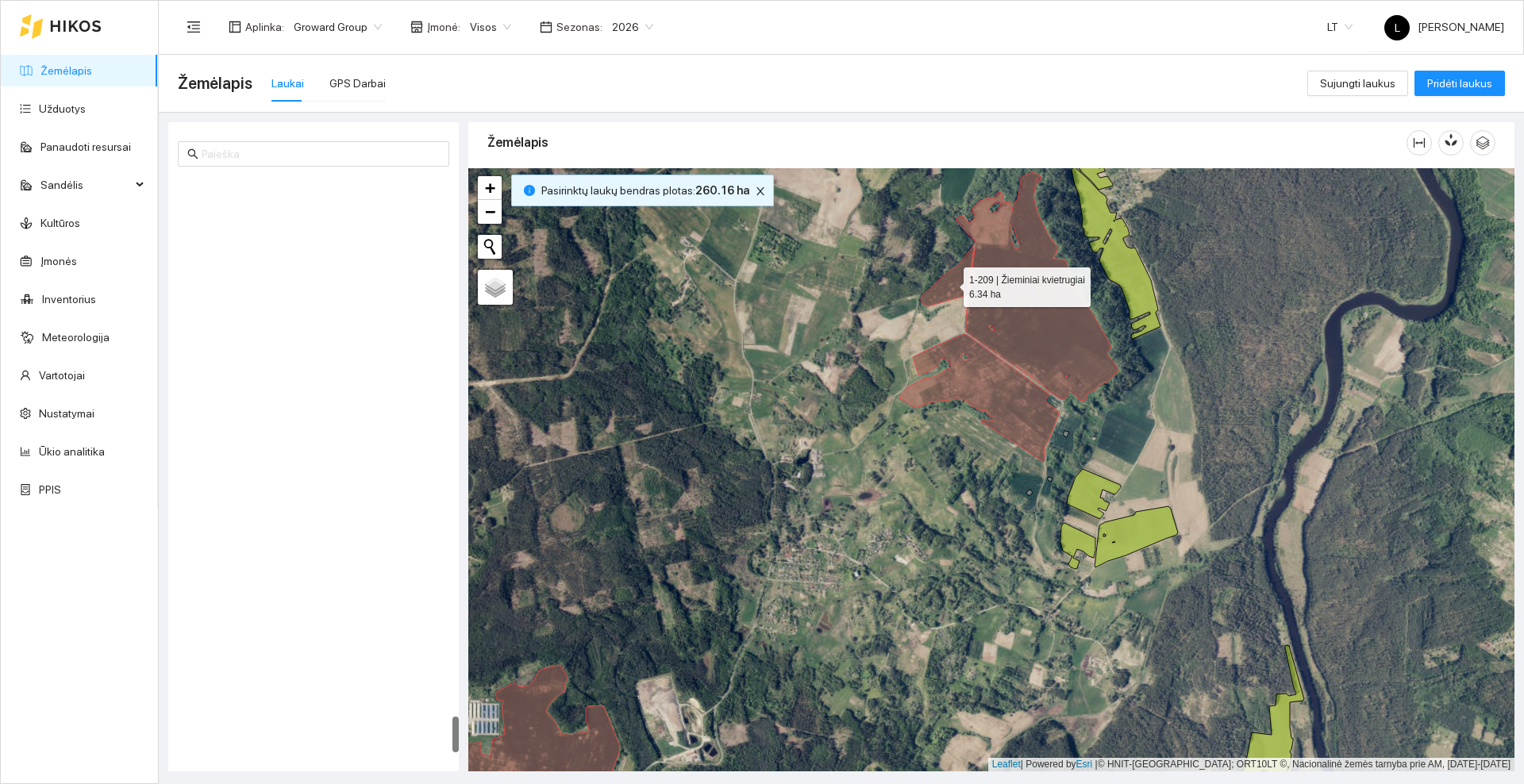
scroll to position [8572, 0]
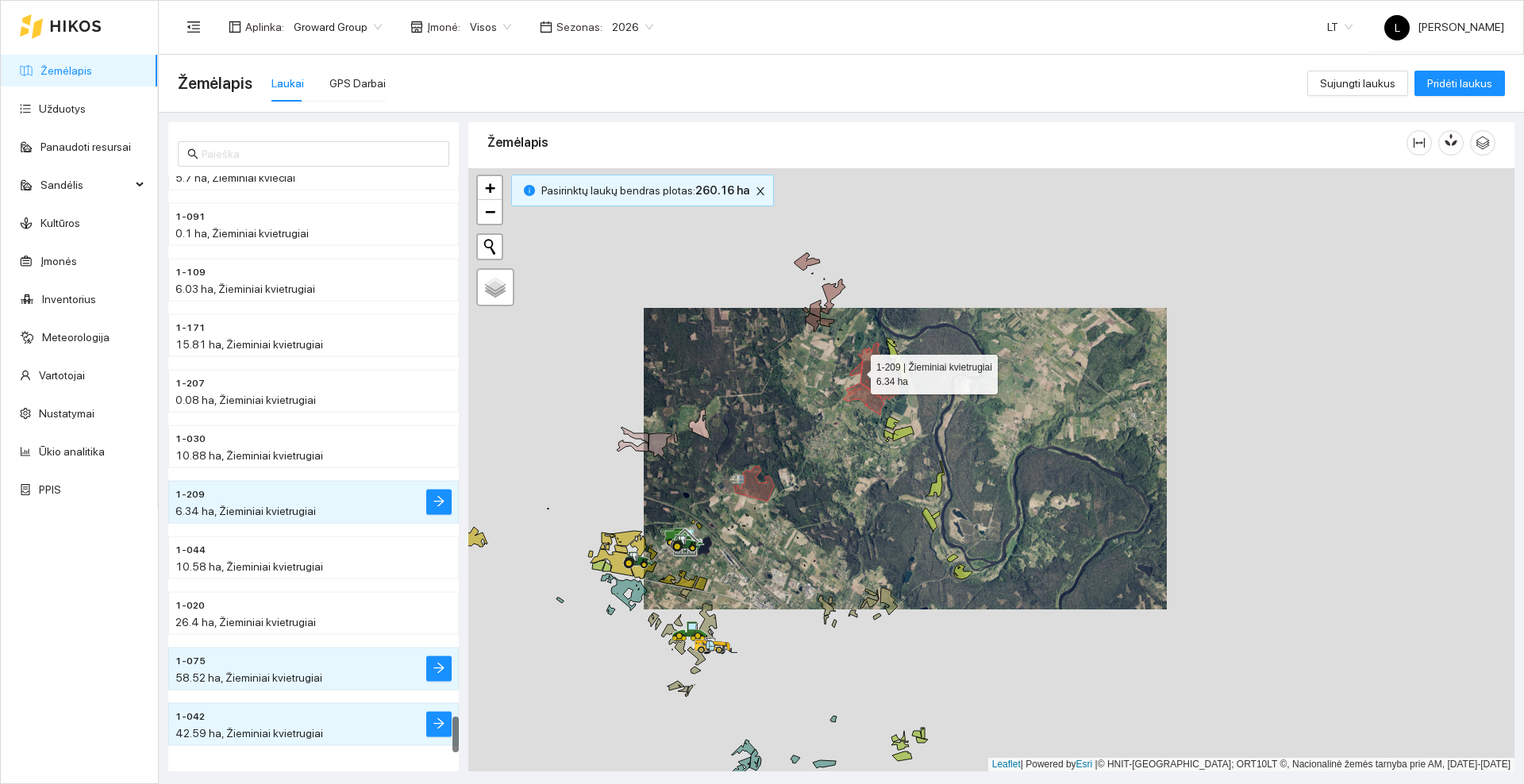
drag, startPoint x: 792, startPoint y: 557, endPoint x: 853, endPoint y: 396, distance: 172.2
click at [853, 396] on div at bounding box center [991, 470] width 1046 height 603
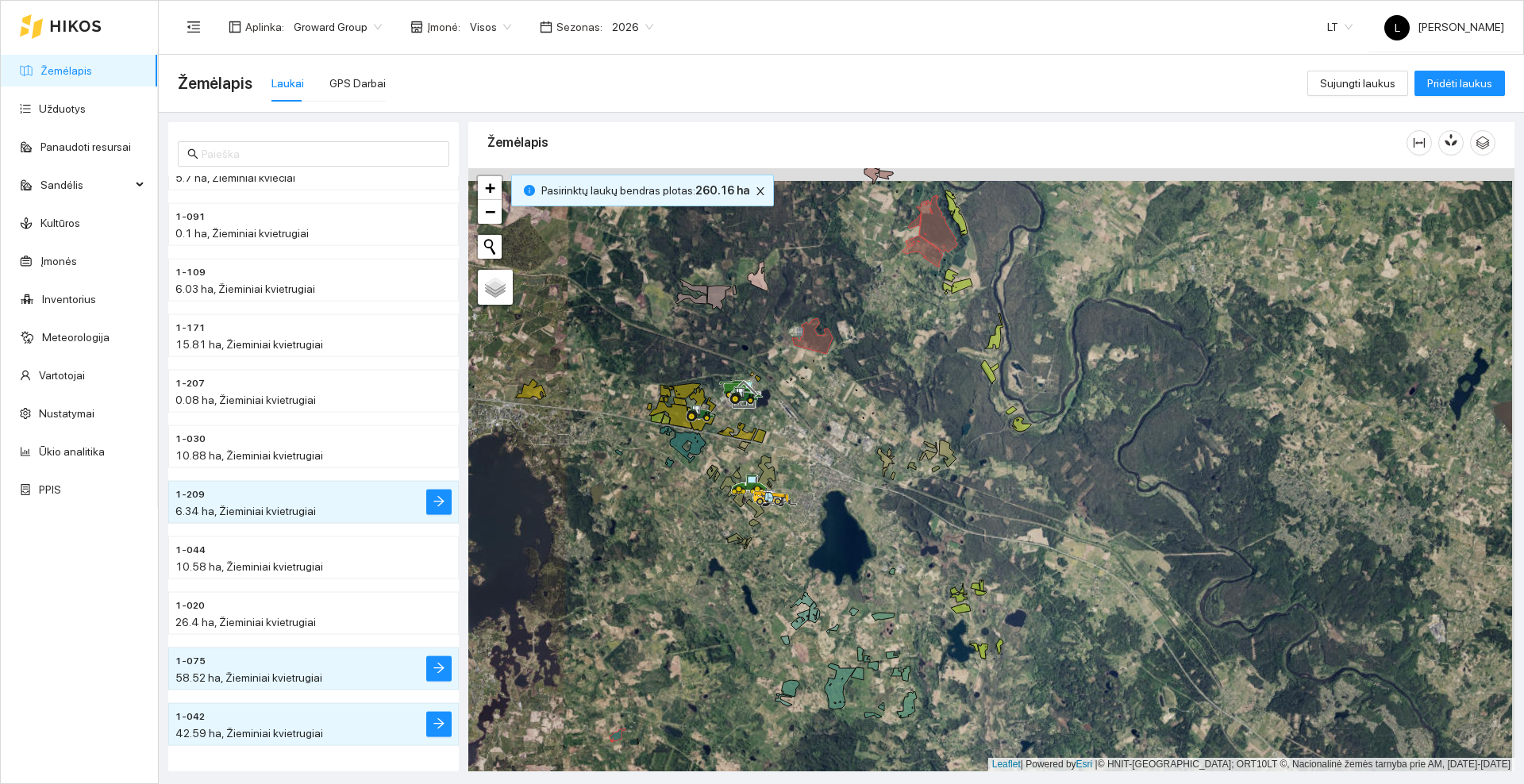
drag, startPoint x: 860, startPoint y: 370, endPoint x: 824, endPoint y: 446, distance: 84.1
click at [824, 446] on div at bounding box center [991, 470] width 1046 height 603
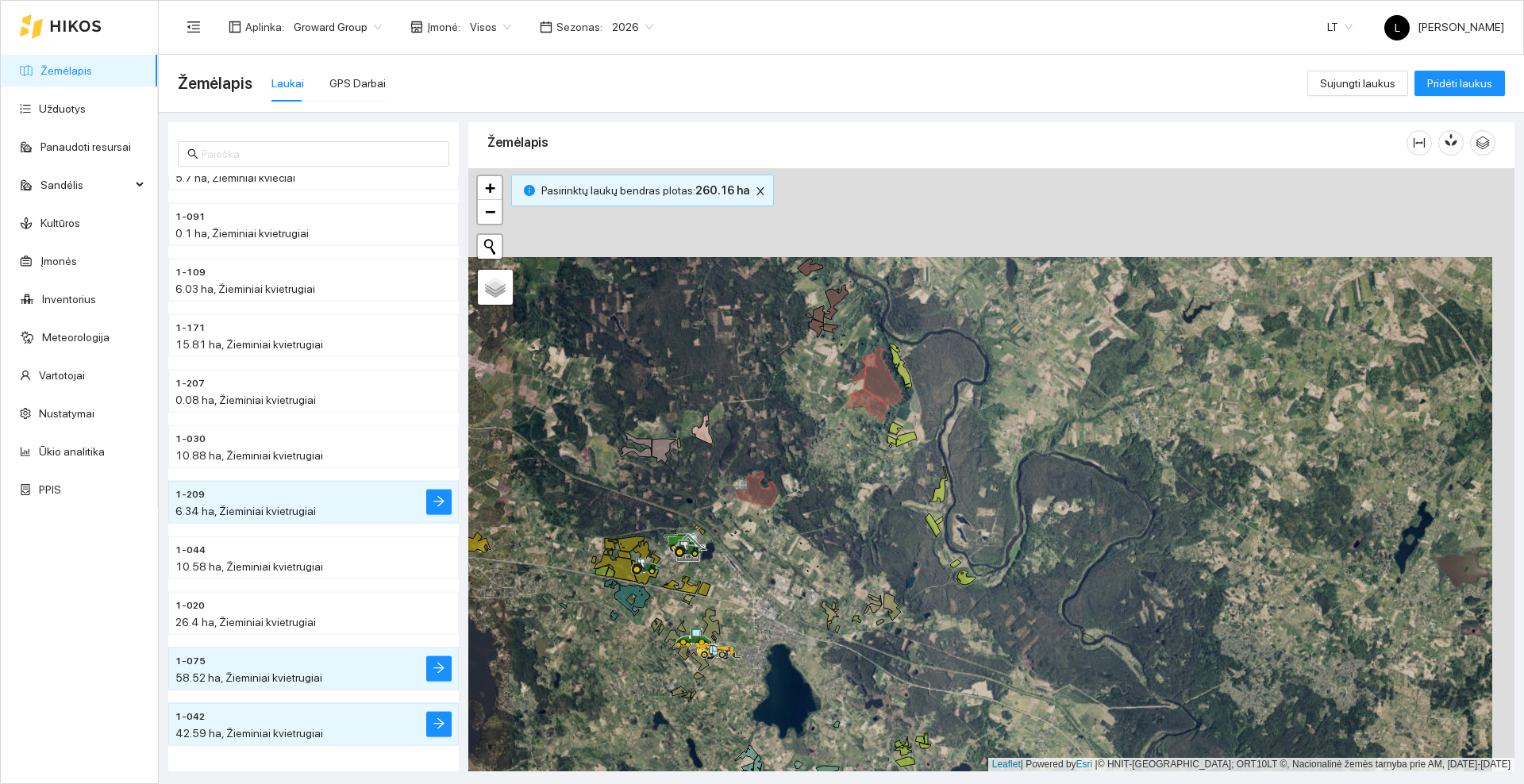
drag, startPoint x: 839, startPoint y: 300, endPoint x: 816, endPoint y: 388, distance: 91.0
click at [816, 388] on div at bounding box center [991, 470] width 1046 height 603
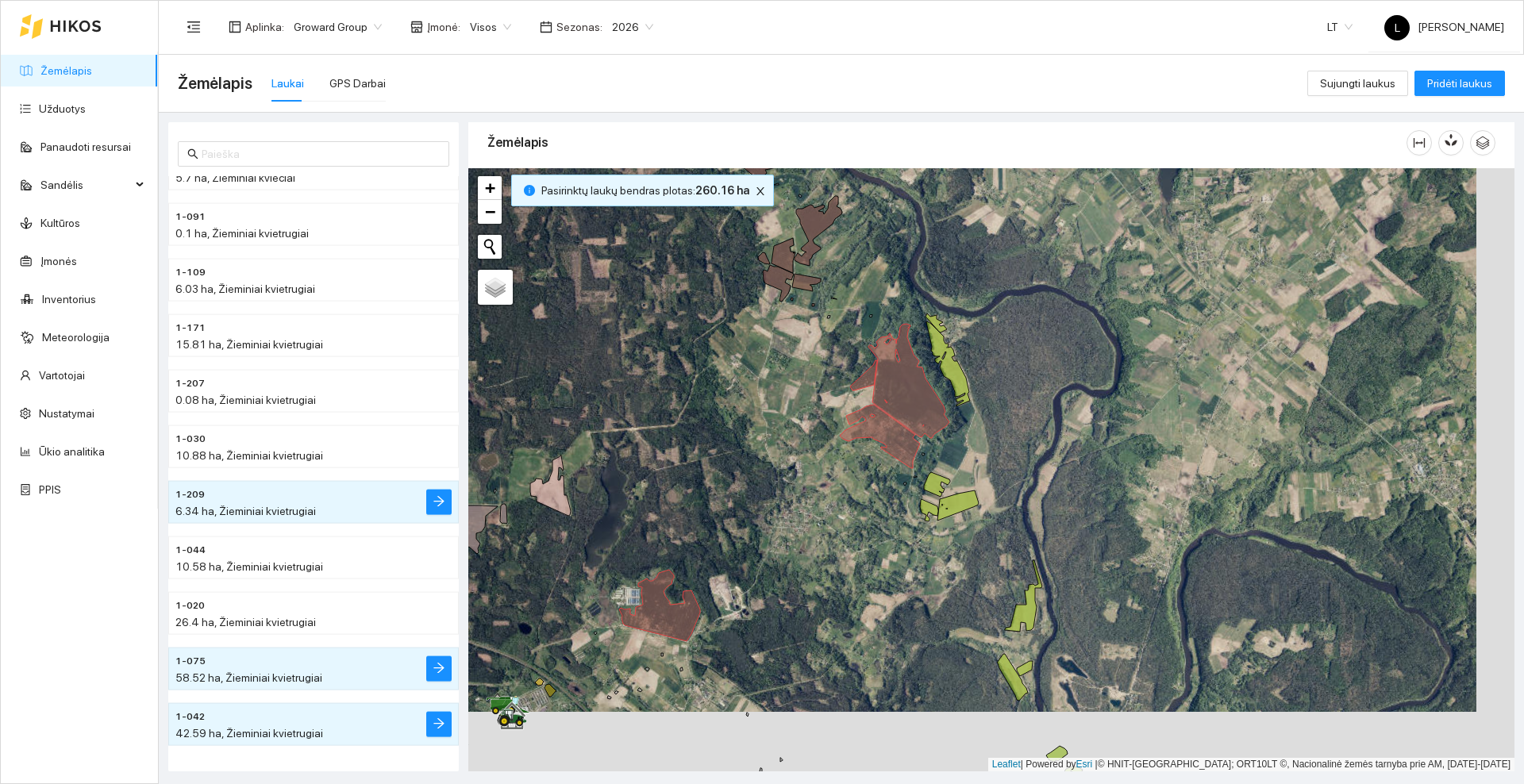
drag, startPoint x: 847, startPoint y: 441, endPoint x: 802, endPoint y: 363, distance: 90.0
click at [802, 363] on div at bounding box center [991, 470] width 1046 height 603
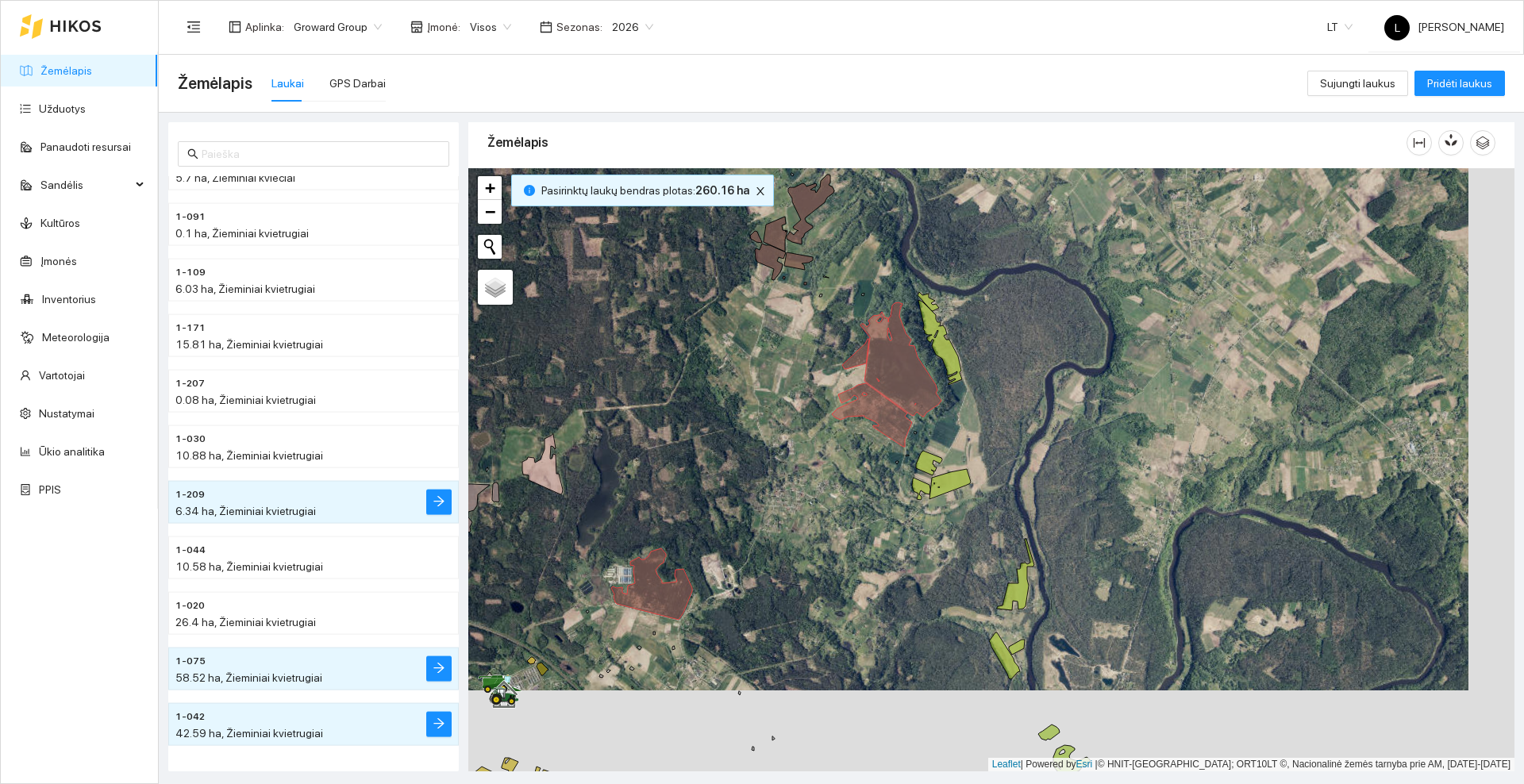
drag, startPoint x: 775, startPoint y: 475, endPoint x: 797, endPoint y: 326, distance: 150.6
click at [797, 326] on div at bounding box center [991, 470] width 1046 height 603
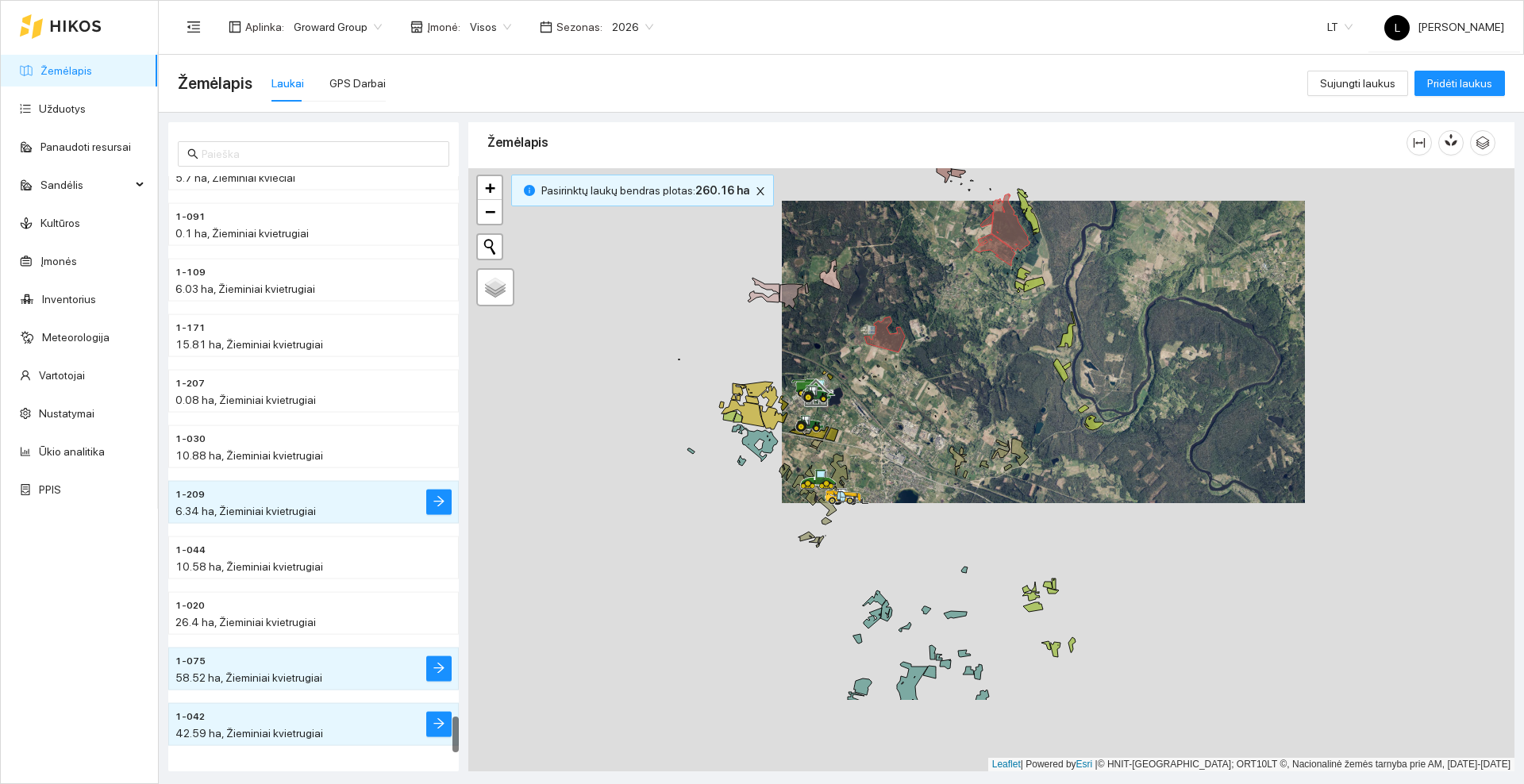
drag, startPoint x: 746, startPoint y: 425, endPoint x: 848, endPoint y: 385, distance: 109.6
click at [848, 385] on div at bounding box center [991, 470] width 1046 height 603
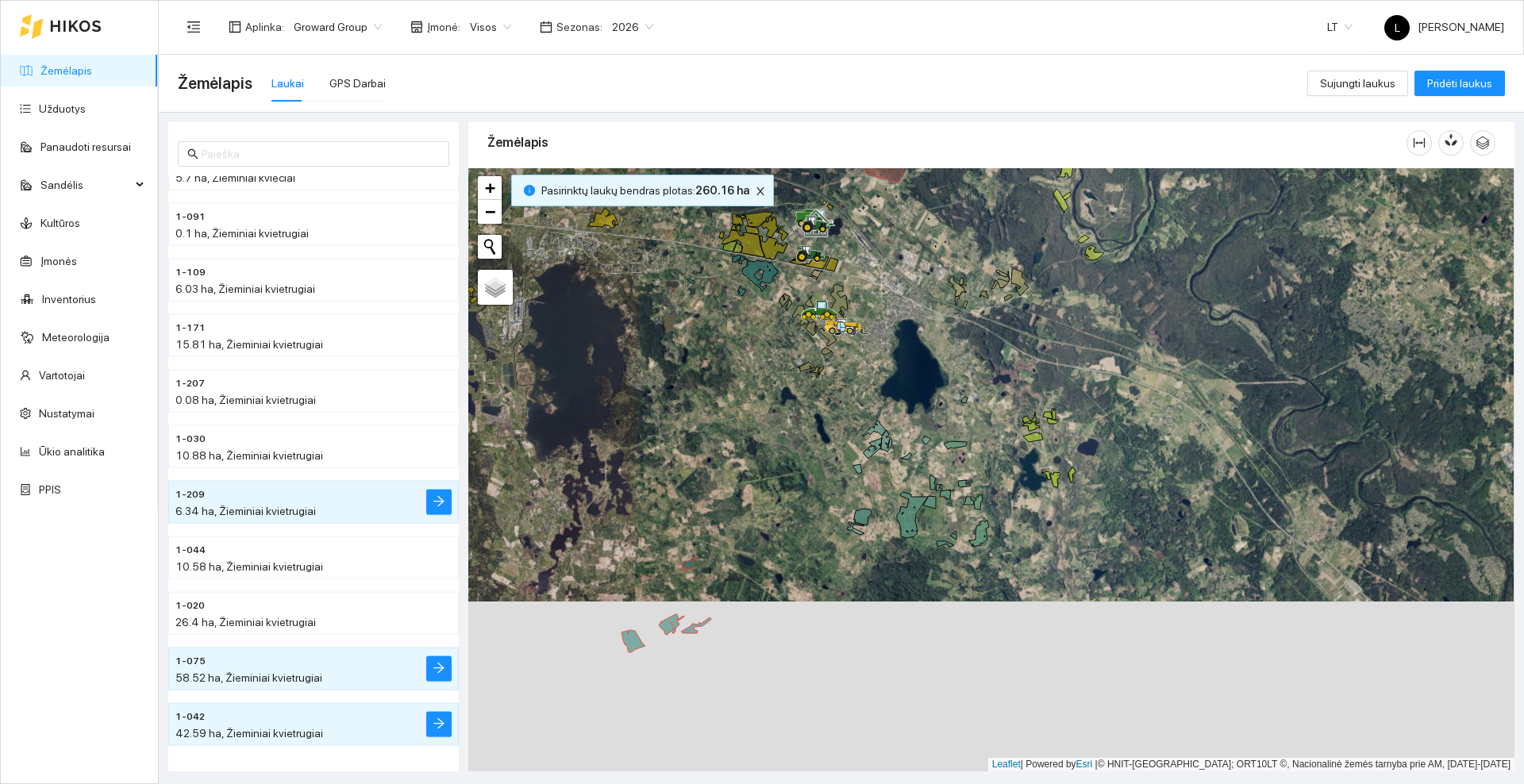
drag, startPoint x: 685, startPoint y: 604, endPoint x: 685, endPoint y: 435, distance: 169.0
click at [685, 435] on div at bounding box center [991, 470] width 1046 height 603
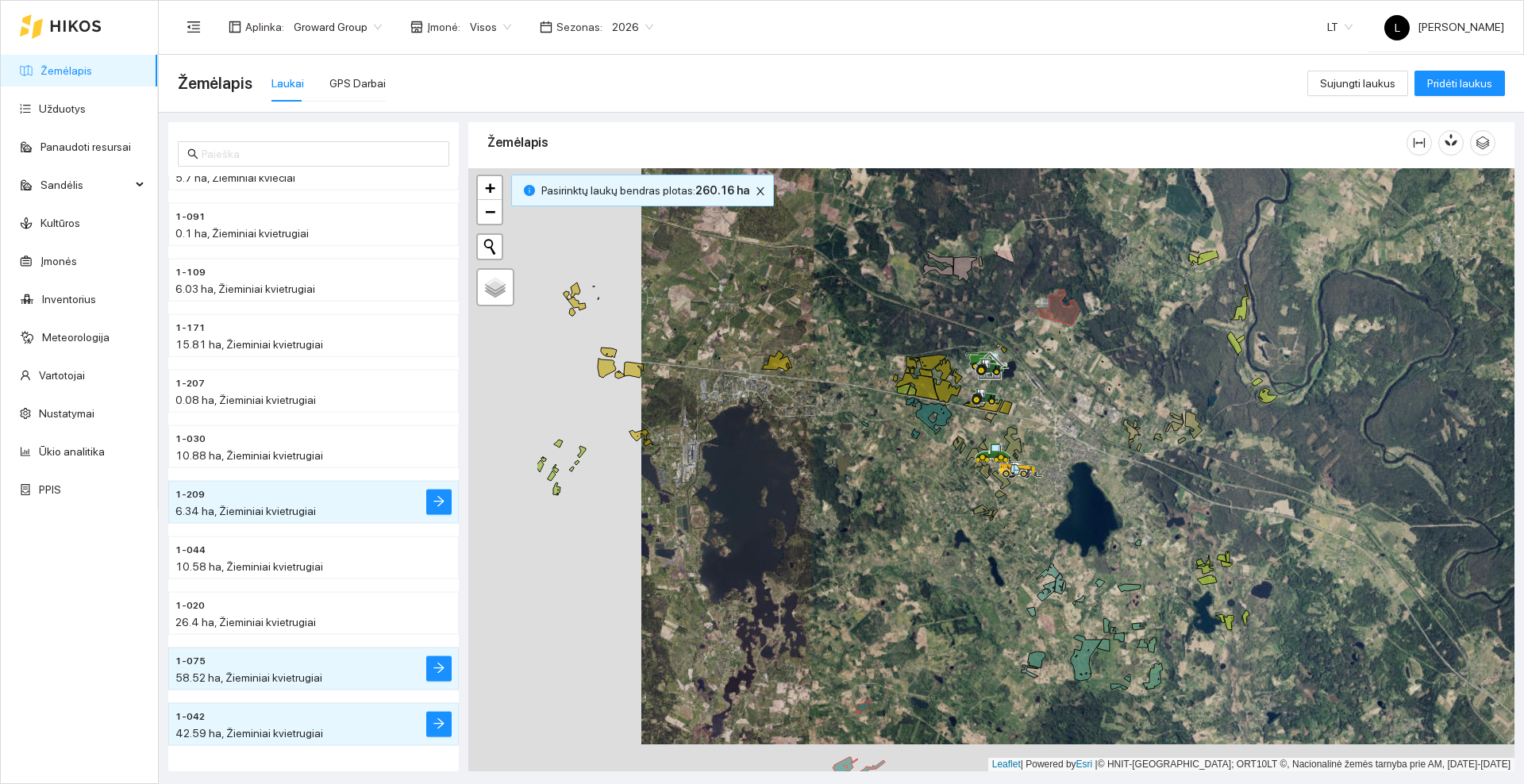
drag, startPoint x: 661, startPoint y: 394, endPoint x: 834, endPoint y: 537, distance: 224.5
click at [834, 537] on div at bounding box center [991, 470] width 1046 height 603
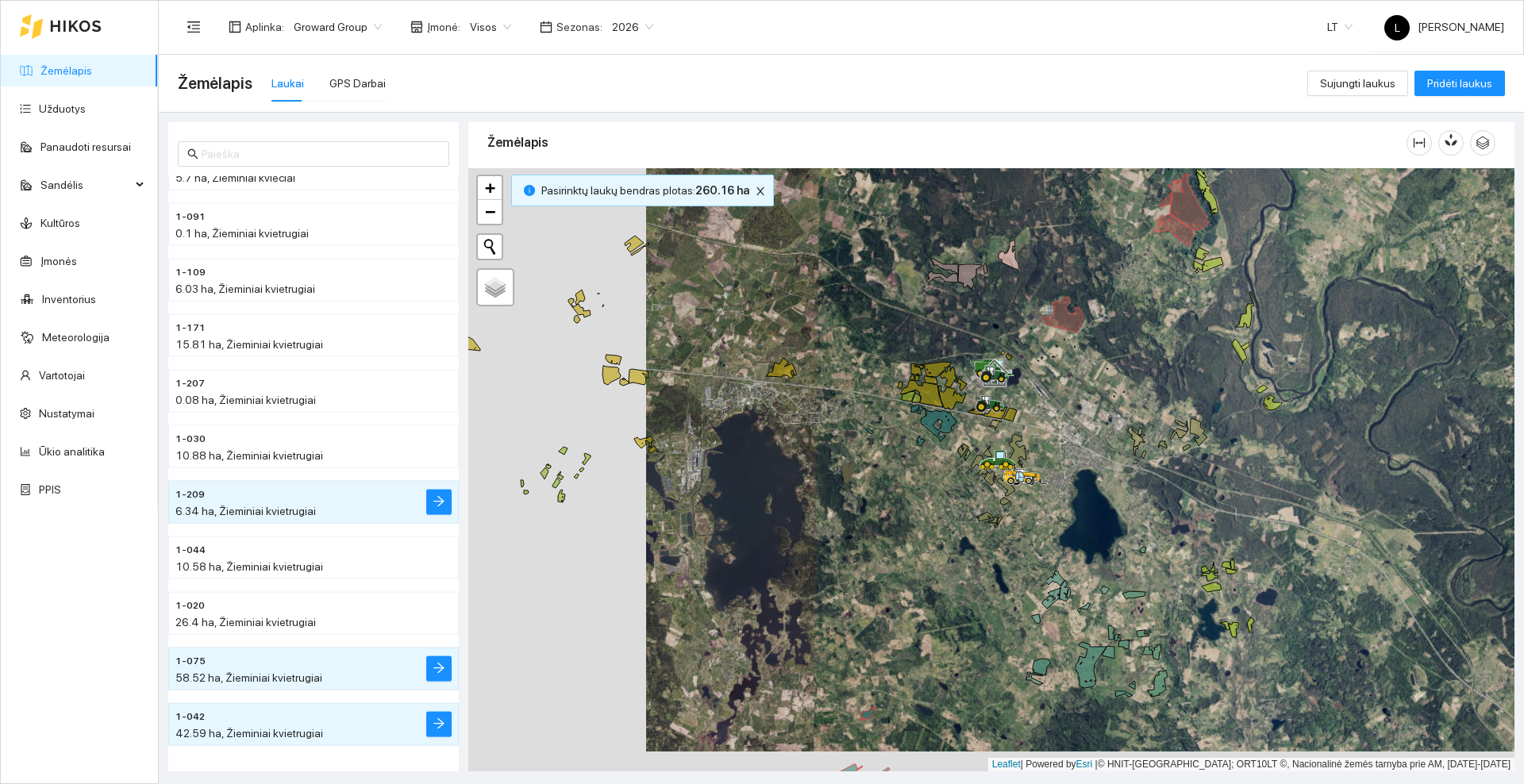
drag, startPoint x: 785, startPoint y: 465, endPoint x: 872, endPoint y: 563, distance: 131.0
click at [872, 563] on div at bounding box center [991, 470] width 1046 height 603
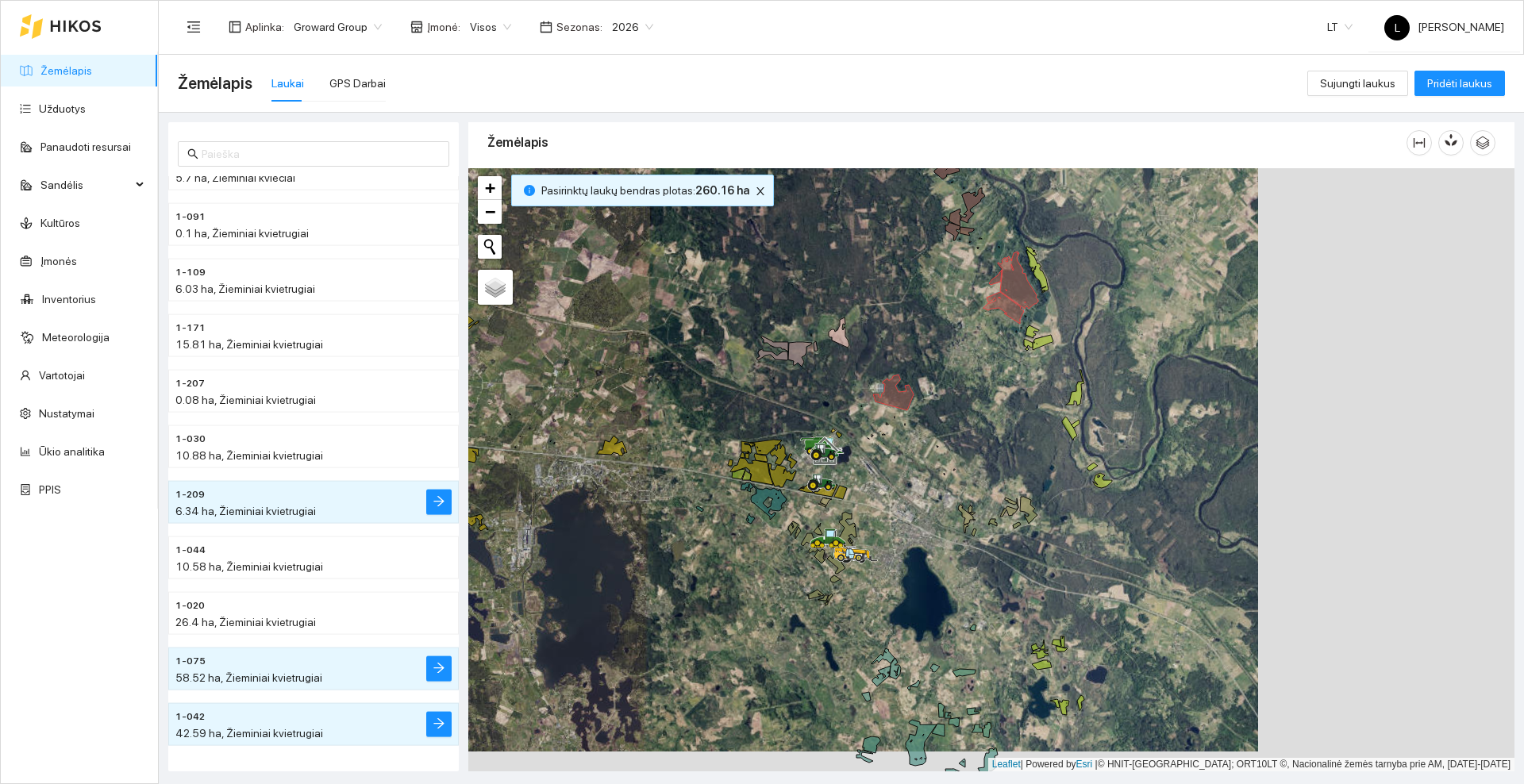
drag, startPoint x: 885, startPoint y: 580, endPoint x: 634, endPoint y: 560, distance: 251.8
click at [628, 561] on div at bounding box center [991, 470] width 1046 height 603
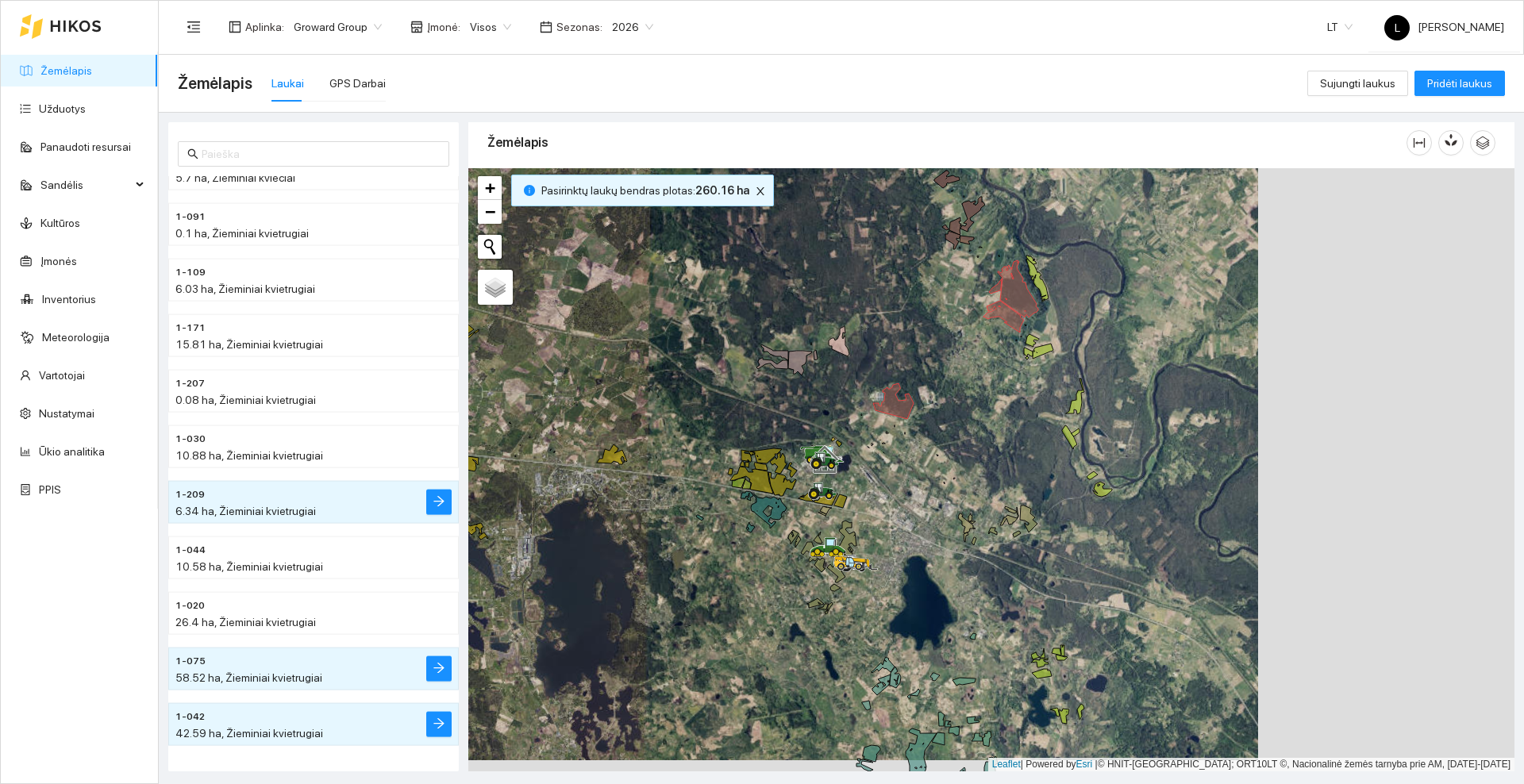
drag, startPoint x: 1025, startPoint y: 415, endPoint x: 998, endPoint y: 451, distance: 45.0
click at [998, 451] on div at bounding box center [991, 470] width 1046 height 603
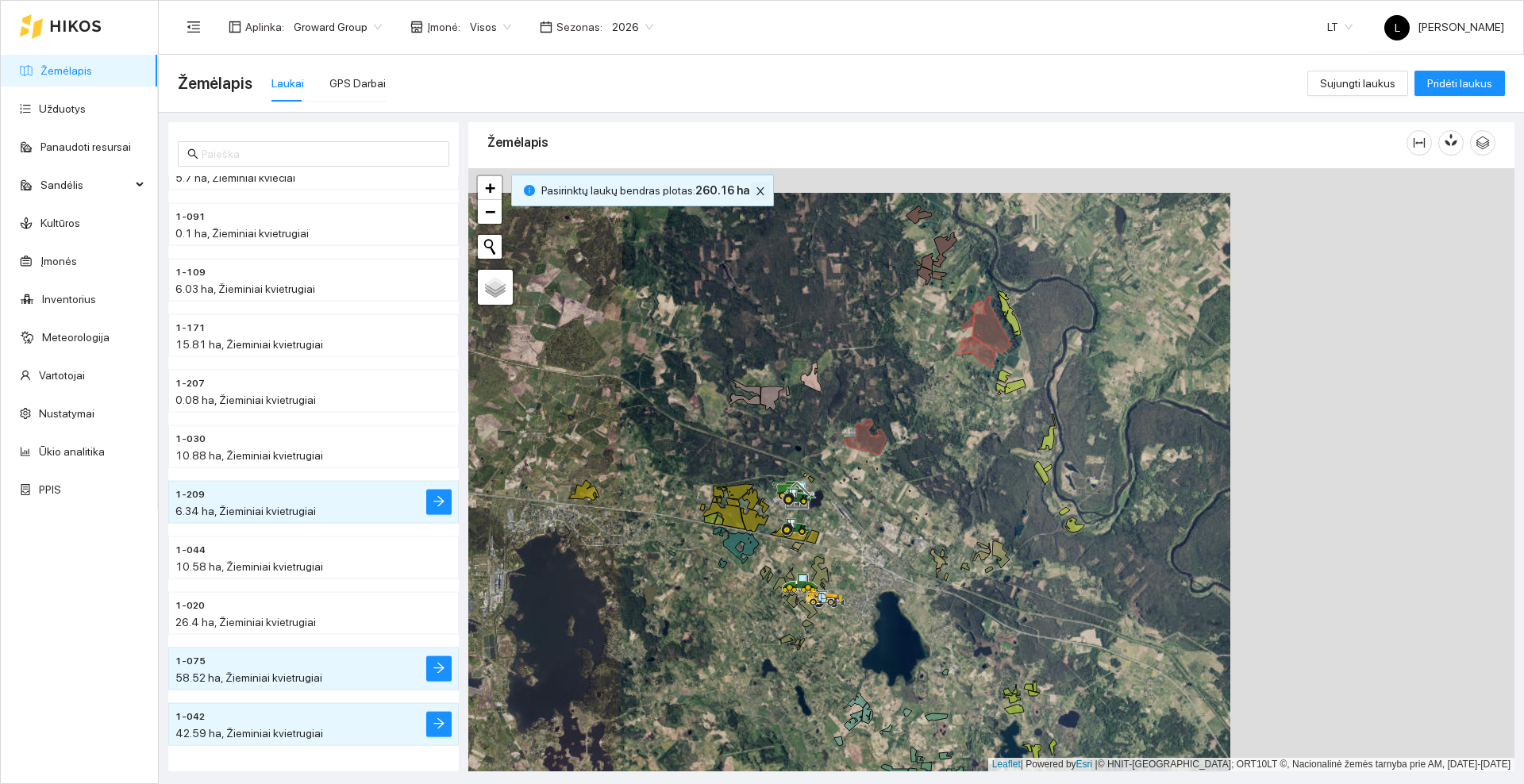
click at [757, 192] on icon "close" at bounding box center [761, 191] width 11 height 11
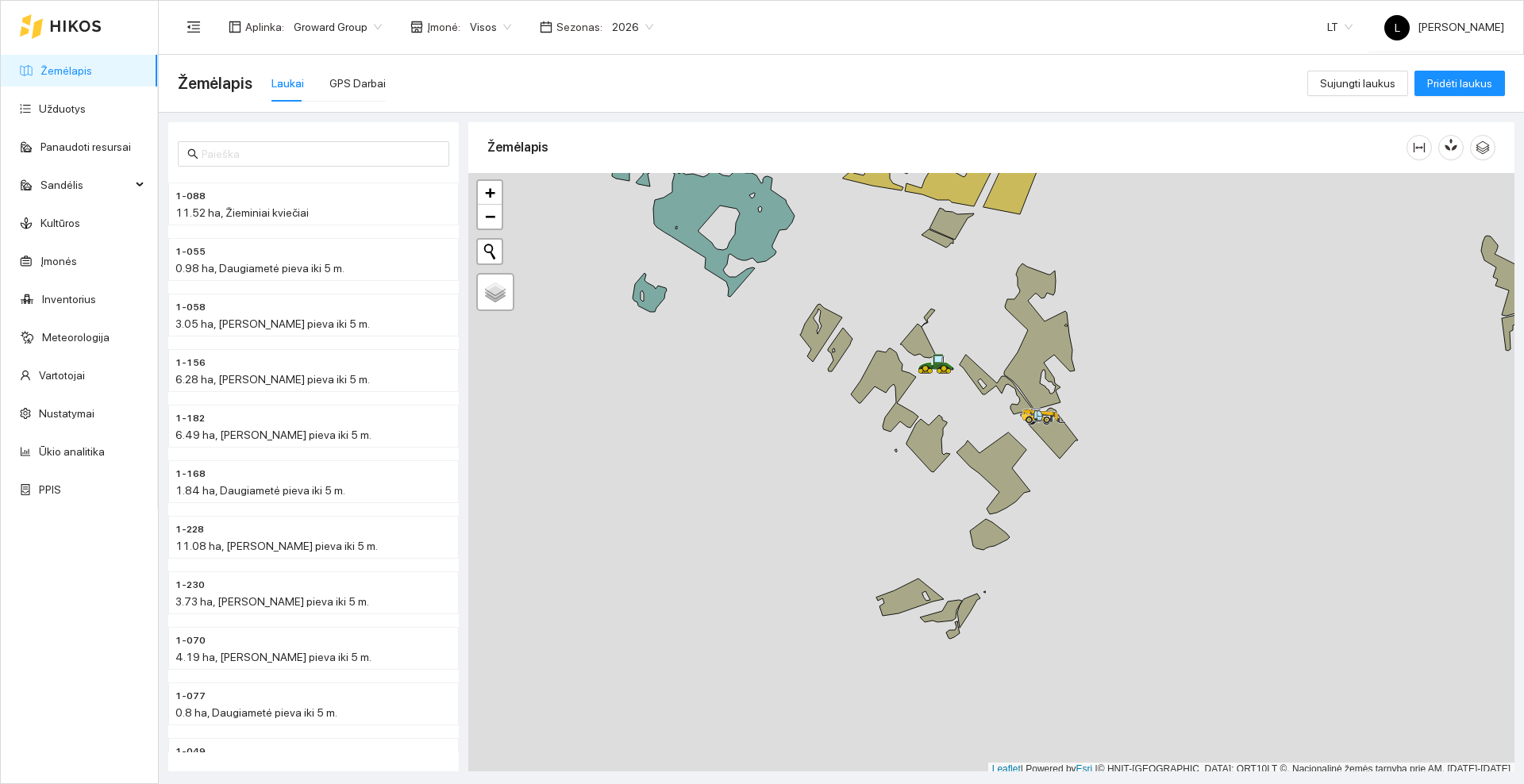
scroll to position [5, 0]
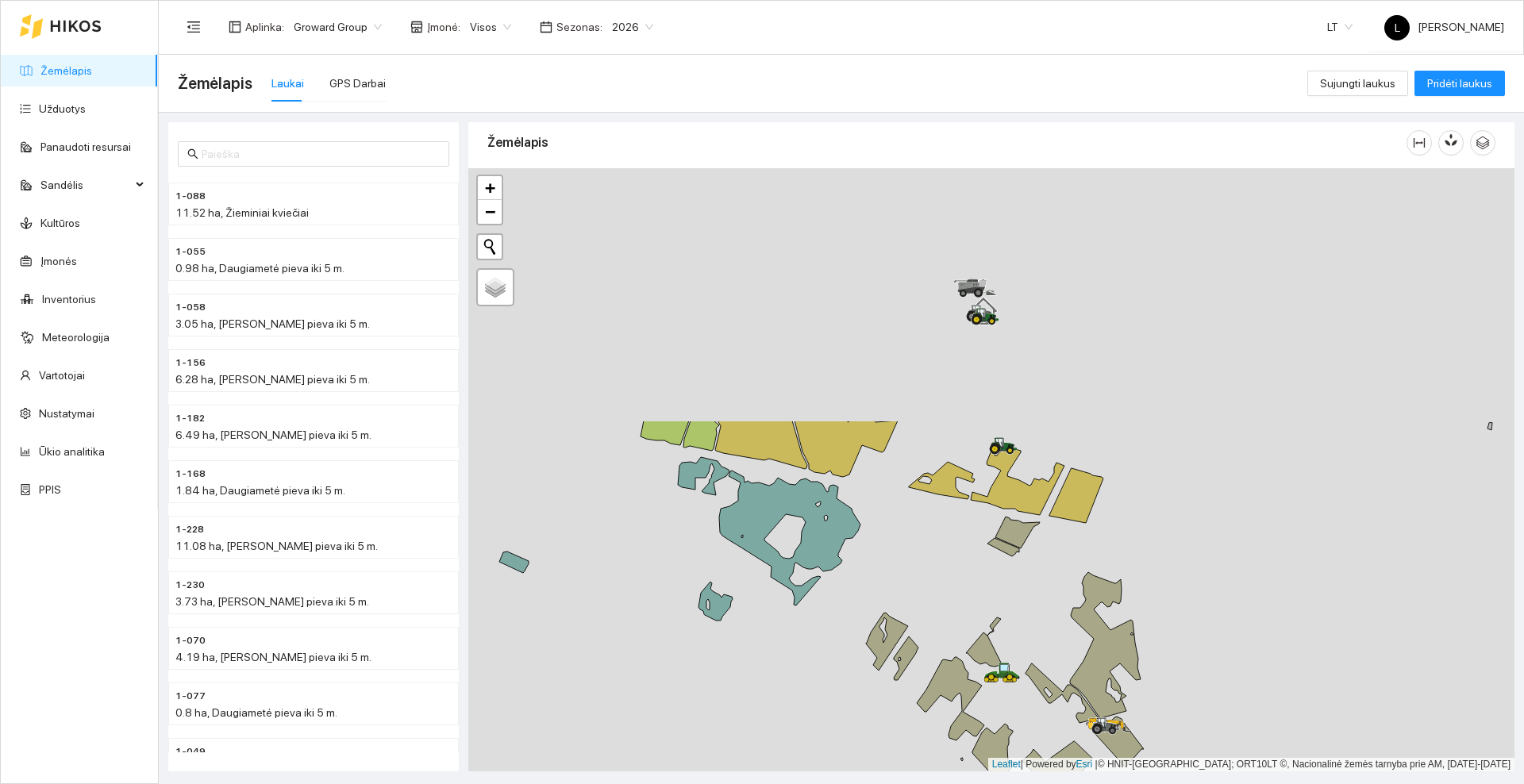
drag, startPoint x: 923, startPoint y: 246, endPoint x: 984, endPoint y: 563, distance: 322.8
click at [989, 571] on div at bounding box center [991, 470] width 1046 height 603
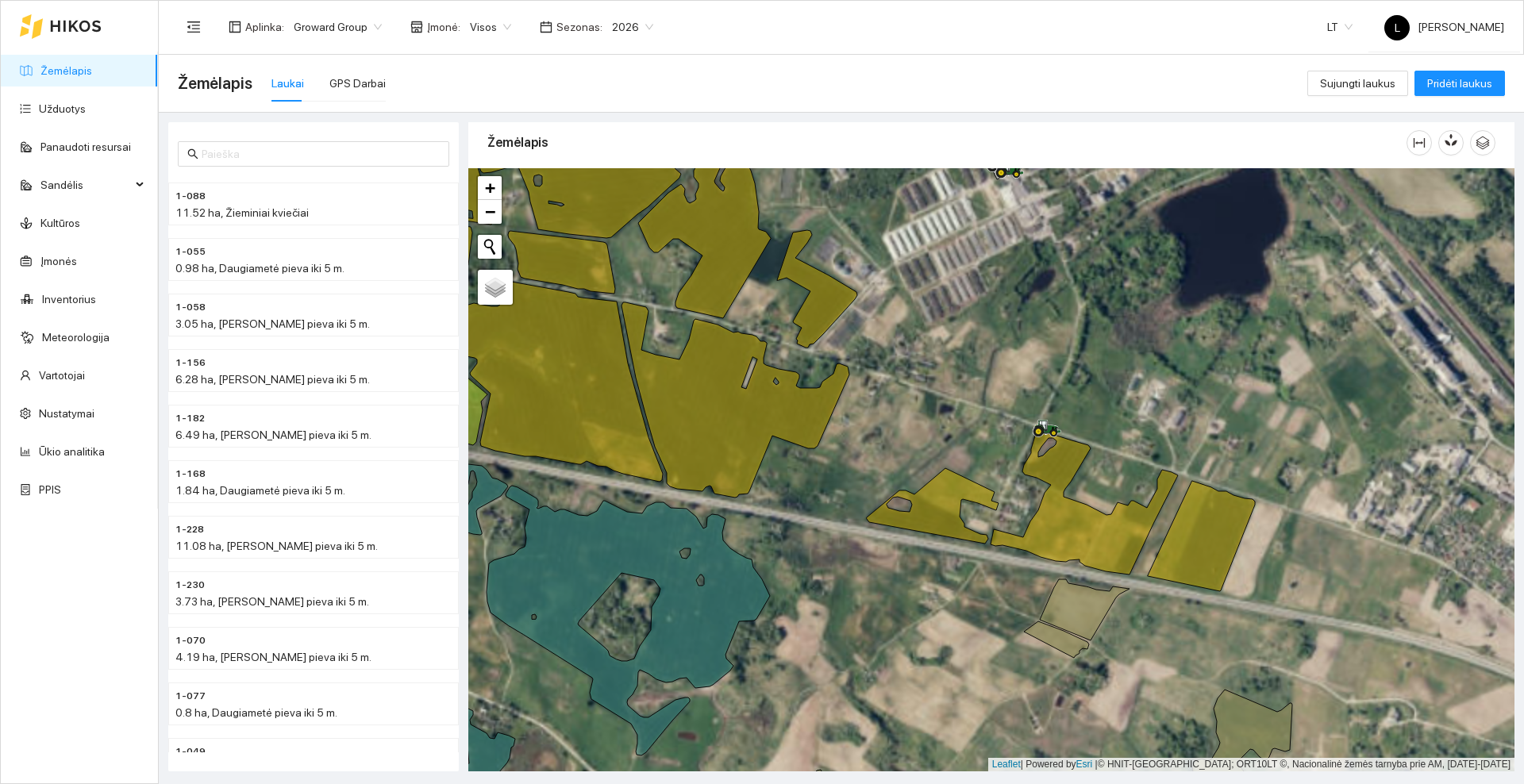
drag, startPoint x: 963, startPoint y: 457, endPoint x: 958, endPoint y: 422, distance: 35.4
click at [958, 422] on div at bounding box center [991, 470] width 1046 height 603
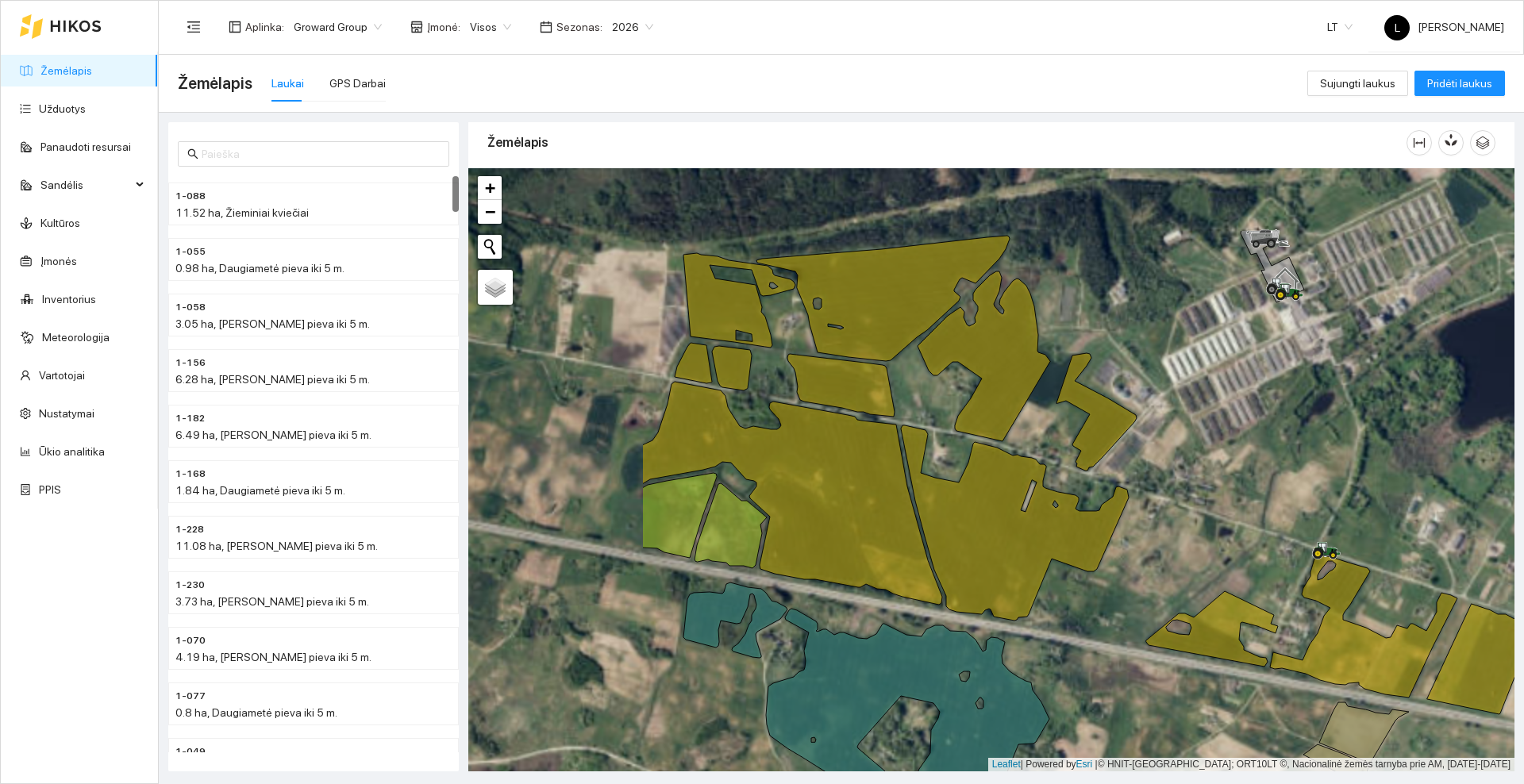
drag, startPoint x: 673, startPoint y: 323, endPoint x: 920, endPoint y: 434, distance: 270.8
click at [953, 446] on div at bounding box center [991, 470] width 1046 height 603
click at [356, 85] on div "GPS Darbai" at bounding box center [357, 83] width 56 height 17
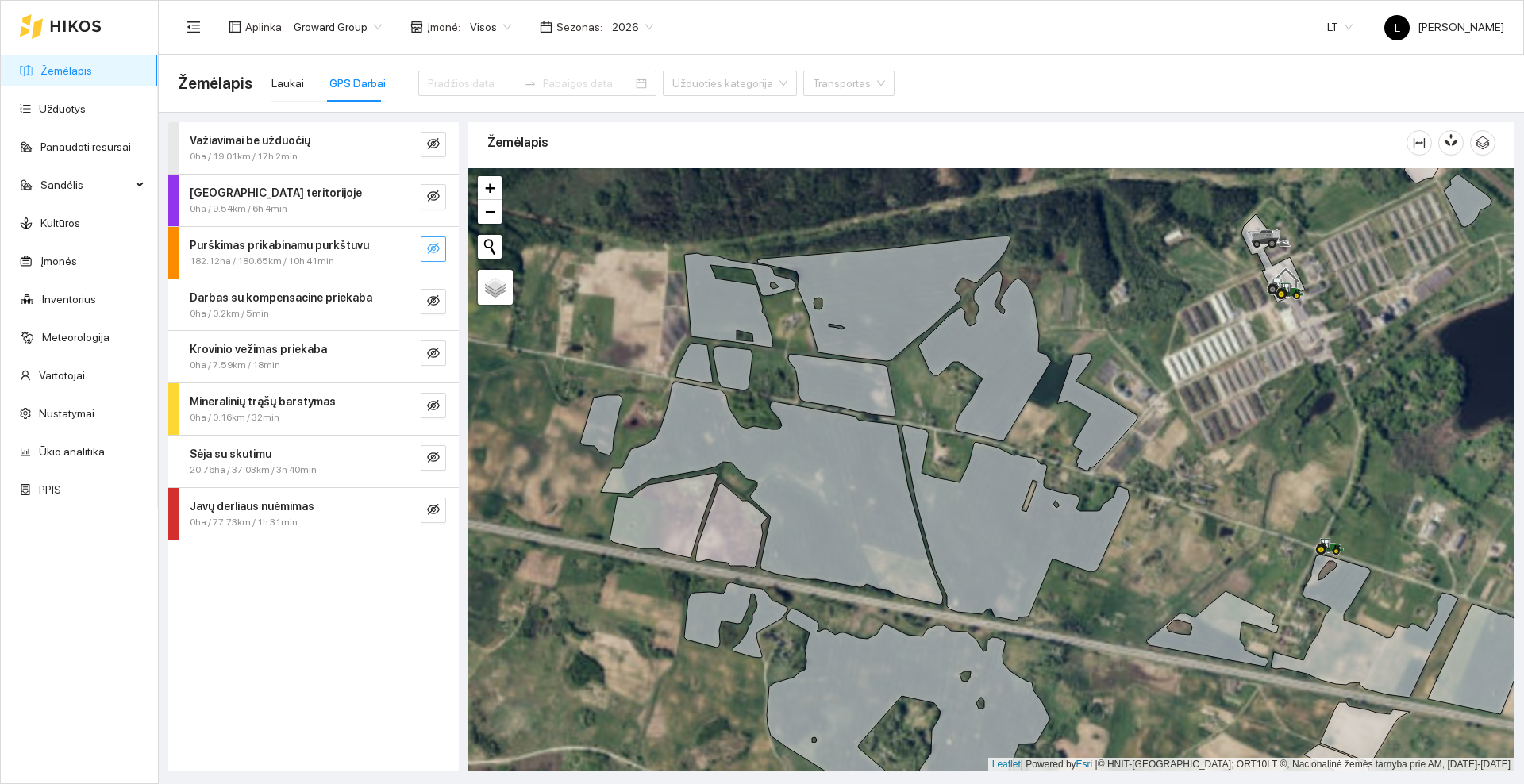
click at [430, 254] on icon "eye-invisible" at bounding box center [433, 247] width 12 height 12
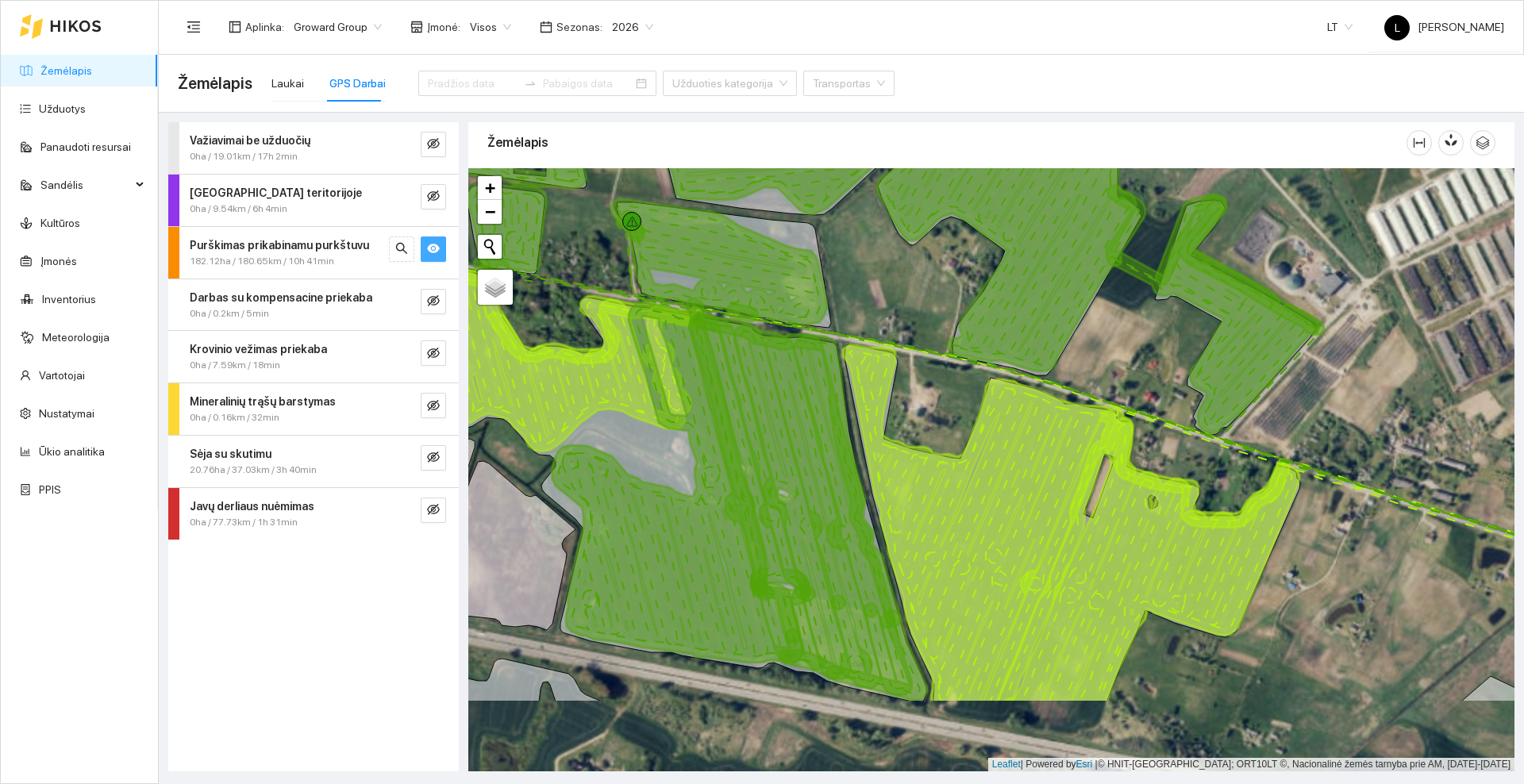
drag, startPoint x: 936, startPoint y: 351, endPoint x: 879, endPoint y: 293, distance: 81.3
click at [879, 293] on div at bounding box center [991, 470] width 1046 height 603
